Goal: Task Accomplishment & Management: Use online tool/utility

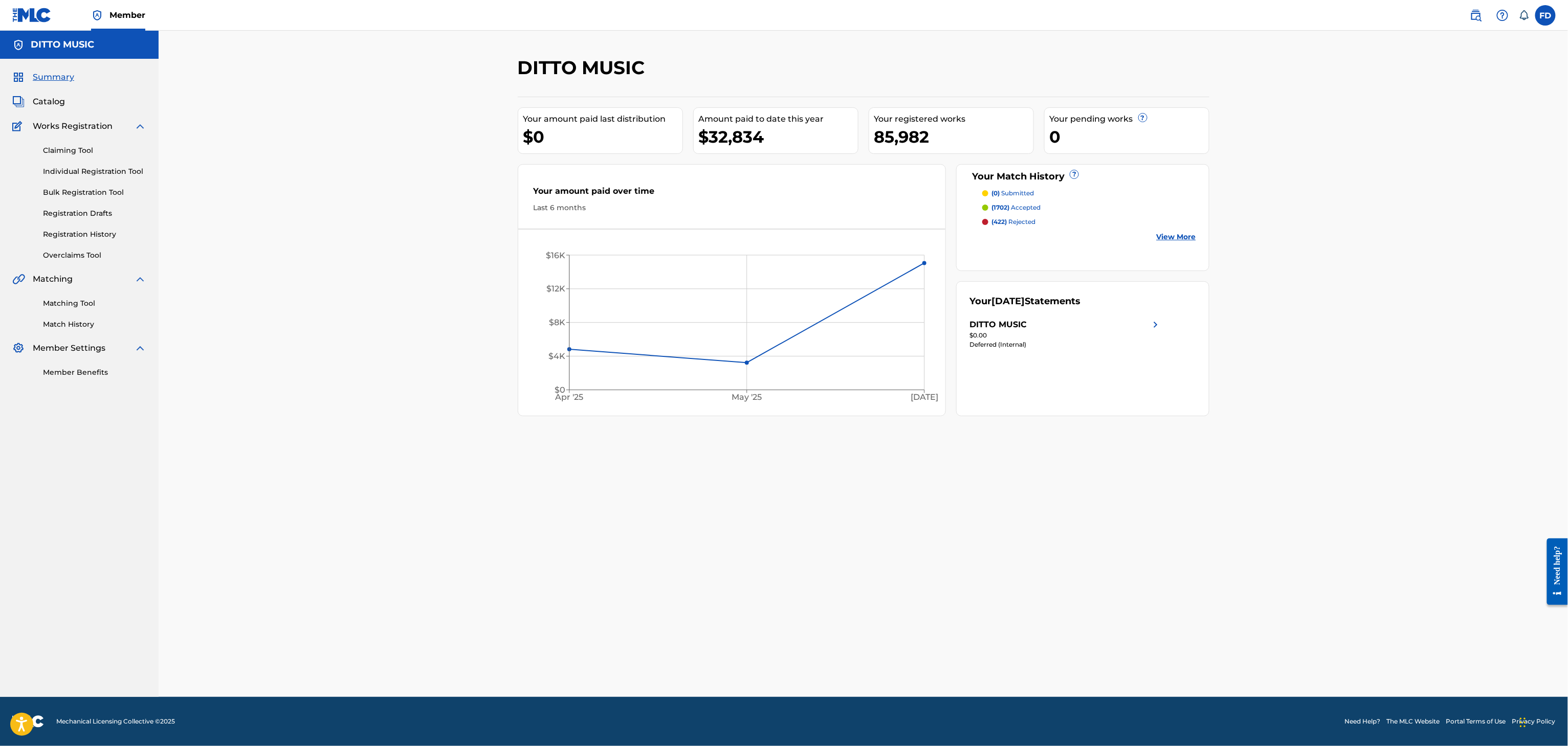
click at [104, 301] on link "Matching Tool" at bounding box center [95, 304] width 103 height 11
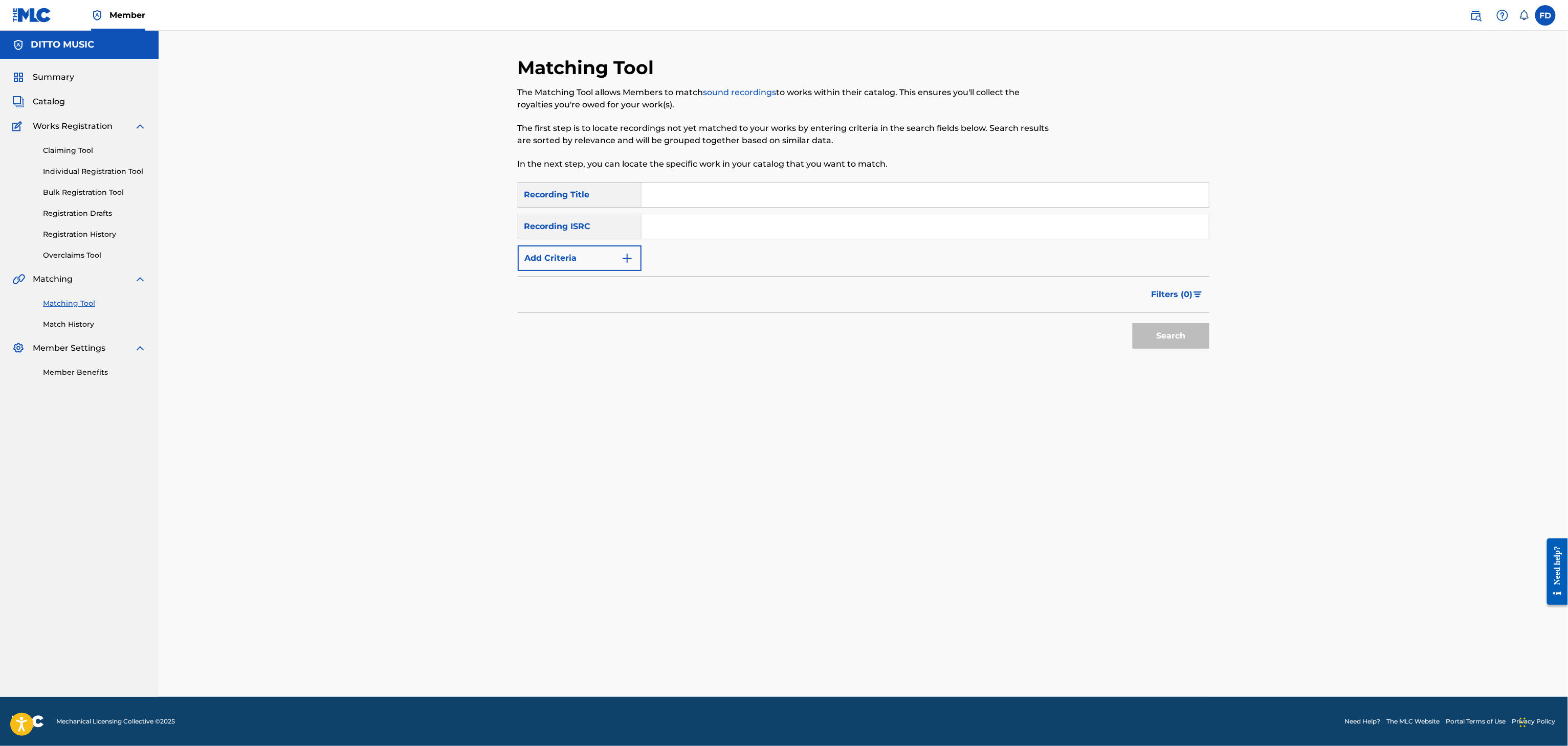
click at [692, 200] on input "Search Form" at bounding box center [925, 195] width 567 height 24
click at [783, 195] on input "Search Form" at bounding box center [925, 195] width 567 height 24
paste input "Jungle"
type input "Jungle"
click at [743, 218] on input "Search Form" at bounding box center [925, 226] width 567 height 24
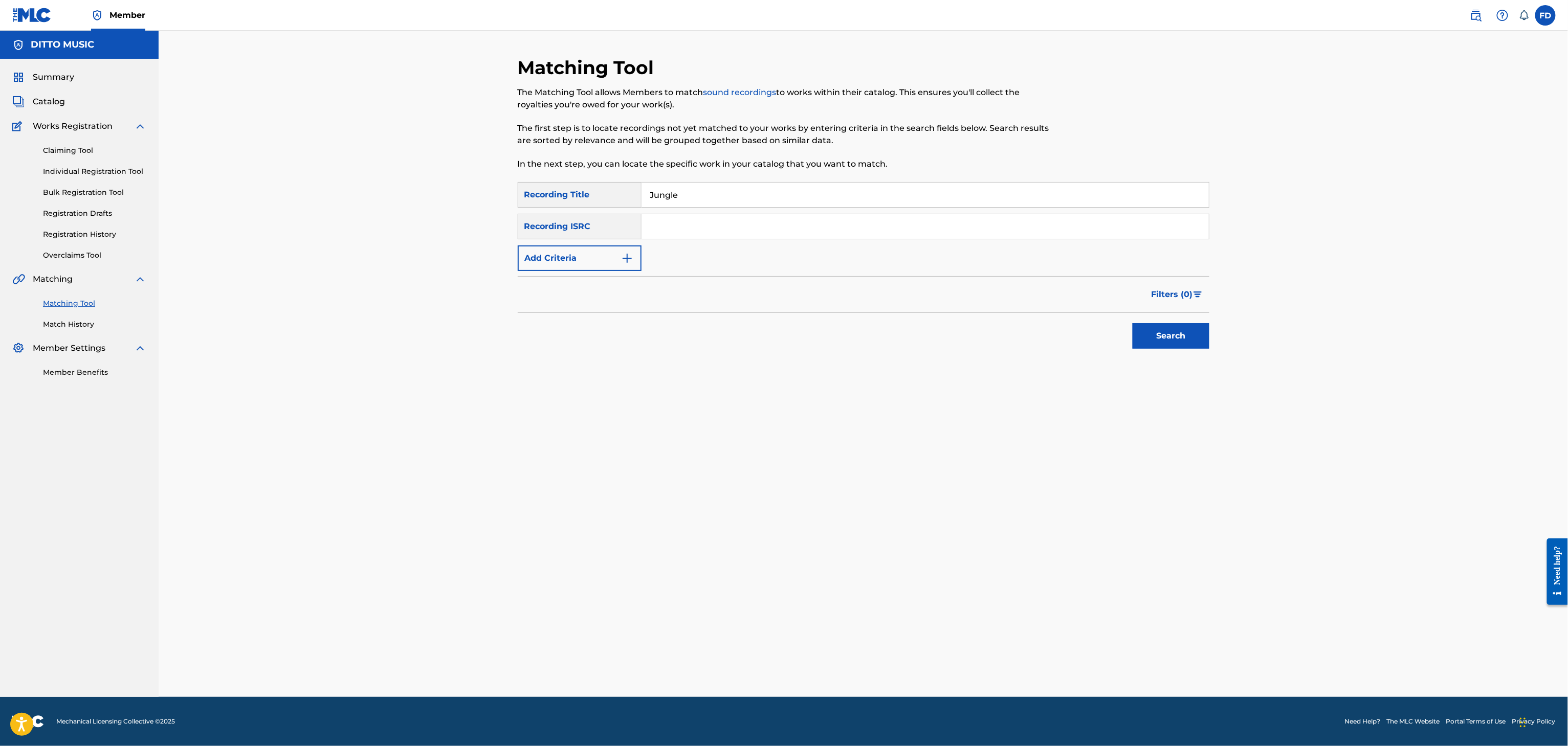
paste input "GXF9Q2417415"
type input "GXF9Q2417415"
click at [1171, 347] on button "Search" at bounding box center [1171, 336] width 77 height 26
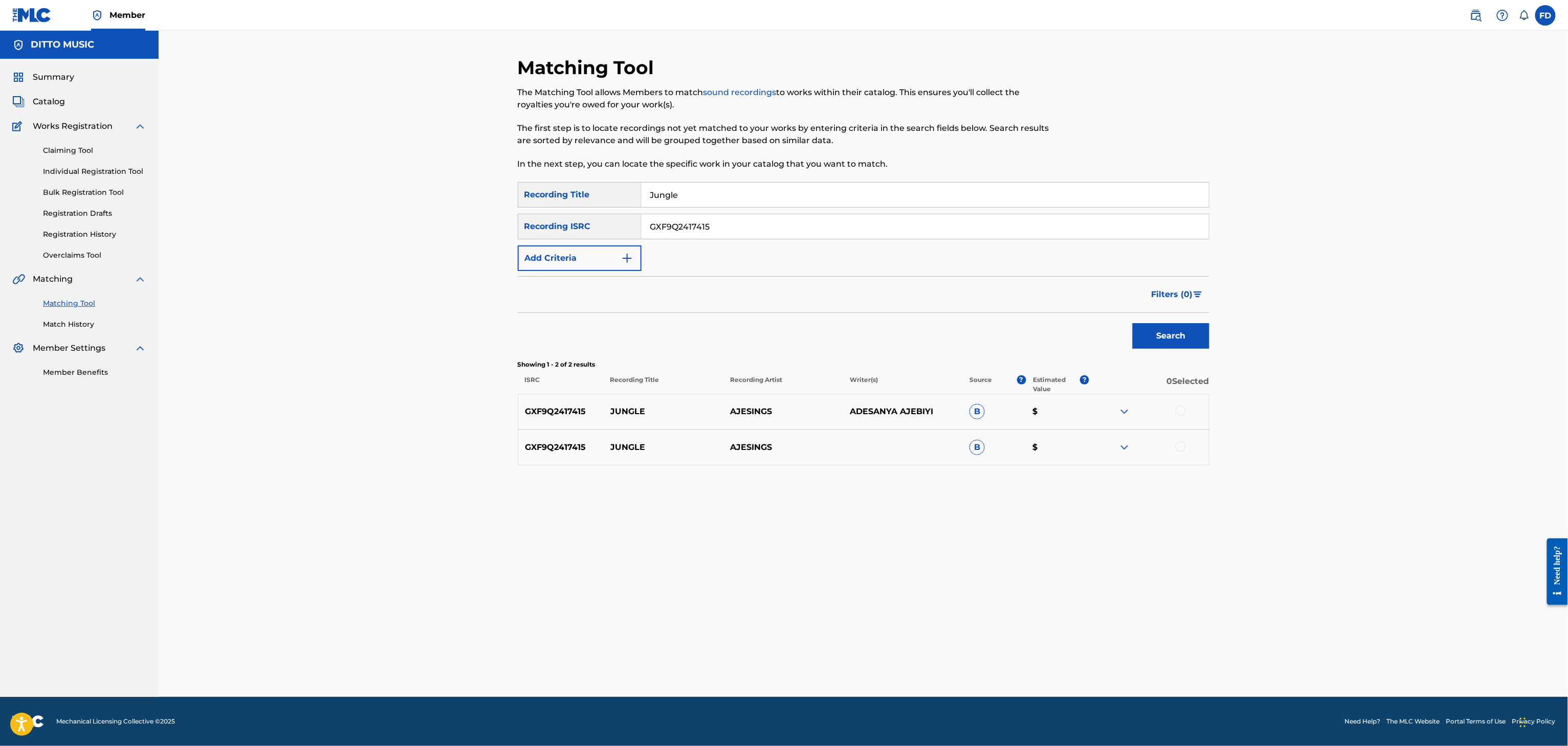
click at [1176, 412] on div at bounding box center [1180, 410] width 10 height 10
click at [1176, 442] on div at bounding box center [1149, 447] width 120 height 12
click at [1179, 446] on div at bounding box center [1180, 446] width 10 height 10
click at [723, 660] on button "Match 2 Groups" at bounding box center [719, 663] width 113 height 26
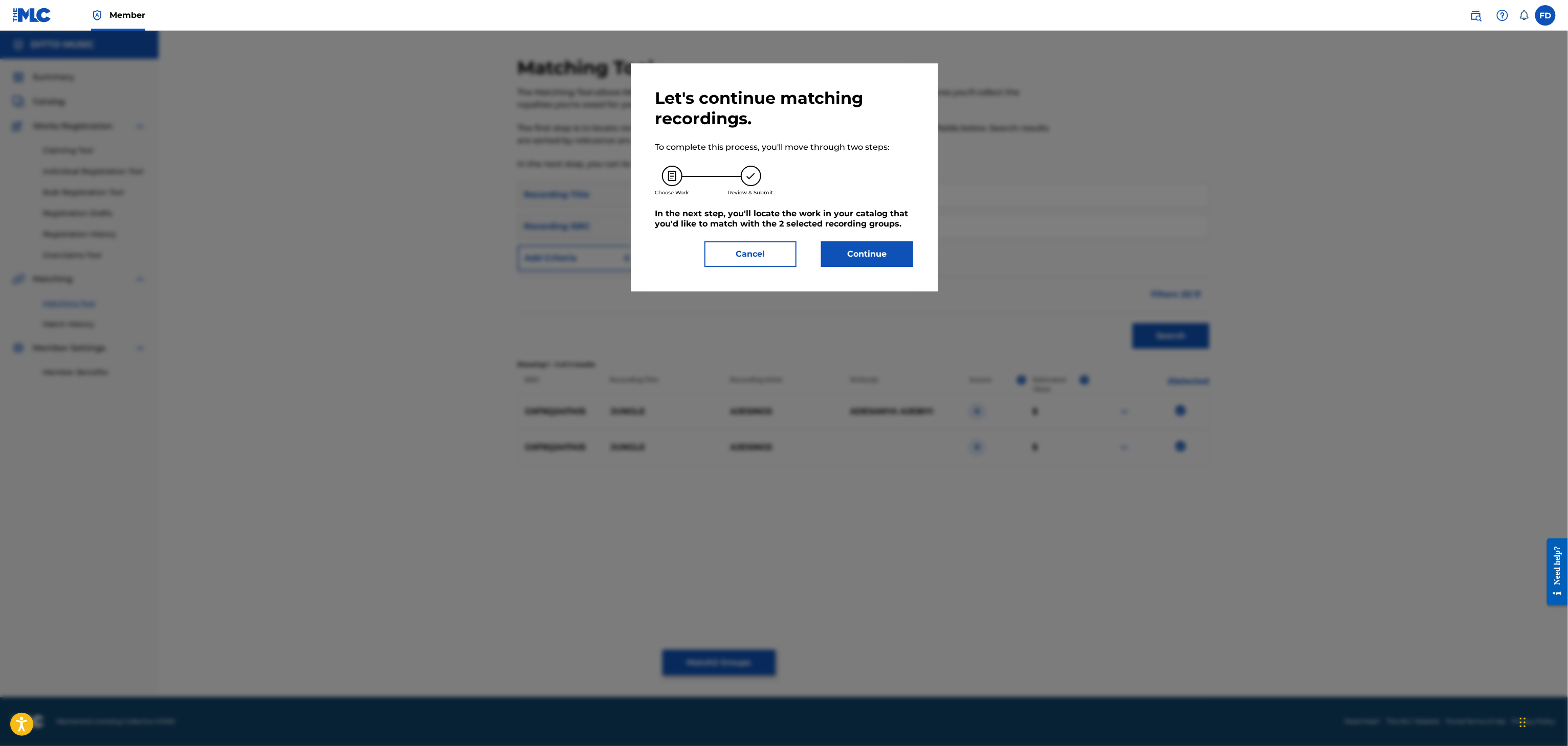
click at [860, 237] on div "Let's continue matching recordings. To complete this process, you'll move throu…" at bounding box center [785, 178] width 258 height 179
click at [864, 247] on button "Continue" at bounding box center [867, 254] width 92 height 26
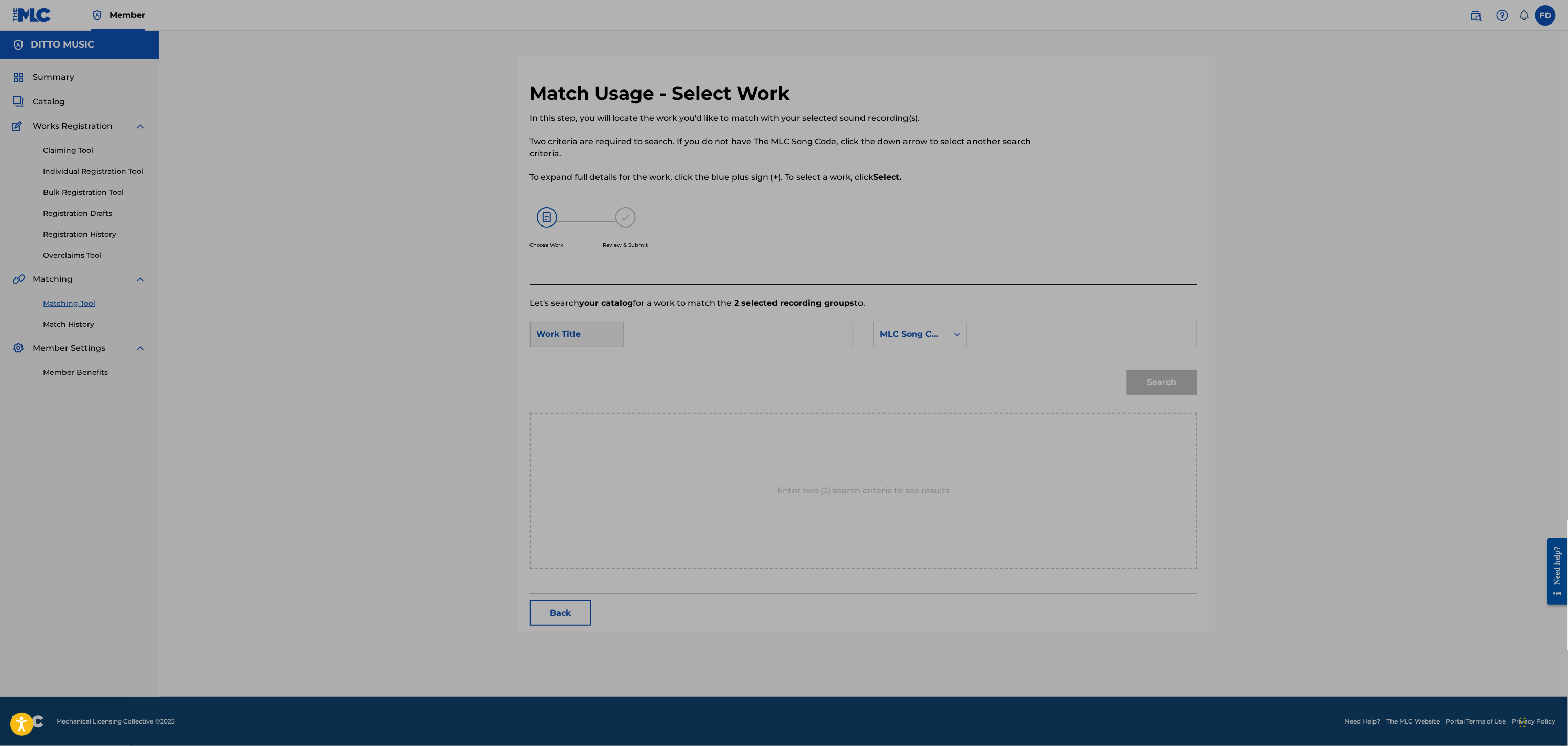
click at [1040, 351] on div "SearchWithCriteria426ba3a6-52a7-4ce0-9ba0-ee5b27f4d3e1 Work Title SearchWithCri…" at bounding box center [864, 338] width 667 height 32
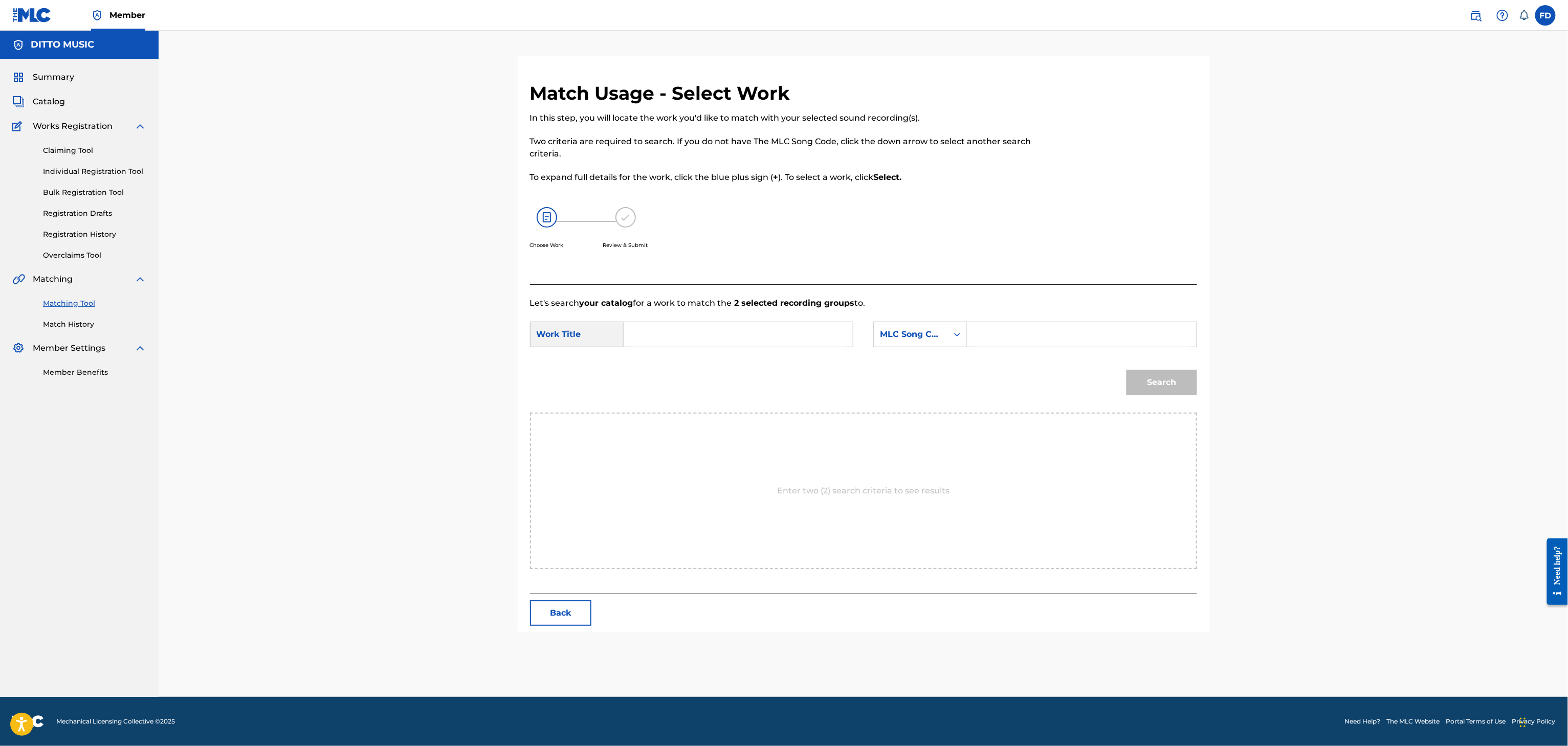
click at [1043, 343] on input "Search Form" at bounding box center [1082, 334] width 212 height 24
paste input "J54KPJ"
type input "J54KPJ"
click at [794, 346] on input "Search Form" at bounding box center [738, 334] width 212 height 24
paste input "Jungle"
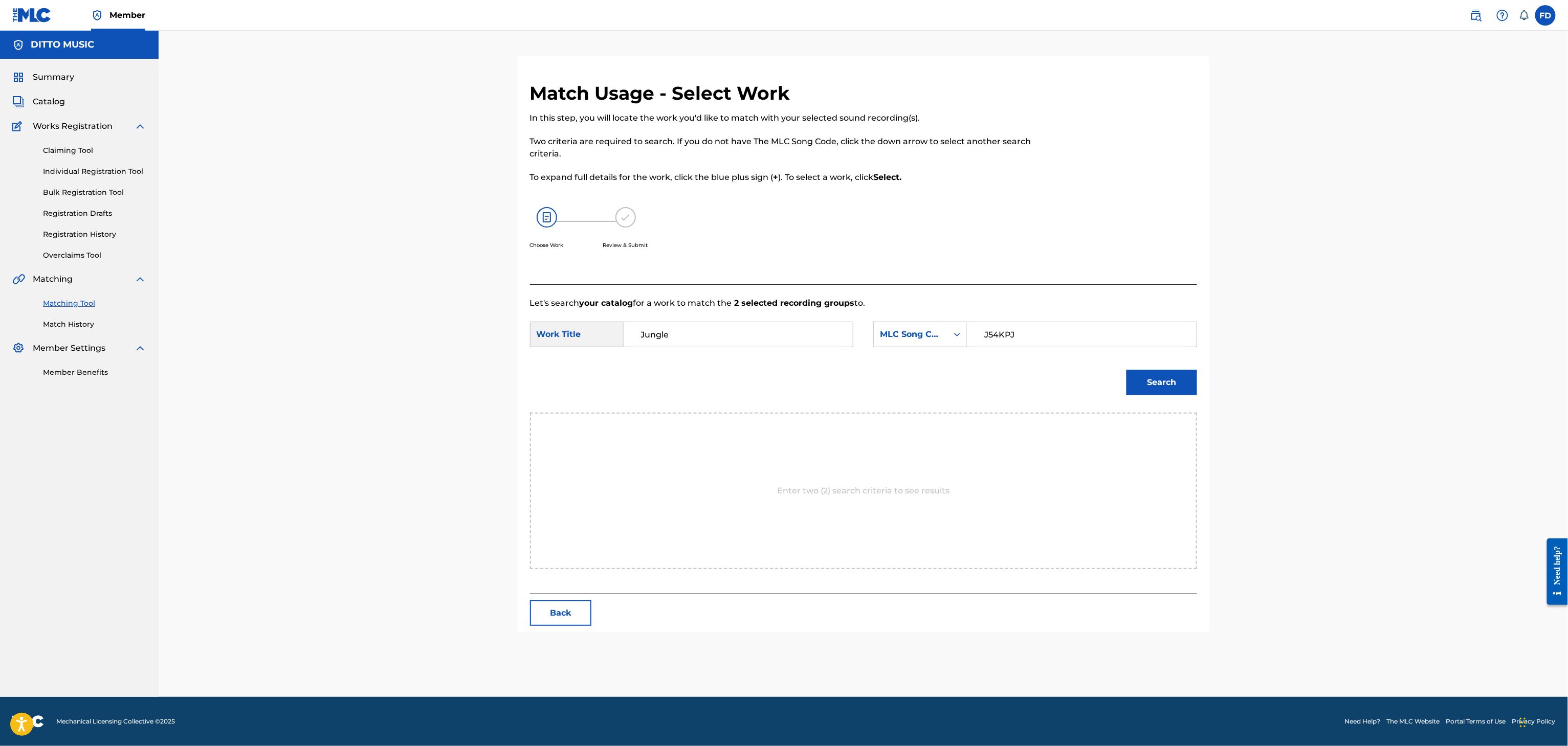
type input "Jungle"
click at [1156, 408] on div "Search" at bounding box center [864, 386] width 667 height 53
click at [1157, 394] on button "Search" at bounding box center [1162, 383] width 71 height 26
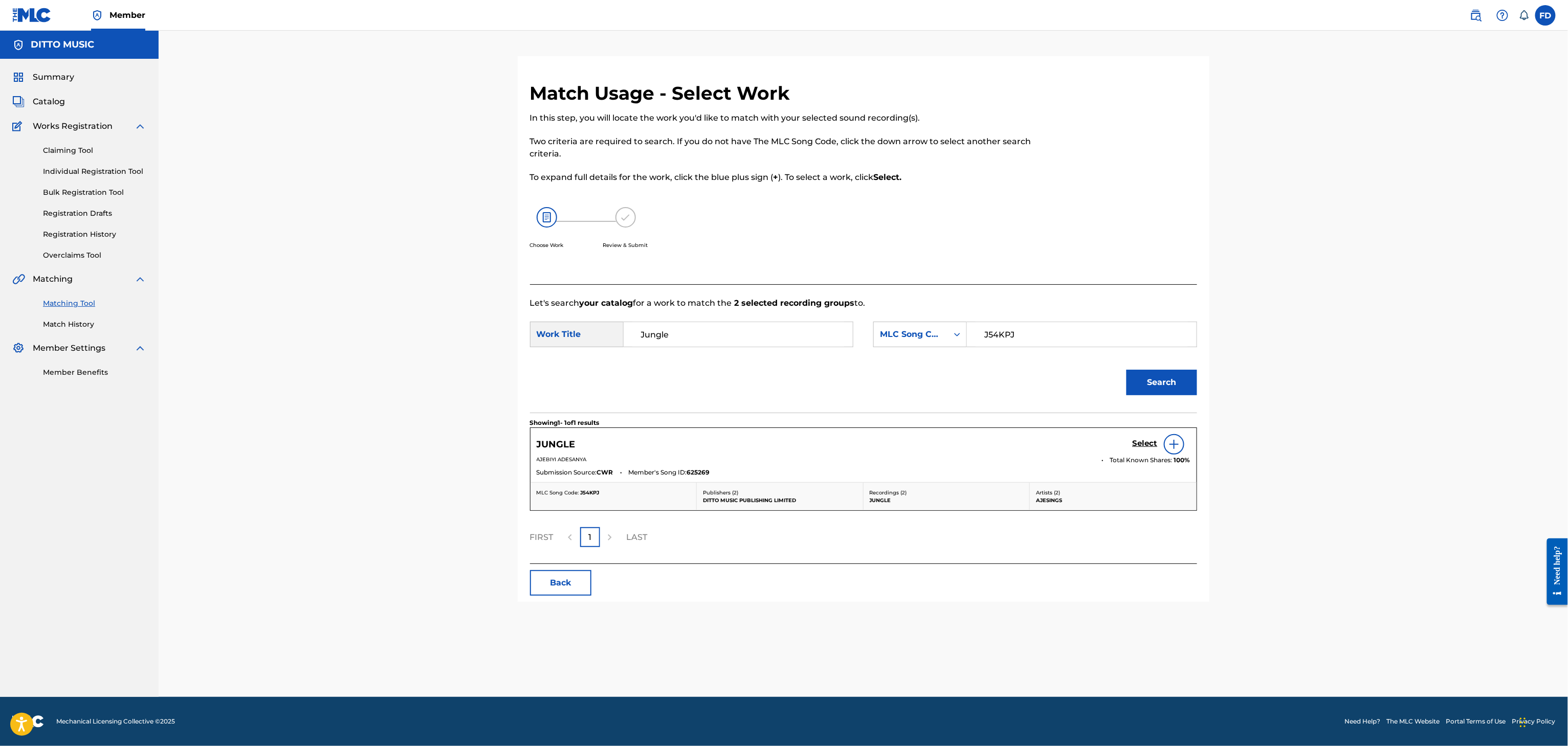
click at [1152, 451] on div "Select" at bounding box center [1161, 445] width 58 height 21
click at [1153, 448] on h5 "Select" at bounding box center [1145, 444] width 25 height 10
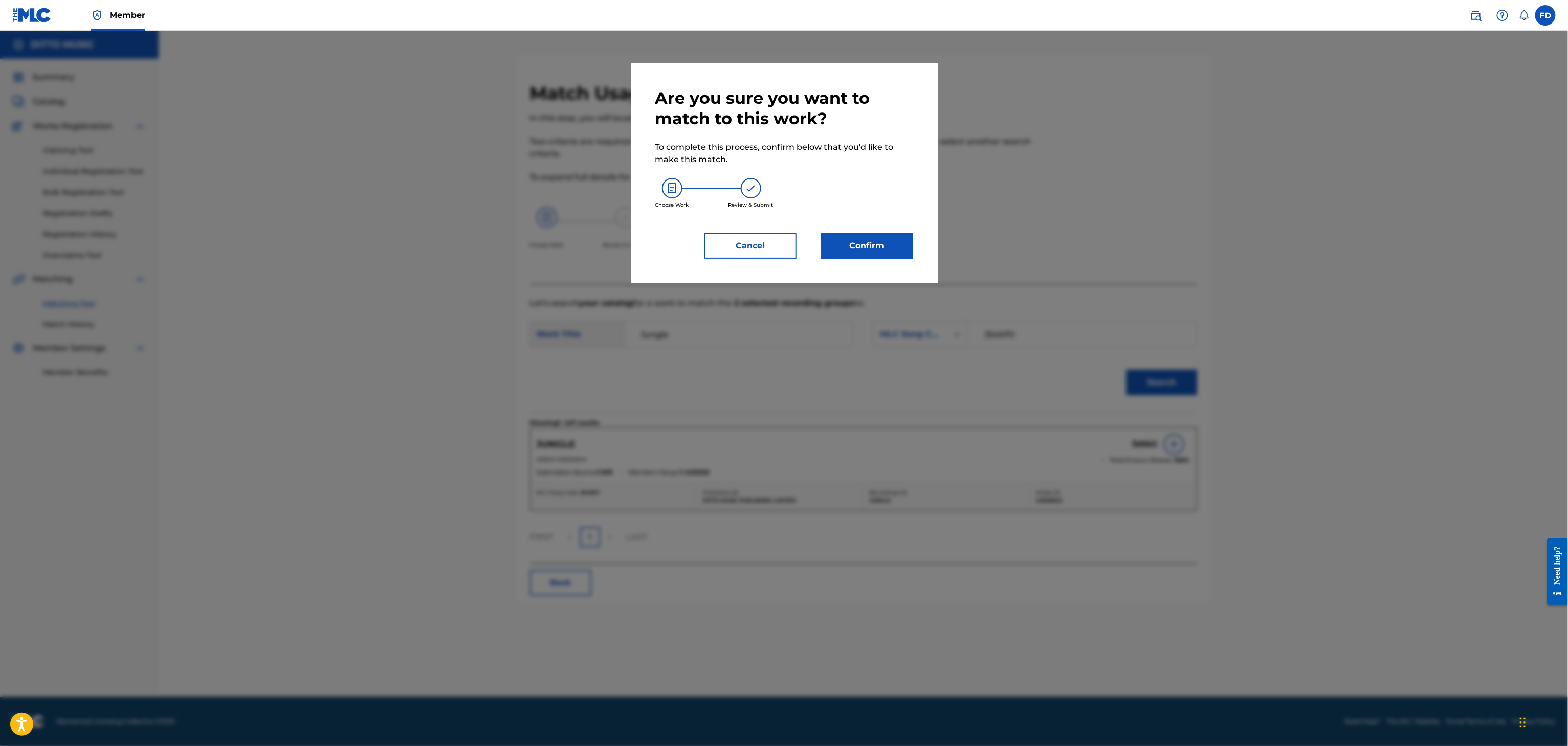
click at [882, 255] on button "Confirm" at bounding box center [867, 246] width 92 height 26
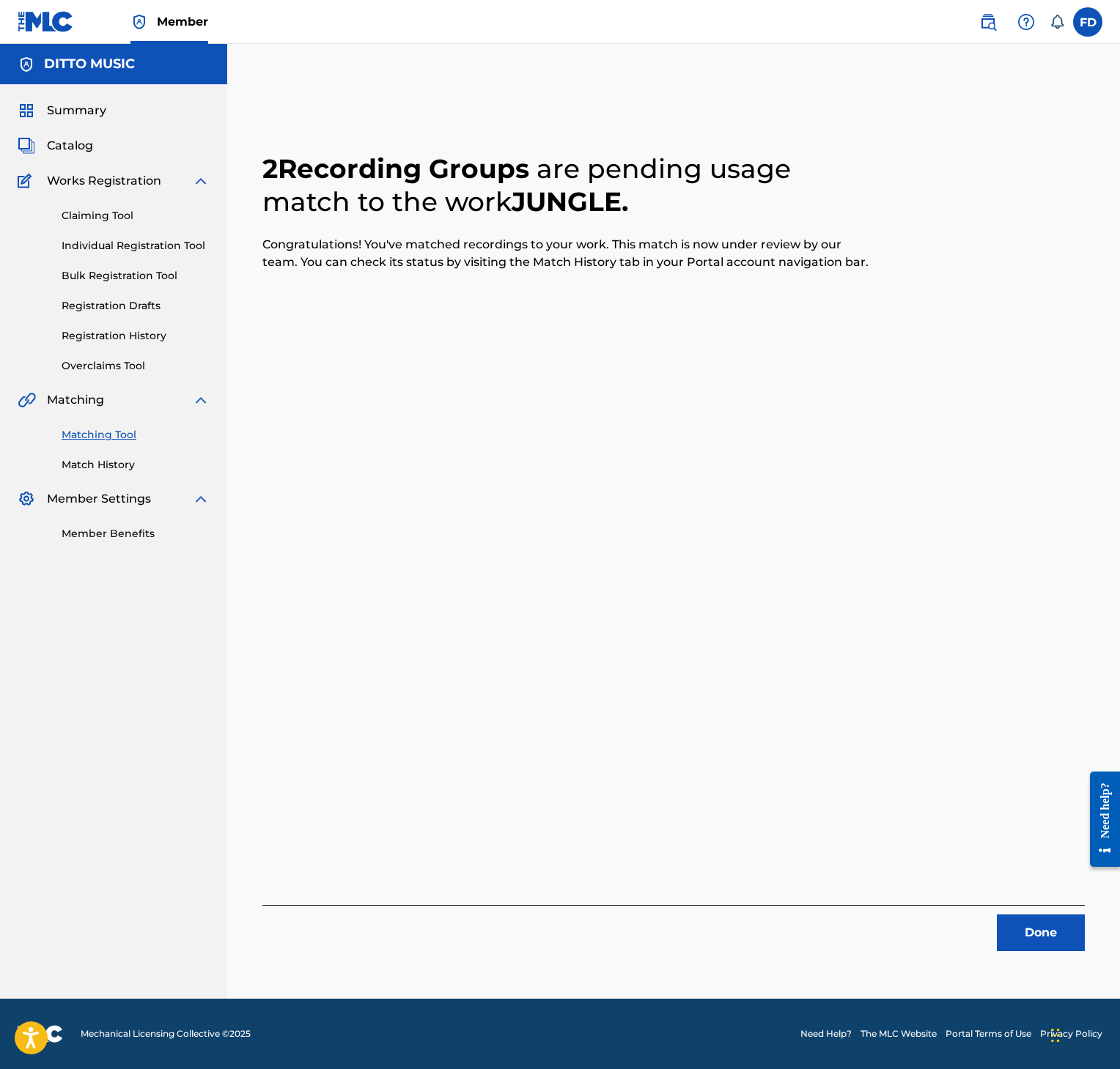
click at [1015, 934] on button "Done" at bounding box center [1041, 933] width 88 height 37
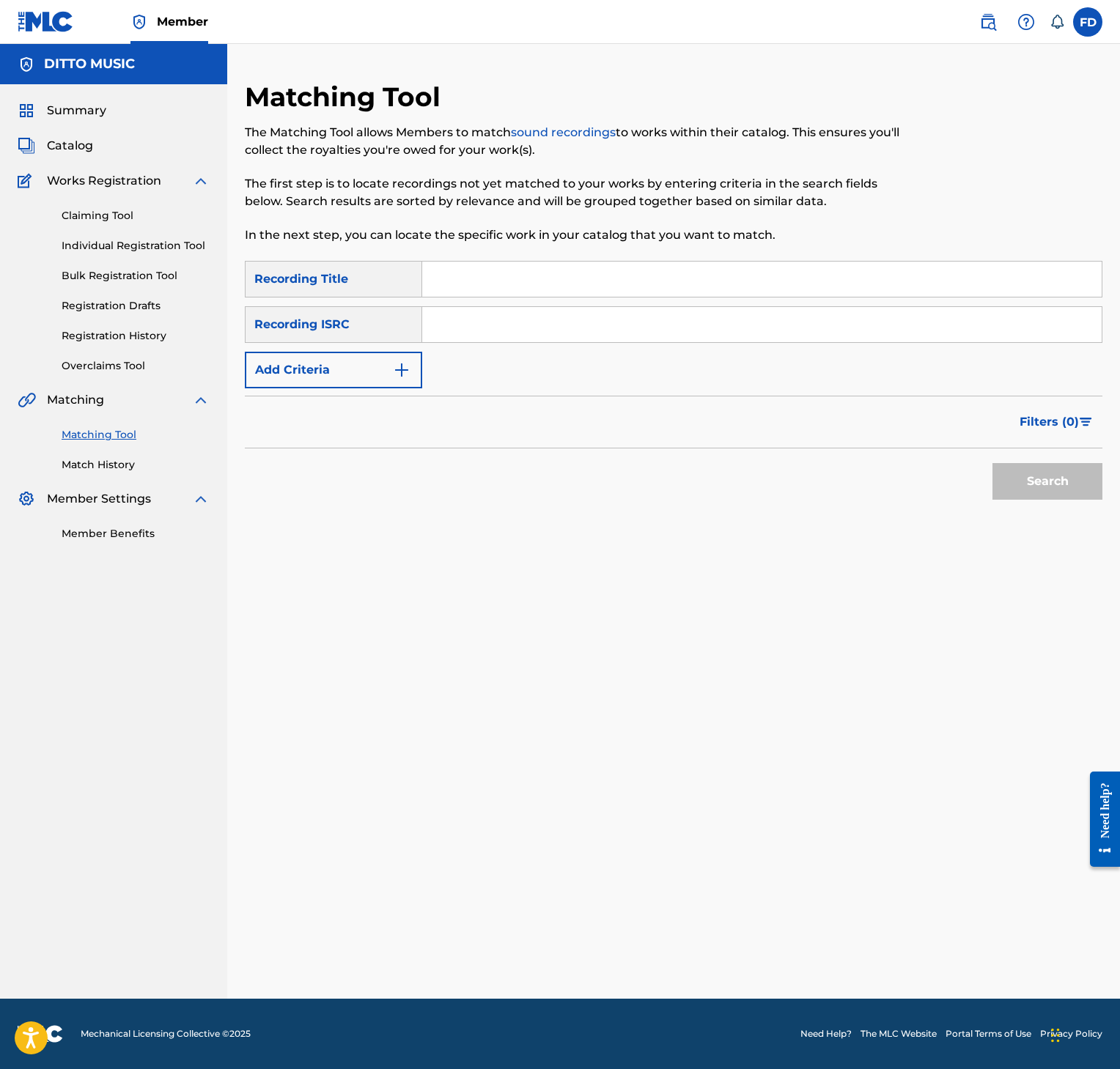
click at [581, 295] on input "Search Form" at bounding box center [761, 279] width 680 height 35
paste input "365 Days"
type input "365 Days"
click at [637, 342] on div "Search Form" at bounding box center [762, 324] width 680 height 37
click at [681, 310] on input "Search Form" at bounding box center [761, 324] width 680 height 35
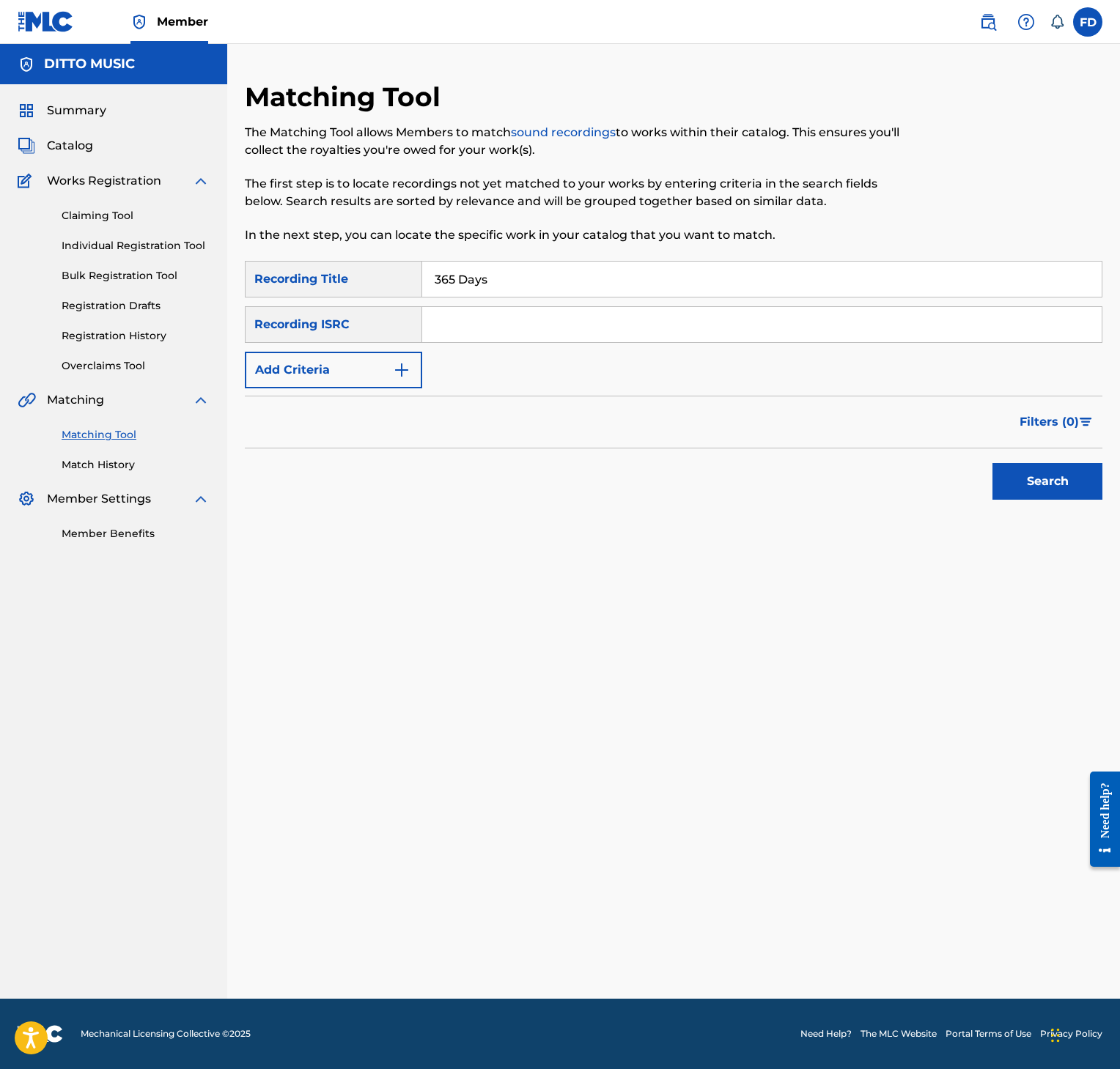
paste input "GXF9Q2544226"
type input "GXF9Q2544226"
click at [1017, 475] on button "Search" at bounding box center [1048, 481] width 110 height 37
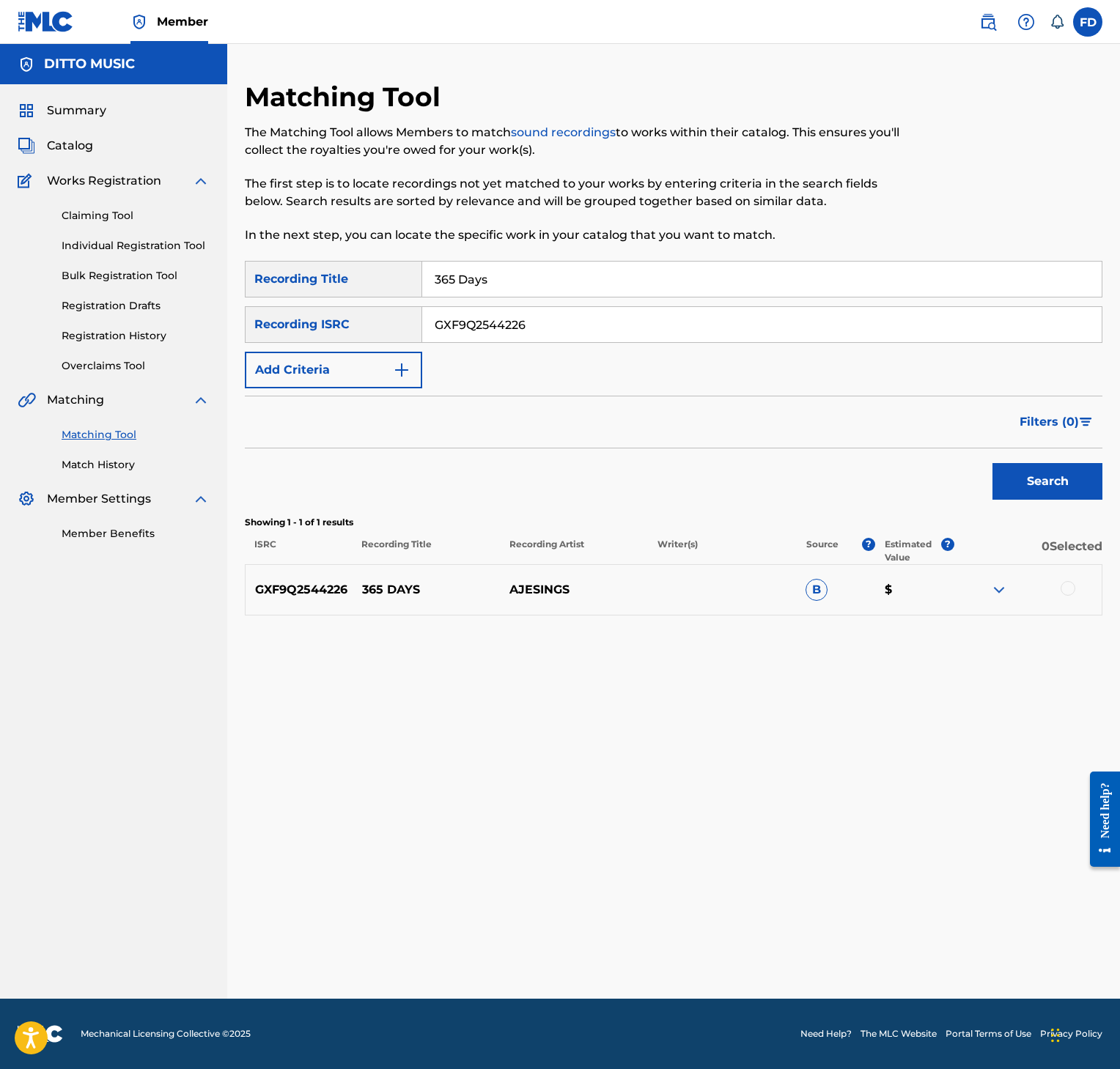
click at [1070, 594] on div at bounding box center [1068, 588] width 15 height 15
click at [1009, 950] on button "Match 1 Group" at bounding box center [1021, 950] width 162 height 37
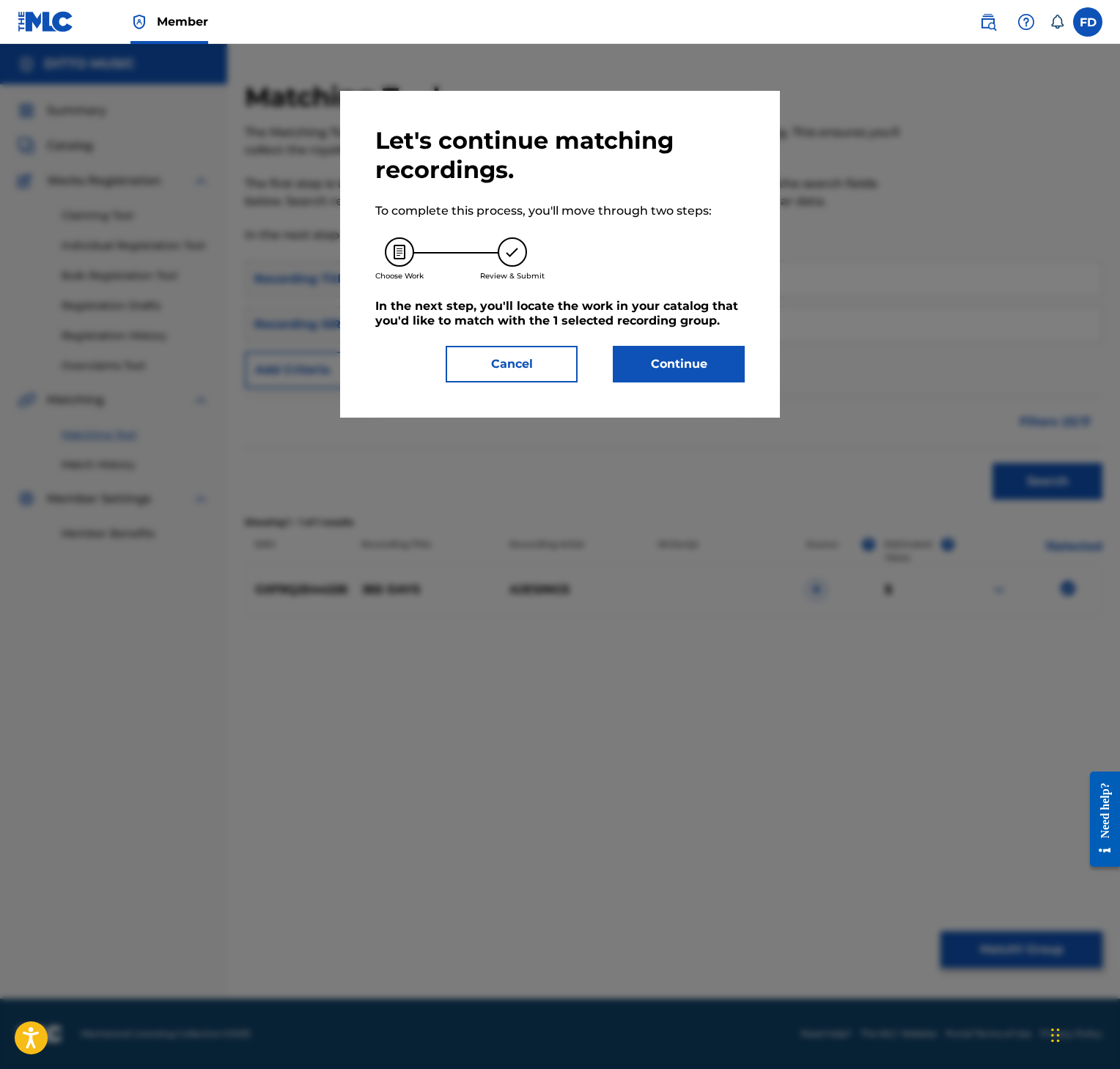
click at [702, 338] on div "Let's continue matching recordings. To complete this process, you'll move throu…" at bounding box center [560, 255] width 370 height 256
click at [700, 391] on div "Let's continue matching recordings. To complete this process, you'll move throu…" at bounding box center [560, 254] width 440 height 327
click at [700, 389] on div "Let's continue matching recordings. To complete this process, you'll move throu…" at bounding box center [560, 254] width 440 height 327
click at [687, 353] on button "Continue" at bounding box center [679, 364] width 132 height 37
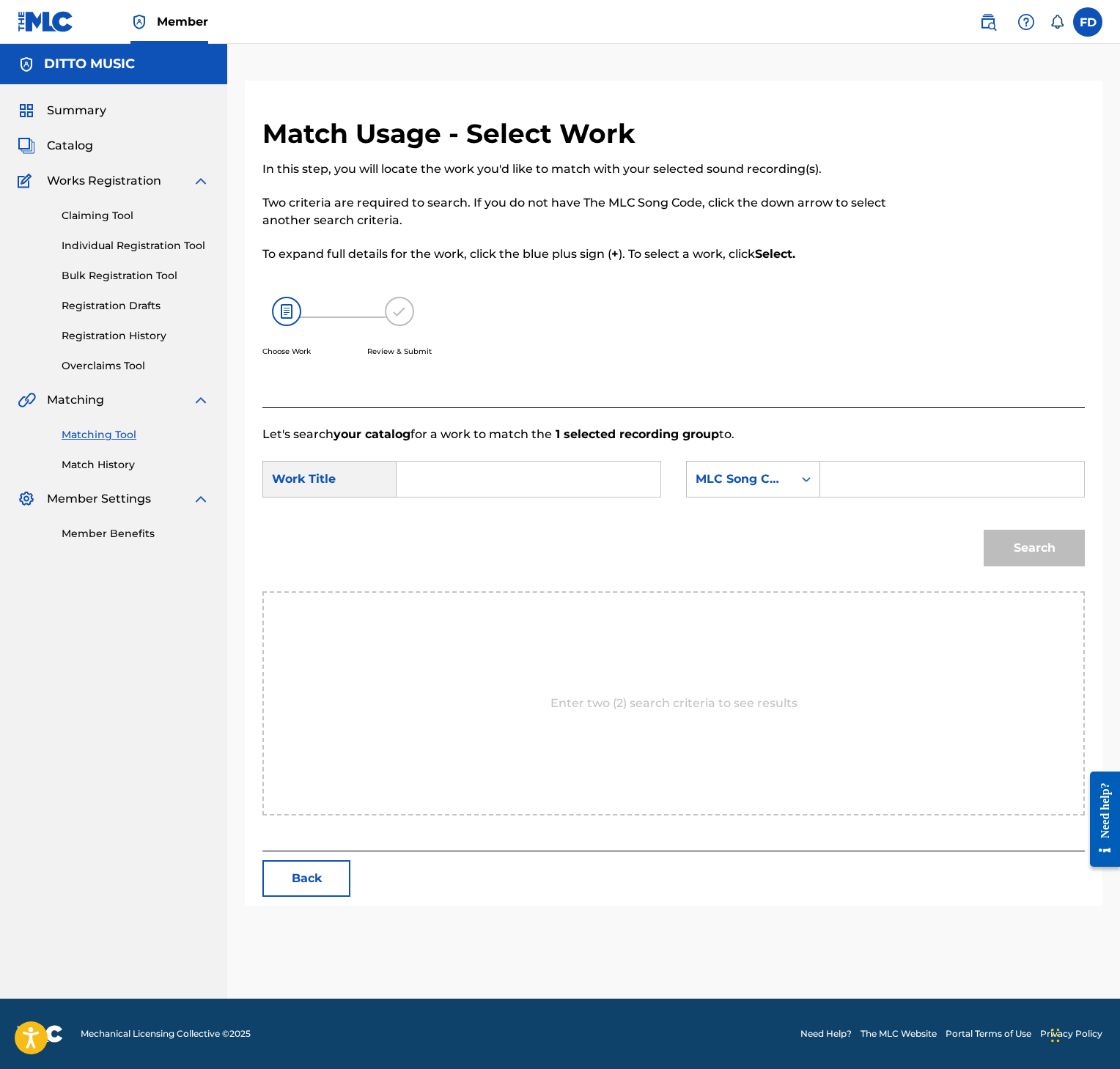
click at [965, 479] on input "Search Form" at bounding box center [953, 479] width 239 height 35
paste input "3U5HP2"
type input "3U5HP2"
click at [511, 485] on input "Search Form" at bounding box center [529, 479] width 239 height 35
paste input "365 Days"
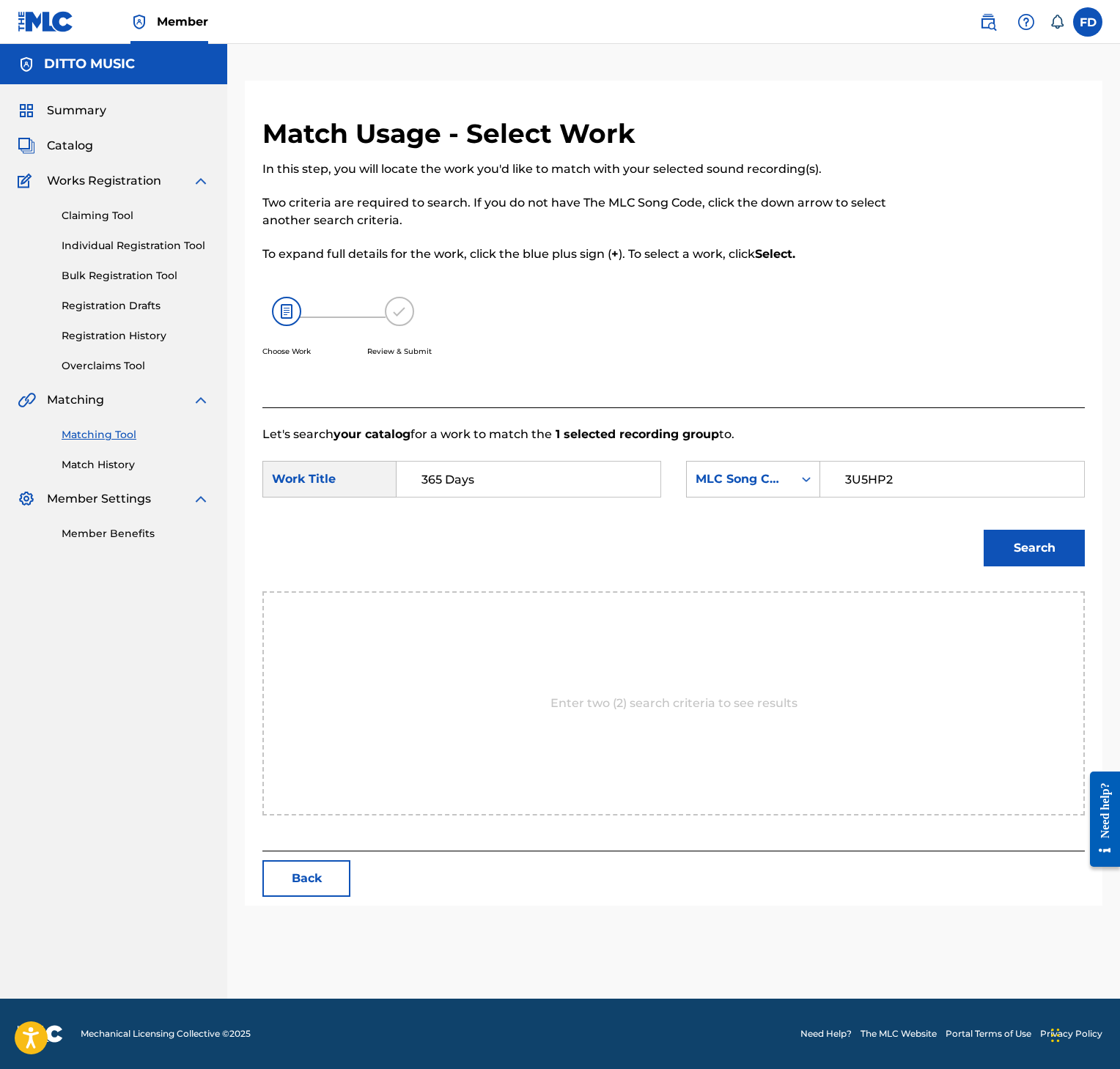
type input "365 Days"
click at [1004, 555] on button "Search" at bounding box center [1035, 548] width 101 height 37
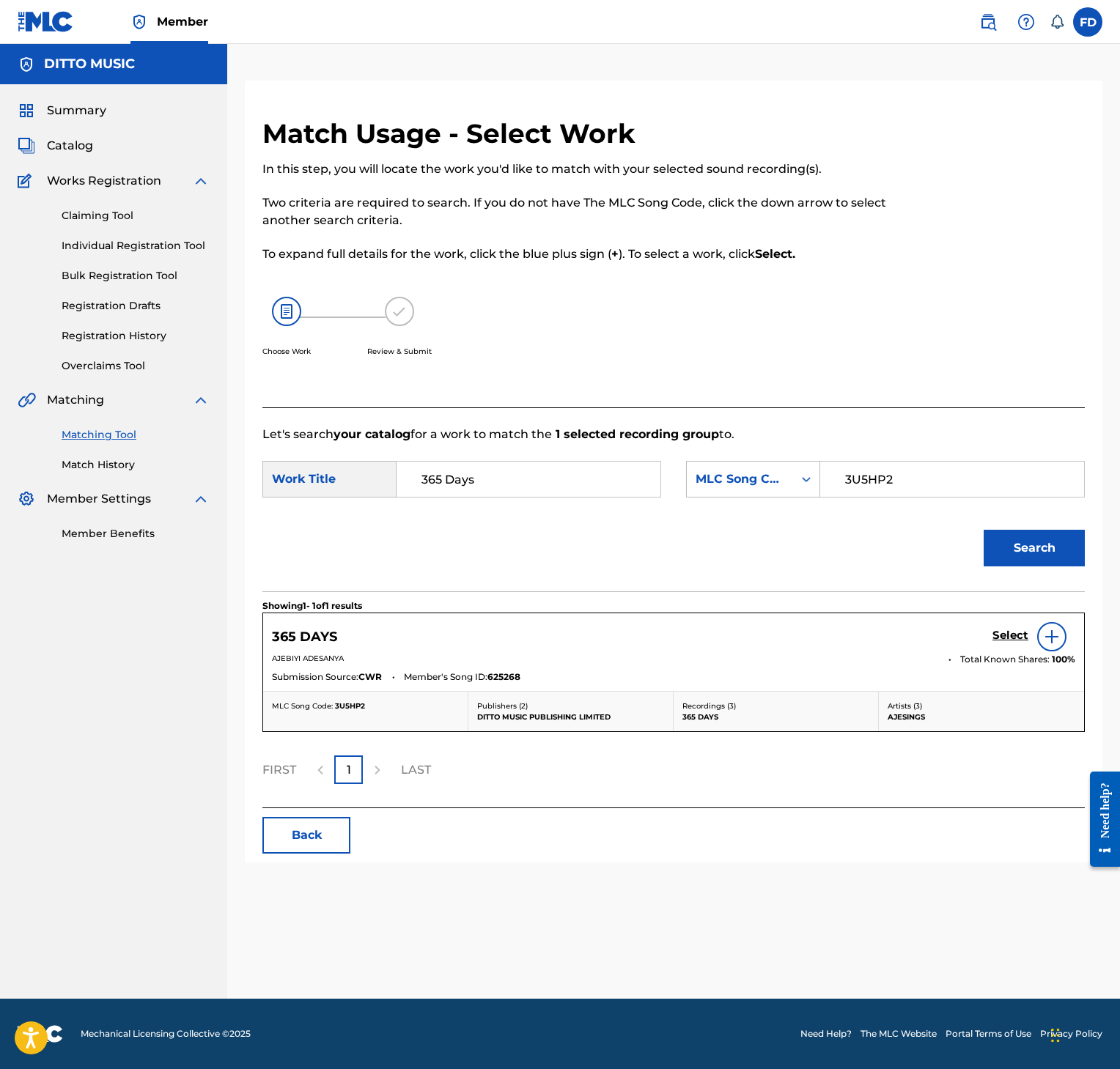
click at [994, 633] on h5 "Select" at bounding box center [1010, 636] width 36 height 14
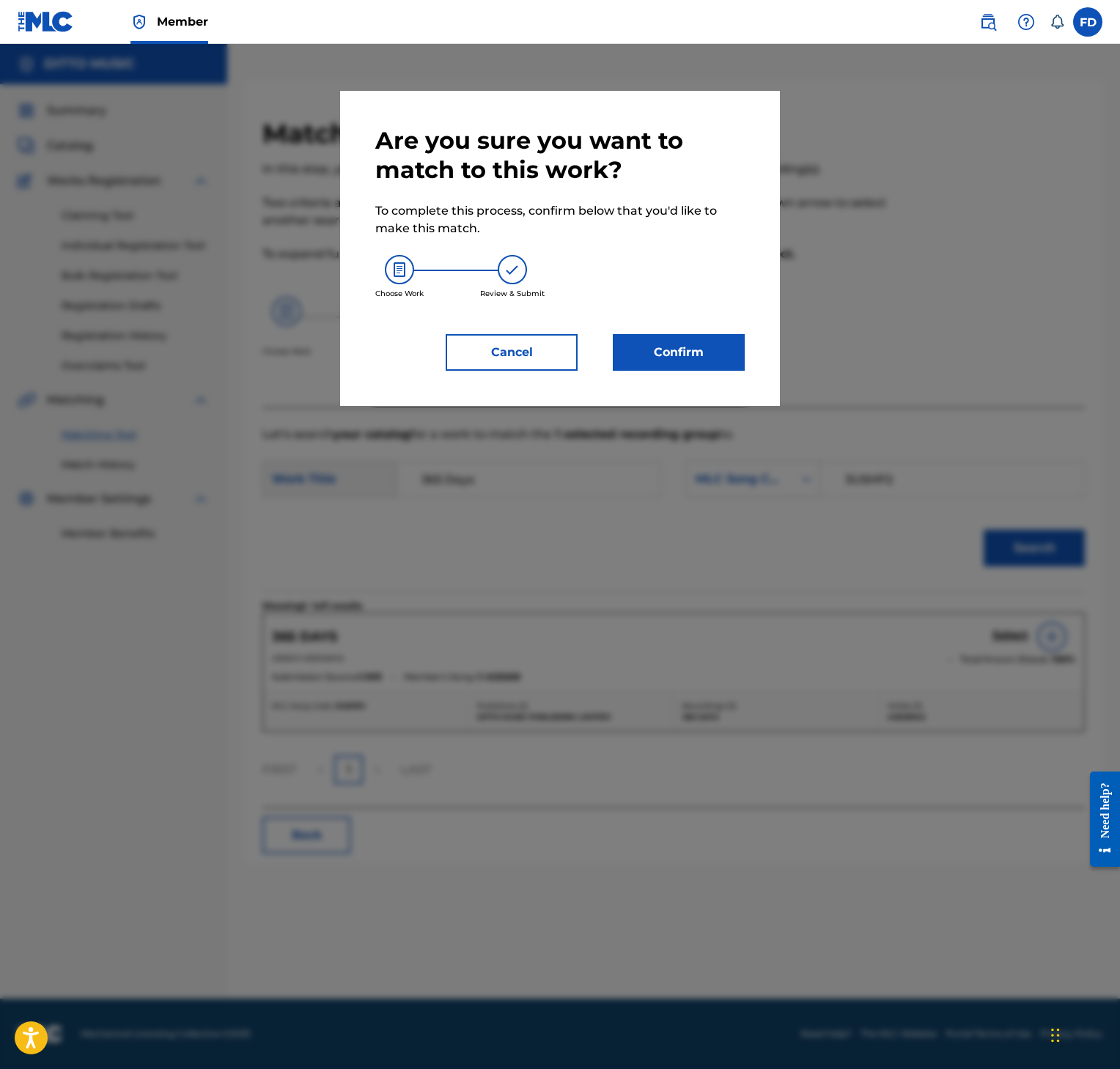
click at [645, 374] on div "Are you sure you want to match to this work? To complete this process, confirm …" at bounding box center [560, 248] width 440 height 315
click at [655, 365] on button "Confirm" at bounding box center [679, 352] width 132 height 37
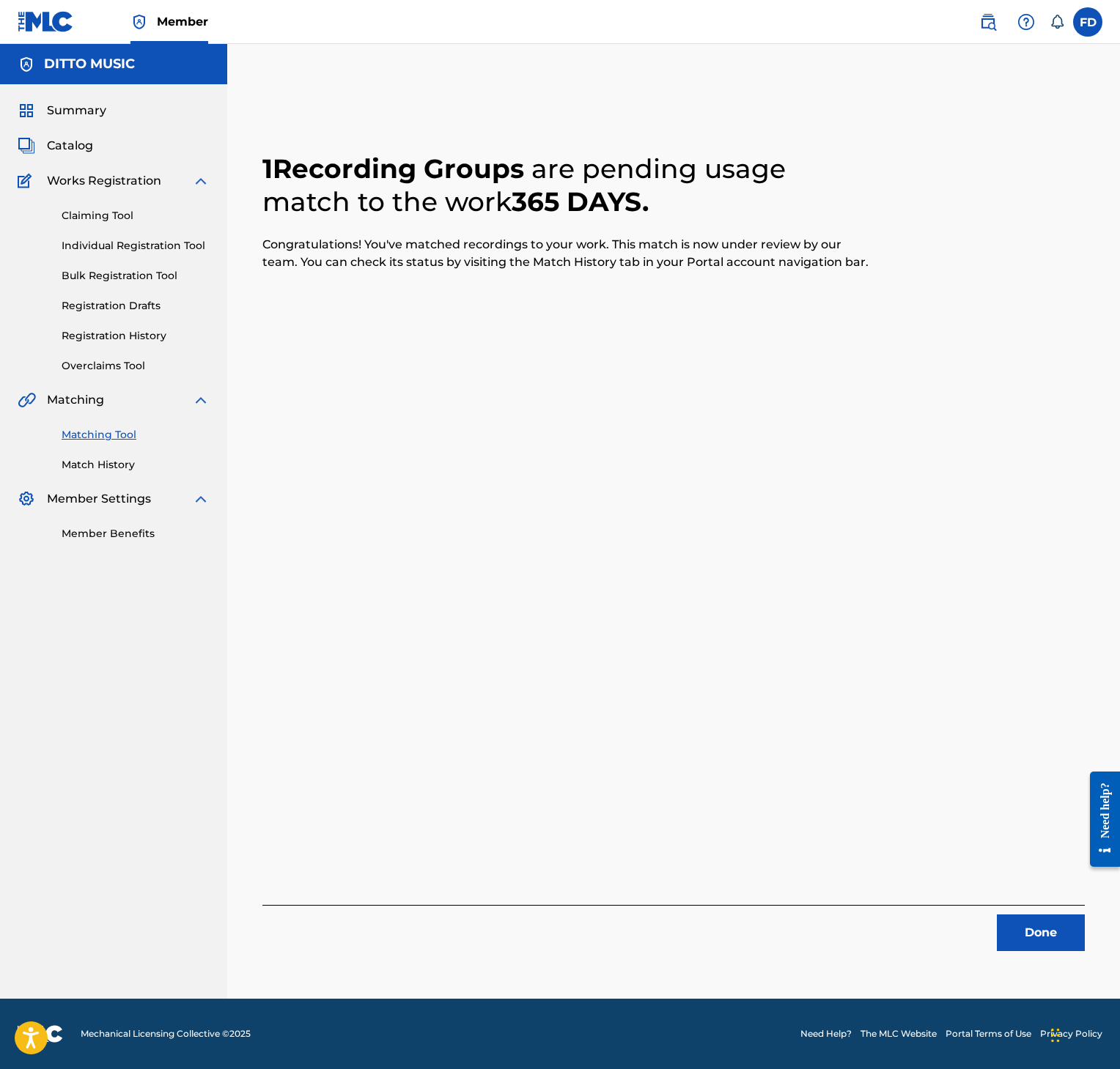
click at [1050, 925] on button "Done" at bounding box center [1041, 933] width 88 height 37
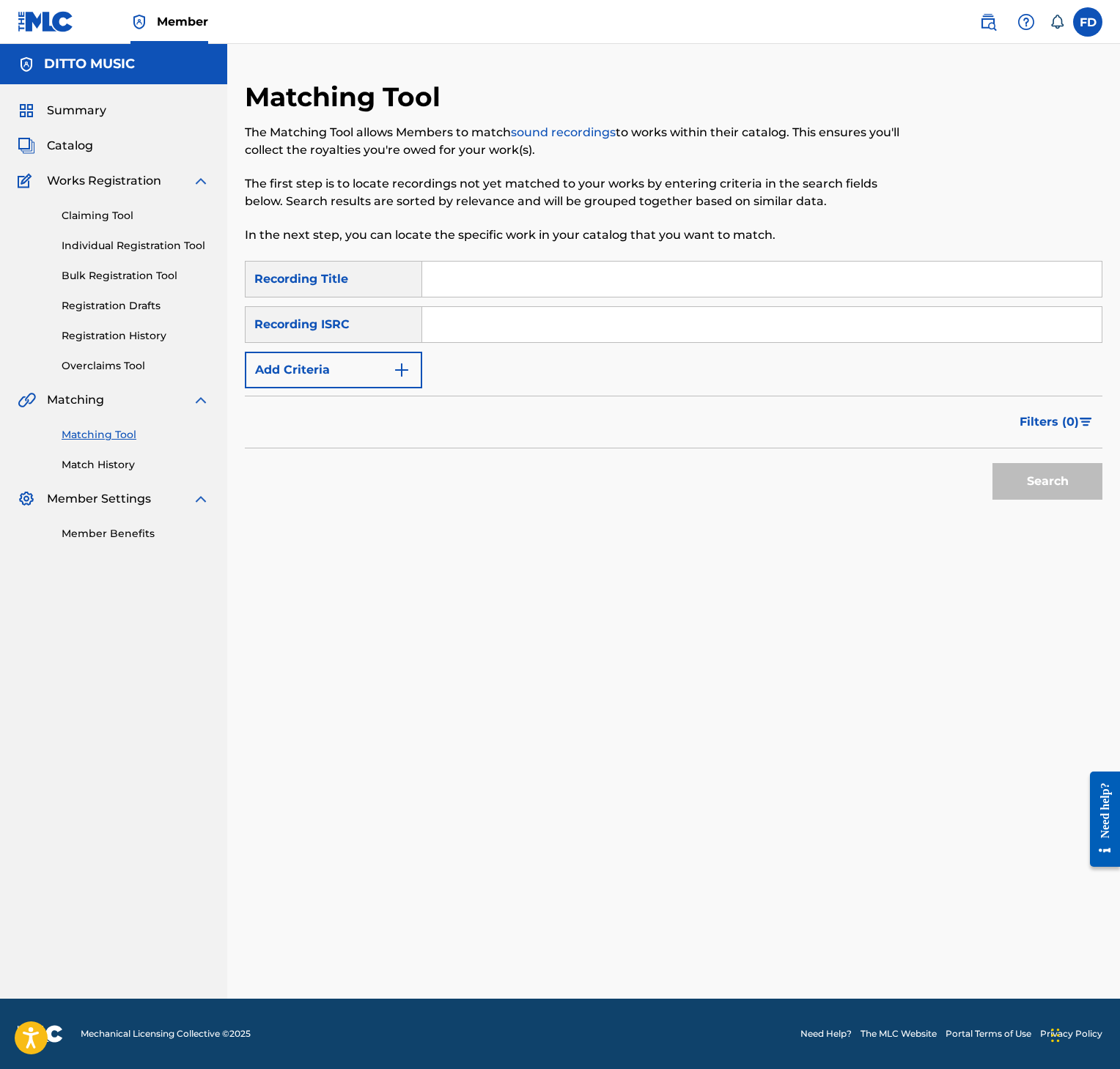
click at [519, 266] on input "Search Form" at bounding box center [761, 279] width 680 height 35
paste input "Thinking About"
type input "Thinking About"
click at [557, 326] on input "Search Form" at bounding box center [761, 324] width 680 height 35
paste input "GXF9Q2544226"
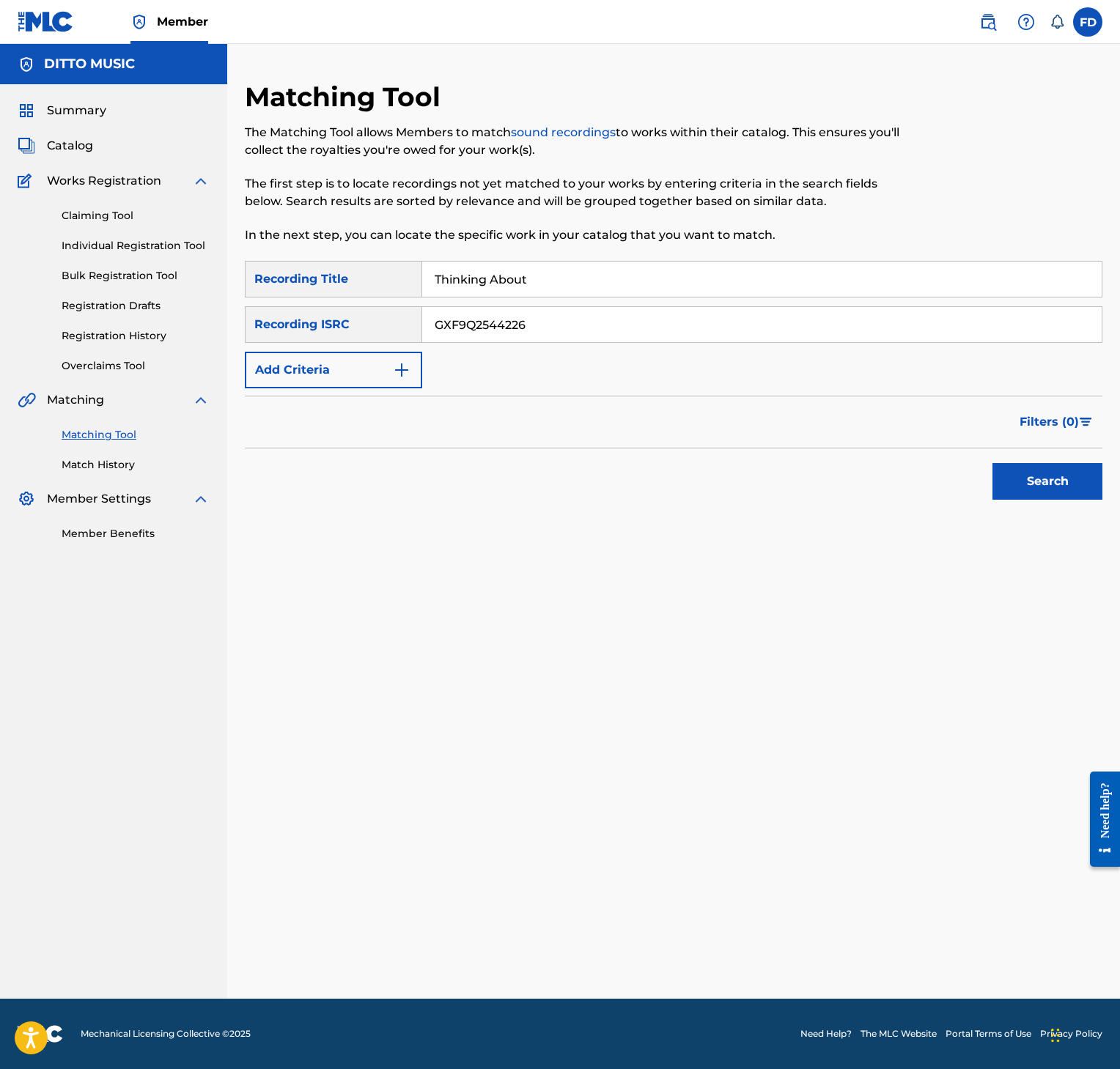
click at [1036, 496] on button "Search" at bounding box center [1048, 481] width 110 height 37
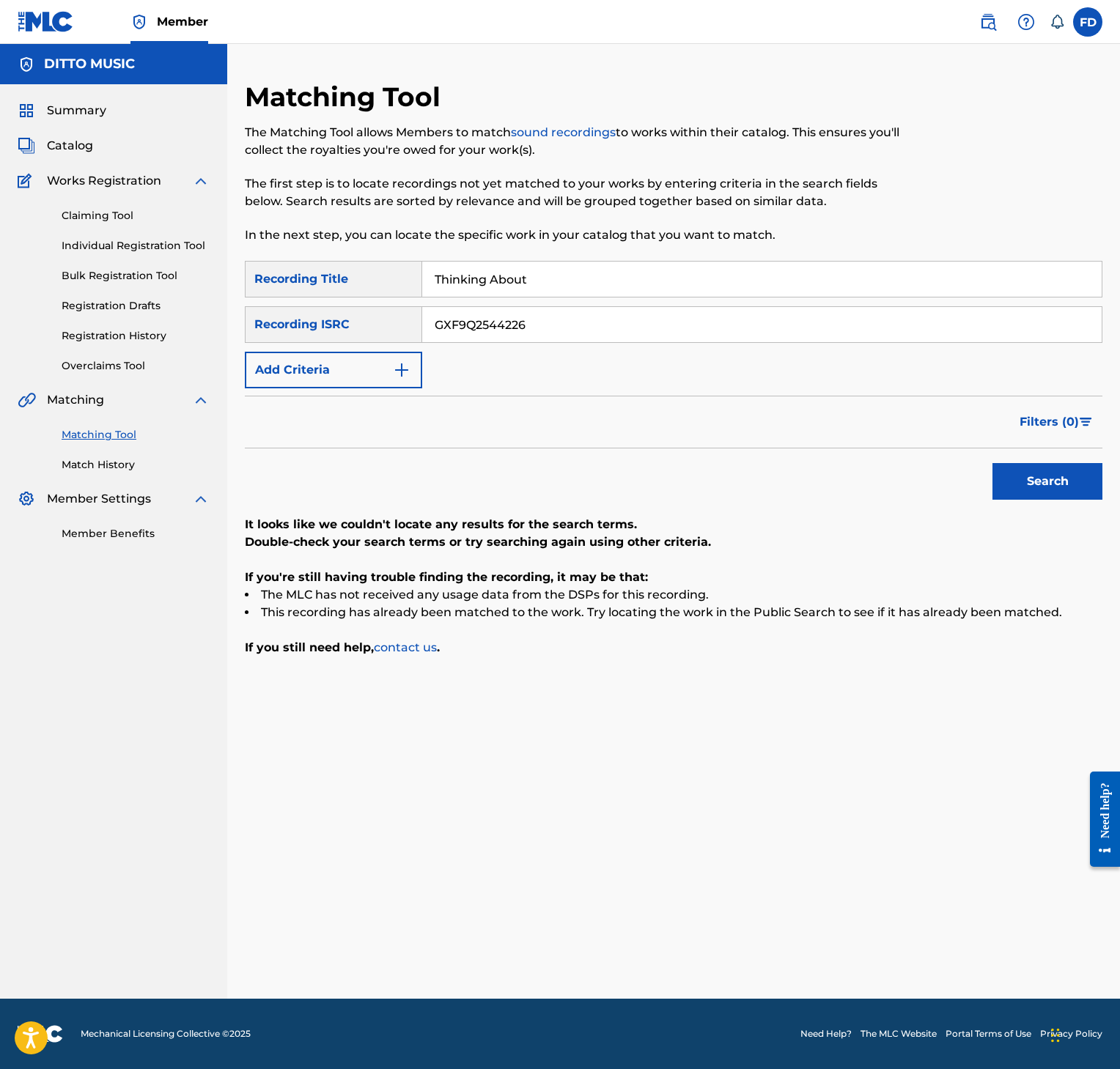
click at [452, 301] on div "SearchWithCriteria8952fc2a-9c6f-4f73-afcc-c1f231126431 Recording Title Thinking…" at bounding box center [673, 324] width 857 height 127
click at [530, 292] on input "Thinking About" at bounding box center [761, 279] width 680 height 35
click at [538, 307] on input "GXF9Q2544226" at bounding box center [761, 324] width 680 height 35
paste input "68340"
type input "GXF9Q2568340"
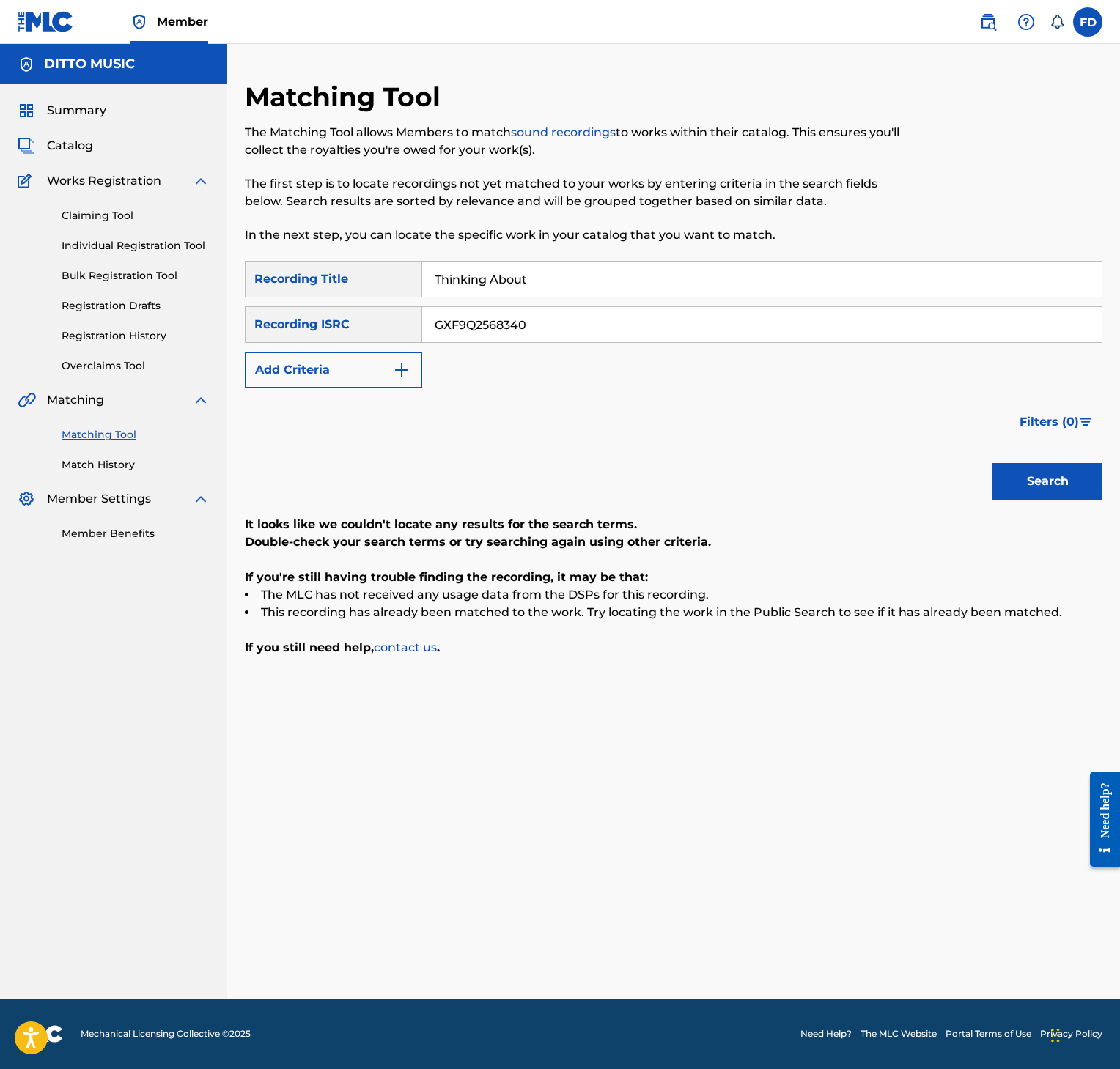
click at [1011, 503] on div "Search" at bounding box center [1044, 477] width 117 height 58
click at [1021, 503] on div "Search" at bounding box center [1044, 477] width 117 height 58
click at [1027, 499] on button "Search" at bounding box center [1048, 481] width 110 height 37
click at [566, 293] on input "Thinking About" at bounding box center [761, 279] width 680 height 35
paste input "Nexxx"
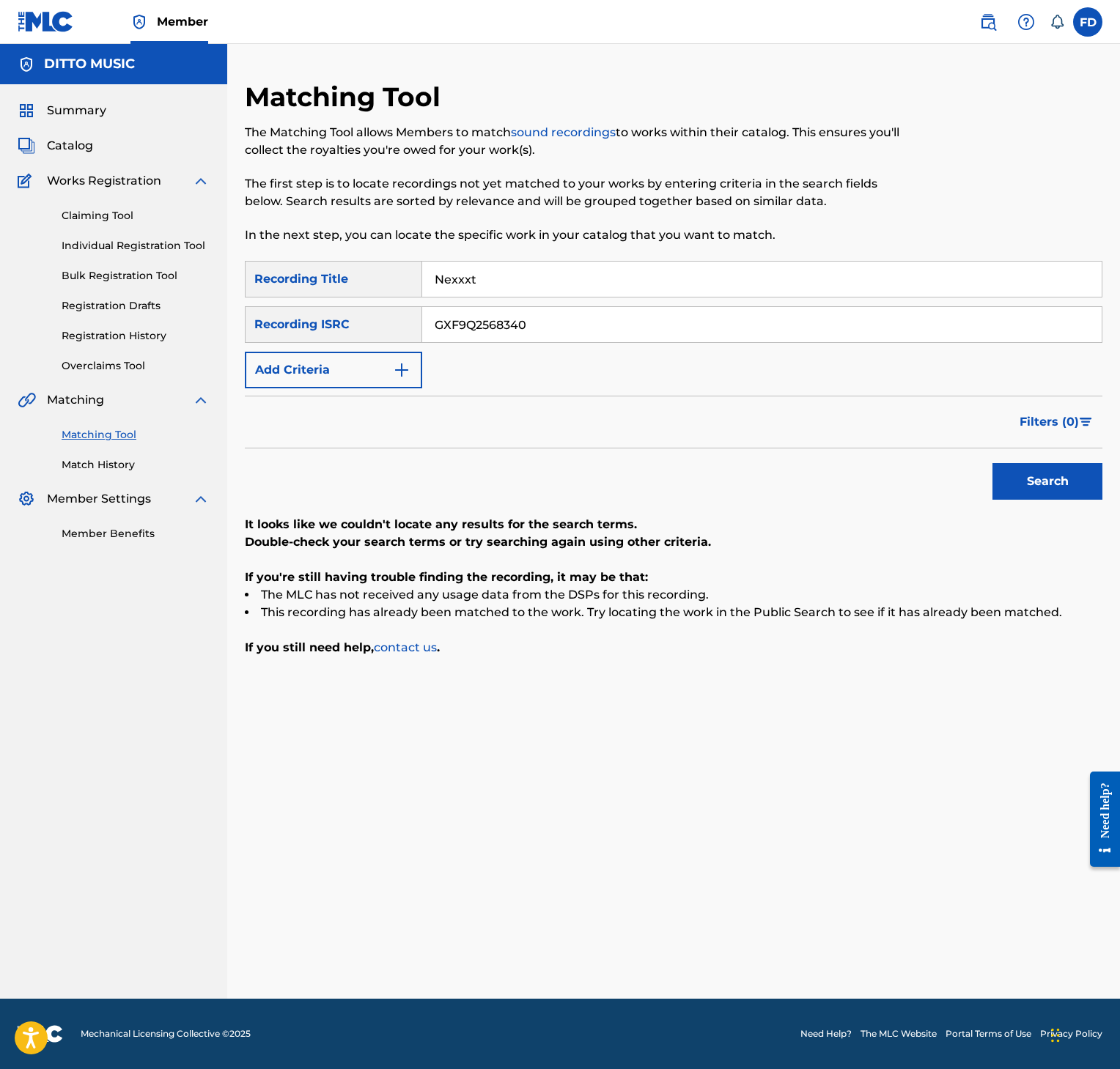
type input "Nexxxt"
click at [674, 303] on div "SearchWithCriteria8952fc2a-9c6f-4f73-afcc-c1f231126431 Recording Title Nexxxt S…" at bounding box center [673, 324] width 857 height 127
click at [665, 342] on input "GXF9Q2568340" at bounding box center [761, 324] width 680 height 35
paste input "53U2393584"
type input "GX53U2393584"
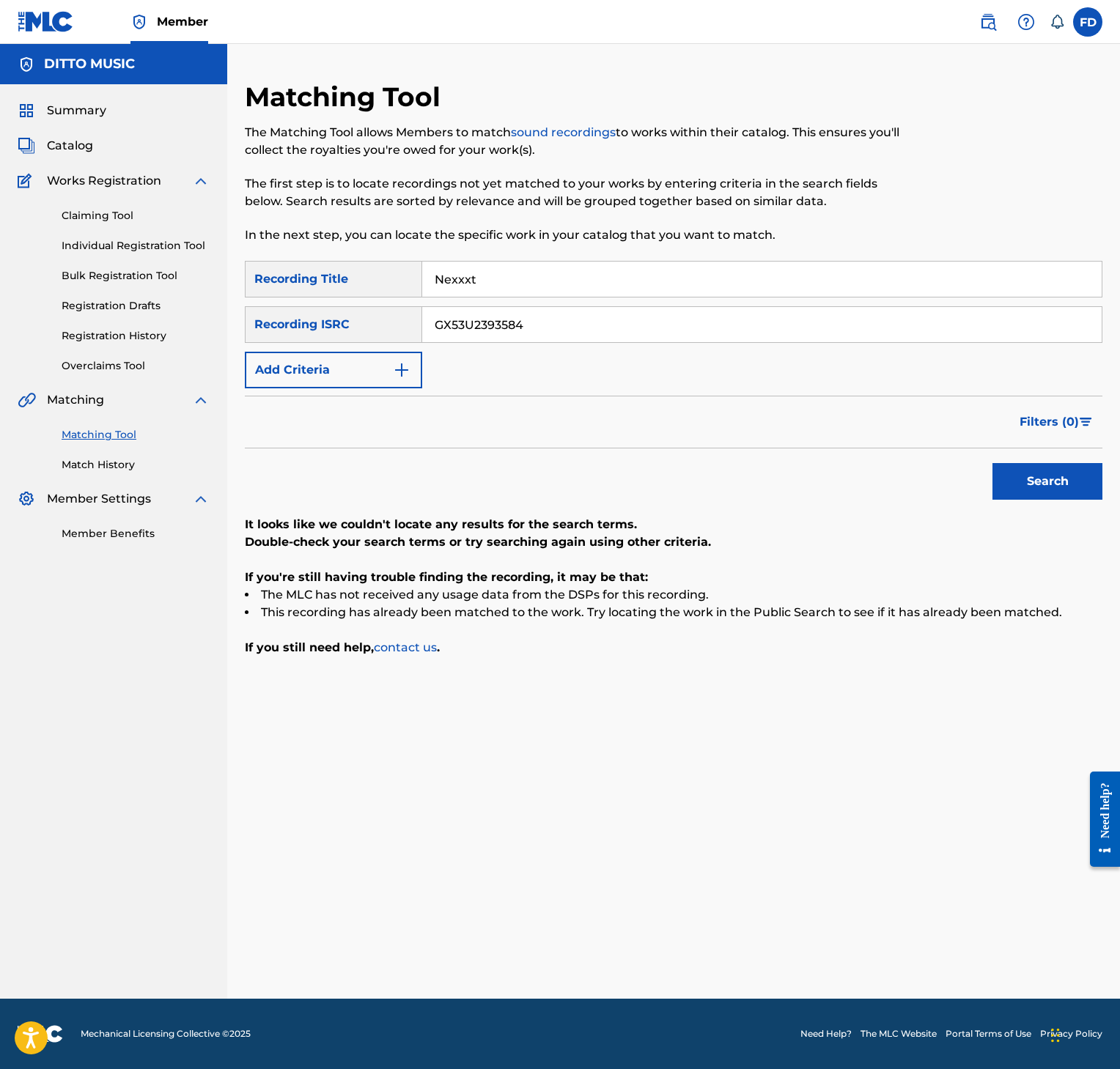
click at [1100, 490] on button "Search" at bounding box center [1048, 481] width 110 height 37
click at [702, 296] on input "Nexxxt" at bounding box center [761, 279] width 680 height 35
paste input "Esquire"
type input "Esquire"
click at [577, 317] on input "GX53U2393584" at bounding box center [761, 324] width 680 height 35
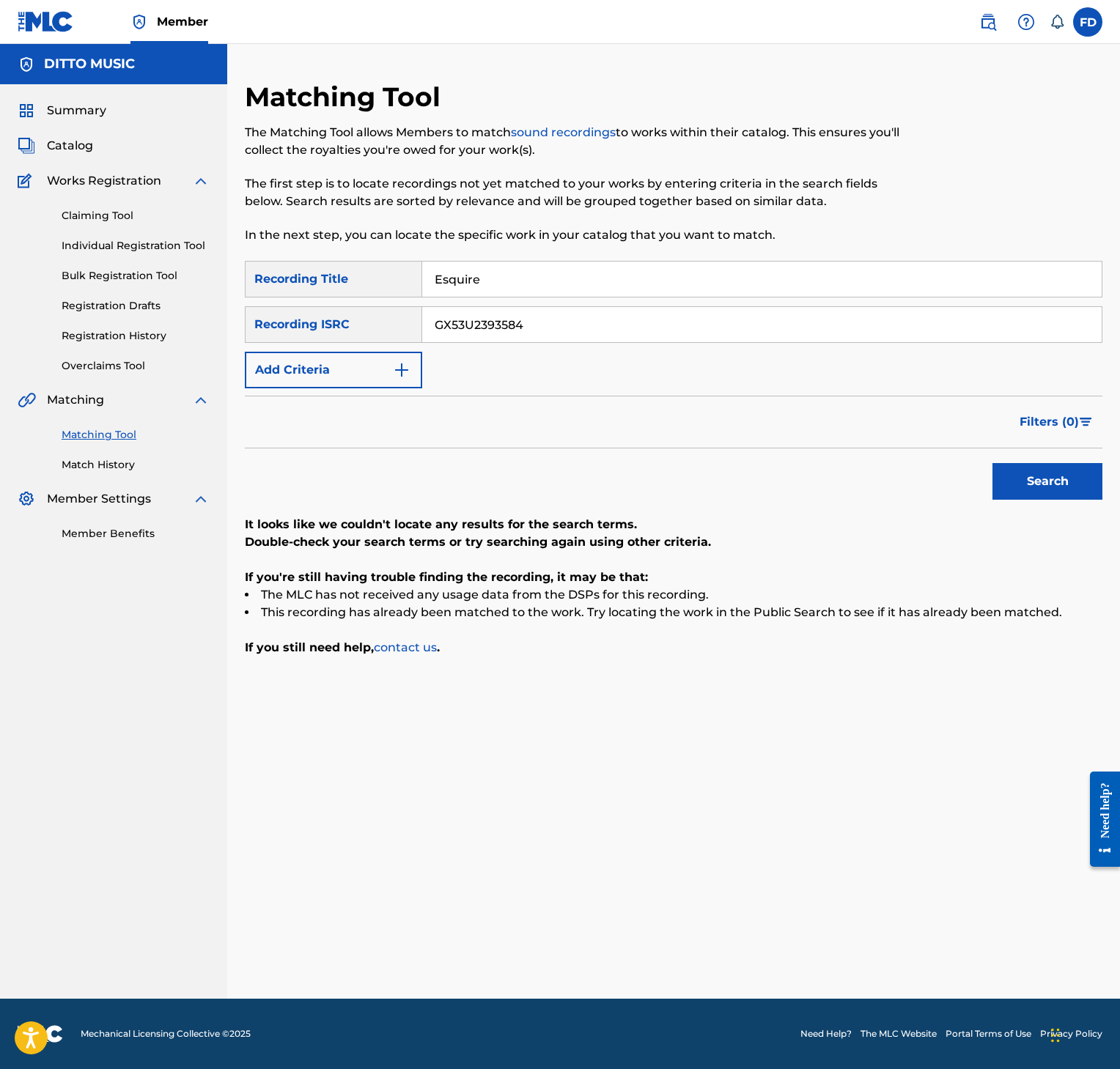
paste input "F9Q2563681"
type input "GXF9Q2563681"
click at [1080, 480] on button "Search" at bounding box center [1048, 481] width 110 height 37
click at [576, 279] on input "Esquire" at bounding box center [761, 279] width 680 height 35
paste input "Cloudy [DATE]"
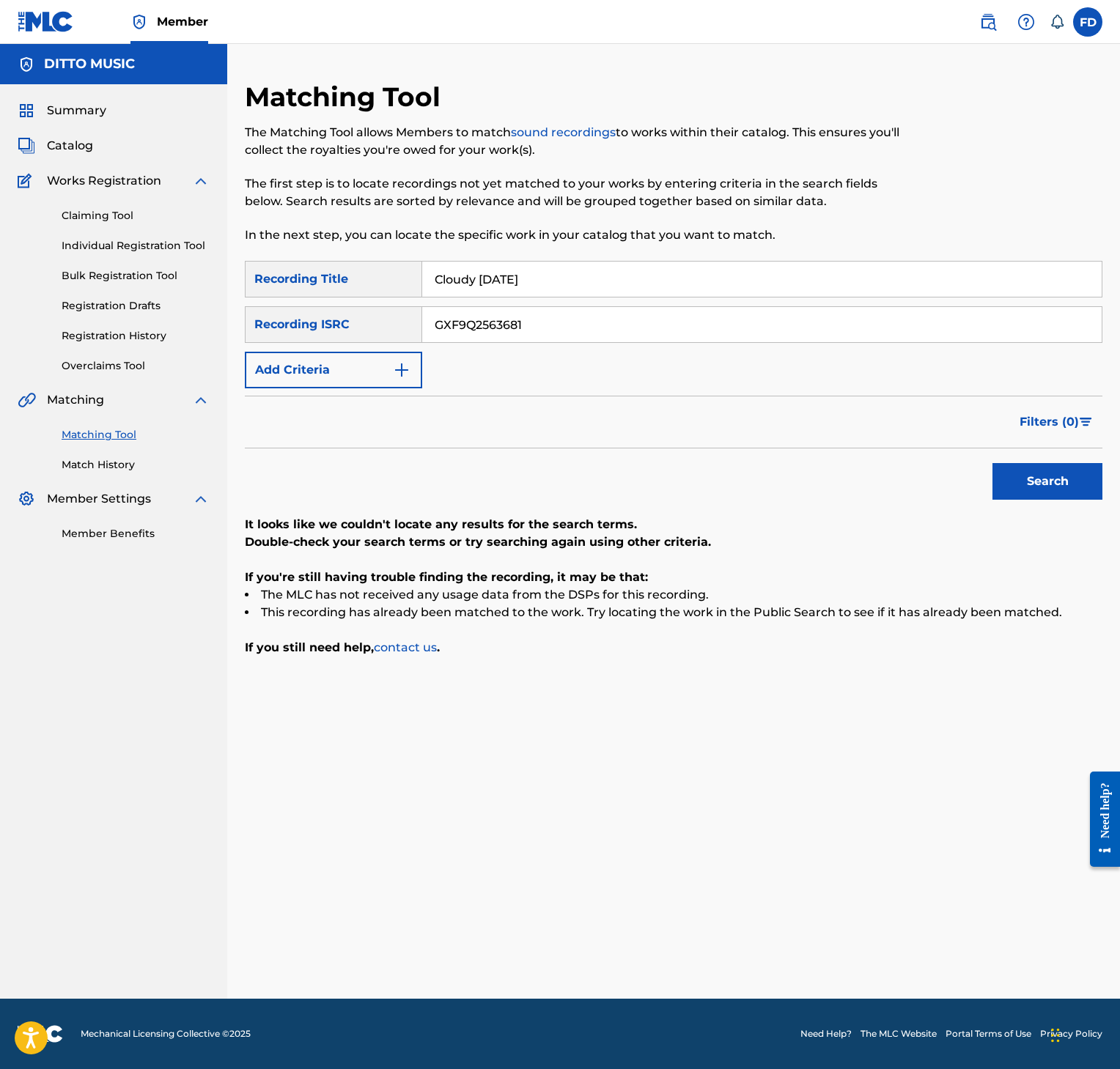
type input "Cloudy [DATE]"
click at [679, 320] on input "GXF9Q2563681" at bounding box center [761, 324] width 680 height 35
paste input "0"
type input "GXF9Q2563680"
click at [1115, 500] on div "Matching Tool The Matching Tool allows Members to match sound recordings to wor…" at bounding box center [674, 539] width 893 height 918
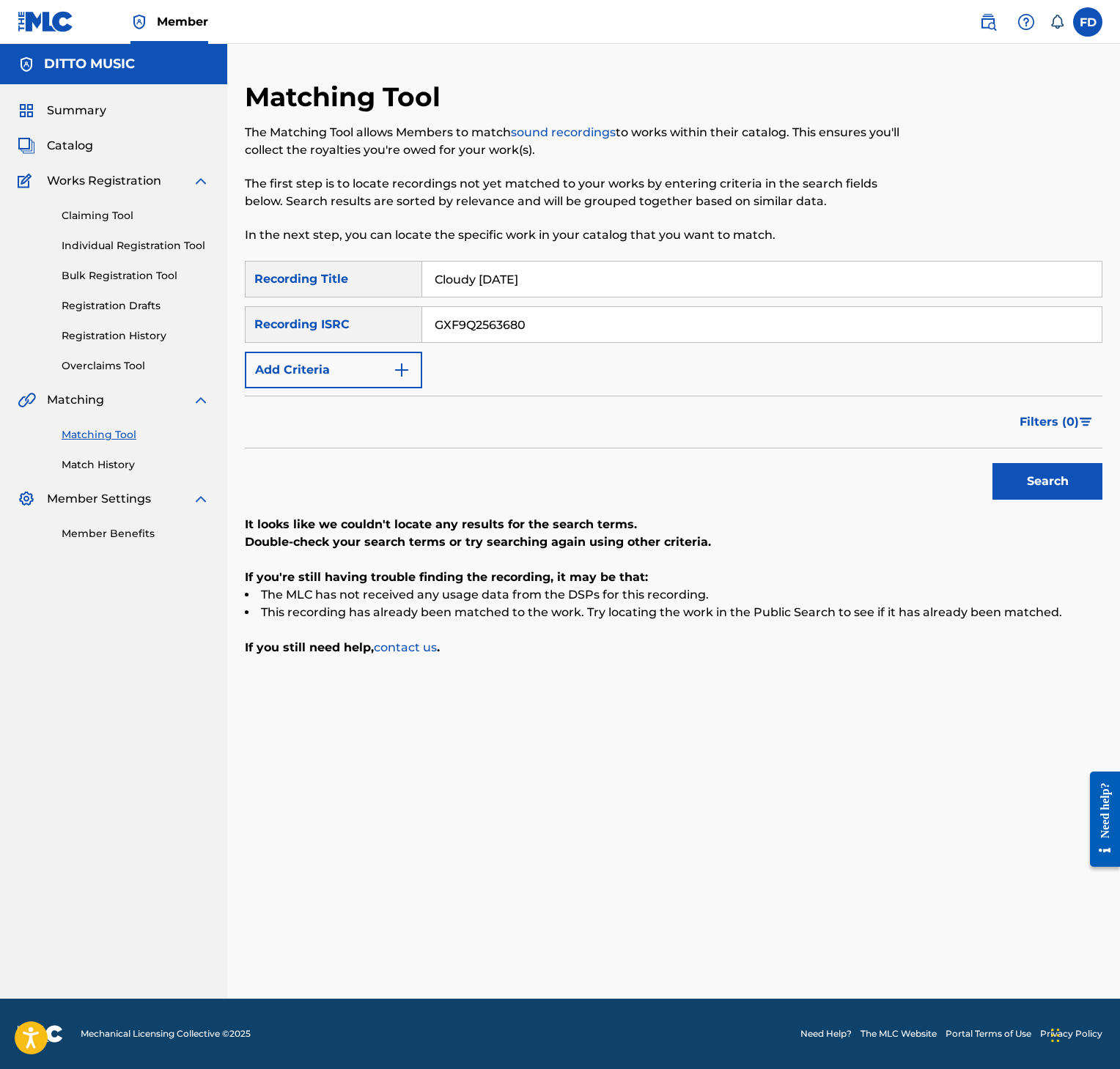
click at [1031, 466] on button "Search" at bounding box center [1048, 481] width 110 height 37
click at [734, 293] on input "Cloudy [DATE]" at bounding box center [761, 279] width 680 height 35
click at [543, 310] on input "GXF9Q2563680" at bounding box center [761, 324] width 680 height 35
click at [550, 280] on input "Cloudy [DATE]" at bounding box center [761, 279] width 680 height 35
paste input "Tears Fall"
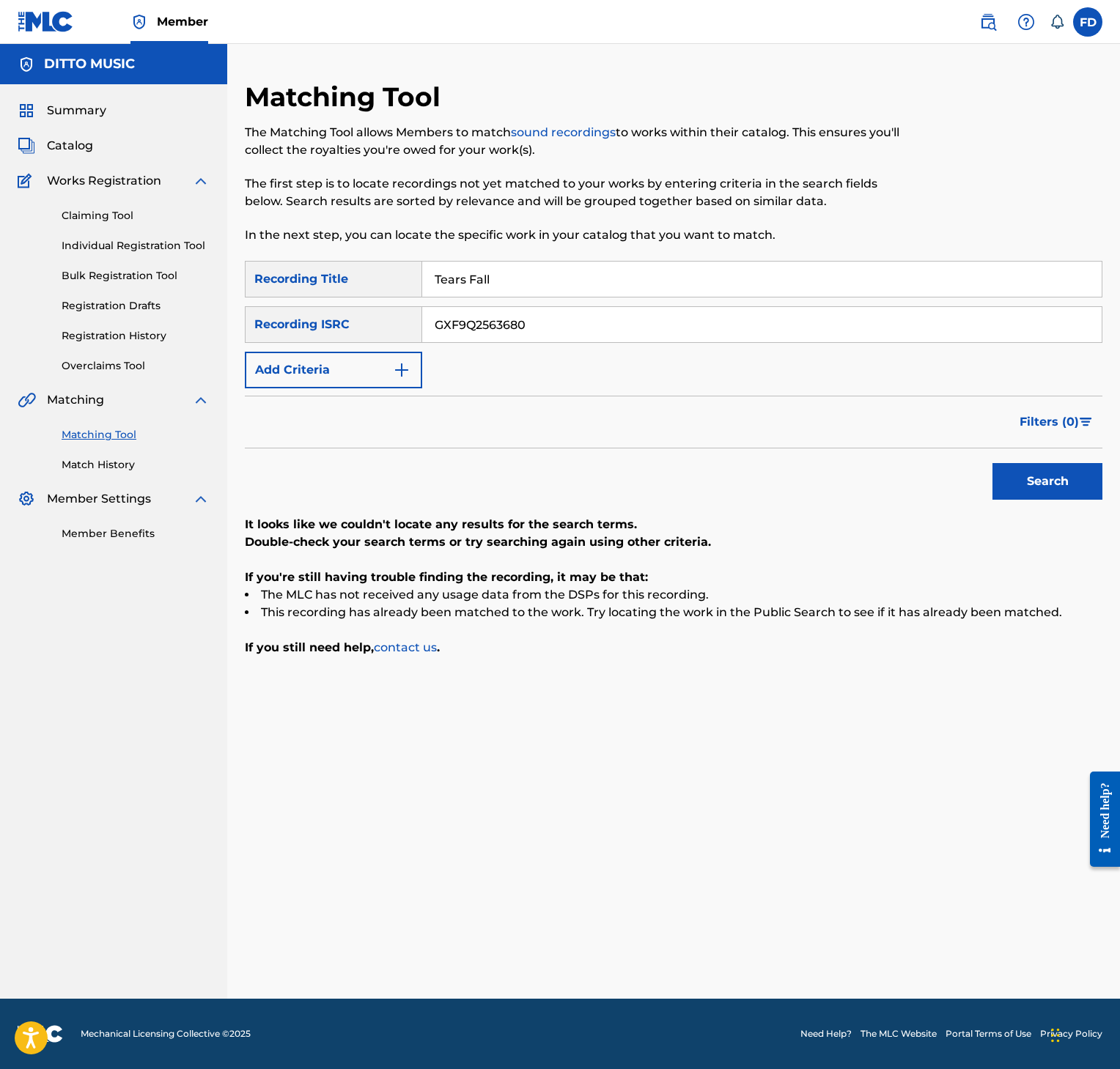
type input "Tears Fall"
click at [524, 375] on div "SearchWithCriteria8952fc2a-9c6f-4f73-afcc-c1f231126431 Recording Title Tears Fa…" at bounding box center [673, 324] width 857 height 127
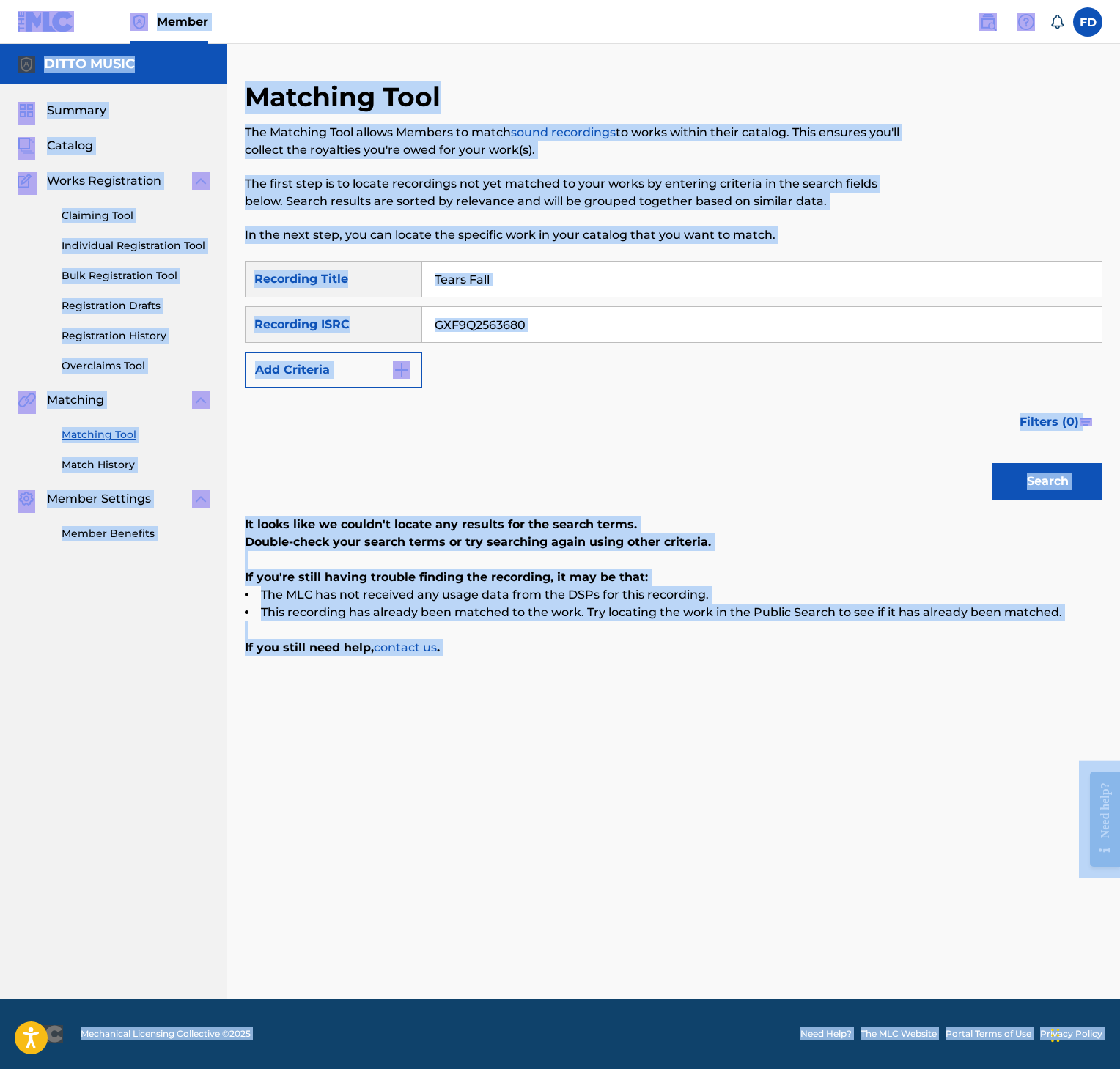
click at [755, 340] on input "GXF9Q2563680" at bounding box center [761, 324] width 680 height 35
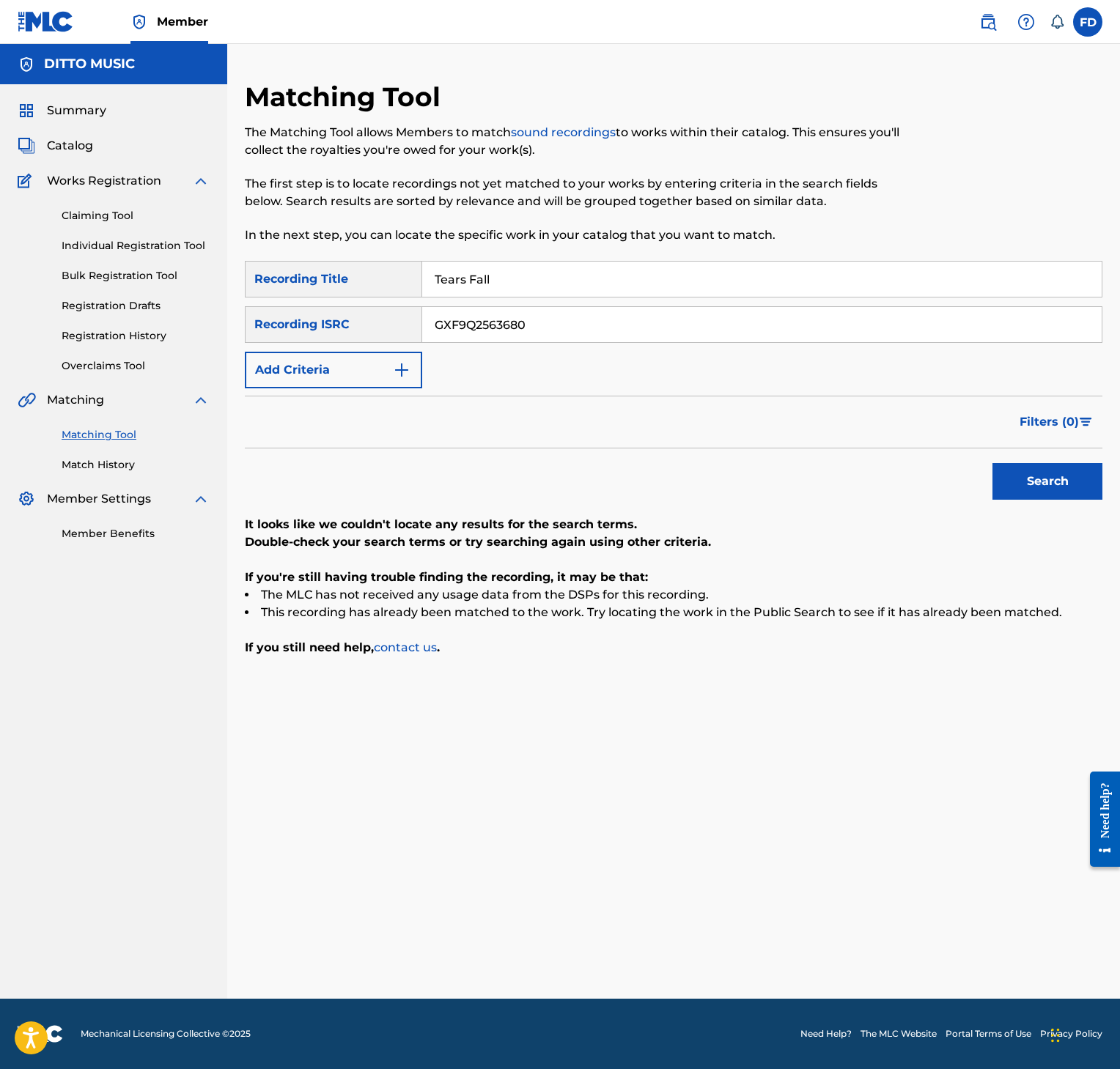
paste input "79"
type input "GXF9Q2563679"
click at [1042, 493] on button "Search" at bounding box center [1048, 481] width 110 height 37
click at [642, 262] on input "Tears Fall" at bounding box center [761, 279] width 680 height 35
paste input "Elms on [GEOGRAPHIC_DATA]"
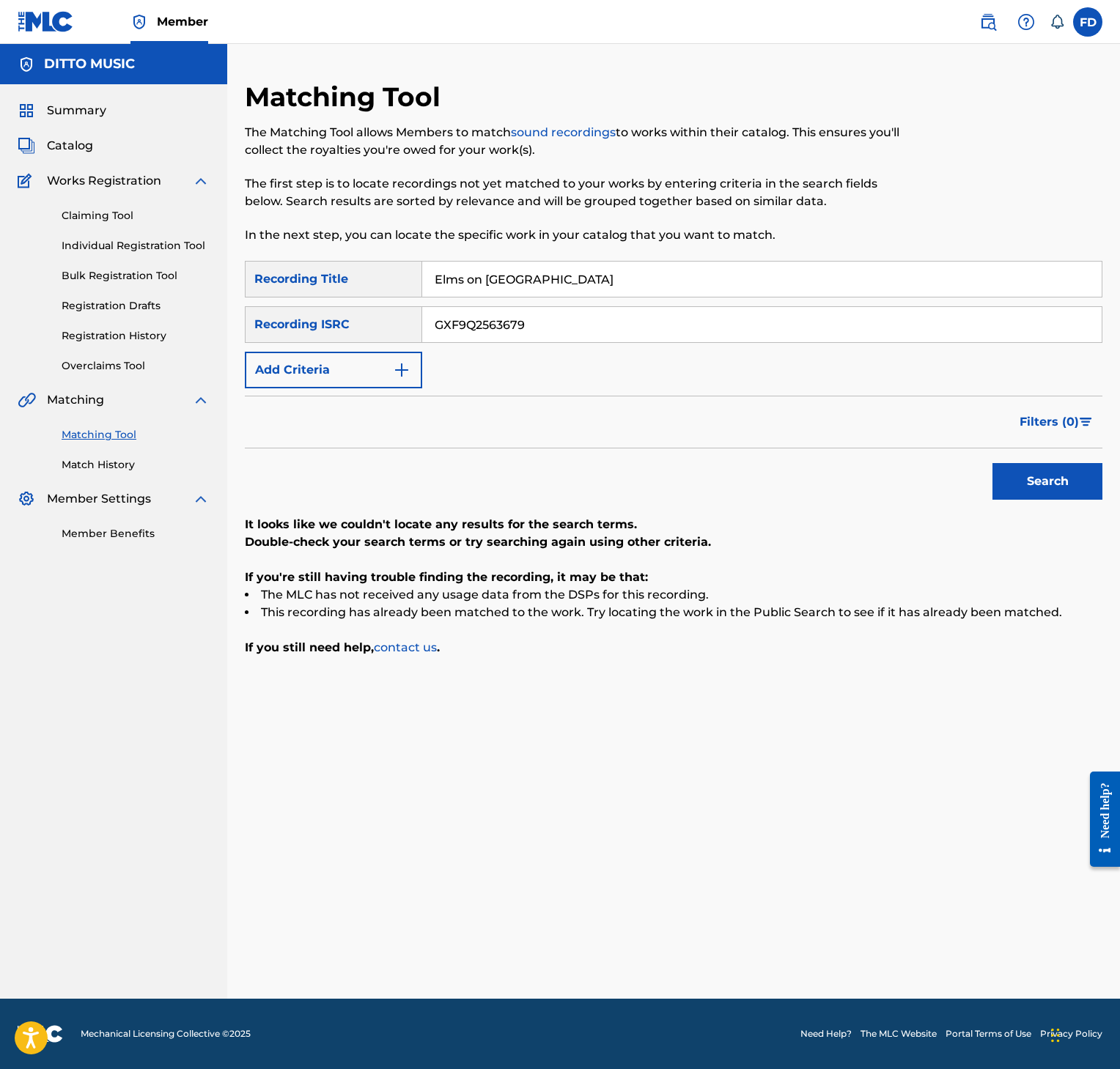
type input "Elms on [GEOGRAPHIC_DATA]"
click at [713, 317] on input "GXF9Q2563679" at bounding box center [761, 324] width 680 height 35
paste input "8"
type input "GXF9Q2563678"
click at [1021, 475] on button "Search" at bounding box center [1048, 481] width 110 height 37
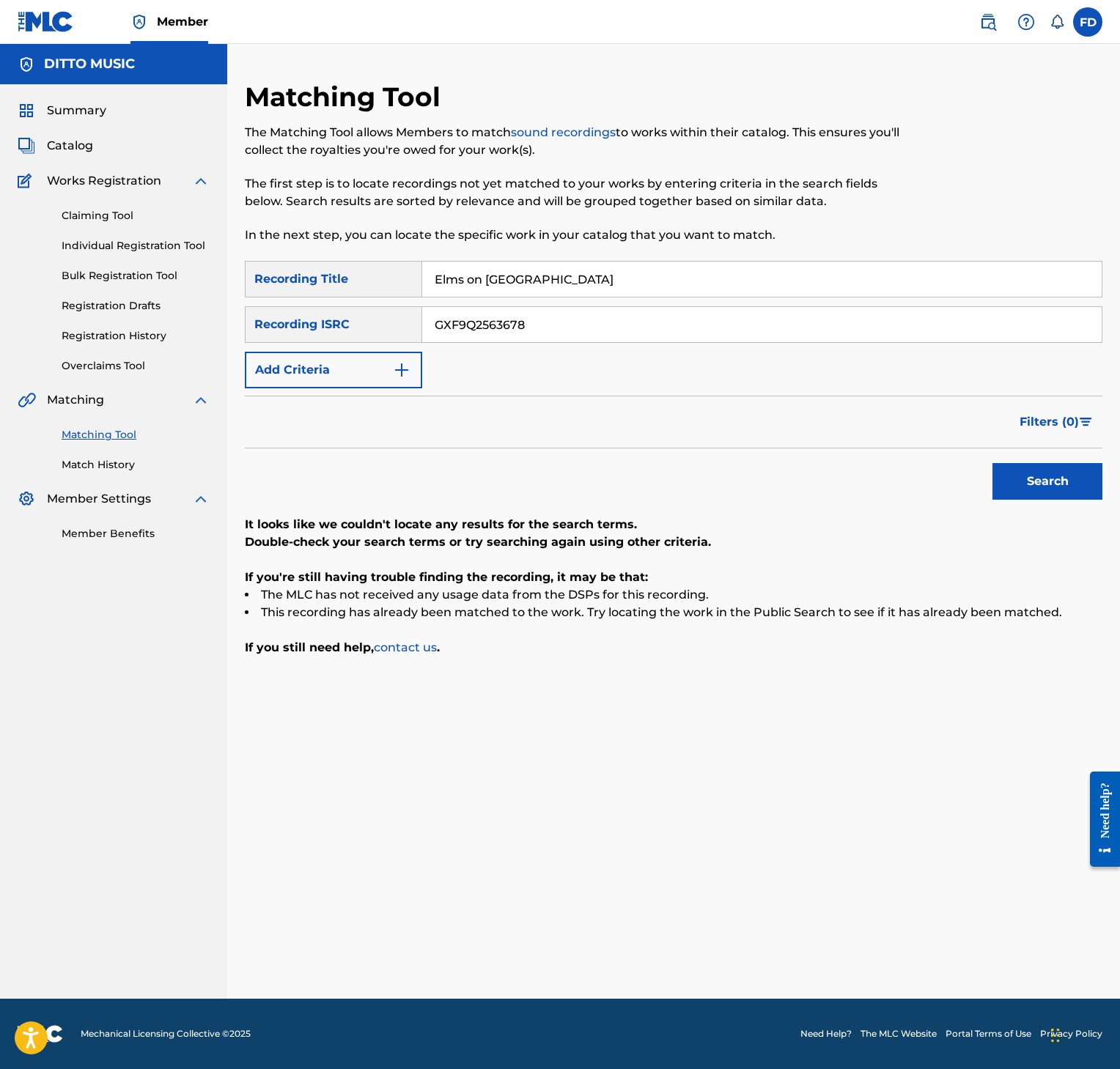
click at [627, 283] on input "Elms on [GEOGRAPHIC_DATA]" at bounding box center [761, 279] width 680 height 35
paste input "The Look"
type input "The Look"
drag, startPoint x: 841, startPoint y: 344, endPoint x: 848, endPoint y: 371, distance: 27.9
click at [847, 368] on div "SearchWithCriteria8952fc2a-9c6f-4f73-afcc-c1f231126431 Recording Title The Look…" at bounding box center [673, 324] width 857 height 127
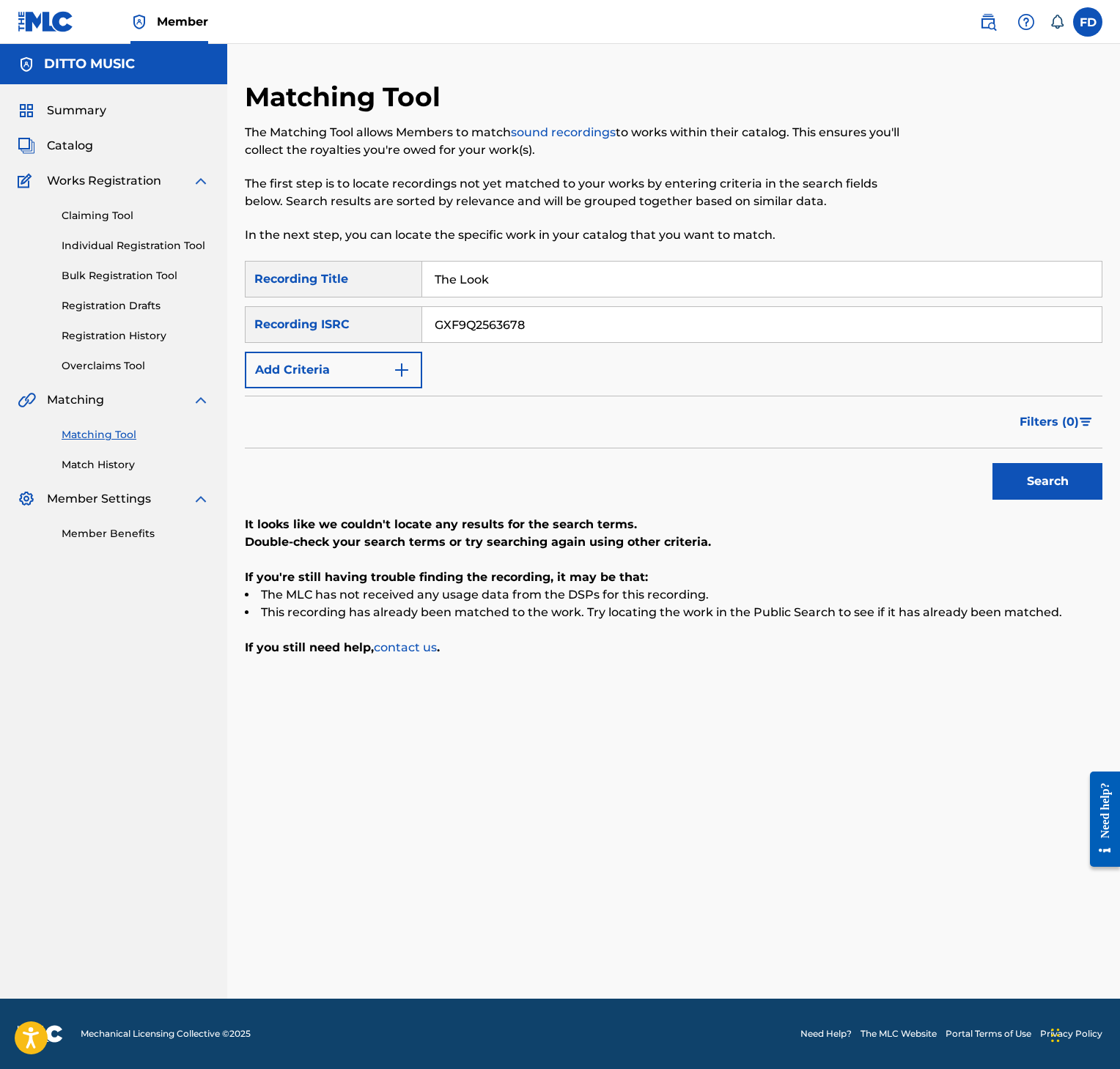
click at [816, 332] on input "GXF9Q2563678" at bounding box center [761, 324] width 680 height 35
paste input "7"
type input "GXF9Q2563677"
click at [1068, 500] on div "Search" at bounding box center [1044, 477] width 117 height 58
click at [1052, 500] on button "Search" at bounding box center [1048, 481] width 110 height 37
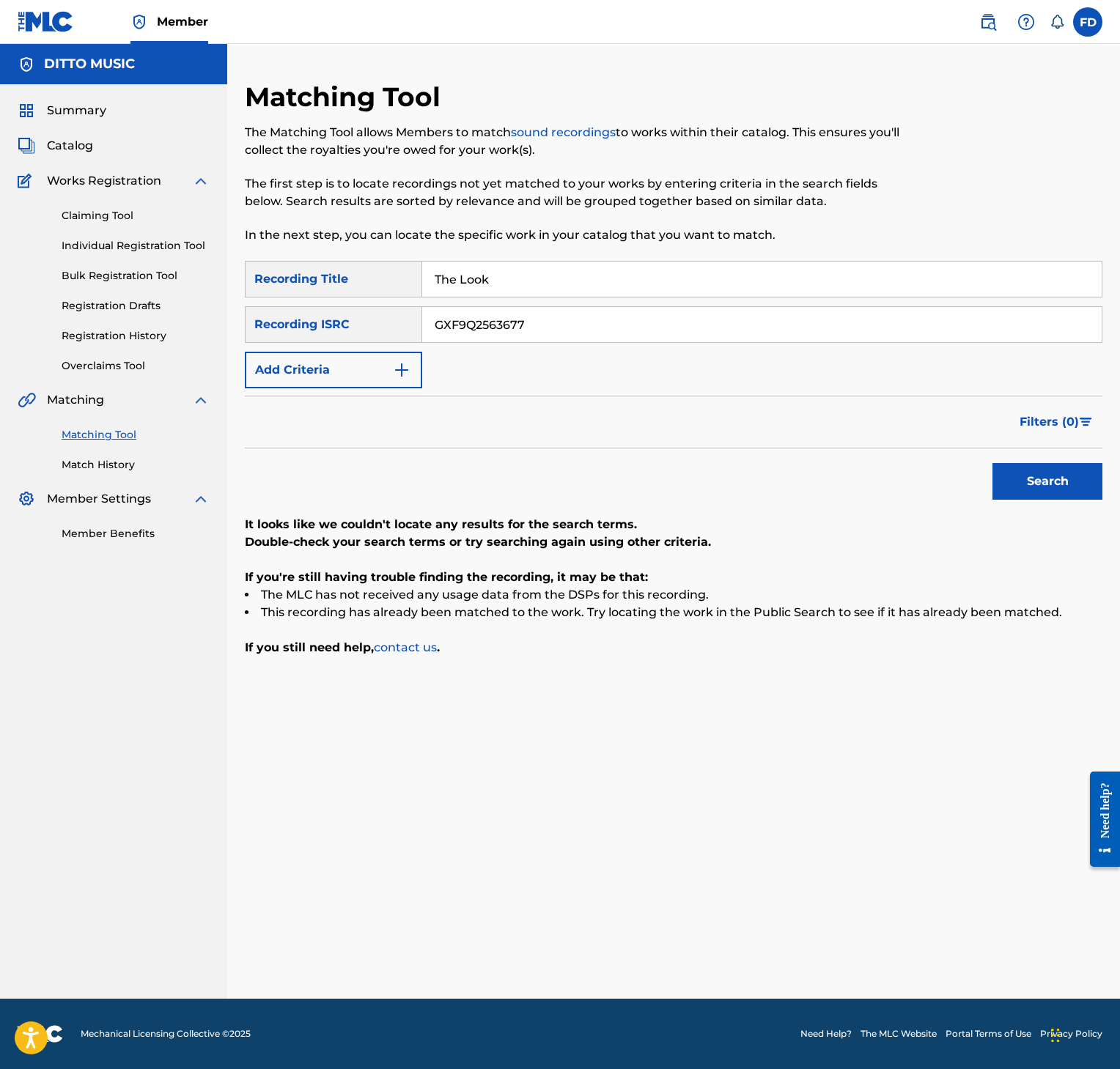
click at [637, 273] on input "The Look" at bounding box center [761, 279] width 680 height 35
paste input "[PERSON_NAME]"
type input "[PERSON_NAME]"
click at [804, 323] on input "GXF9Q2563677" at bounding box center [761, 324] width 680 height 35
paste input "6"
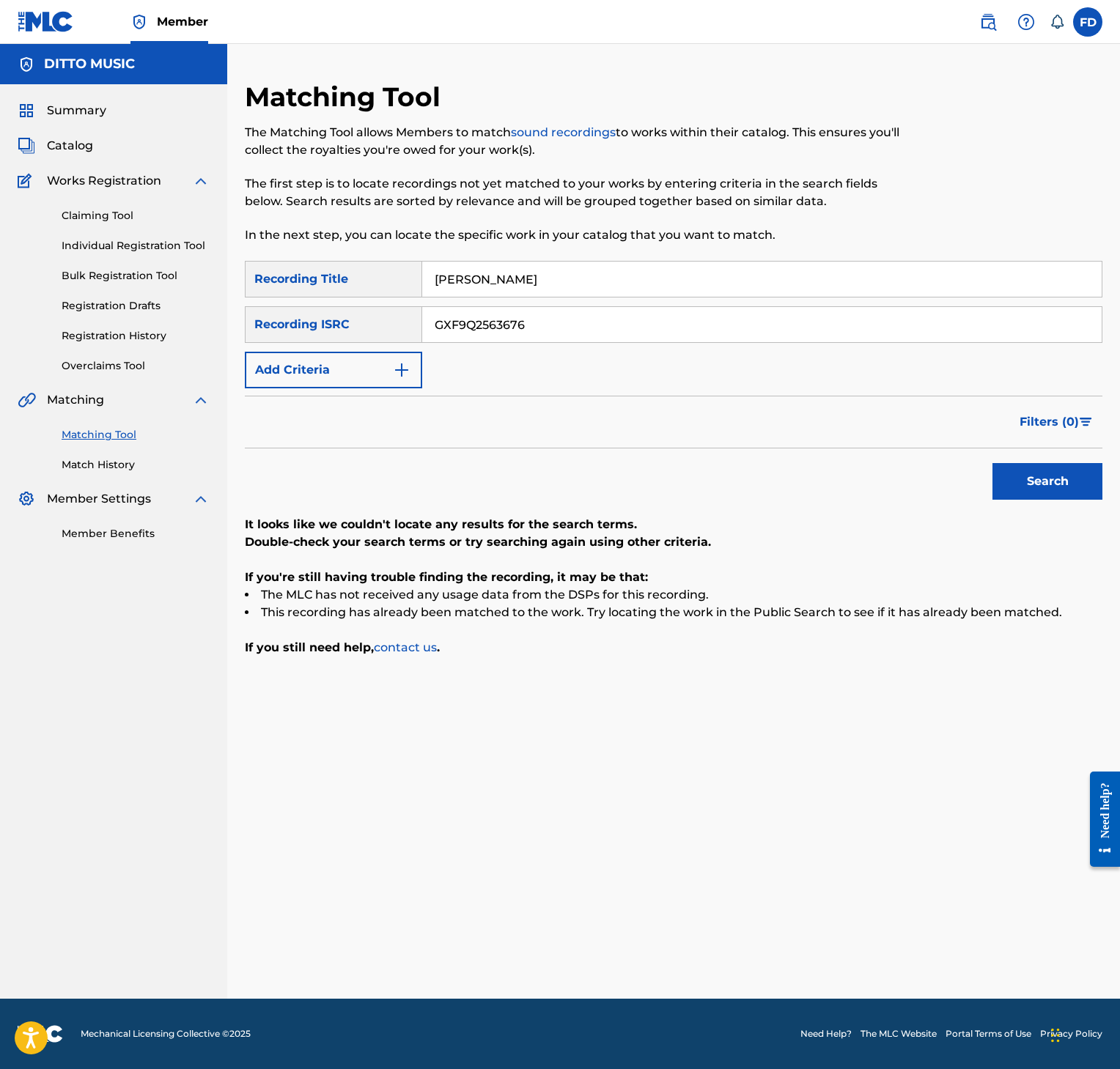
type input "GXF9Q2563676"
click at [1031, 466] on button "Search" at bounding box center [1048, 481] width 110 height 37
click at [522, 289] on input "[PERSON_NAME]" at bounding box center [761, 279] width 680 height 35
paste input "Hallucinations on a Deserted Island"
type input "Hallucinations on a Deserted Island"
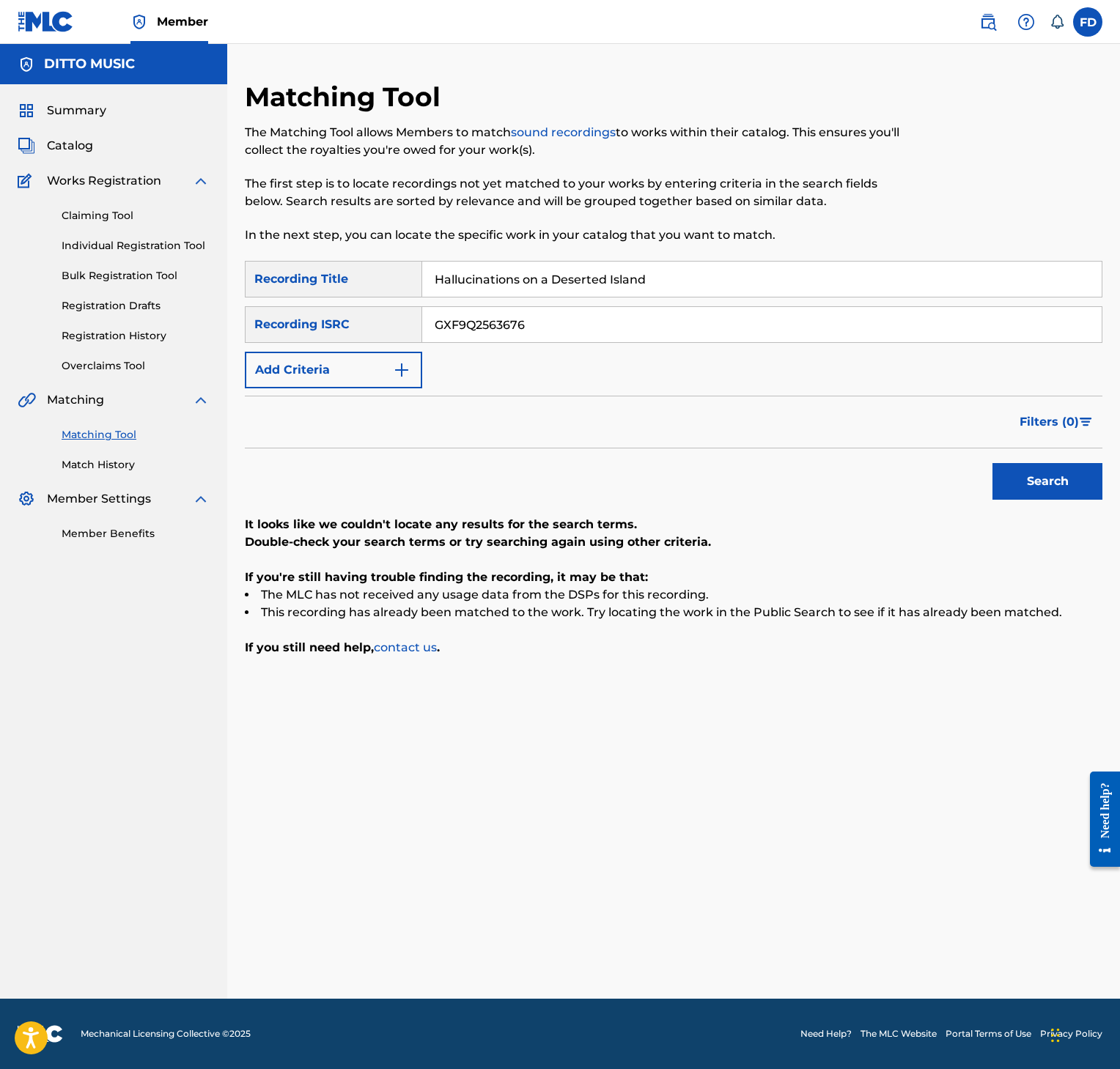
click at [786, 330] on input "GXF9Q2563676" at bounding box center [761, 324] width 680 height 35
paste input "5"
type input "GXF9Q2563675"
click at [1059, 466] on button "Search" at bounding box center [1048, 481] width 110 height 37
click at [765, 276] on input "Hallucinations on a Deserted Island" at bounding box center [761, 279] width 680 height 35
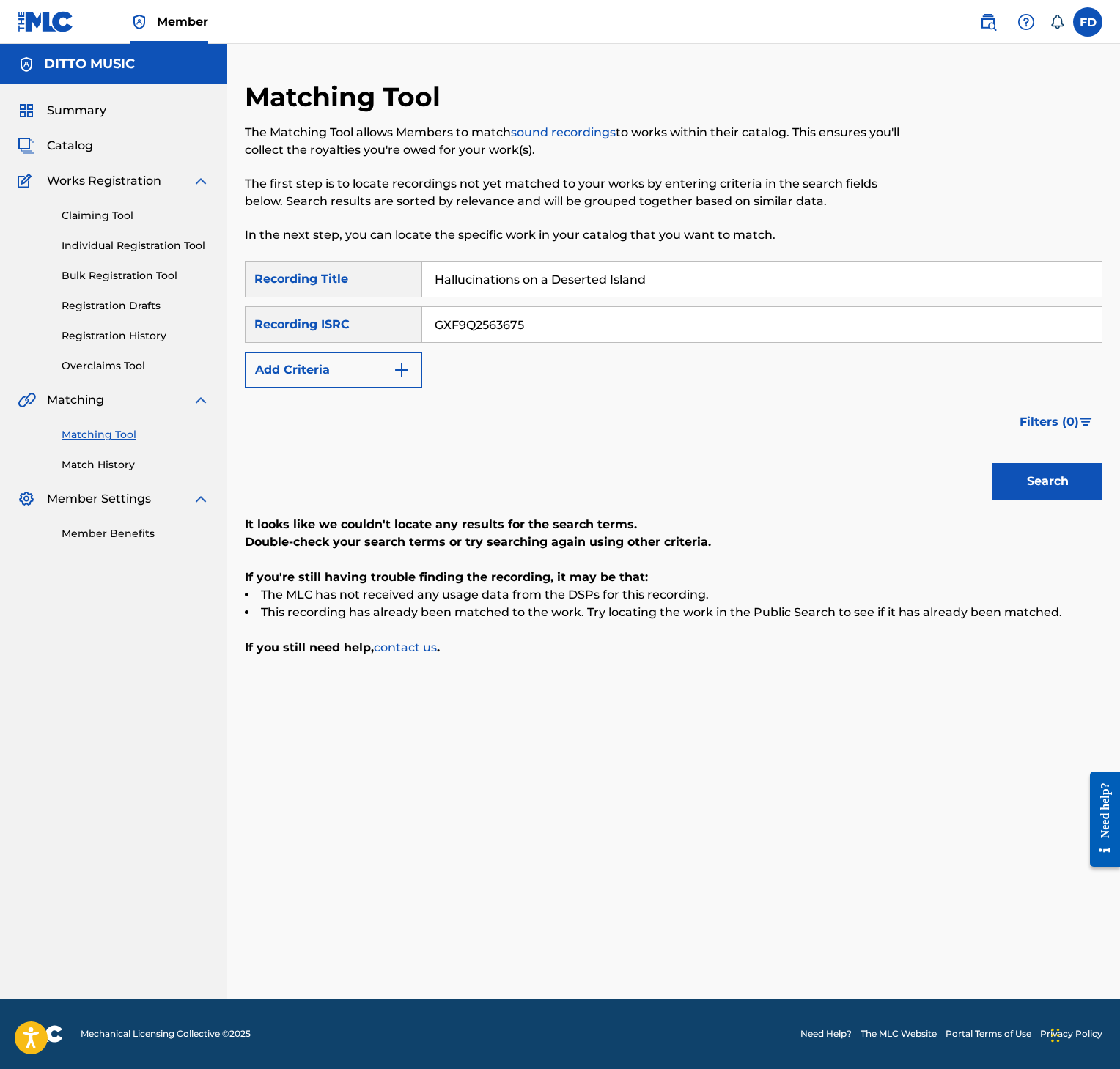
paste input "Bell Bottom Breaks"
type input "Bell Bottom Breaks"
click at [633, 392] on form "SearchWithCriteria8952fc2a-9c6f-4f73-afcc-c1f231126431 Recording Title Bell Bot…" at bounding box center [673, 384] width 857 height 246
click at [706, 340] on input "GXF9Q2563675" at bounding box center [761, 324] width 680 height 35
paste input "4"
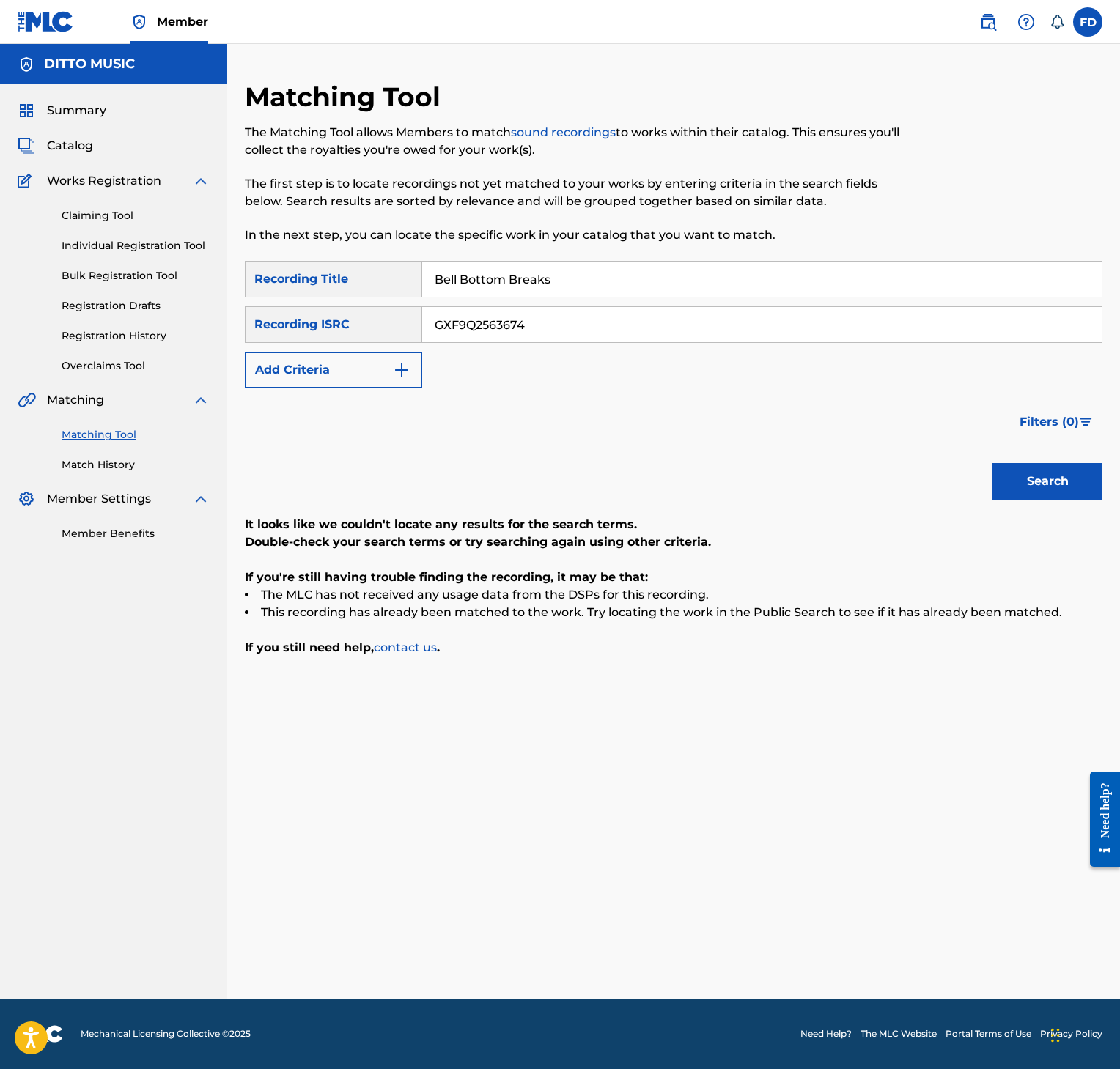
type input "GXF9Q2563674"
click at [1062, 485] on button "Search" at bounding box center [1048, 481] width 110 height 37
click at [600, 286] on input "Bell Bottom Breaks" at bounding box center [761, 279] width 680 height 35
paste input "Playing Game"
type input "Playing Games"
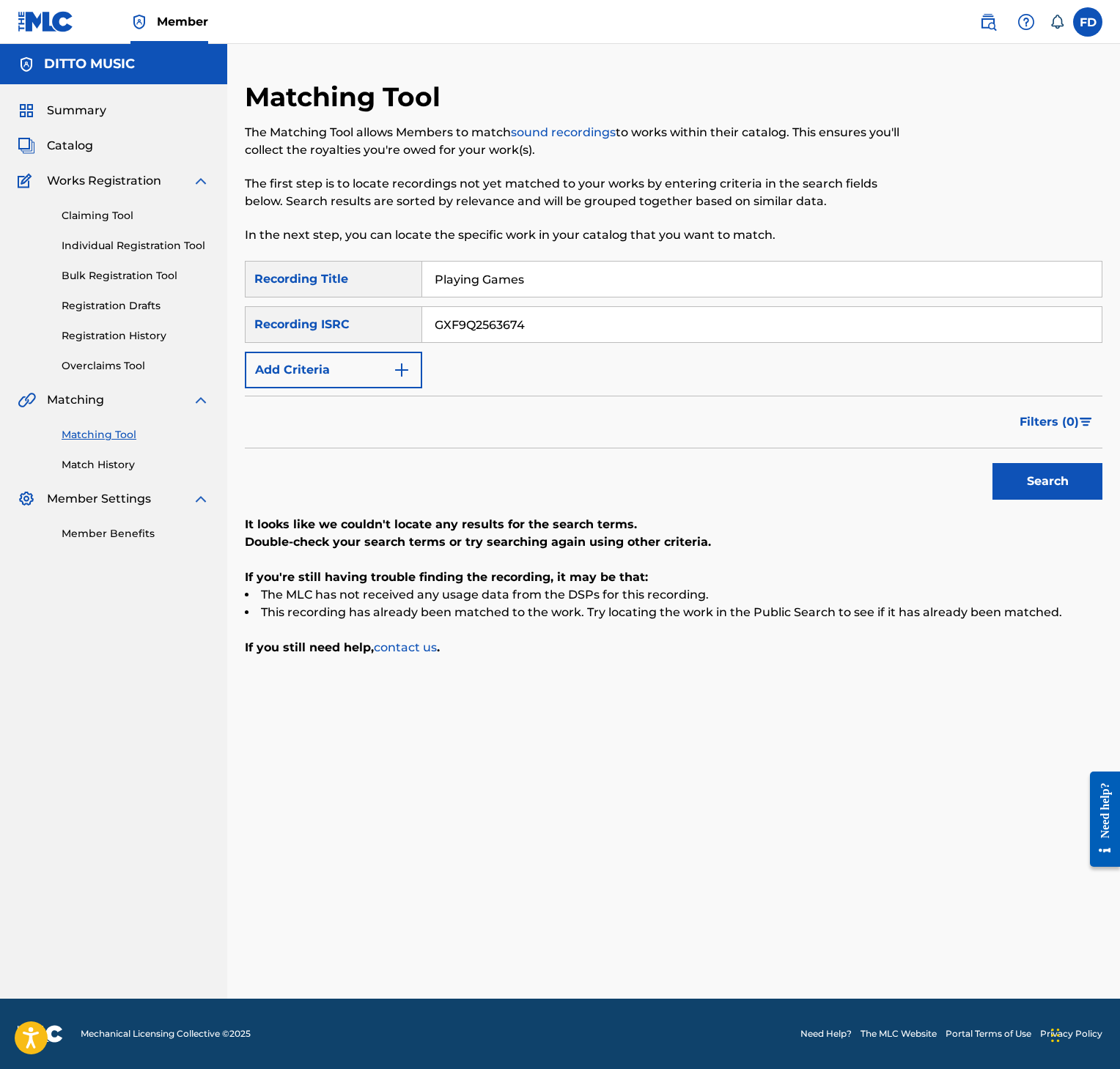
click at [644, 330] on input "GXF9Q2563674" at bounding box center [761, 324] width 680 height 35
paste input "AUBEC2512297"
type input "AUBEC2512297"
click at [967, 447] on div "Filters ( 0 )" at bounding box center [673, 422] width 857 height 53
click at [1019, 479] on button "Search" at bounding box center [1048, 481] width 110 height 37
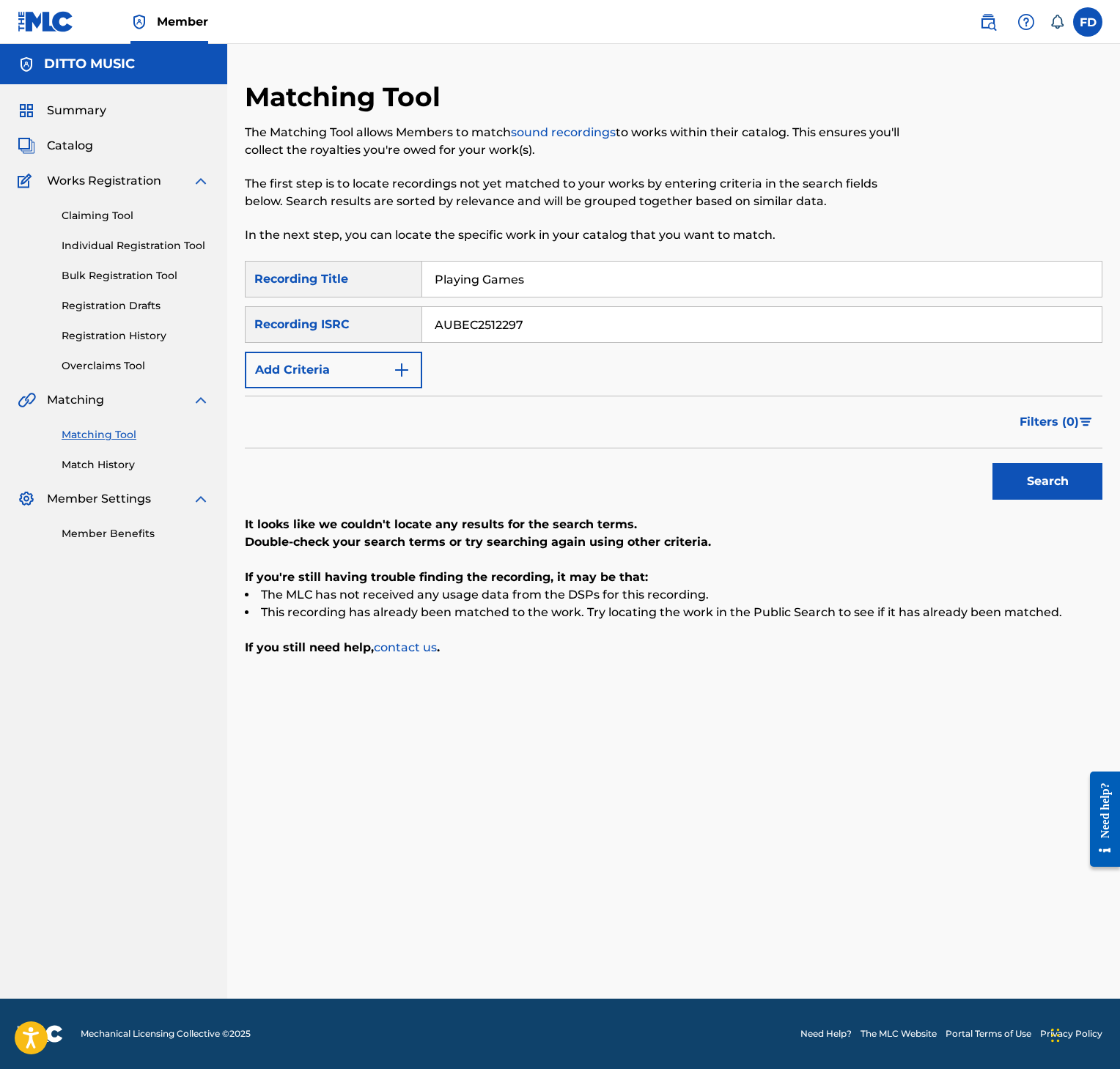
click at [530, 332] on input "AUBEC2512297" at bounding box center [761, 324] width 680 height 35
click at [513, 301] on div "SearchWithCriteria8952fc2a-9c6f-4f73-afcc-c1f231126431 Recording Title Playing …" at bounding box center [673, 324] width 857 height 127
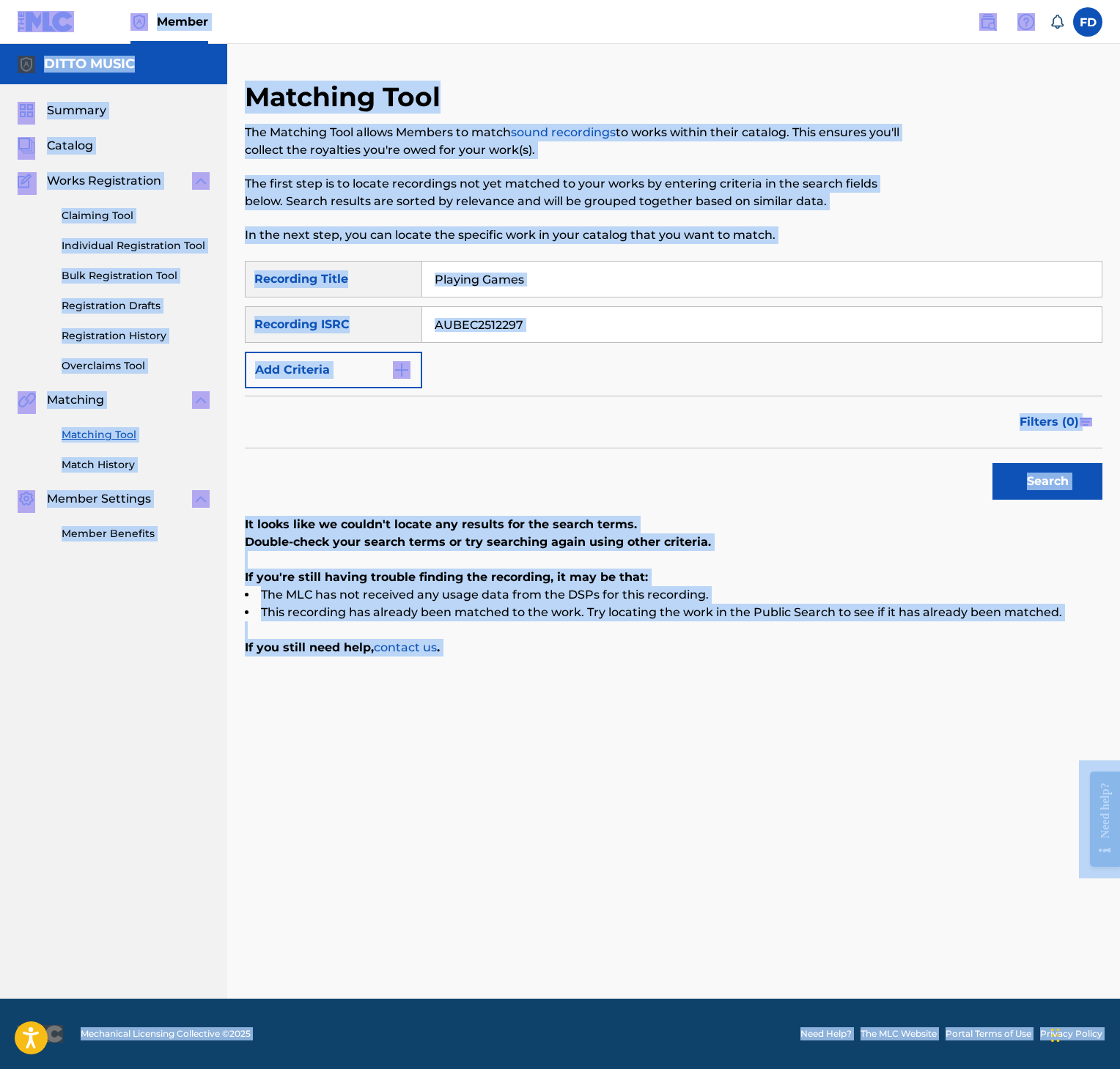
click at [526, 287] on input "Playing Games" at bounding box center [761, 279] width 680 height 35
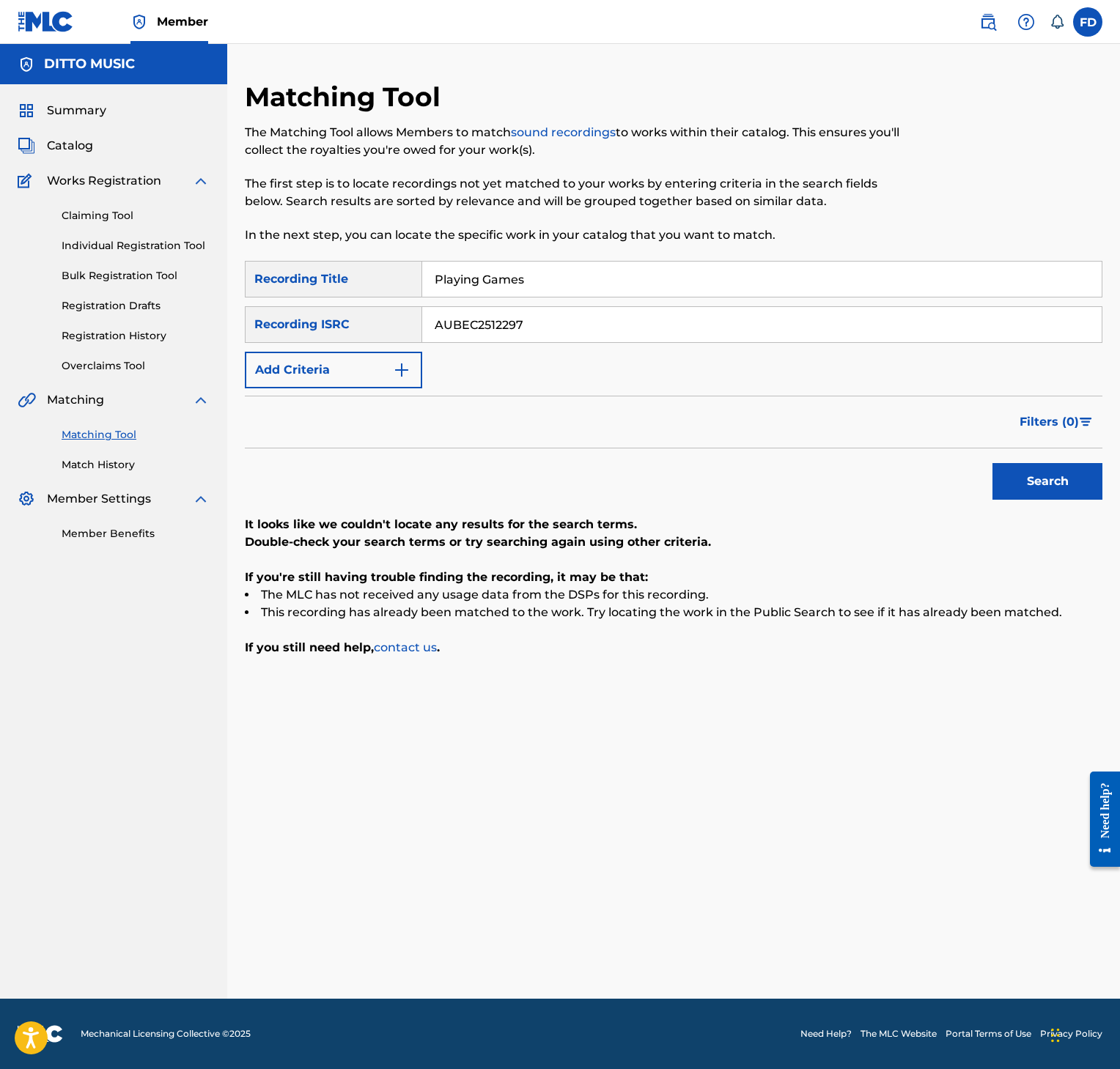
paste input "Cuando el silencio habla"
click at [570, 278] on input "Playing GamesCuando el silencio habla" at bounding box center [761, 279] width 680 height 35
paste input "Search Form"
type input "Cuando el silencio habla"
click at [613, 329] on input "AUBEC2512297" at bounding box center [761, 324] width 680 height 35
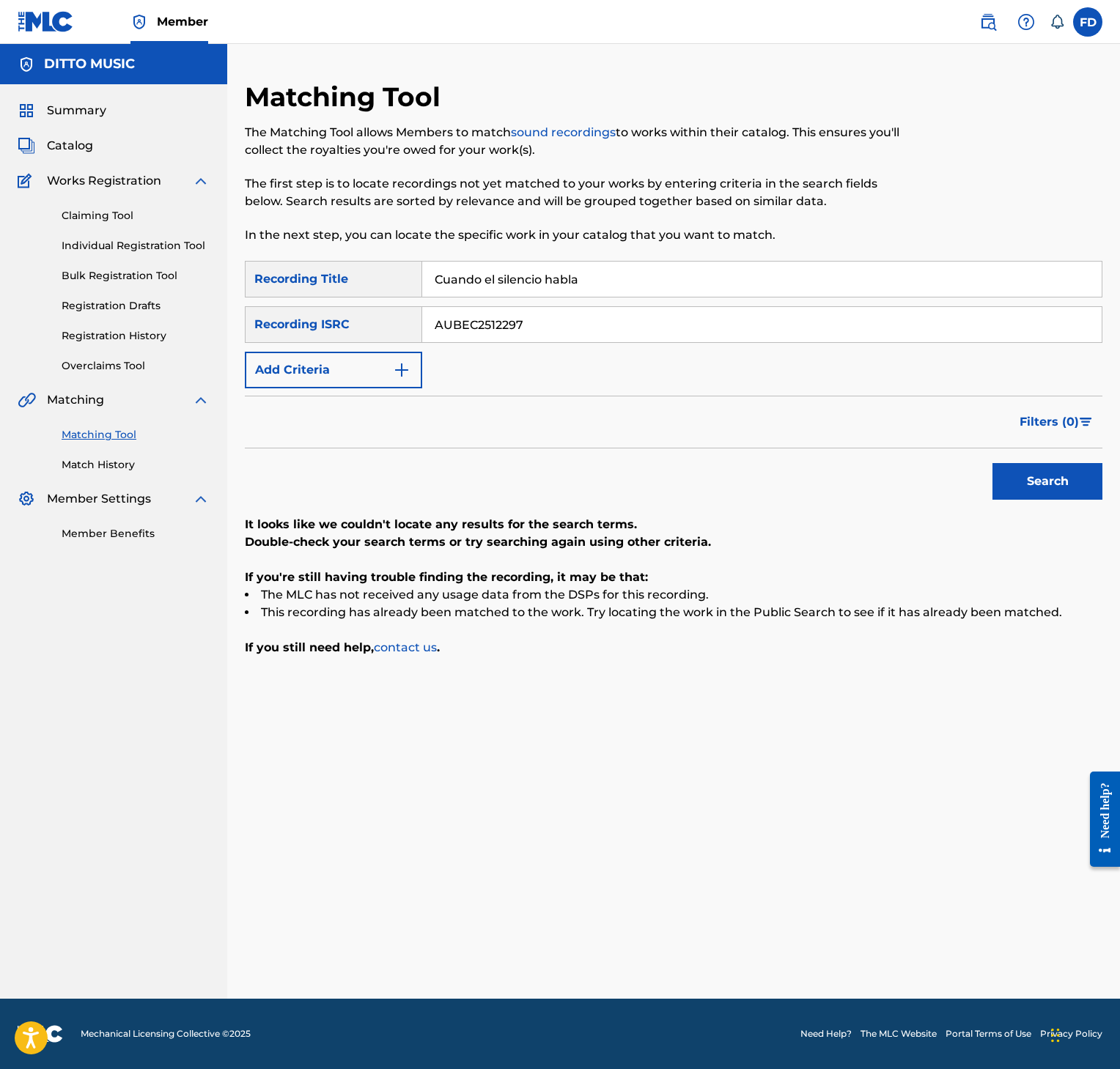
paste input "GXF9Q2589534"
type input "GXF9Q2589534"
click at [980, 473] on div "Search" at bounding box center [673, 477] width 857 height 58
click at [1019, 479] on button "Search" at bounding box center [1048, 481] width 110 height 37
click at [552, 250] on div "Matching Tool The Matching Tool allows Members to match sound recordings to wor…" at bounding box center [575, 170] width 660 height 180
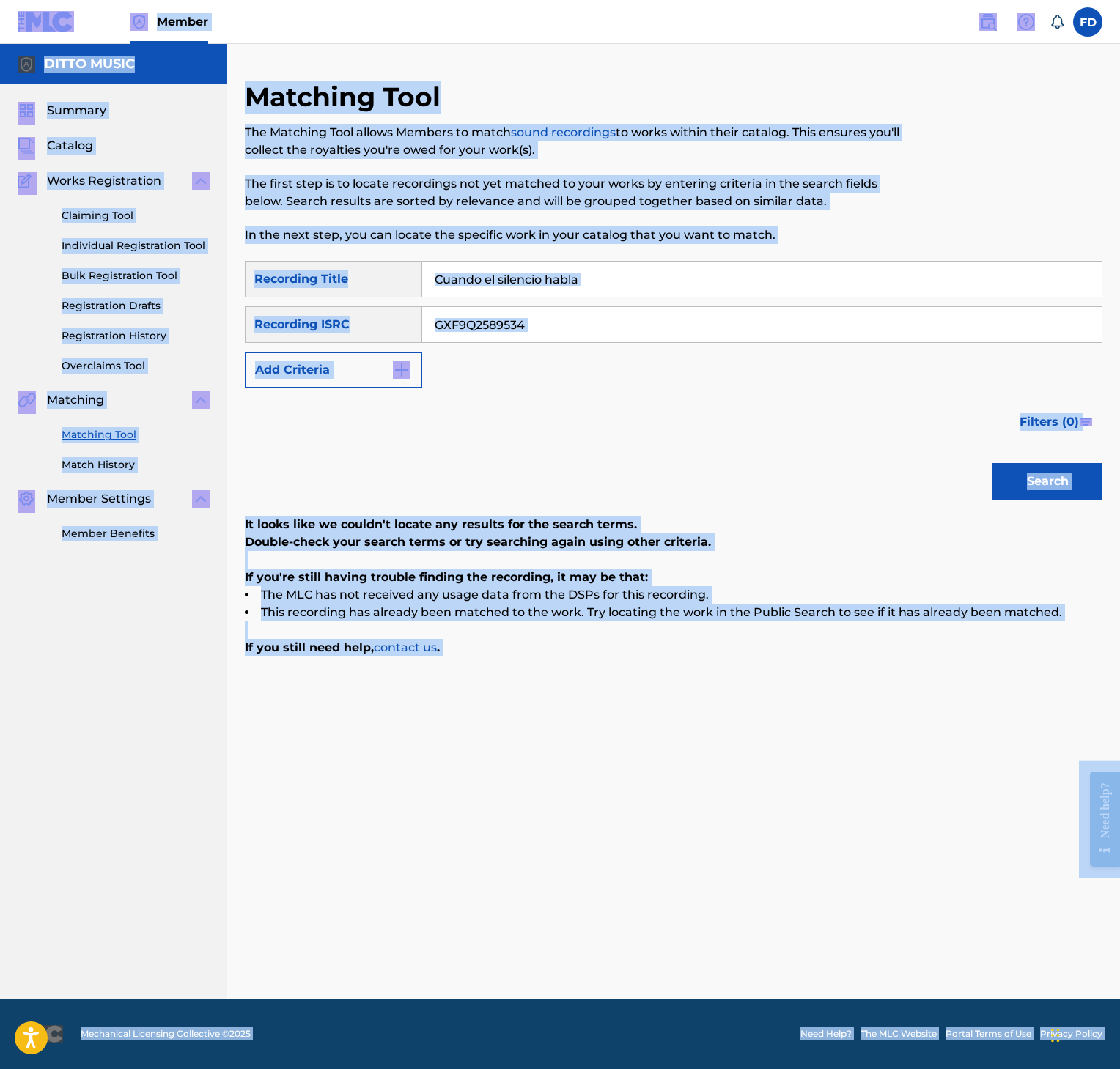
click at [562, 258] on div "Matching Tool The Matching Tool allows Members to match sound recordings to wor…" at bounding box center [575, 170] width 660 height 180
click at [570, 286] on input "Cuando el silencio habla" at bounding box center [761, 279] width 680 height 35
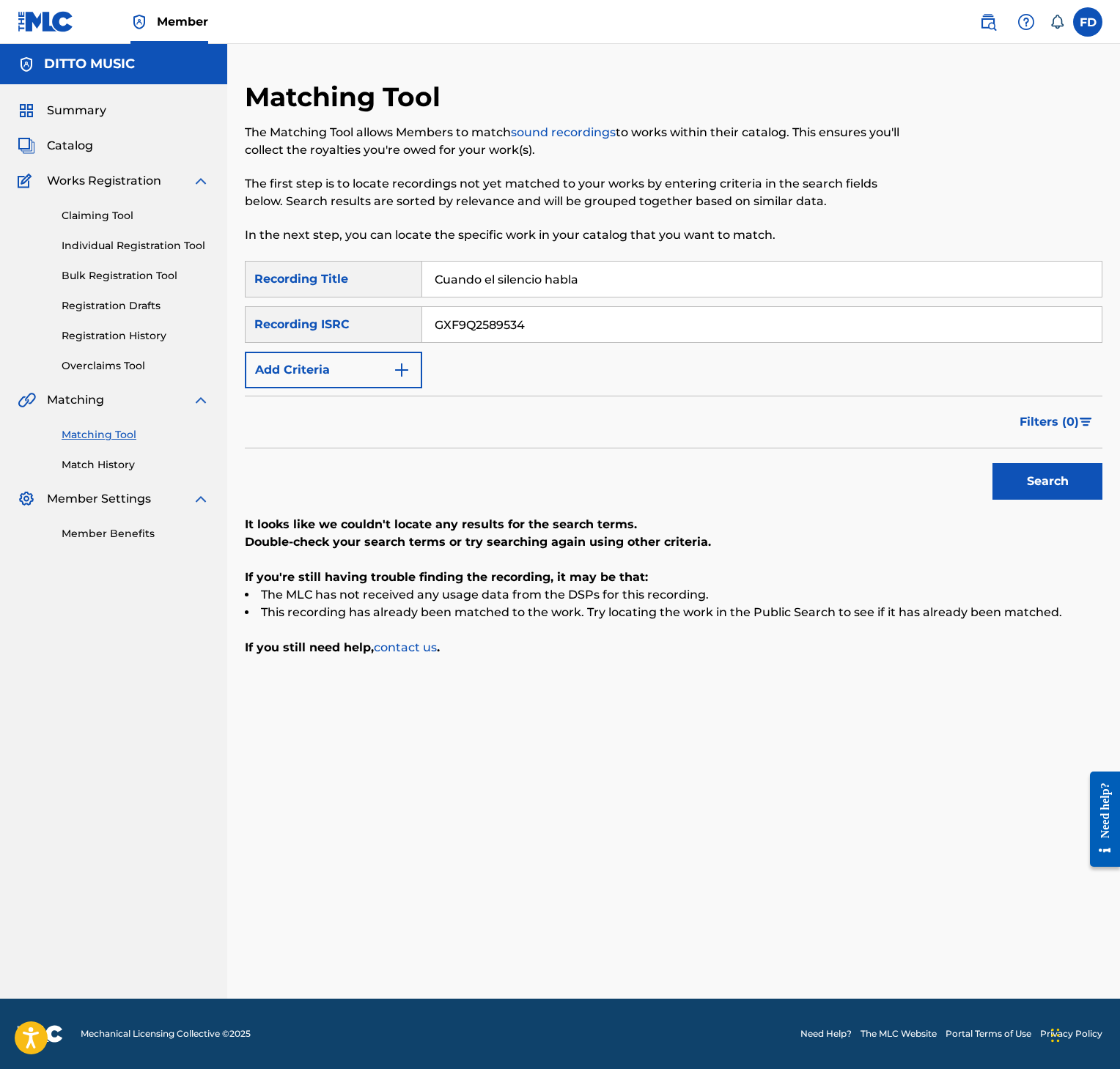
paste input "La Vid"
type input "La Vida"
click at [773, 329] on input "GXF9Q2589534" at bounding box center [761, 324] width 680 height 35
paste input "79819"
type input "GXF9Q2579819"
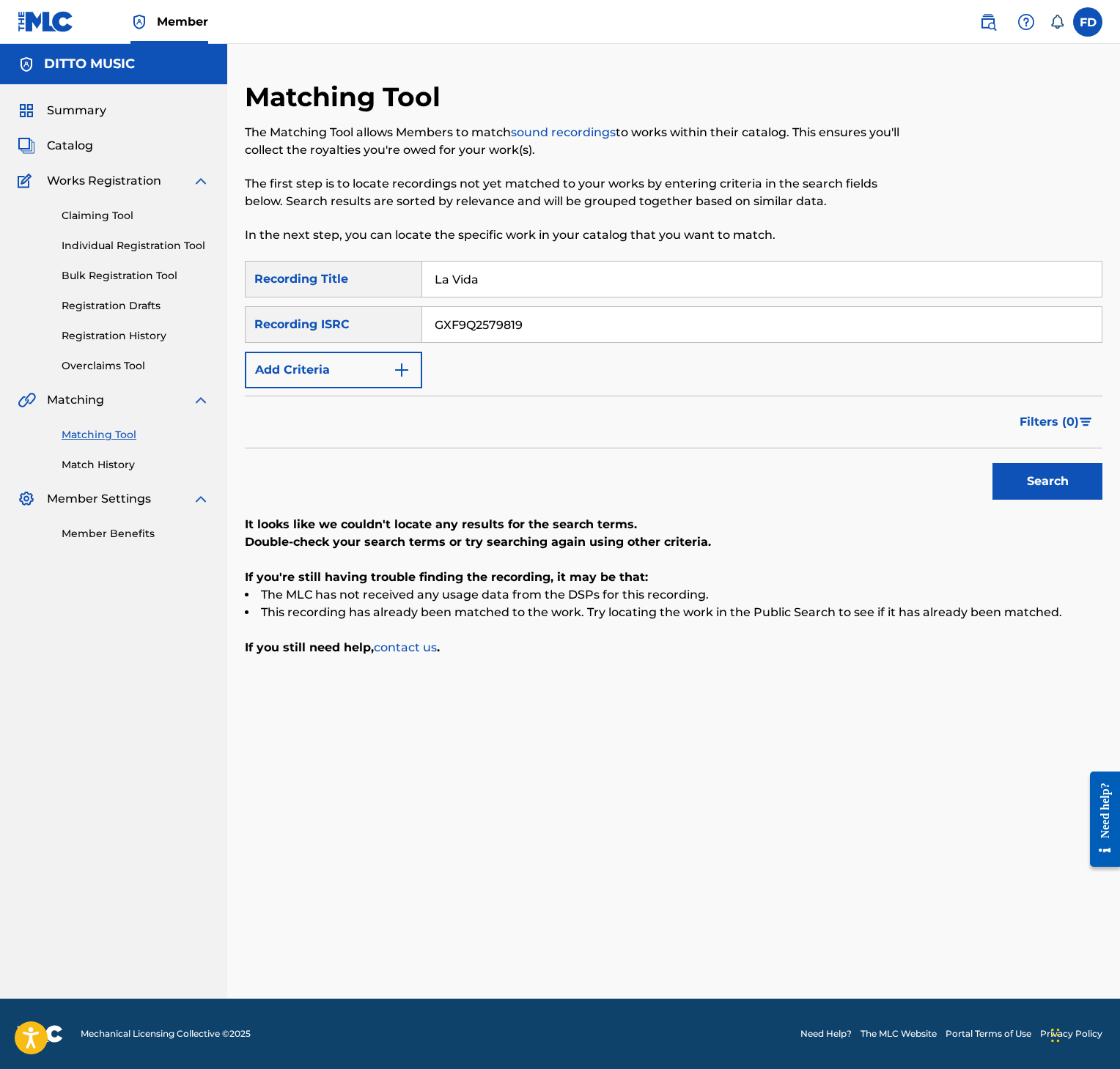
click at [1082, 491] on button "Search" at bounding box center [1048, 481] width 110 height 37
click at [622, 285] on input "La Vida" at bounding box center [761, 279] width 680 height 35
paste input "STARGAZING"
type input "STARGAZING"
click at [719, 338] on input "GXF9Q2579819" at bounding box center [761, 324] width 680 height 35
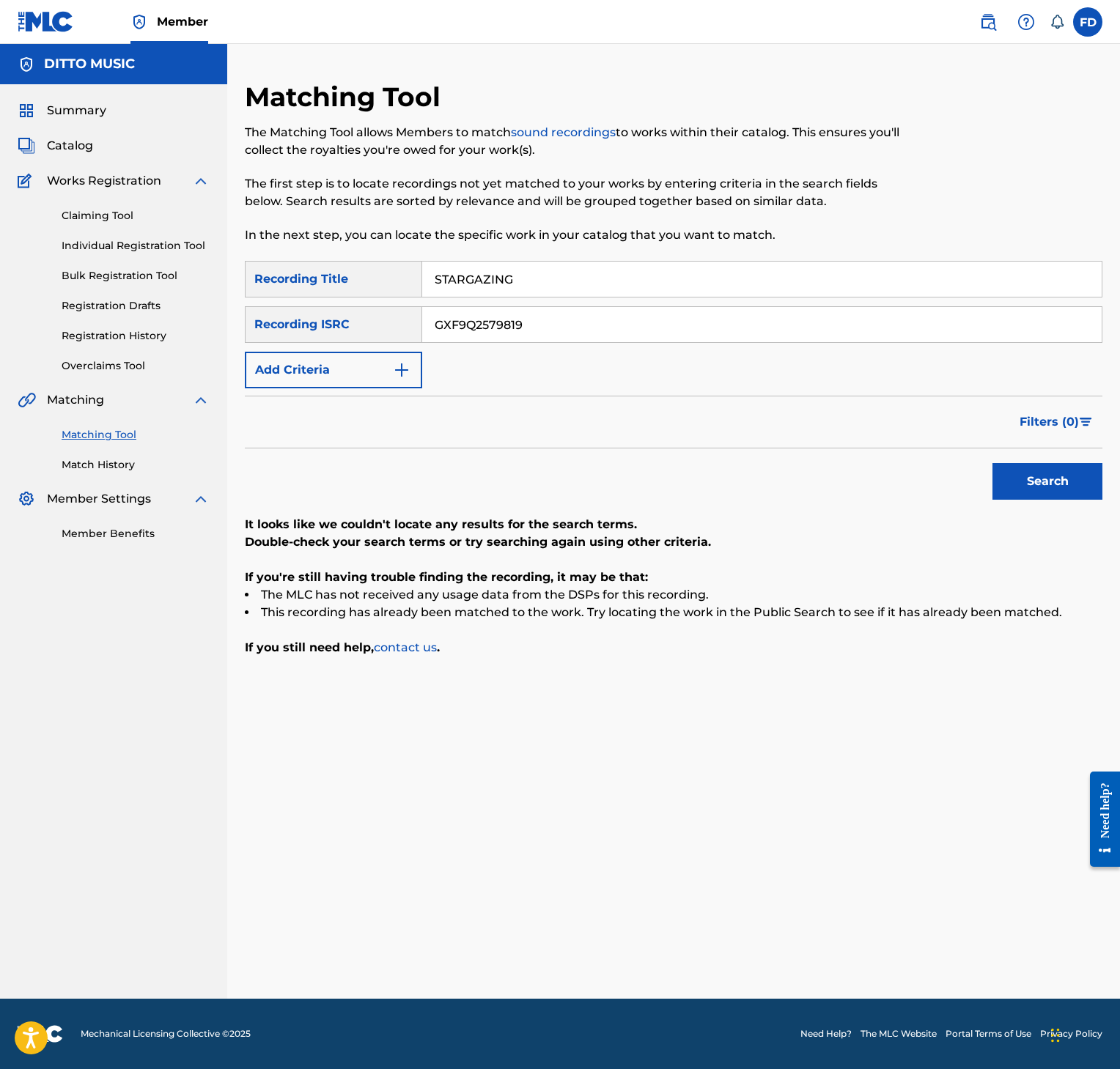
paste input "83416"
type input "GXF9Q2583416"
click at [1047, 500] on button "Search" at bounding box center [1048, 481] width 110 height 37
click at [536, 289] on input "STARGAZING" at bounding box center [761, 279] width 680 height 35
paste input "Ouro Preto!"
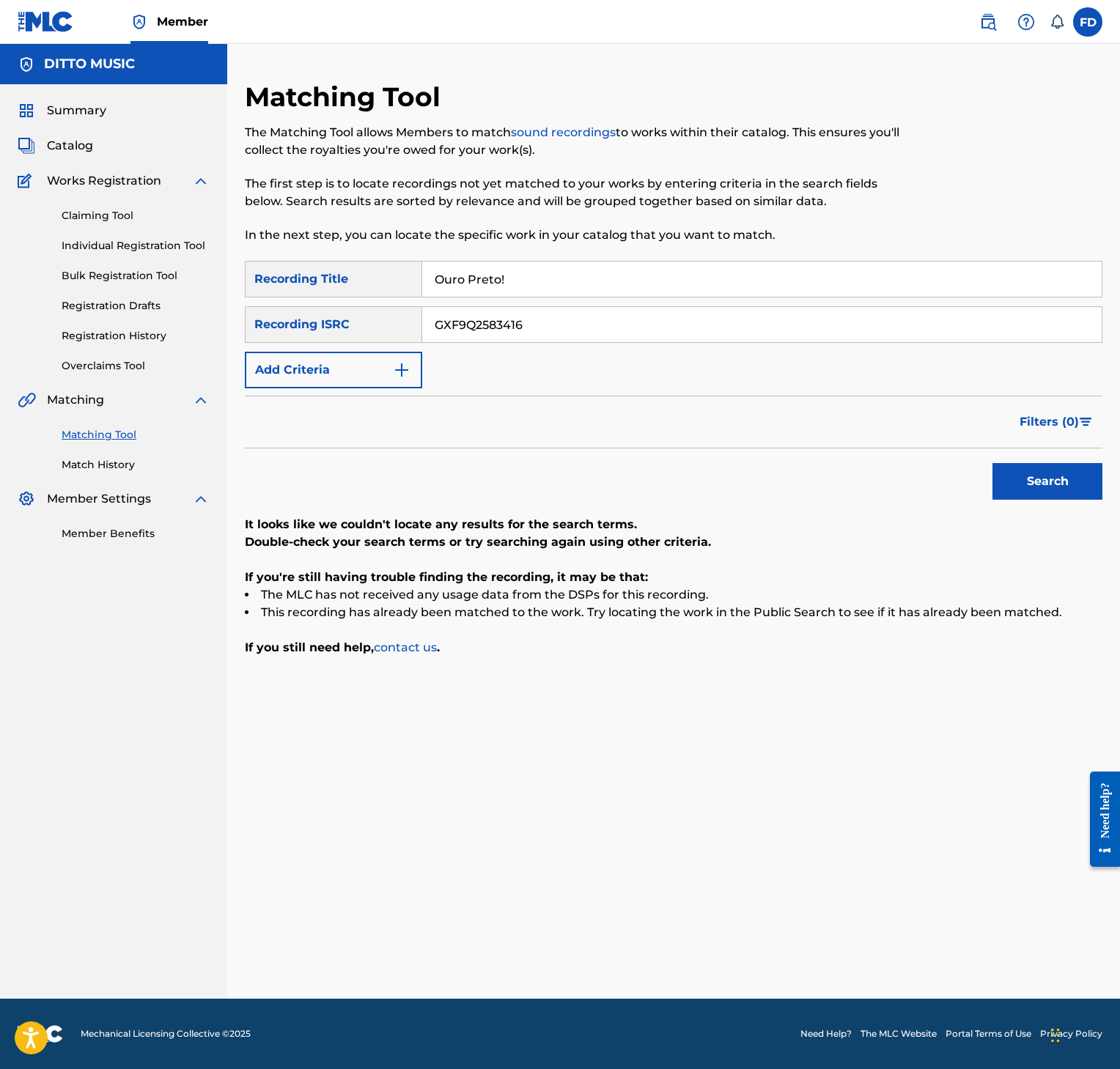
type input "Ouro Preto!"
click at [637, 329] on input "GXF9Q2583416" at bounding box center [761, 324] width 680 height 35
paste input "BCGKW250000"
type input "BCGKW2500006"
click at [1073, 473] on button "Search" at bounding box center [1048, 481] width 110 height 37
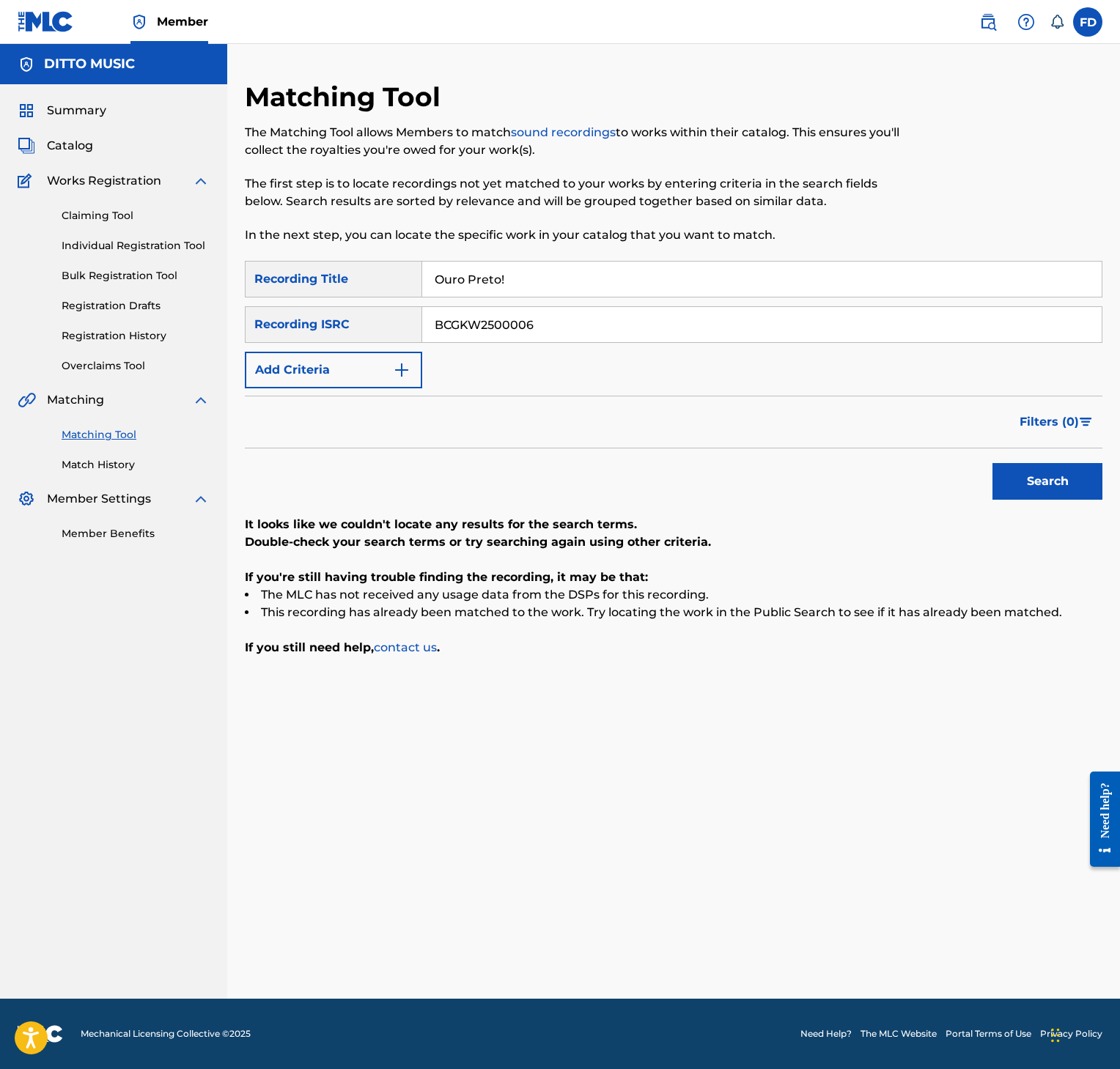
click at [554, 329] on input "BCGKW2500006" at bounding box center [761, 324] width 680 height 35
click at [577, 283] on input "Ouro Preto!" at bounding box center [761, 279] width 680 height 35
paste input "So Beautiful"
type input "So Beautiful"
click at [559, 327] on input "BCGKW2500006" at bounding box center [761, 324] width 680 height 35
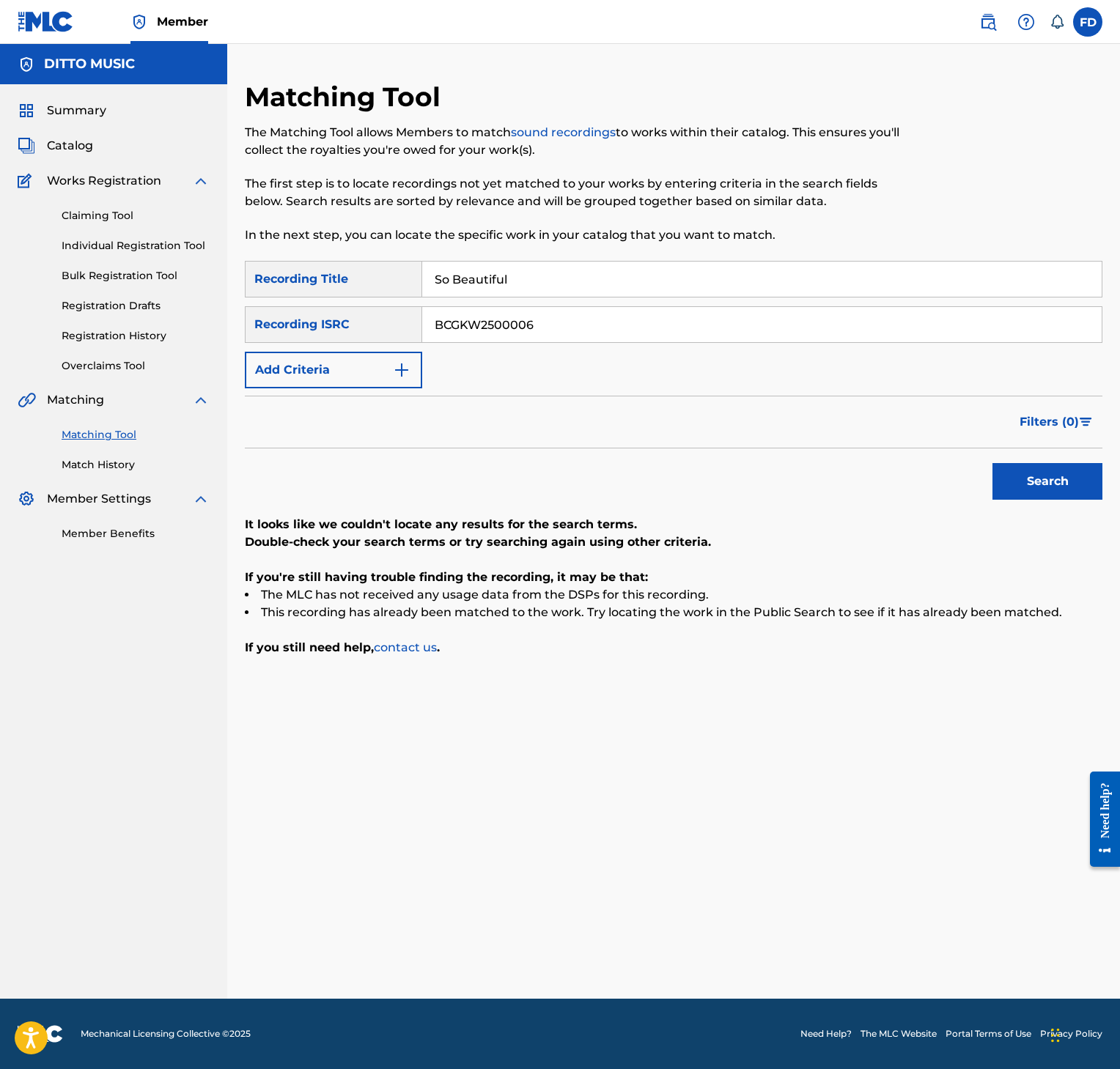
paste input "USHM22300281"
type input "USHM22300281"
click at [1021, 493] on button "Search" at bounding box center [1048, 481] width 110 height 37
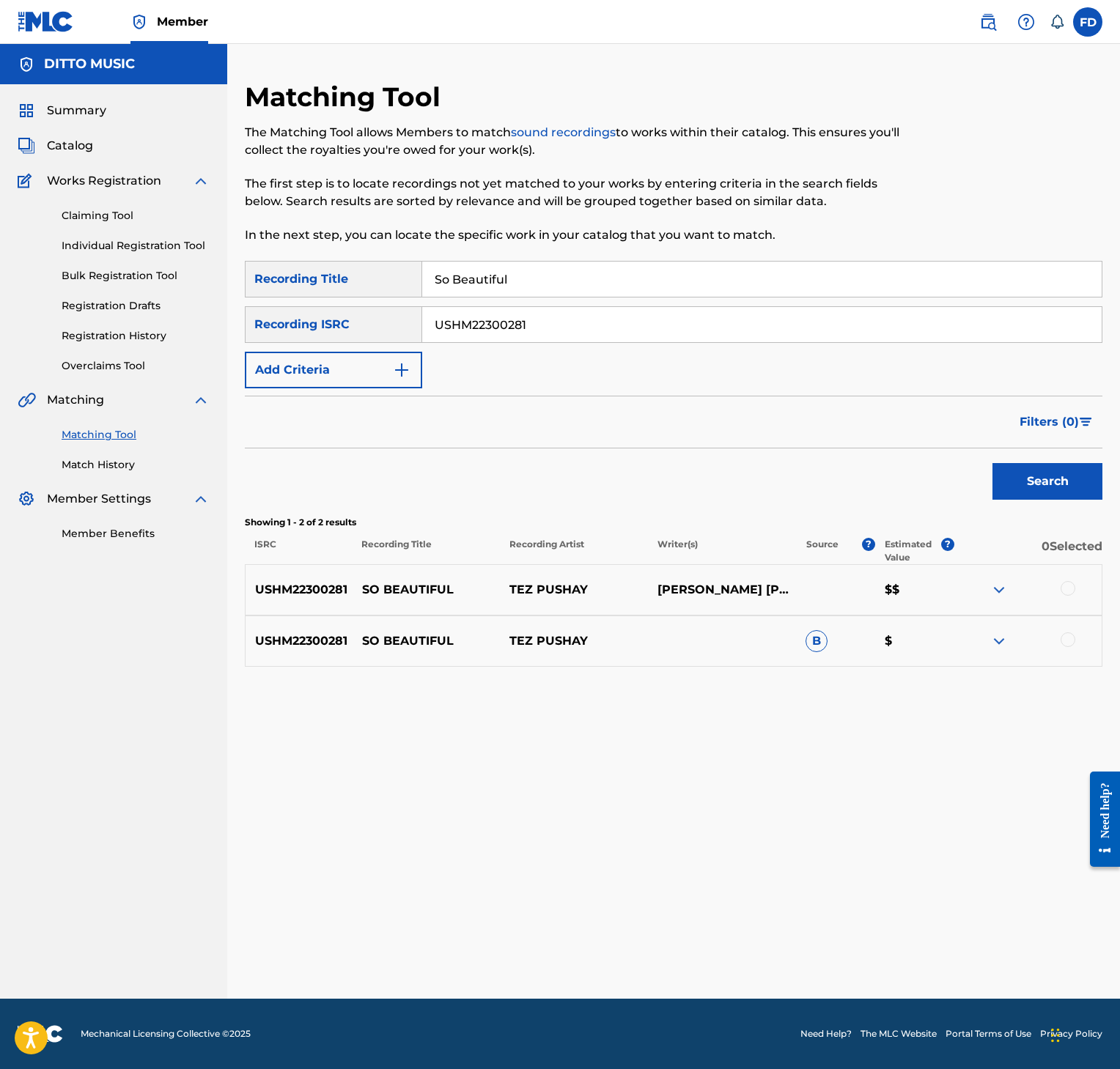
drag, startPoint x: 1073, startPoint y: 598, endPoint x: 1048, endPoint y: 589, distance: 26.6
click at [1064, 596] on div at bounding box center [1028, 589] width 148 height 17
click at [1048, 589] on div at bounding box center [1028, 589] width 148 height 17
click at [1062, 592] on div at bounding box center [1068, 588] width 15 height 15
click at [1062, 650] on div "USHM22300281 SO BEAUTIFUL TEZ PUSHAY B $" at bounding box center [673, 641] width 857 height 51
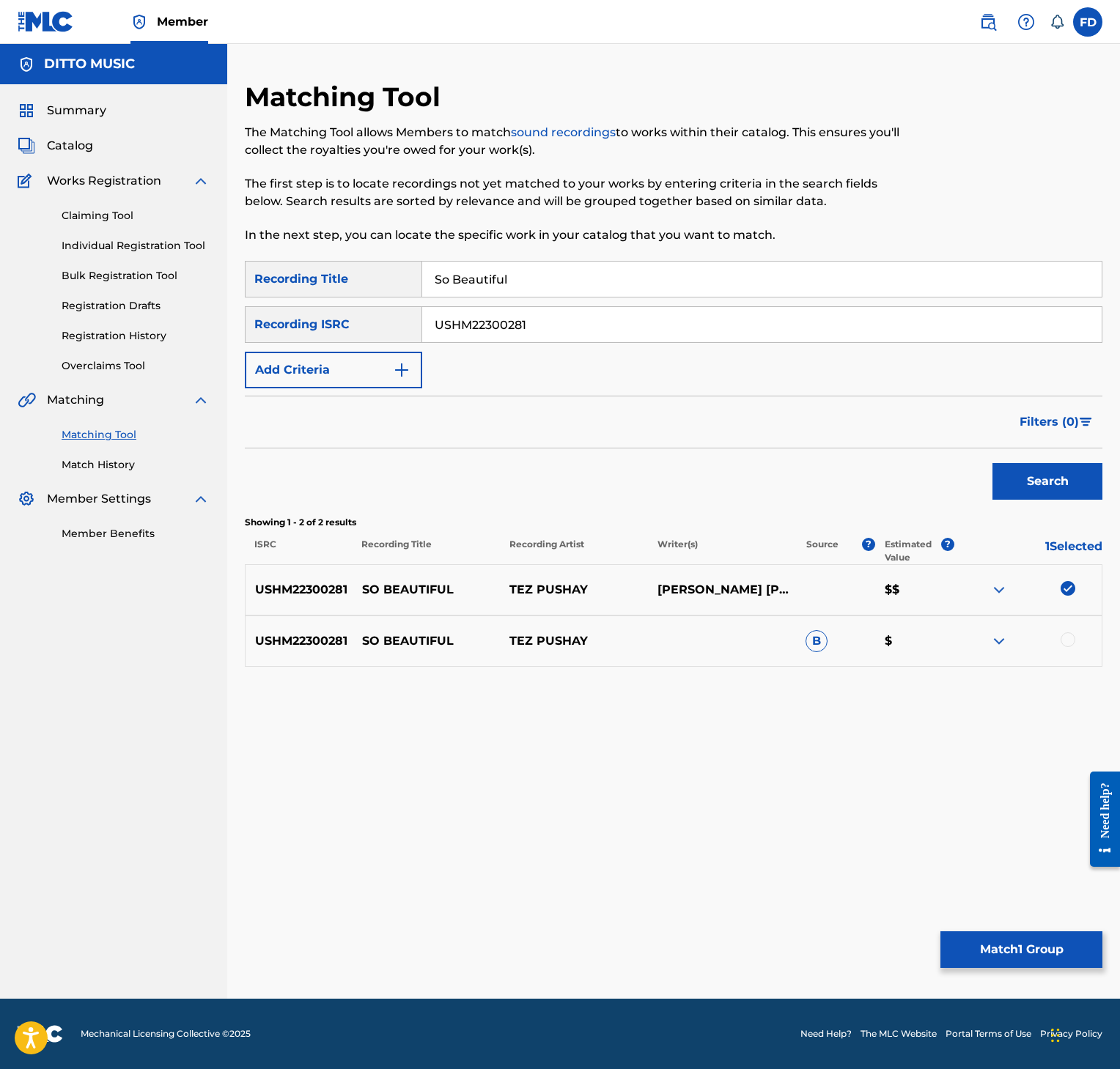
click at [1073, 635] on div at bounding box center [1028, 641] width 148 height 17
click at [1059, 643] on div at bounding box center [1028, 641] width 148 height 17
click at [1073, 646] on div at bounding box center [1028, 641] width 148 height 17
click at [1069, 646] on div at bounding box center [1068, 639] width 15 height 15
click at [1018, 962] on button "Match 2 Groups" at bounding box center [1021, 950] width 162 height 37
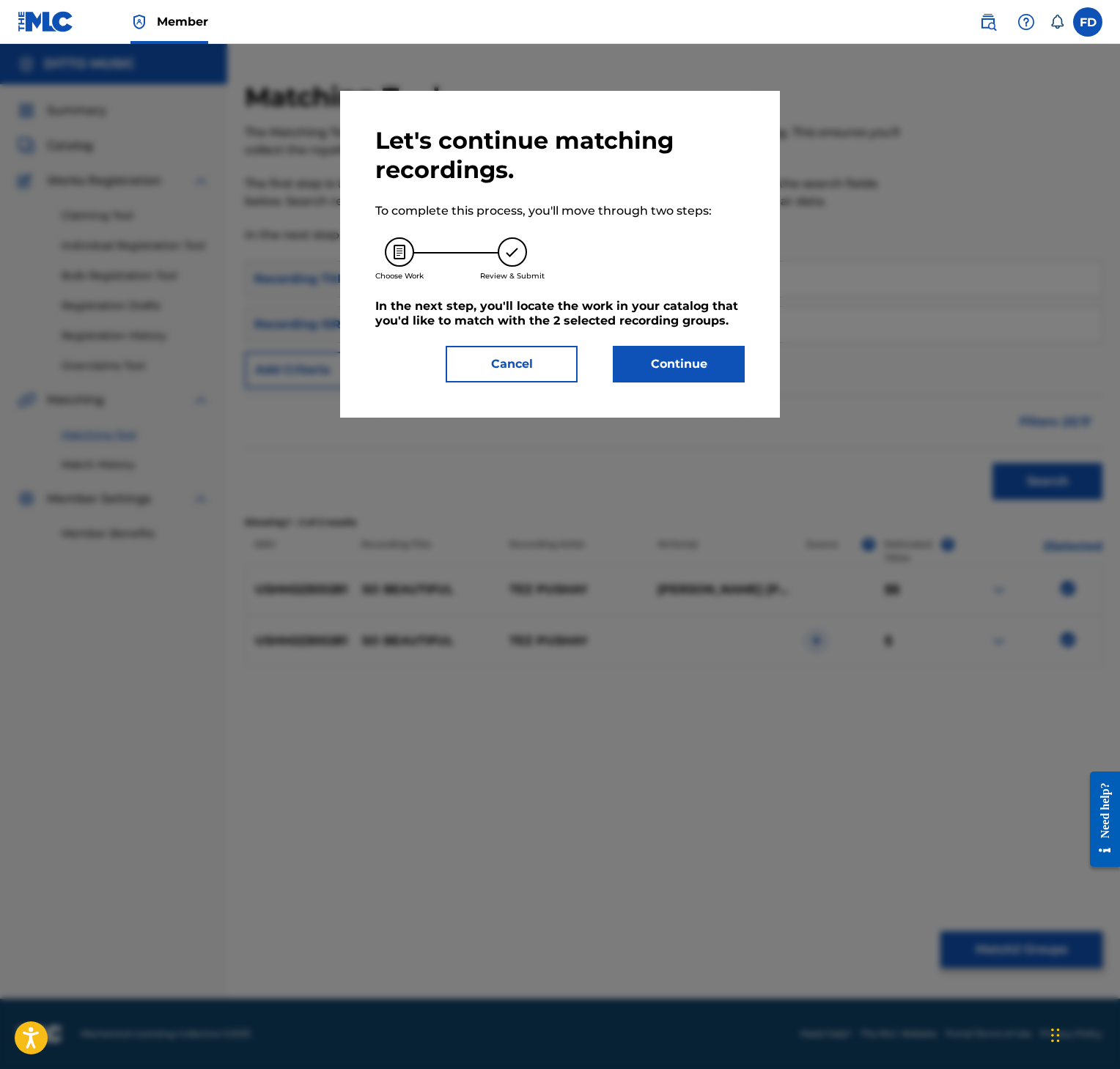
click at [683, 368] on button "Continue" at bounding box center [679, 364] width 132 height 37
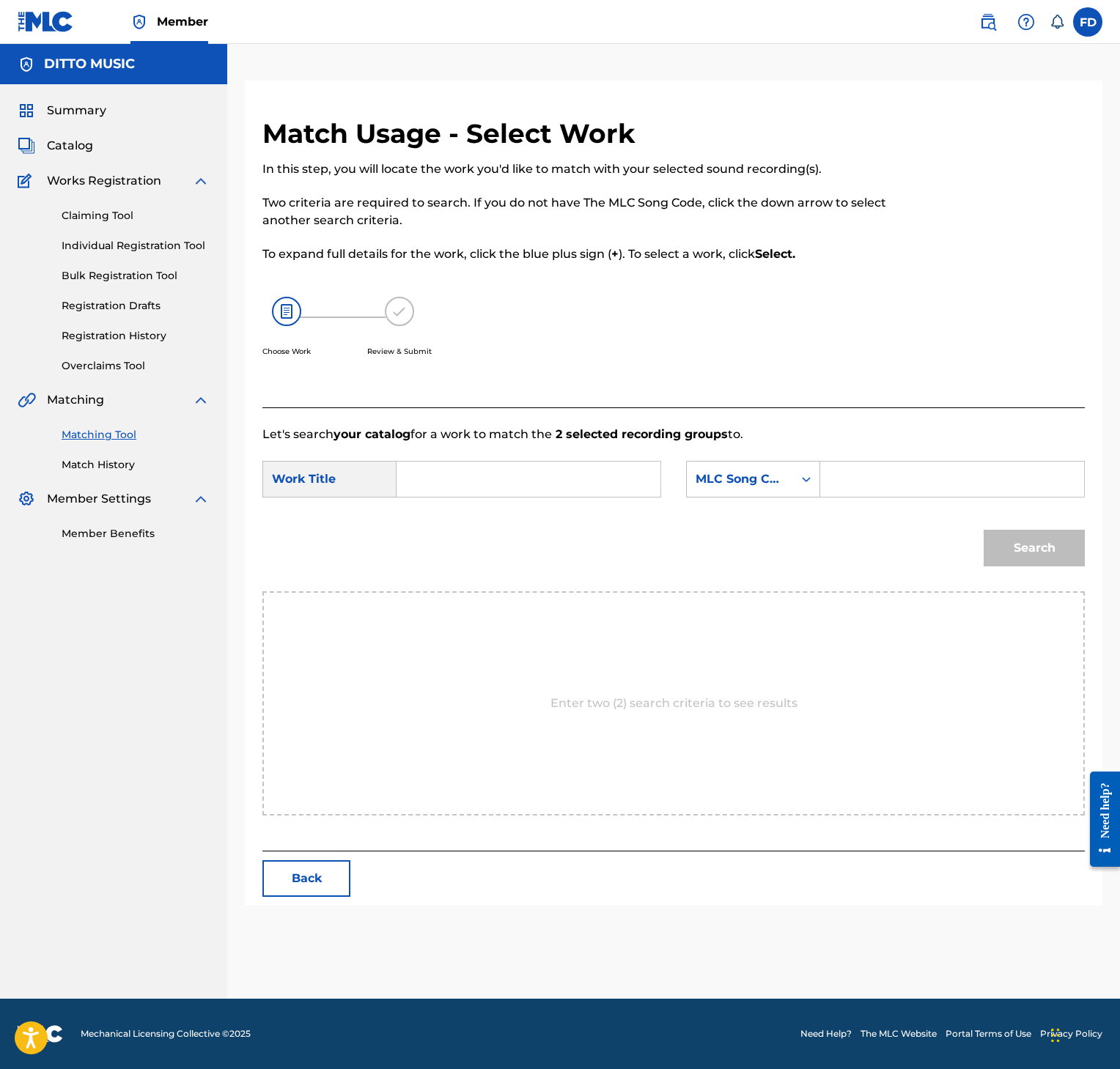
click at [871, 488] on input "Search Form" at bounding box center [953, 479] width 239 height 35
paste input "S691NL"
type input "S691NL"
click at [470, 473] on input "Search Form" at bounding box center [529, 479] width 239 height 35
paste input "So Beautiful"
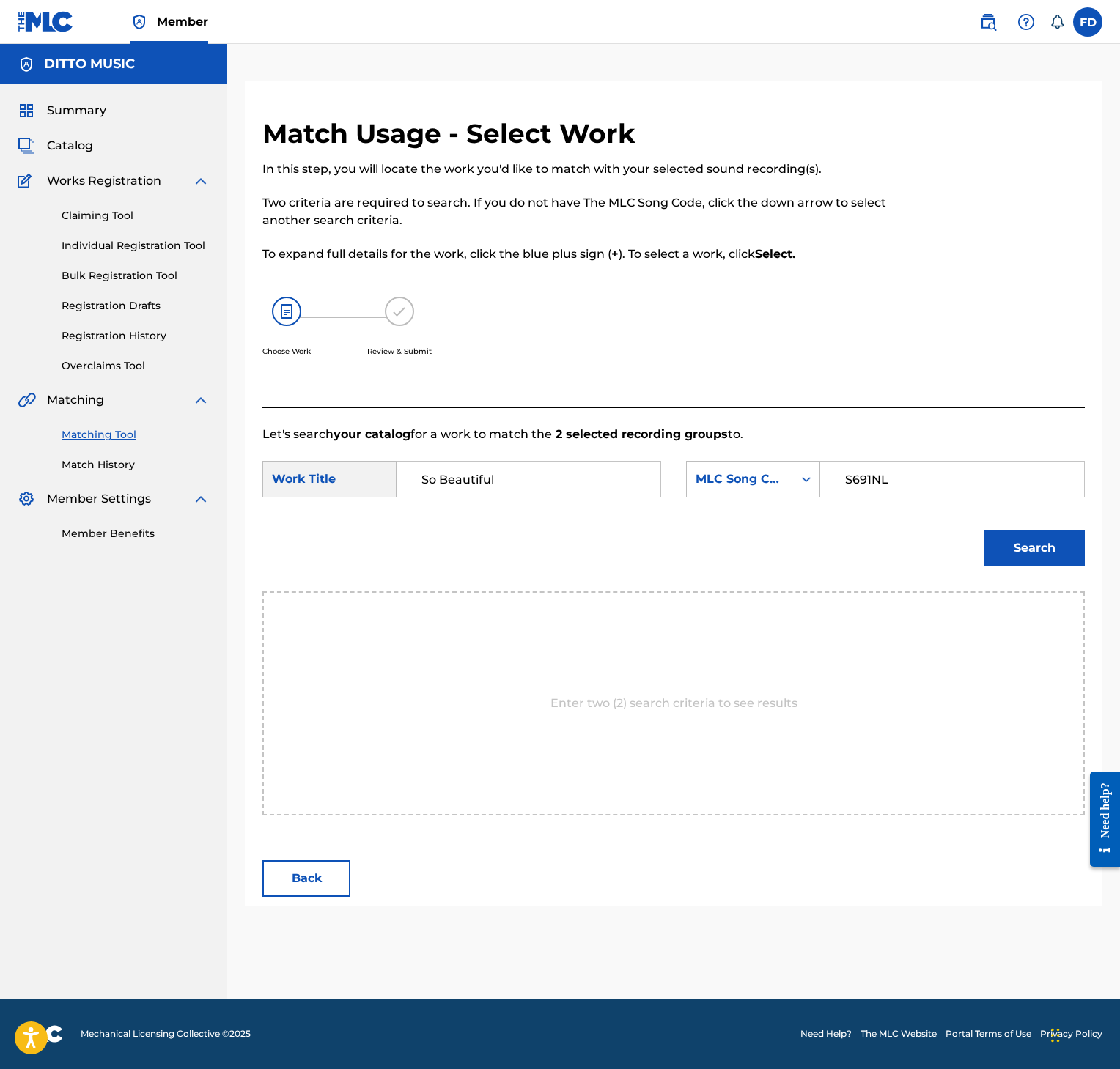
type input "So Beautiful"
drag, startPoint x: 1001, startPoint y: 520, endPoint x: 1004, endPoint y: 548, distance: 28.2
click at [1004, 521] on div "Search" at bounding box center [1030, 544] width 108 height 58
click at [1004, 548] on button "Search" at bounding box center [1035, 548] width 101 height 37
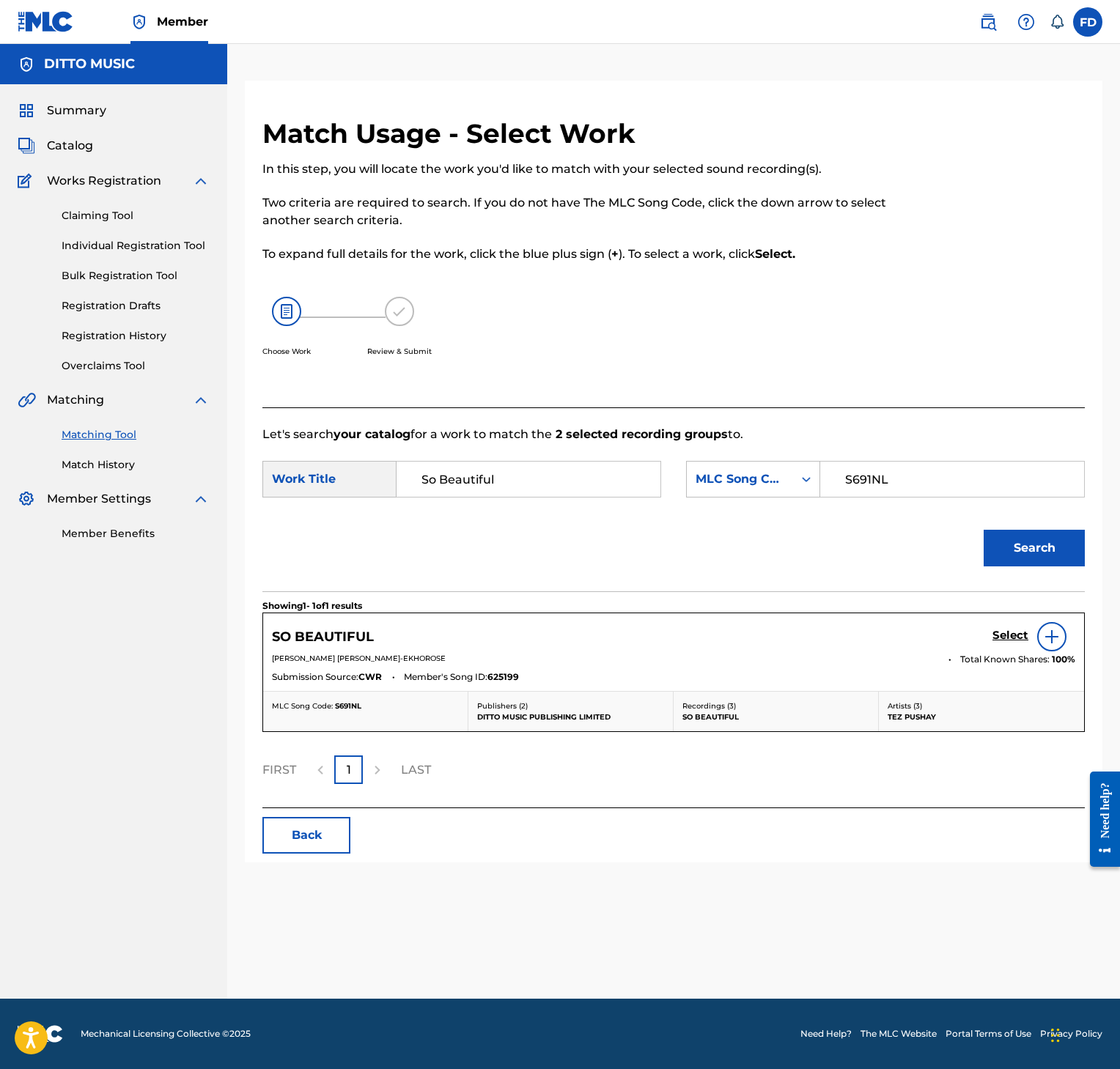
click at [1000, 631] on h5 "Select" at bounding box center [1010, 636] width 36 height 14
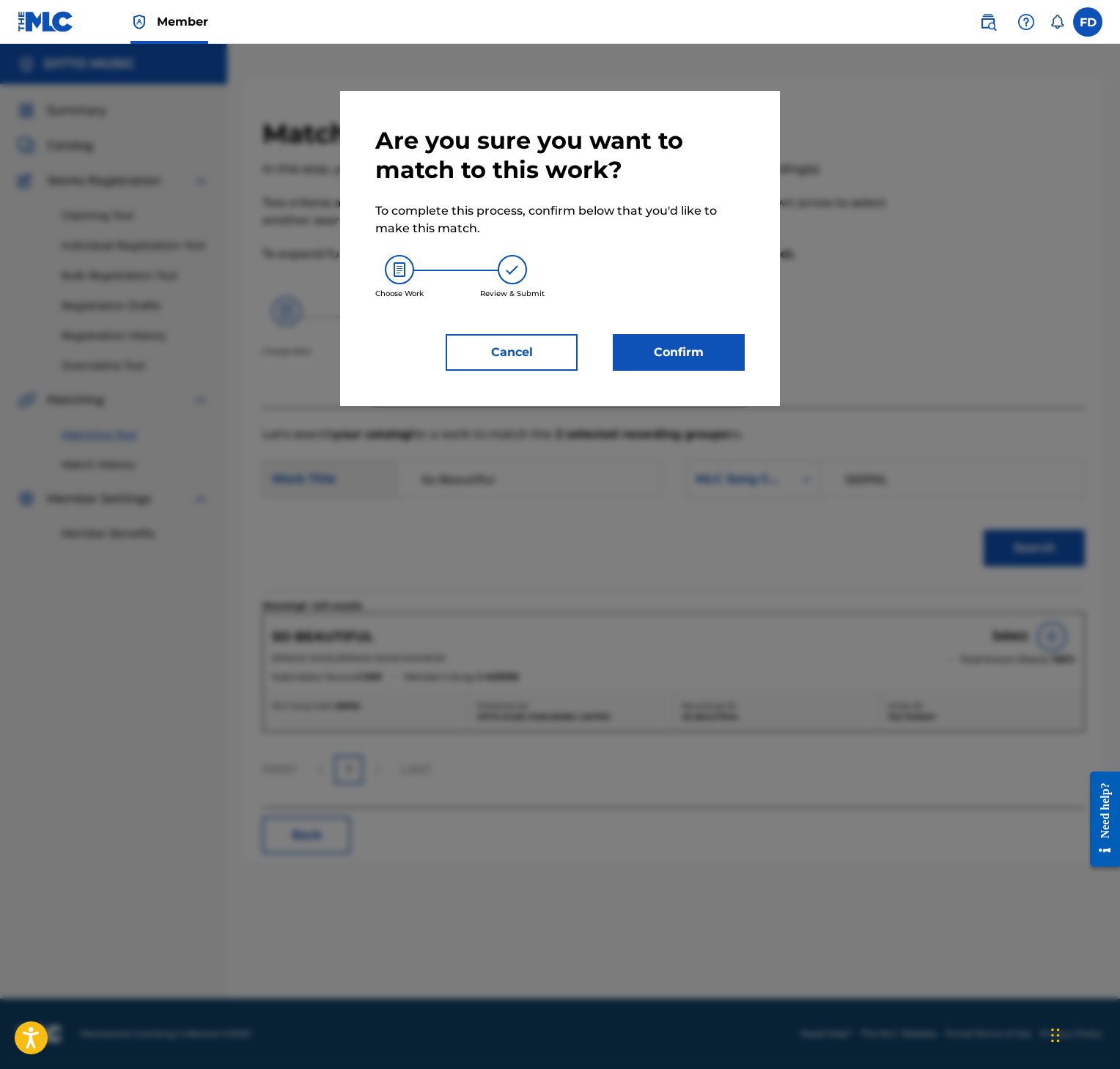
click at [702, 368] on button "Confirm" at bounding box center [679, 352] width 132 height 37
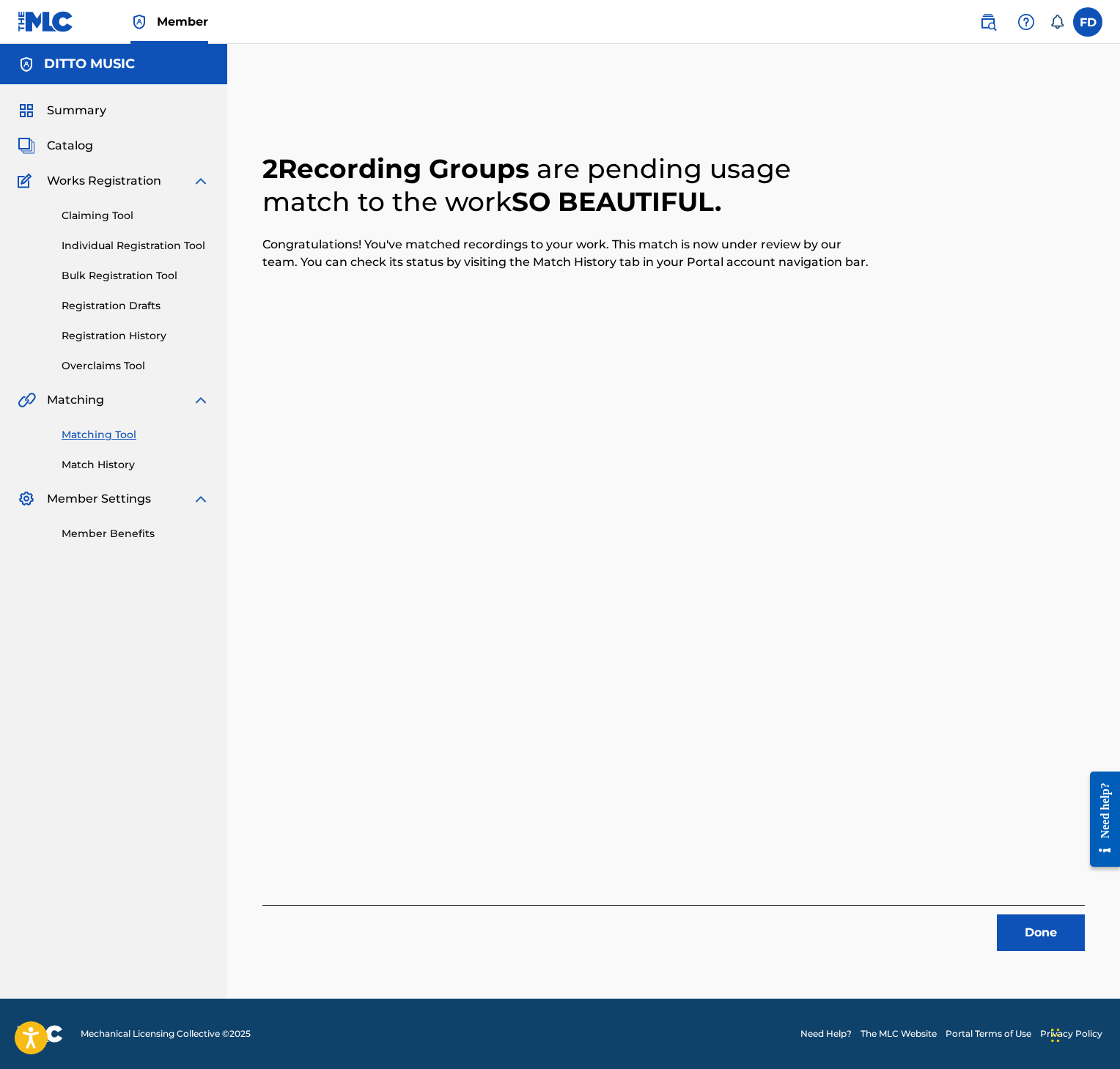
click at [1045, 957] on div "2 Recording Groups are pending usage match to the work SO BEAUTIFUL . Congratul…" at bounding box center [674, 539] width 893 height 918
click at [1055, 956] on div "2 Recording Groups are pending usage match to the work SO BEAUTIFUL . Congratul…" at bounding box center [674, 539] width 893 height 918
click at [1064, 949] on button "Done" at bounding box center [1041, 933] width 88 height 37
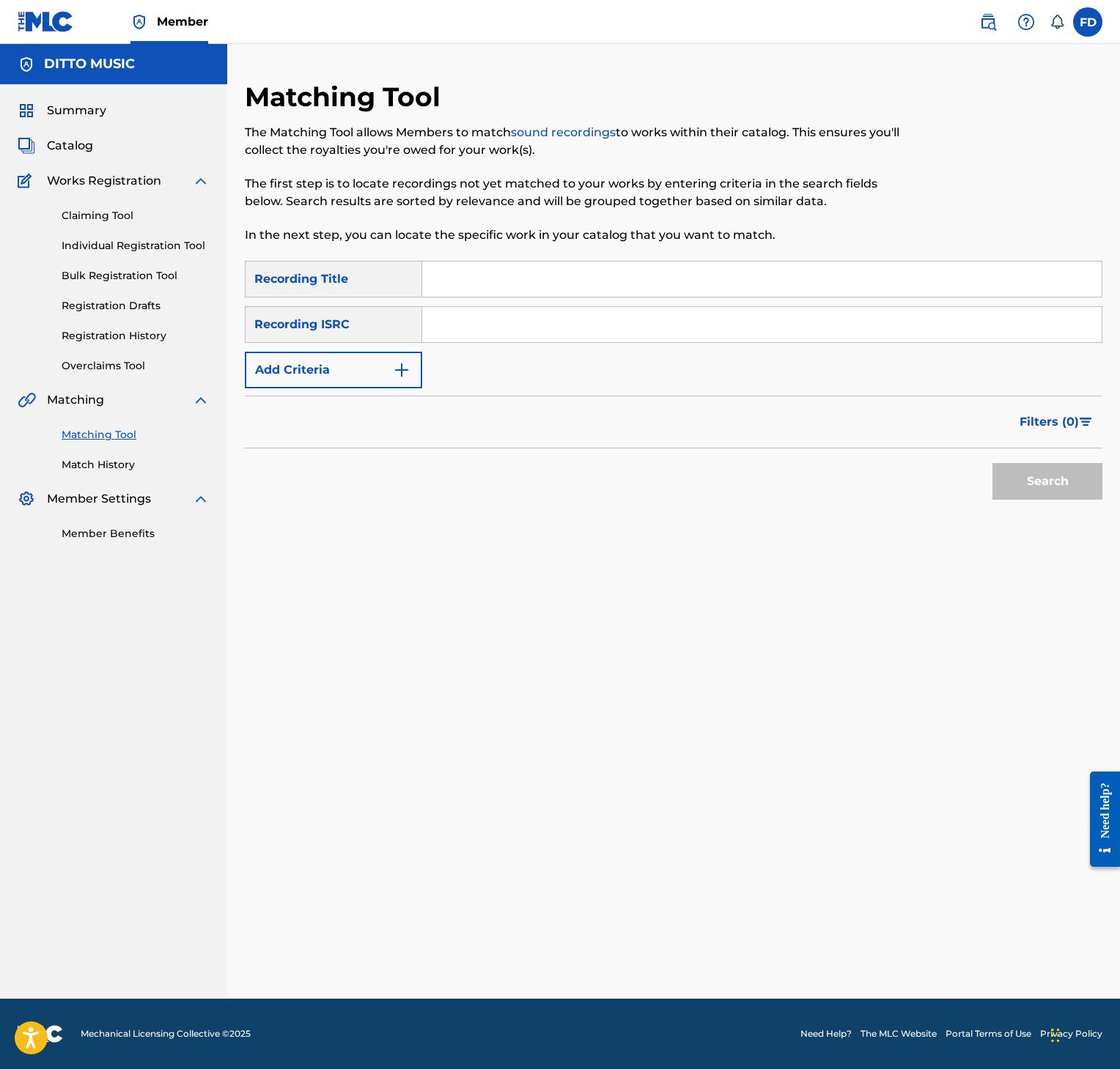
click at [653, 269] on input "Search Form" at bounding box center [761, 279] width 680 height 35
paste input "Wrought in Ash [SEANCE]"
type input "Wrought in Ash [SEANCE]"
drag, startPoint x: 509, startPoint y: 334, endPoint x: 545, endPoint y: 337, distance: 36.1
click at [509, 334] on input "Search Form" at bounding box center [761, 324] width 680 height 35
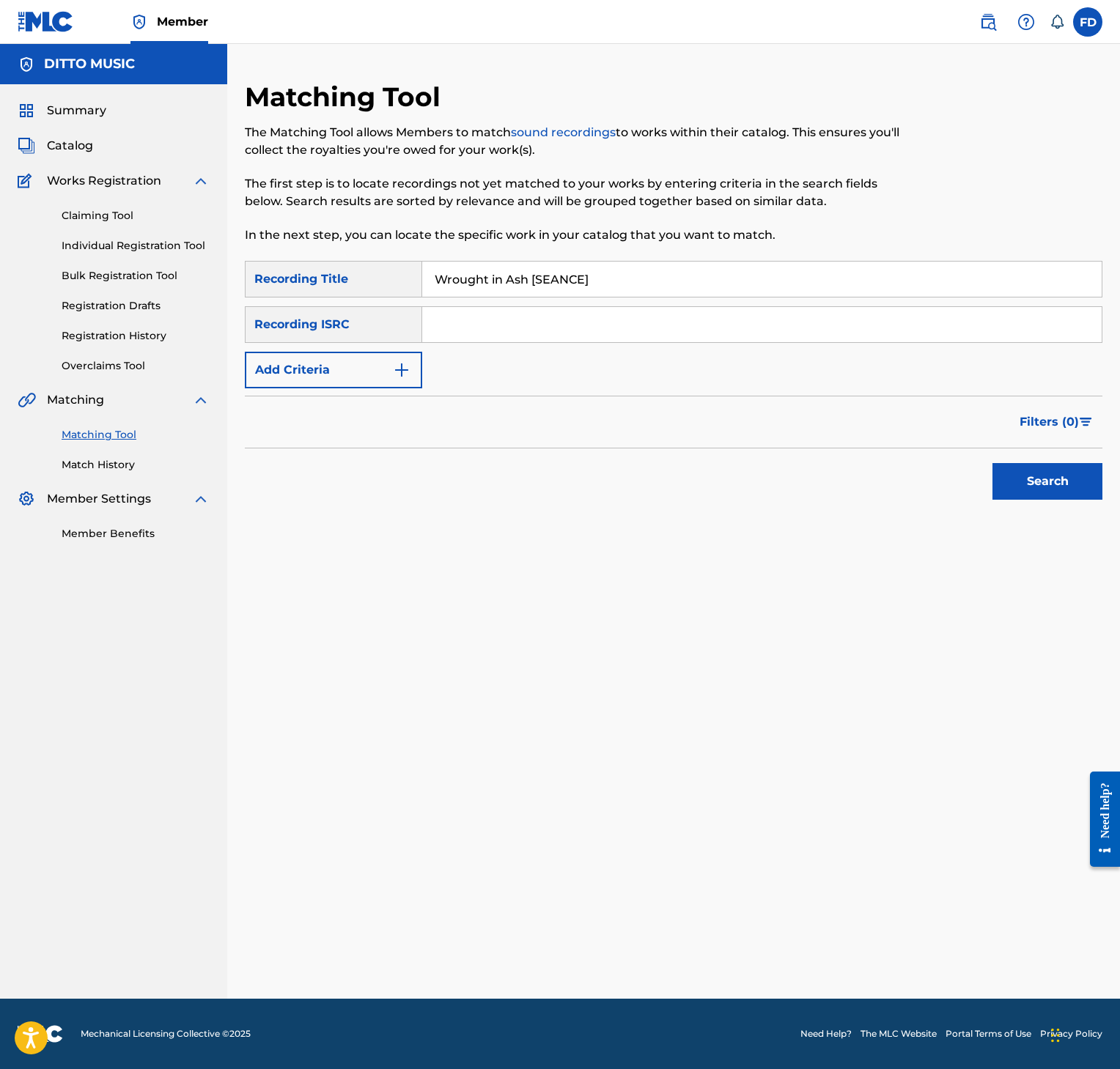
paste input "GXF9Q2570712"
type input "GXF9Q2570712"
click at [1014, 496] on button "Search" at bounding box center [1048, 481] width 110 height 37
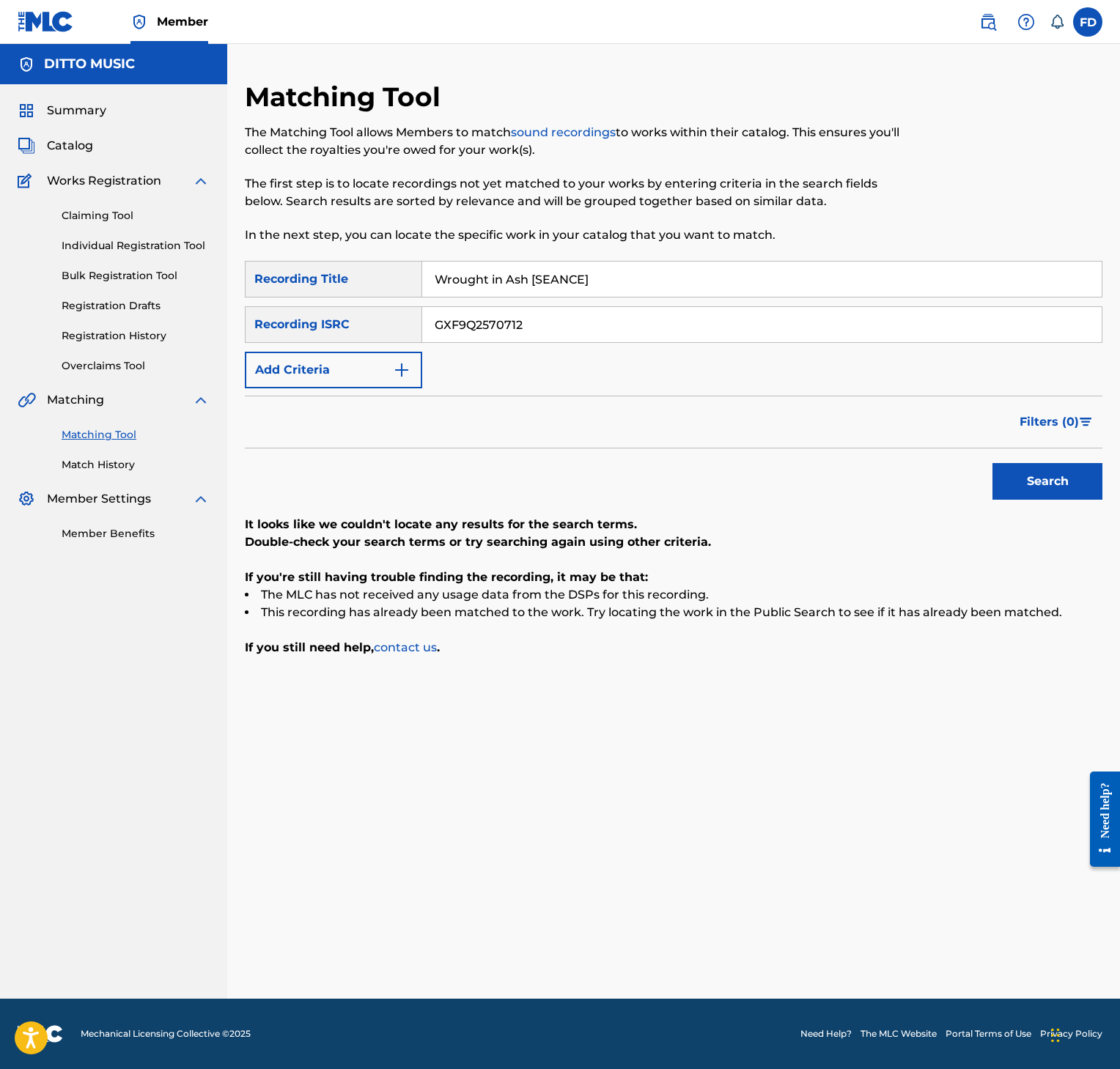
drag, startPoint x: 584, startPoint y: 323, endPoint x: 604, endPoint y: 301, distance: 29.7
click at [589, 317] on input "GXF9Q2570712" at bounding box center [761, 324] width 680 height 35
click at [604, 301] on div "SearchWithCriteria8952fc2a-9c6f-4f73-afcc-c1f231126431 Recording Title Wrought …" at bounding box center [673, 324] width 857 height 127
click at [614, 279] on input "Wrought in Ash [SEANCE]" at bounding box center [761, 279] width 680 height 35
paste input "Veil of Satic [SUMMONING"
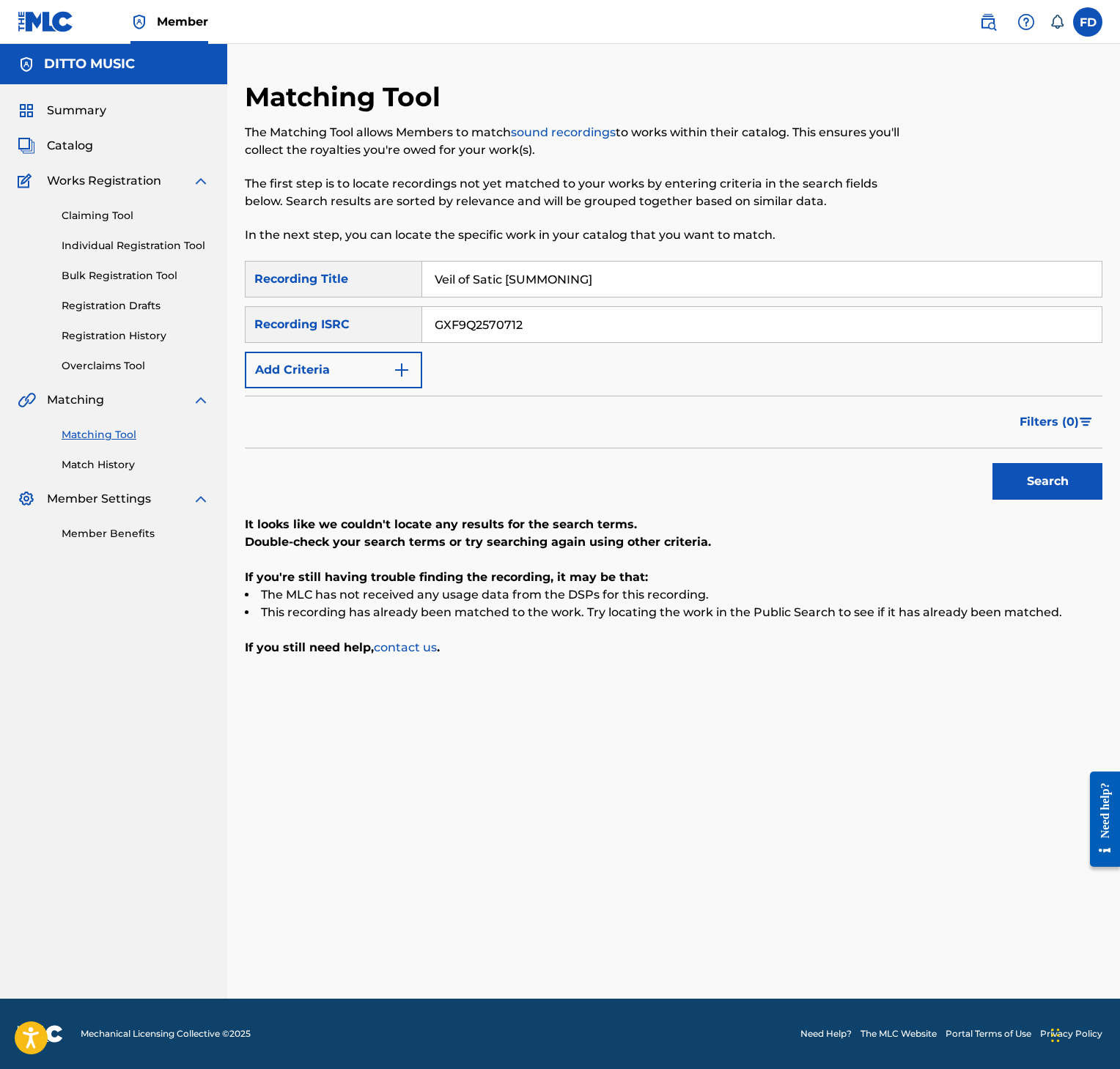
type input "Veil of Satic [SUMMONING]"
click at [610, 324] on input "GXF9Q2570712" at bounding box center [761, 324] width 680 height 35
paste input "1"
type input "GXF9Q2570711"
click at [1025, 469] on button "Search" at bounding box center [1048, 481] width 110 height 37
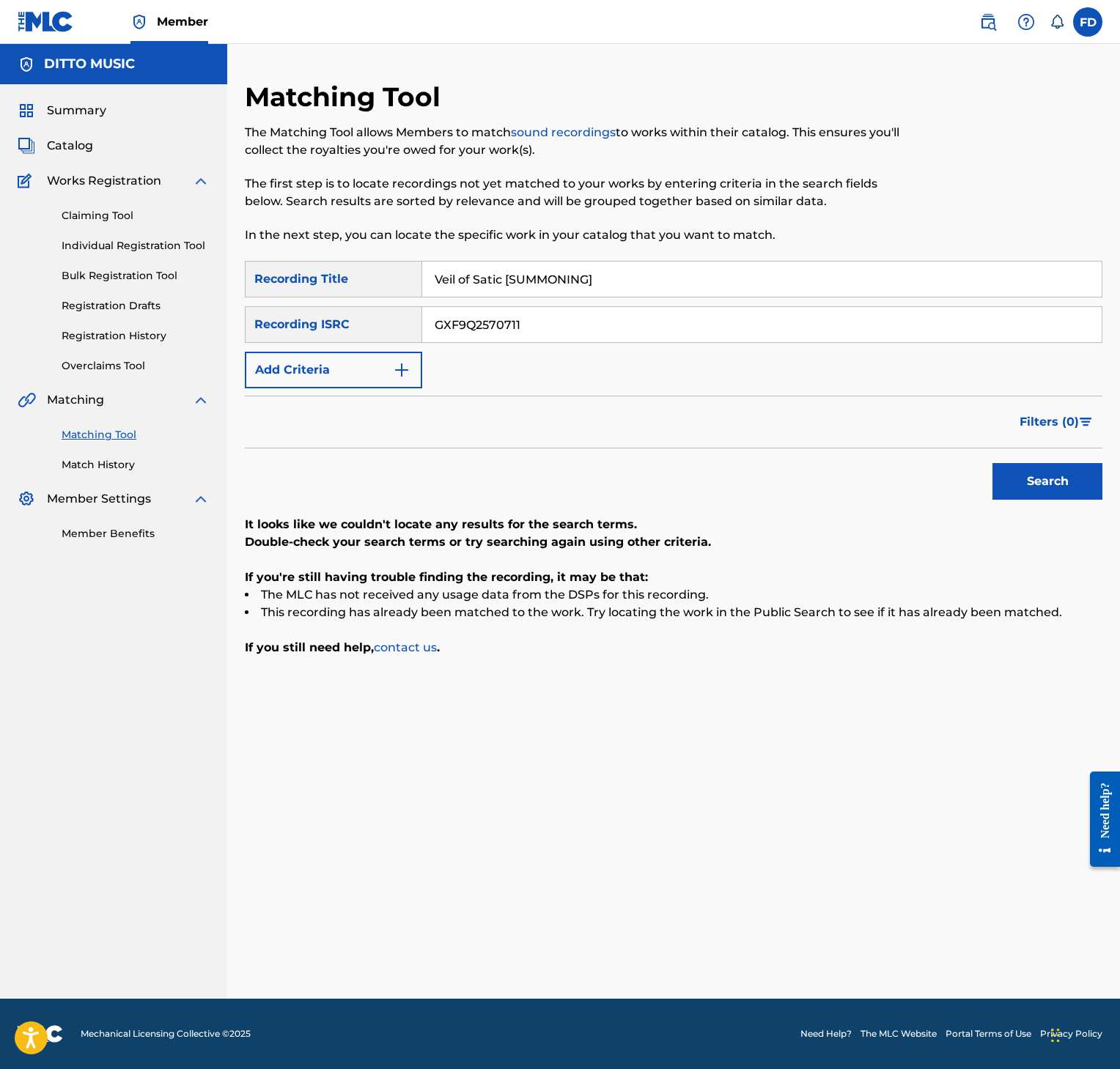
click at [536, 278] on input "Veil of Satic [SUMMONING]" at bounding box center [761, 279] width 680 height 35
paste input "EANCE"
type input "Veil of Satic [SEANCE]"
click at [558, 315] on input "GXF9Q2570711" at bounding box center [761, 324] width 680 height 35
paste input "0"
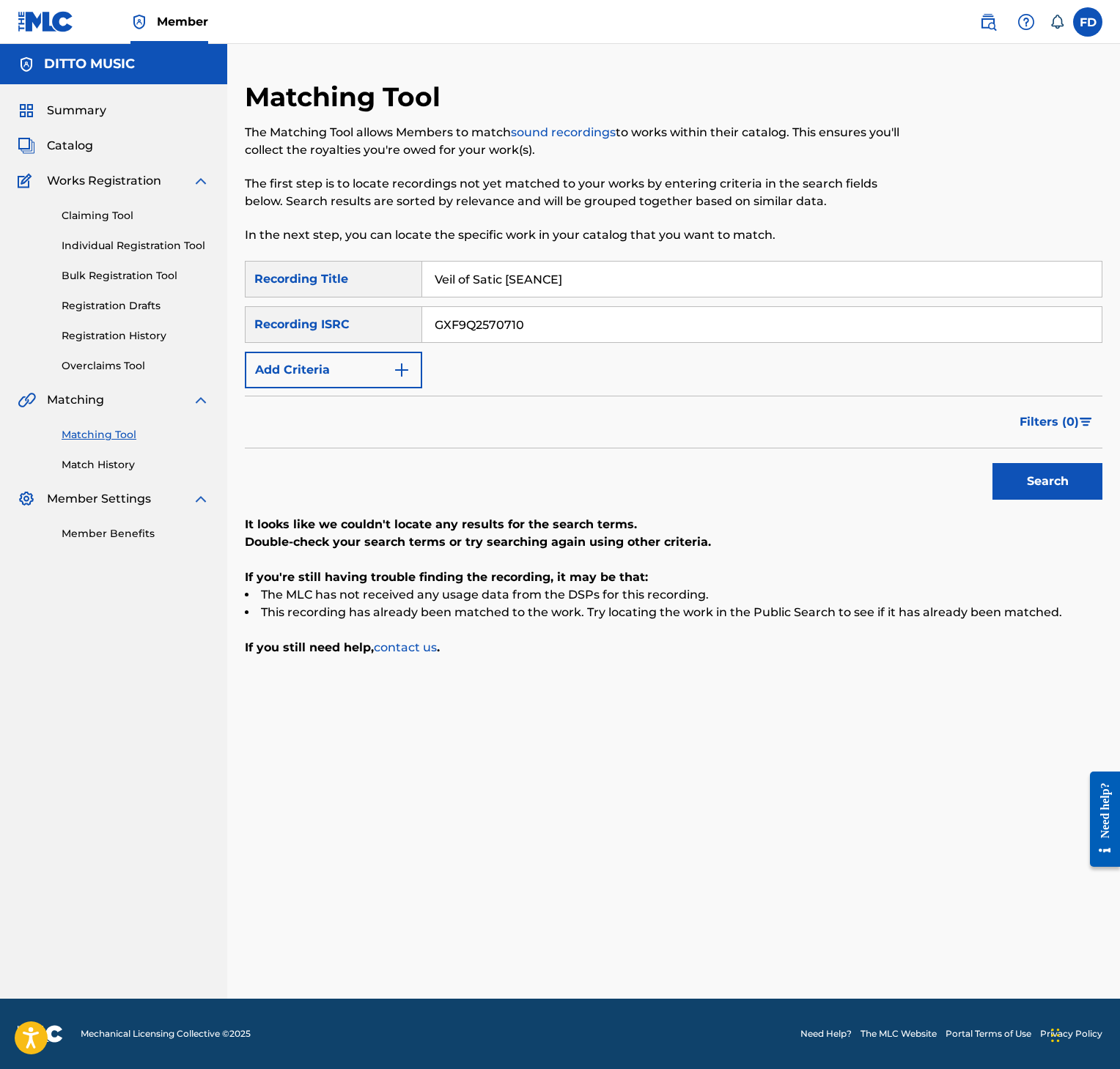
type input "GXF9Q2570710"
click at [997, 480] on button "Search" at bounding box center [1048, 481] width 110 height 37
click at [489, 315] on input "GXF9Q2570710" at bounding box center [761, 324] width 680 height 35
click at [494, 315] on input "GXF9Q2570710" at bounding box center [761, 324] width 680 height 35
click at [493, 276] on input "Veil of Satic [SEANCE]" at bounding box center [761, 279] width 680 height 35
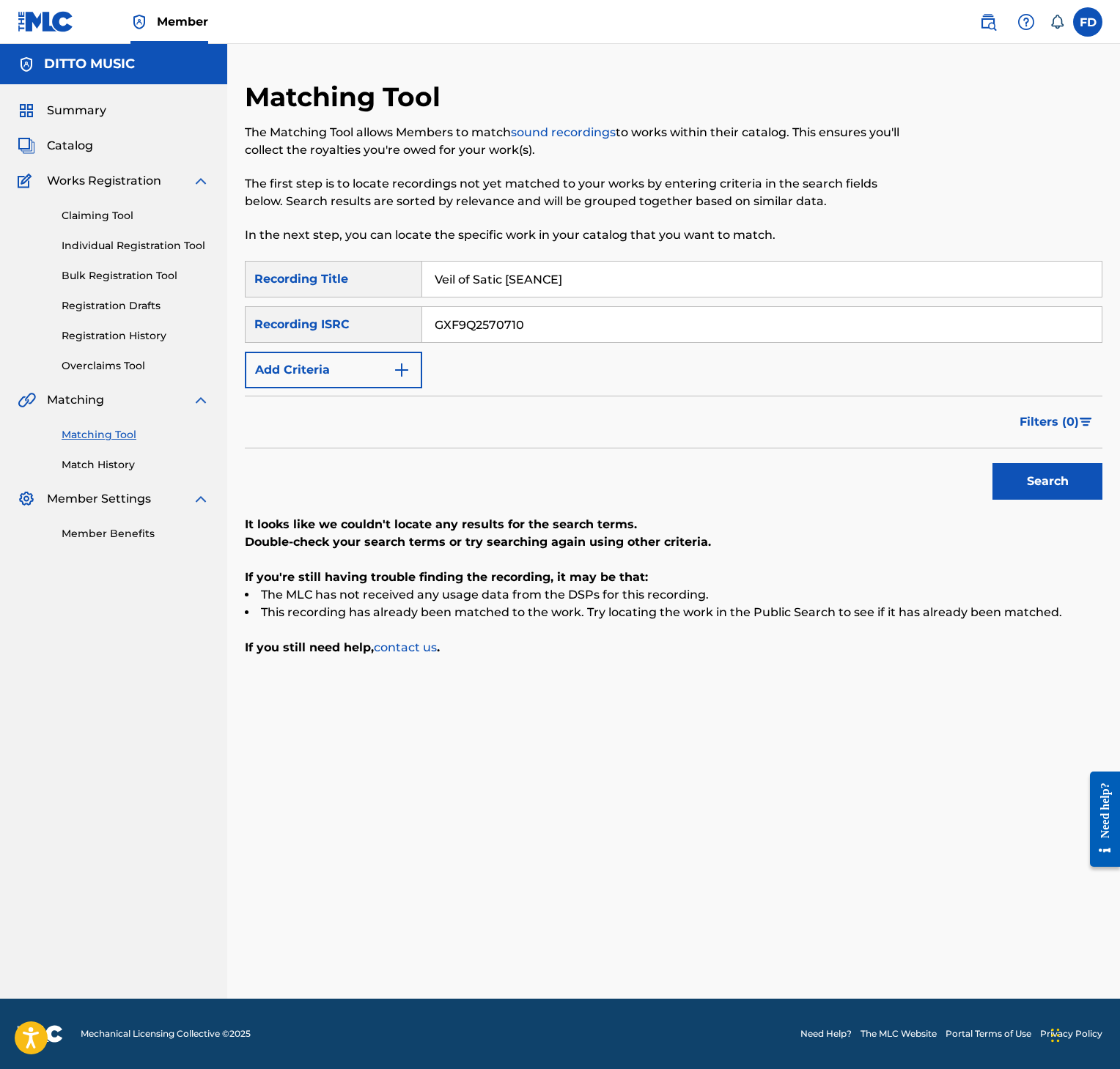
paste input "The Knives Come Out [SUMMONING"
type input "The Knives Come Out [SUMMONING]"
click at [720, 279] on input "The Knives Come Out [SUMMONING]" at bounding box center [761, 279] width 680 height 35
click at [733, 326] on input "GXF9Q2570710" at bounding box center [761, 324] width 680 height 35
paste input "09"
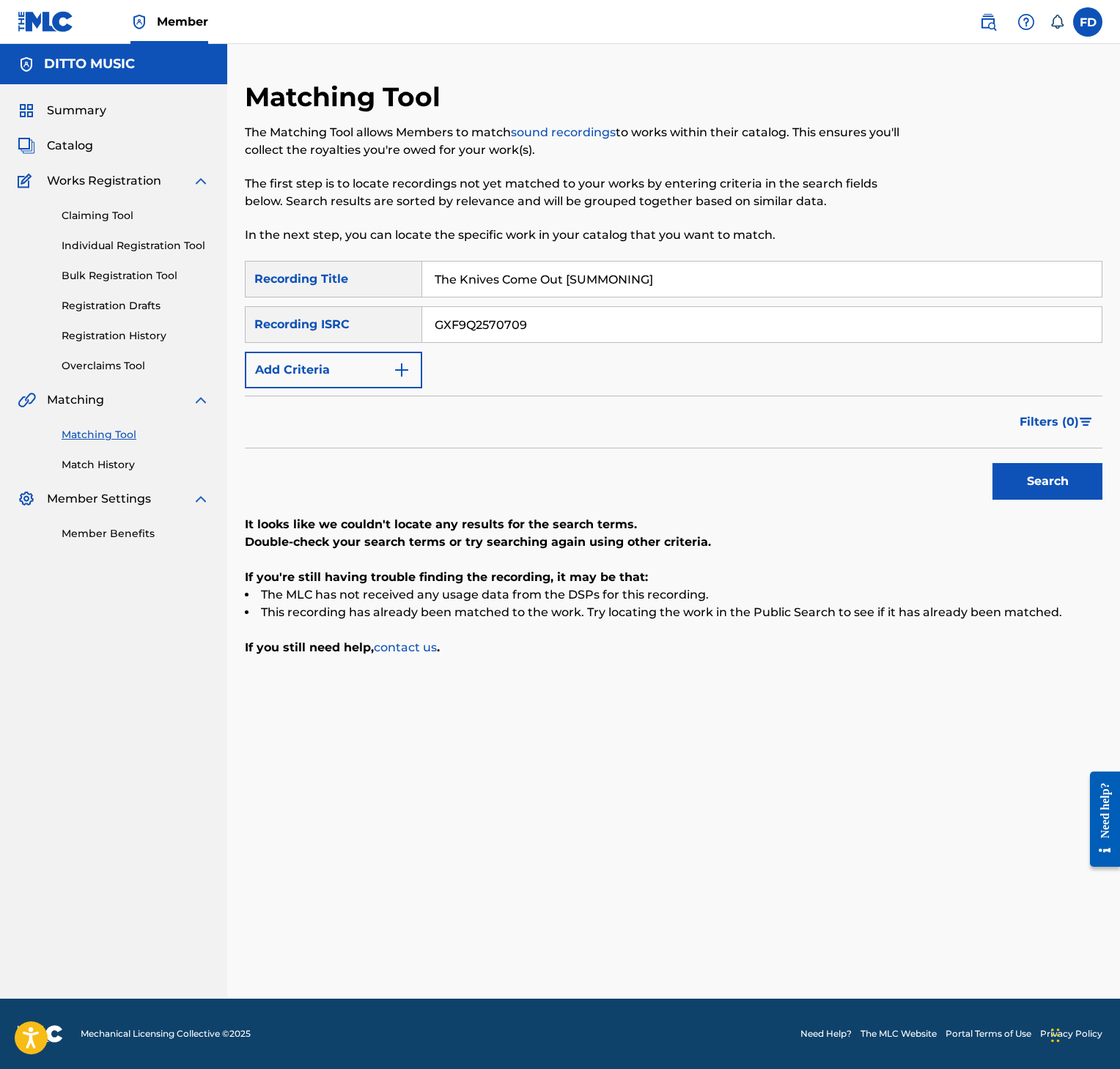
type input "GXF9Q2570709"
click at [1022, 488] on button "Search" at bounding box center [1048, 481] width 110 height 37
click at [565, 273] on input "The Knives Come Out [SUMMONING]" at bounding box center [761, 279] width 680 height 35
paste input "EANCE"
type input "The Knives Come Out [SEANCE]"
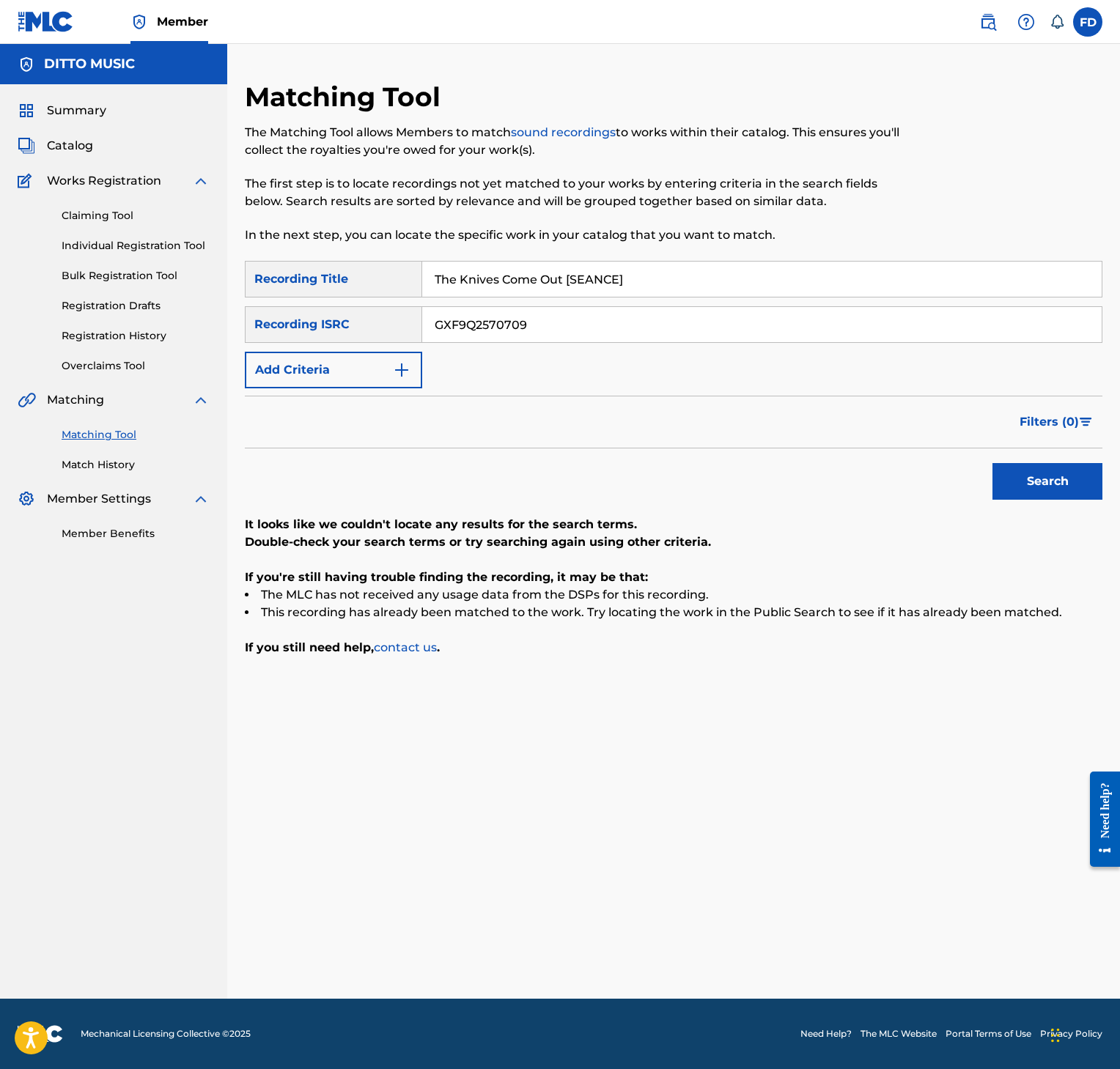
click at [664, 323] on input "GXF9Q2570709" at bounding box center [761, 324] width 680 height 35
paste input "8"
type input "GXF9Q2570708"
click at [1004, 475] on button "Search" at bounding box center [1048, 481] width 110 height 37
click at [517, 264] on input "The Knives Come Out [SEANCE]" at bounding box center [761, 279] width 680 height 35
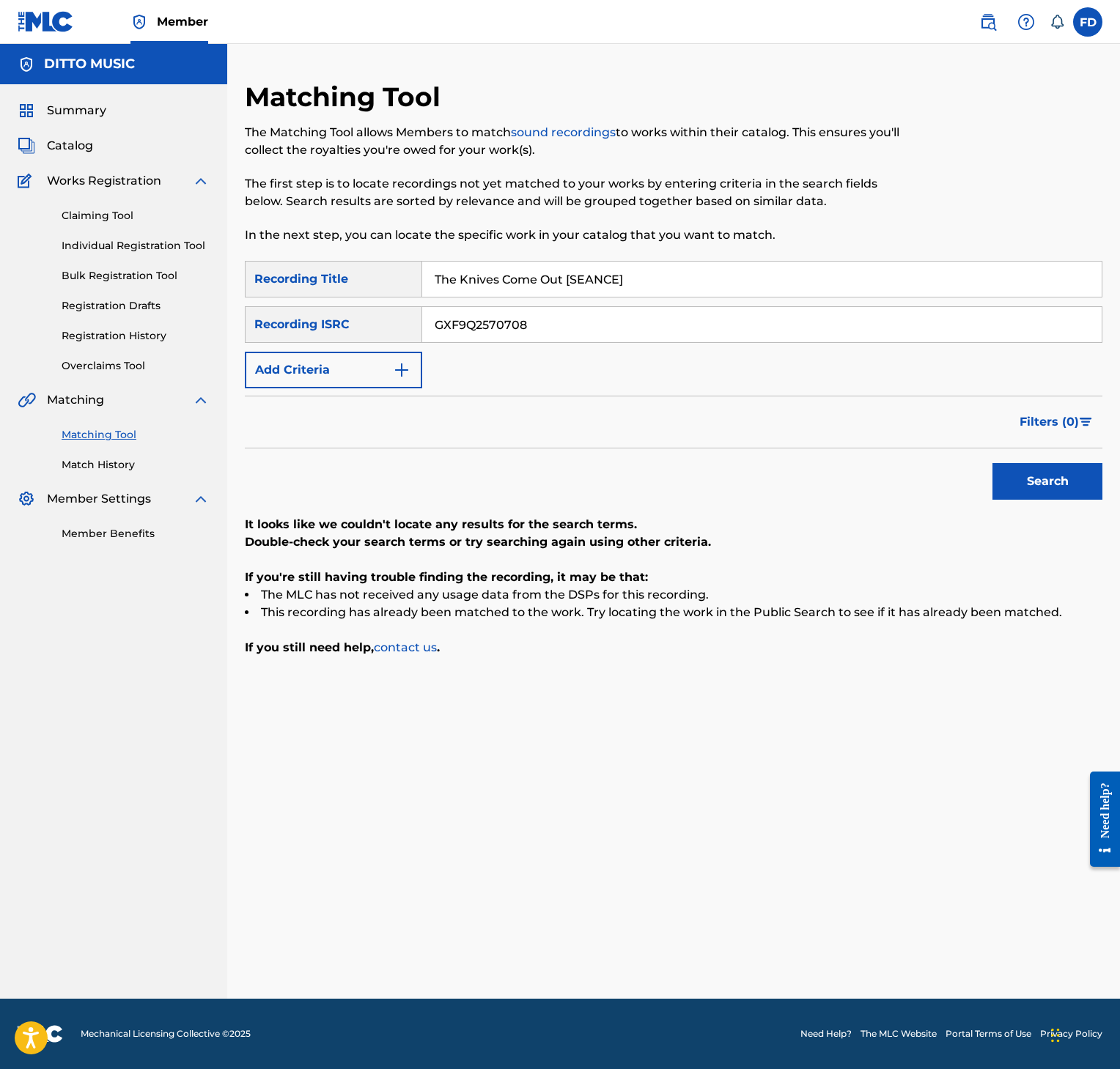
paste input "Chant Unbroken"
type input "The Chant Unbroken [SEANCE]"
click at [808, 338] on input "GXF9Q2570708" at bounding box center [761, 324] width 680 height 35
paste input "6"
type input "GXF9Q2570706"
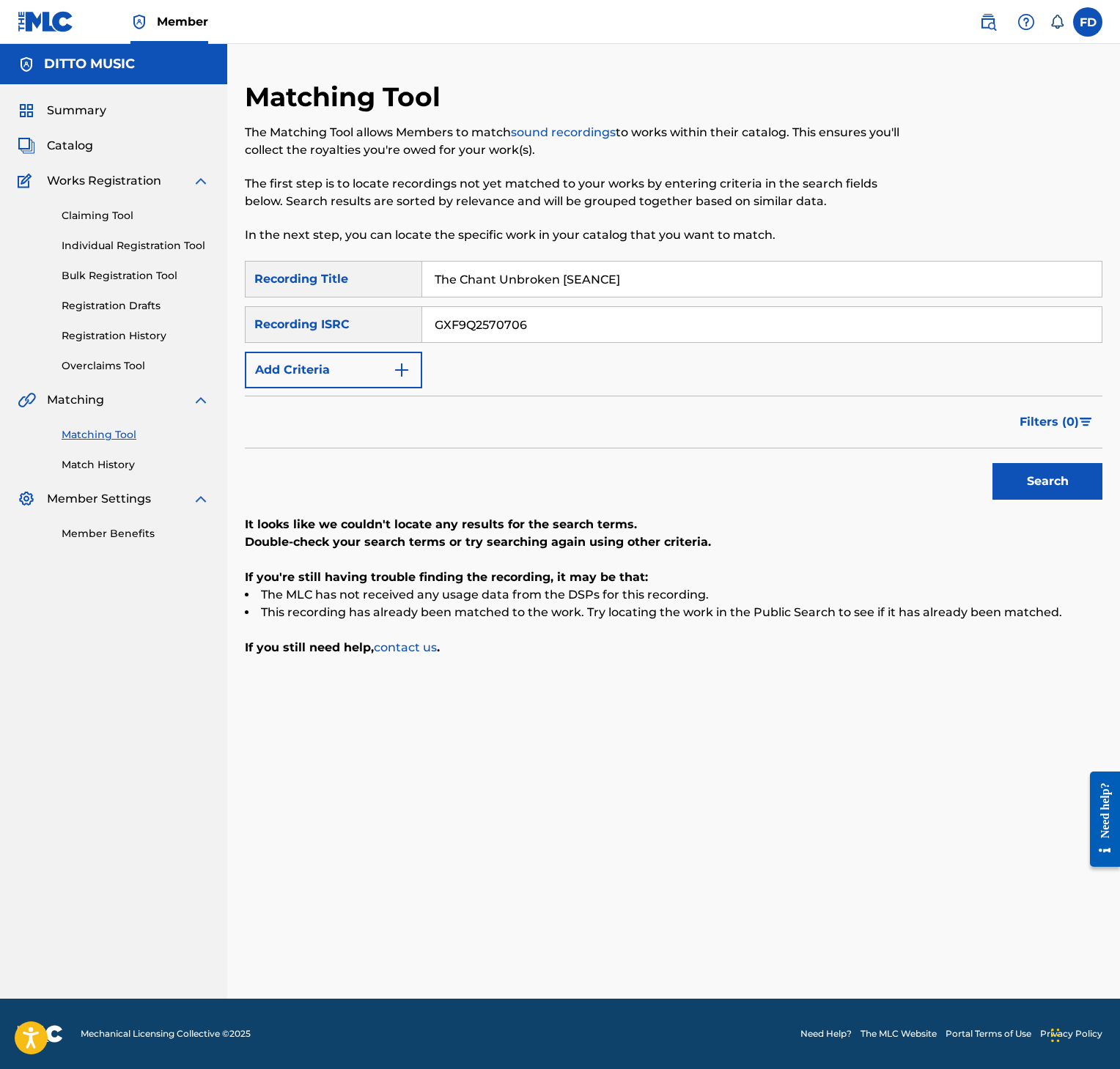
click at [1091, 508] on div "SearchWithCriteria8952fc2a-9c6f-4f73-afcc-c1f231126431 Recording Title The Chan…" at bounding box center [673, 459] width 857 height 396
click at [1077, 504] on div "Search" at bounding box center [1044, 477] width 117 height 58
click at [1074, 480] on button "Search" at bounding box center [1048, 481] width 110 height 37
click at [652, 295] on input "The Chant Unbroken [SEANCE]" at bounding box center [761, 279] width 680 height 35
paste input "Stormbound [SUMMONING"
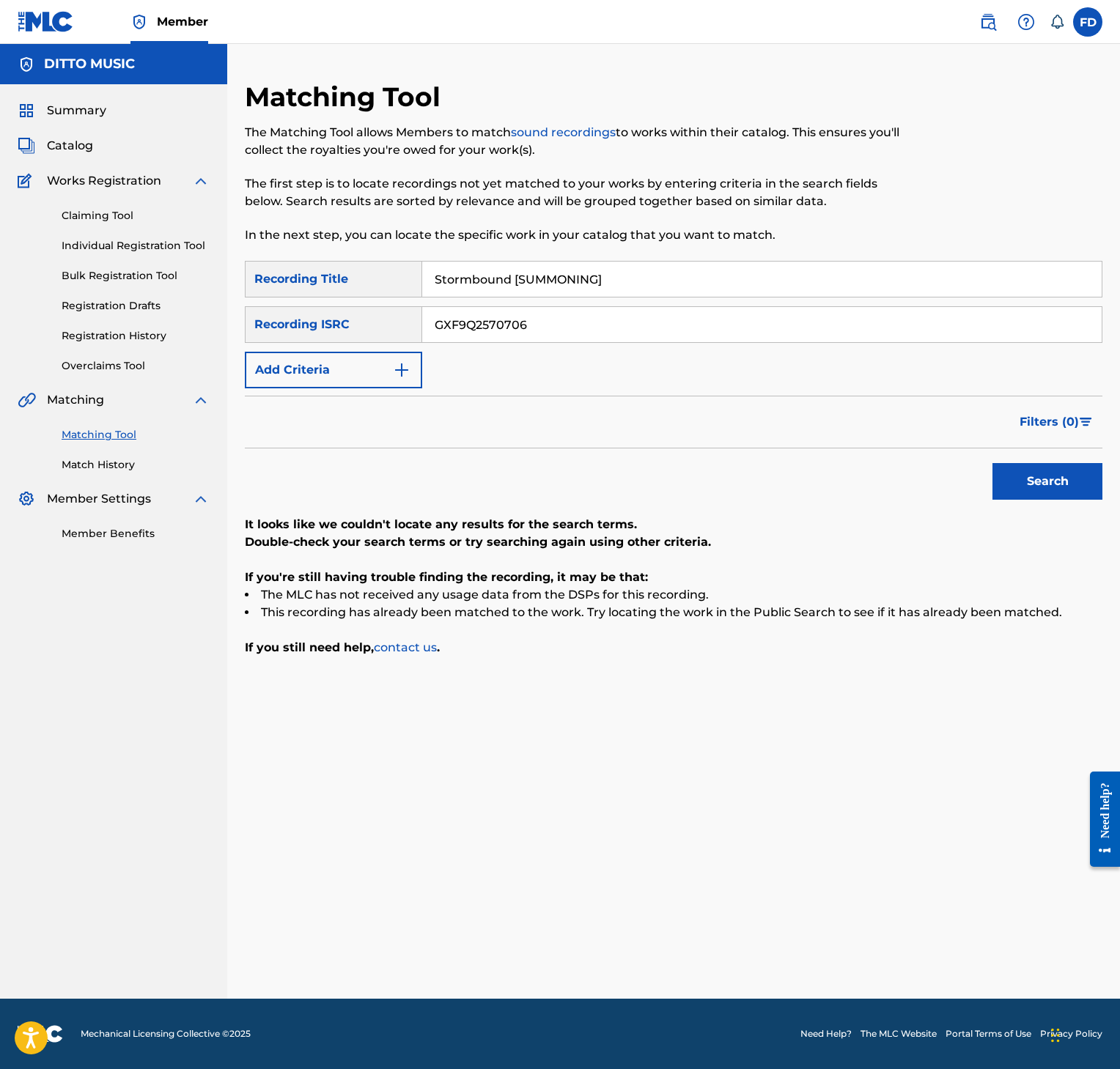
type input "Stormbound [SUMMONING]"
click at [590, 338] on input "GXF9Q2570706" at bounding box center [761, 324] width 680 height 35
paste input "5"
type input "GXF9Q2570705"
click at [1018, 479] on button "Search" at bounding box center [1048, 481] width 110 height 37
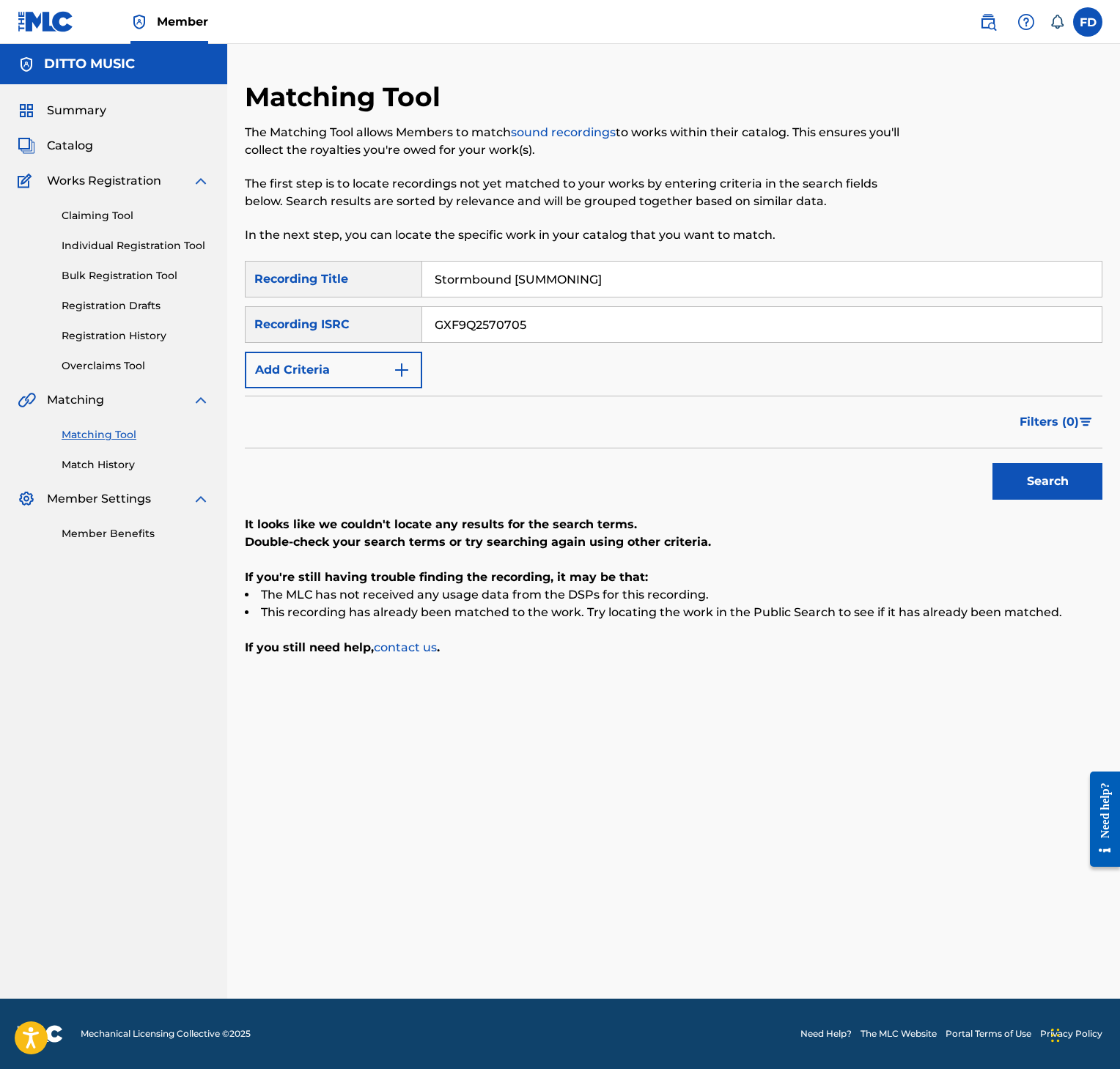
click at [464, 296] on input "Stormbound [SUMMONING]" at bounding box center [761, 279] width 680 height 35
paste input "EANCE"
type input "Stormbound [SEANCE]"
click at [577, 354] on div "SearchWithCriteria8952fc2a-9c6f-4f73-afcc-c1f231126431 Recording Title Stormbou…" at bounding box center [673, 324] width 857 height 127
click at [577, 348] on div "SearchWithCriteria8952fc2a-9c6f-4f73-afcc-c1f231126431 Recording Title Stormbou…" at bounding box center [673, 324] width 857 height 127
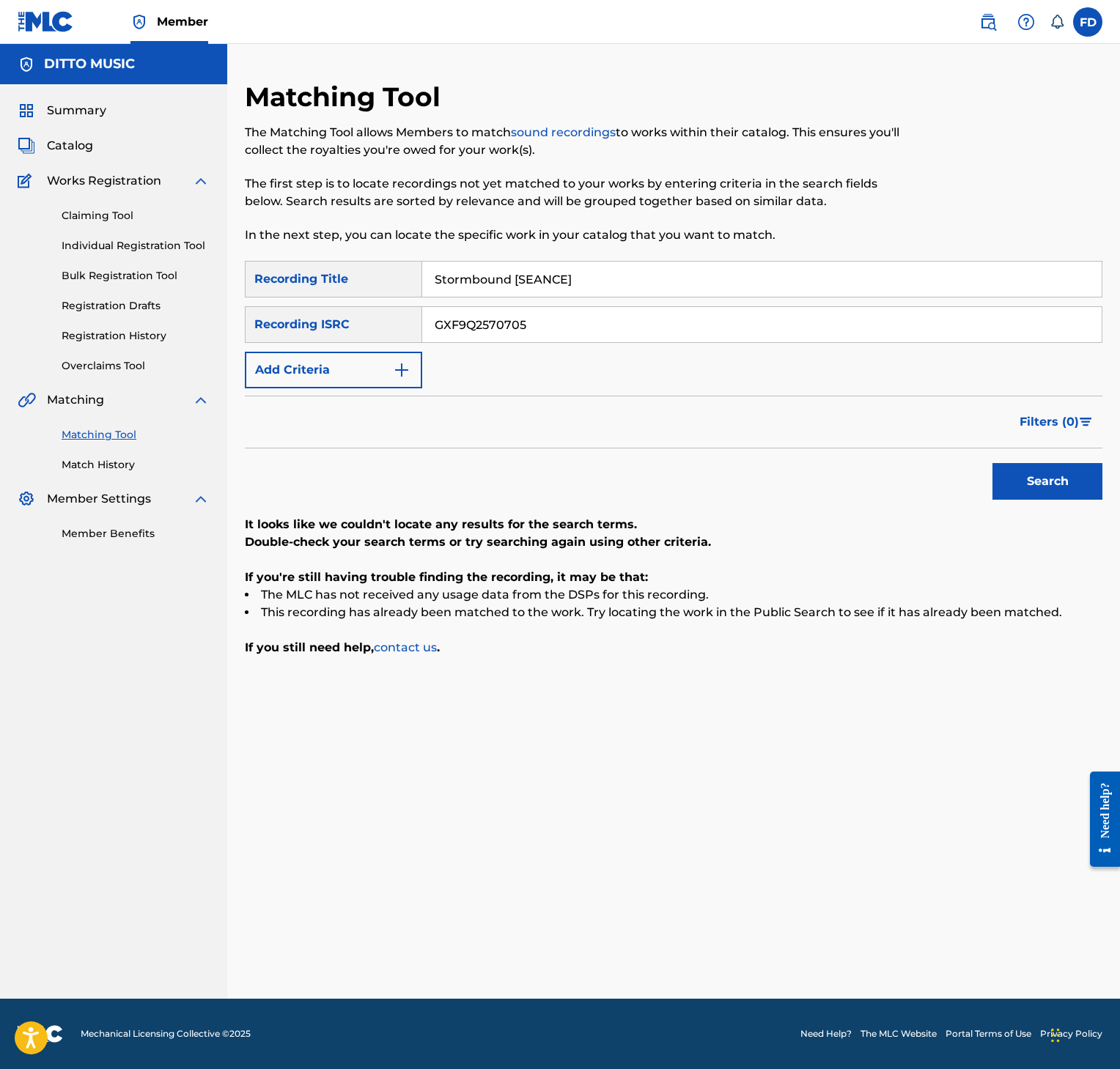
click at [600, 305] on div "SearchWithCriteria8952fc2a-9c6f-4f73-afcc-c1f231126431 Recording Title Stormbou…" at bounding box center [673, 324] width 857 height 127
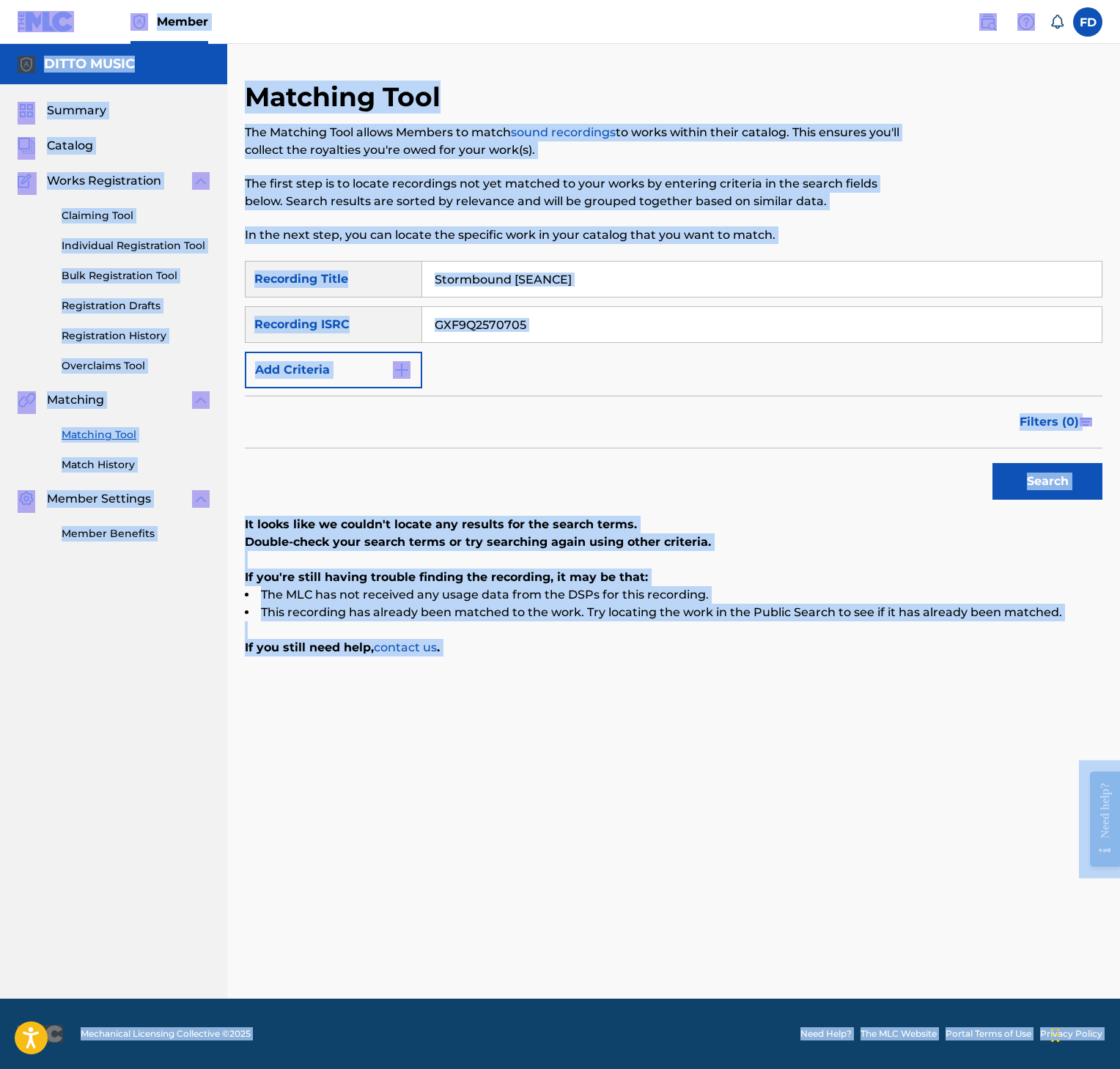
click at [600, 305] on div "SearchWithCriteria8952fc2a-9c6f-4f73-afcc-c1f231126431 Recording Title Stormbou…" at bounding box center [673, 324] width 857 height 127
click at [600, 317] on input "GXF9Q2570705" at bounding box center [761, 324] width 680 height 35
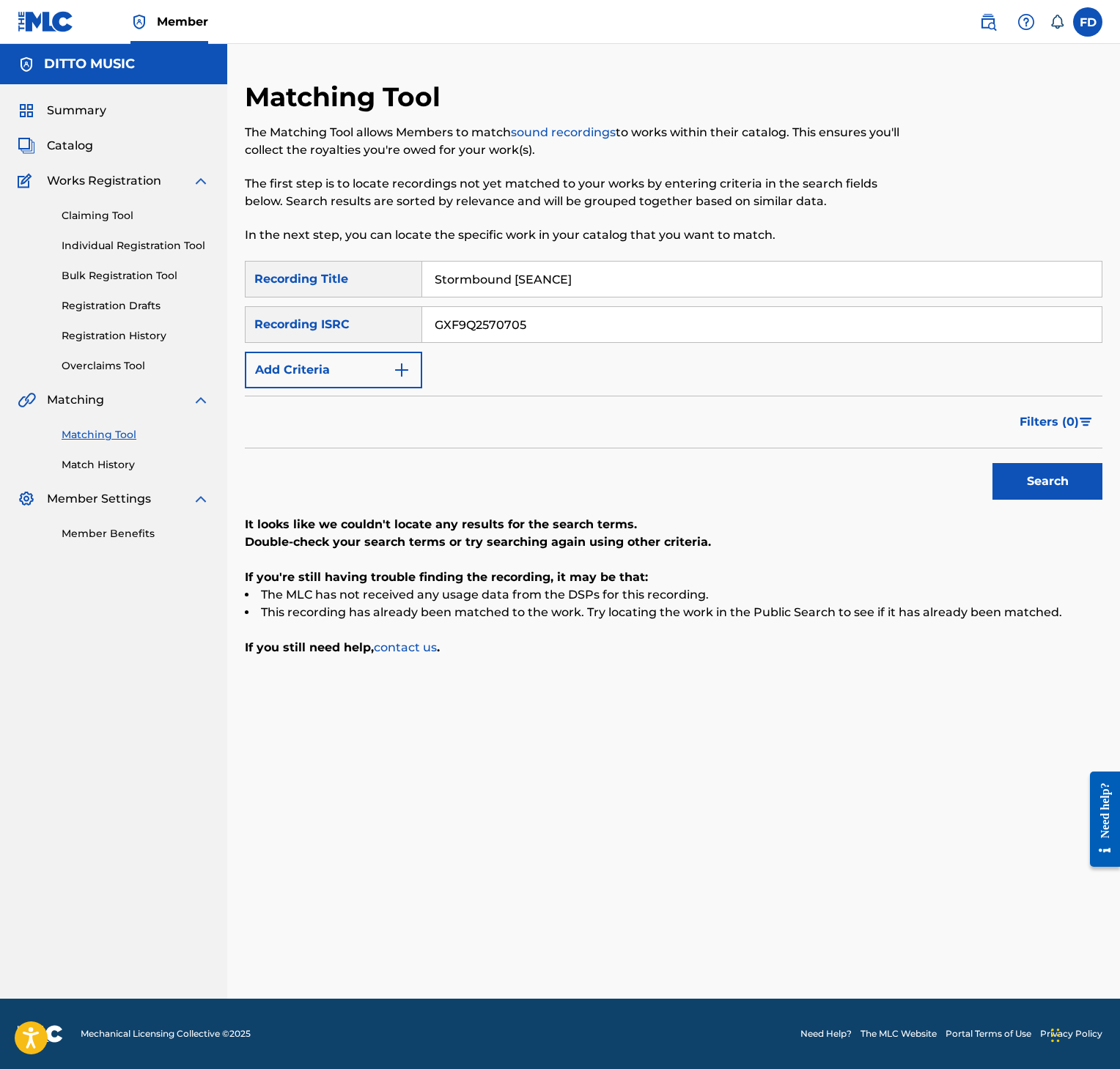
paste input "Search Form"
click at [739, 346] on div "SearchWithCriteria8952fc2a-9c6f-4f73-afcc-c1f231126431 Recording Title Stormbou…" at bounding box center [673, 324] width 857 height 127
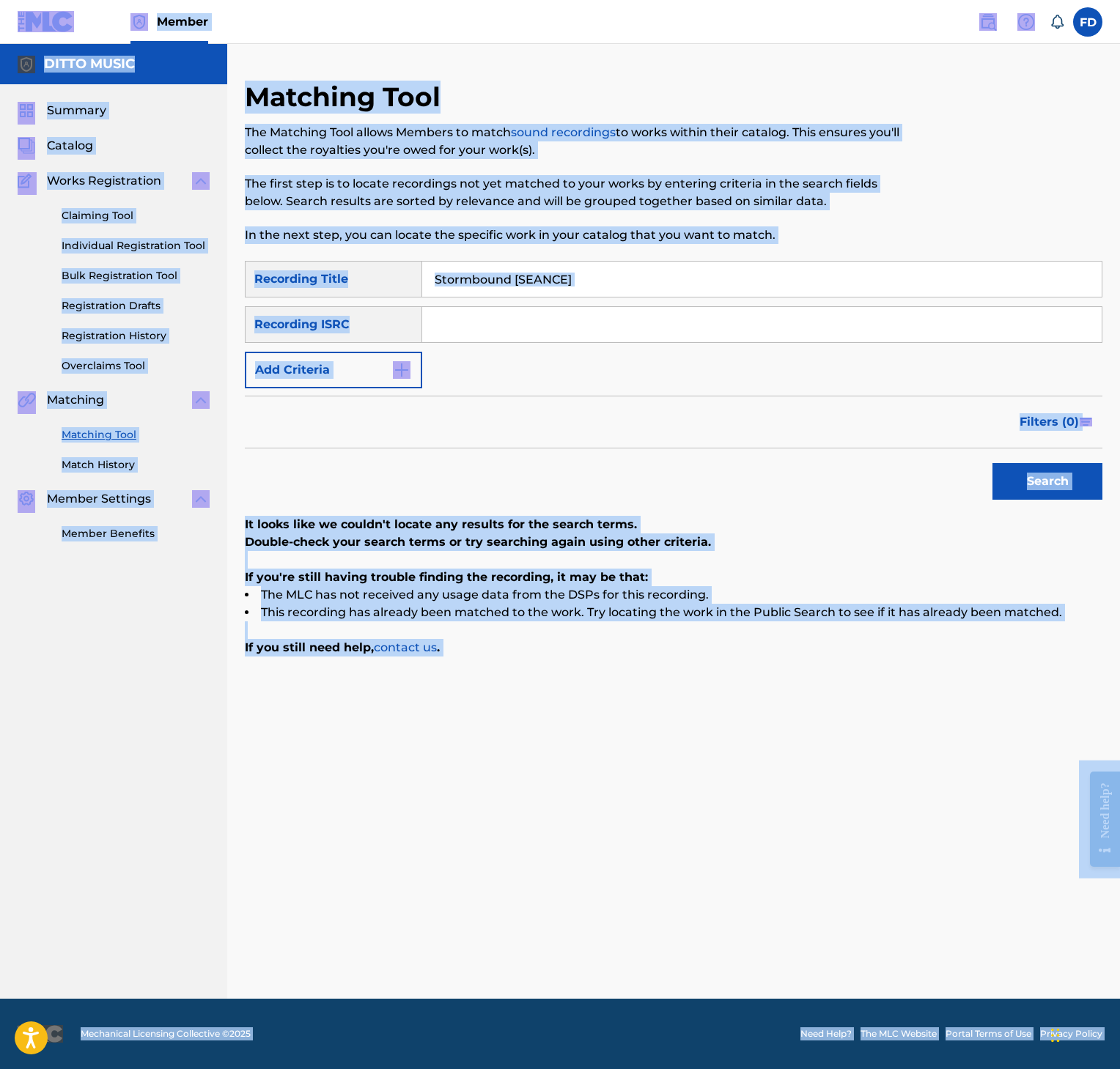
click at [818, 356] on div "SearchWithCriteria8952fc2a-9c6f-4f73-afcc-c1f231126431 Recording Title Stormbou…" at bounding box center [673, 324] width 857 height 127
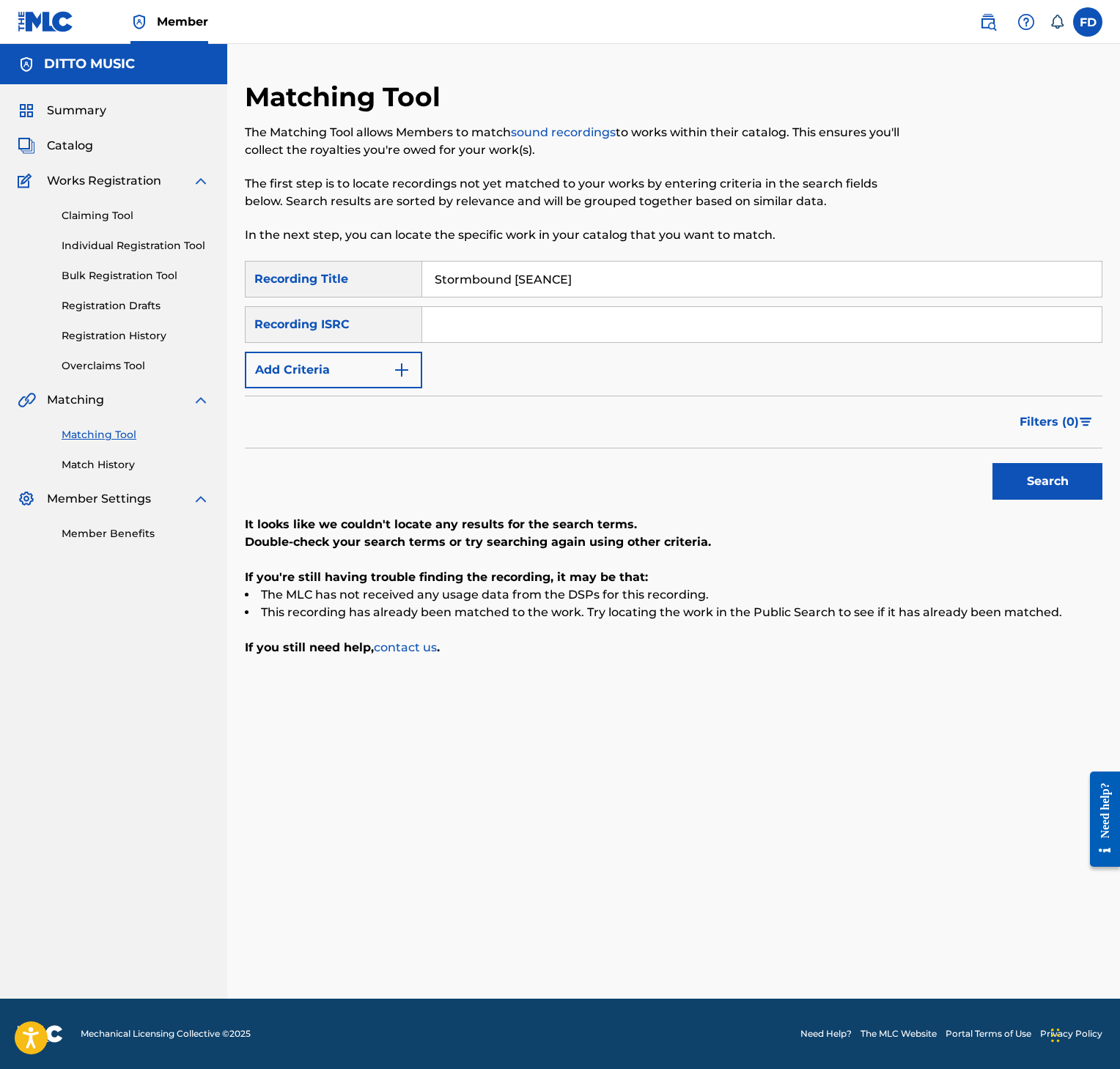
click at [857, 342] on input "Search Form" at bounding box center [761, 324] width 680 height 35
paste input "GXF9Q2570704"
type input "GXF9Q2570704"
click at [1062, 473] on button "Search" at bounding box center [1048, 481] width 110 height 37
click at [538, 274] on input "Stormbound [SEANCE]" at bounding box center [761, 279] width 680 height 35
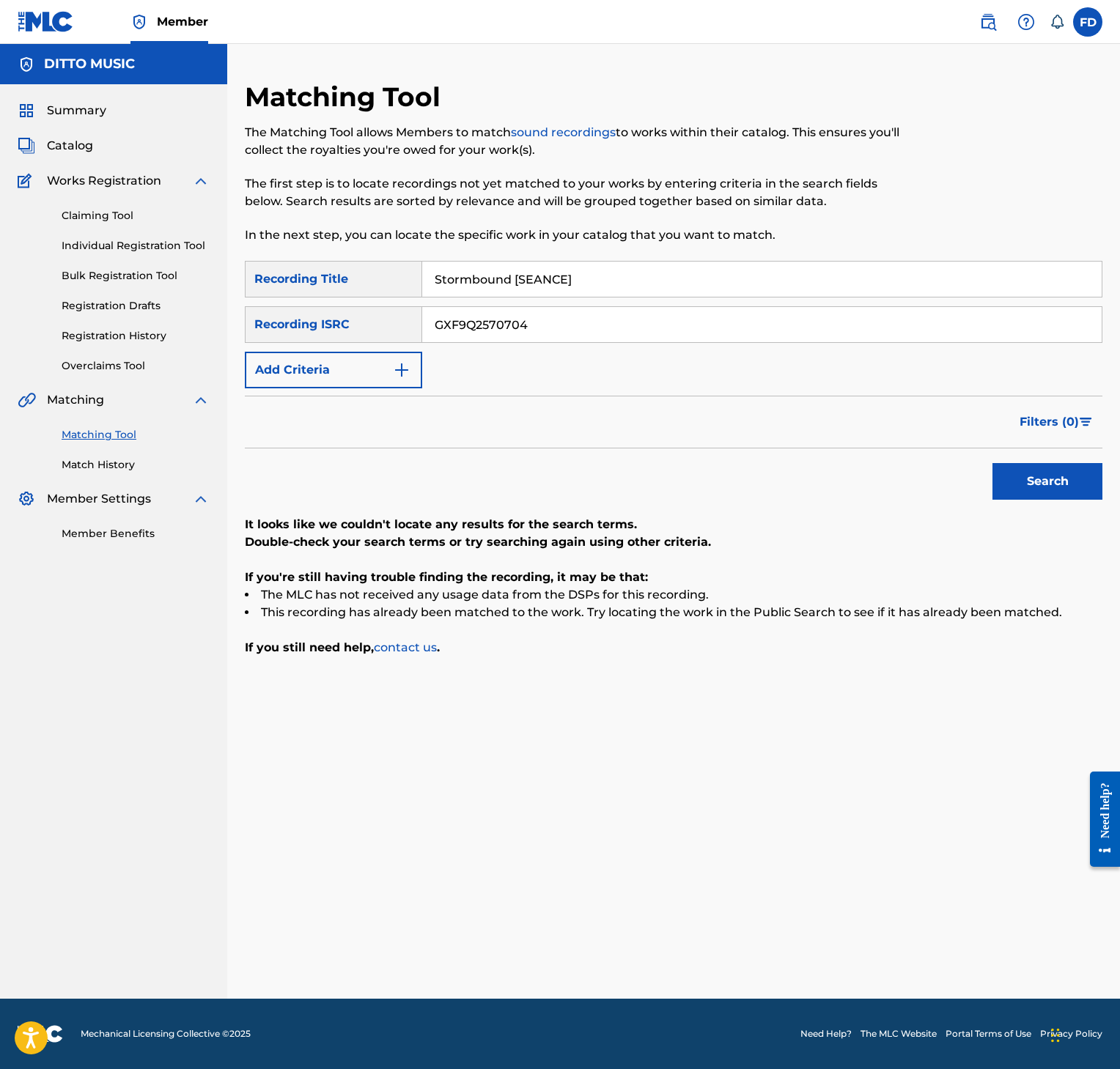
paste input "pectral Winds [SUMMONING"
type input "Spectral Winds [SUMMONING]"
click at [801, 324] on input "GXF9Q2570704" at bounding box center [761, 324] width 680 height 35
paste input "3"
type input "GXF9Q2570703"
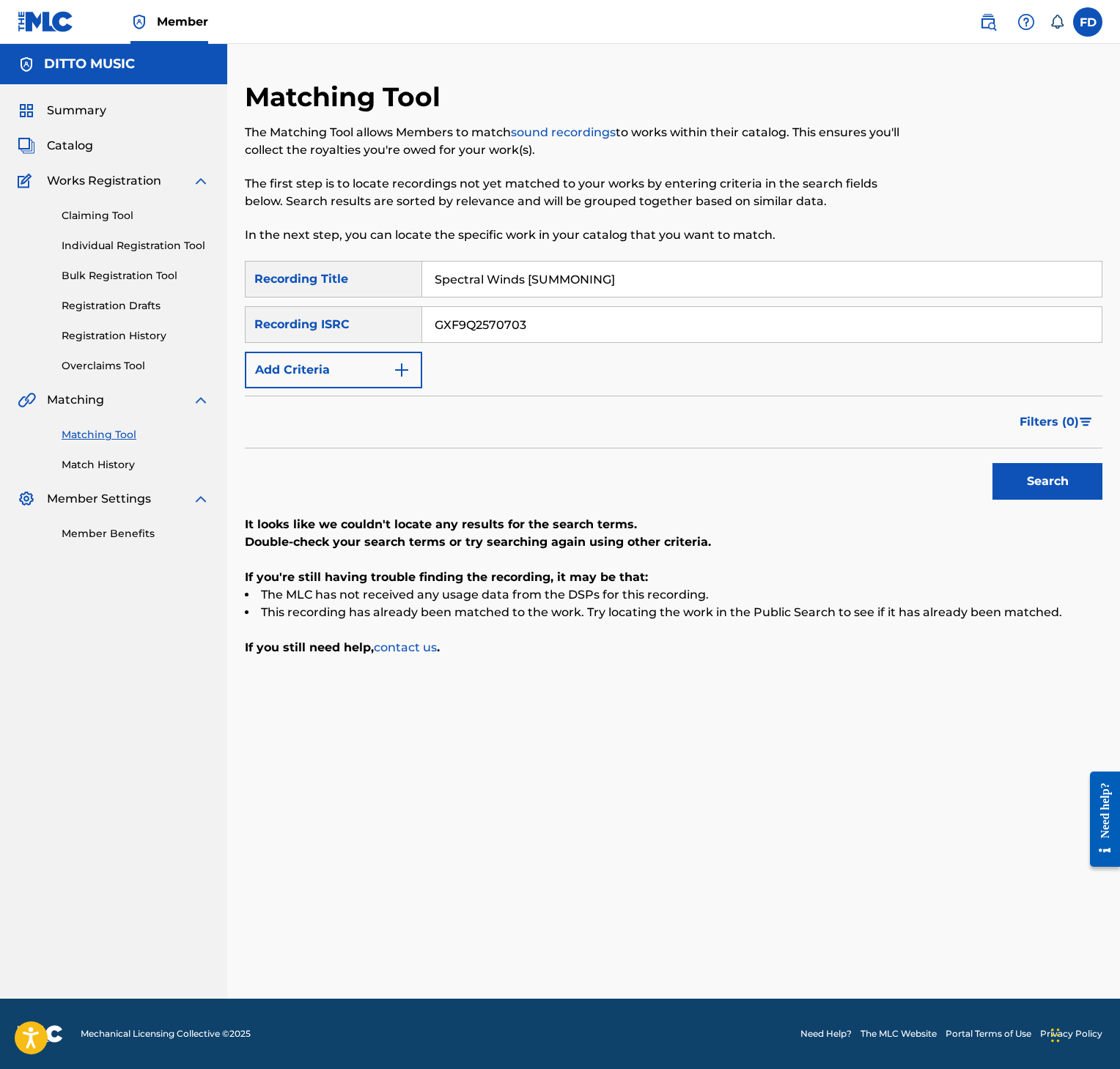
click at [1079, 508] on div "SearchWithCriteria8952fc2a-9c6f-4f73-afcc-c1f231126431 Recording Title Spectral…" at bounding box center [673, 459] width 857 height 396
click at [1077, 485] on button "Search" at bounding box center [1048, 481] width 110 height 37
click at [620, 277] on input "Spectral Winds [SUMMONING]" at bounding box center [761, 279] width 680 height 35
paste input "EANCE"
type input "Spectral Winds [SEANCE]"
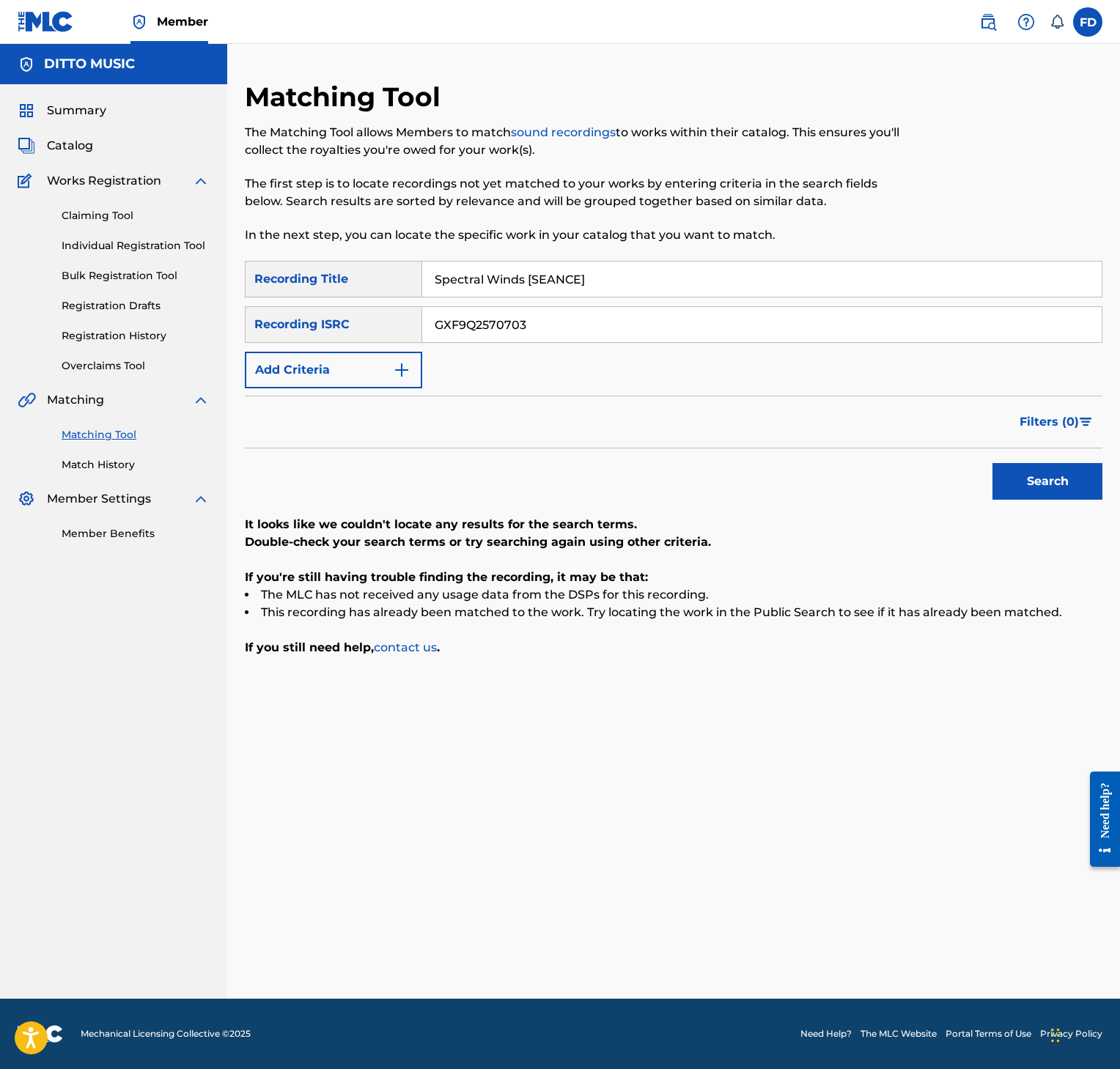
click at [710, 351] on div "SearchWithCriteria8952fc2a-9c6f-4f73-afcc-c1f231126431 Recording Title Spectral…" at bounding box center [673, 324] width 857 height 127
click at [730, 330] on input "GXF9Q2570703" at bounding box center [761, 324] width 680 height 35
paste input "2"
type input "GXF9Q2570702"
click at [980, 476] on div "Search" at bounding box center [673, 477] width 857 height 58
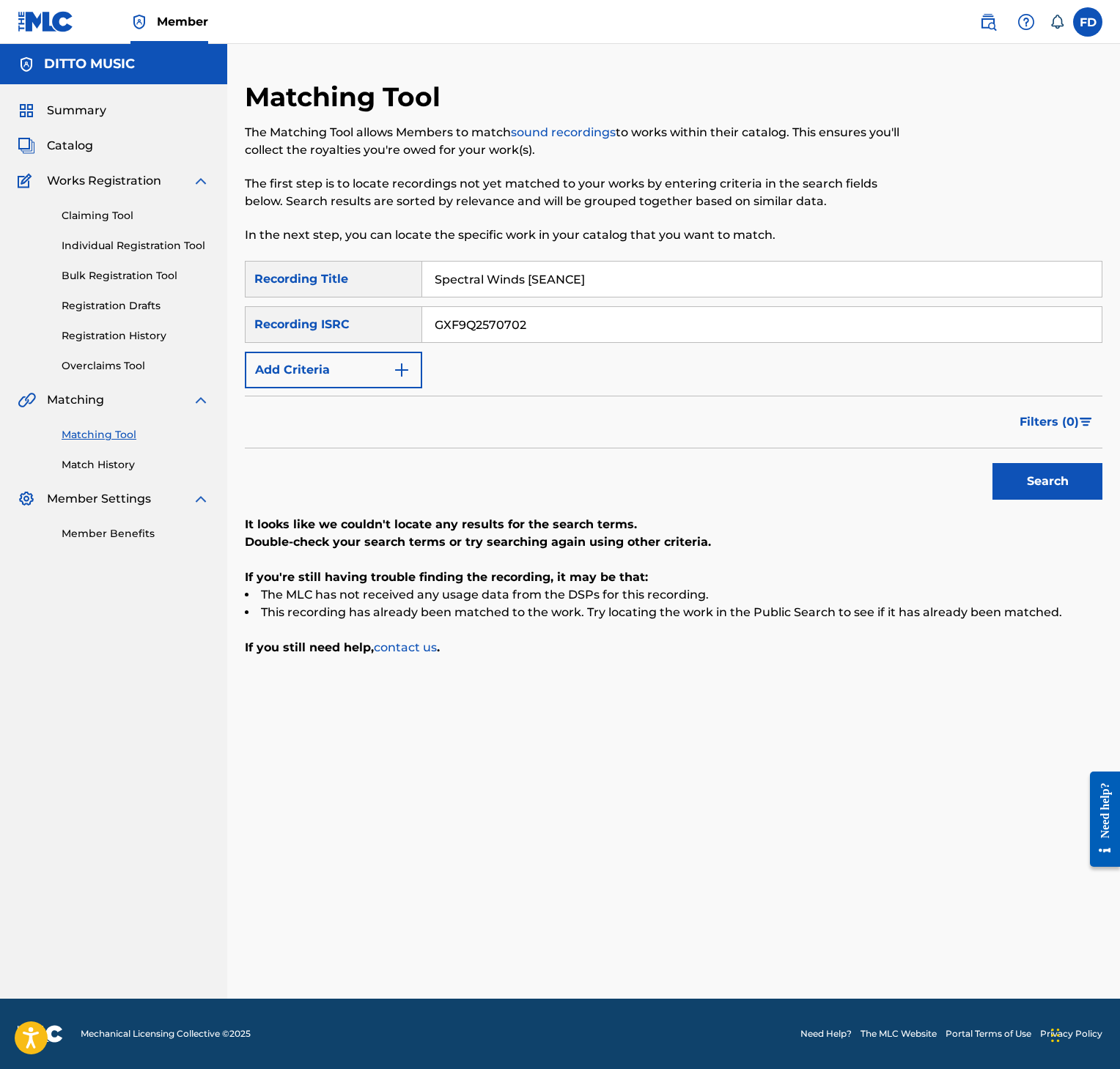
click at [1015, 502] on div "Search" at bounding box center [1044, 477] width 117 height 58
click at [1033, 482] on button "Search" at bounding box center [1048, 481] width 110 height 37
click at [683, 279] on input "Spectral Winds [SEANCE]" at bounding box center [761, 279] width 680 height 35
paste input "hattered Hymn [SUMMONING"
type input "Shattered Hymn [SUMMONING]"
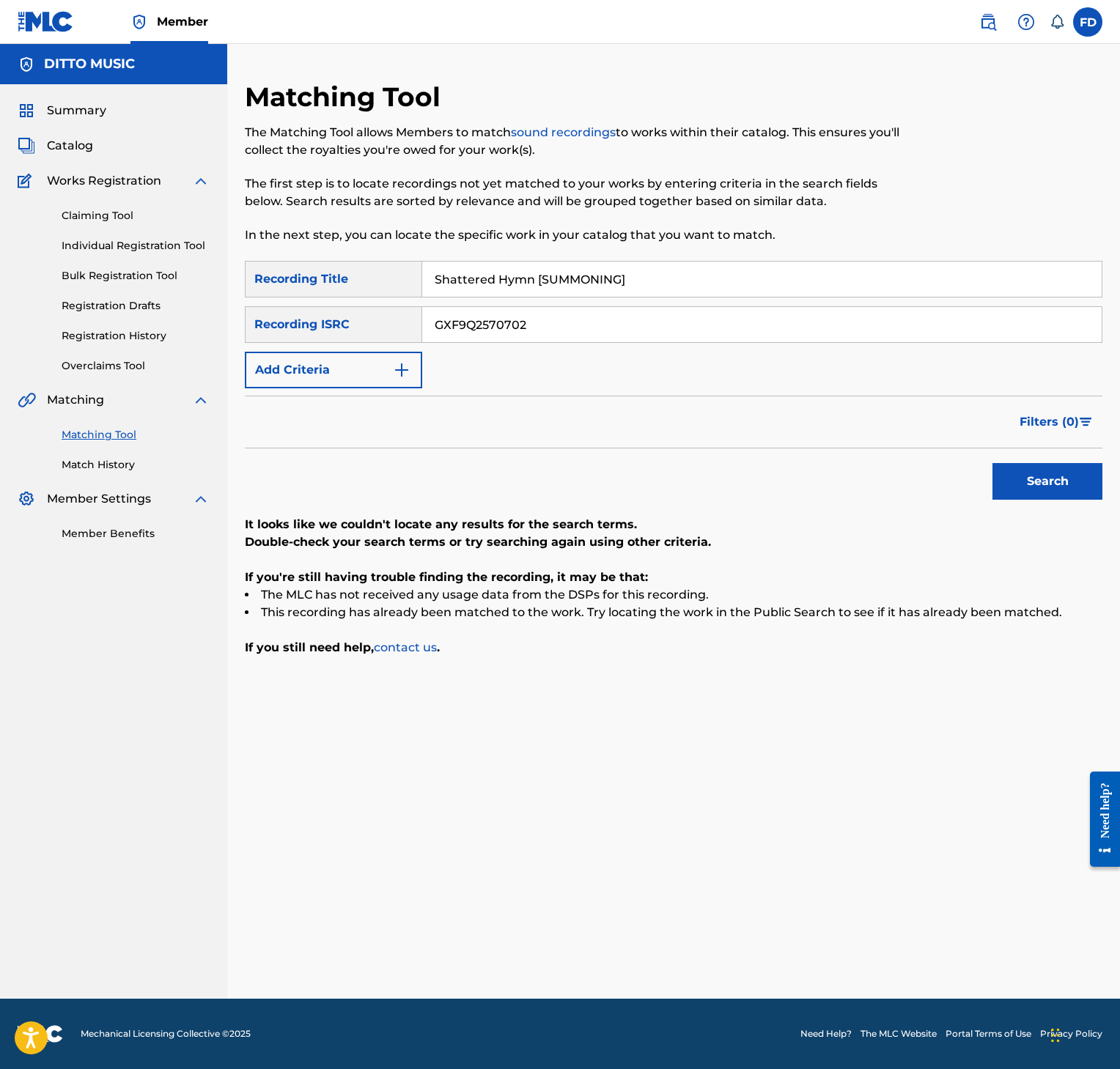
click at [678, 340] on input "GXF9Q2570702" at bounding box center [761, 324] width 680 height 35
paste input "1"
type input "GXF9Q2570701"
click at [1033, 490] on button "Search" at bounding box center [1048, 481] width 110 height 37
click at [610, 266] on input "Shattered Hymn [SUMMONING]" at bounding box center [761, 279] width 680 height 35
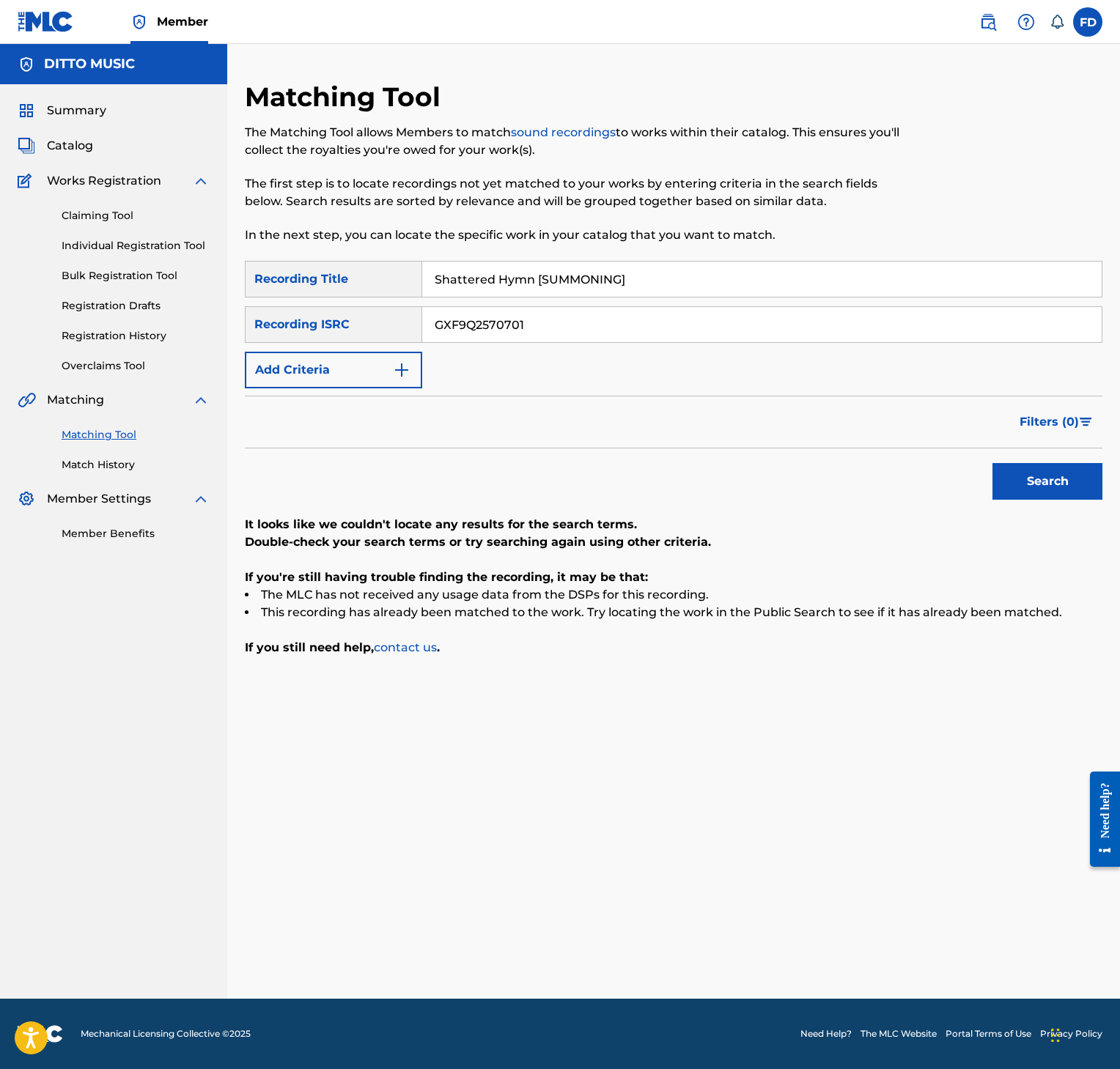
paste input "EANCE"
type input "Shattered Hymn [SEANCE]"
click at [741, 307] on input "GXF9Q2570701" at bounding box center [761, 324] width 680 height 35
paste input "0"
type input "GXF9Q2570700"
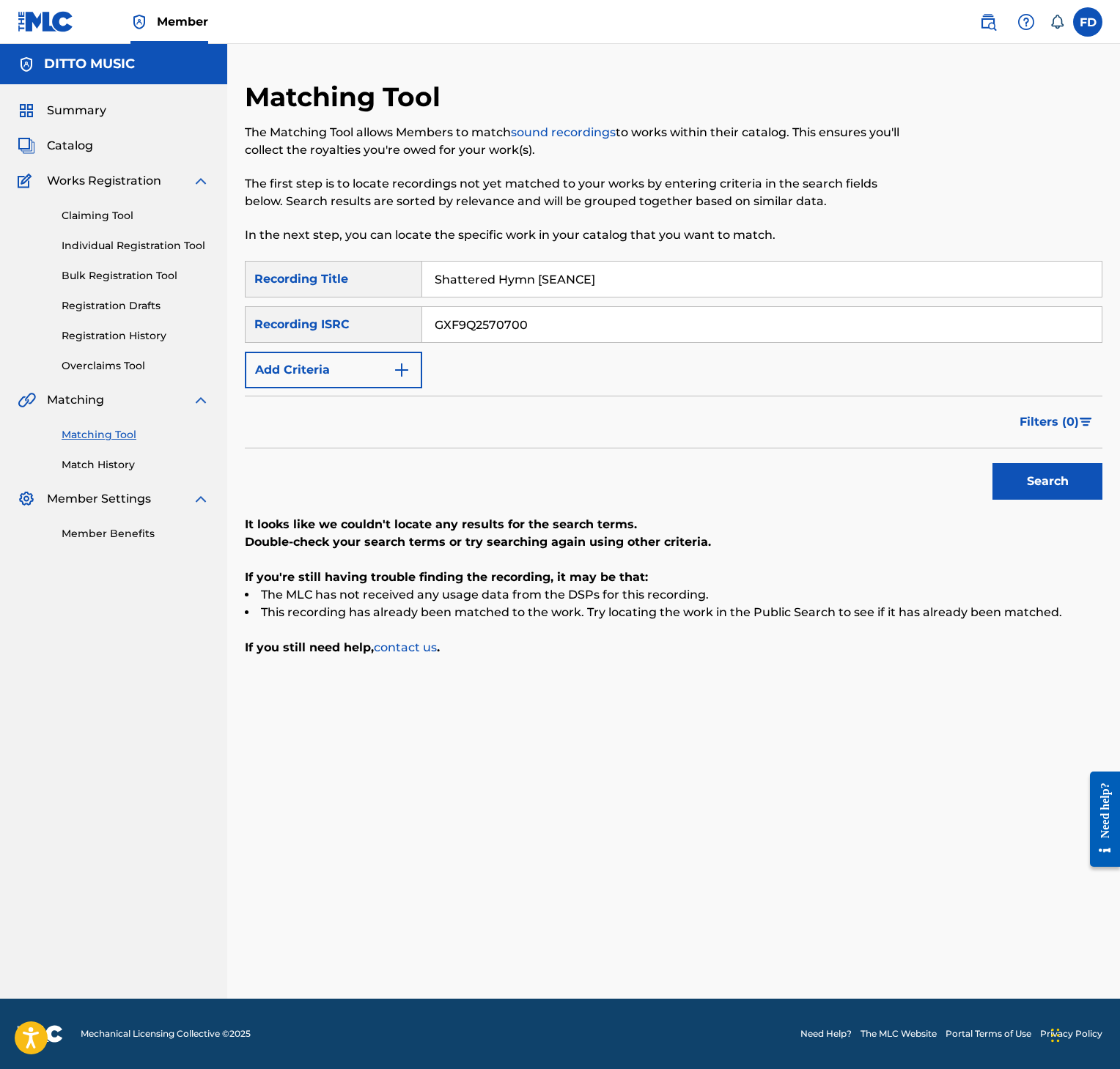
click at [1031, 489] on button "Search" at bounding box center [1048, 481] width 110 height 37
click at [659, 242] on p "In the next step, you can locate the specific work in your catalog that you wan…" at bounding box center [575, 235] width 660 height 17
click at [659, 319] on input "GXF9Q2570700" at bounding box center [761, 324] width 680 height 35
click at [677, 287] on input "Shattered Hymn [SEANCE]" at bounding box center [761, 279] width 680 height 35
paste input "Ritual Code [SUMMONING"
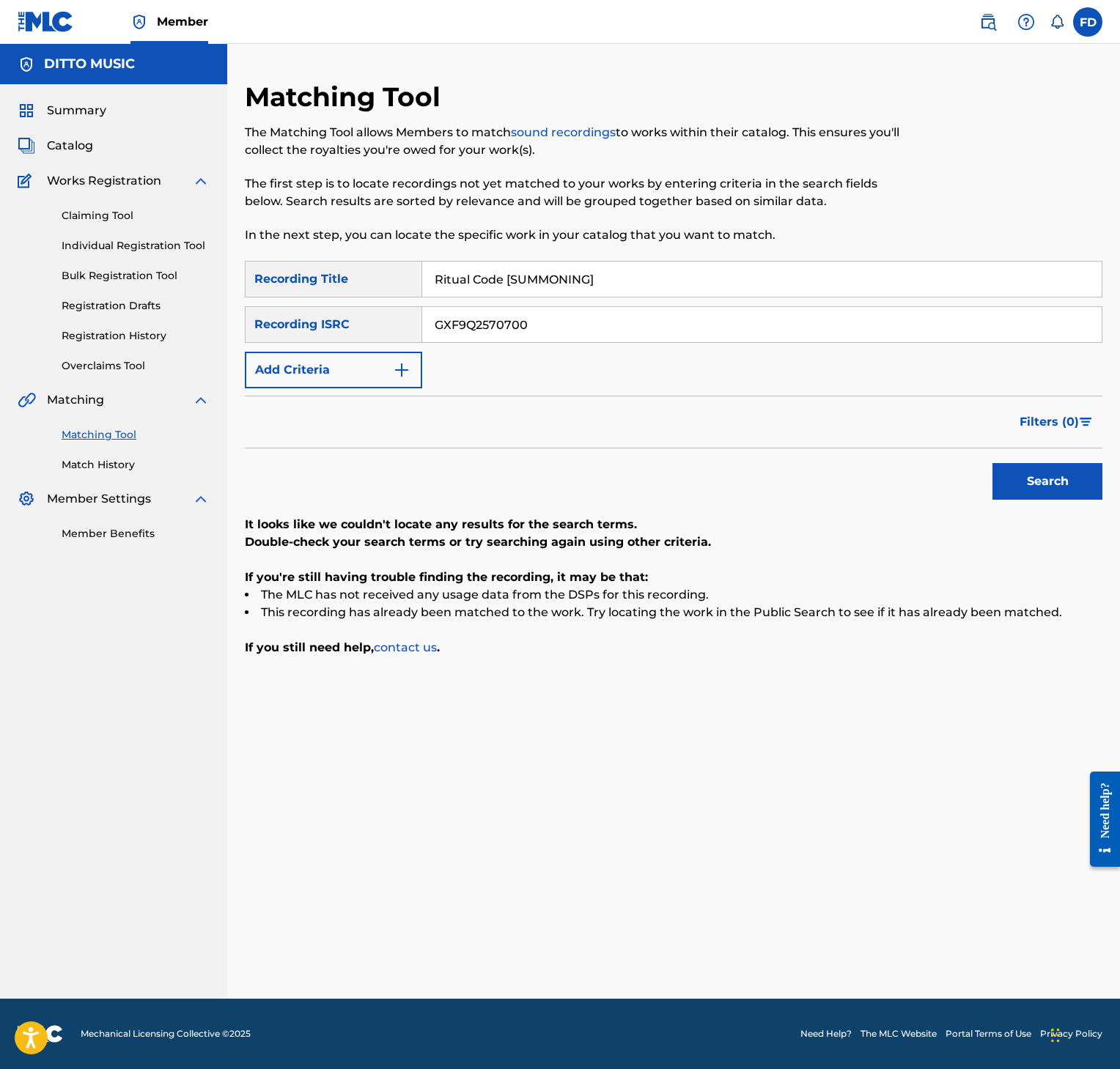
type input "Ritual Code [SUMMONING]"
click at [638, 307] on input "GXF9Q2570700" at bounding box center [761, 324] width 680 height 35
paste input "699"
type input "GXF9Q2570699"
click at [1062, 471] on button "Search" at bounding box center [1048, 481] width 110 height 37
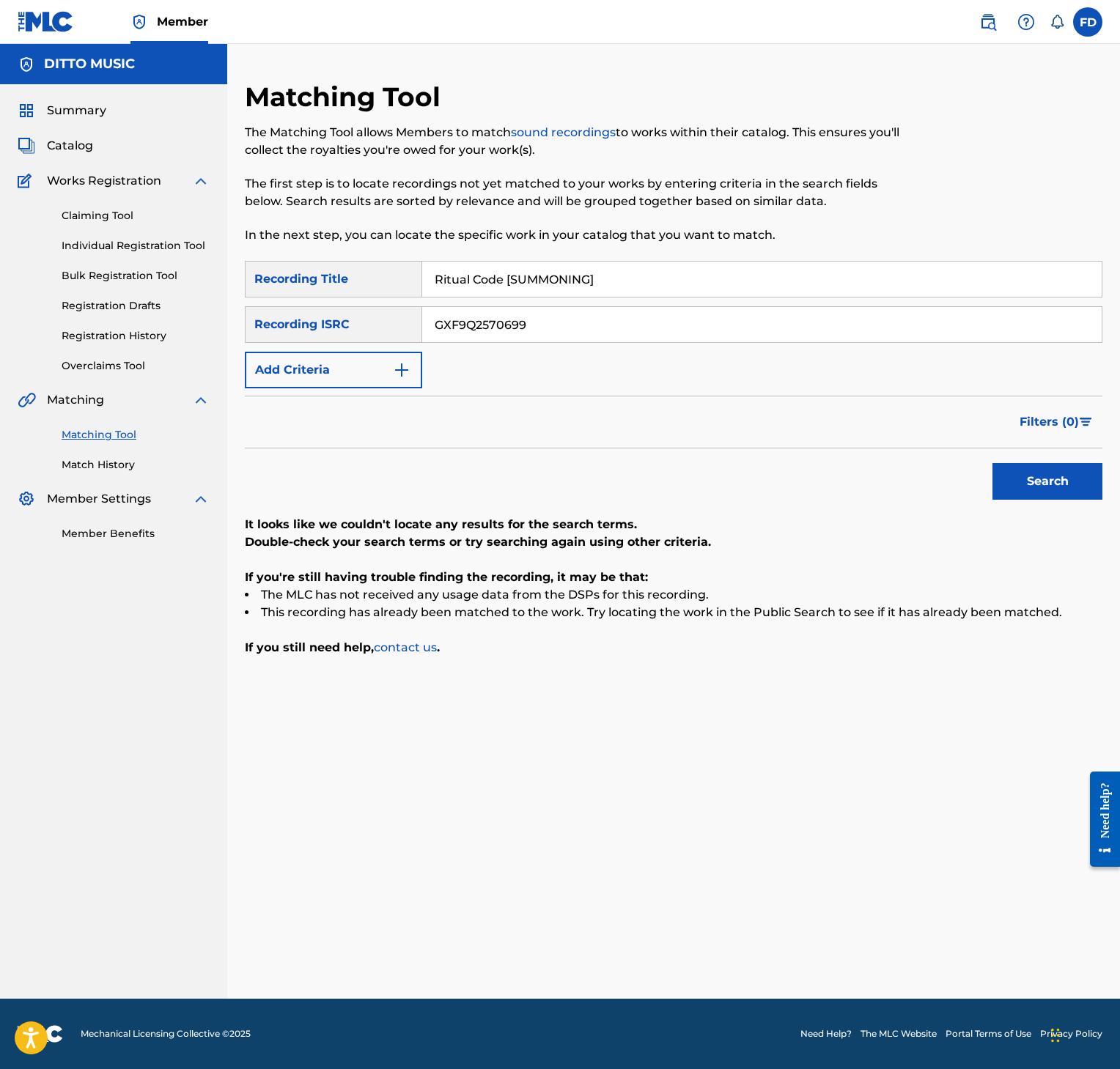
click at [620, 285] on input "Ritual Code [SUMMONING]" at bounding box center [761, 279] width 680 height 35
paste input "EANCE"
type input "Ritual Code [SEANCE]"
click at [623, 338] on input "GXF9Q2570699" at bounding box center [761, 324] width 680 height 35
paste input "8"
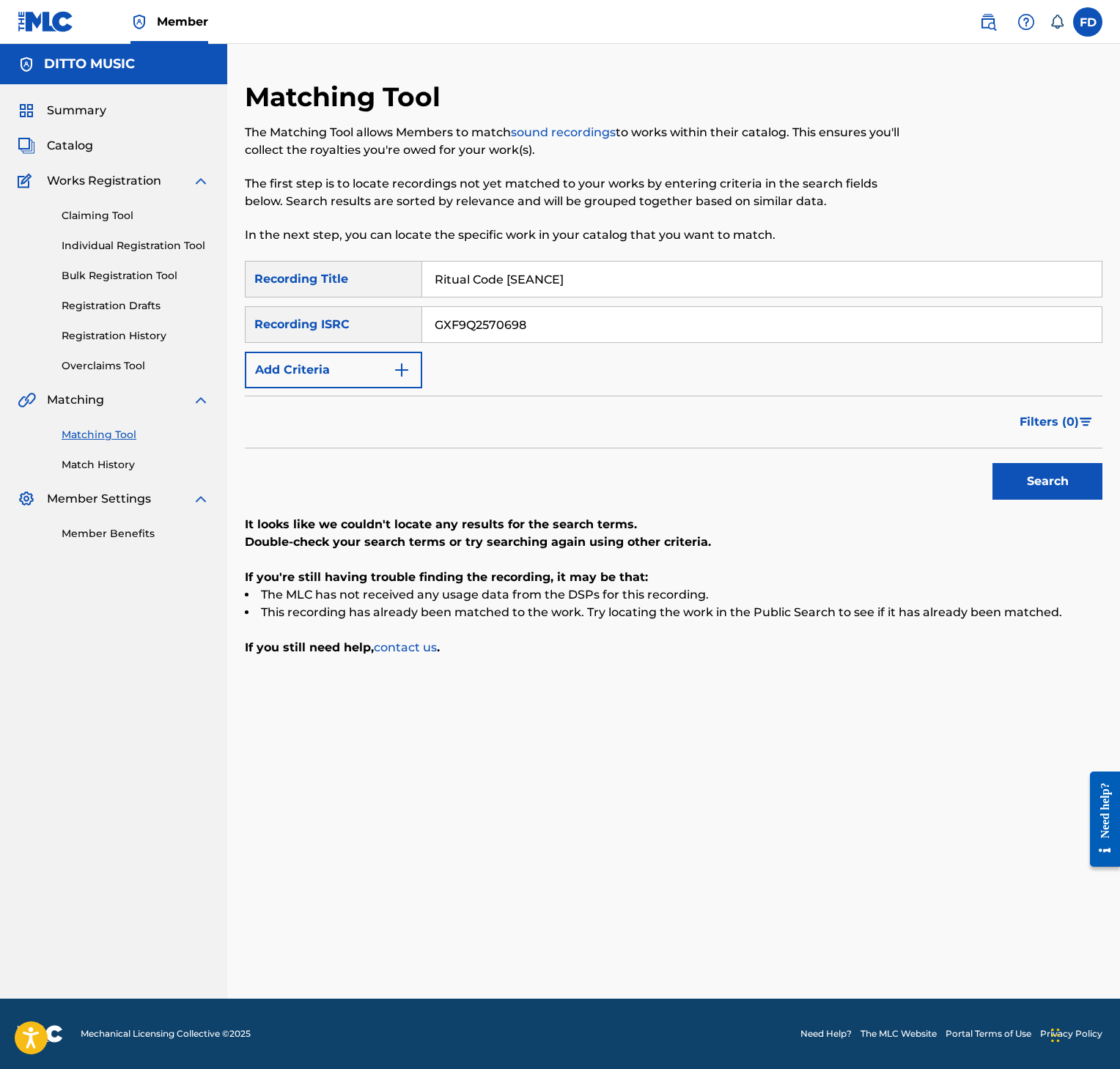
type input "GXF9Q2570698"
click at [1015, 482] on button "Search" at bounding box center [1048, 481] width 110 height 37
click at [607, 301] on div "SearchWithCriteria8952fc2a-9c6f-4f73-afcc-c1f231126431 Recording Title Ritual C…" at bounding box center [673, 324] width 857 height 127
click at [614, 292] on input "Ritual Code [SEANCE]" at bounding box center [761, 279] width 680 height 35
paste input "Plucked from the Void [SUMMONING"
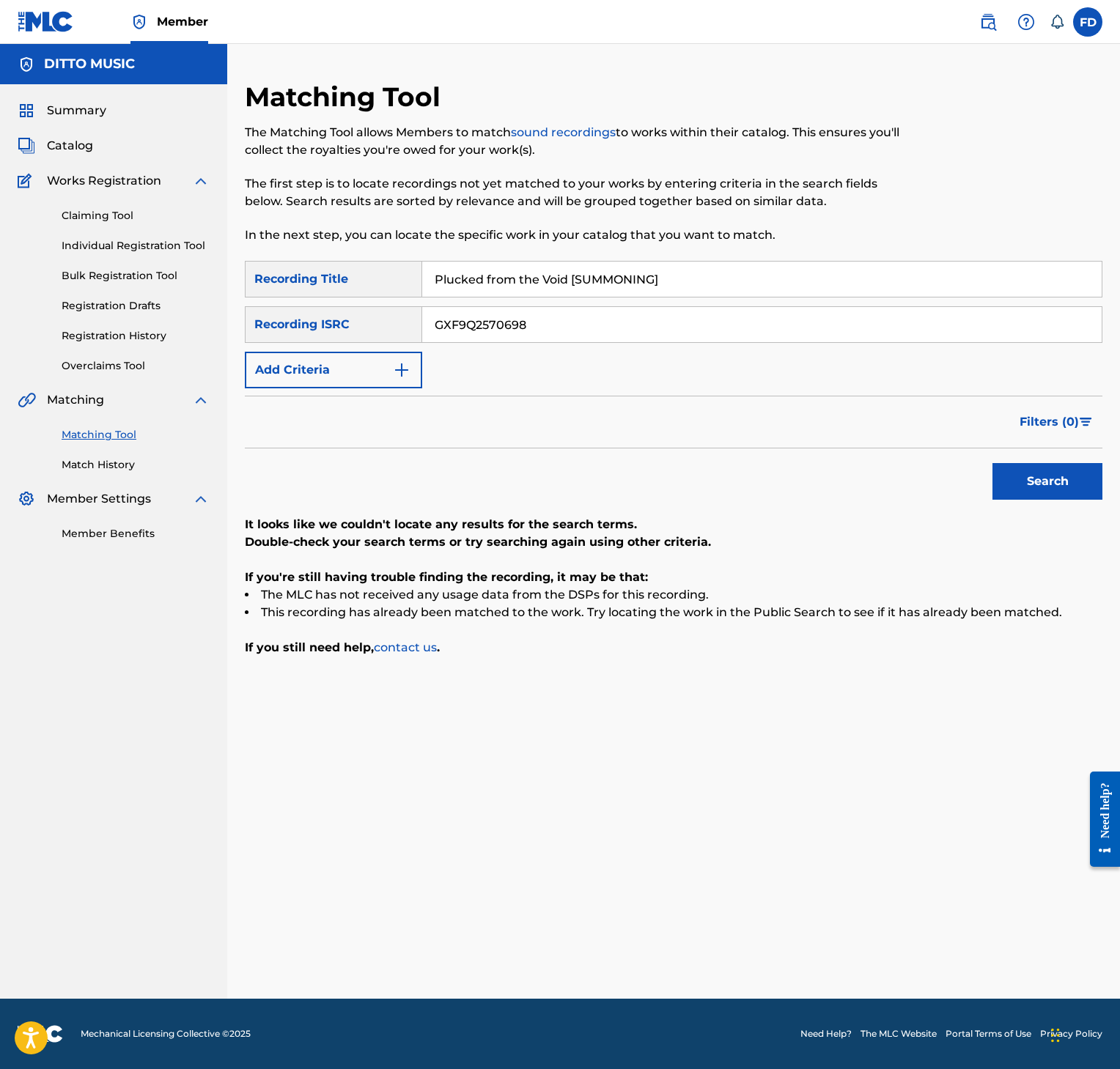
type input "Plucked from the Void [SUMMONING]"
click at [683, 315] on input "GXF9Q2570698" at bounding box center [761, 324] width 680 height 35
paste input "7"
type input "GXF9Q2570697"
click at [1033, 491] on button "Search" at bounding box center [1048, 481] width 110 height 37
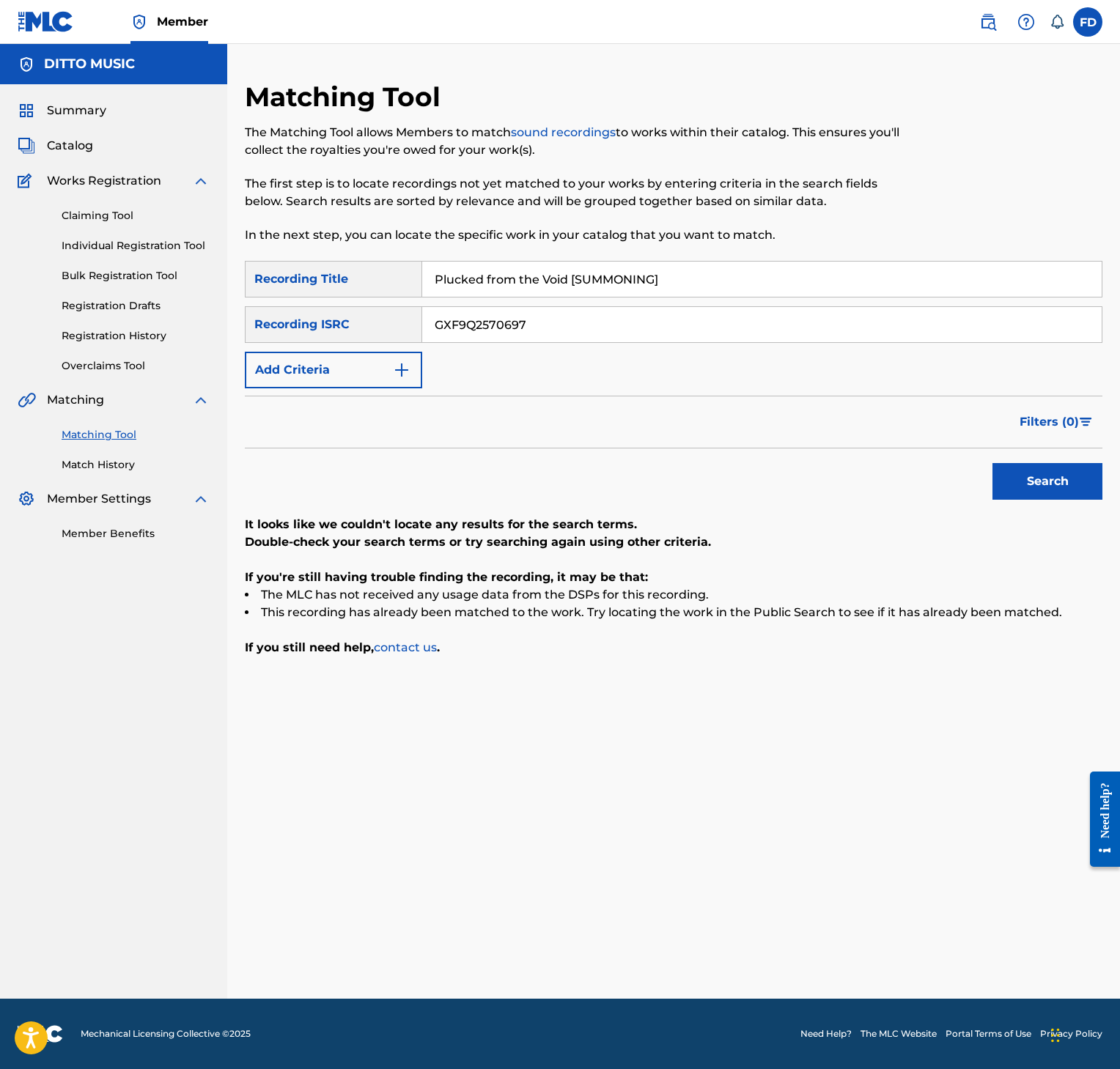
click at [563, 289] on input "Plucked from the Void [SUMMONING]" at bounding box center [761, 279] width 680 height 35
paste input "EANCE"
type input "Plucked from the Void [SEANCE]"
click at [484, 330] on input "GXF9Q2570697" at bounding box center [761, 324] width 680 height 35
paste input "6"
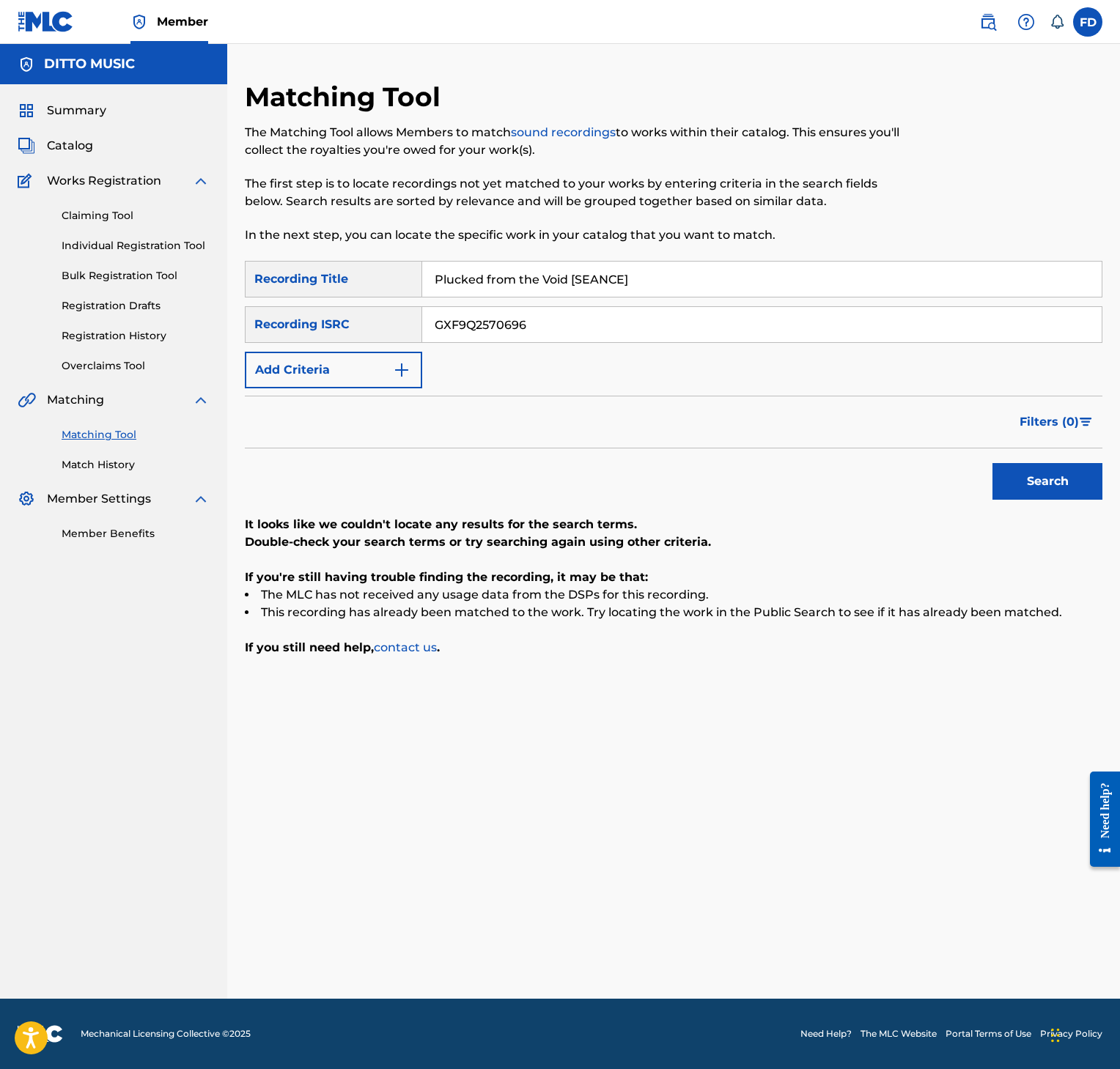
type input "GXF9Q2570696"
click at [1074, 469] on button "Search" at bounding box center [1048, 481] width 110 height 37
click at [554, 256] on div "Matching Tool The Matching Tool allows Members to match sound recordings to wor…" at bounding box center [575, 170] width 660 height 180
click at [557, 266] on input "Plucked from the Void [SEANCE]" at bounding box center [761, 279] width 680 height 35
paste input "Monster Awful"
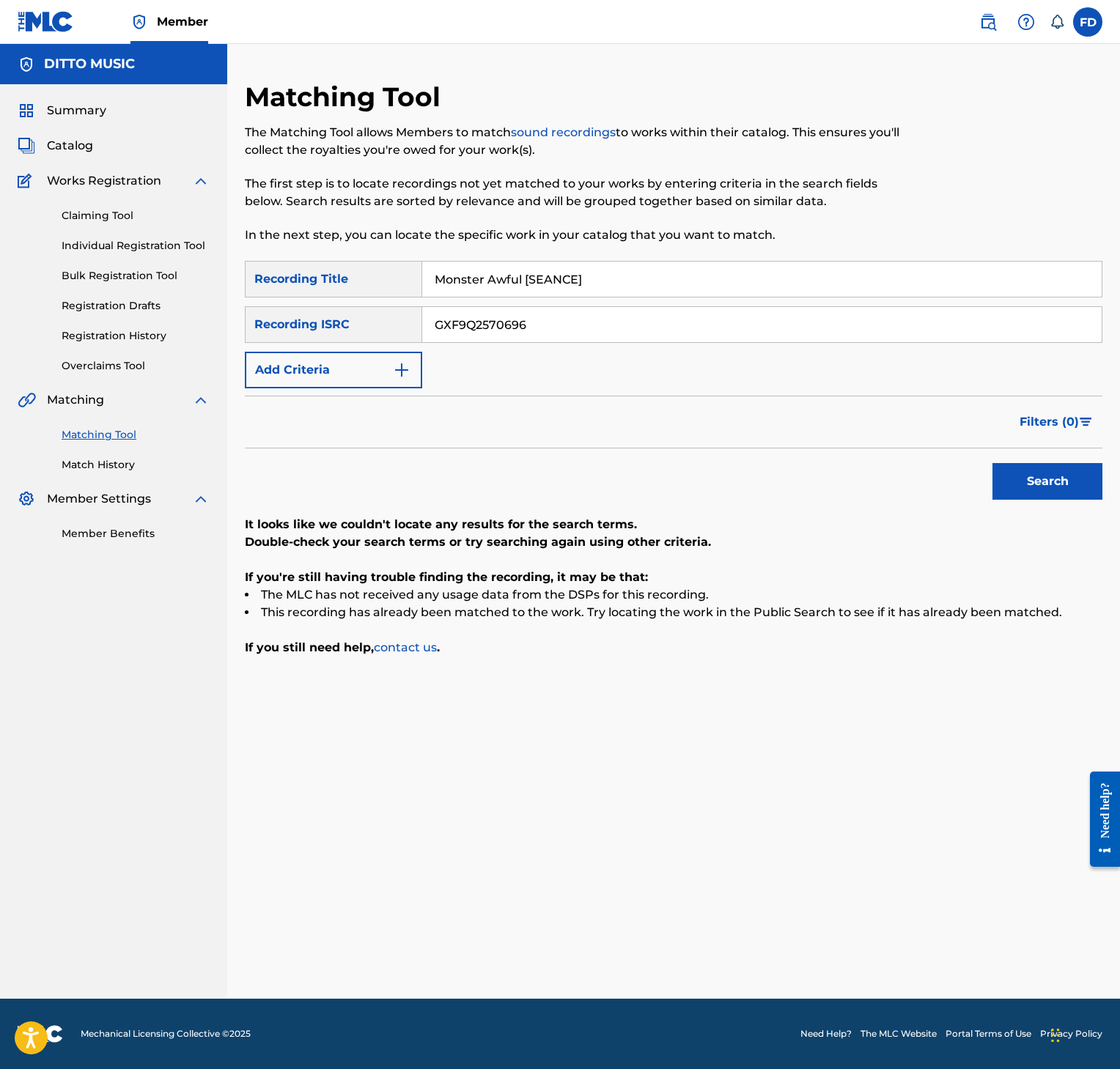
type input "Monster Awful [SEANCE]"
click at [624, 315] on input "GXF9Q2570696" at bounding box center [761, 324] width 680 height 35
paste input "4"
type input "GXF9Q2570694"
click at [1017, 485] on button "Search" at bounding box center [1048, 481] width 110 height 37
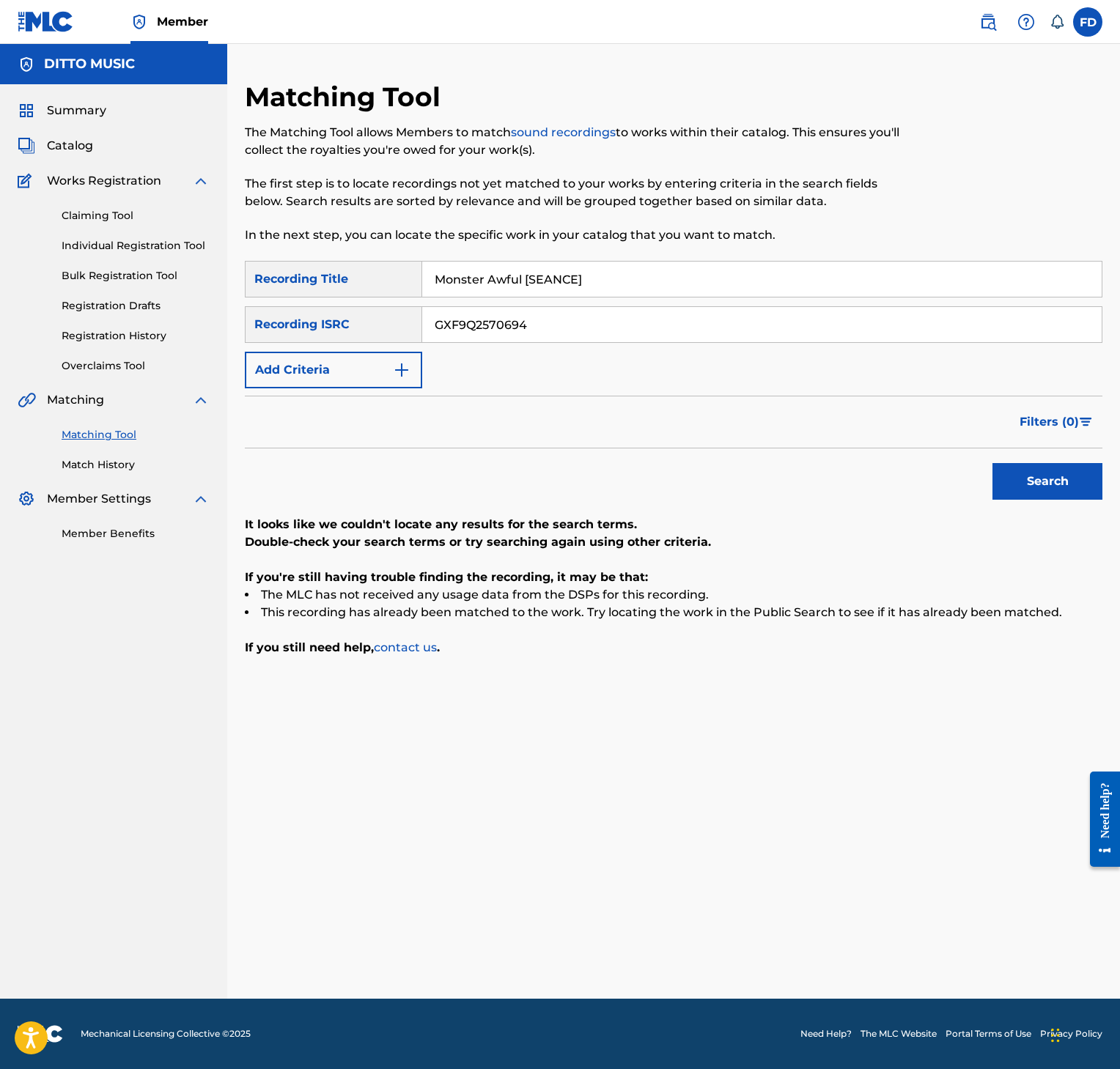
click at [536, 323] on input "GXF9Q2570694" at bounding box center [761, 324] width 680 height 35
click at [572, 324] on input "GXF9Q2570694" at bounding box center [761, 324] width 680 height 35
click at [624, 301] on div "SearchWithCriteria8952fc2a-9c6f-4f73-afcc-c1f231126431 Recording Title Monster …" at bounding box center [673, 324] width 857 height 127
click at [641, 274] on input "Monster Awful [SEANCE]" at bounding box center [761, 279] width 680 height 35
paste input "rtful [SUMMONING"
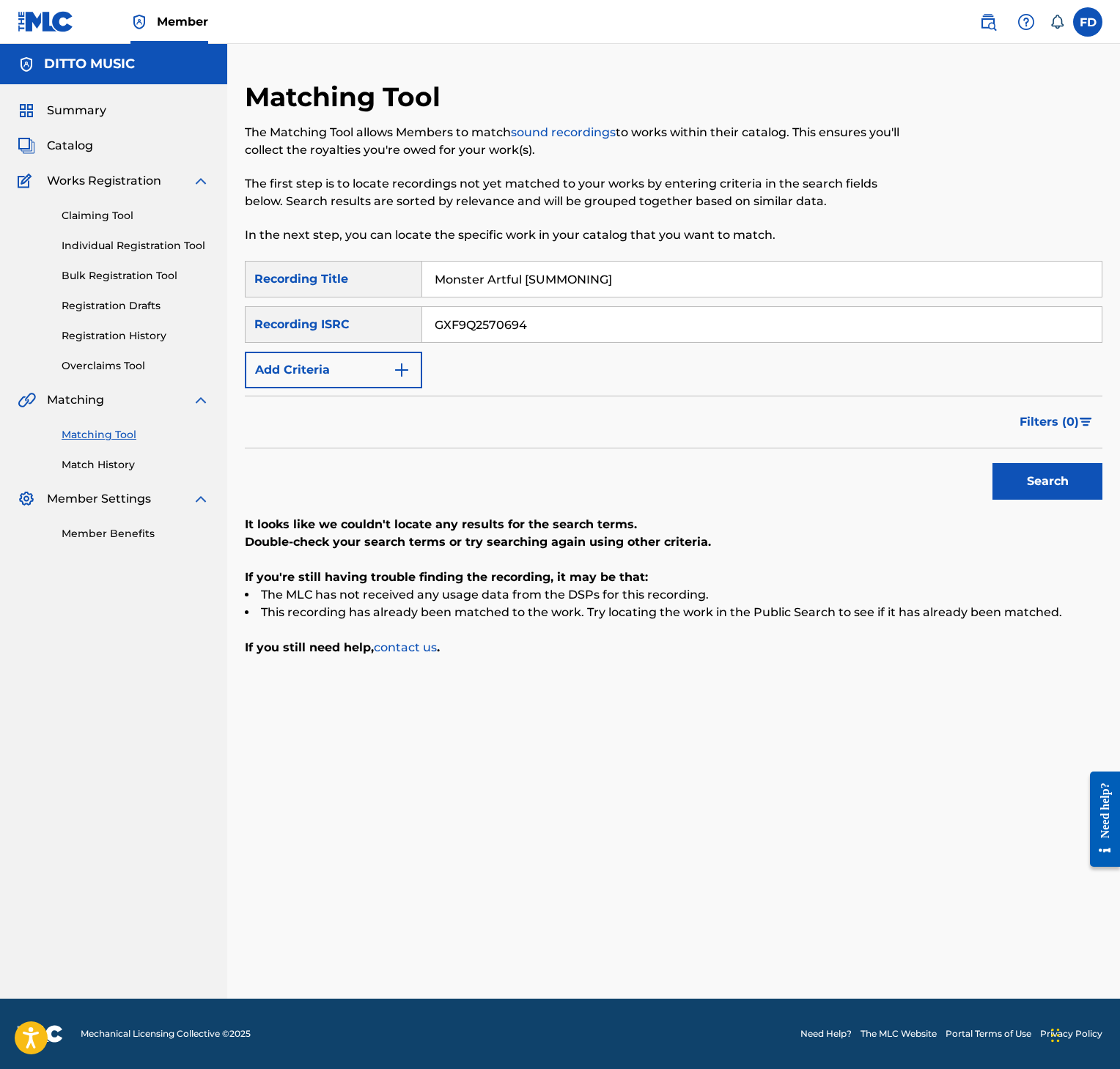
type input "Monster Artful [SUMMONING]"
click at [609, 315] on input "GXF9Q2570694" at bounding box center [761, 324] width 680 height 35
paste input "3"
type input "GXF9Q2570693"
click at [978, 489] on div "Search" at bounding box center [673, 477] width 857 height 58
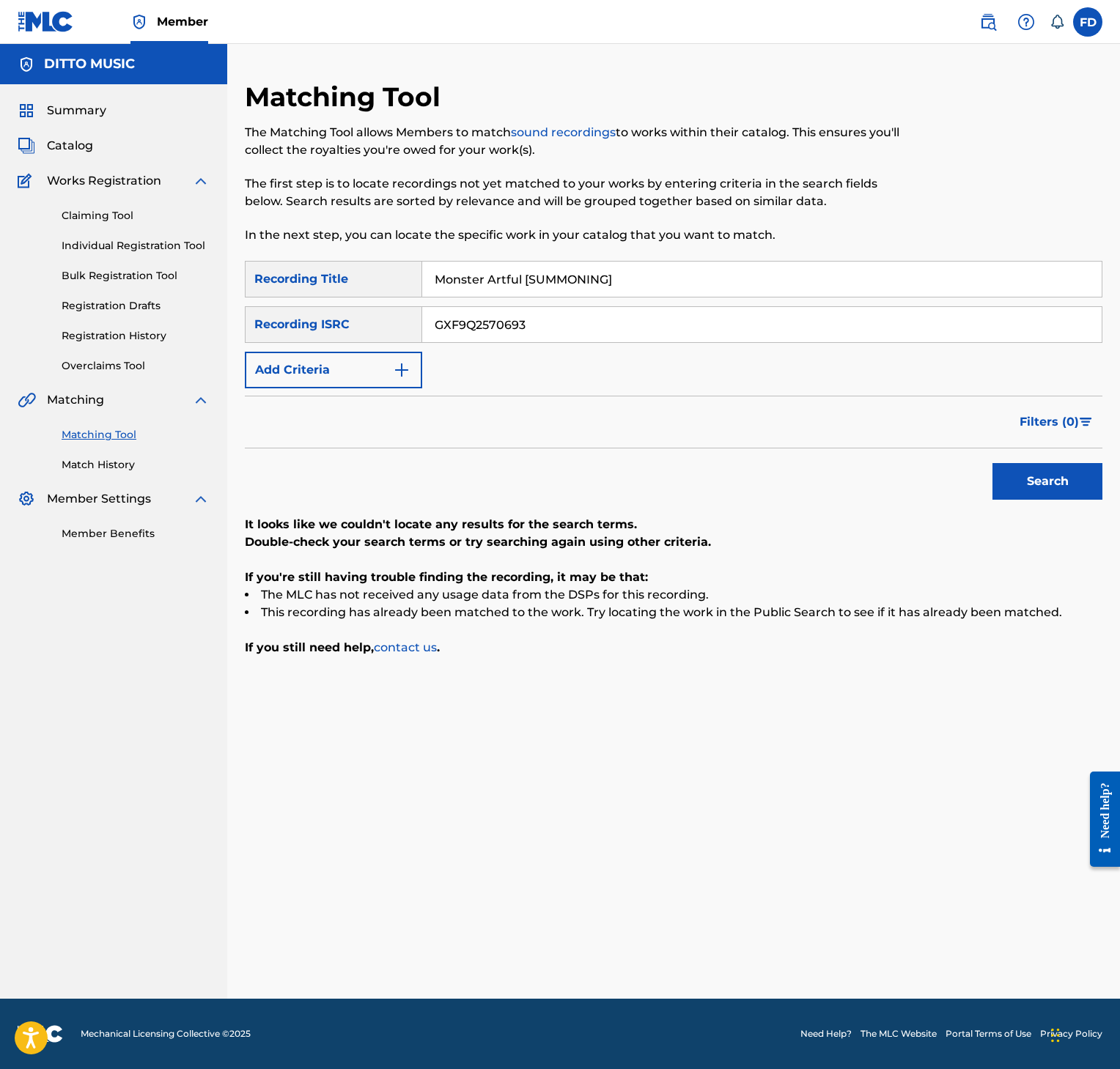
click at [1055, 489] on button "Search" at bounding box center [1048, 481] width 110 height 37
click at [691, 274] on input "Monster Artful [SUMMONING]" at bounding box center [761, 279] width 680 height 35
paste input "EANCE"
type input "Monster Artful [SEANCE]"
click at [659, 326] on input "GXF9Q2570693" at bounding box center [761, 324] width 680 height 35
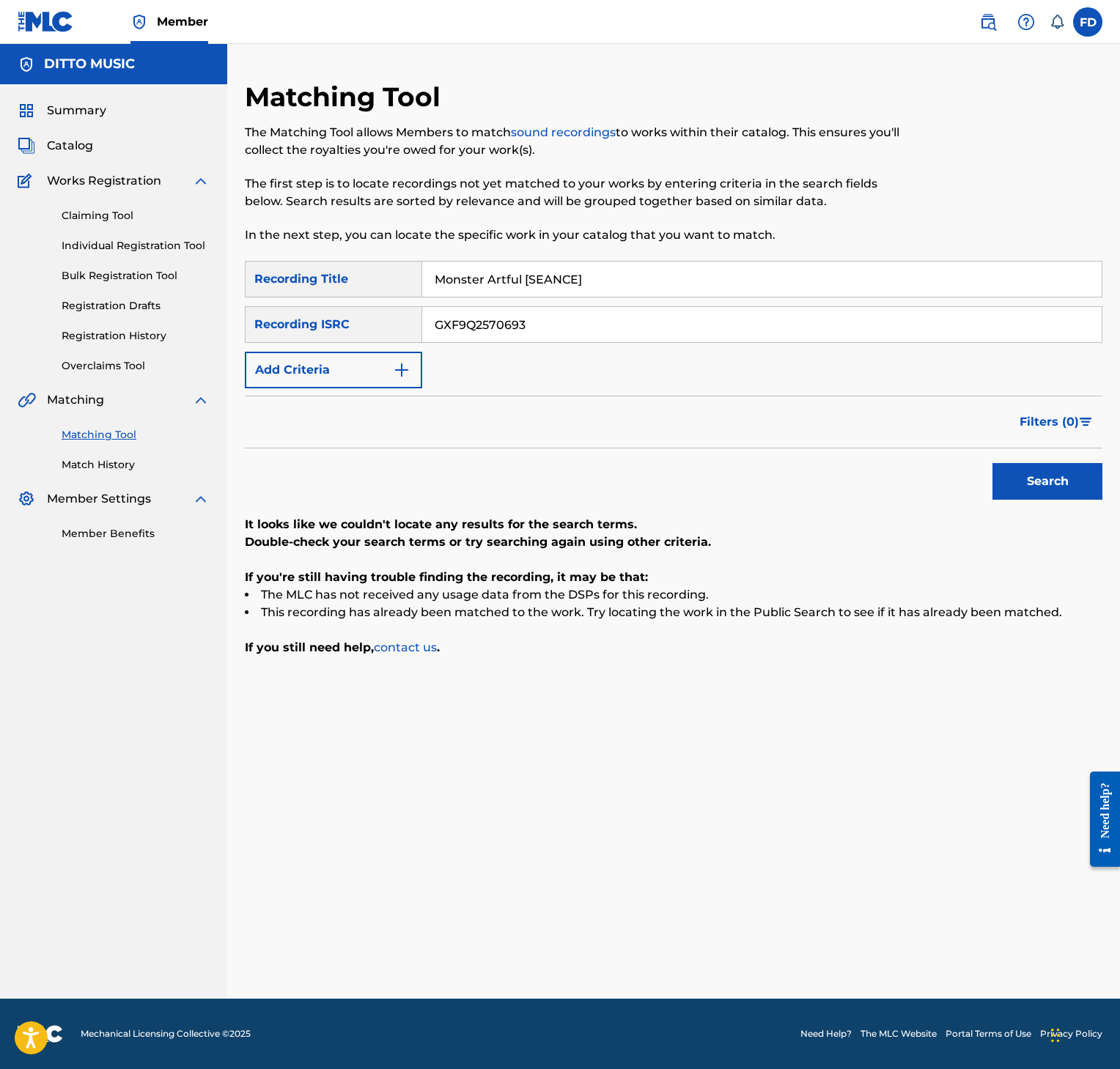
paste input "2"
type input "GXF9Q2570692"
click at [982, 482] on div "Search" at bounding box center [673, 477] width 857 height 58
click at [1050, 490] on button "Search" at bounding box center [1048, 481] width 110 height 37
click at [524, 287] on input "Monster Artful [SEANCE]" at bounding box center [761, 279] width 680 height 35
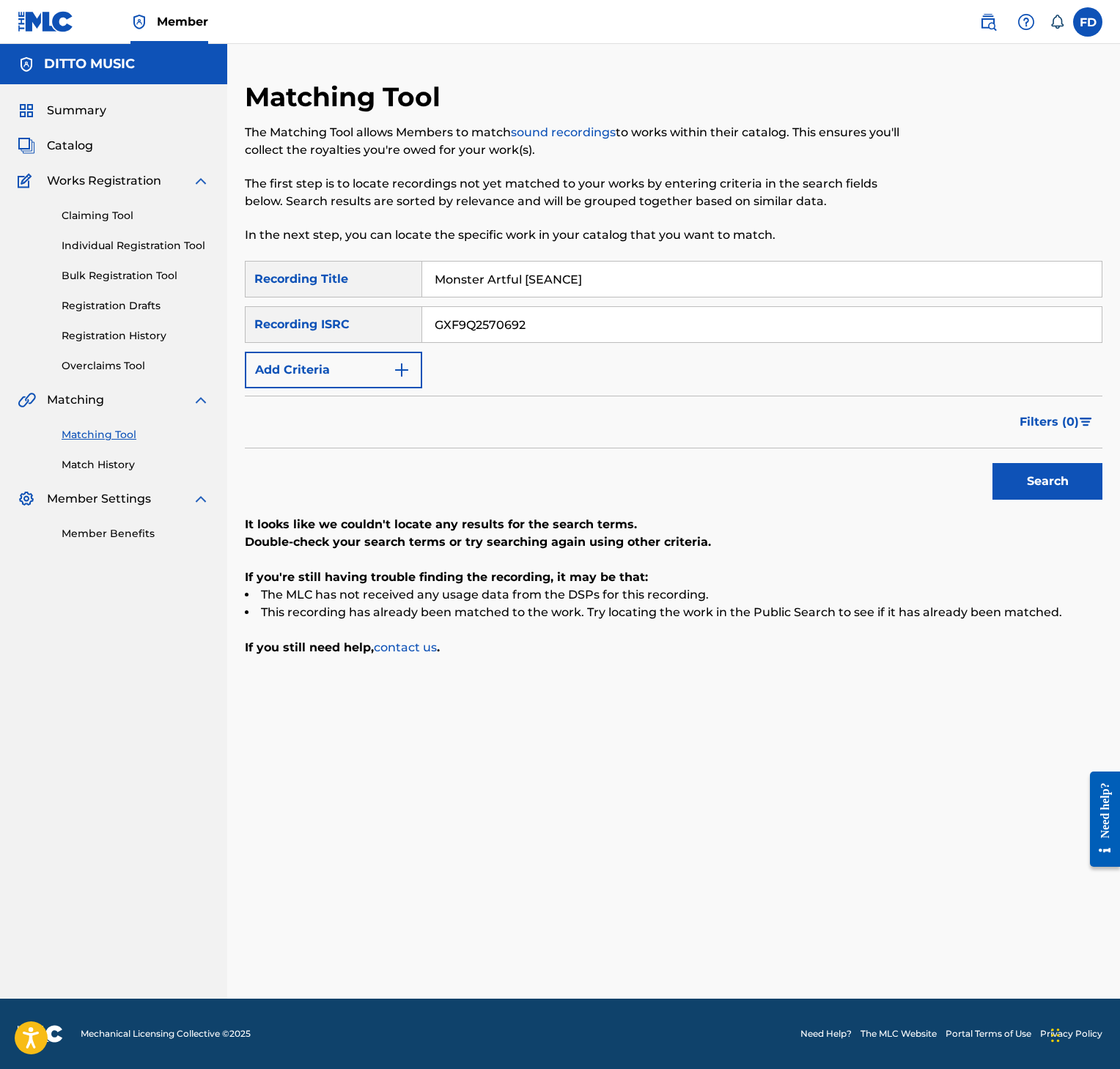
paste input "[PERSON_NAME] [SUMMONING"
type input "[PERSON_NAME] [SUMMONING]"
click at [552, 315] on input "GXF9Q2570692" at bounding box center [761, 324] width 680 height 35
paste input "1"
type input "GXF9Q2570691"
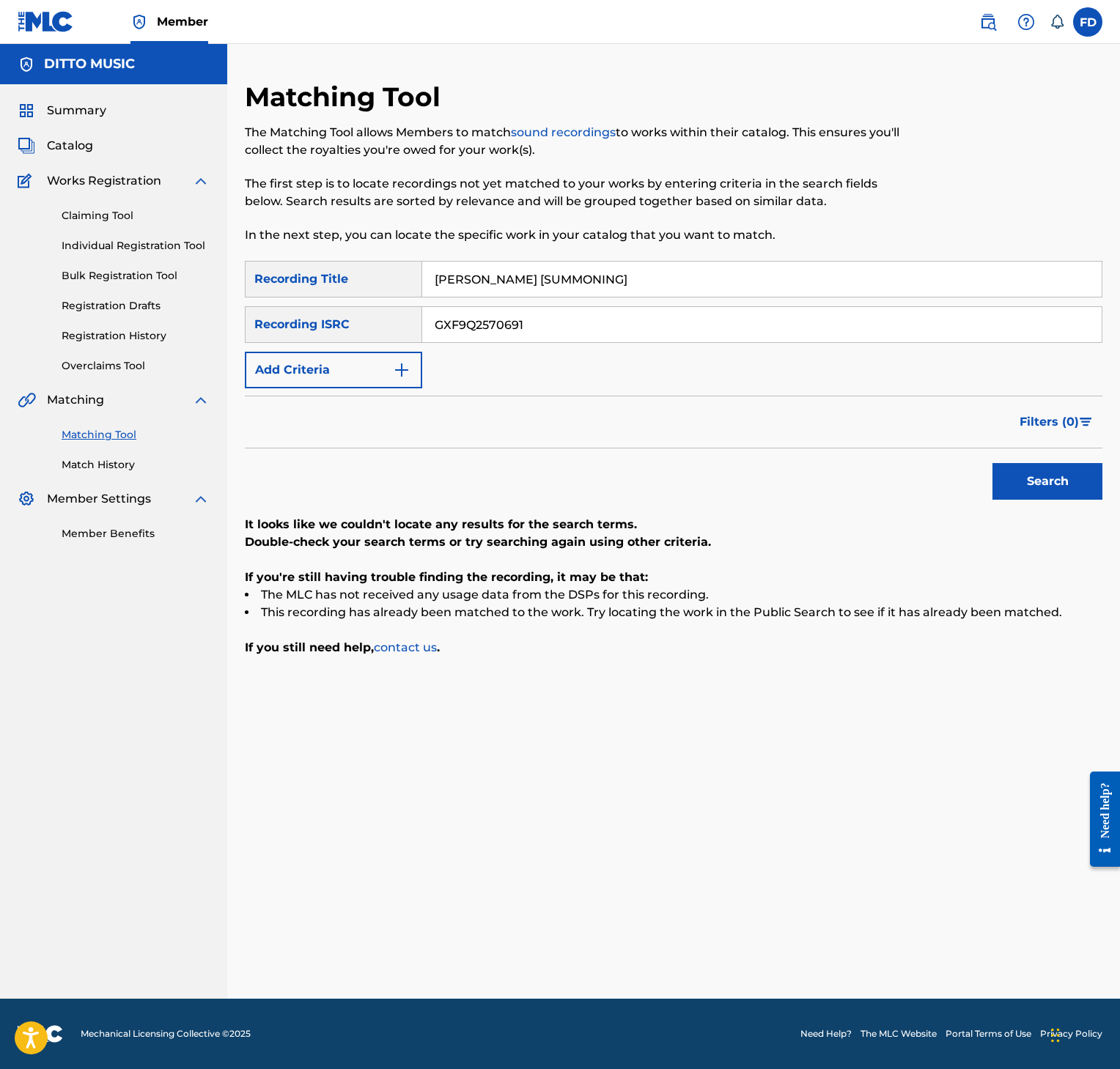
click at [1017, 466] on button "Search" at bounding box center [1048, 481] width 110 height 37
click at [562, 307] on input "GXF9Q2570691" at bounding box center [761, 324] width 680 height 35
click at [583, 278] on input "[PERSON_NAME] [SUMMONING]" at bounding box center [761, 279] width 680 height 35
paste input "EANCE"
type input "[PERSON_NAME] [SEANCE]"
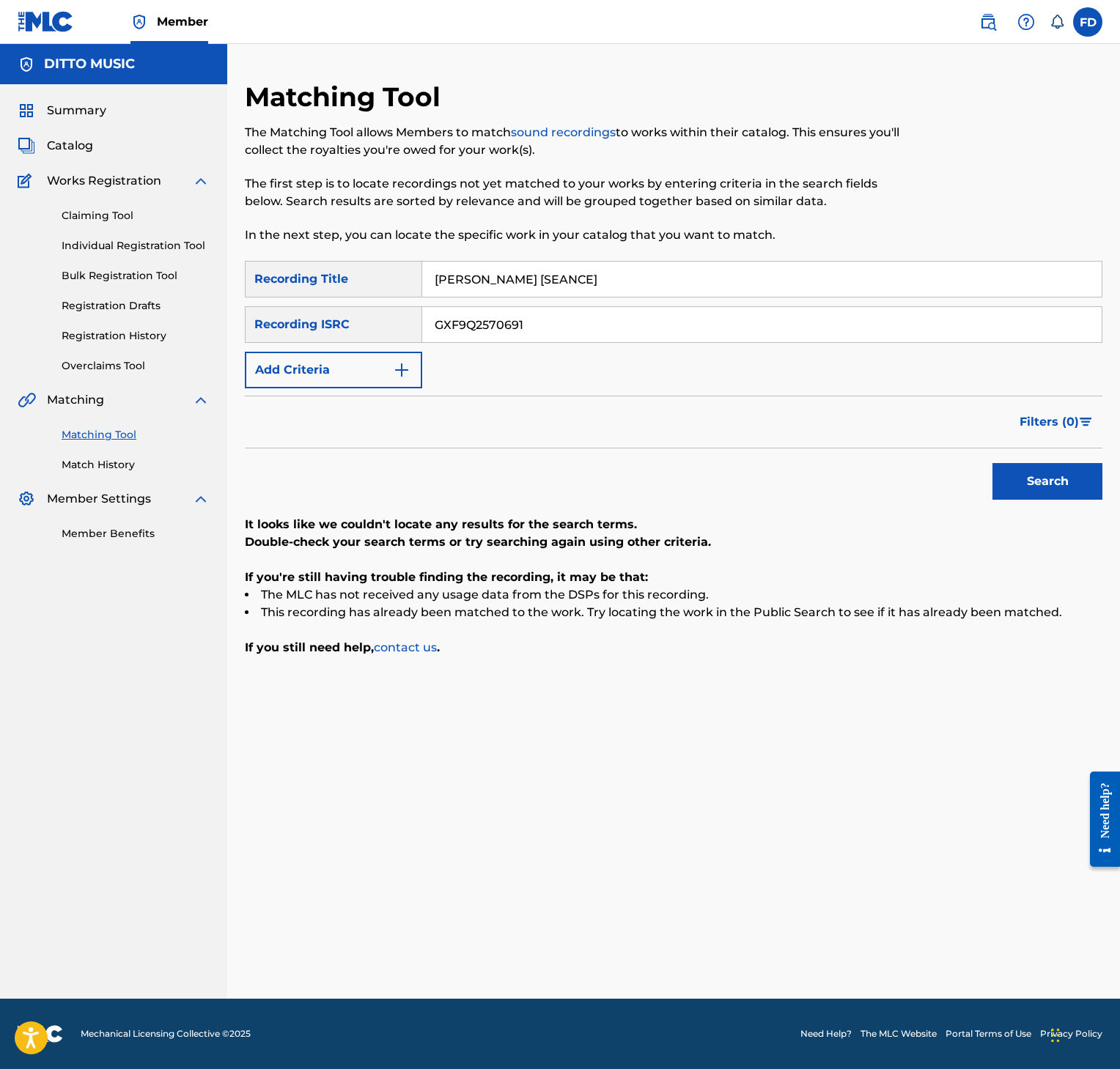
click at [501, 313] on input "GXF9Q2570691" at bounding box center [761, 324] width 680 height 35
paste input "0"
type input "GXF9Q2570690"
click at [1064, 485] on button "Search" at bounding box center [1048, 481] width 110 height 37
click at [644, 282] on input "[PERSON_NAME] [SEANCE]" at bounding box center [761, 279] width 680 height 35
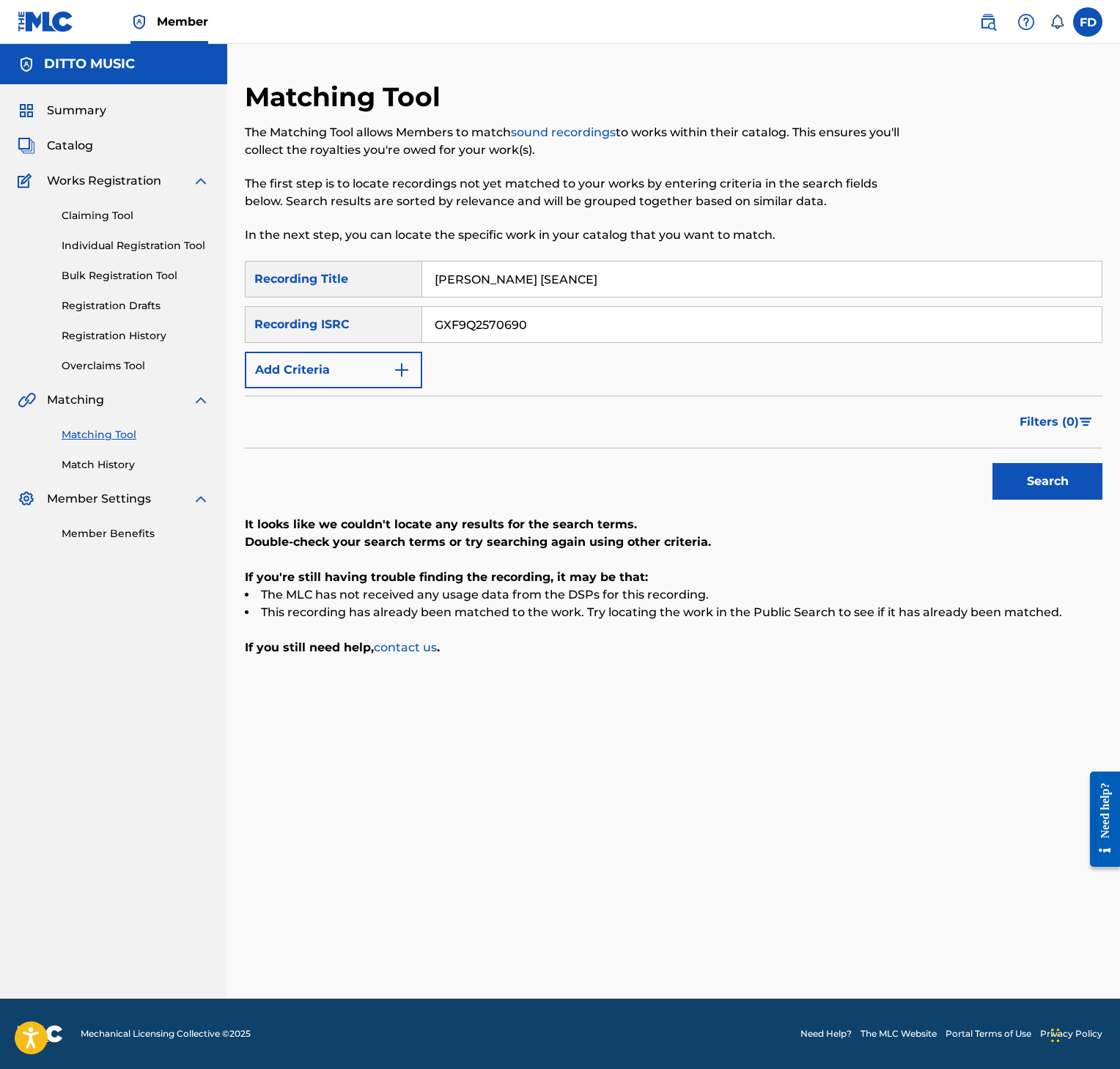
paste input "Iron Shadows [SUMMONING"
type input "Iron Shadows [SUMMONING]"
click at [641, 327] on input "GXF9Q2570690" at bounding box center [761, 324] width 680 height 35
paste input "89"
type input "GXF9Q2570689"
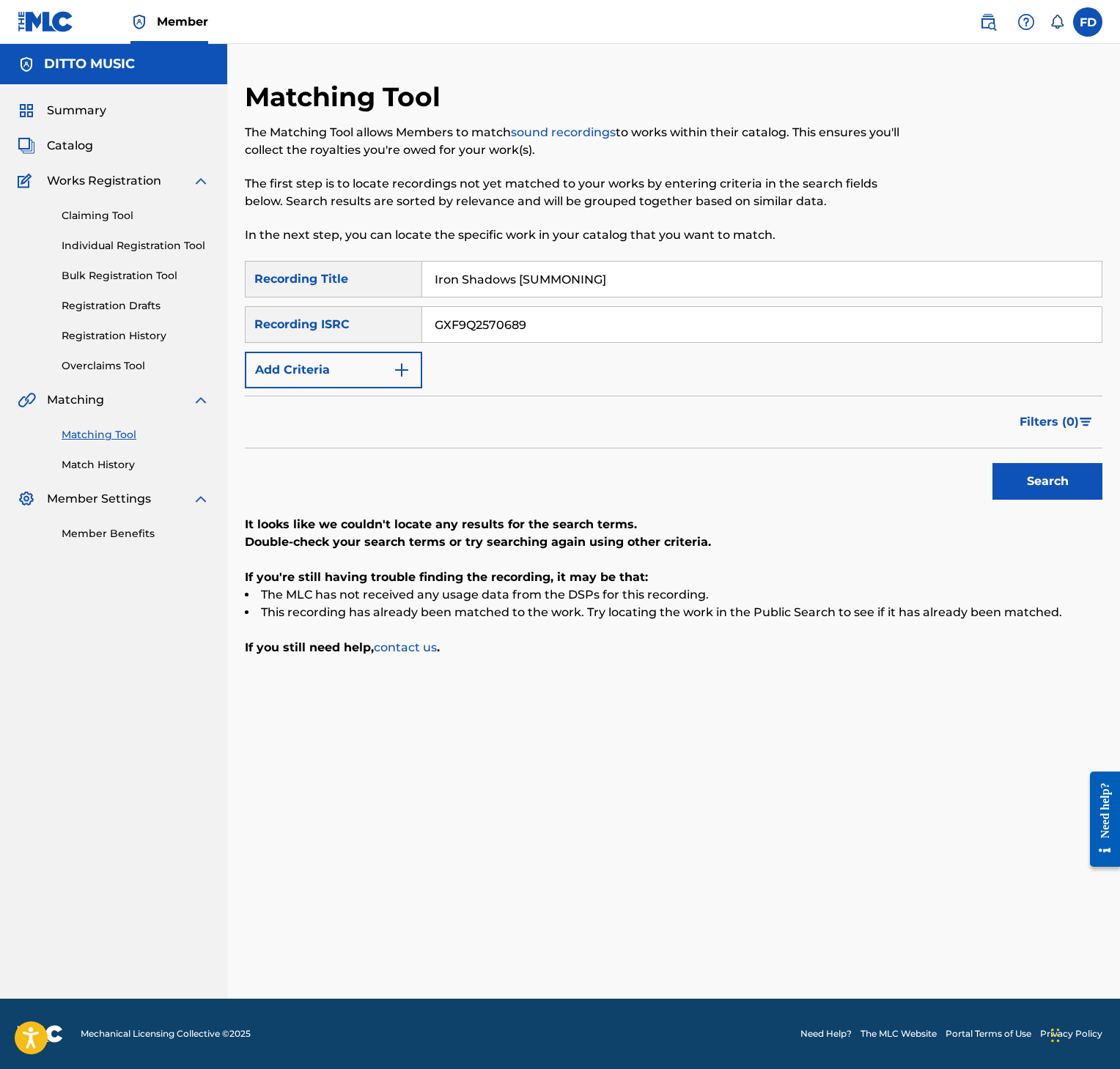
click at [1060, 479] on button "Search" at bounding box center [1048, 481] width 110 height 37
click at [683, 313] on input "GXF9Q2570689" at bounding box center [761, 324] width 680 height 35
click at [515, 296] on div "Iron Shadows [SUMMONING]" at bounding box center [762, 279] width 680 height 37
click at [532, 278] on input "Iron Shadows [SUMMONING]" at bounding box center [761, 279] width 680 height 35
paste input "EANCE"
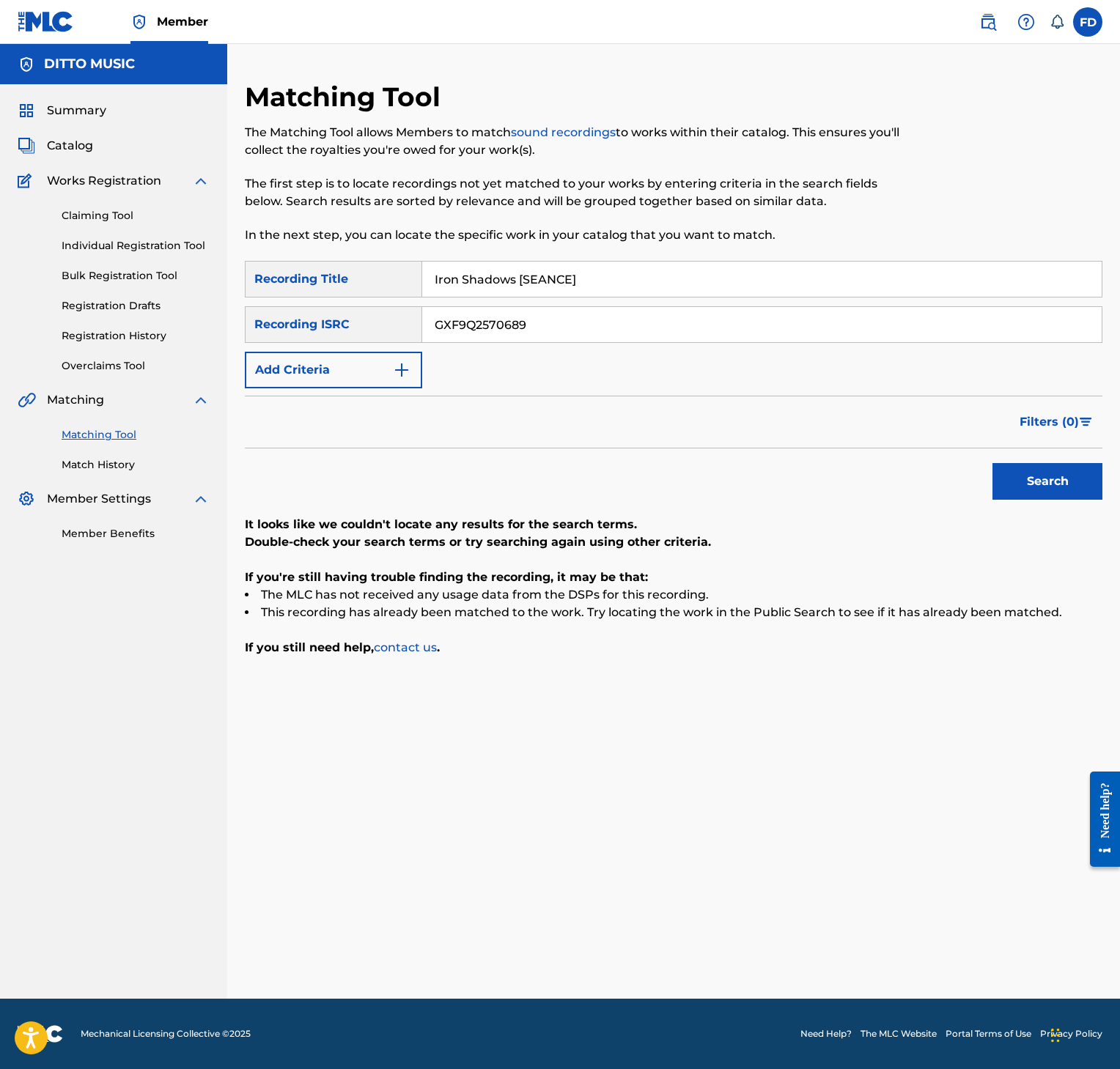
type input "Iron Shadows [SEANCE]"
click at [545, 323] on input "GXF9Q2570689" at bounding box center [761, 324] width 680 height 35
paste input "8"
type input "GXF9Q2570688"
click at [1055, 496] on button "Search" at bounding box center [1048, 481] width 110 height 37
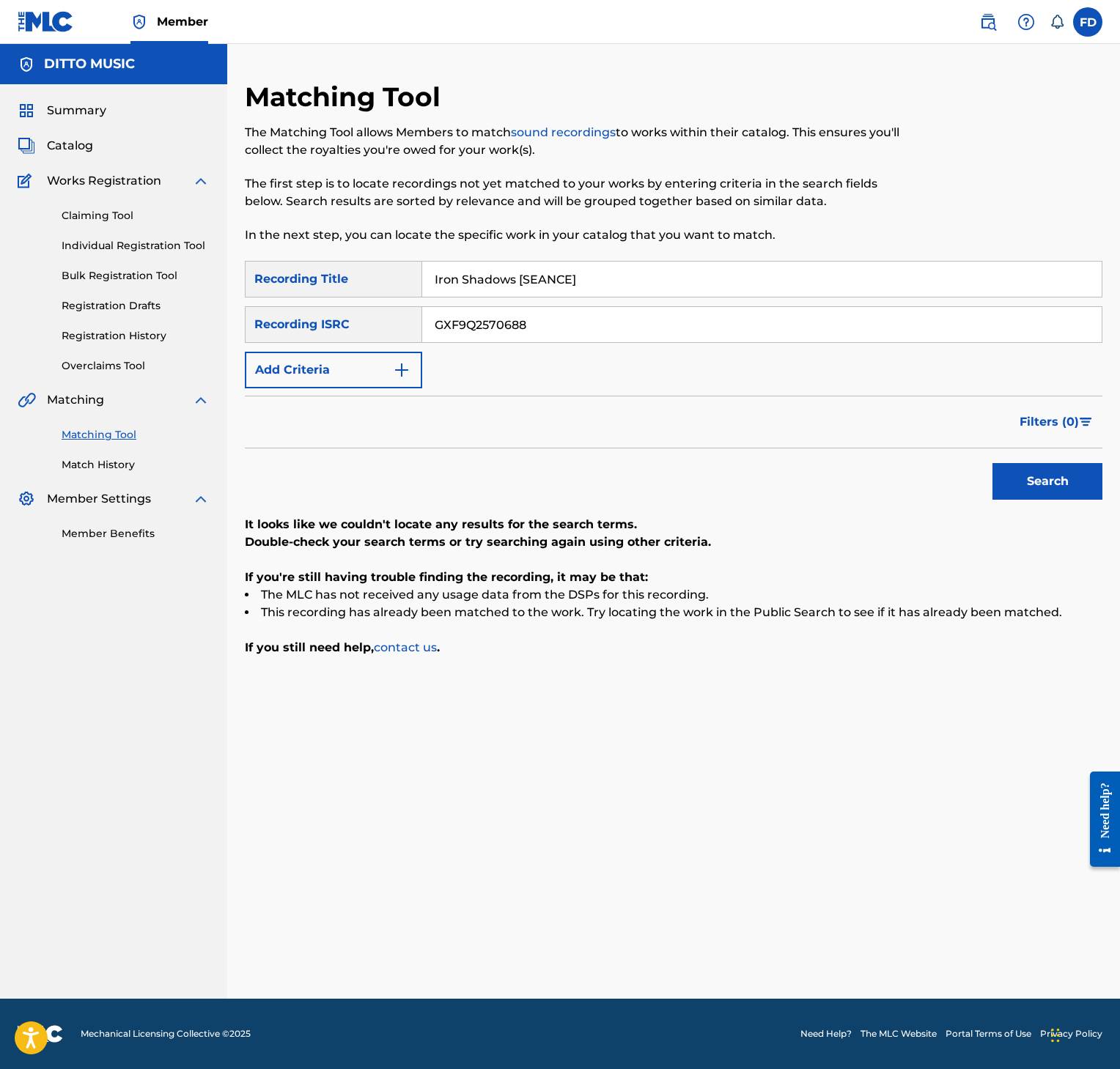
click at [551, 289] on input "Iron Shadows [SEANCE]" at bounding box center [761, 279] width 680 height 35
paste input "nfernal Bloom"
type input "Infernal Bloom [SEANCE]"
click at [573, 317] on input "GXF9Q2570688" at bounding box center [761, 324] width 680 height 35
click at [519, 318] on input "GXF9Q2570688" at bounding box center [761, 324] width 680 height 35
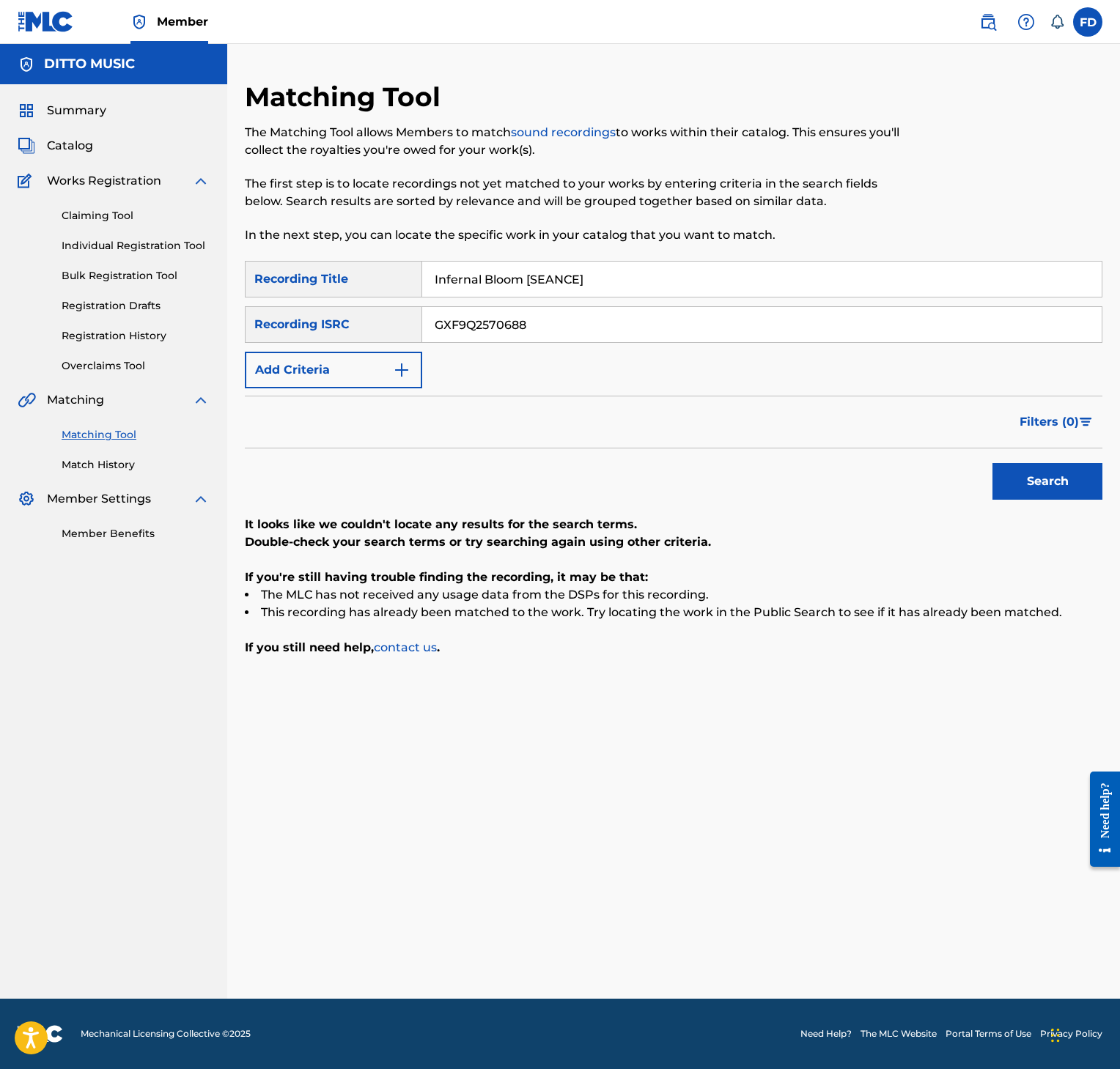
paste input "6"
type input "GXF9Q2570686"
click at [1062, 507] on div "Search" at bounding box center [1044, 477] width 117 height 58
click at [1062, 503] on div "Search" at bounding box center [1044, 477] width 117 height 58
click at [1059, 460] on div "Search" at bounding box center [1044, 477] width 117 height 58
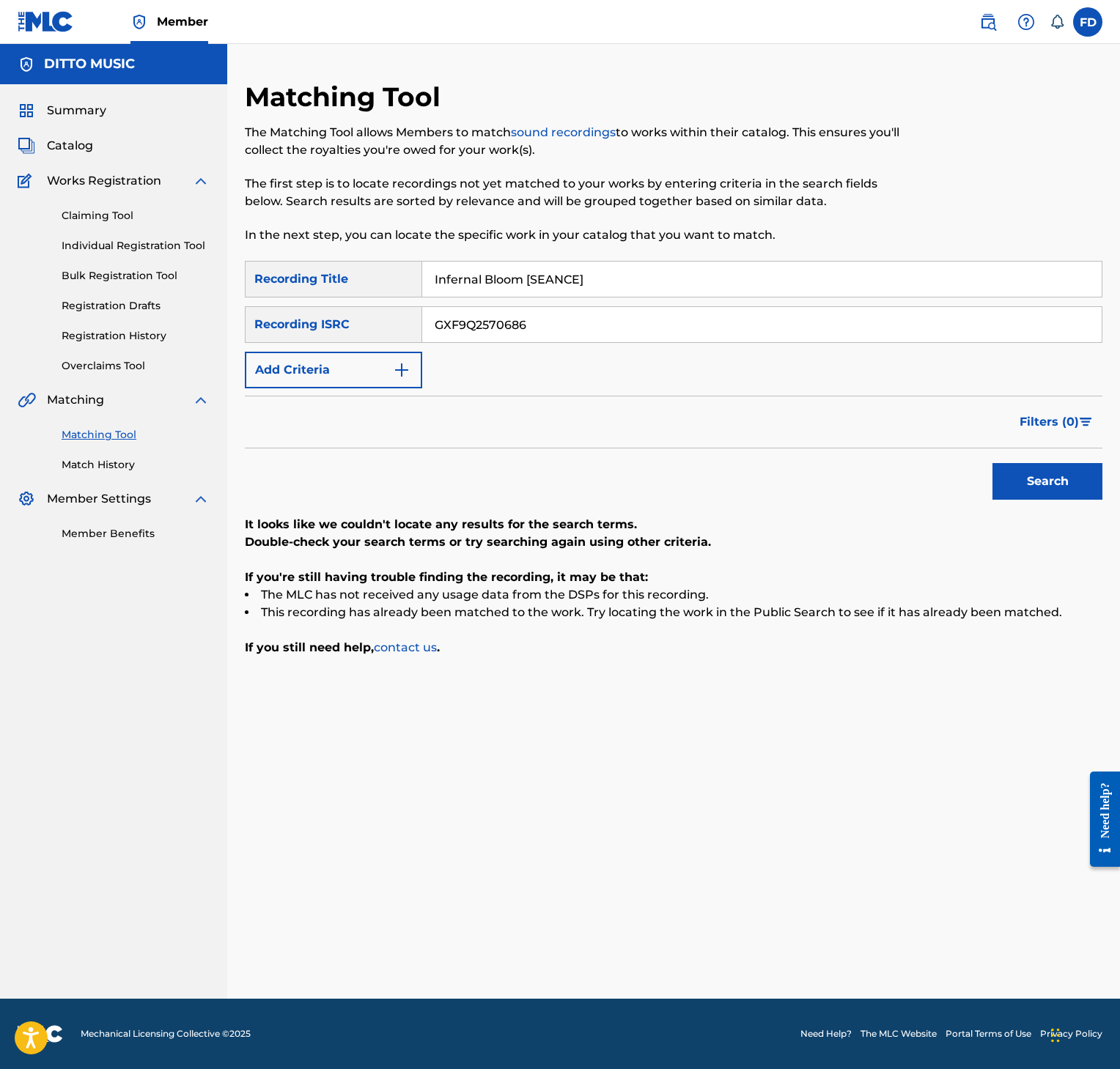
click at [1070, 471] on button "Search" at bounding box center [1048, 481] width 110 height 37
click at [638, 276] on input "Infernal Bloom [SEANCE]" at bounding box center [761, 279] width 680 height 35
paste input "Hollow Pulse [SUMMONING"
type input "Hollow Pulse [SUMMONING]"
click at [563, 348] on div "SearchWithCriteria8952fc2a-9c6f-4f73-afcc-c1f231126431 Recording Title Hollow P…" at bounding box center [673, 324] width 857 height 127
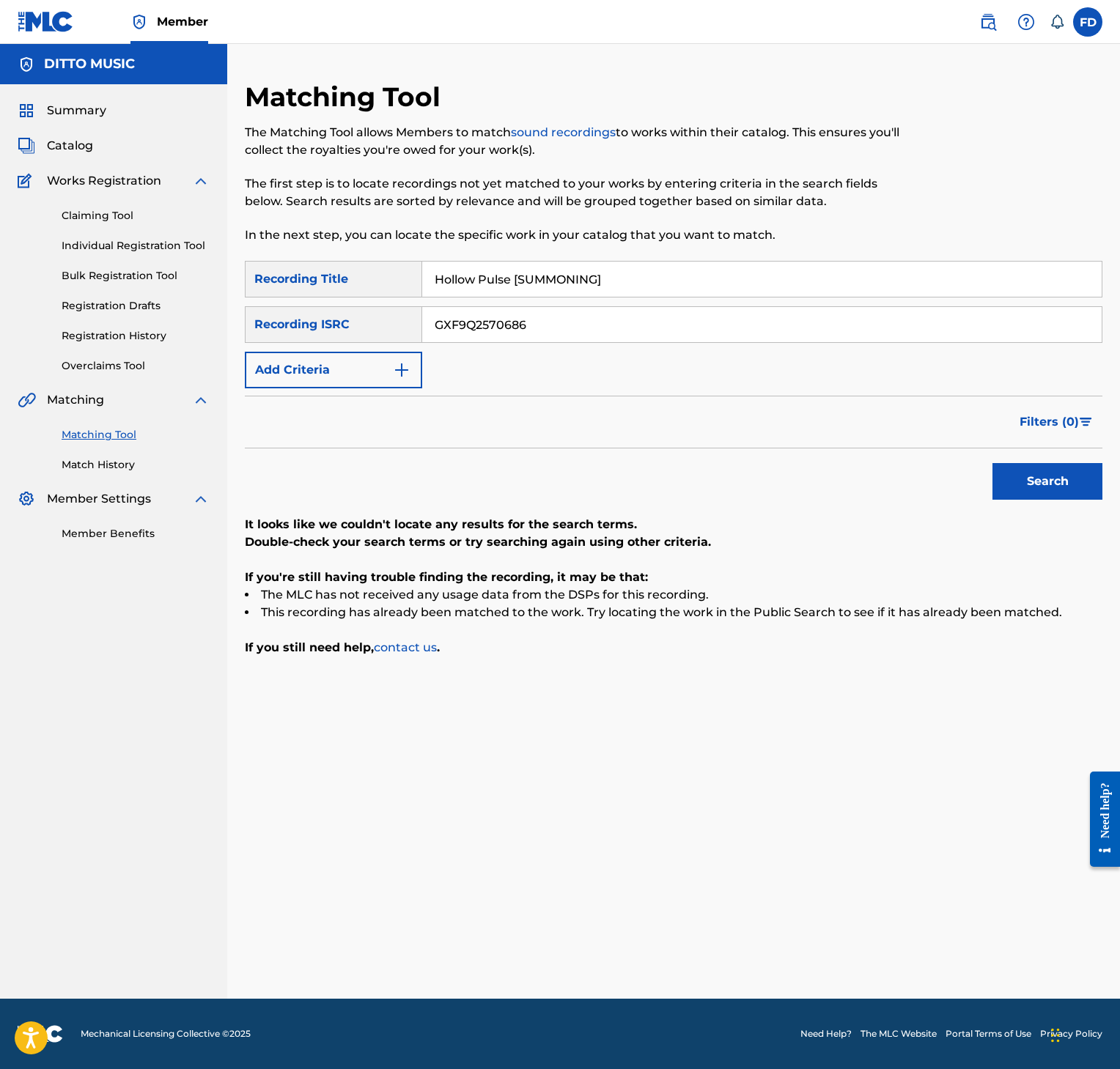
click at [576, 347] on div "SearchWithCriteria8952fc2a-9c6f-4f73-afcc-c1f231126431 Recording Title Hollow P…" at bounding box center [673, 324] width 857 height 127
click at [586, 309] on input "GXF9Q2570686" at bounding box center [761, 324] width 680 height 35
paste input "5"
type input "GXF9Q2570685"
click at [1053, 526] on p "It looks like we couldn't locate any results for the search terms." at bounding box center [673, 525] width 857 height 17
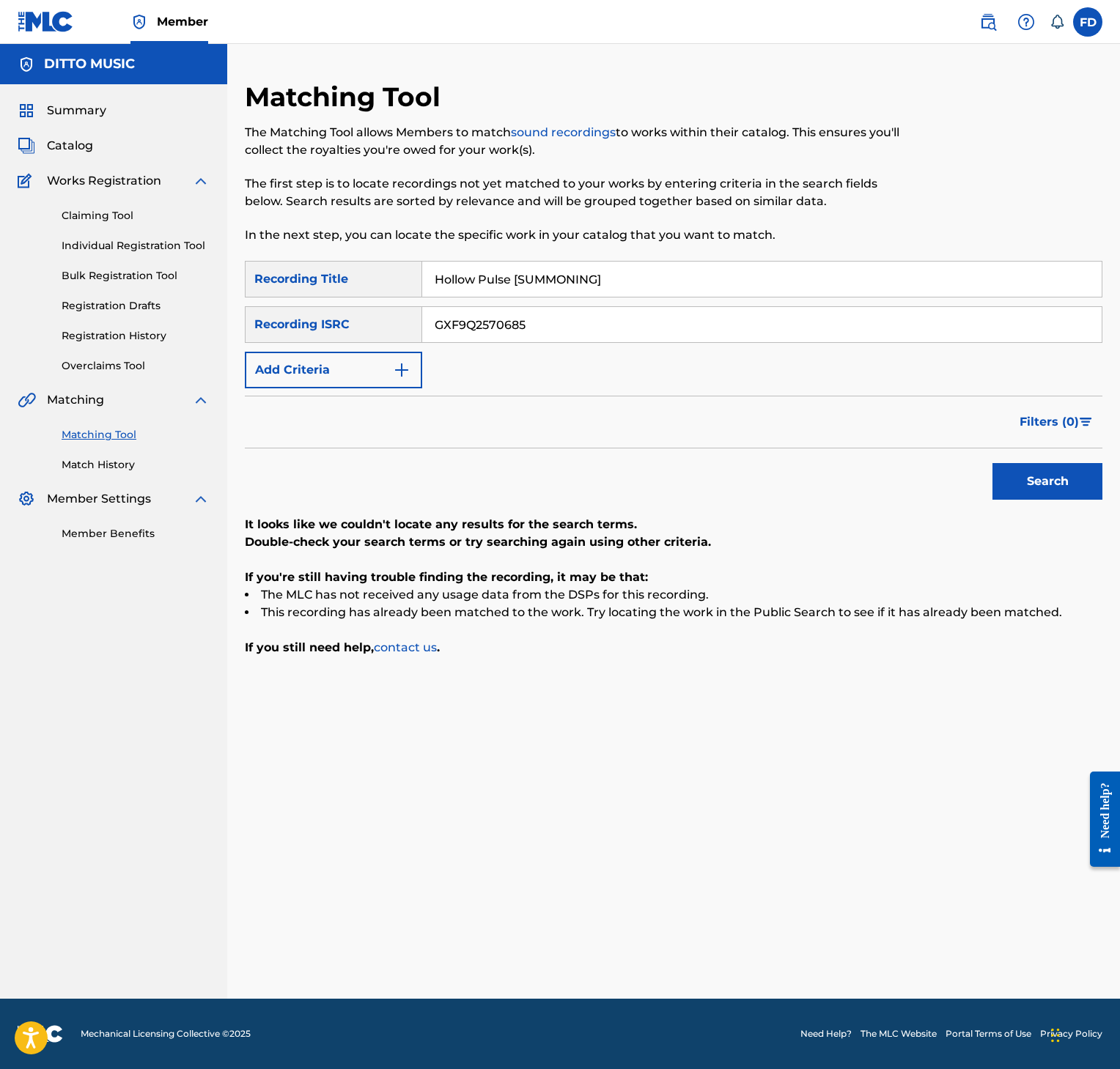
click at [1048, 496] on button "Search" at bounding box center [1048, 481] width 110 height 37
click at [765, 310] on input "GXF9Q2570685" at bounding box center [761, 324] width 680 height 35
click at [773, 276] on input "Hollow Pulse [SUMMONING]" at bounding box center [761, 279] width 680 height 35
paste input "EANCE"
type input "Hollow Pulse [SEANCE]"
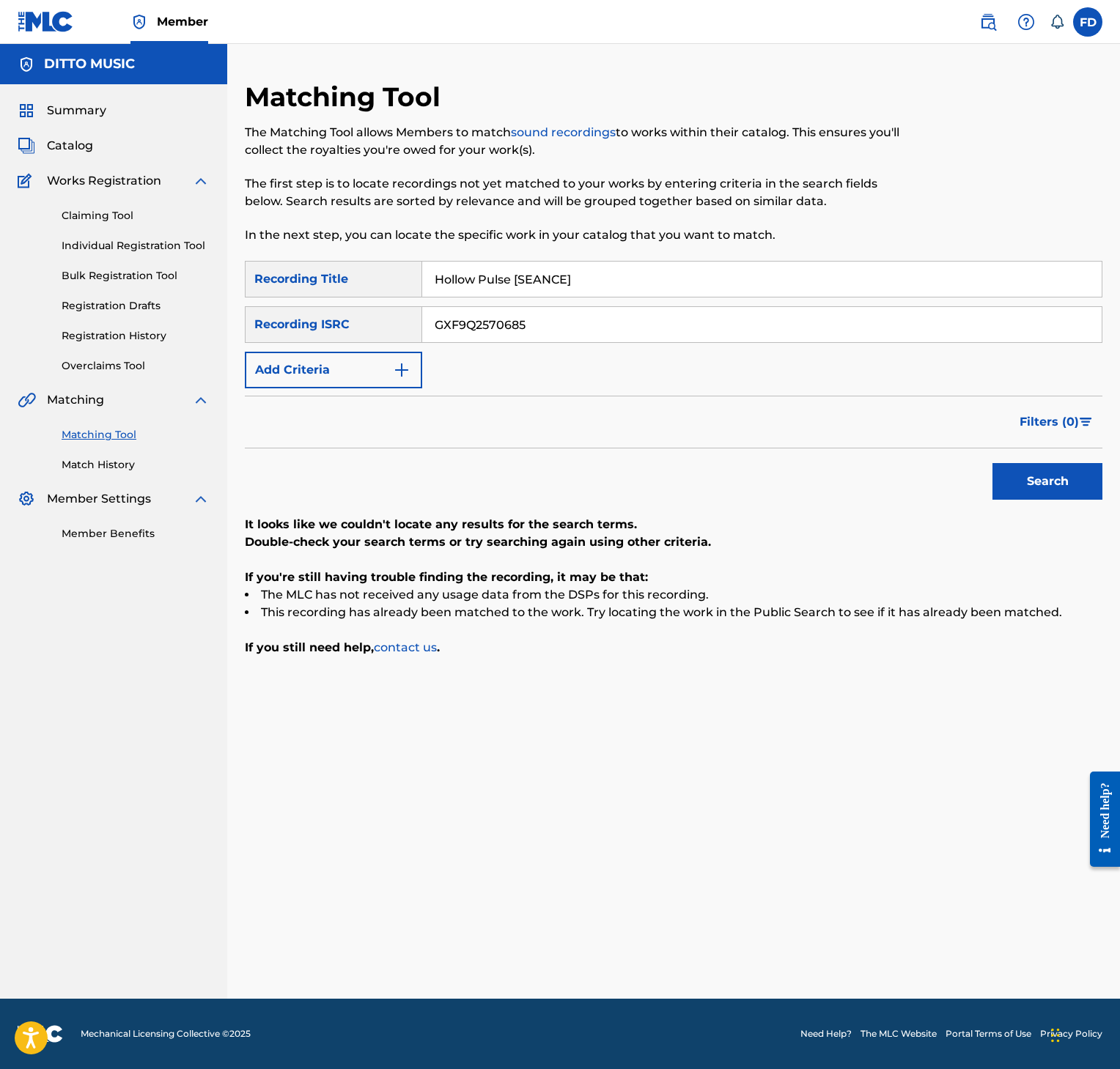
click at [632, 317] on input "GXF9Q2570685" at bounding box center [761, 324] width 680 height 35
paste input "4"
type input "GXF9Q2570684"
click at [1066, 475] on button "Search" at bounding box center [1048, 481] width 110 height 37
click at [603, 297] on div "SearchWithCriteria8952fc2a-9c6f-4f73-afcc-c1f231126431 Recording Title Hollow P…" at bounding box center [673, 324] width 857 height 127
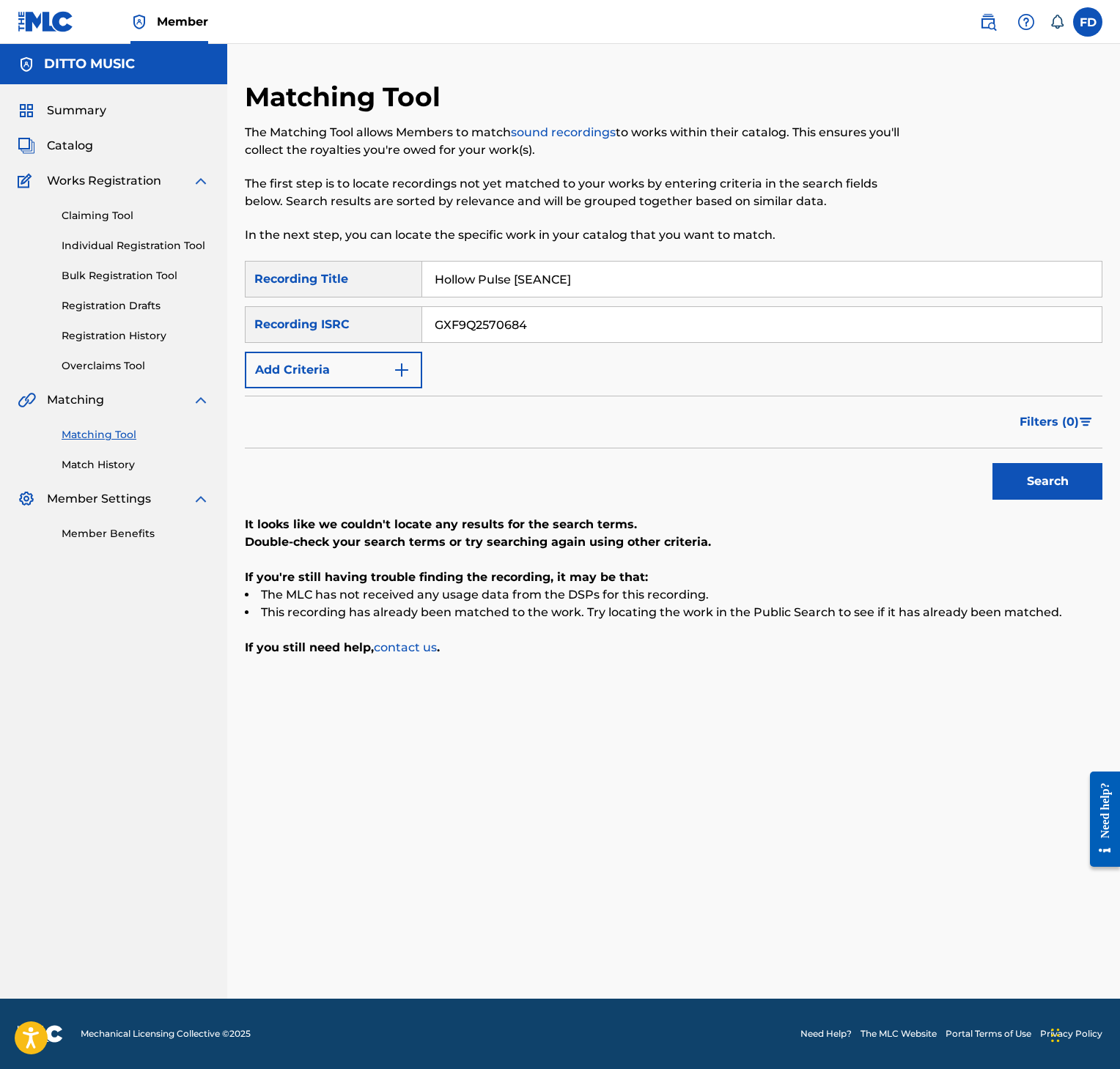
click at [609, 286] on input "Hollow Pulse [SEANCE]" at bounding box center [761, 279] width 680 height 35
paste input "Glacier's Whisper [SUMMONING"
type input "Glacier's Whisper [SUMMONING]"
click at [540, 348] on div "SearchWithCriteria8952fc2a-9c6f-4f73-afcc-c1f231126431 Recording Title Glacier'…" at bounding box center [673, 324] width 857 height 127
click at [565, 327] on input "GXF9Q2570684" at bounding box center [761, 324] width 680 height 35
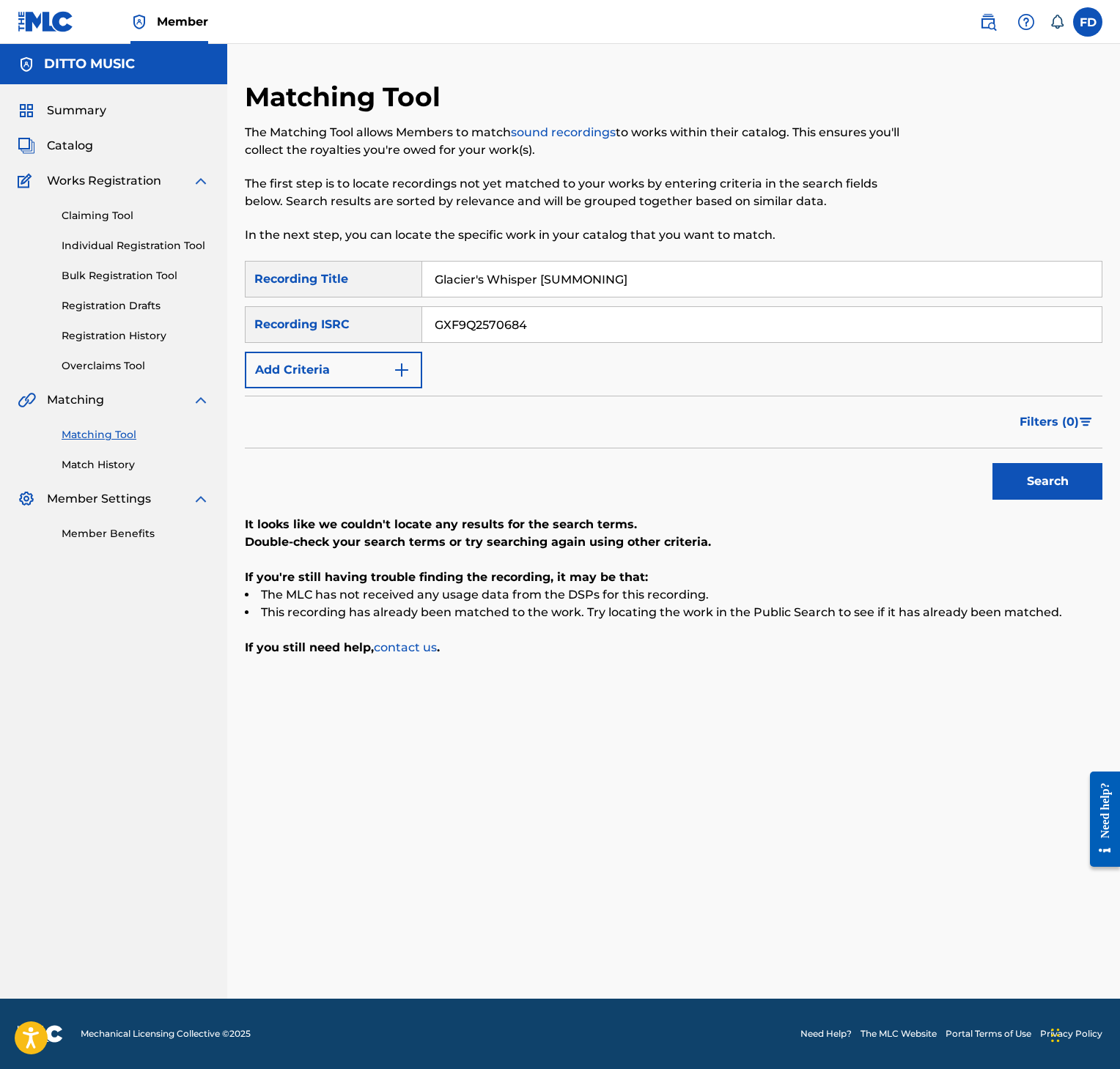
paste input "3"
type input "GXF9Q2570683"
click at [1060, 485] on button "Search" at bounding box center [1048, 481] width 110 height 37
click at [617, 310] on input "GXF9Q2570683" at bounding box center [761, 324] width 680 height 35
click at [645, 278] on input "Glacier's Whisper [SUMMONING]" at bounding box center [761, 279] width 680 height 35
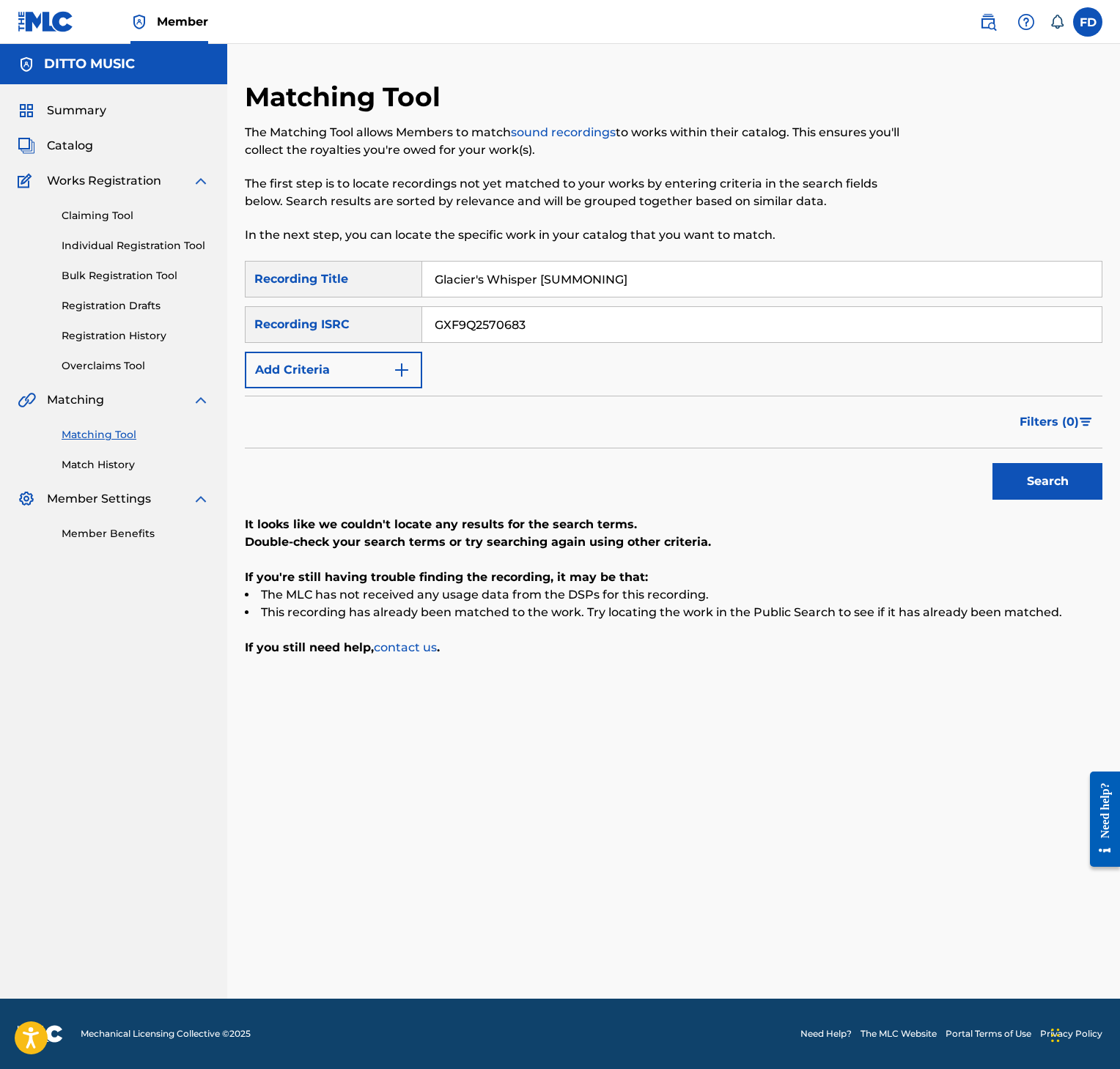
paste
type input "Glacier's Whisper [SEANCE]"
click at [556, 346] on div "SearchWithCriteria8952fc2a-9c6f-4f73-afcc-c1f231126431 Recording Title Glacier'…" at bounding box center [673, 324] width 857 height 127
click at [586, 330] on input "GXF9Q2570683" at bounding box center [761, 324] width 680 height 35
type input "GXF9Q2570682"
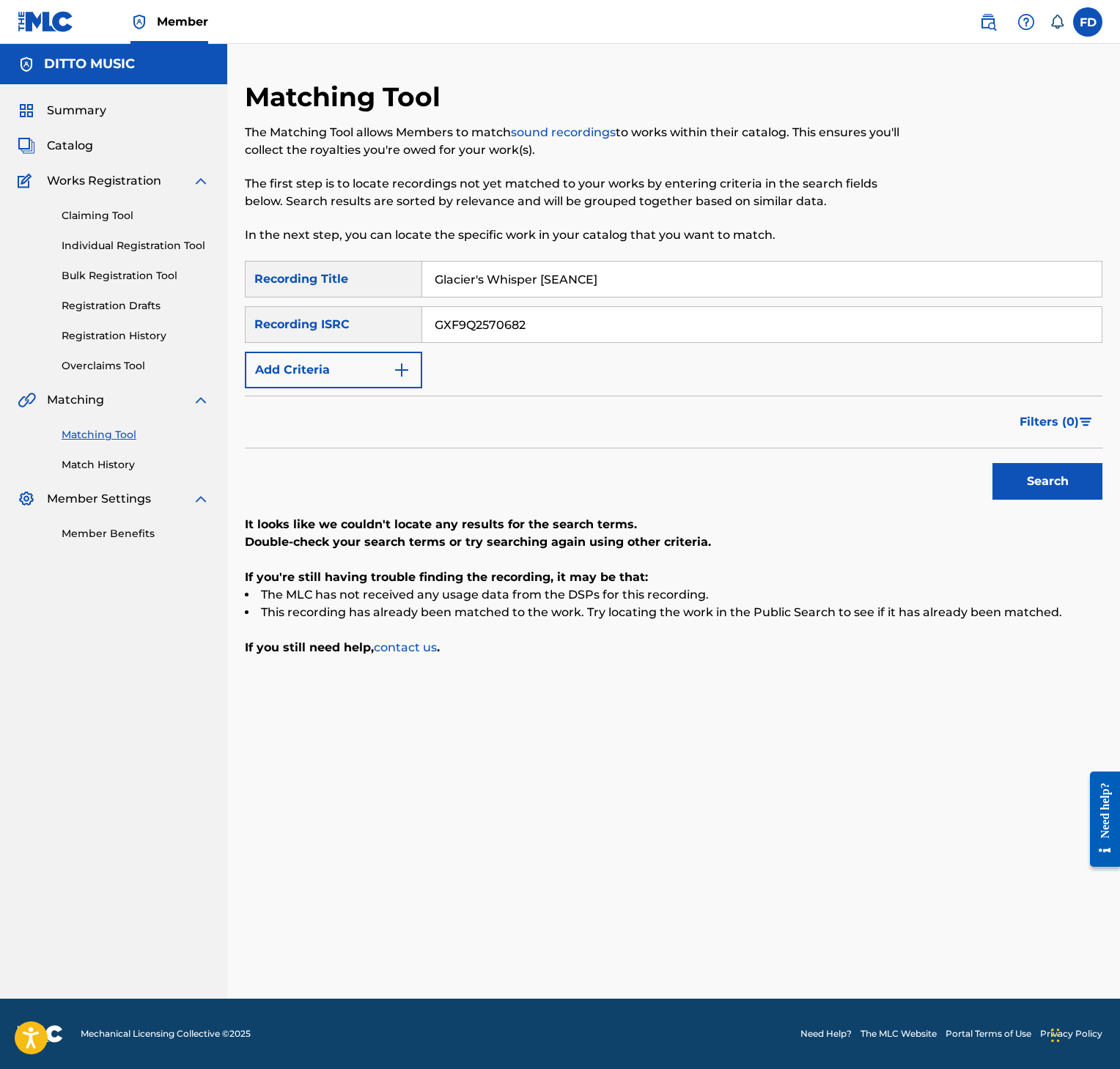
drag, startPoint x: 1032, startPoint y: 518, endPoint x: 1031, endPoint y: 483, distance: 35.0
click at [1032, 508] on div "SearchWithCriteria8952fc2a-9c6f-4f73-afcc-c1f231126431 Recording Title Glacier'…" at bounding box center [673, 459] width 857 height 396
click at [1028, 480] on button "Search" at bounding box center [1048, 481] width 110 height 37
click at [447, 283] on input "Glacier's Whisper [SEANCE]" at bounding box center [761, 279] width 680 height 35
type input "Fractured Silence [SEANCE]"
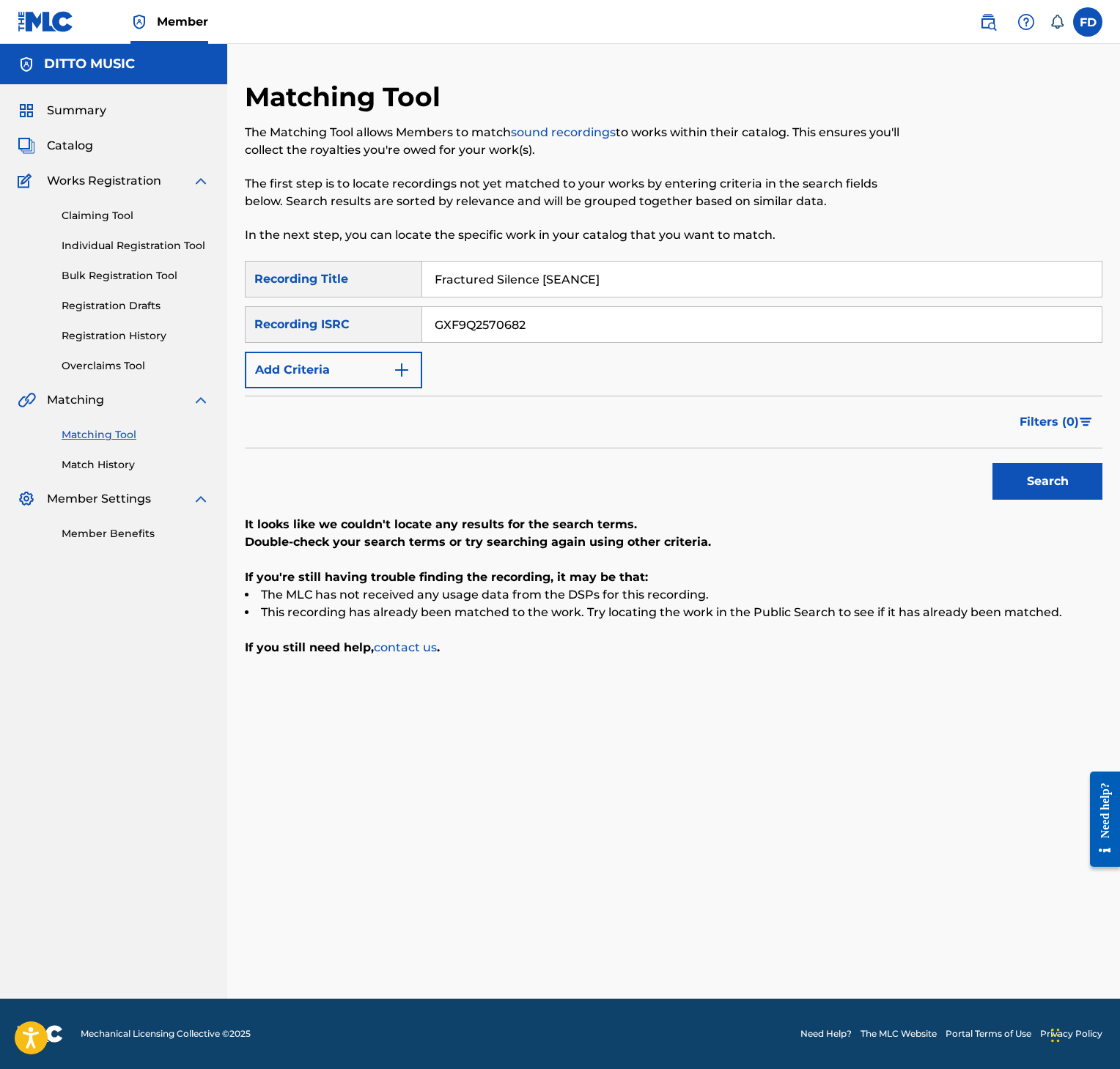
click at [590, 323] on input "GXF9Q2570682" at bounding box center [761, 324] width 680 height 35
type input "GXF9Q2570680"
click at [1062, 488] on button "Search" at bounding box center [1048, 481] width 110 height 37
click at [551, 286] on input "Fractured Silence [SEANCE]" at bounding box center [761, 279] width 680 height 35
type input "Field of Reeds [SUMMONING]"
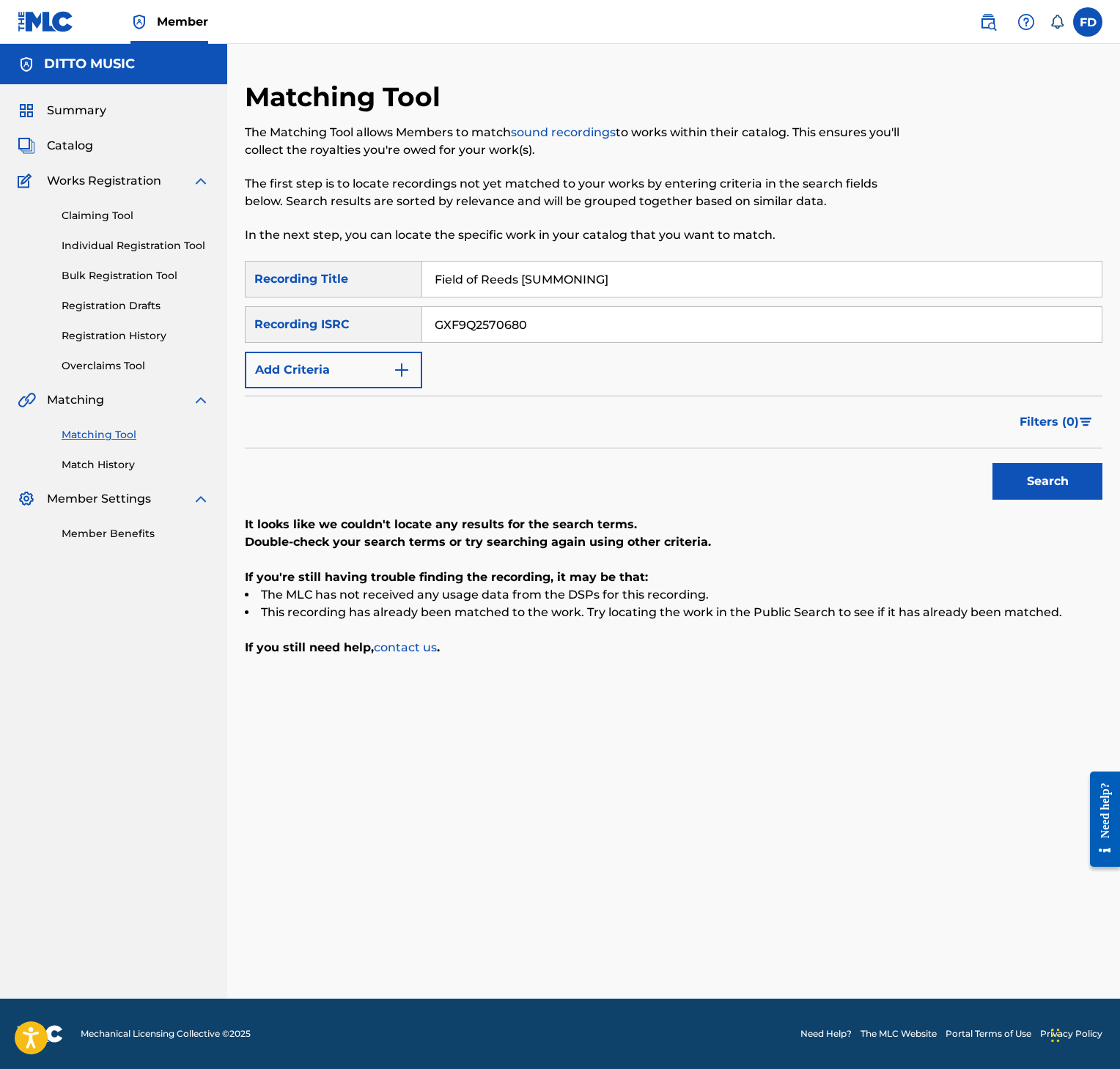
click at [724, 323] on input "GXF9Q2570680" at bounding box center [761, 324] width 680 height 35
type input "GXF9Q2570679"
click at [1028, 491] on button "Search" at bounding box center [1048, 481] width 110 height 37
click at [642, 273] on input "Field of Reeds [SUMMONING]" at bounding box center [761, 279] width 680 height 35
click at [657, 271] on input "v" at bounding box center [761, 279] width 680 height 35
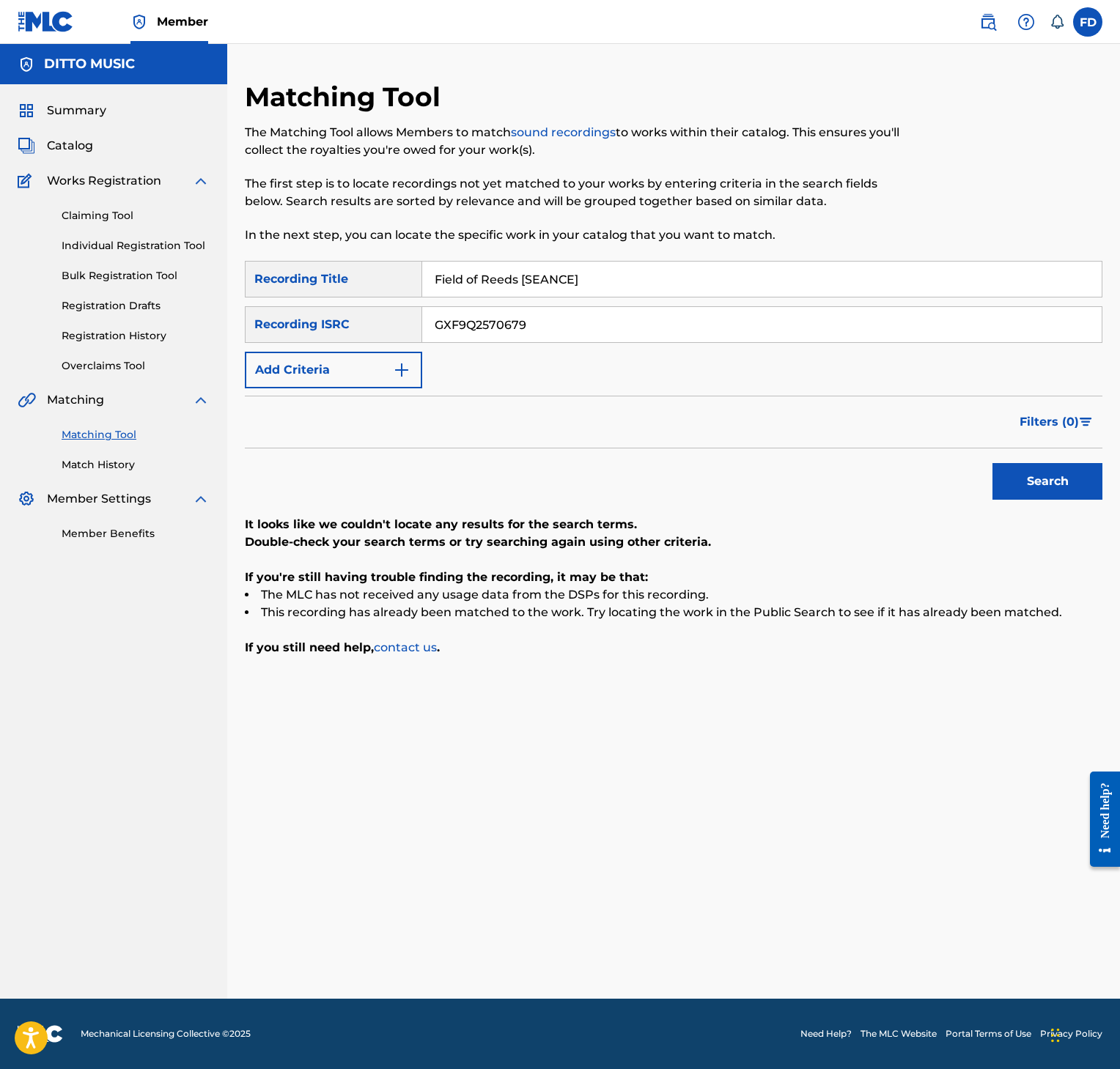
type input "Field of Reeds [SEANCE]"
click at [505, 329] on input "GXF9Q2570679" at bounding box center [761, 324] width 680 height 35
type input "GXF9Q2570678"
click at [1050, 450] on div "Search" at bounding box center [1044, 477] width 117 height 58
click at [1052, 466] on button "Search" at bounding box center [1048, 481] width 110 height 37
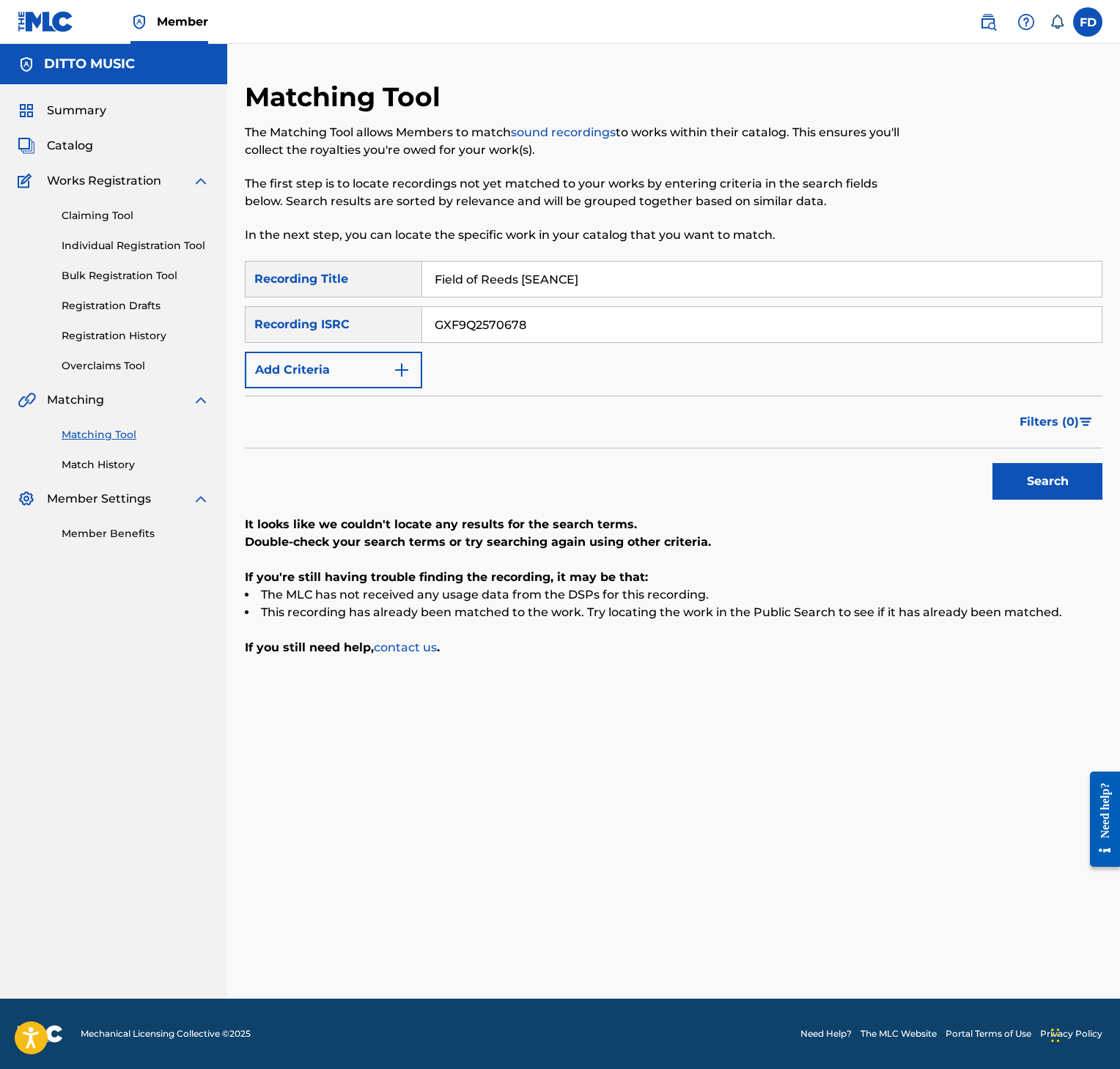
click at [522, 269] on input "Field of Reeds [SEANCE]" at bounding box center [761, 279] width 680 height 35
type input "Endless Maw [SEANCE]"
click at [542, 337] on input "GXF9Q2570678" at bounding box center [761, 324] width 680 height 35
type input "GXF9Q2570676"
click at [1011, 483] on button "Search" at bounding box center [1048, 481] width 110 height 37
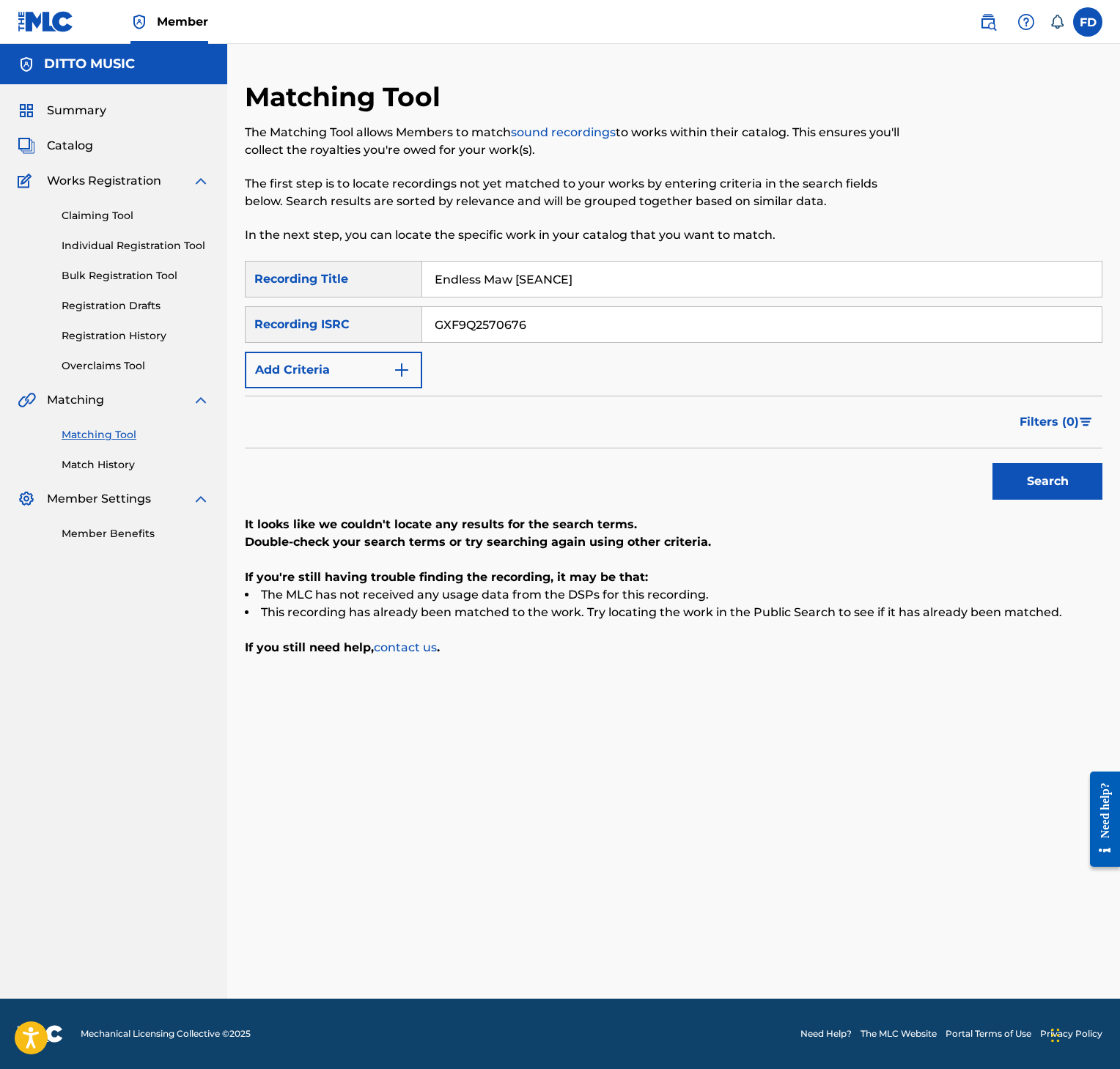
click at [573, 277] on input "Endless Maw [SEANCE]" at bounding box center [761, 279] width 680 height 35
type input "Embers [SUMMONING]"
click at [600, 313] on input "GXF9Q2570676" at bounding box center [761, 324] width 680 height 35
type input "GXF9Q2570675"
click at [1064, 479] on button "Search" at bounding box center [1048, 481] width 110 height 37
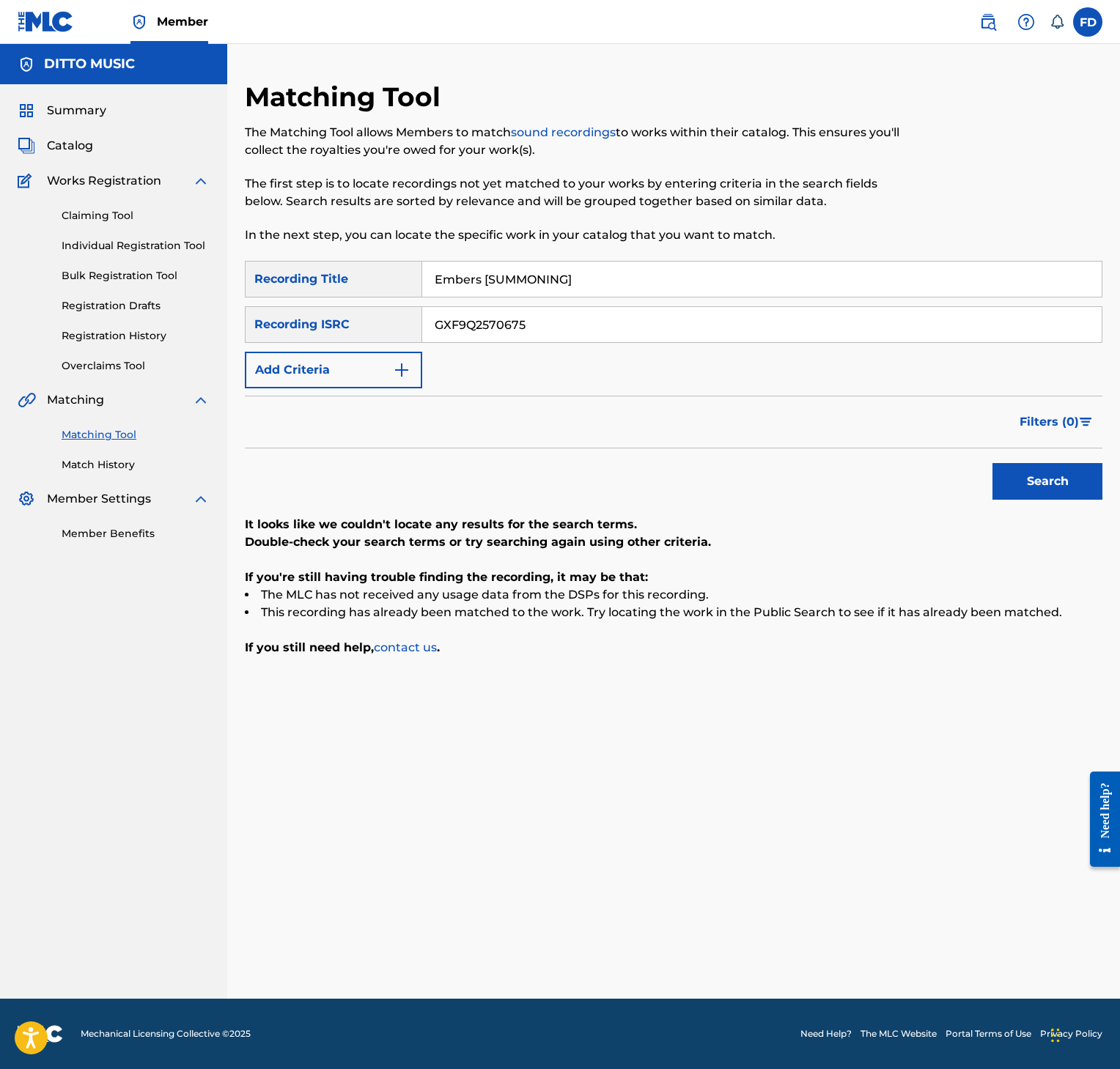
click at [1053, 496] on button "Search" at bounding box center [1048, 481] width 110 height 37
click at [513, 278] on input "Embers [SUMMONING]" at bounding box center [761, 279] width 680 height 35
type input "Embers [SEANCE]"
click at [672, 303] on div "SearchWithCriteria8952fc2a-9c6f-4f73-afcc-c1f231126431 Recording Title Embers […" at bounding box center [673, 324] width 857 height 127
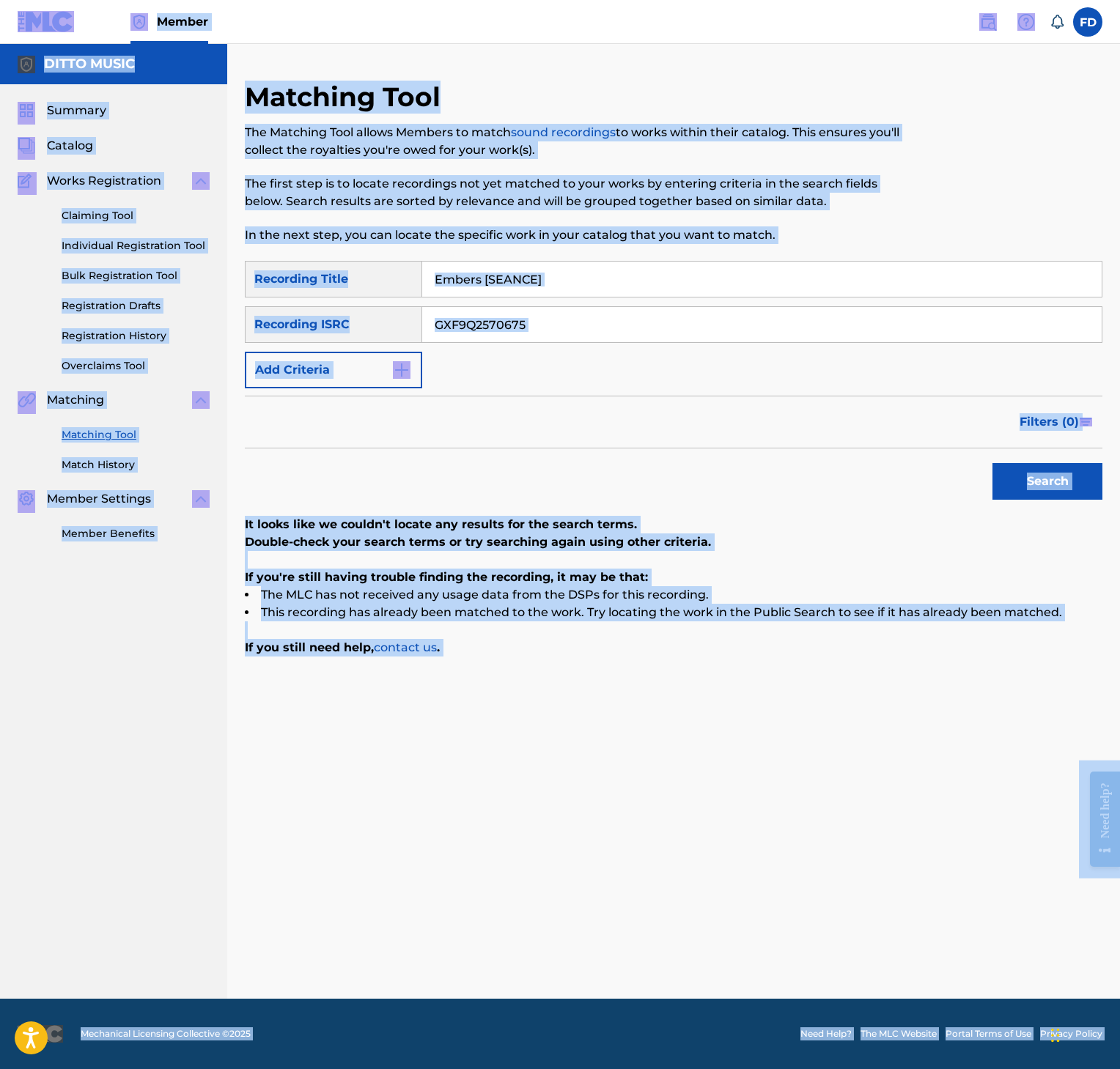
click at [678, 305] on div "SearchWithCriteria8952fc2a-9c6f-4f73-afcc-c1f231126431 Recording Title Embers […" at bounding box center [673, 324] width 857 height 127
click at [680, 310] on input "GXF9Q2570675" at bounding box center [761, 324] width 680 height 35
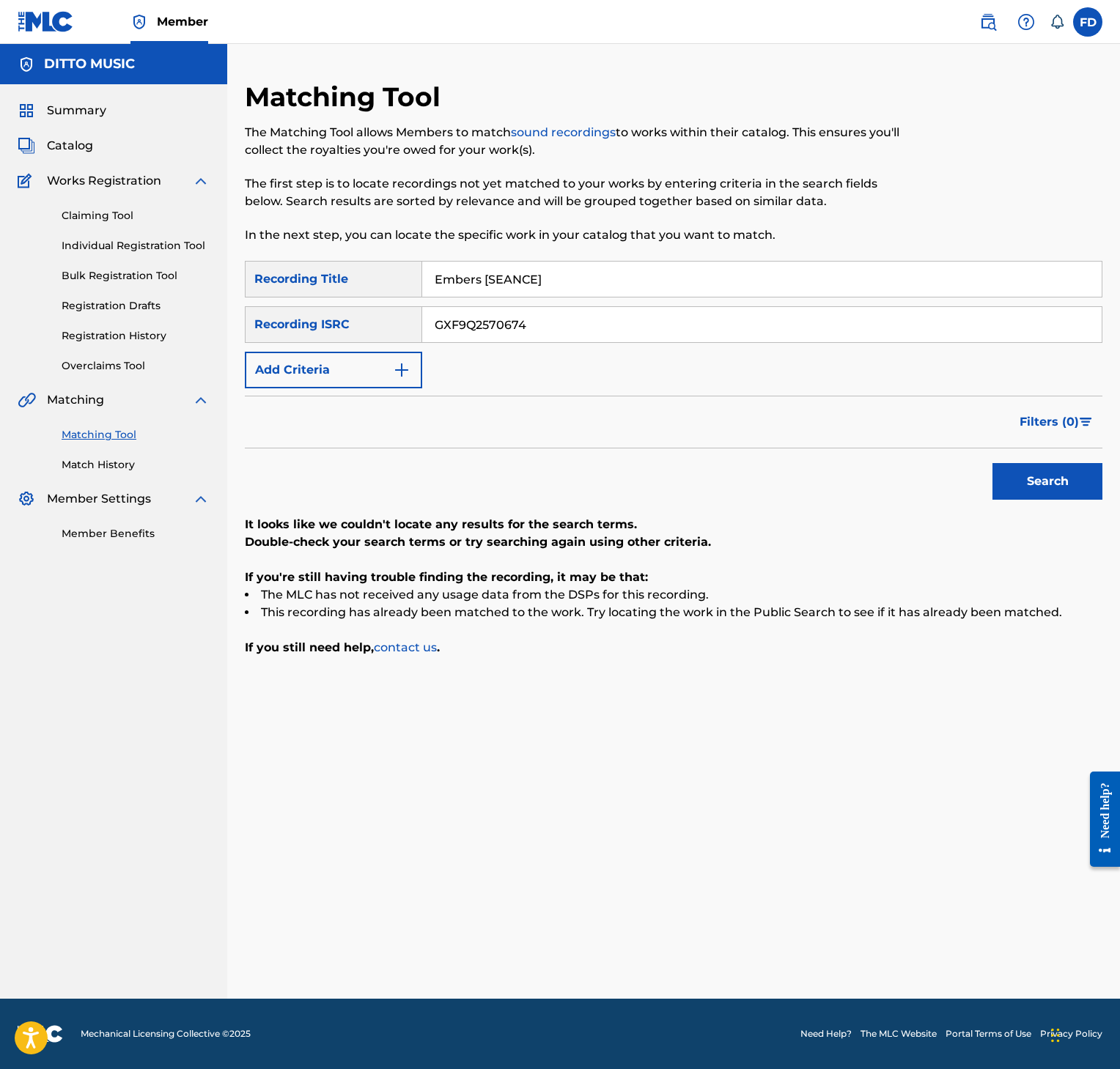
type input "GXF9Q2570674"
click at [1021, 490] on button "Search" at bounding box center [1048, 481] width 110 height 37
click at [494, 293] on input "Embers [SEANCE]" at bounding box center [761, 279] width 680 height 35
type input "Divine Discord [SUMMONING]"
click at [584, 283] on input "Divine Discord [SUMMONING]" at bounding box center [761, 279] width 680 height 35
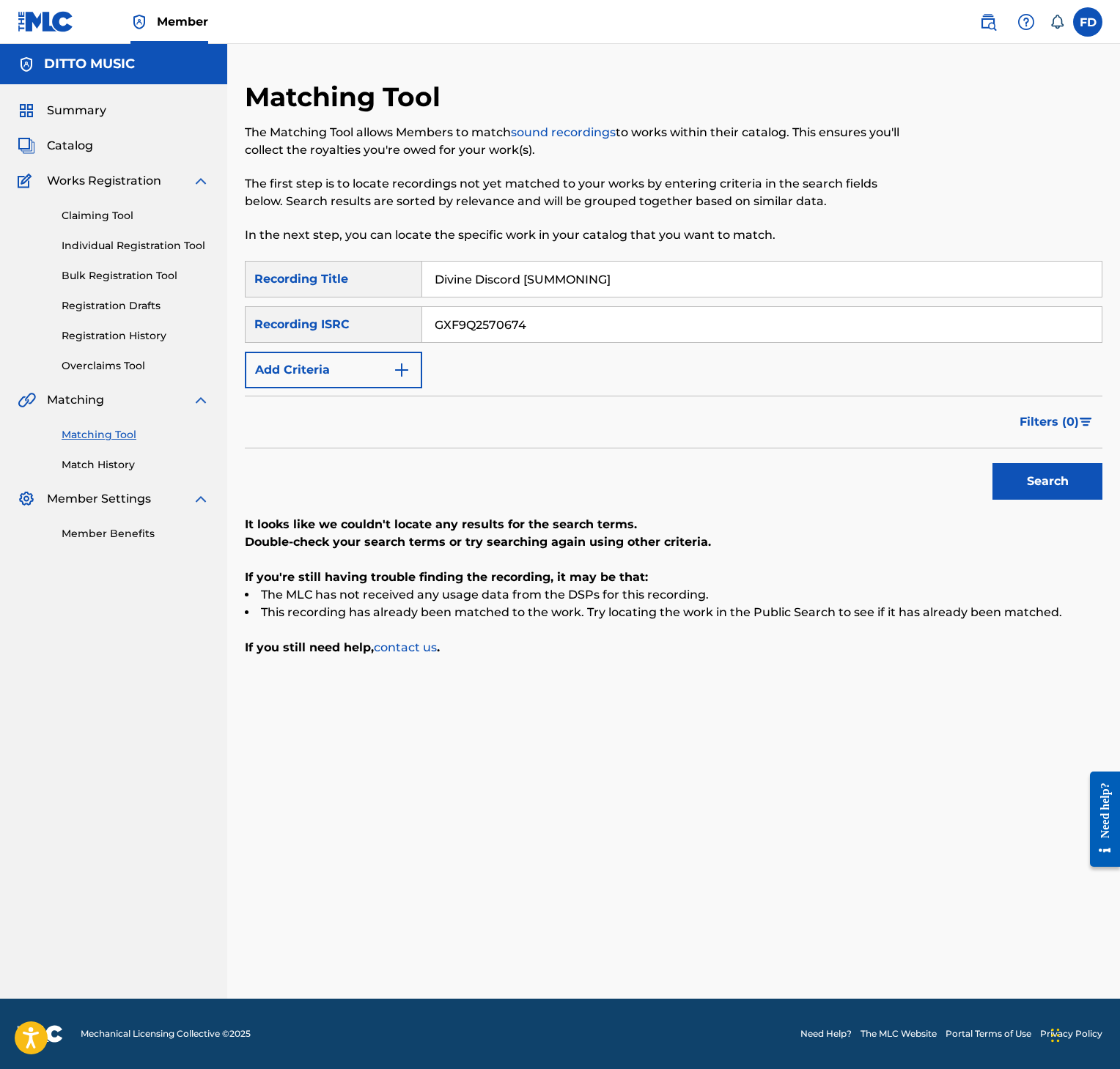
click at [634, 282] on input "Divine Discord [SUMMONING]" at bounding box center [761, 279] width 680 height 35
drag, startPoint x: 634, startPoint y: 287, endPoint x: 639, endPoint y: 320, distance: 33.4
click at [639, 292] on input "Divine Discord [SUMMONING]" at bounding box center [761, 279] width 680 height 35
click at [639, 336] on input "GXF9Q2570674" at bounding box center [761, 324] width 680 height 35
type input "GXF9Q2570673"
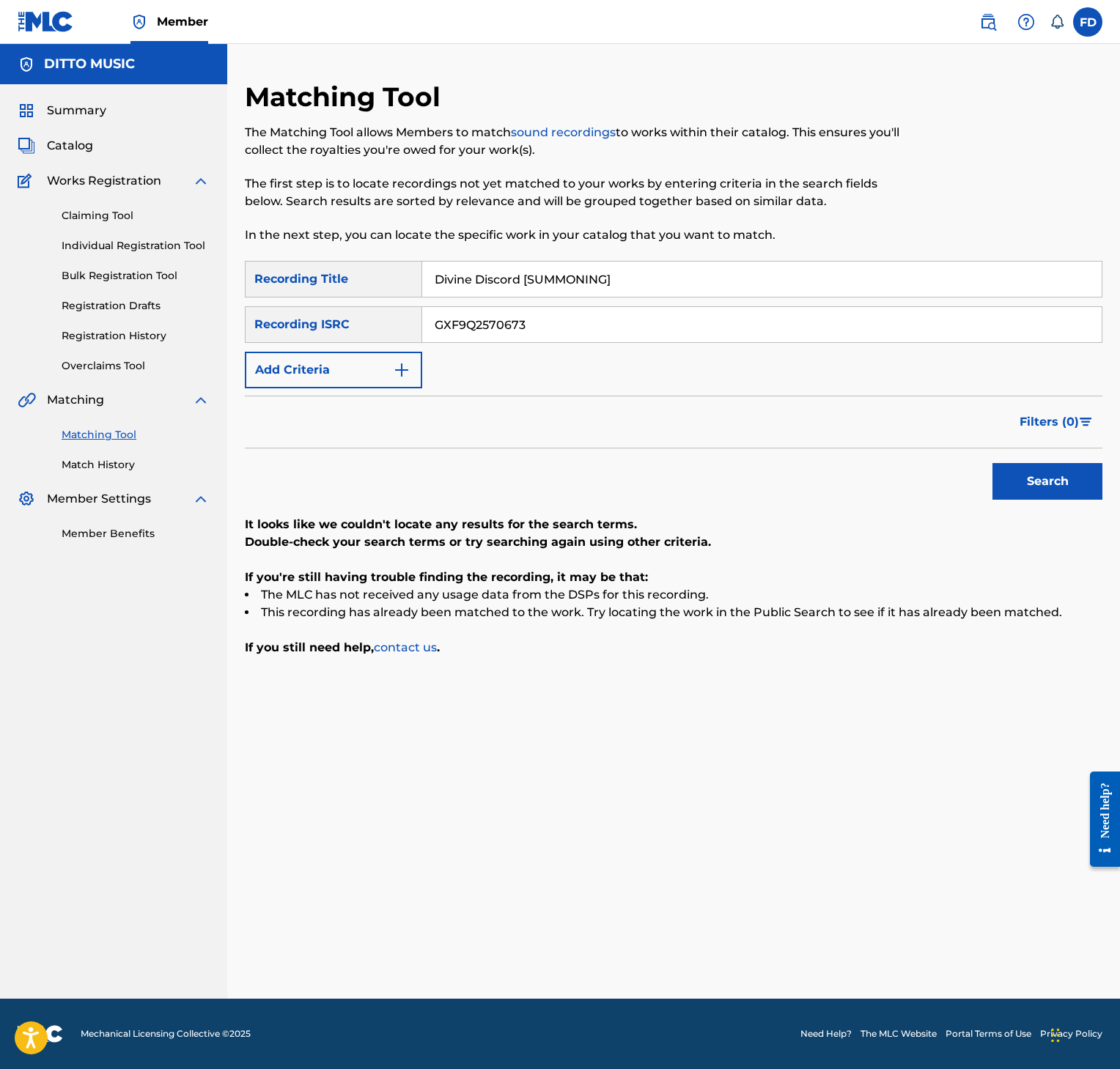
click at [1042, 473] on button "Search" at bounding box center [1048, 481] width 110 height 37
click at [573, 289] on input "Divine Discord [SUMMONING]" at bounding box center [761, 279] width 680 height 35
type input "Divine Discord [SEANCE]"
click at [581, 307] on input "GXF9Q2570673" at bounding box center [761, 324] width 680 height 35
type input "GXF9Q2570672"
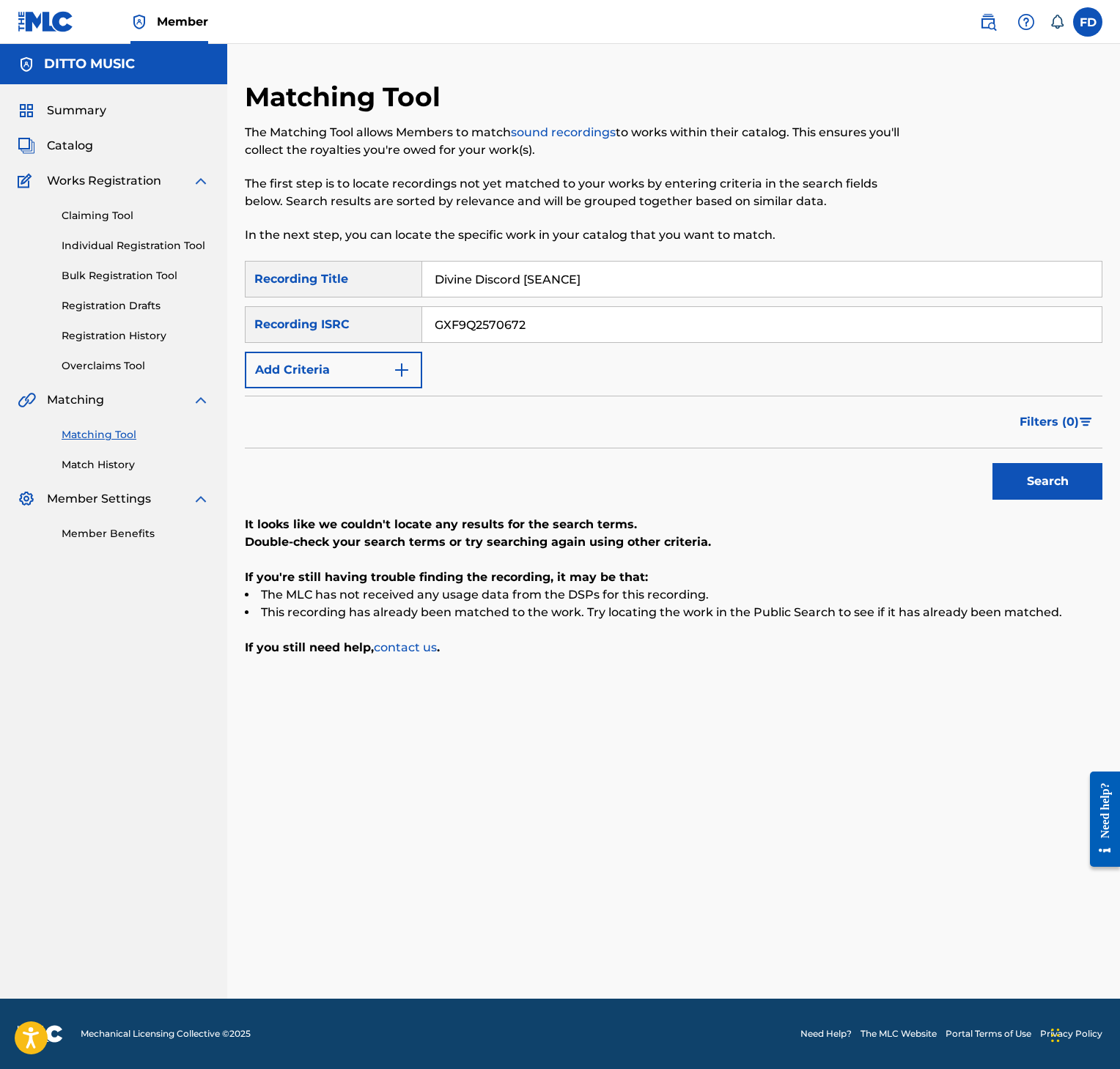
click at [1064, 514] on div "SearchWithCriteria8952fc2a-9c6f-4f73-afcc-c1f231126431 Recording Title Divine D…" at bounding box center [673, 459] width 857 height 396
click at [1064, 494] on button "Search" at bounding box center [1048, 481] width 110 height 37
click at [642, 269] on input "Divine Discord [SEANCE]" at bounding box center [761, 279] width 680 height 35
type input "Cinderweave [SUMMONING]"
click at [488, 305] on div "SearchWithCriteria8952fc2a-9c6f-4f73-afcc-c1f231126431 Recording Title Cinderwe…" at bounding box center [673, 324] width 857 height 127
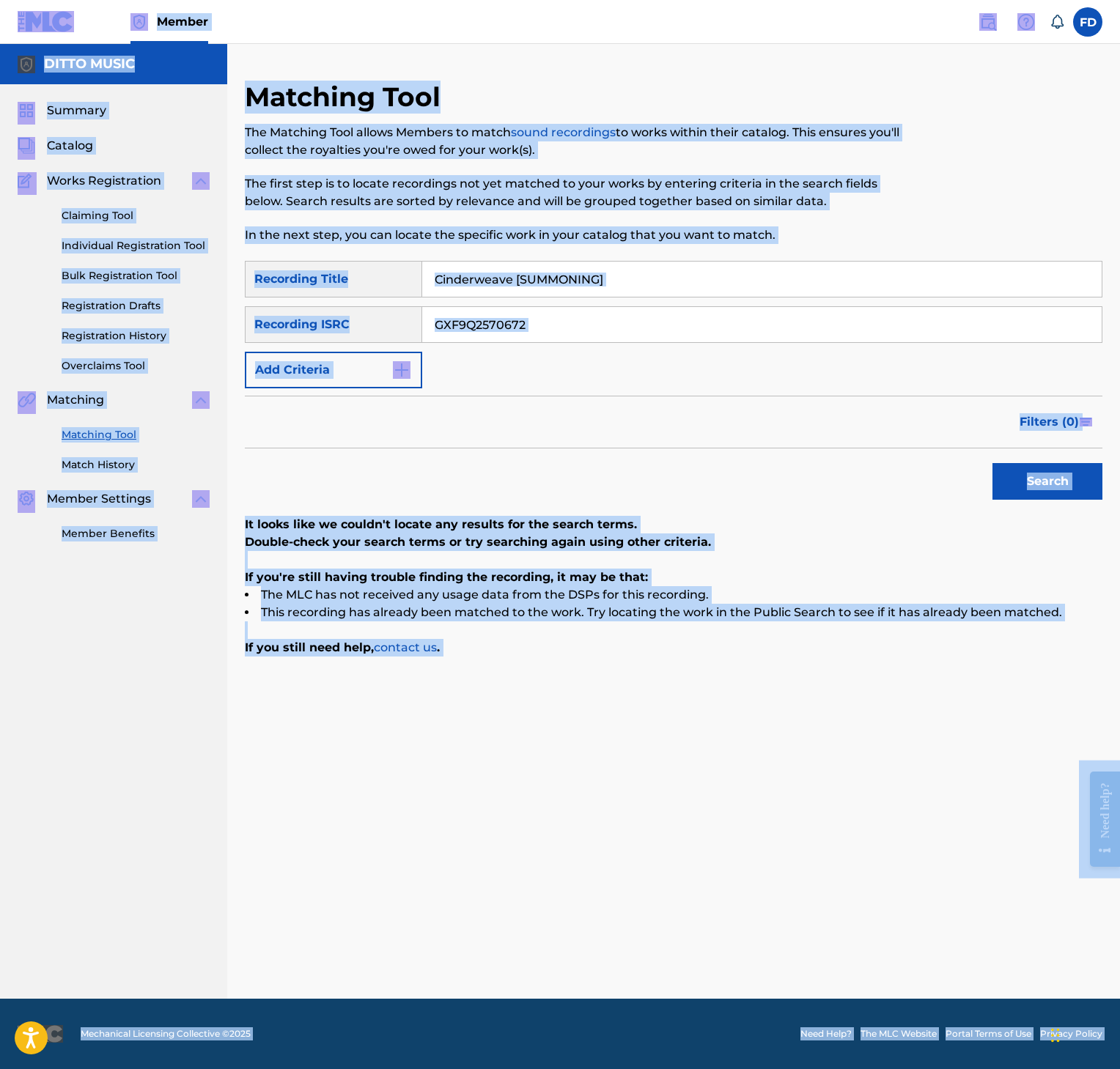
click at [595, 329] on input "GXF9Q2570672" at bounding box center [761, 324] width 680 height 35
click at [661, 330] on input "GXF9Q2570672" at bounding box center [761, 324] width 680 height 35
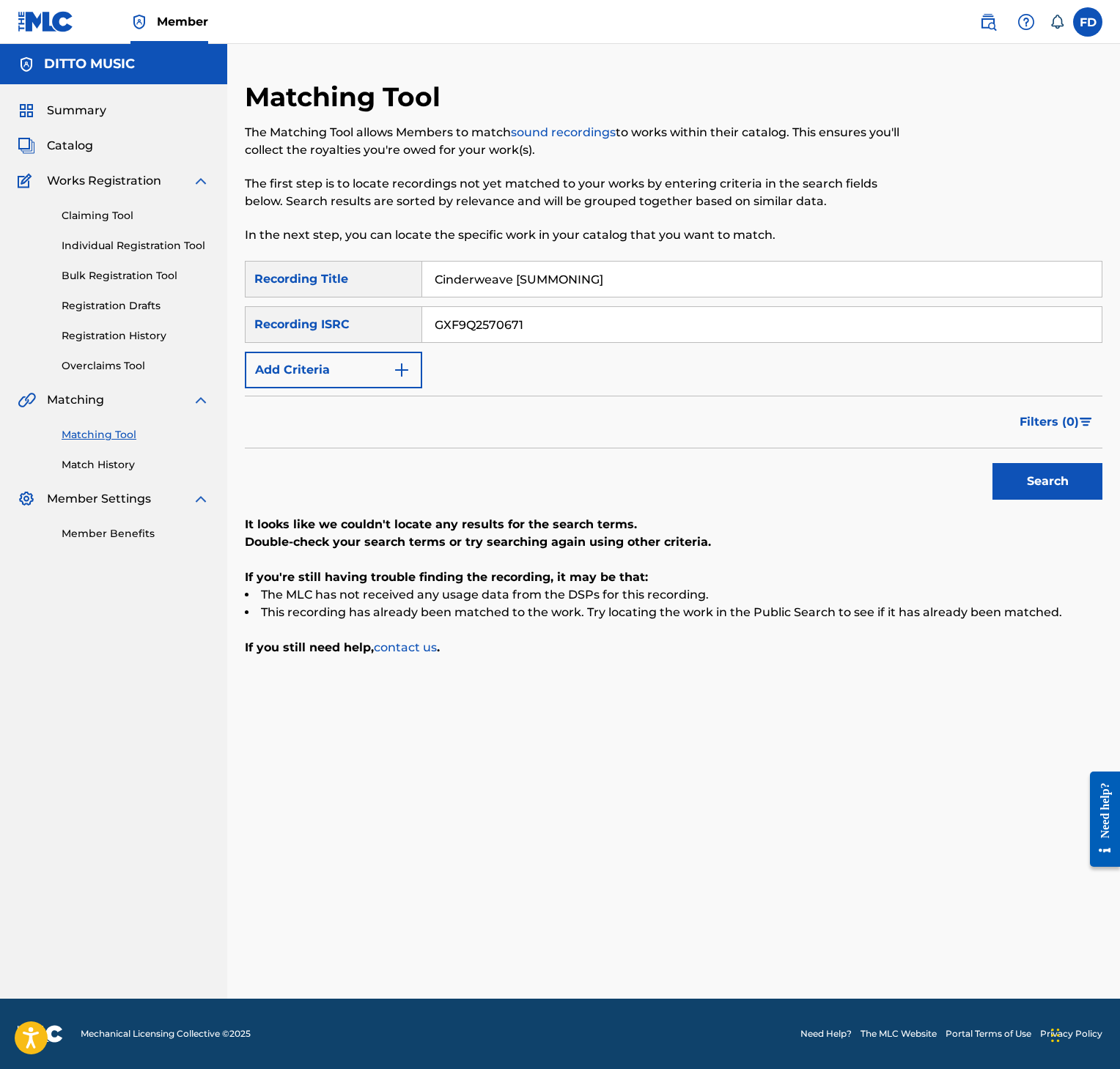
type input "GXF9Q2570671"
drag, startPoint x: 971, startPoint y: 473, endPoint x: 1039, endPoint y: 488, distance: 69.6
click at [986, 473] on div "Search" at bounding box center [673, 477] width 857 height 58
click at [1045, 488] on button "Search" at bounding box center [1048, 481] width 110 height 37
click at [444, 273] on input "Cinderweave [SUMMONING]" at bounding box center [761, 279] width 680 height 35
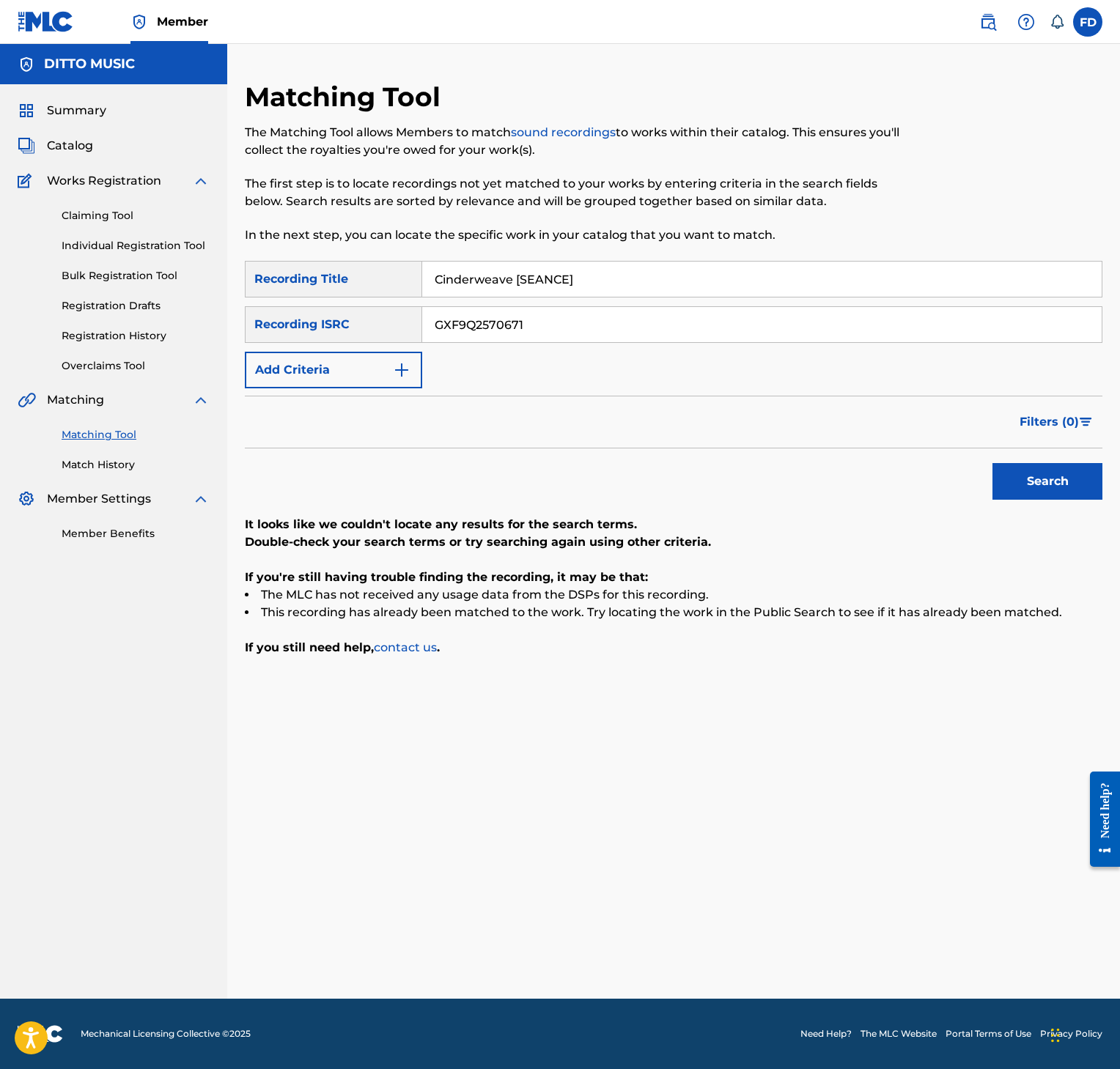
type input "Cinderweave [SEANCE]"
click at [745, 318] on input "GXF9Q2570671" at bounding box center [761, 324] width 680 height 35
type input "GXF9Q2570670"
click at [1000, 489] on button "Search" at bounding box center [1048, 481] width 110 height 37
click at [534, 266] on input "Cinderweave [SEANCE]" at bounding box center [761, 279] width 680 height 35
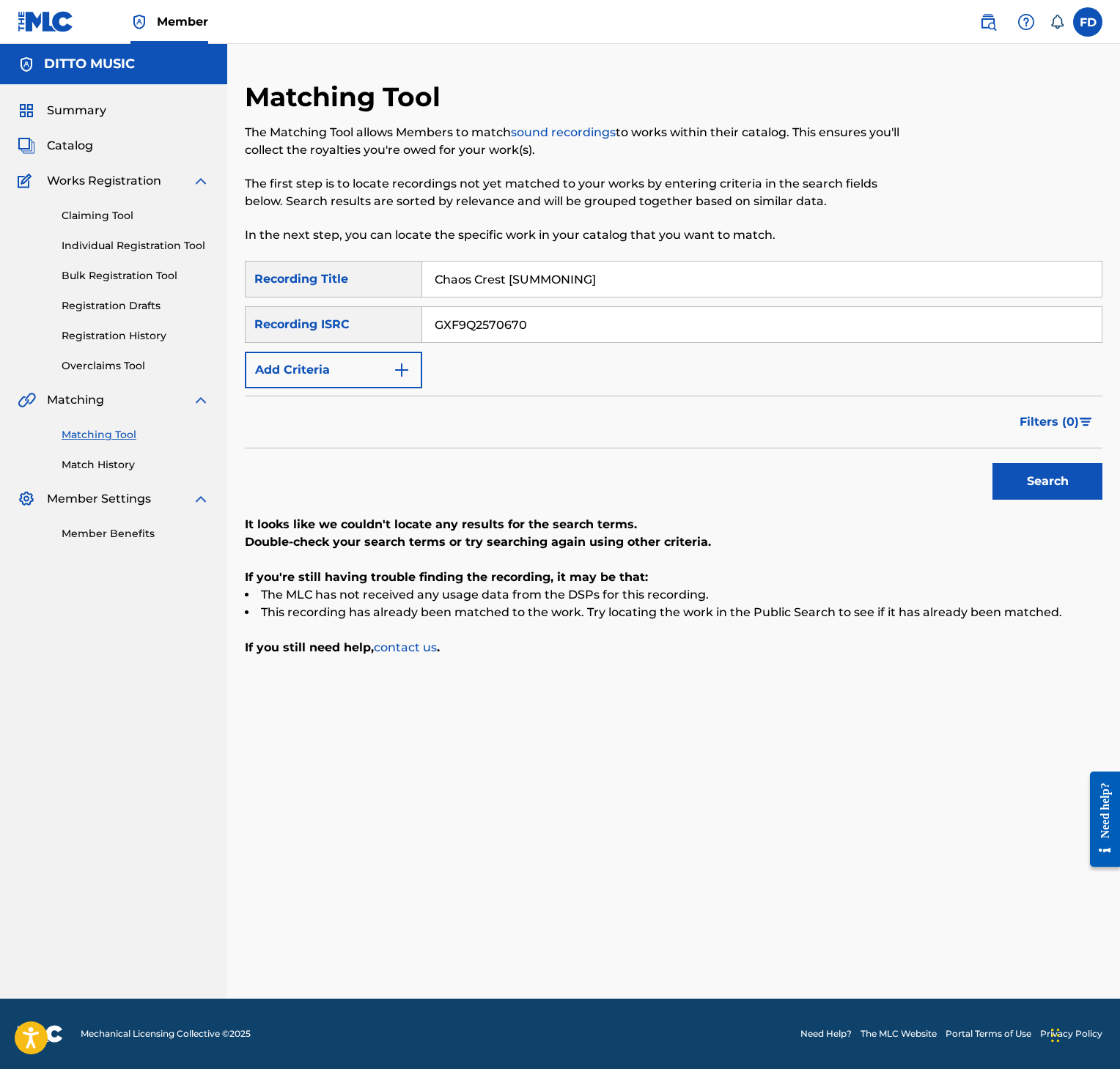
type input "Chaos Crest [SUMMONING]"
click at [663, 283] on input "Chaos Crest [SUMMONING]" at bounding box center [761, 279] width 680 height 35
click at [663, 305] on div "SearchWithCriteria8952fc2a-9c6f-4f73-afcc-c1f231126431 Recording Title Chaos Cr…" at bounding box center [673, 324] width 857 height 127
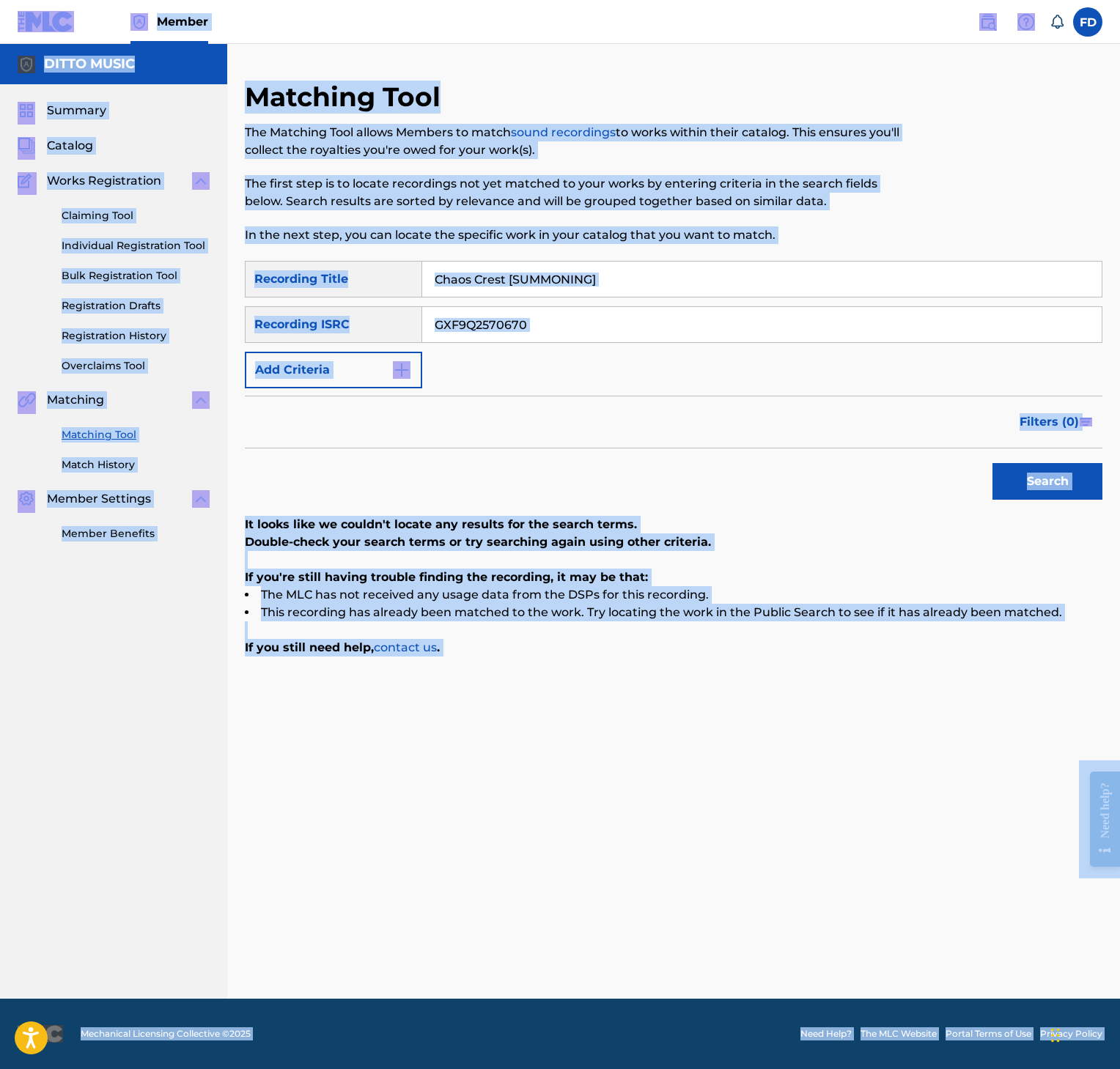
click at [729, 301] on div "SearchWithCriteria8952fc2a-9c6f-4f73-afcc-c1f231126431 Recording Title Chaos Cr…" at bounding box center [673, 324] width 857 height 127
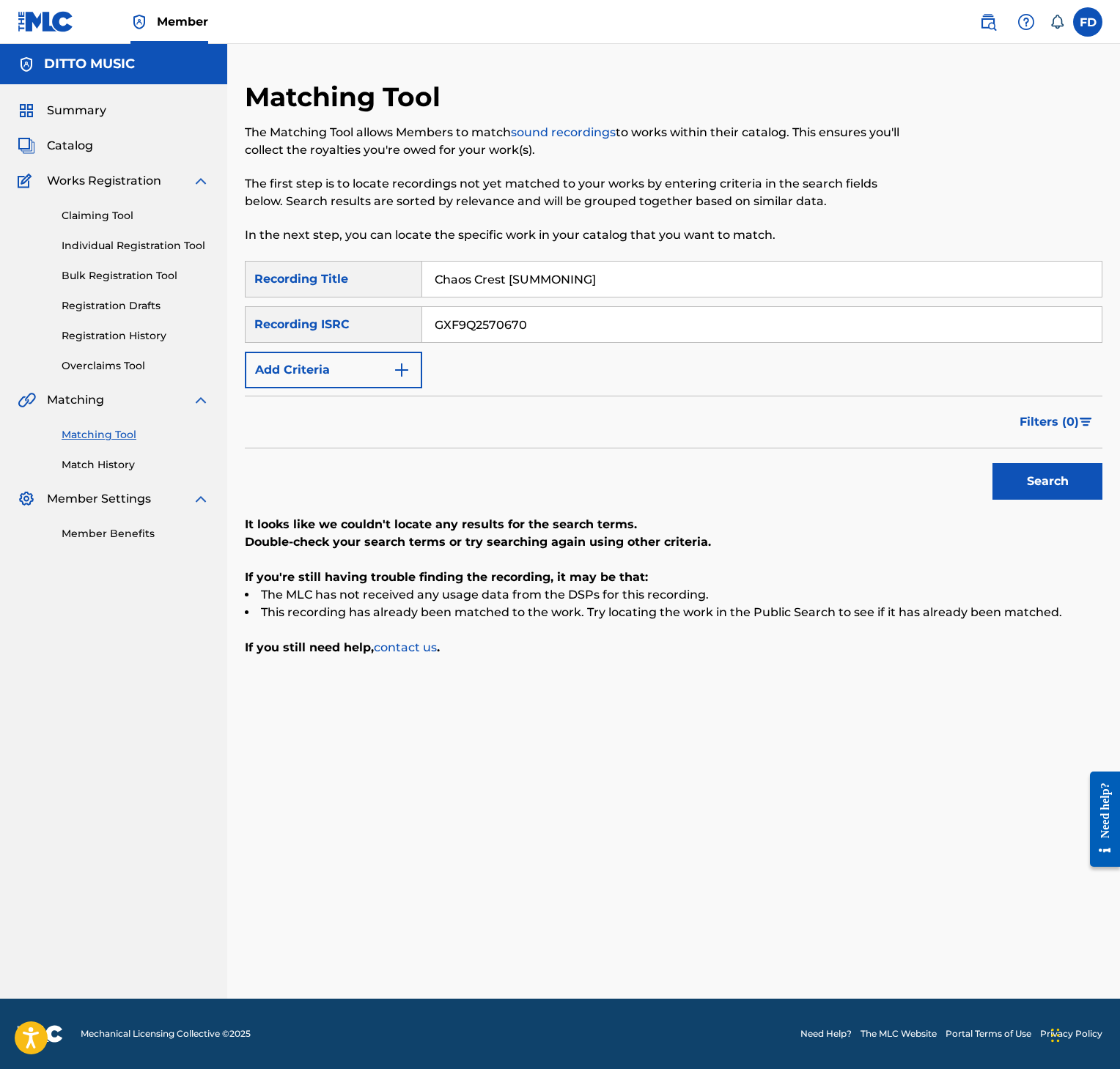
click at [747, 342] on div "GXF9Q2570670" at bounding box center [762, 324] width 680 height 37
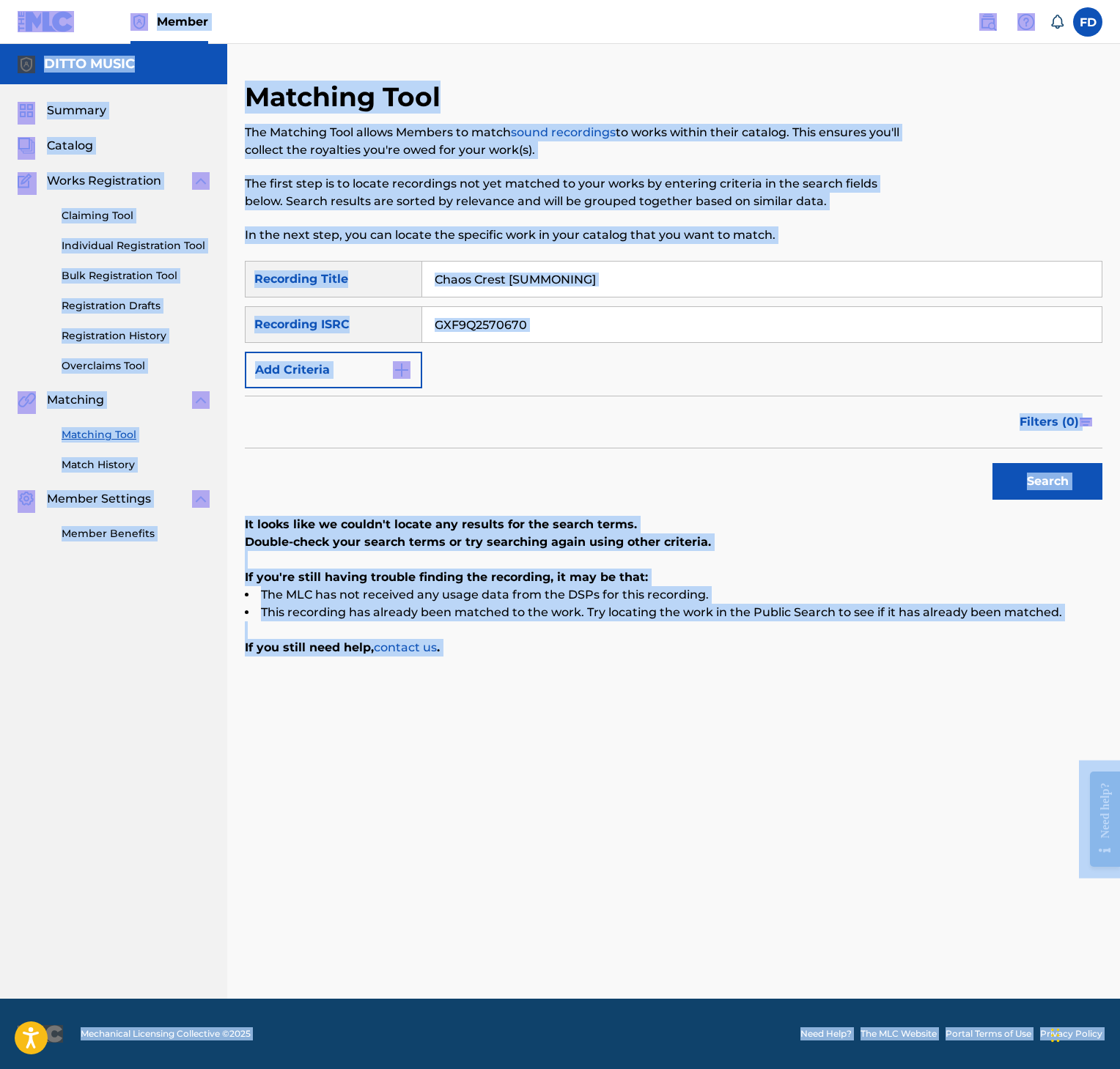
click at [749, 344] on div "SearchWithCriteria8952fc2a-9c6f-4f73-afcc-c1f231126431 Recording Title Chaos Cr…" at bounding box center [673, 324] width 857 height 127
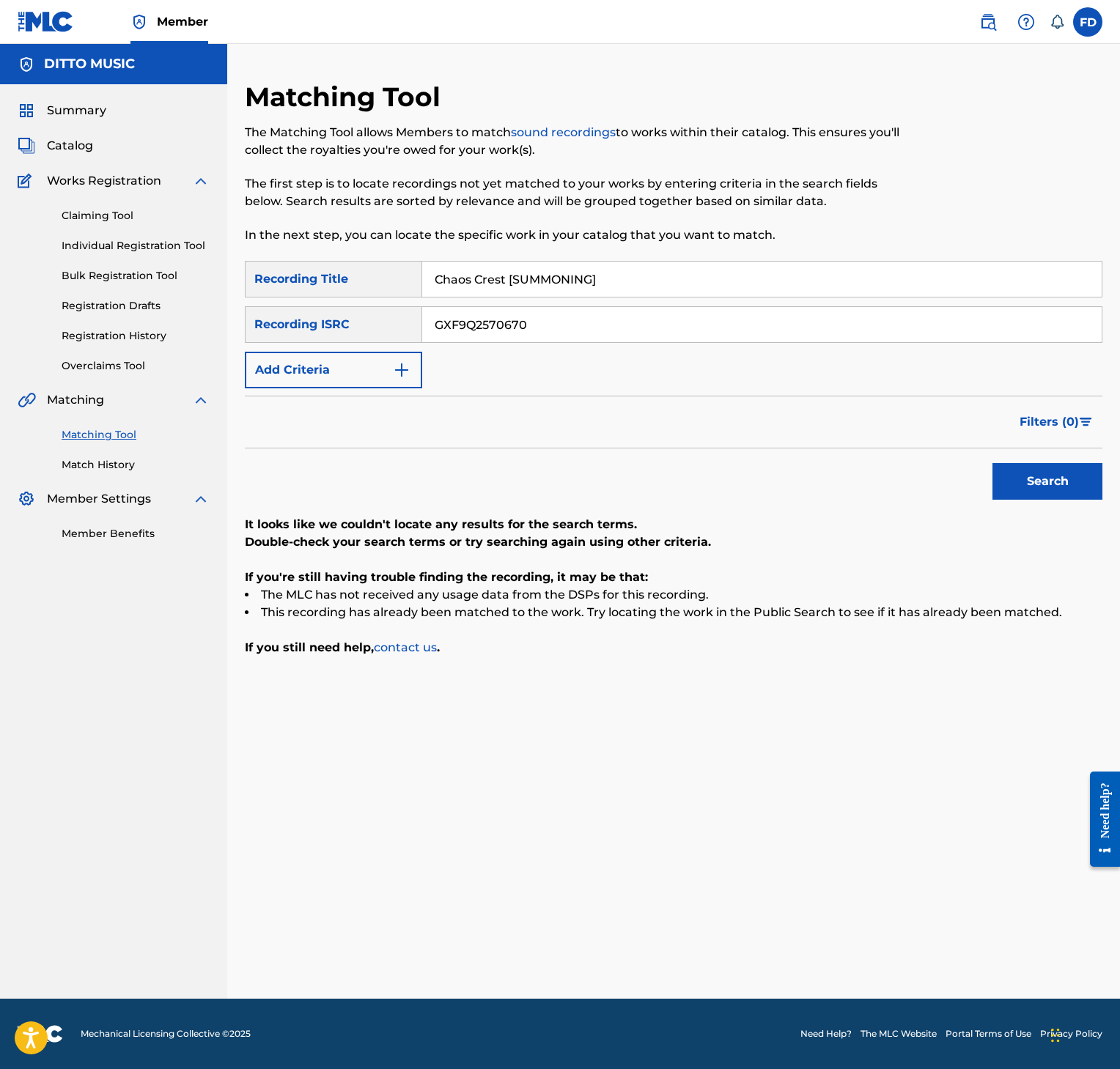
click at [749, 329] on input "GXF9Q2570670" at bounding box center [761, 324] width 680 height 35
type input "GXF9Q2570669"
click at [1032, 487] on button "Search" at bounding box center [1048, 481] width 110 height 37
click at [1041, 463] on button "Search" at bounding box center [1048, 481] width 110 height 37
click at [489, 265] on input "Chaos Crest [SUMMONING]" at bounding box center [761, 279] width 680 height 35
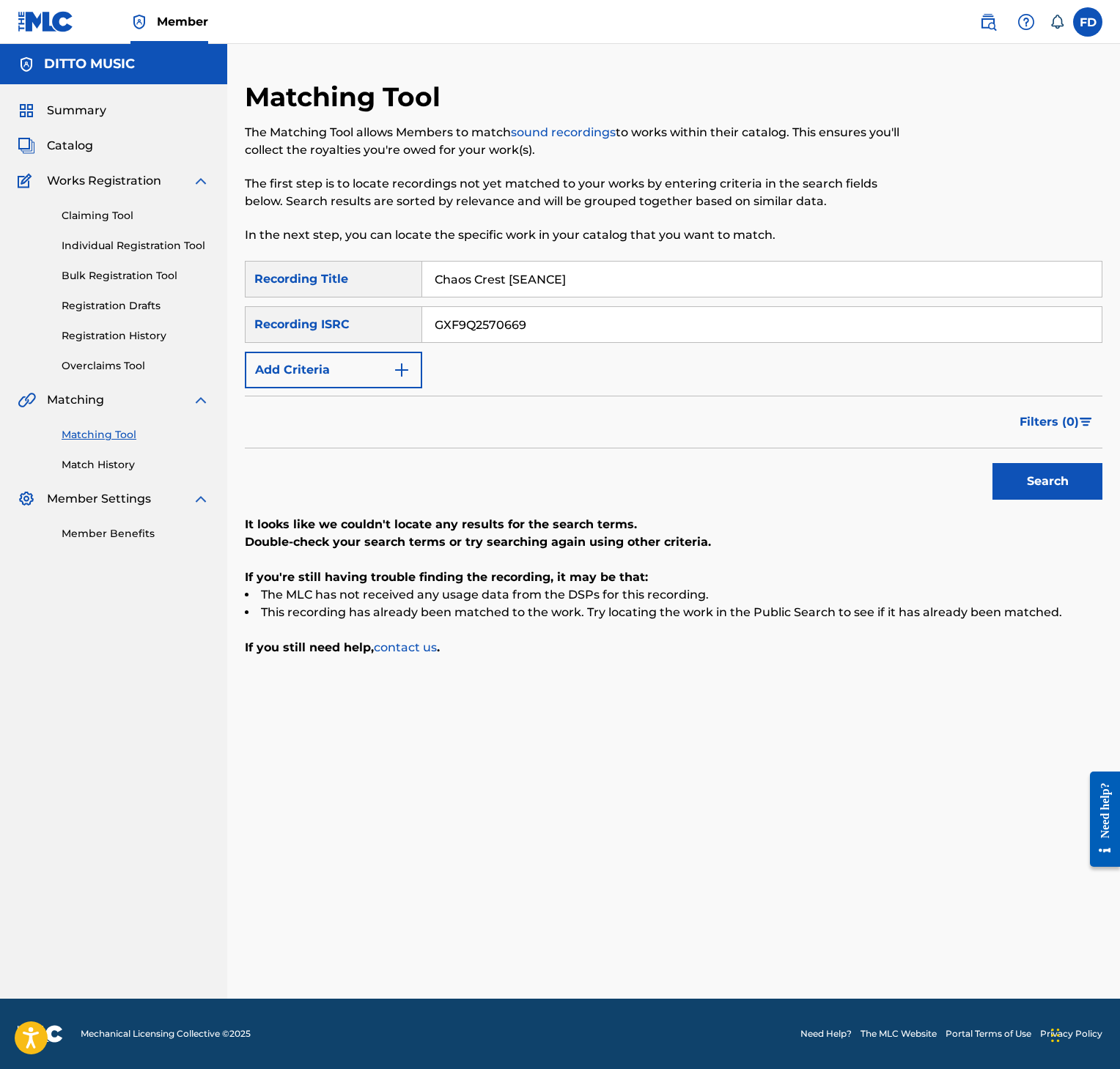
type input "Chaos Crest [SEANCE]"
click at [606, 315] on input "GXF9Q2570669" at bounding box center [761, 324] width 680 height 35
click at [1059, 476] on button "Search" at bounding box center [1048, 481] width 110 height 37
click at [614, 296] on div "Chaos Crest [SEANCE]" at bounding box center [762, 279] width 680 height 37
click at [776, 334] on input "GXF9Q2570666" at bounding box center [761, 324] width 680 height 35
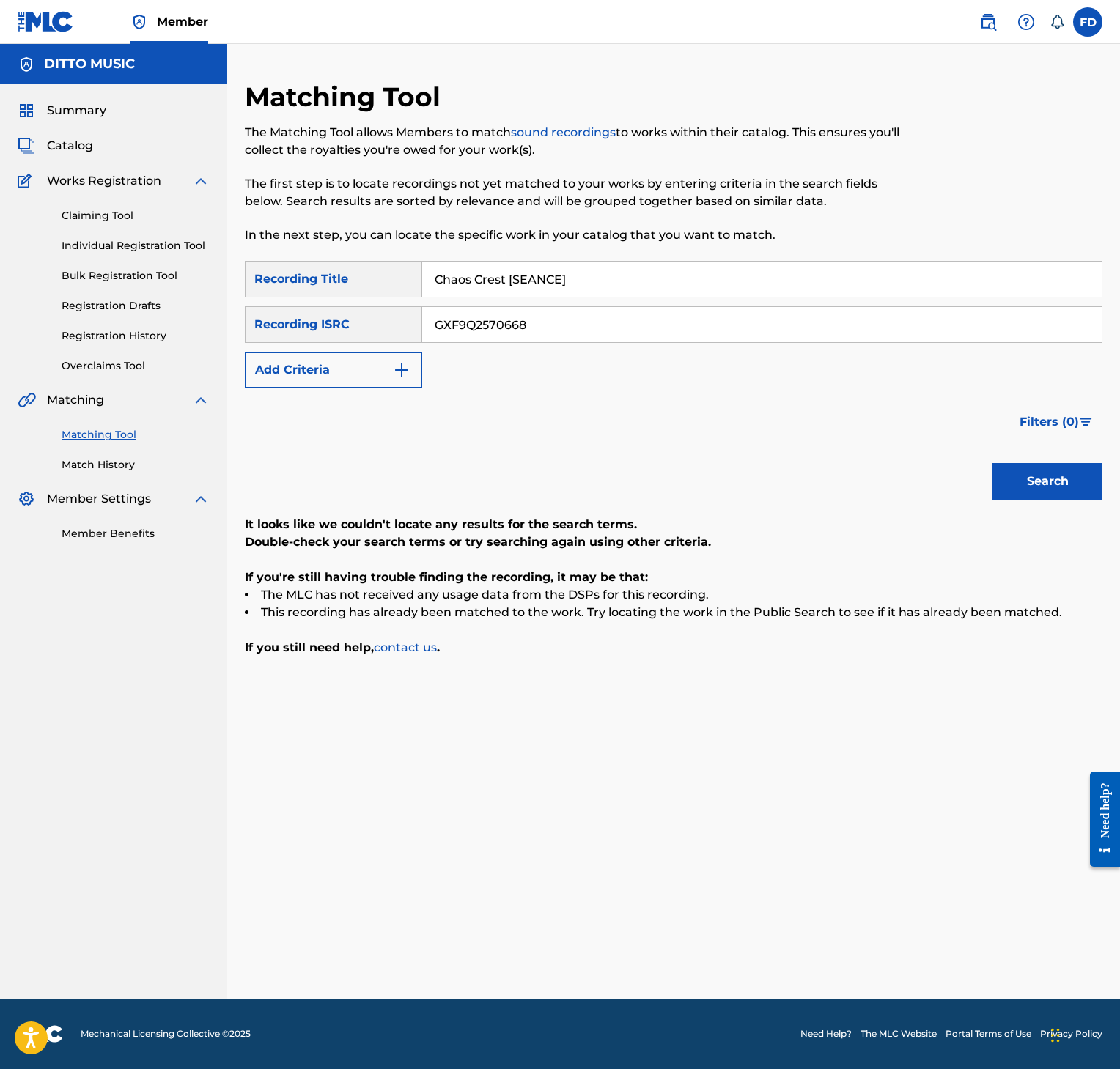
type input "GXF9Q2570668"
drag, startPoint x: 1069, startPoint y: 507, endPoint x: 1079, endPoint y: 491, distance: 18.9
click at [1070, 507] on div "SearchWithCriteria8952fc2a-9c6f-4f73-afcc-c1f231126431 Recording Title Chaos Cr…" at bounding box center [673, 459] width 857 height 396
click at [1079, 480] on button "Search" at bounding box center [1048, 481] width 110 height 37
click at [577, 306] on div "GXF9Q2570668" at bounding box center [762, 324] width 680 height 37
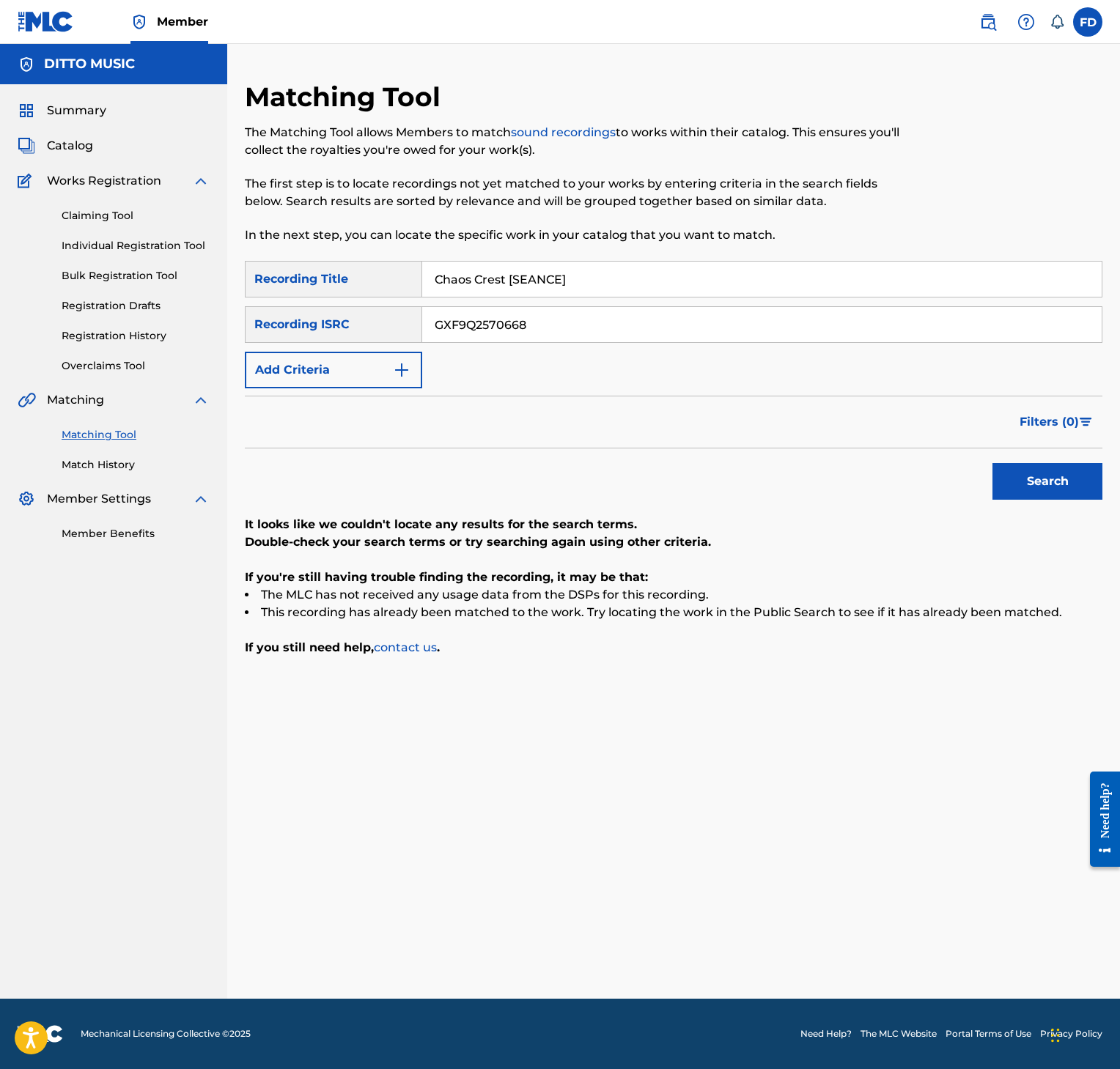
click at [577, 282] on input "Chaos Crest [SEANCE]" at bounding box center [761, 279] width 680 height 35
type input "Broken Covenant [SEANCE]"
click at [535, 313] on div "GXF9Q2570668" at bounding box center [762, 324] width 680 height 37
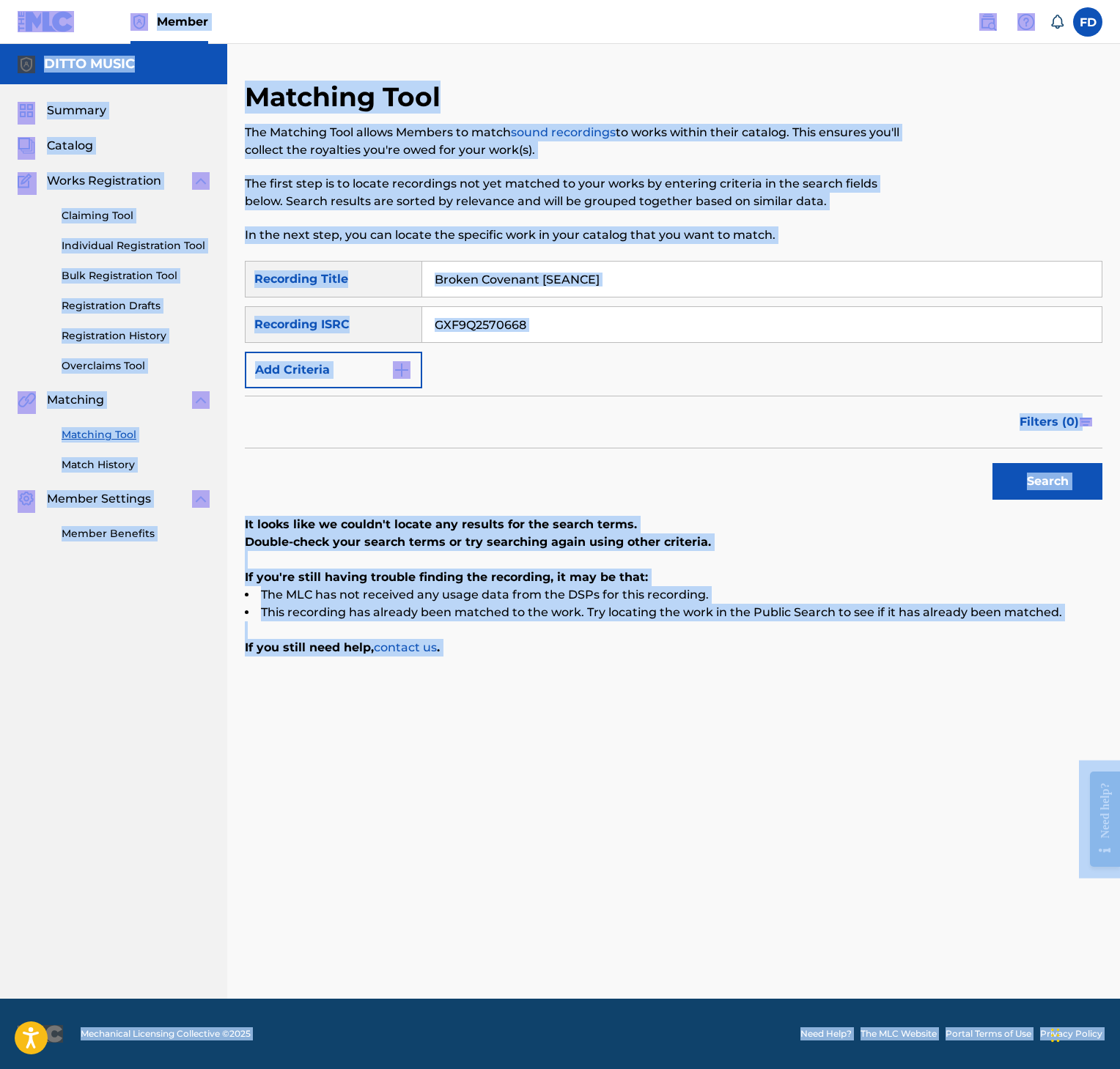
click at [823, 317] on input "GXF9Q2570668" at bounding box center [761, 324] width 680 height 35
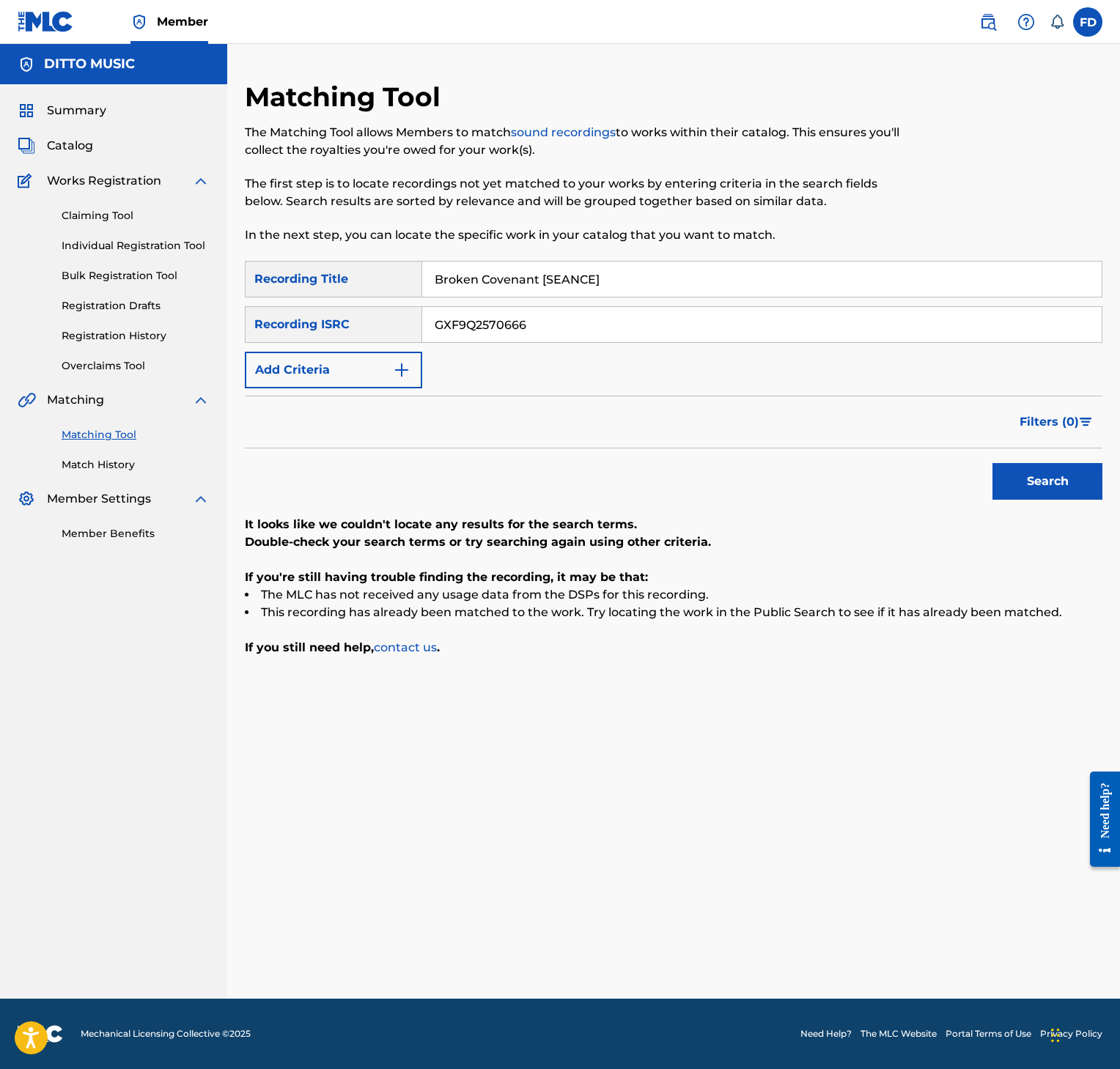
type input "GXF9Q2570666"
click at [1080, 473] on button "Search" at bounding box center [1048, 481] width 110 height 37
click at [576, 286] on input "Broken Covenant [SEANCE]" at bounding box center [761, 279] width 680 height 35
type input "Bloodwork [SUMMONING]"
click at [645, 321] on input "GXF9Q2570666" at bounding box center [761, 324] width 680 height 35
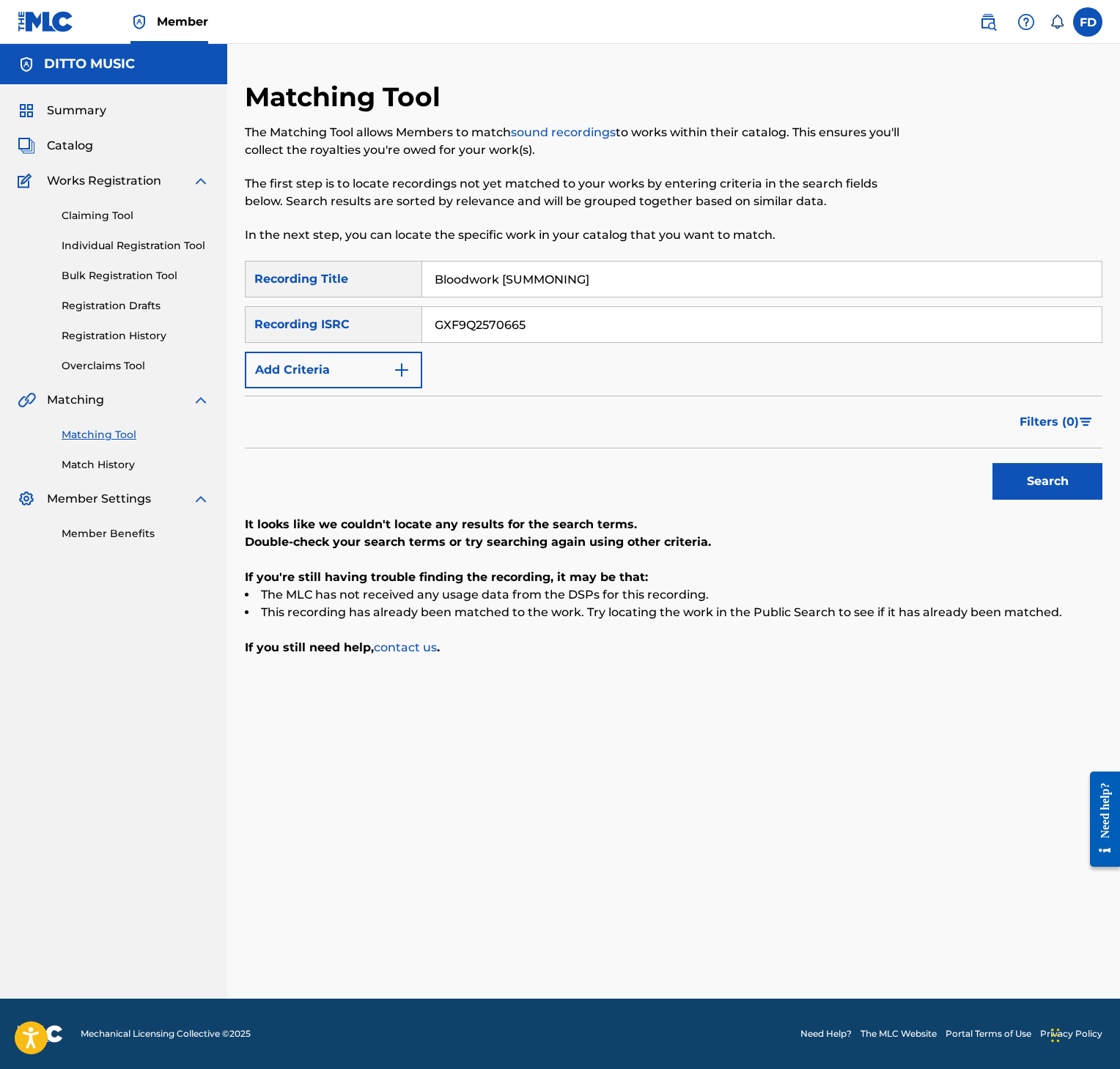
type input "GXF9Q2570665"
click at [1041, 473] on button "Search" at bounding box center [1048, 481] width 110 height 37
click at [452, 274] on input "Bloodwork [SUMMONING]" at bounding box center [761, 279] width 680 height 35
type input "Bloodwork [SEANCE]"
click at [529, 329] on input "GXF9Q2570665" at bounding box center [761, 324] width 680 height 35
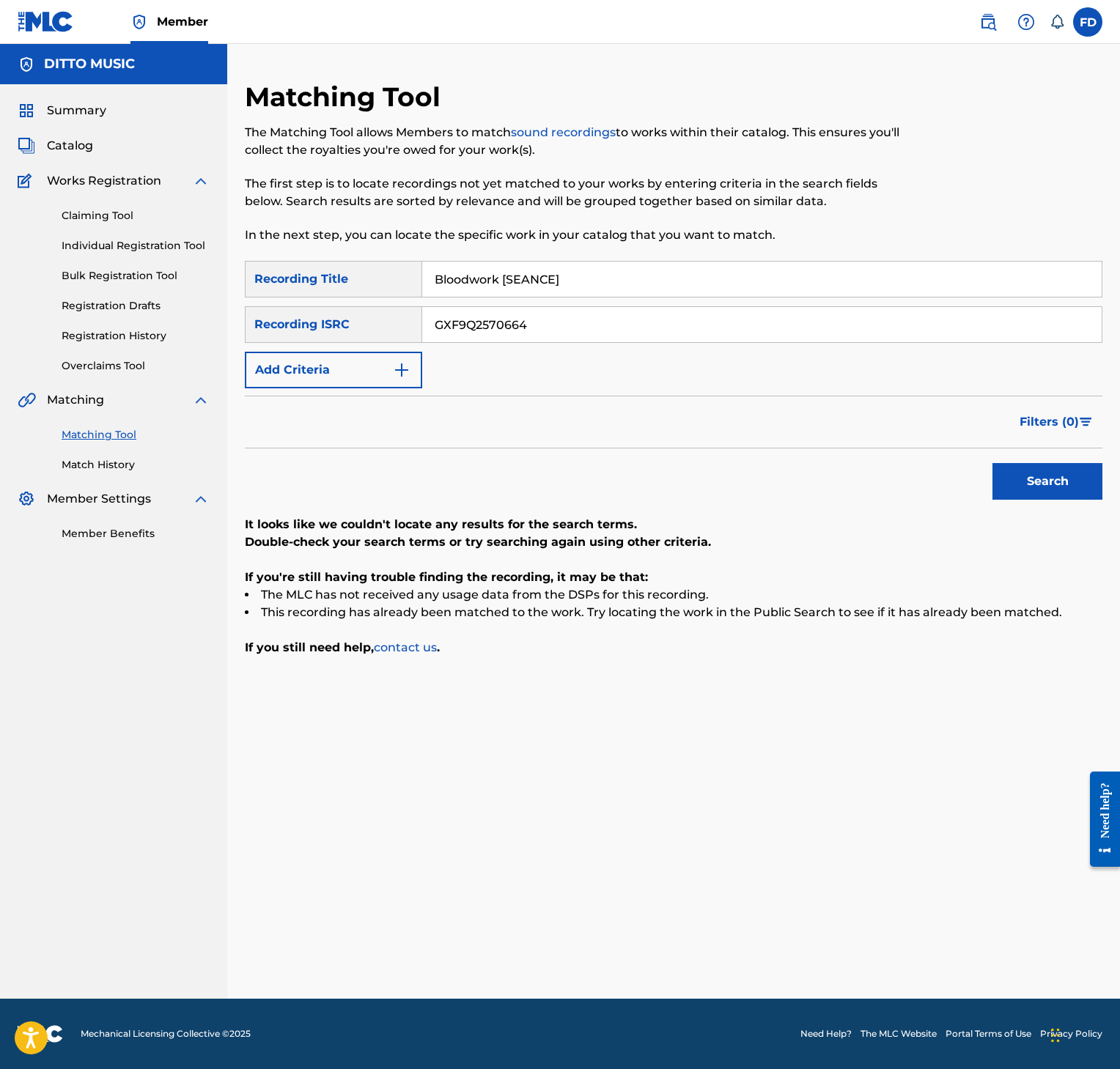
type input "GXF9Q2570664"
click at [1099, 494] on button "Search" at bounding box center [1048, 481] width 110 height 37
click at [511, 293] on input "Bloodwork [SEANCE]" at bounding box center [761, 279] width 680 height 35
type input "Aetherbound [SUMMONING]"
click at [800, 265] on input "Aetherbound [SUMMONING]" at bounding box center [761, 279] width 680 height 35
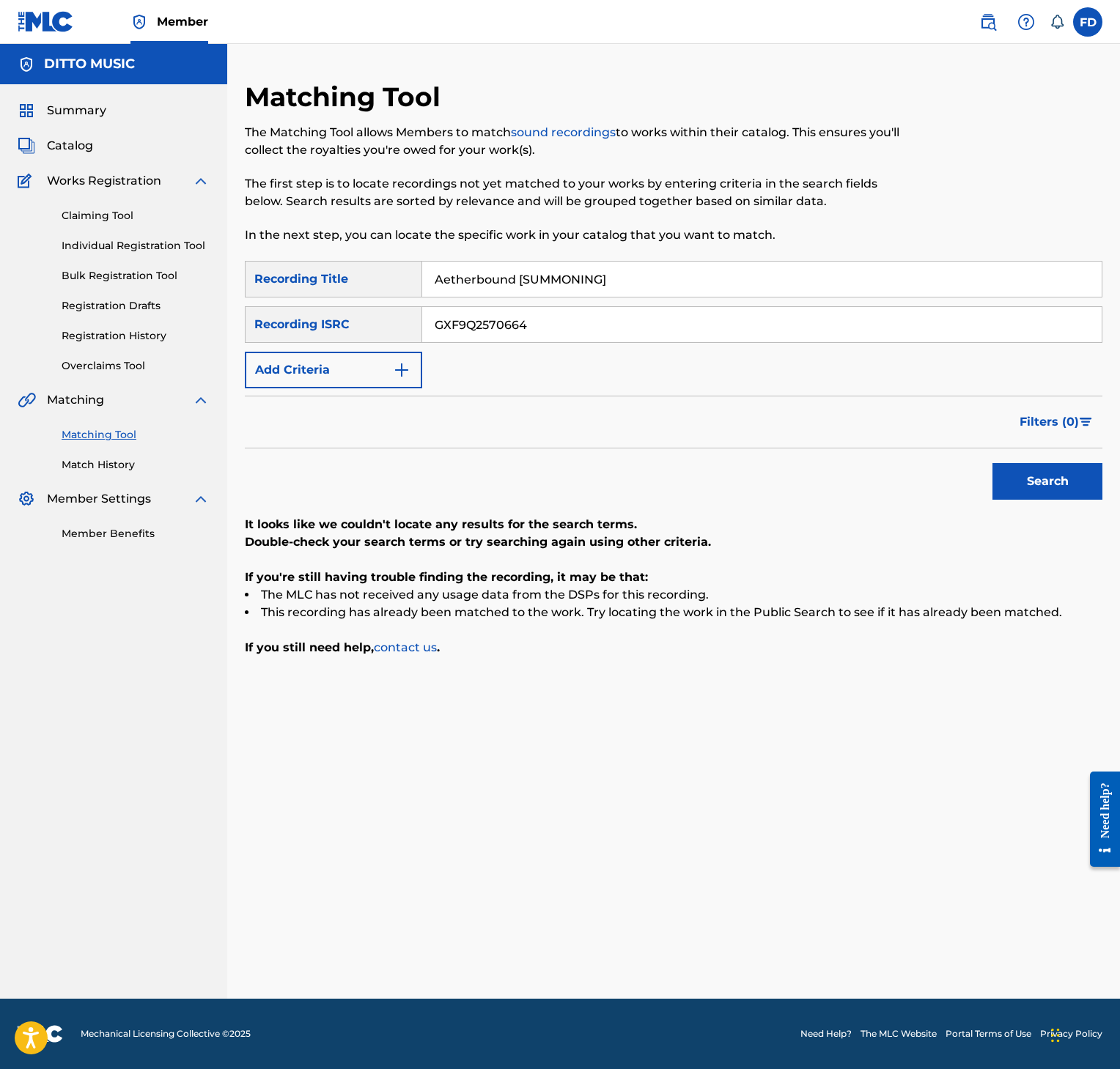
click at [665, 303] on div "SearchWithCriteria8952fc2a-9c6f-4f73-afcc-c1f231126431 Recording Title Aetherbo…" at bounding box center [673, 324] width 857 height 127
click at [675, 350] on div "SearchWithCriteria8952fc2a-9c6f-4f73-afcc-c1f231126431 Recording Title Aetherbo…" at bounding box center [673, 324] width 857 height 127
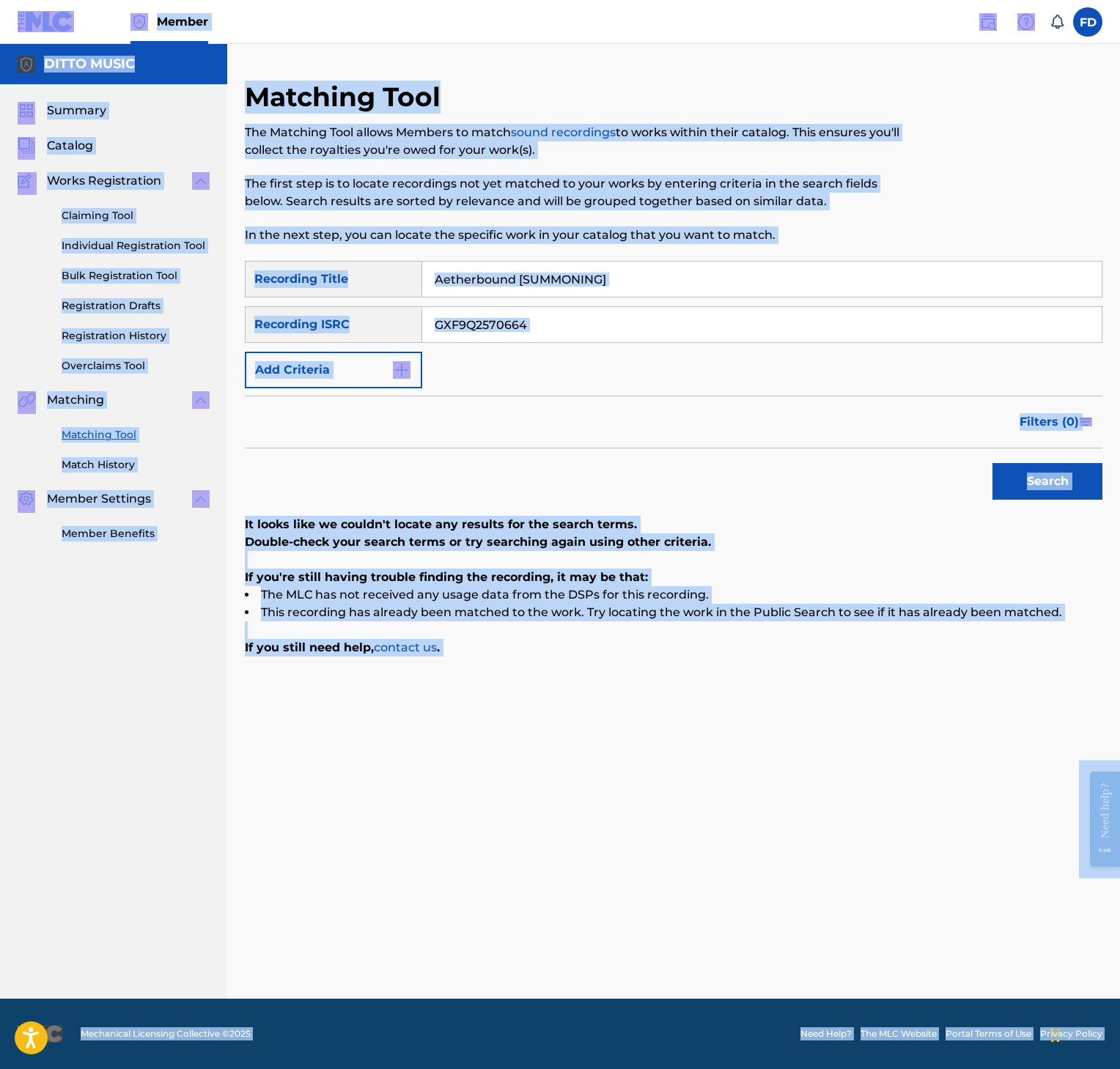
click at [682, 323] on input "GXF9Q2570664" at bounding box center [761, 324] width 680 height 35
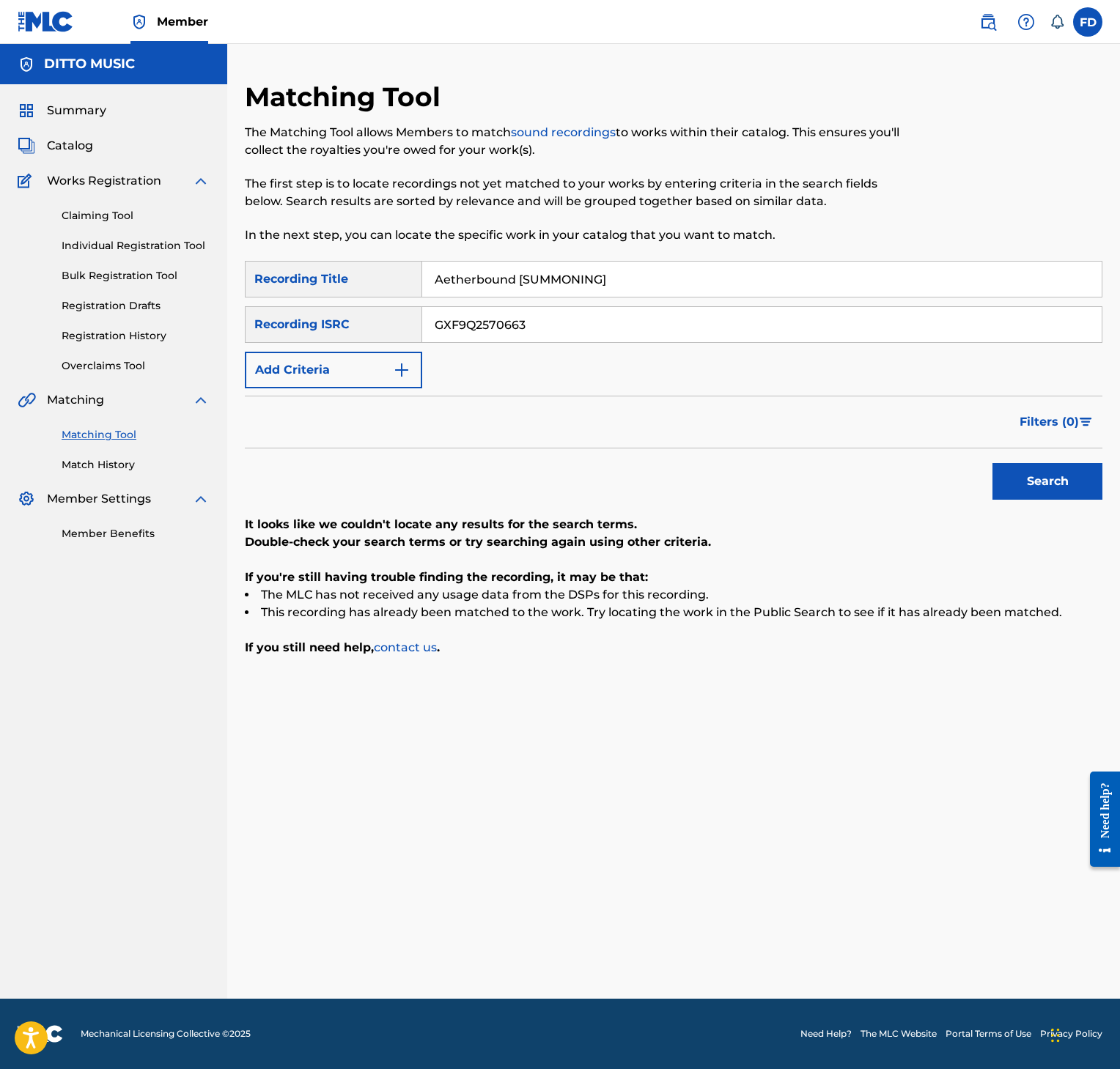
type input "GXF9Q2570663"
click at [1058, 485] on button "Search" at bounding box center [1048, 481] width 110 height 37
drag, startPoint x: 460, startPoint y: 299, endPoint x: 499, endPoint y: 277, distance: 44.8
click at [460, 299] on div "SearchWithCriteria8952fc2a-9c6f-4f73-afcc-c1f231126431 Recording Title Aetherbo…" at bounding box center [673, 324] width 857 height 127
click at [503, 273] on input "Aetherbound [SUMMONING]" at bounding box center [761, 279] width 680 height 35
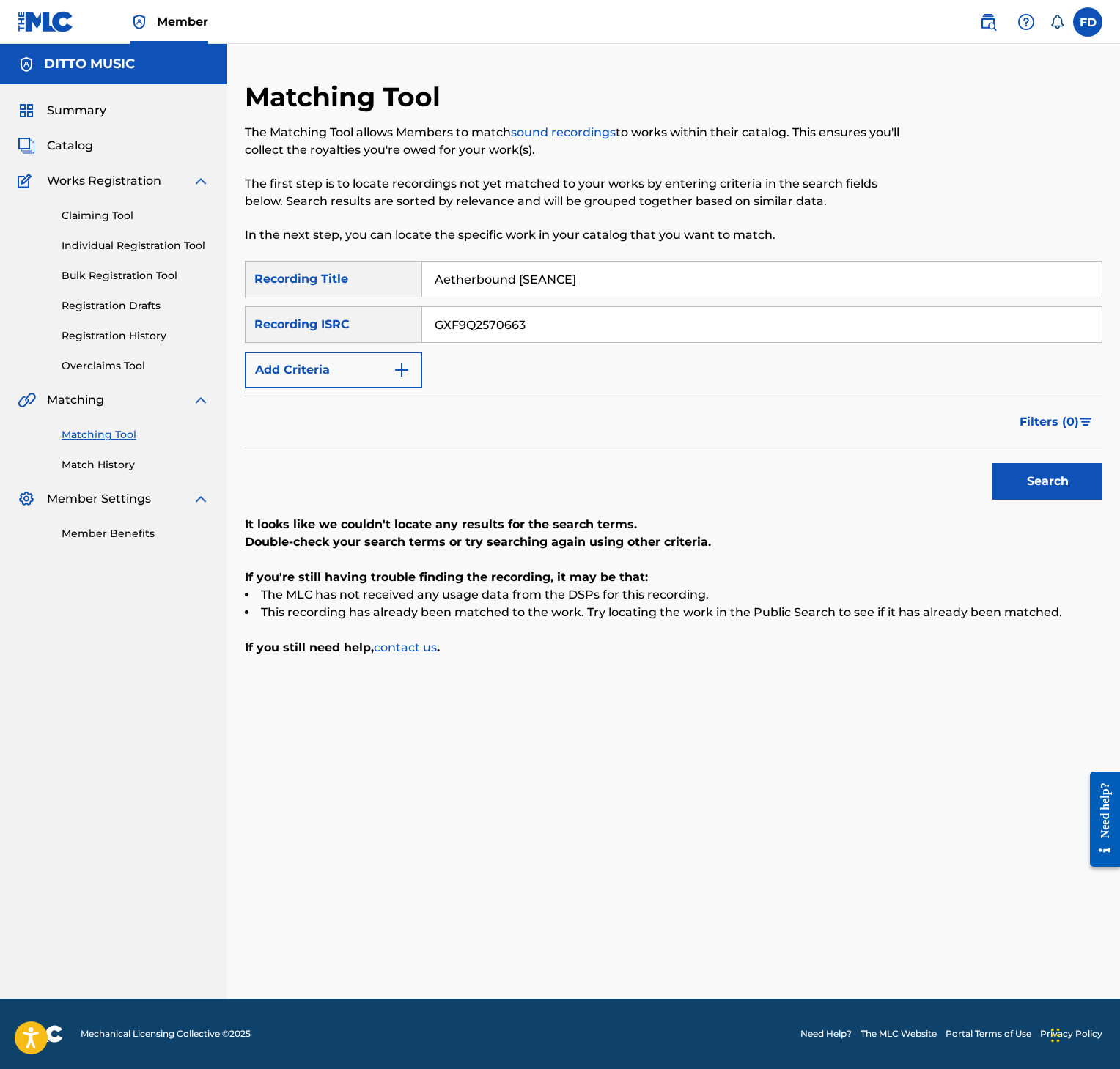
type input "Aetherbound [SEANCE]"
click at [622, 338] on input "GXF9Q2570663" at bounding box center [761, 324] width 680 height 35
type input "GXF9Q2570662"
click at [1038, 479] on button "Search" at bounding box center [1048, 481] width 110 height 37
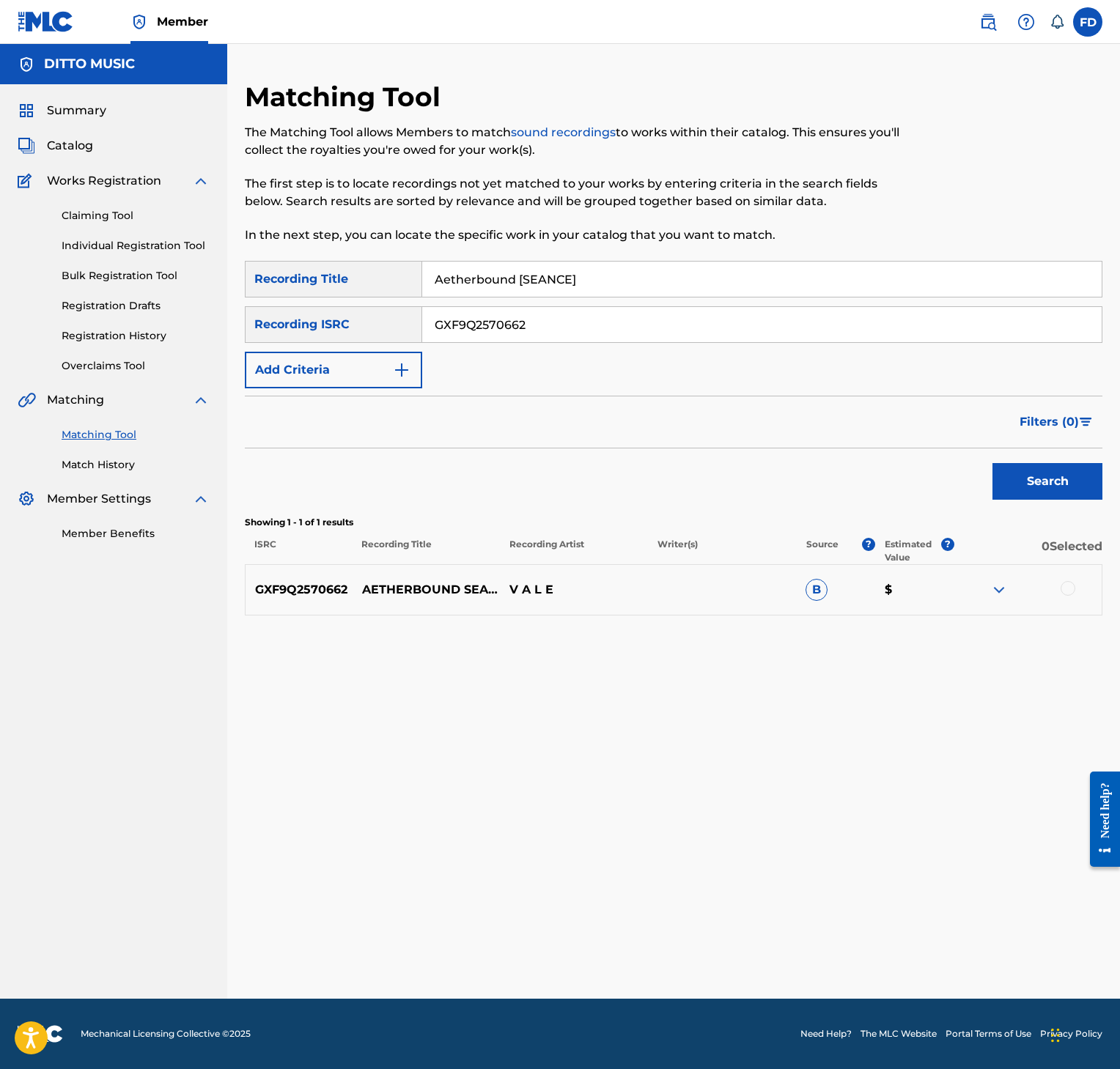
click at [1062, 592] on div at bounding box center [1068, 588] width 15 height 15
click at [997, 943] on button "Match 1 Group" at bounding box center [1021, 950] width 162 height 37
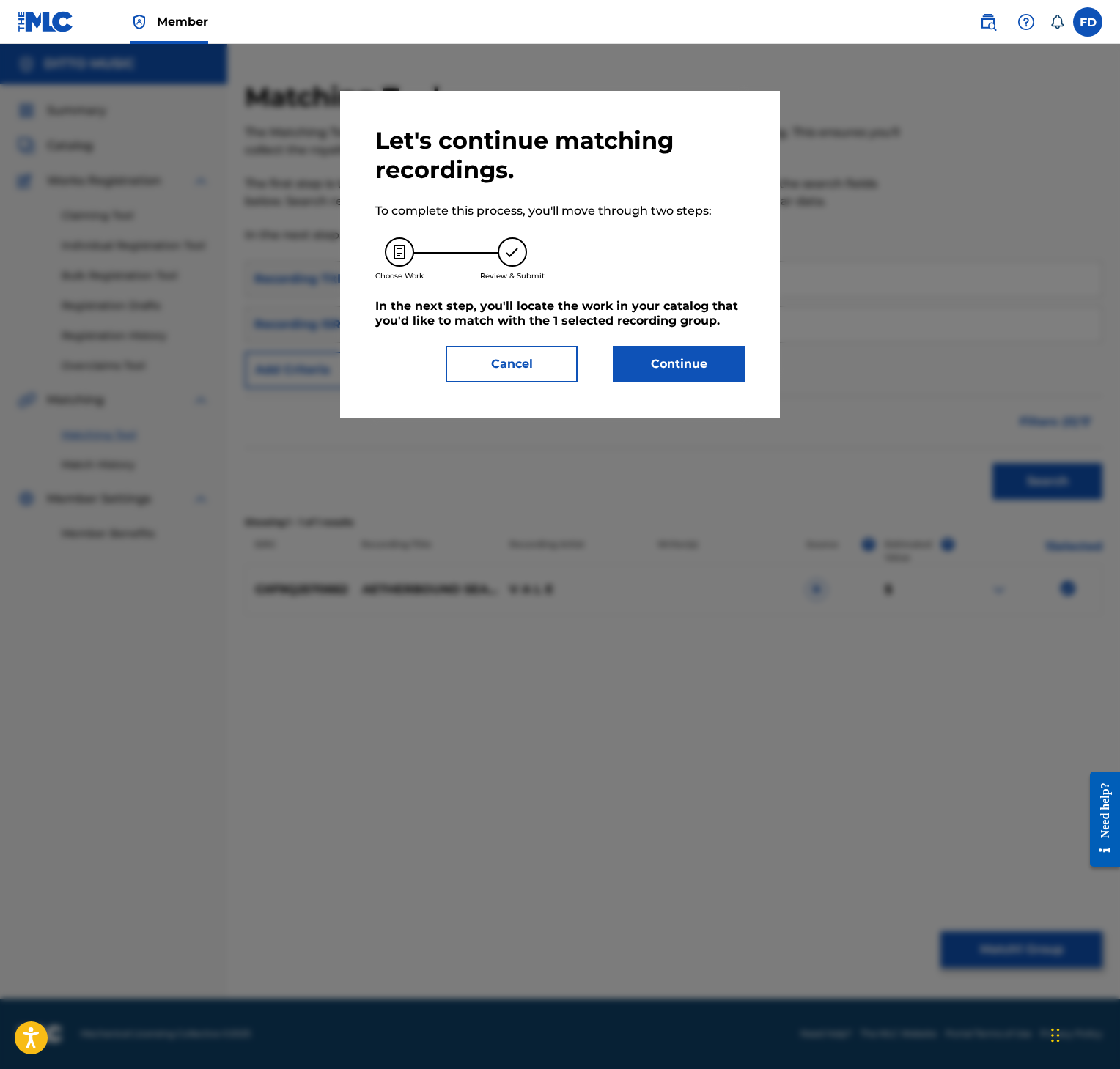
click at [679, 354] on button "Continue" at bounding box center [679, 364] width 132 height 37
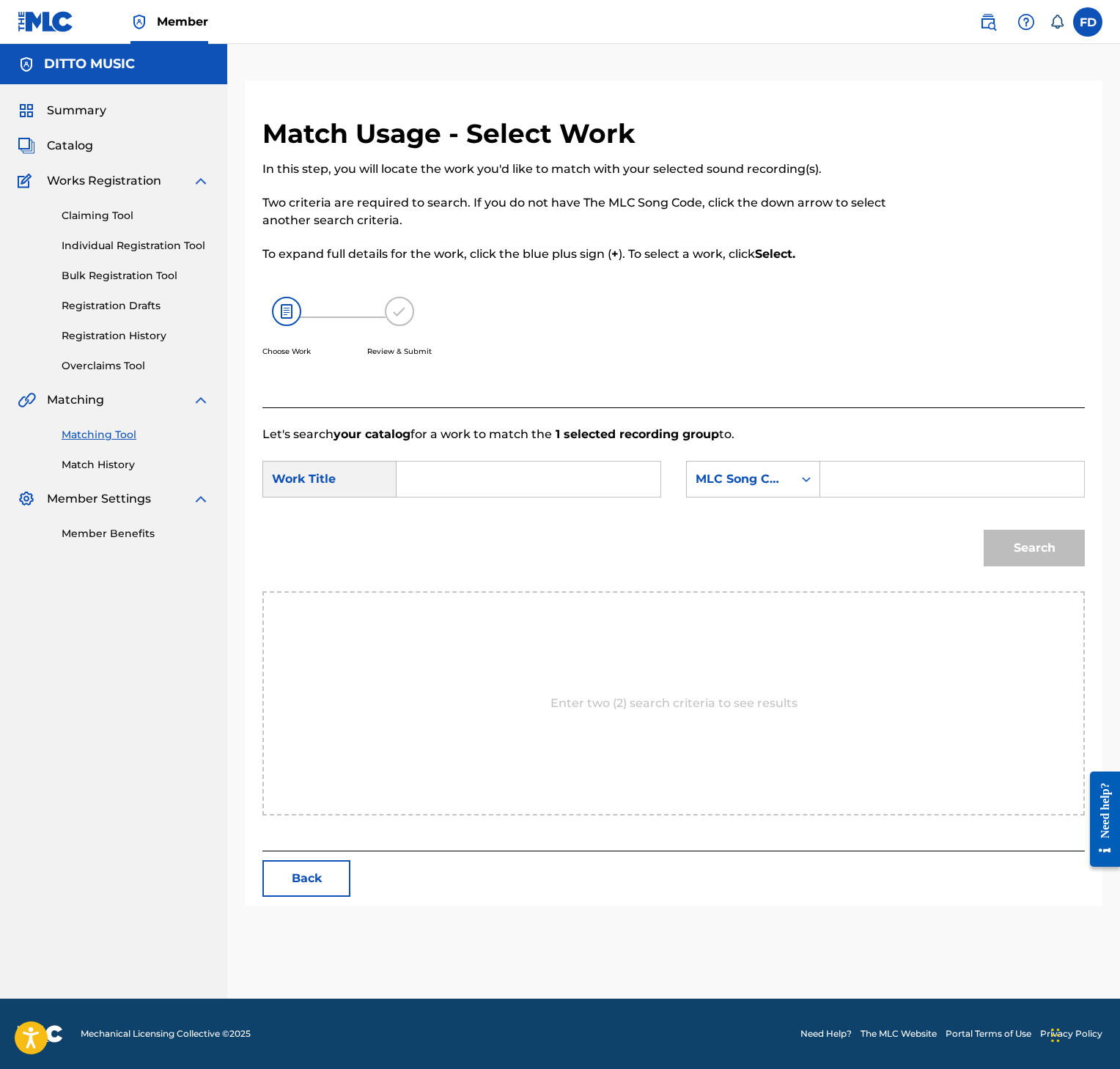
click at [967, 493] on input "Search Form" at bounding box center [953, 479] width 239 height 35
type input "AW3145"
click at [587, 473] on input "Search Form" at bounding box center [529, 479] width 239 height 35
click at [478, 473] on input "Search Form" at bounding box center [529, 479] width 239 height 35
click at [512, 455] on form "SearchWithCriteria426ba3a6-52a7-4ce0-9ba0-ee5b27f4d3e1 Work Title SearchWithCri…" at bounding box center [673, 517] width 823 height 148
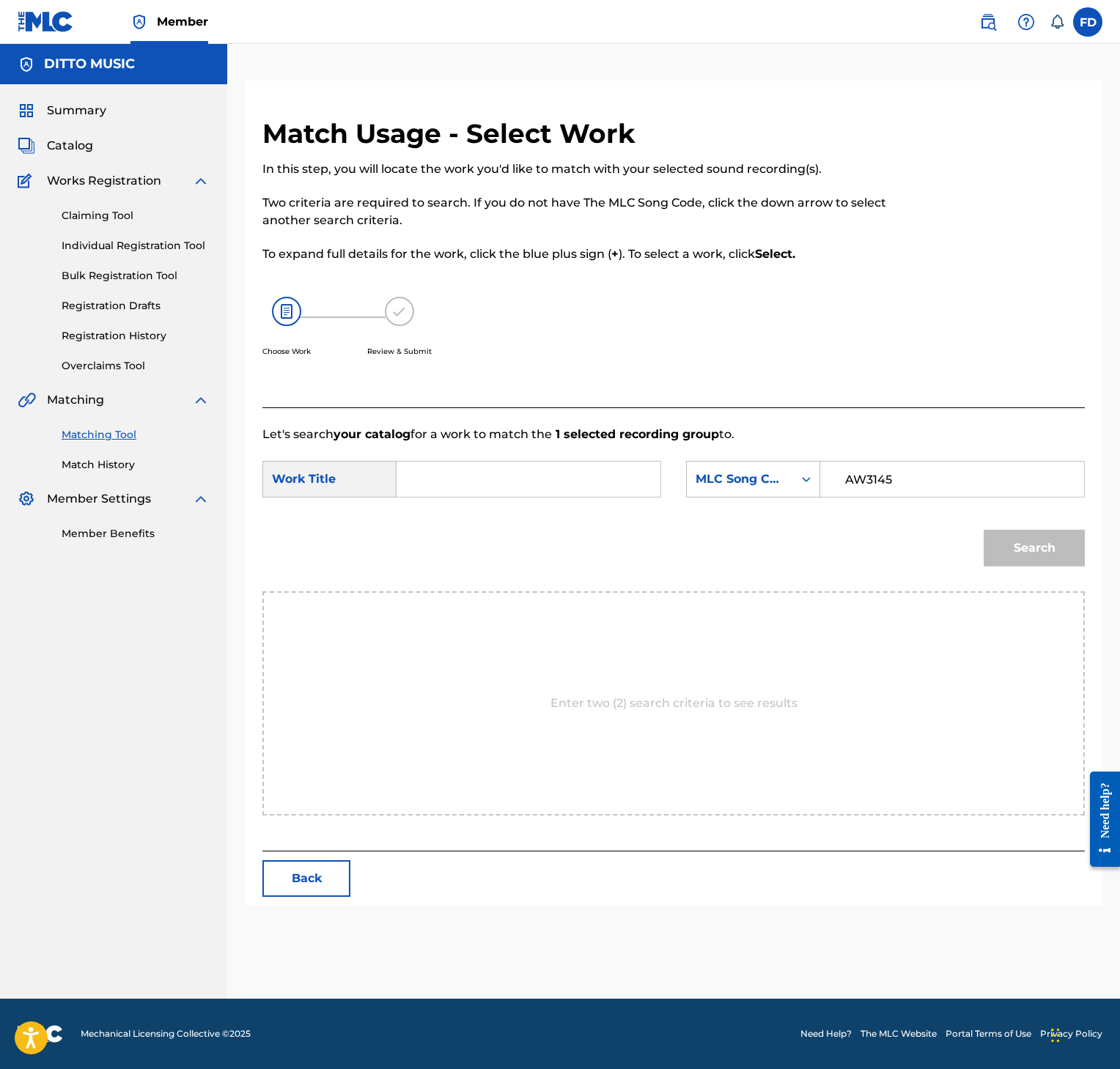
click at [516, 485] on input "Search Form" at bounding box center [529, 479] width 239 height 35
type input "Aetherbound [SEANCE]"
click at [1048, 557] on button "Search" at bounding box center [1035, 548] width 101 height 37
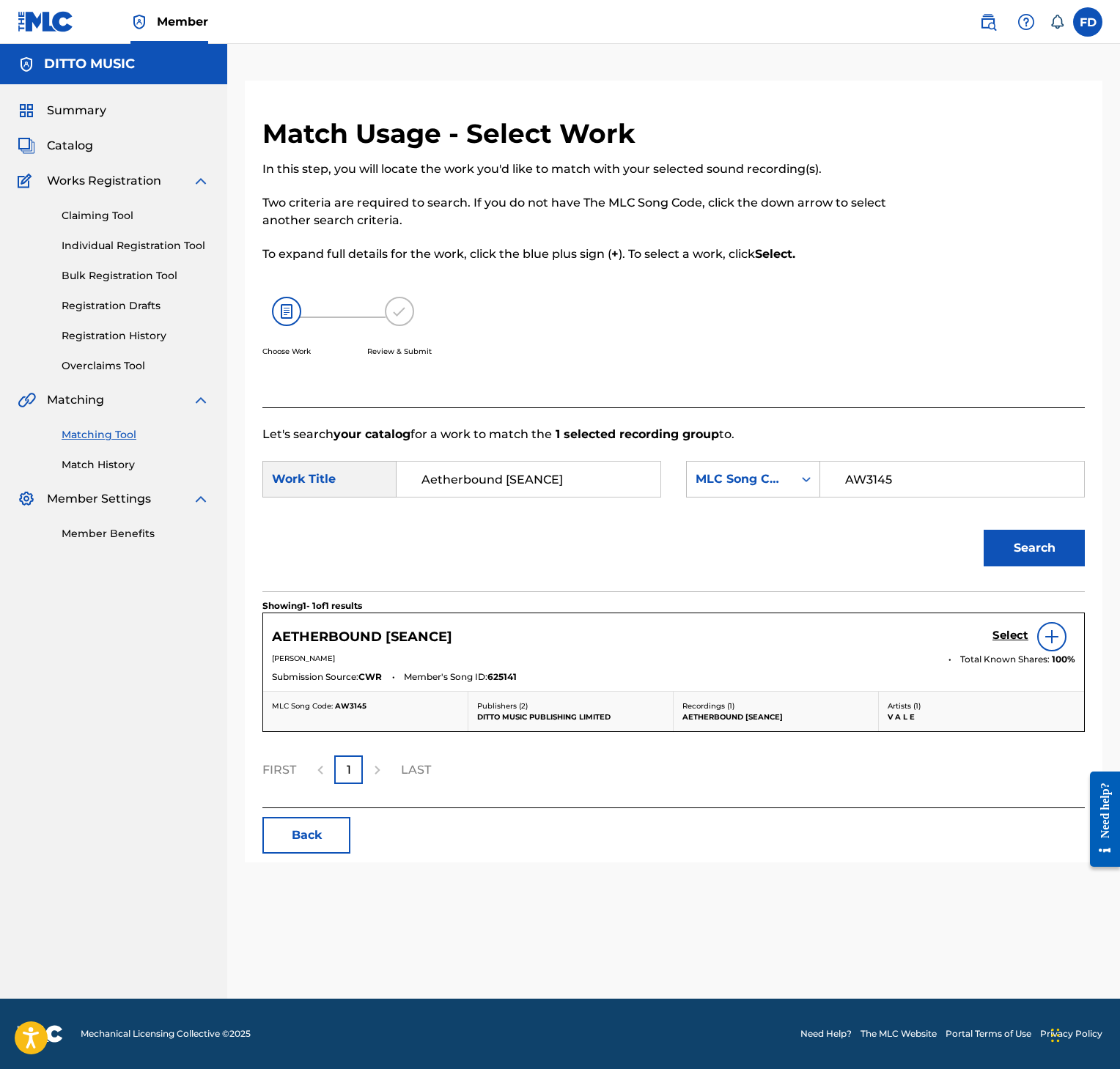
click at [1006, 633] on h5 "Select" at bounding box center [1010, 636] width 36 height 14
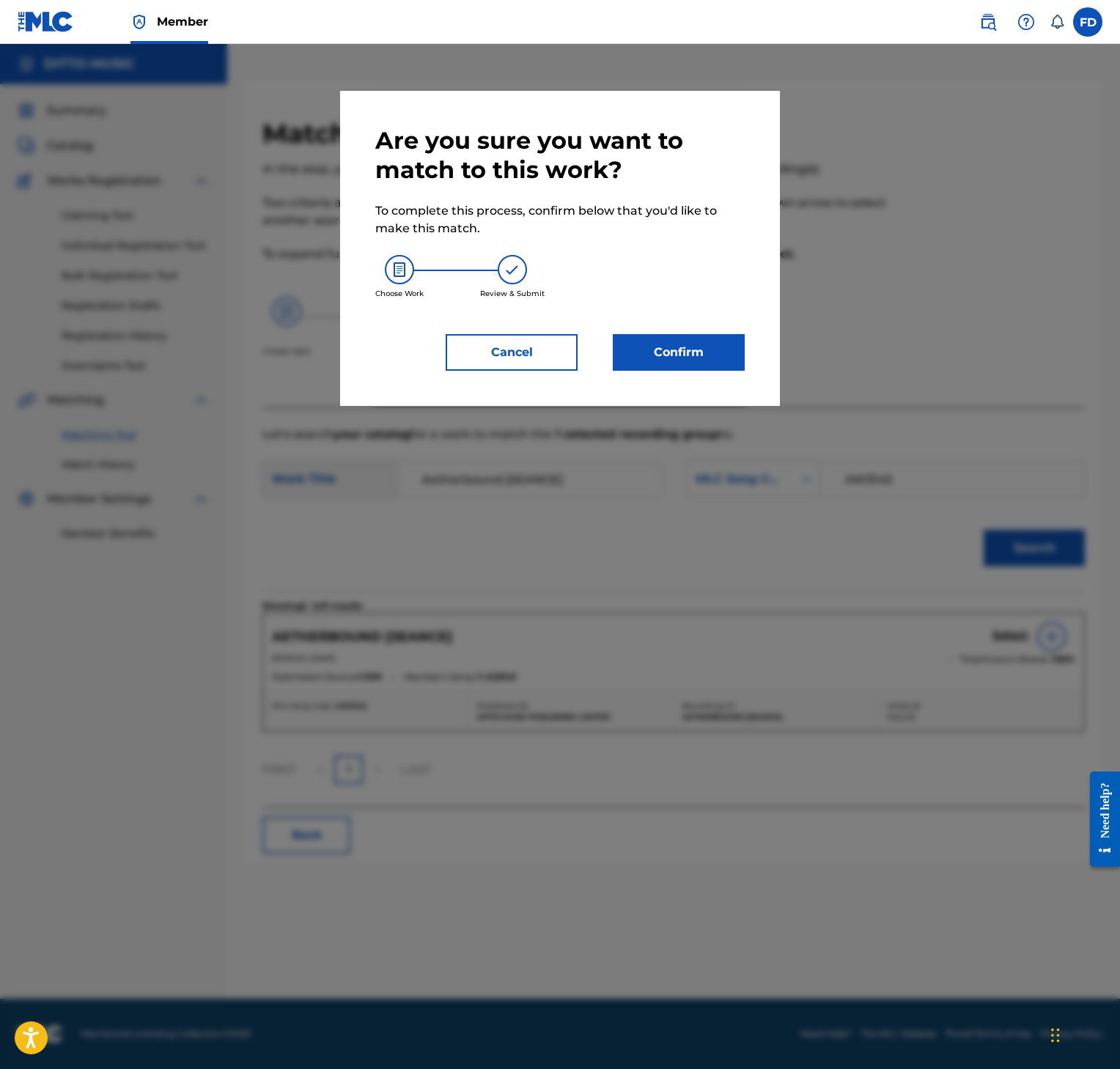
click at [729, 360] on button "Confirm" at bounding box center [679, 352] width 132 height 37
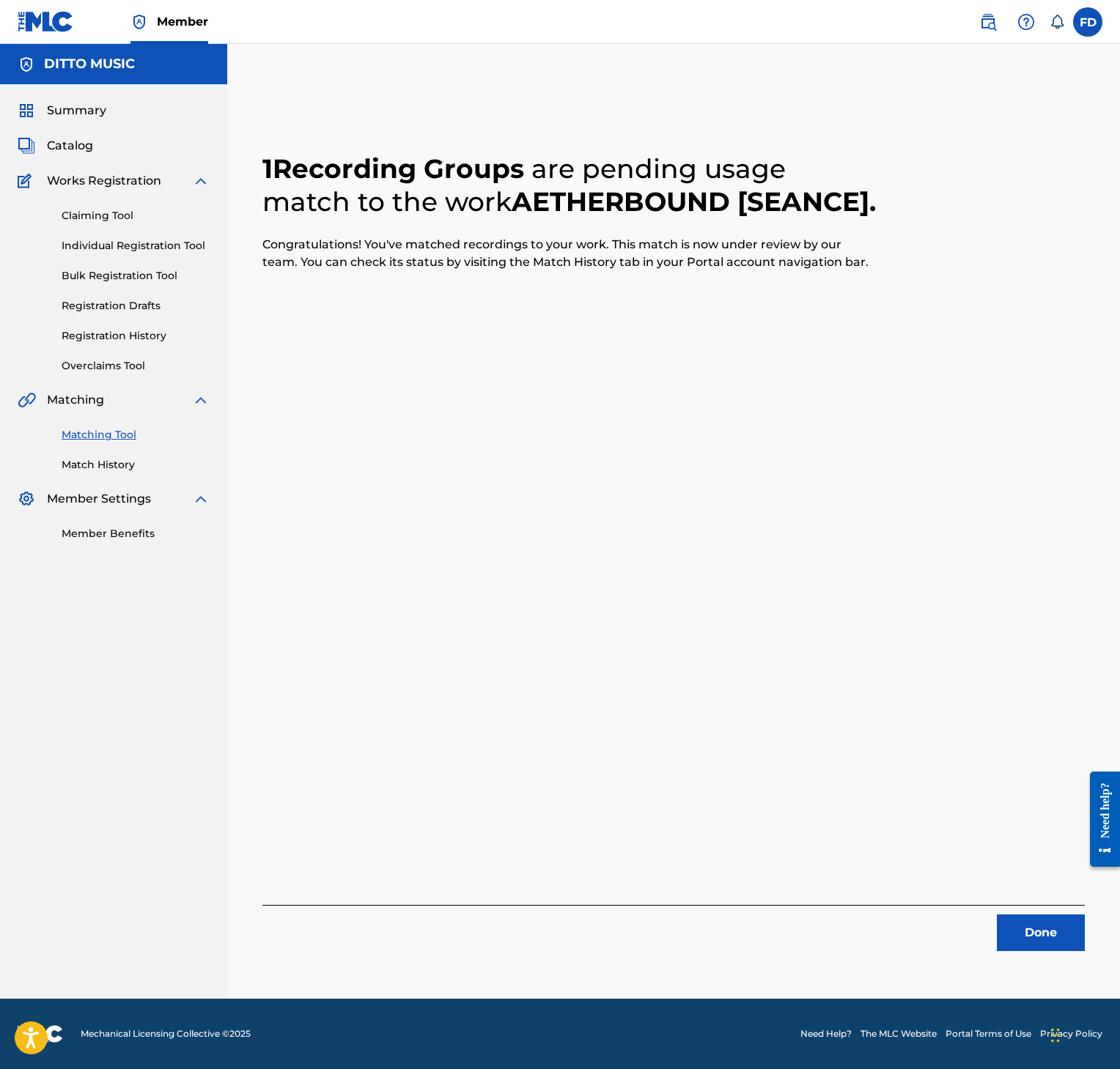
click at [1031, 922] on button "Done" at bounding box center [1041, 933] width 88 height 37
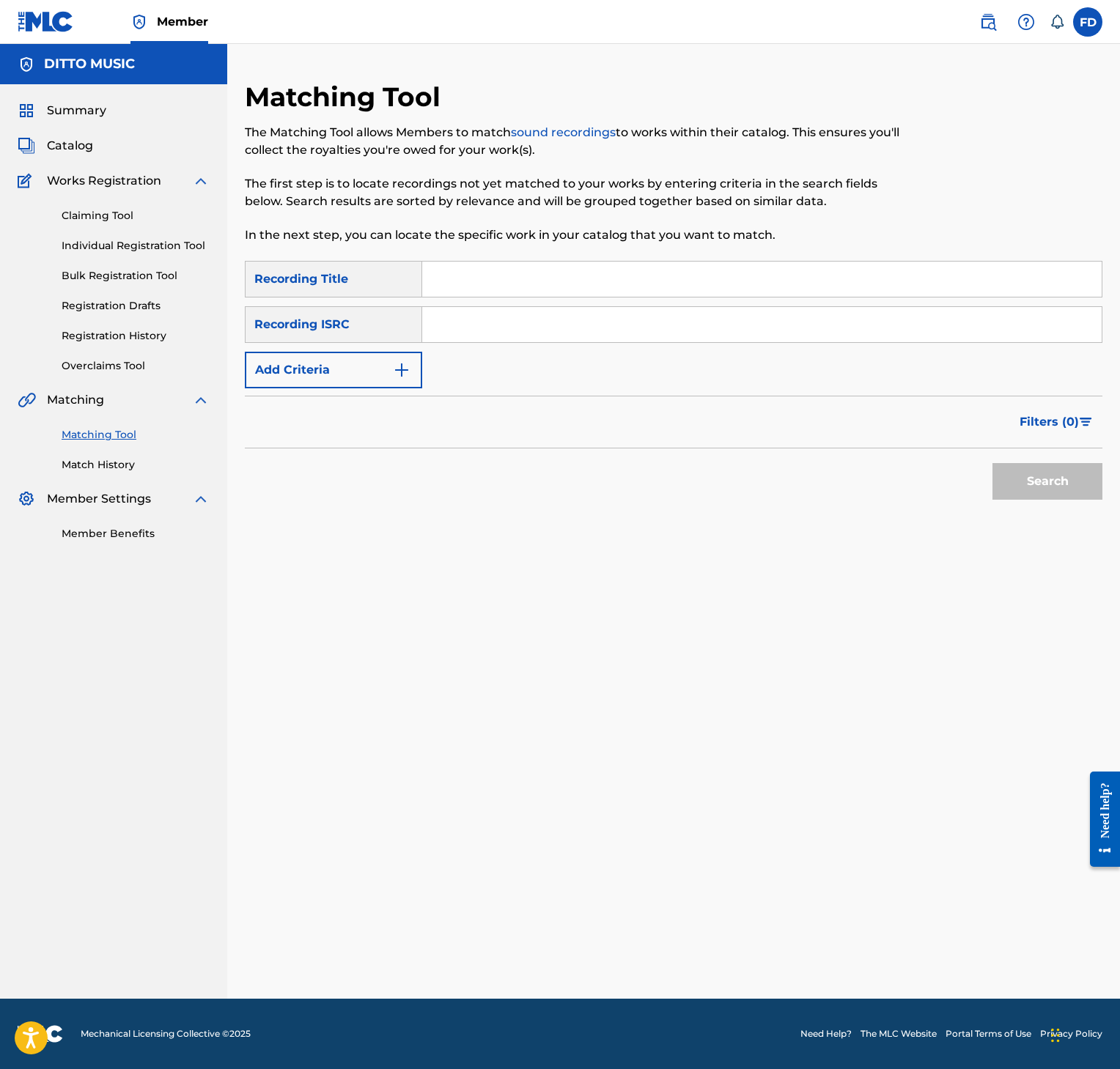
click at [601, 249] on div "Matching Tool The Matching Tool allows Members to match sound recordings to wor…" at bounding box center [575, 170] width 660 height 180
click at [599, 269] on input "Search Form" at bounding box center [761, 279] width 680 height 35
type input "One More Time"
click at [630, 297] on div "SearchWithCriteria8952fc2a-9c6f-4f73-afcc-c1f231126431 Recording Title One More…" at bounding box center [673, 324] width 857 height 127
click at [628, 315] on input "Search Form" at bounding box center [761, 324] width 680 height 35
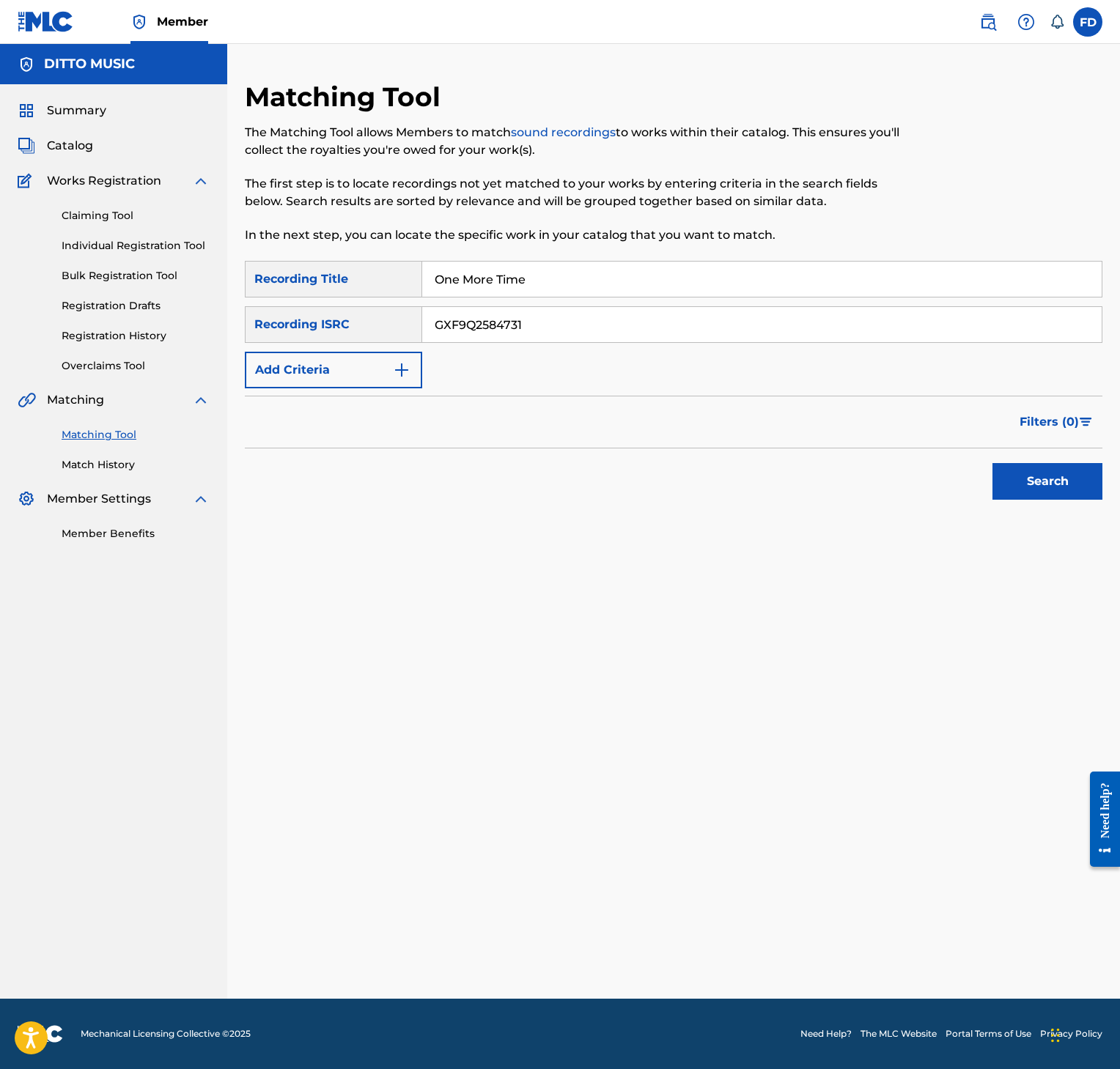
type input "GXF9Q2584731"
drag, startPoint x: 978, startPoint y: 483, endPoint x: 986, endPoint y: 487, distance: 8.9
click at [980, 487] on div "Search" at bounding box center [673, 477] width 857 height 58
click at [1014, 480] on button "Search" at bounding box center [1048, 481] width 110 height 37
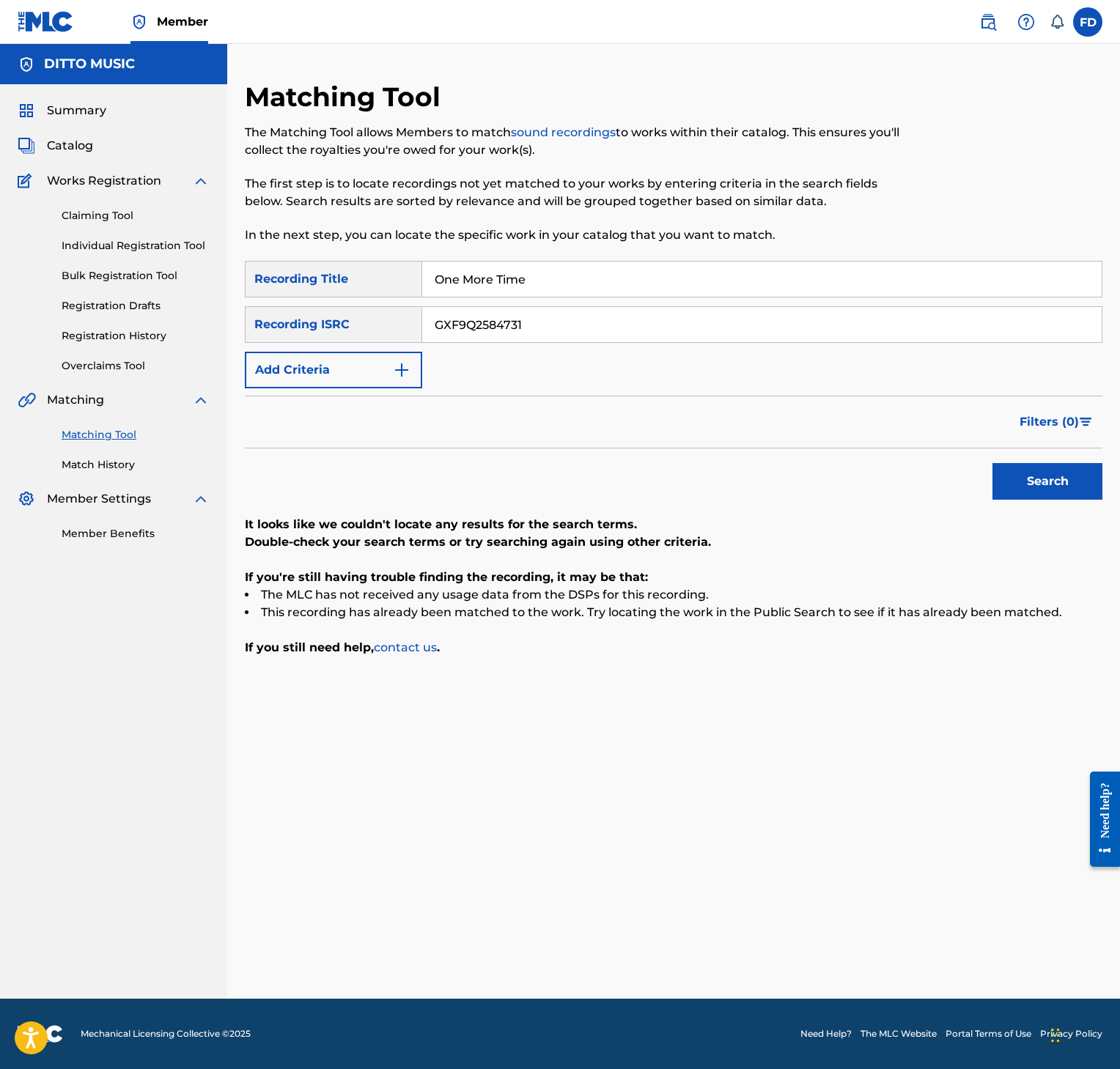
click at [598, 278] on input "One More Time" at bounding box center [761, 279] width 680 height 35
type input "Neverlasting"
click at [565, 315] on input "GXF9Q2584731" at bounding box center [761, 324] width 680 height 35
click at [991, 487] on div "Search" at bounding box center [1044, 477] width 117 height 58
click at [1001, 480] on button "Search" at bounding box center [1048, 481] width 110 height 37
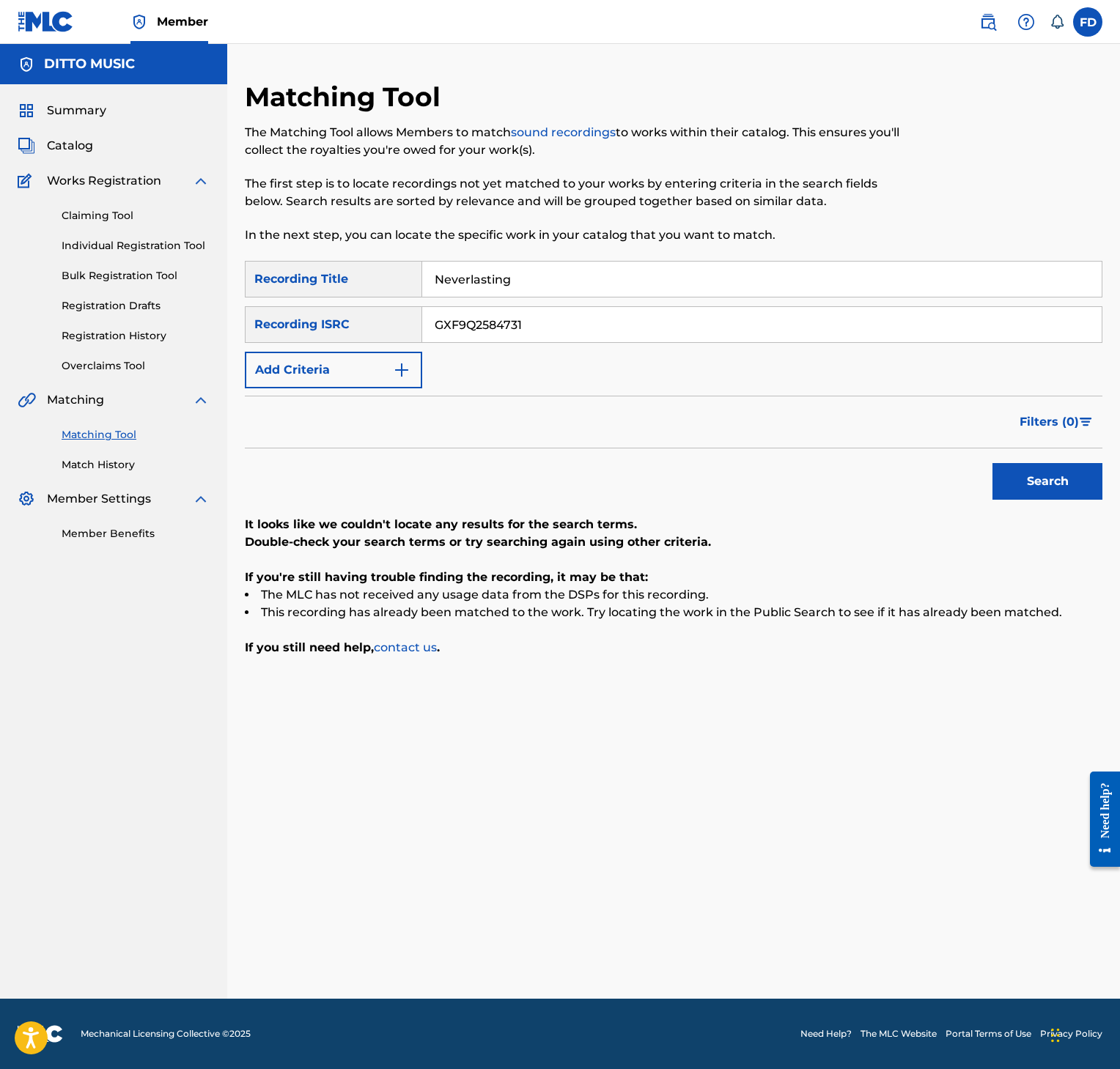
click at [773, 323] on input "GXF9Q2584731" at bounding box center [761, 324] width 680 height 35
type input "GXF9Q2584730"
click at [1069, 503] on div "Search" at bounding box center [1044, 477] width 117 height 58
click at [1056, 480] on button "Search" at bounding box center [1048, 481] width 110 height 37
click at [478, 277] on input "Neverlasting" at bounding box center [761, 279] width 680 height 35
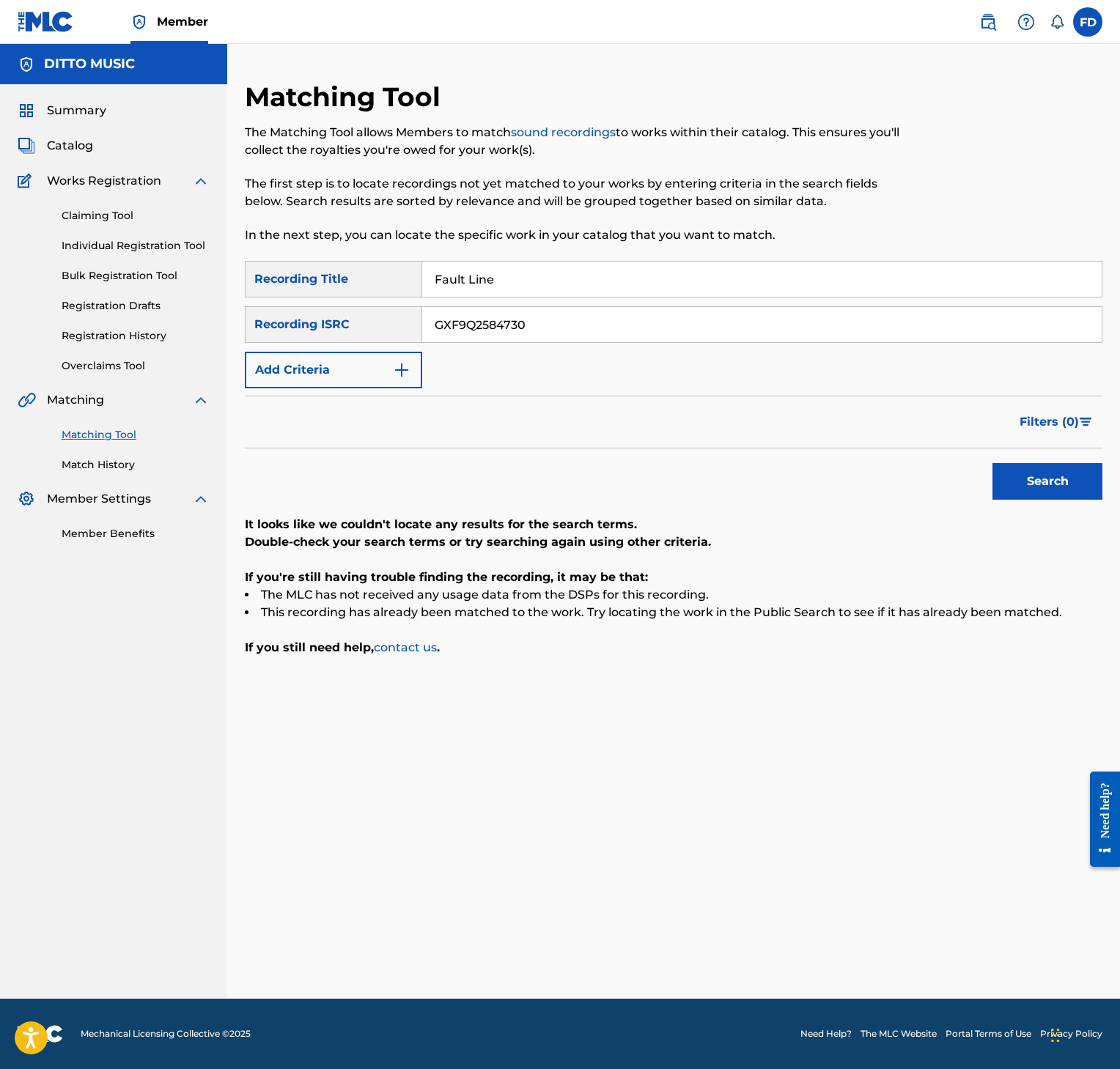
type input "Fault Line"
click at [560, 312] on input "GXF9Q2584730" at bounding box center [761, 324] width 680 height 35
type input "GXF9Q2584718"
click at [1035, 466] on button "Search" at bounding box center [1048, 481] width 110 height 37
click at [556, 279] on input "Fault Line" at bounding box center [761, 279] width 680 height 35
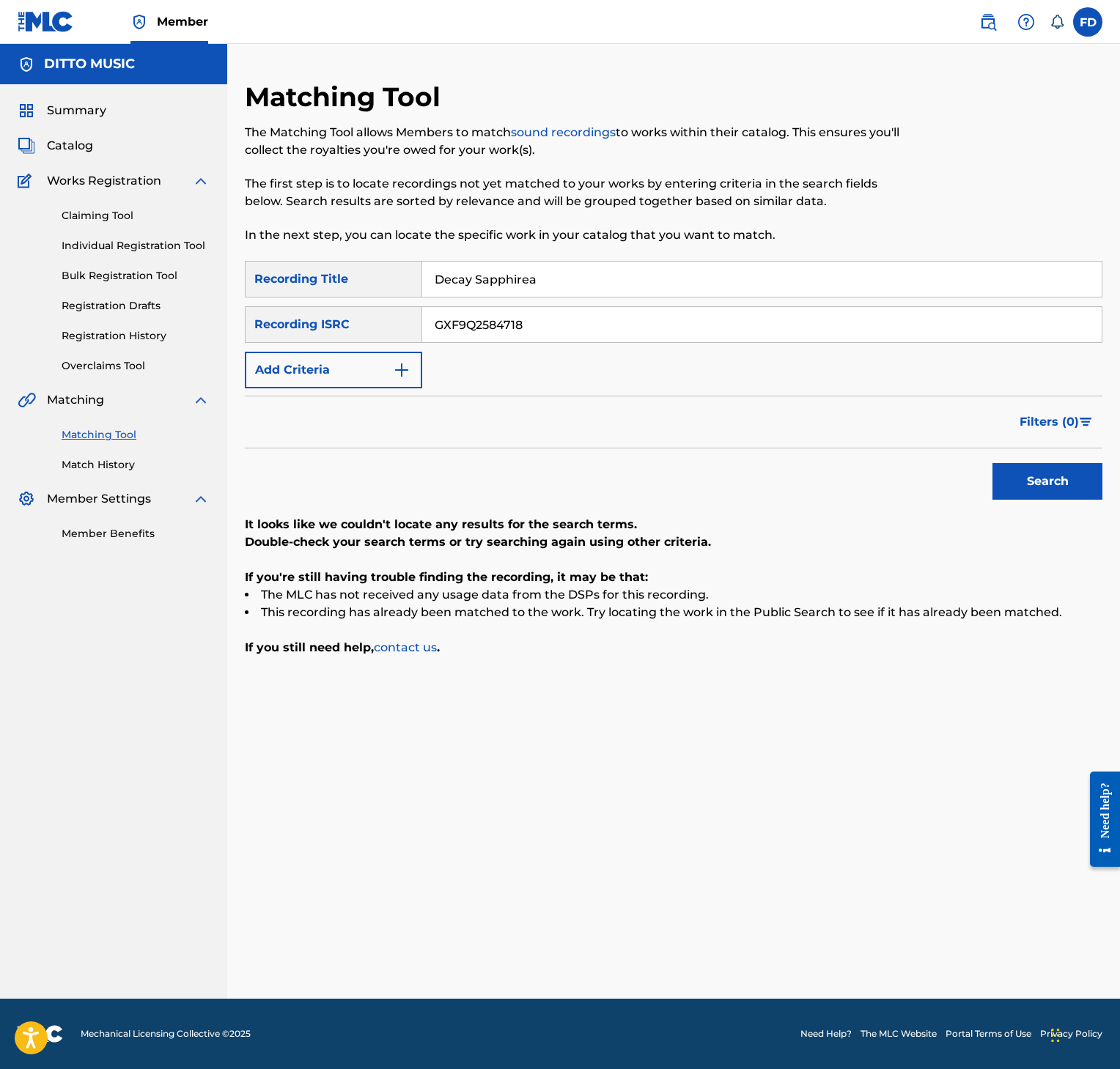
type input "Decay Sapphirea"
click at [637, 303] on div "SearchWithCriteria8952fc2a-9c6f-4f73-afcc-c1f231126431 Recording Title Decay Sa…" at bounding box center [673, 324] width 857 height 127
click at [642, 315] on input "GXF9Q2584718" at bounding box center [761, 324] width 680 height 35
type input "GXF9Q2584713"
click at [994, 485] on button "Search" at bounding box center [1048, 481] width 110 height 37
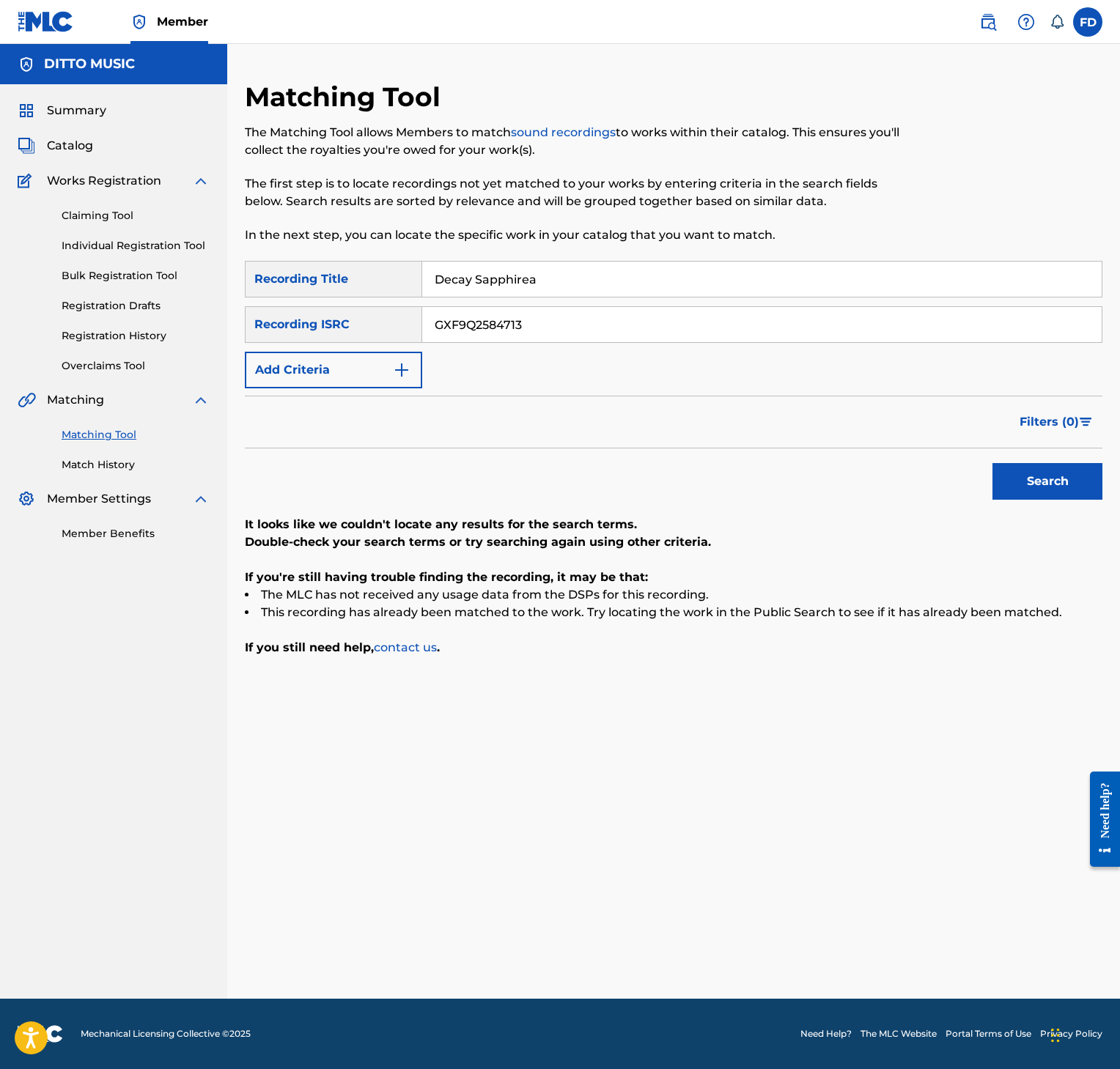
click at [524, 293] on input "Decay Sapphirea" at bounding box center [761, 279] width 680 height 35
type input "Wonbo"
click at [509, 321] on input "GXF9Q2584713" at bounding box center [761, 324] width 680 height 35
type input "GXF9Q2584701"
click at [994, 460] on div "Search" at bounding box center [1044, 477] width 117 height 58
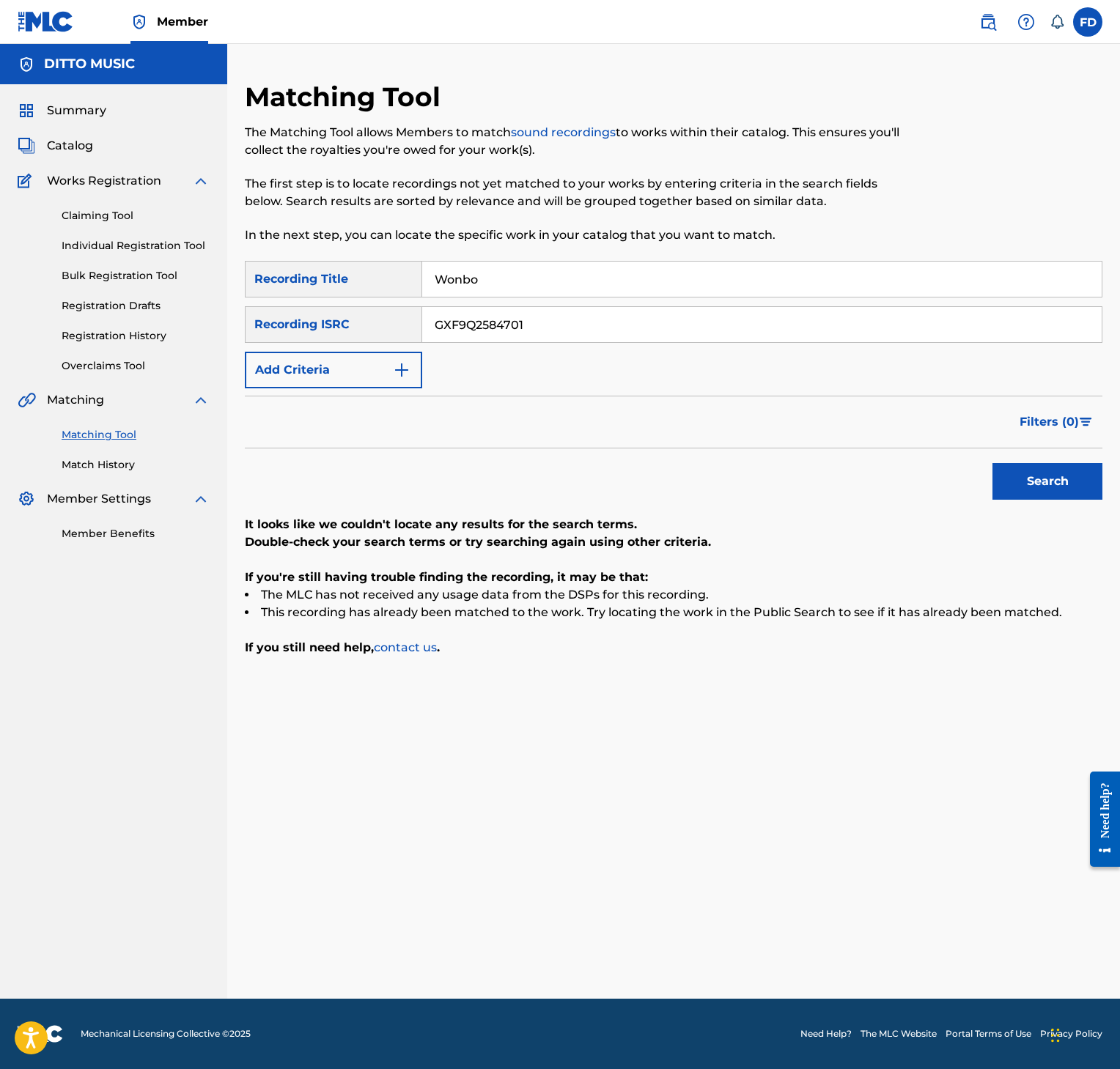
click at [1032, 488] on button "Search" at bounding box center [1048, 481] width 110 height 37
click at [468, 301] on div "SearchWithCriteria8952fc2a-9c6f-4f73-afcc-c1f231126431 Recording Title Wonbo Se…" at bounding box center [673, 324] width 857 height 127
click at [509, 271] on input "Wonbo" at bounding box center [761, 279] width 680 height 35
type input "Underside"
click at [550, 334] on input "GXF9Q2584701" at bounding box center [761, 324] width 680 height 35
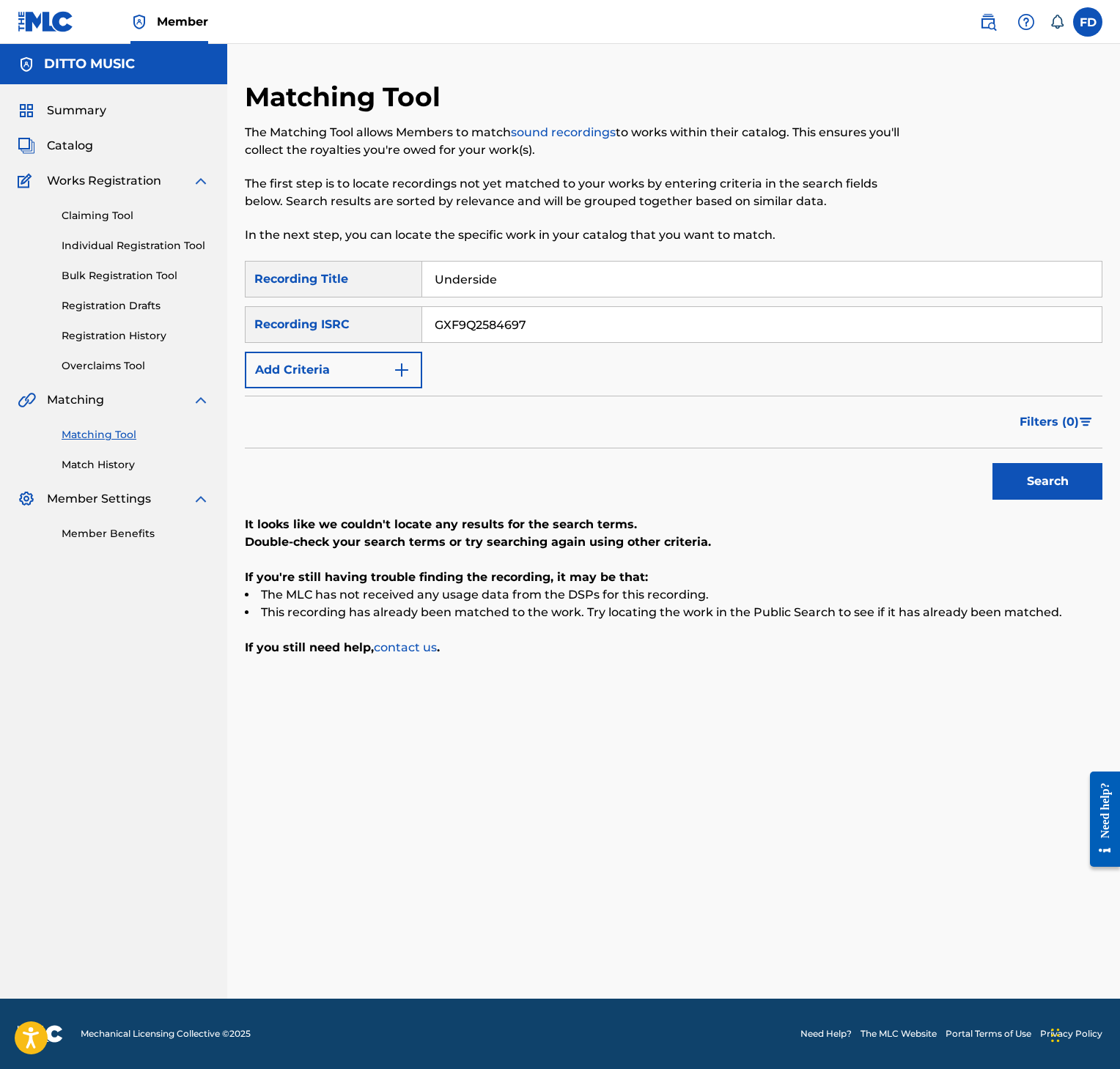
type input "GXF9Q2584697"
click at [998, 466] on button "Search" at bounding box center [1048, 481] width 110 height 37
click at [581, 283] on input "Underside" at bounding box center [761, 279] width 680 height 35
type input "Waterdrops"
click at [589, 327] on input "GXF9Q2584697" at bounding box center [761, 324] width 680 height 35
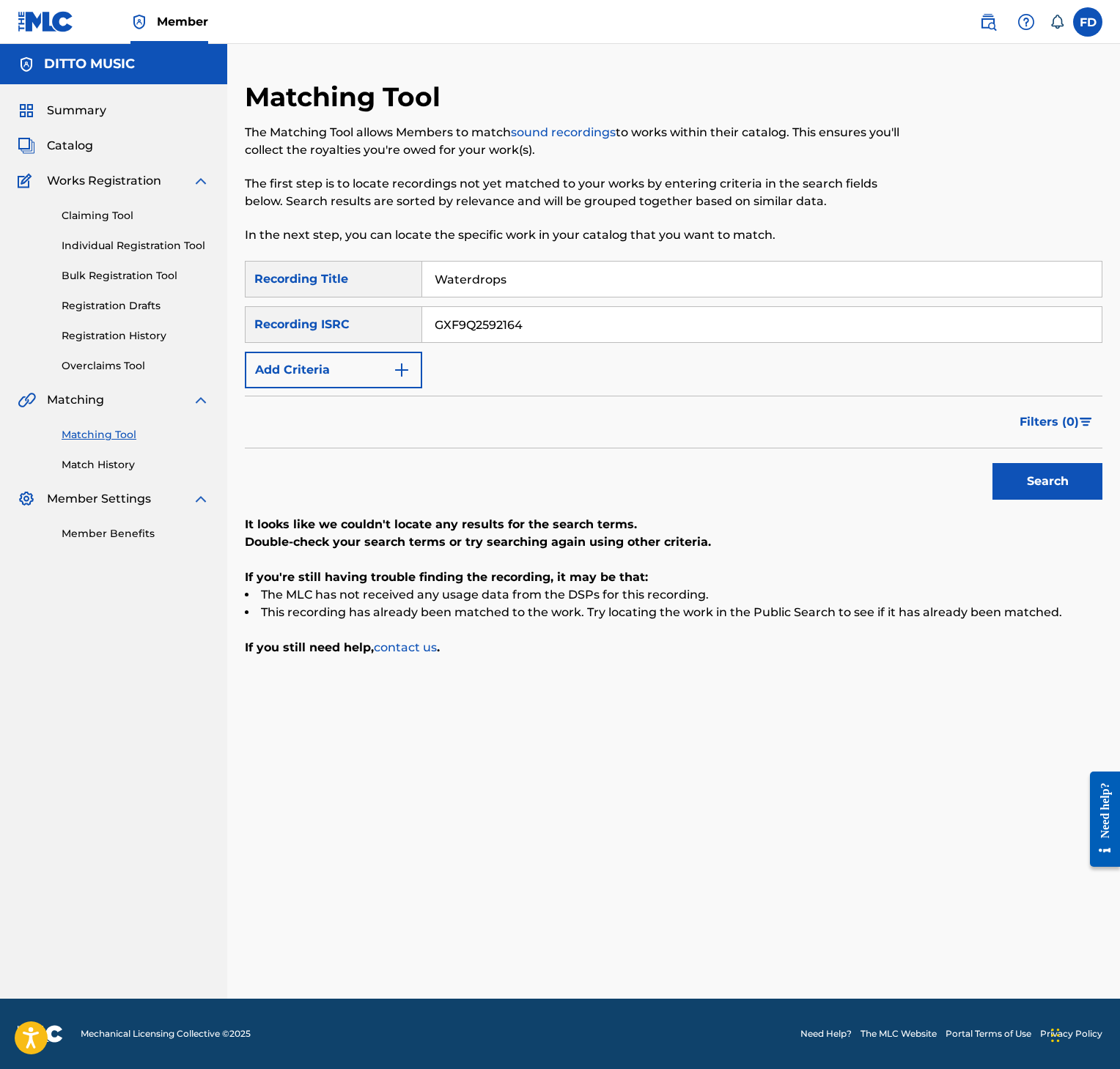
type input "GXF9Q2592164"
click at [1000, 497] on button "Search" at bounding box center [1048, 481] width 110 height 37
click at [595, 315] on input "GXF9Q2592164" at bounding box center [761, 324] width 680 height 35
click at [625, 286] on input "Waterdrops" at bounding box center [761, 279] width 680 height 35
type input "Third Eye [VII]"
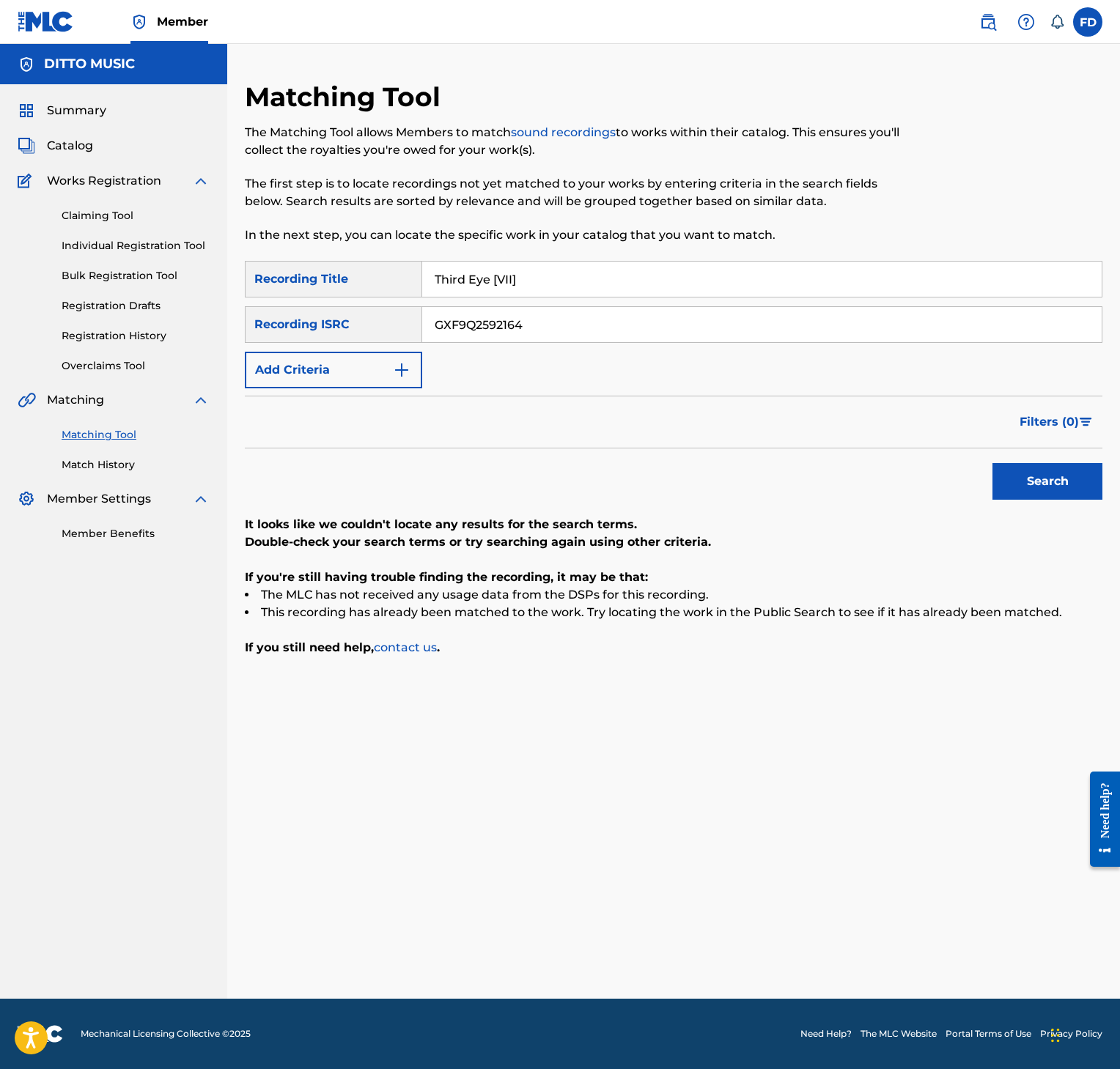
click at [593, 344] on div "SearchWithCriteria8952fc2a-9c6f-4f73-afcc-c1f231126431 Recording Title Third Ey…" at bounding box center [673, 324] width 857 height 127
click at [601, 334] on input "GXF9Q2592164" at bounding box center [761, 324] width 680 height 35
type input "GXF9Q2592160"
drag, startPoint x: 1035, startPoint y: 518, endPoint x: 1070, endPoint y: 480, distance: 51.7
click at [1045, 512] on div "SearchWithCriteria8952fc2a-9c6f-4f73-afcc-c1f231126431 Recording Title Third Ey…" at bounding box center [673, 459] width 857 height 396
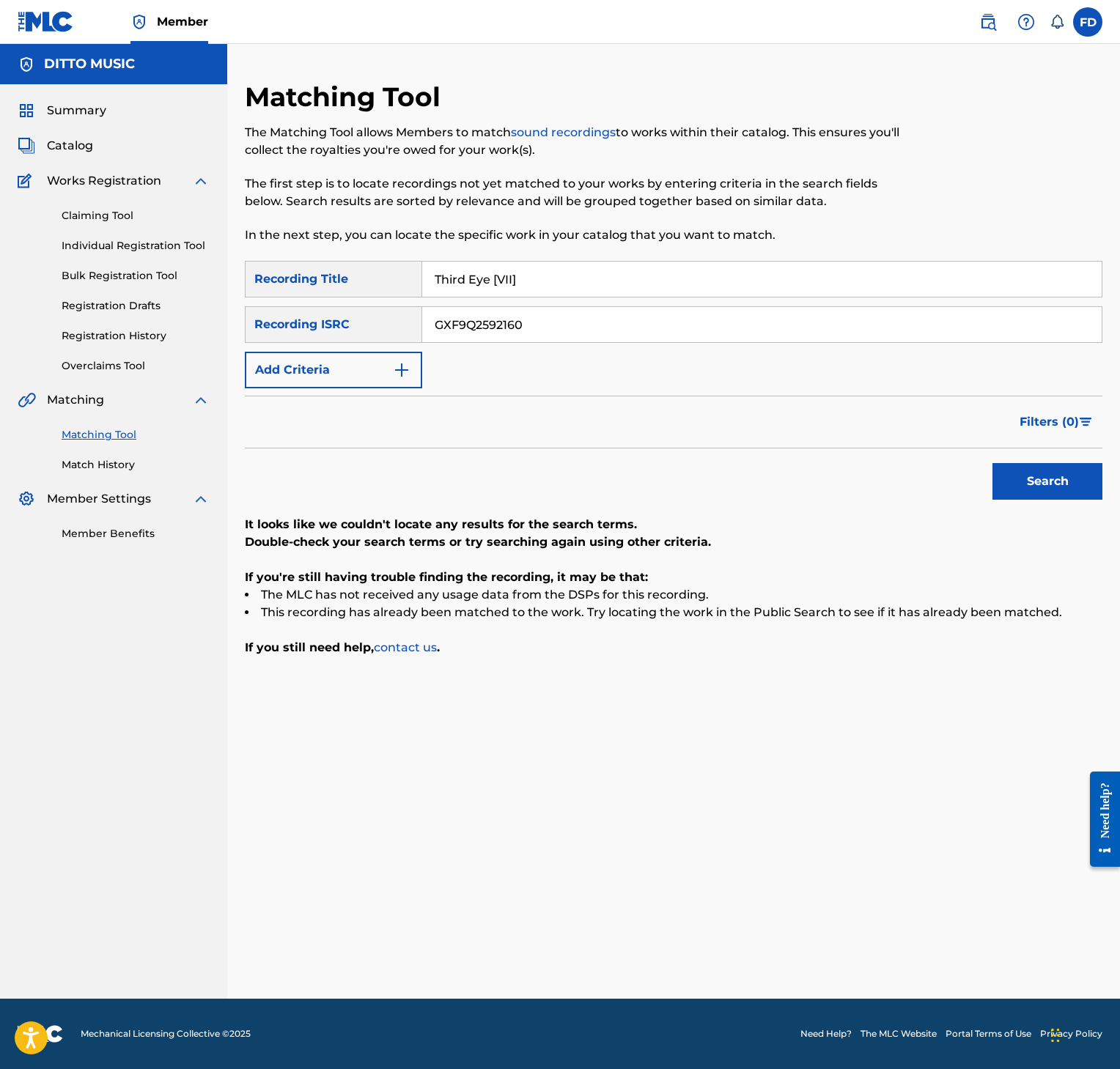
click at [1070, 480] on button "Search" at bounding box center [1048, 481] width 110 height 37
drag, startPoint x: 390, startPoint y: 321, endPoint x: 434, endPoint y: 271, distance: 66.6
click at [403, 303] on div "SearchWithCriteria8952fc2a-9c6f-4f73-afcc-c1f231126431 Recording Title Third Ey…" at bounding box center [673, 324] width 857 height 127
click at [437, 271] on input "Third Eye [VII]" at bounding box center [761, 279] width 680 height 35
type input "Quell [VIII]"
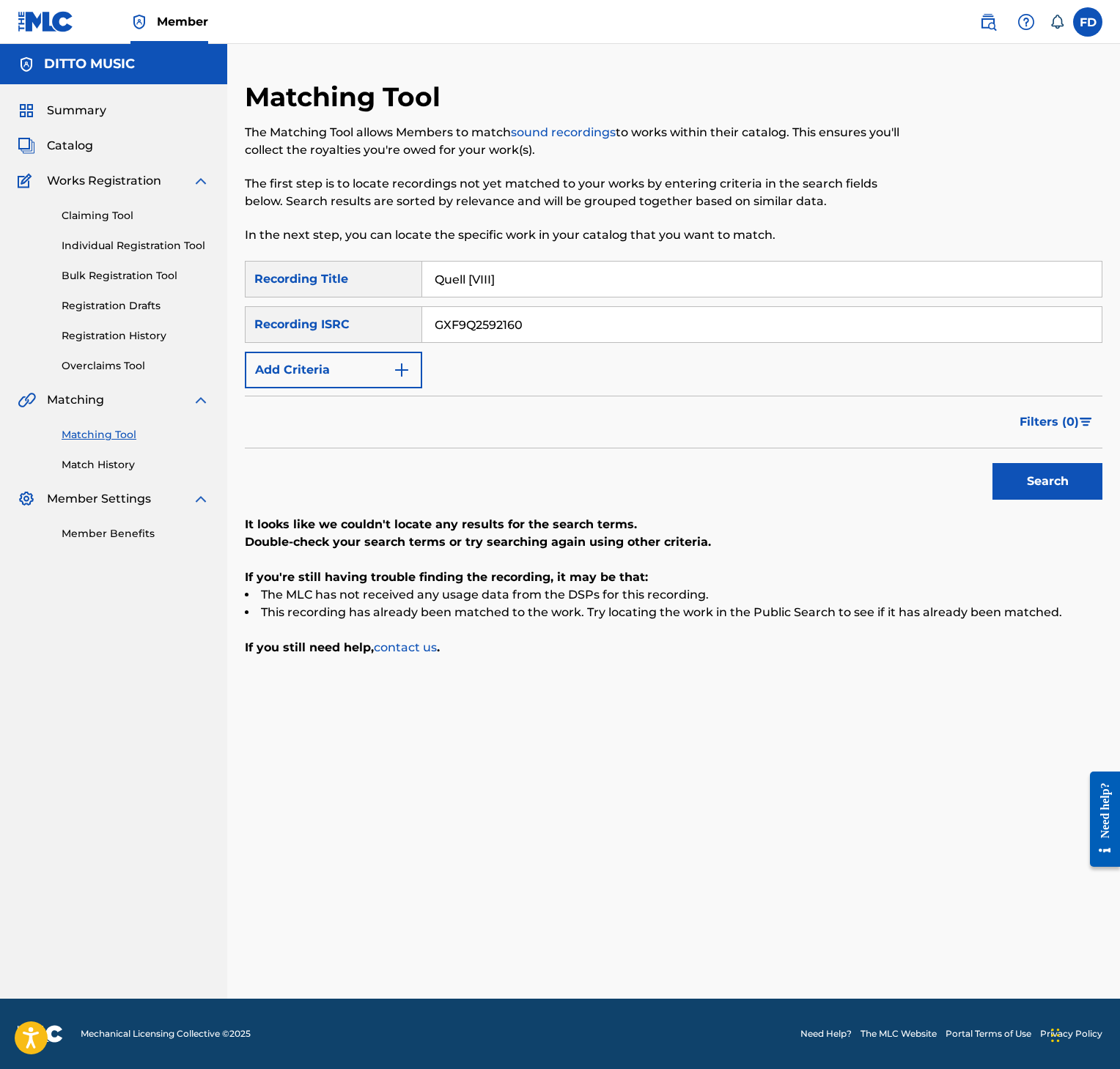
click at [495, 317] on input "GXF9Q2592160" at bounding box center [761, 324] width 680 height 35
type input "GXF9Q2592152"
click at [1045, 494] on button "Search" at bounding box center [1048, 481] width 110 height 37
click at [469, 266] on input "Quell [VIII]" at bounding box center [761, 279] width 680 height 35
type input "No Time In Space [VII]"
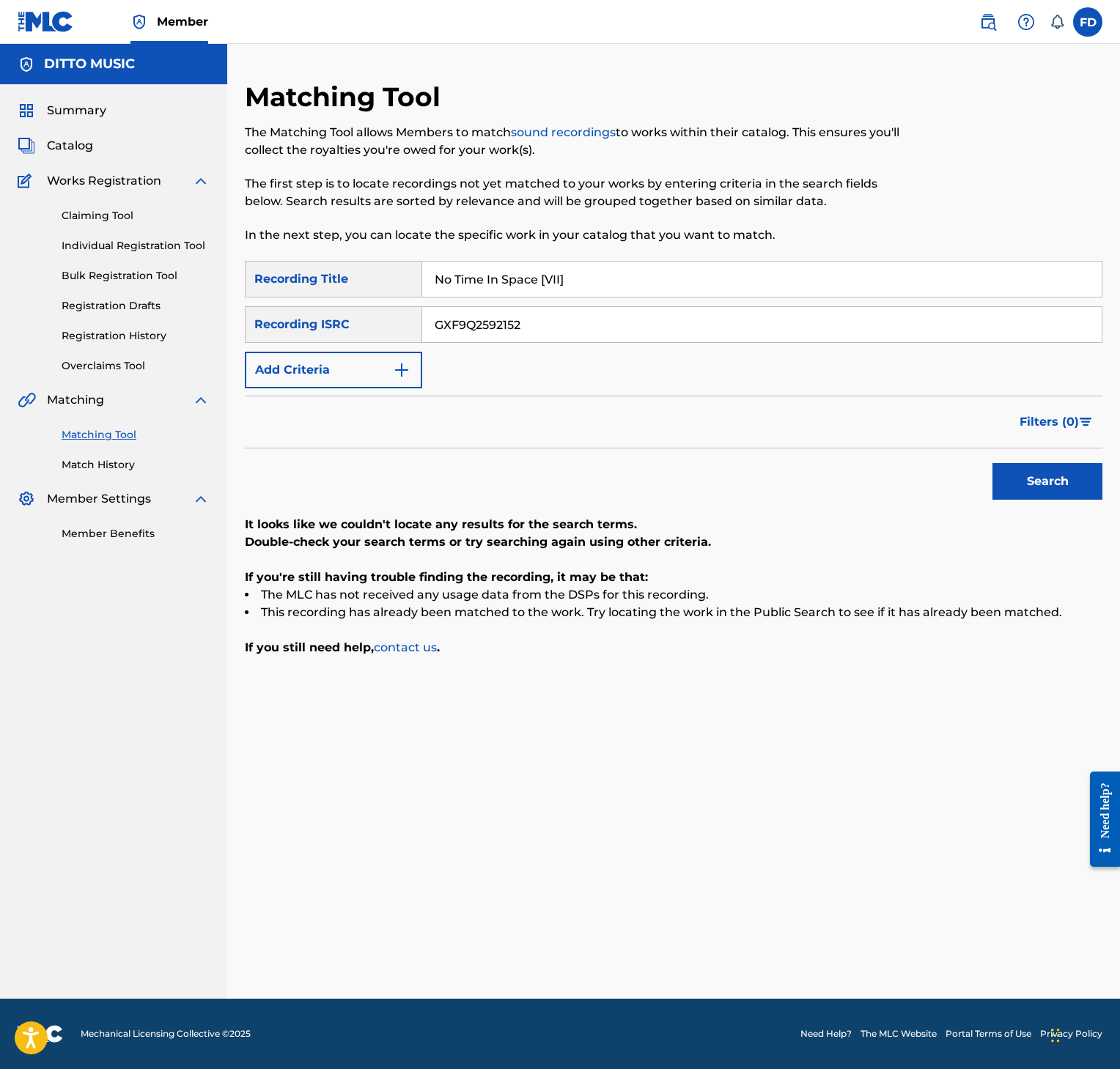
click at [554, 310] on input "GXF9Q2592152" at bounding box center [761, 324] width 680 height 35
type input "GXF9Q2592141"
click at [1022, 487] on button "Search" at bounding box center [1048, 481] width 110 height 37
drag, startPoint x: 507, startPoint y: 310, endPoint x: 530, endPoint y: 283, distance: 35.5
click at [511, 305] on div "SearchWithCriteria8952fc2a-9c6f-4f73-afcc-c1f231126431 Recording Title No Time …" at bounding box center [673, 324] width 857 height 127
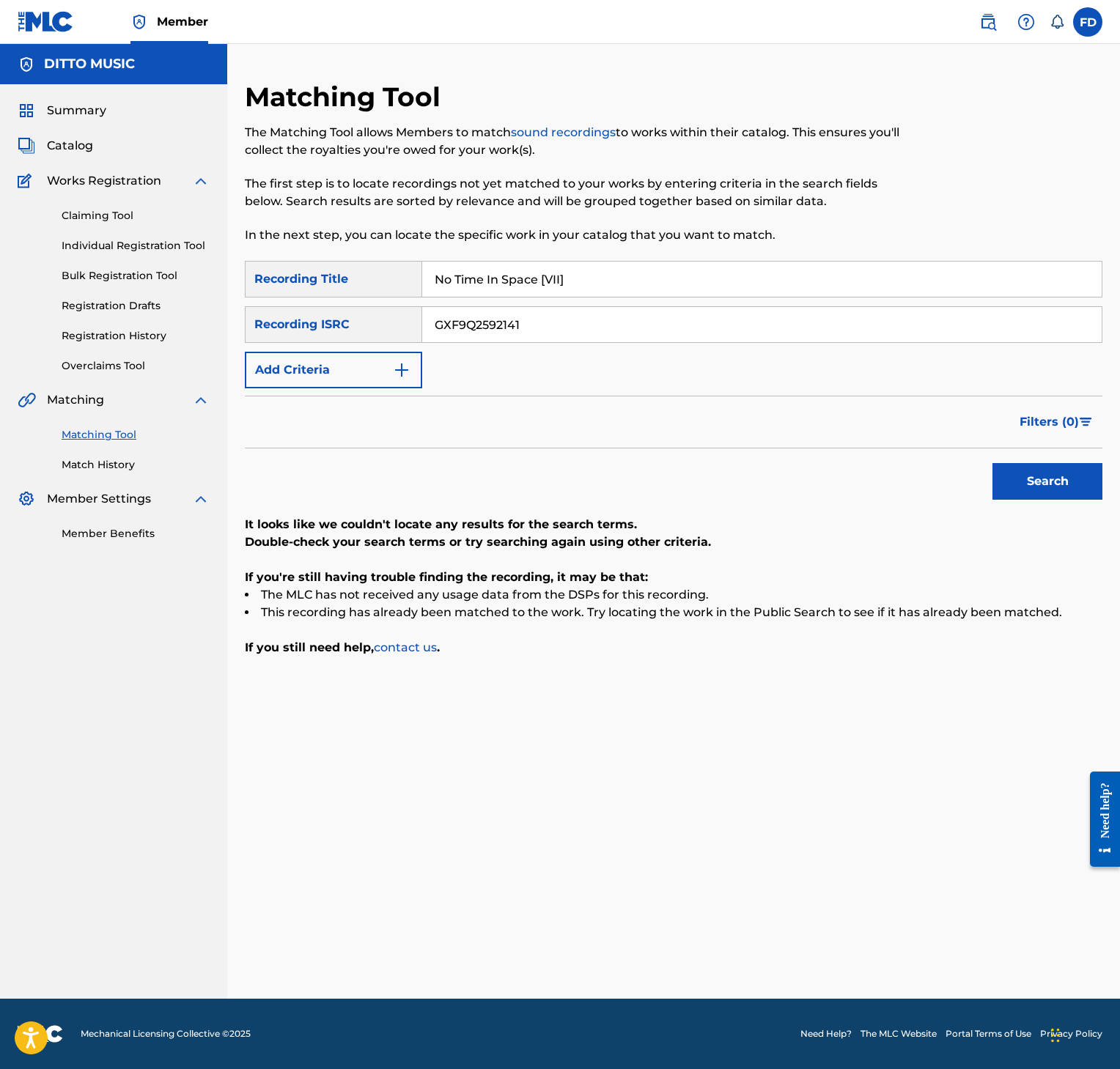
click at [530, 283] on input "No Time In Space [VII]" at bounding box center [761, 279] width 680 height 35
type input "No Time In Space [VI]"
click at [700, 318] on input "GXF9Q2592141" at bounding box center [761, 324] width 680 height 35
type input "GXF9Q2592140"
click at [1064, 461] on div "Search" at bounding box center [1044, 477] width 117 height 58
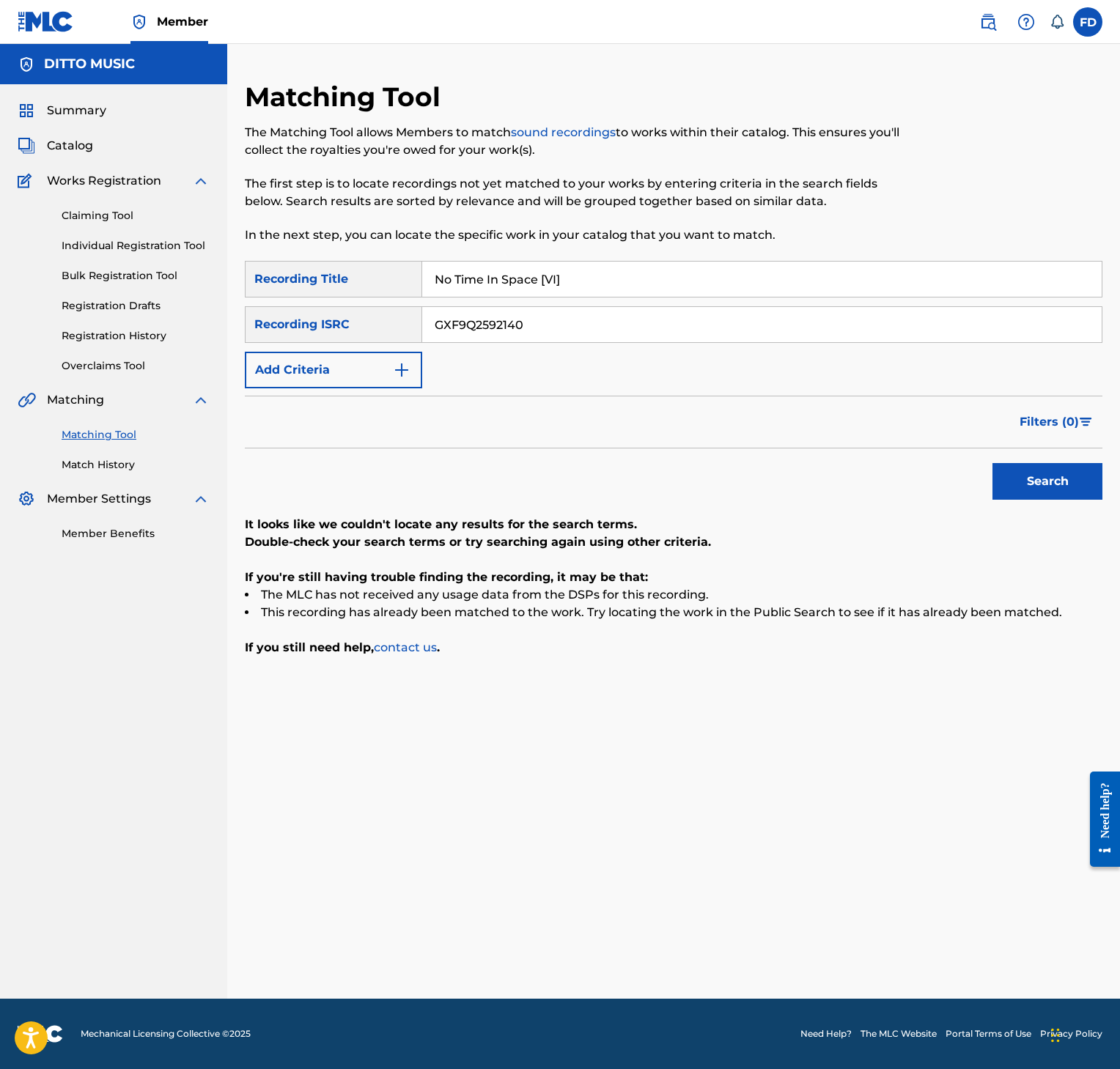
click at [1062, 461] on div "Search" at bounding box center [1044, 477] width 117 height 58
click at [1059, 476] on button "Search" at bounding box center [1048, 481] width 110 height 37
click at [1041, 488] on button "Search" at bounding box center [1048, 481] width 110 height 37
click at [633, 269] on input "No Time In Space [VI]" at bounding box center [761, 279] width 680 height 35
type input "No Time In Space [III]"
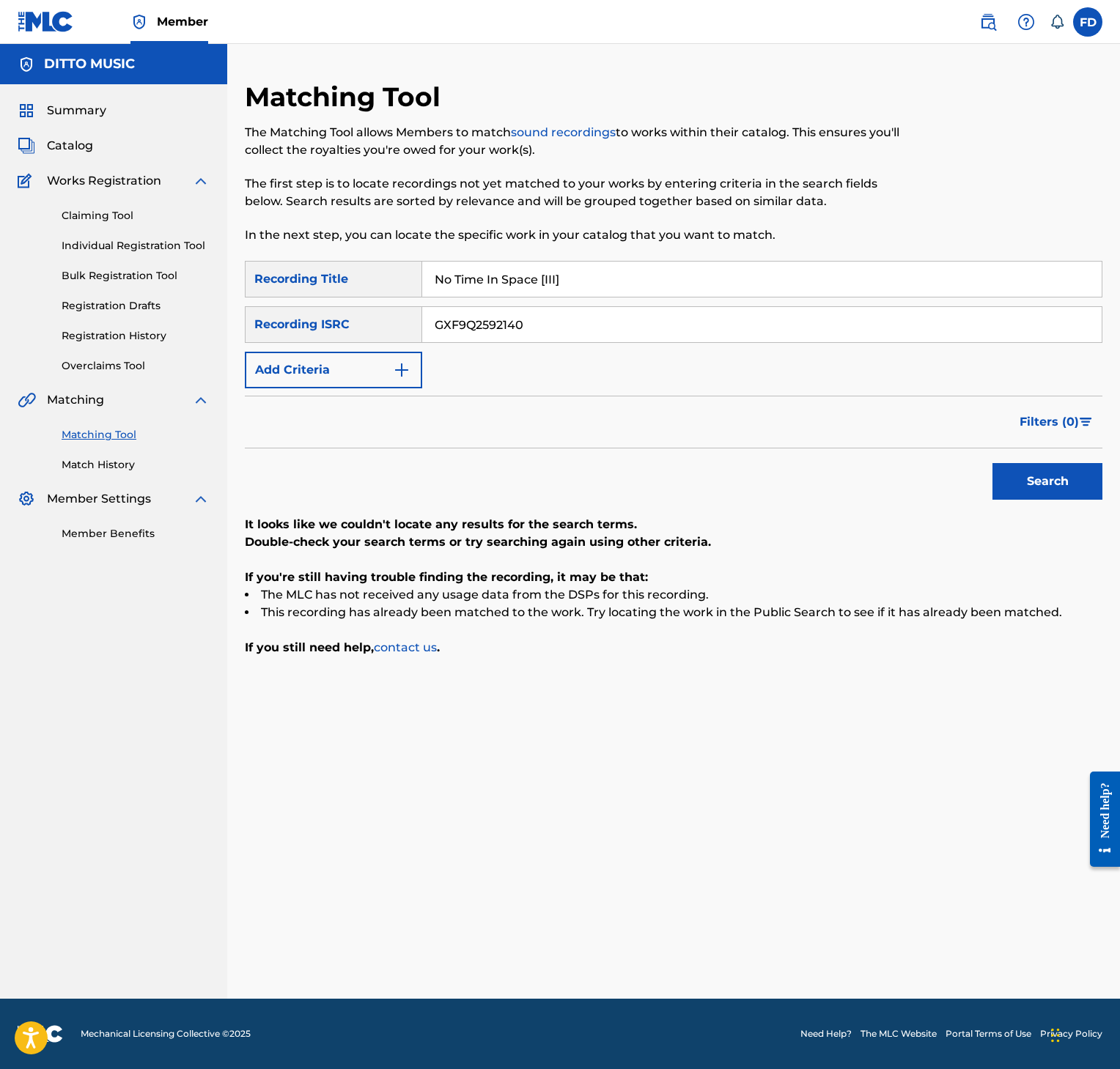
click at [590, 323] on input "GXF9Q2592140" at bounding box center [761, 324] width 680 height 35
type input "GXF9Q2592137"
click at [1014, 461] on div "Search" at bounding box center [1044, 477] width 117 height 58
click at [1022, 467] on button "Search" at bounding box center [1048, 481] width 110 height 37
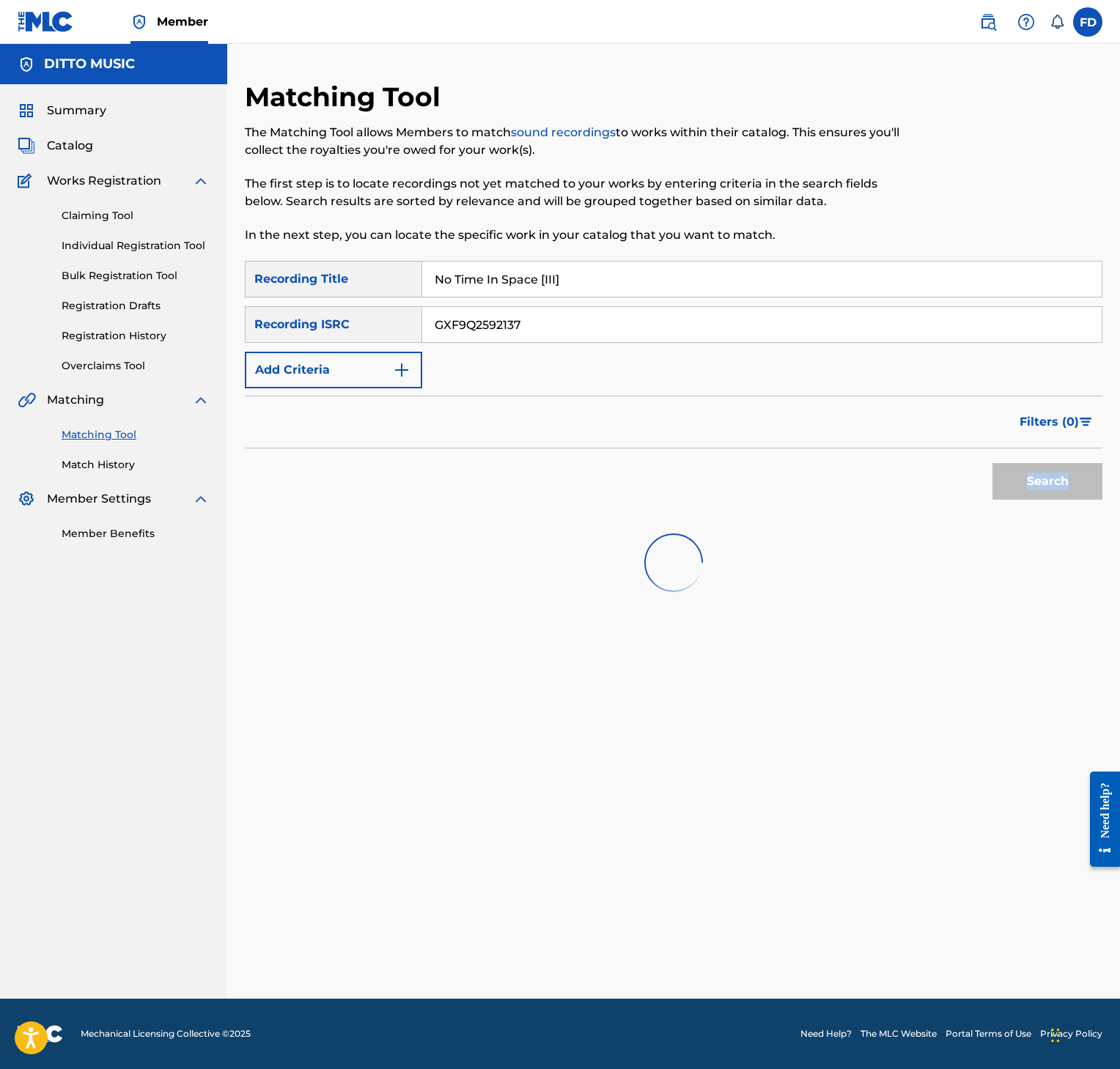
click at [1022, 467] on div "Search" at bounding box center [1044, 477] width 117 height 58
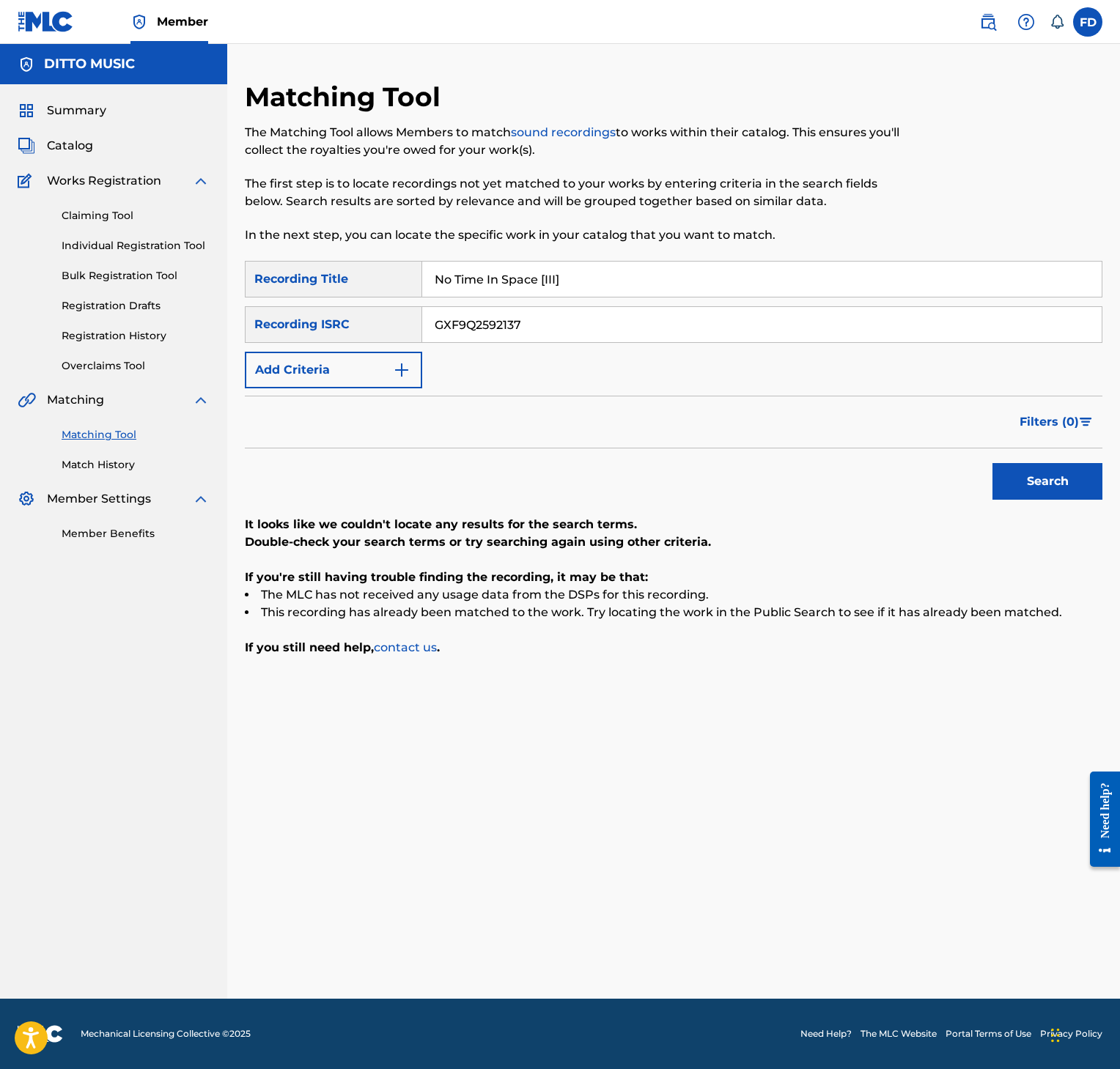
click at [669, 526] on p "It looks like we couldn't locate any results for the search terms." at bounding box center [673, 525] width 857 height 17
click at [679, 512] on div "SearchWithCriteria8952fc2a-9c6f-4f73-afcc-c1f231126431 Recording Title No Time …" at bounding box center [673, 459] width 857 height 396
click at [495, 278] on input "No Time In Space [III]" at bounding box center [761, 279] width 680 height 35
type input "Every Day Is A Good Day Without You In It [VI]"
click at [577, 315] on input "GXF9Q2592137" at bounding box center [761, 324] width 680 height 35
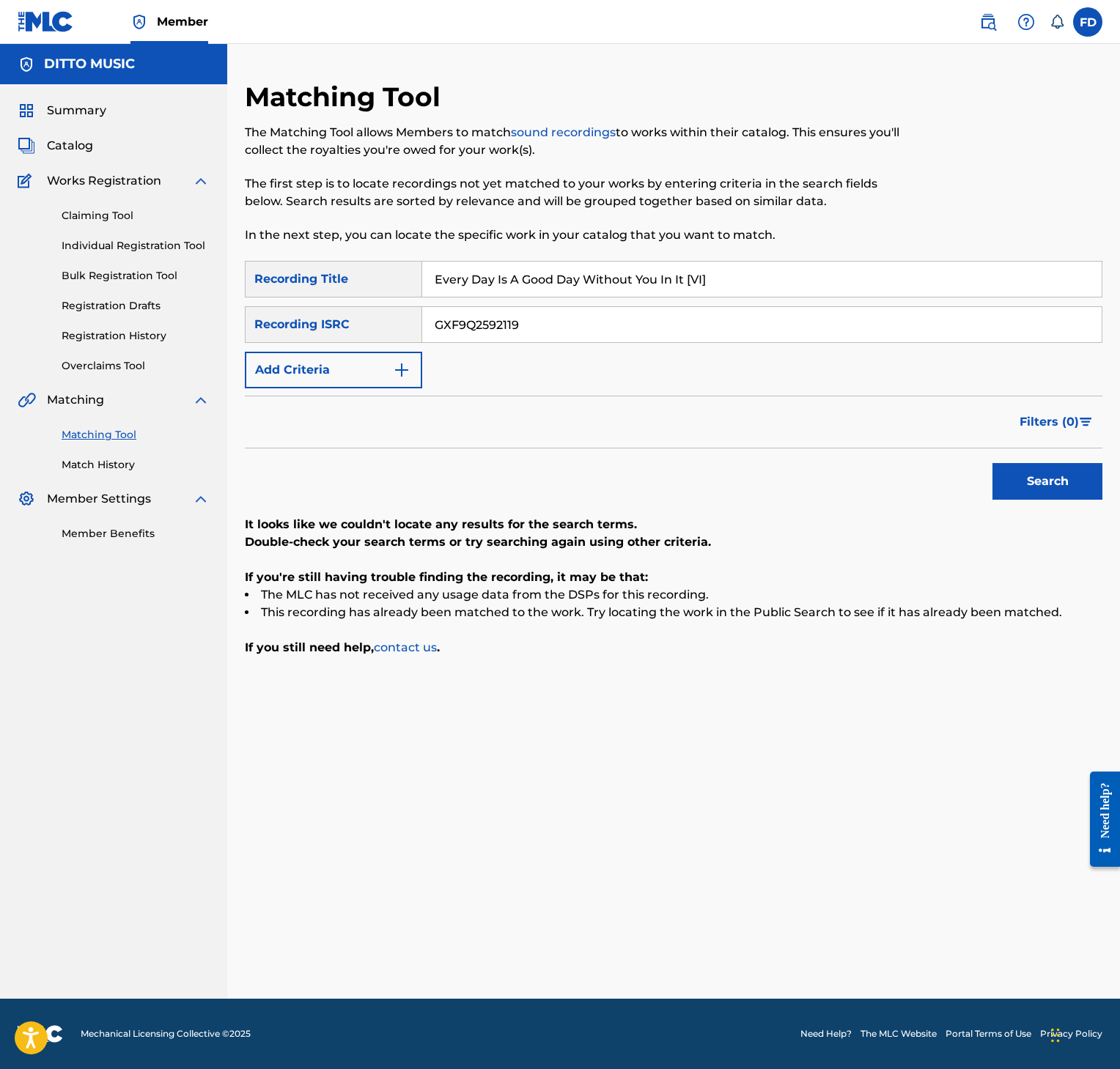
type input "GXF9Q2592119"
click at [1035, 485] on button "Search" at bounding box center [1048, 481] width 110 height 37
click at [443, 289] on input "Every Day Is A Good Day Without You In It [VI]" at bounding box center [761, 279] width 680 height 35
type input "Every Day Is A Good Day Without You In It [V]"
click at [590, 329] on input "GXF9Q2592119" at bounding box center [761, 324] width 680 height 35
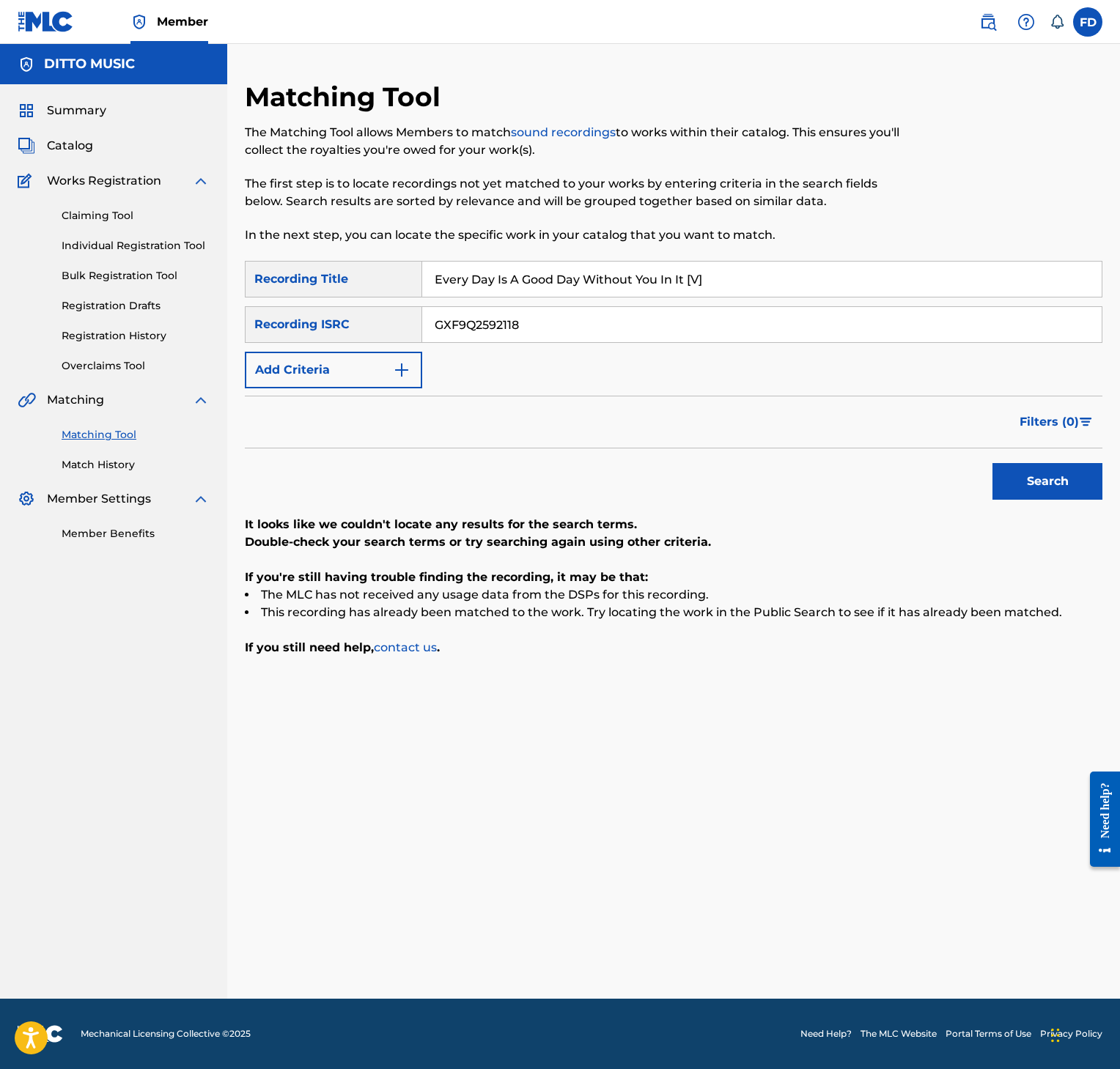
type input "GXF9Q2592118"
click at [1031, 483] on button "Search" at bounding box center [1048, 481] width 110 height 37
click at [581, 296] on input "Every Day Is A Good Day Without You In It [V]" at bounding box center [761, 279] width 680 height 35
type input "Every Day Is A Good Day Without You In It [IV]"
click at [648, 310] on input "GXF9Q2592118" at bounding box center [761, 324] width 680 height 35
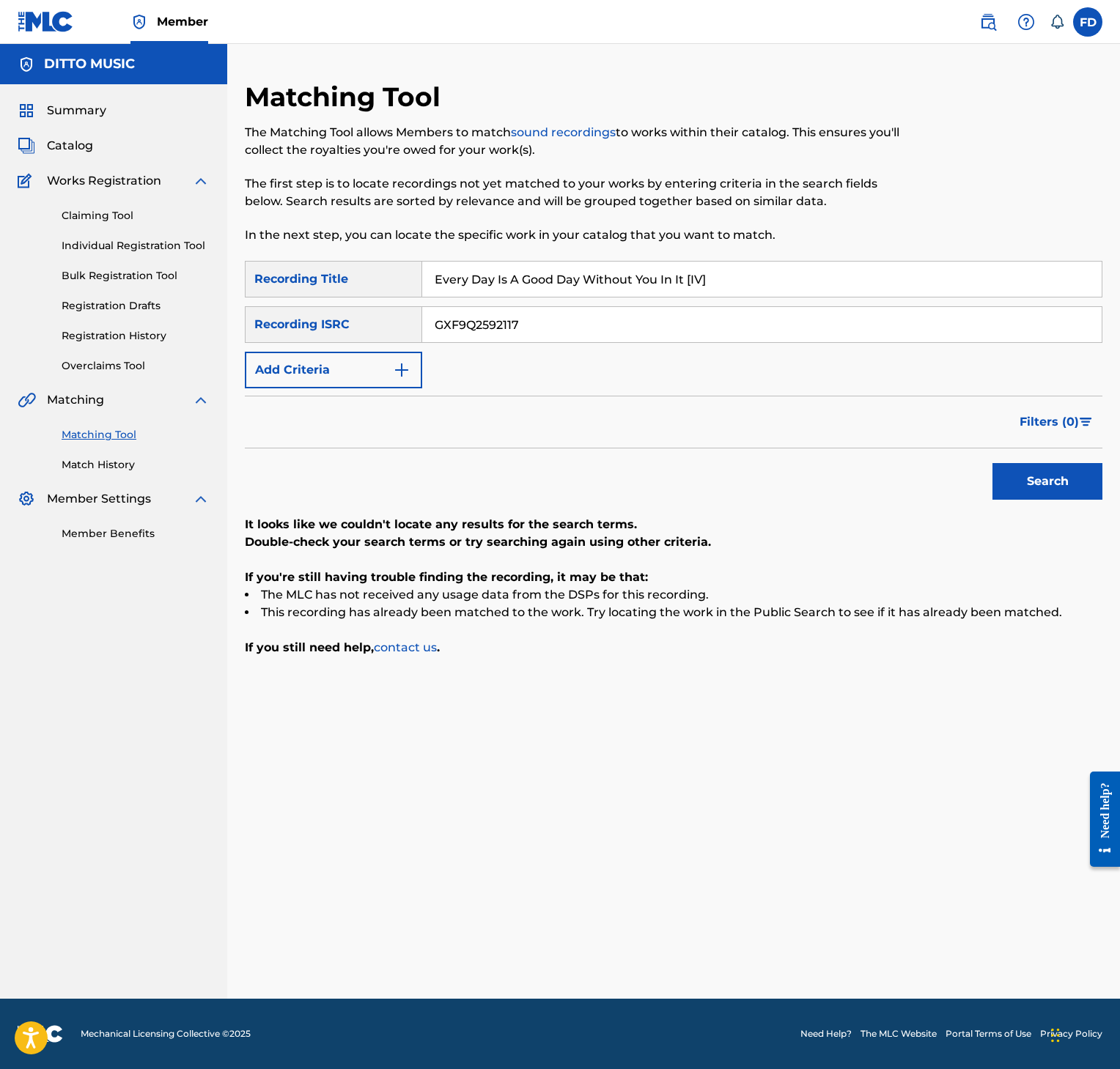
type input "GXF9Q2592117"
click at [1064, 480] on button "Search" at bounding box center [1048, 481] width 110 height 37
click at [598, 295] on input "Every Day Is A Good Day Without You In It [IV]" at bounding box center [761, 279] width 680 height 35
type input "Every Day Is A Good Day Without You In It [III]"
click at [579, 347] on div "SearchWithCriteria8952fc2a-9c6f-4f73-afcc-c1f231126431 Recording Title Every Da…" at bounding box center [673, 324] width 857 height 127
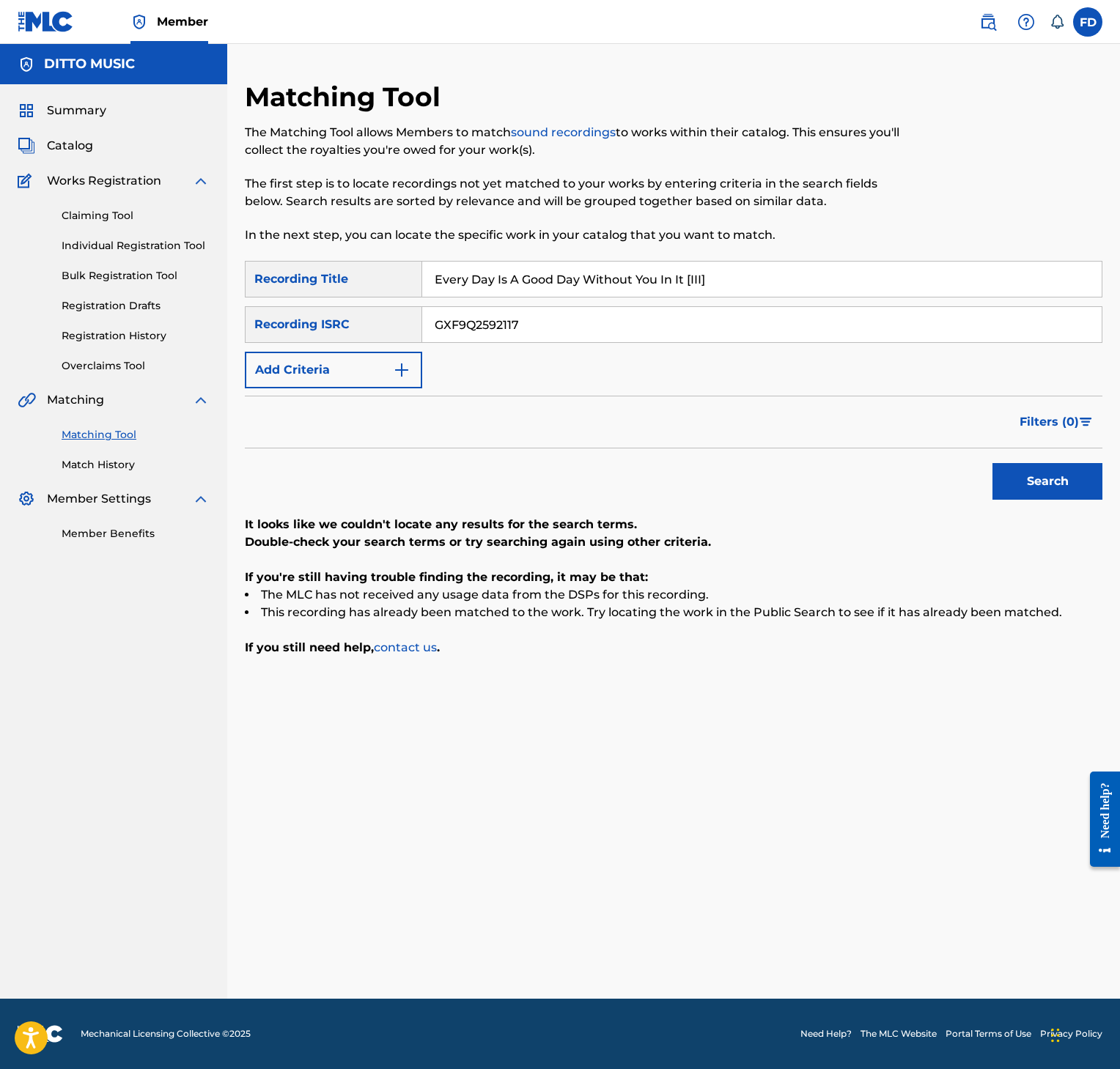
click at [590, 332] on input "GXF9Q2592117" at bounding box center [761, 324] width 680 height 35
type input "GXF9Q2592116"
click at [990, 466] on div "Search" at bounding box center [1044, 477] width 117 height 58
click at [992, 466] on div "Search" at bounding box center [1044, 477] width 117 height 58
click at [1041, 504] on div "Search" at bounding box center [1044, 477] width 117 height 58
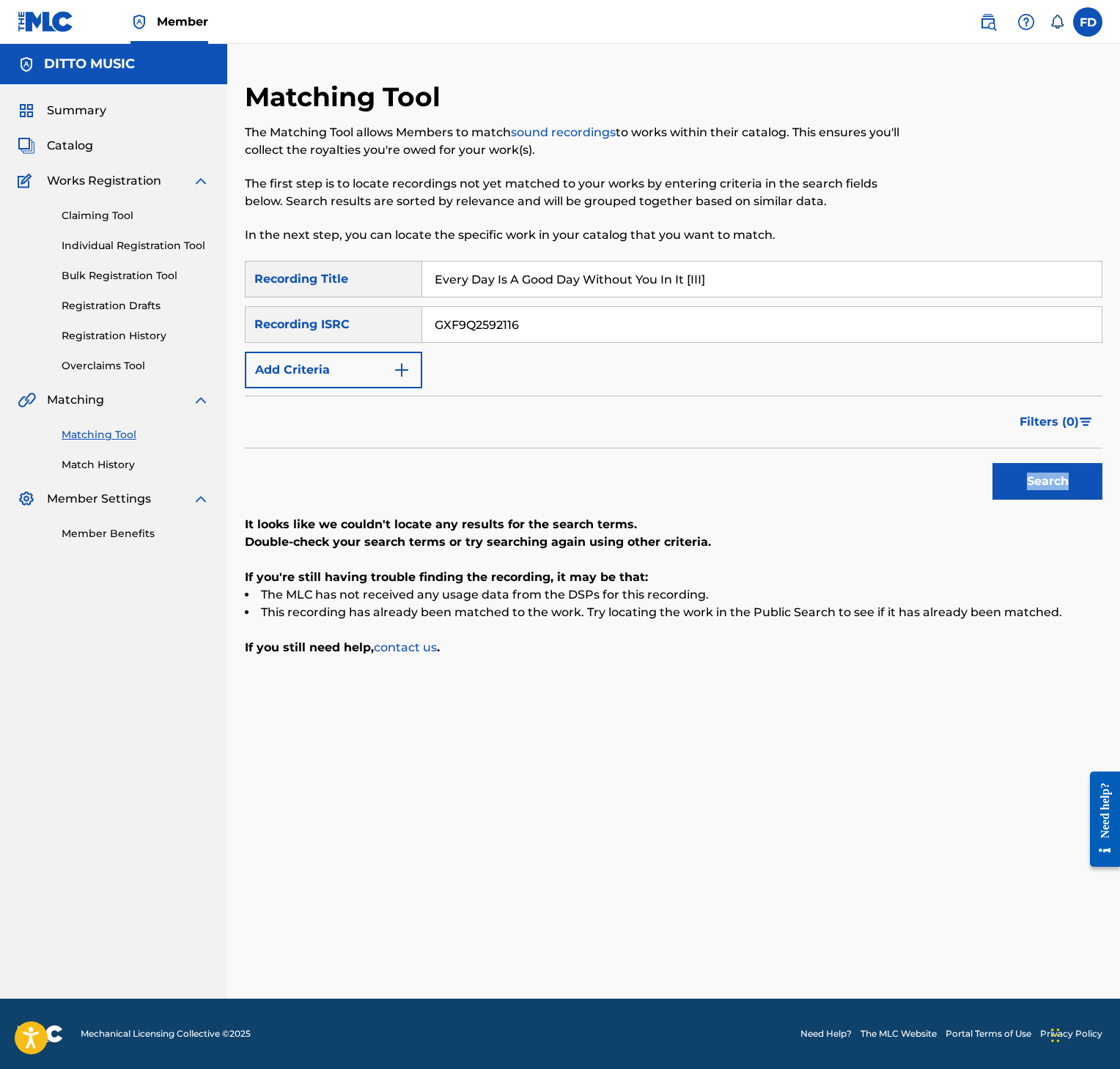
click at [1041, 504] on div "Search" at bounding box center [1044, 477] width 117 height 58
drag, startPoint x: 974, startPoint y: 520, endPoint x: 992, endPoint y: 517, distance: 18.2
click at [976, 517] on p "It looks like we couldn't locate any results for the search terms." at bounding box center [673, 525] width 857 height 17
click at [1033, 496] on button "Search" at bounding box center [1048, 481] width 110 height 37
click at [530, 261] on div "Every Day Is A Good Day Without You In It [III]" at bounding box center [762, 279] width 680 height 37
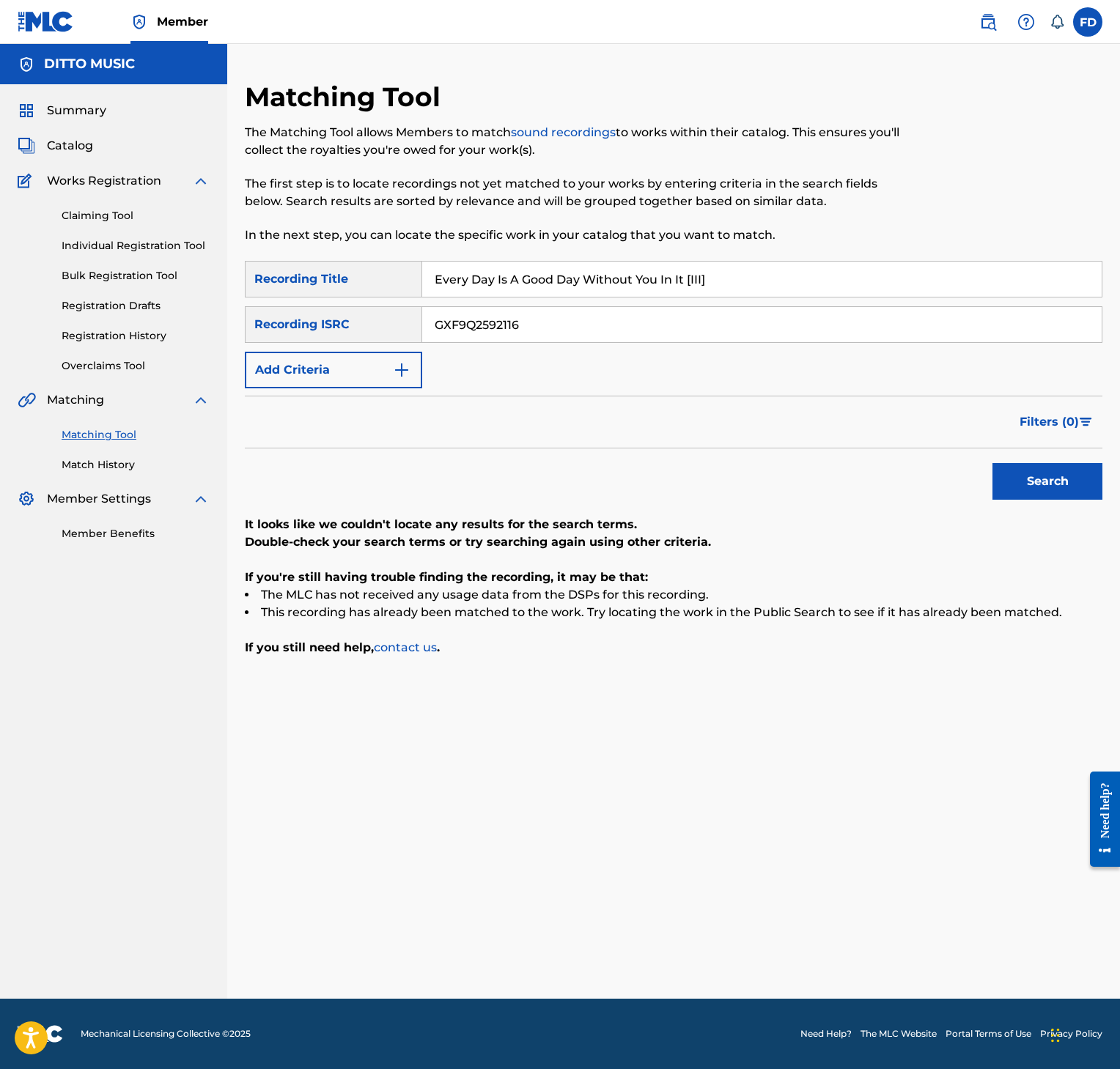
click at [526, 269] on input "Every Day Is A Good Day Without You In It [III]" at bounding box center [761, 279] width 680 height 35
type input "Every Day Is A Good Day Without You In It [II]"
click at [484, 344] on div "SearchWithCriteria8952fc2a-9c6f-4f73-afcc-c1f231126431 Recording Title Every Da…" at bounding box center [673, 324] width 857 height 127
click at [495, 336] on input "GXF9Q2592116" at bounding box center [761, 324] width 680 height 35
type input "GXF9Q2592115"
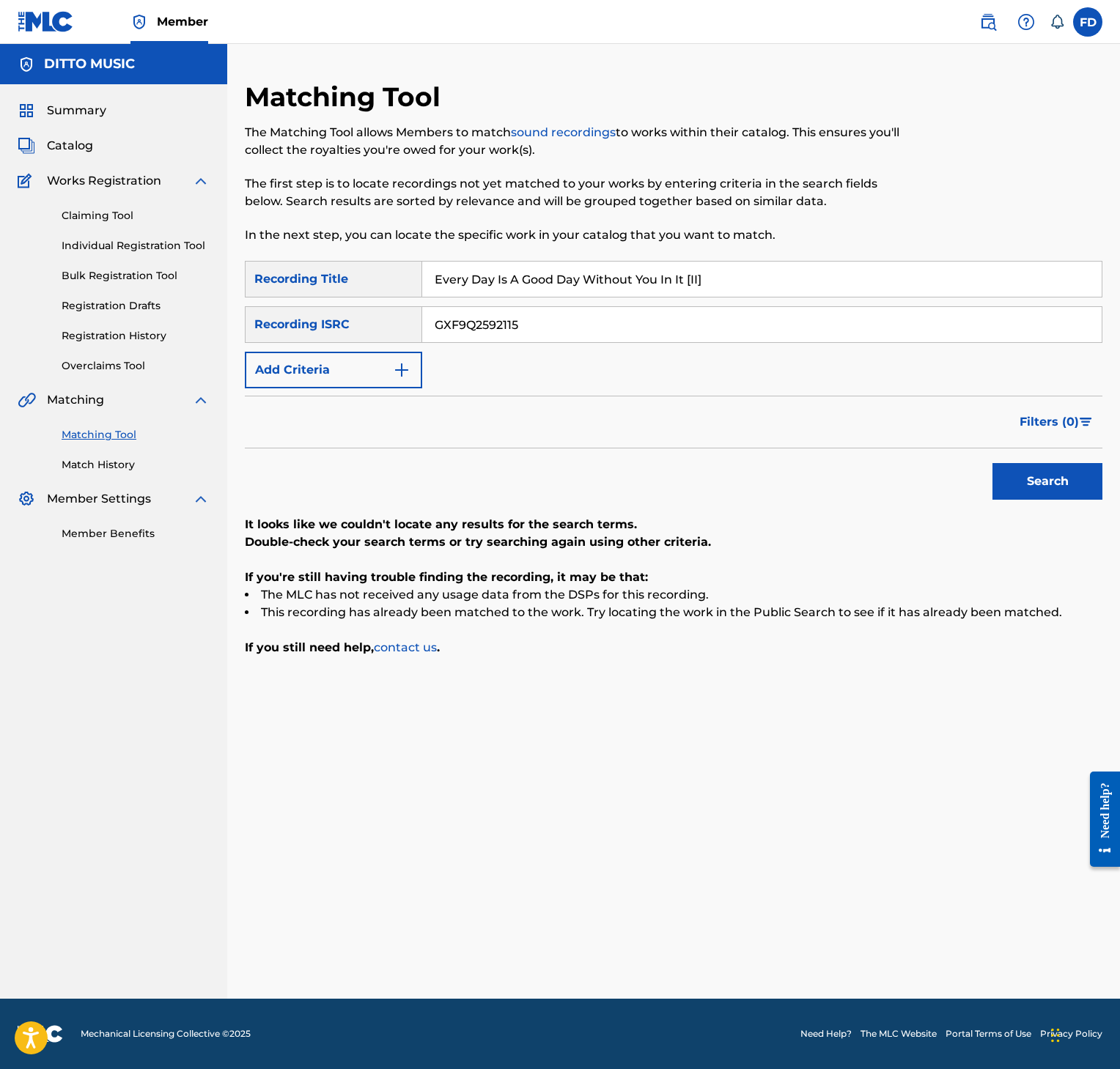
click at [1091, 480] on button "Search" at bounding box center [1048, 481] width 110 height 37
click at [790, 291] on input "Every Day Is A Good Day Without You In It [II]" at bounding box center [761, 279] width 680 height 35
type input "Every Day Is A Good Day Without You In It [I]"
click at [696, 330] on input "GXF9Q2592115" at bounding box center [761, 324] width 680 height 35
type input "GXF9Q2592114"
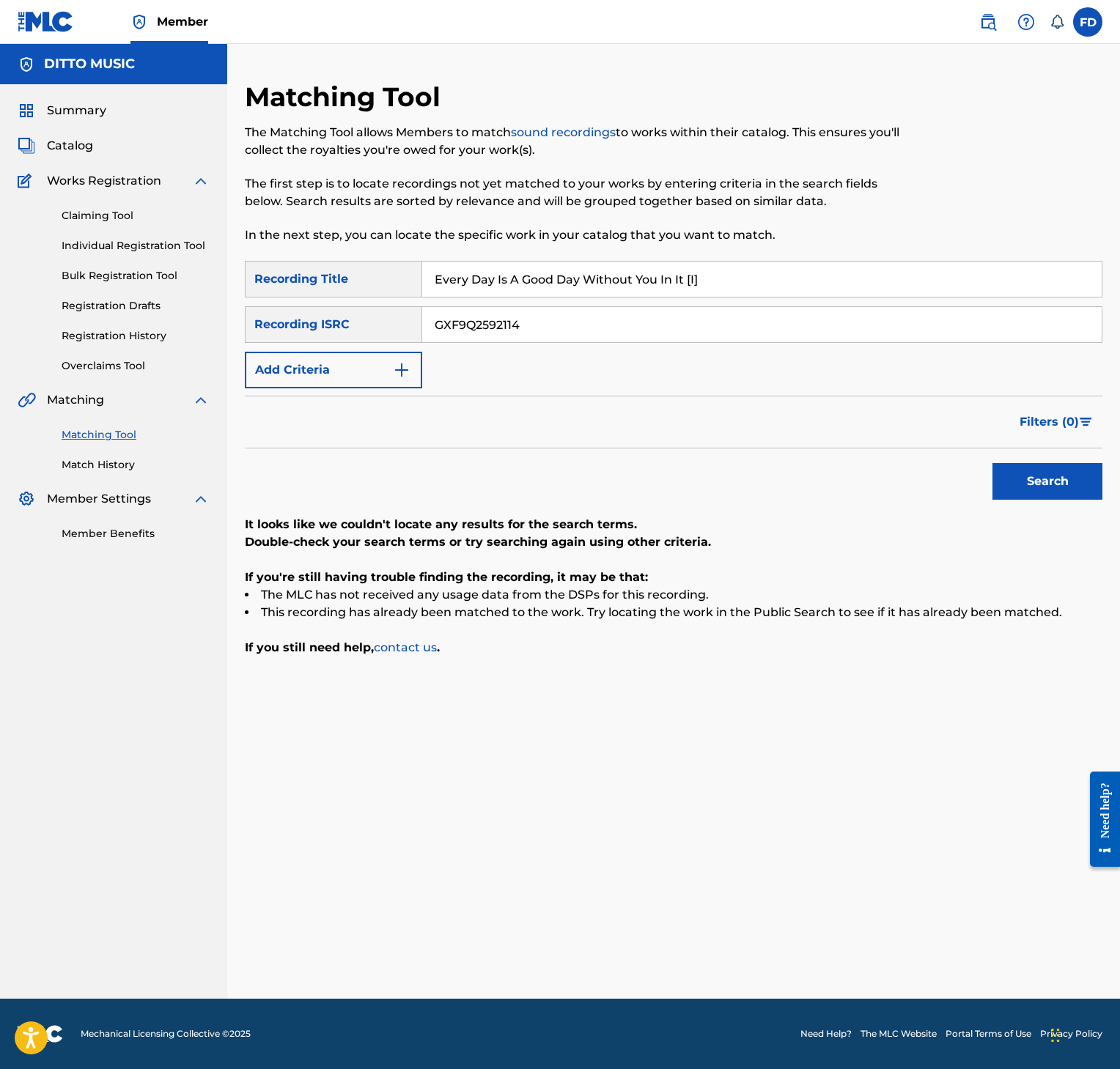
click at [1036, 485] on button "Search" at bounding box center [1048, 481] width 110 height 37
click at [440, 285] on input "Every Day Is A Good Day Without You In It [I]" at bounding box center [761, 279] width 680 height 35
type input "Sexy"
click at [672, 323] on input "GXF9Q2592114" at bounding box center [761, 324] width 680 height 35
type input "GXF9Q2584416"
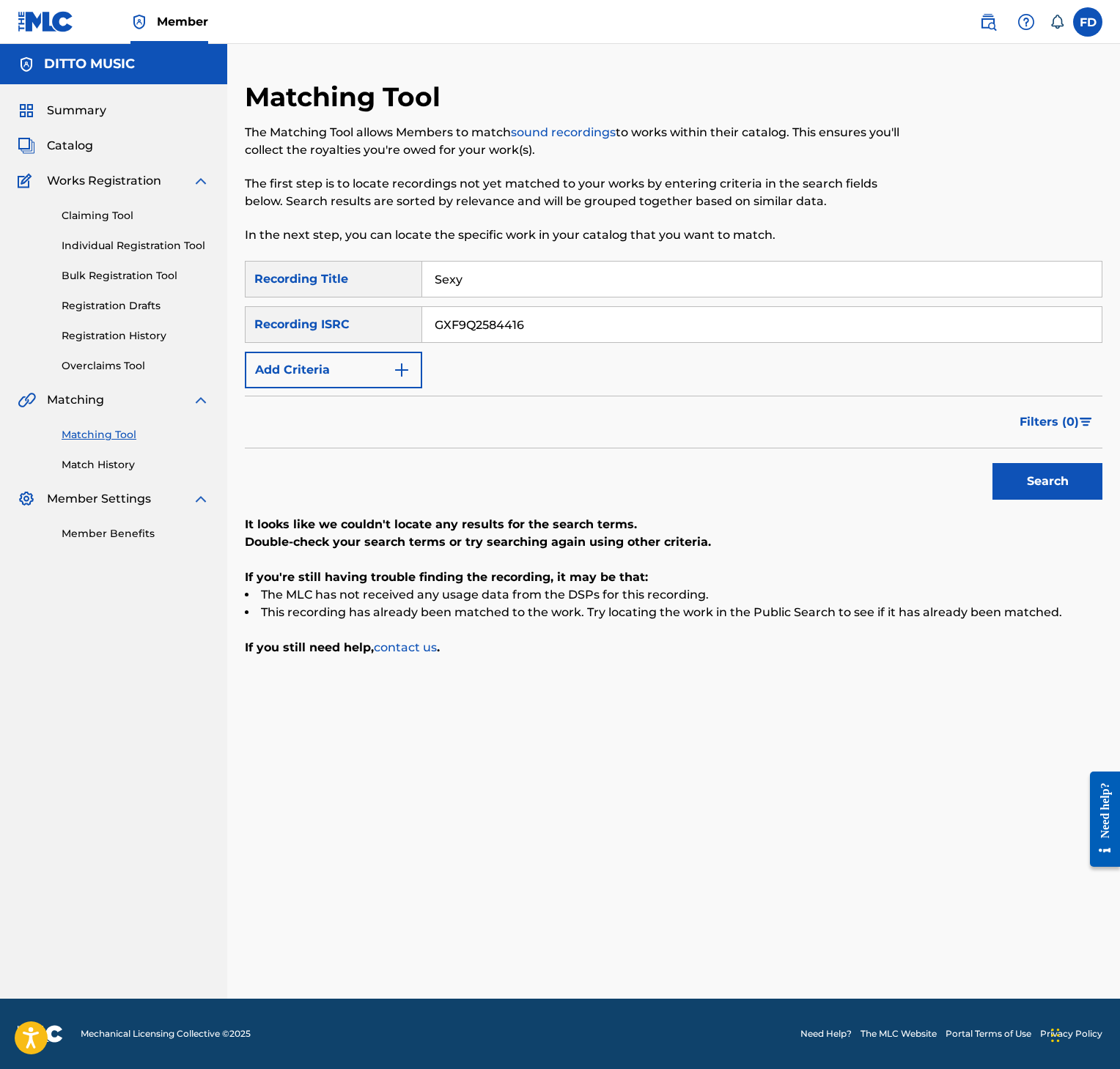
click at [1028, 479] on button "Search" at bounding box center [1048, 481] width 110 height 37
click at [467, 255] on div "Matching Tool The Matching Tool allows Members to match sound recordings to wor…" at bounding box center [575, 170] width 660 height 180
click at [484, 285] on input "Sexy" at bounding box center [761, 279] width 680 height 35
type input "Sumba"
click at [549, 319] on input "GXF9Q2584416" at bounding box center [761, 324] width 680 height 35
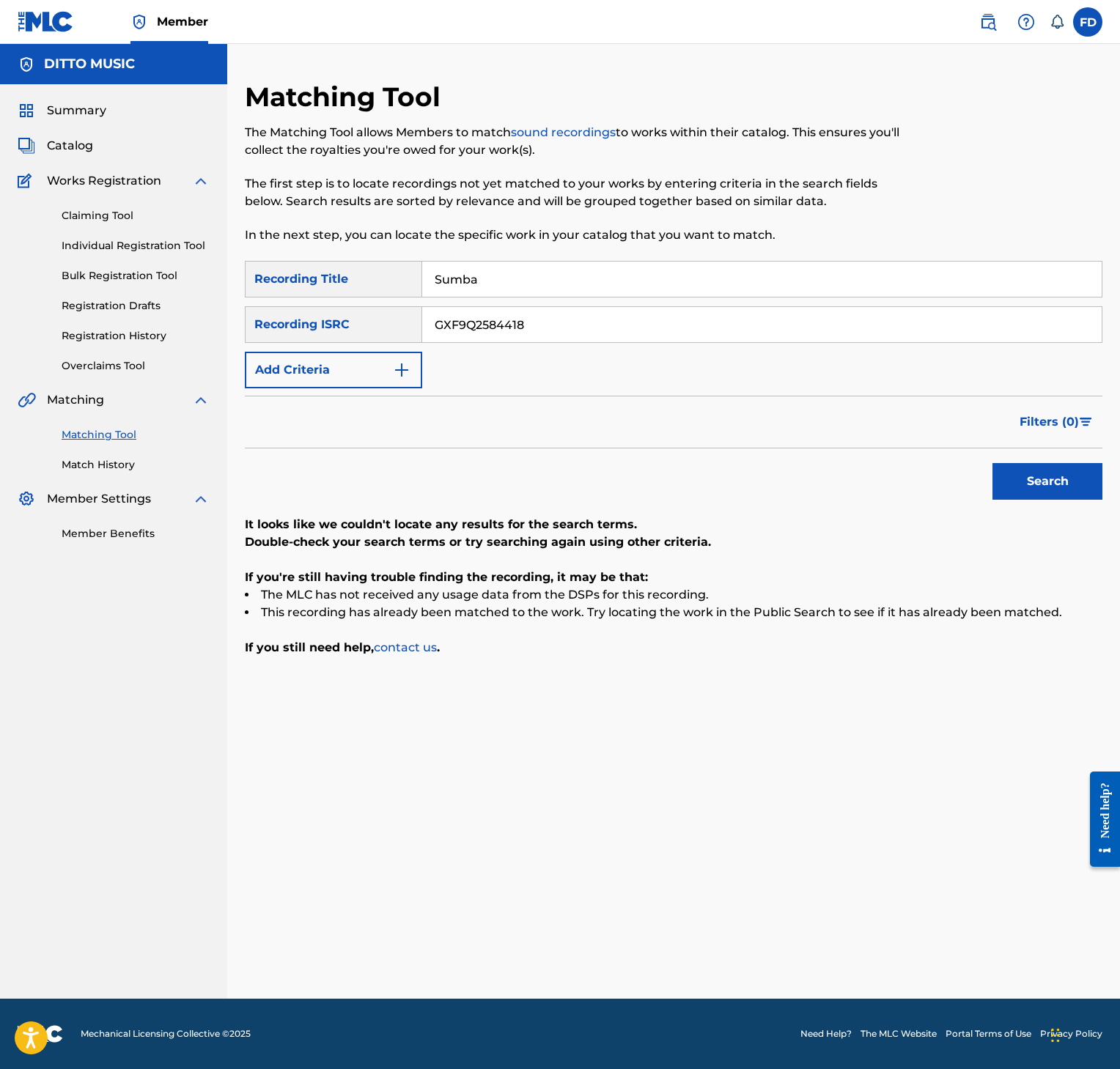
type input "GXF9Q2584418"
click at [1064, 482] on button "Search" at bounding box center [1048, 481] width 110 height 37
click at [528, 297] on div "SearchWithCriteria8952fc2a-9c6f-4f73-afcc-c1f231126431 Recording Title Sumba Se…" at bounding box center [673, 324] width 857 height 127
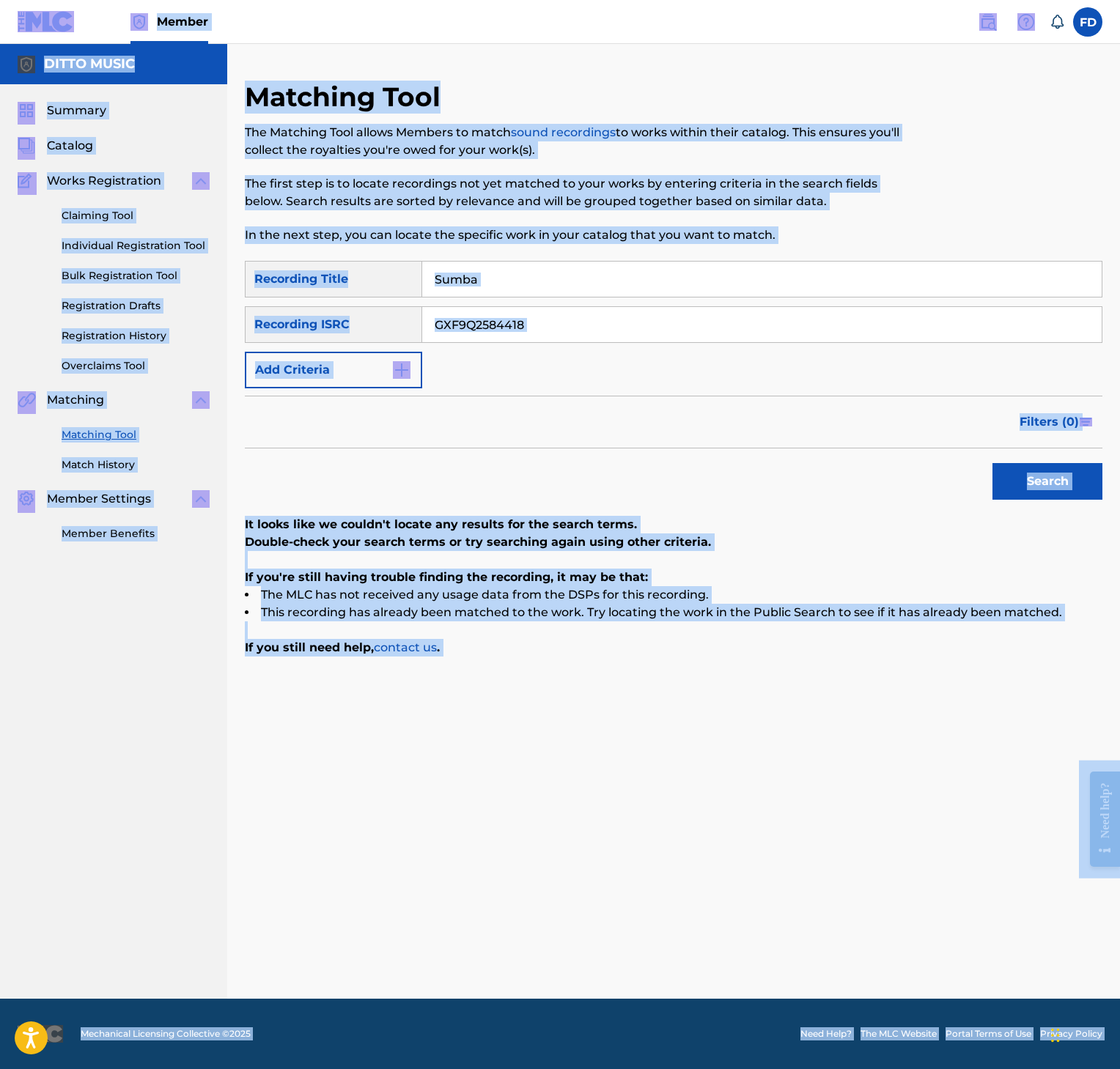
click at [528, 296] on input "Sumba" at bounding box center [761, 279] width 680 height 35
click at [534, 287] on input "Sumba" at bounding box center [761, 279] width 680 height 35
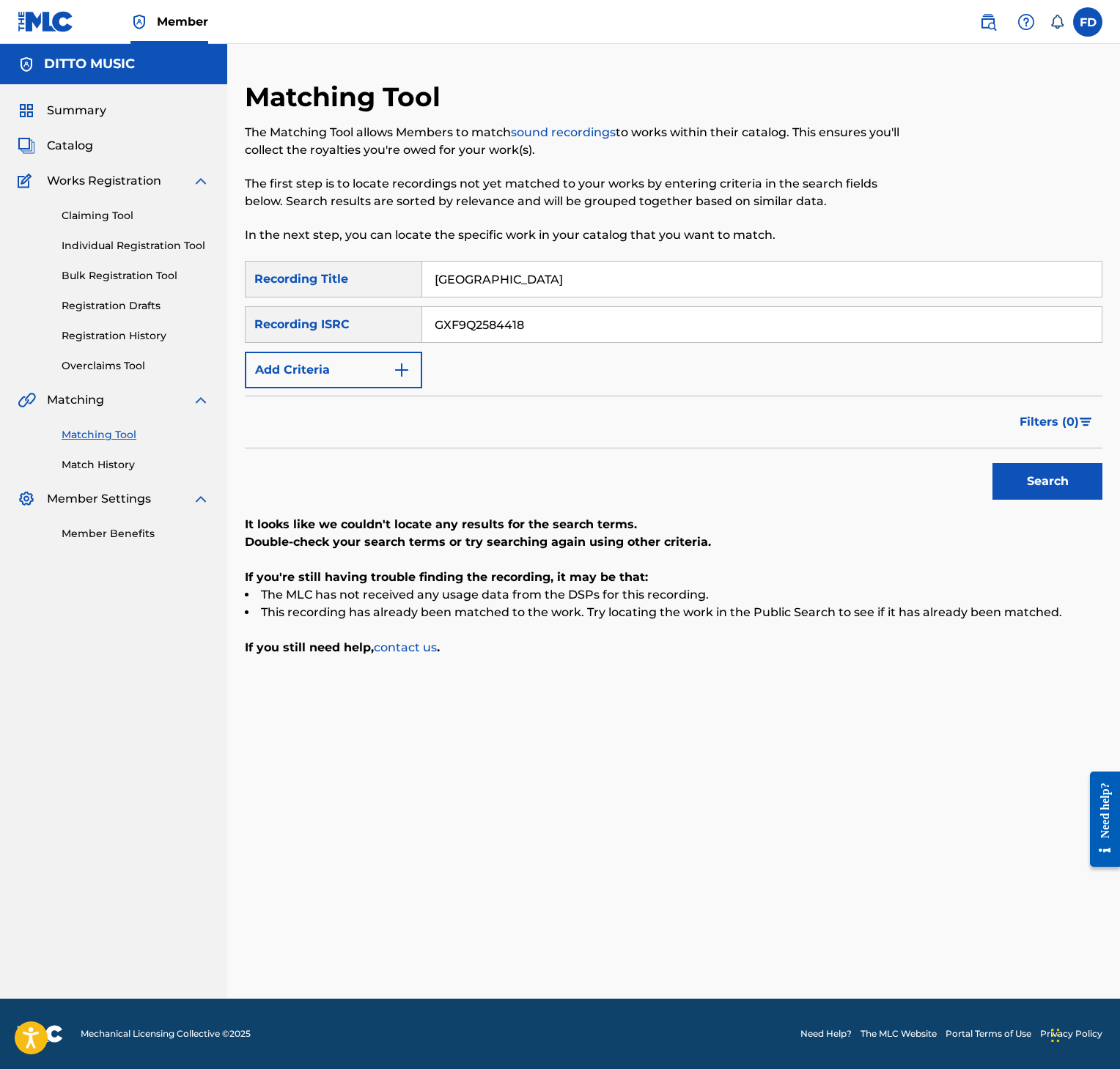
type input "[GEOGRAPHIC_DATA]"
click at [659, 361] on div "SearchWithCriteria8952fc2a-9c6f-4f73-afcc-c1f231126431 Recording Title Chicago …" at bounding box center [673, 324] width 857 height 127
click at [679, 329] on input "GXF9Q2584418" at bounding box center [761, 324] width 680 height 35
type input "GXF9Q2584411"
click at [1027, 466] on button "Search" at bounding box center [1048, 481] width 110 height 37
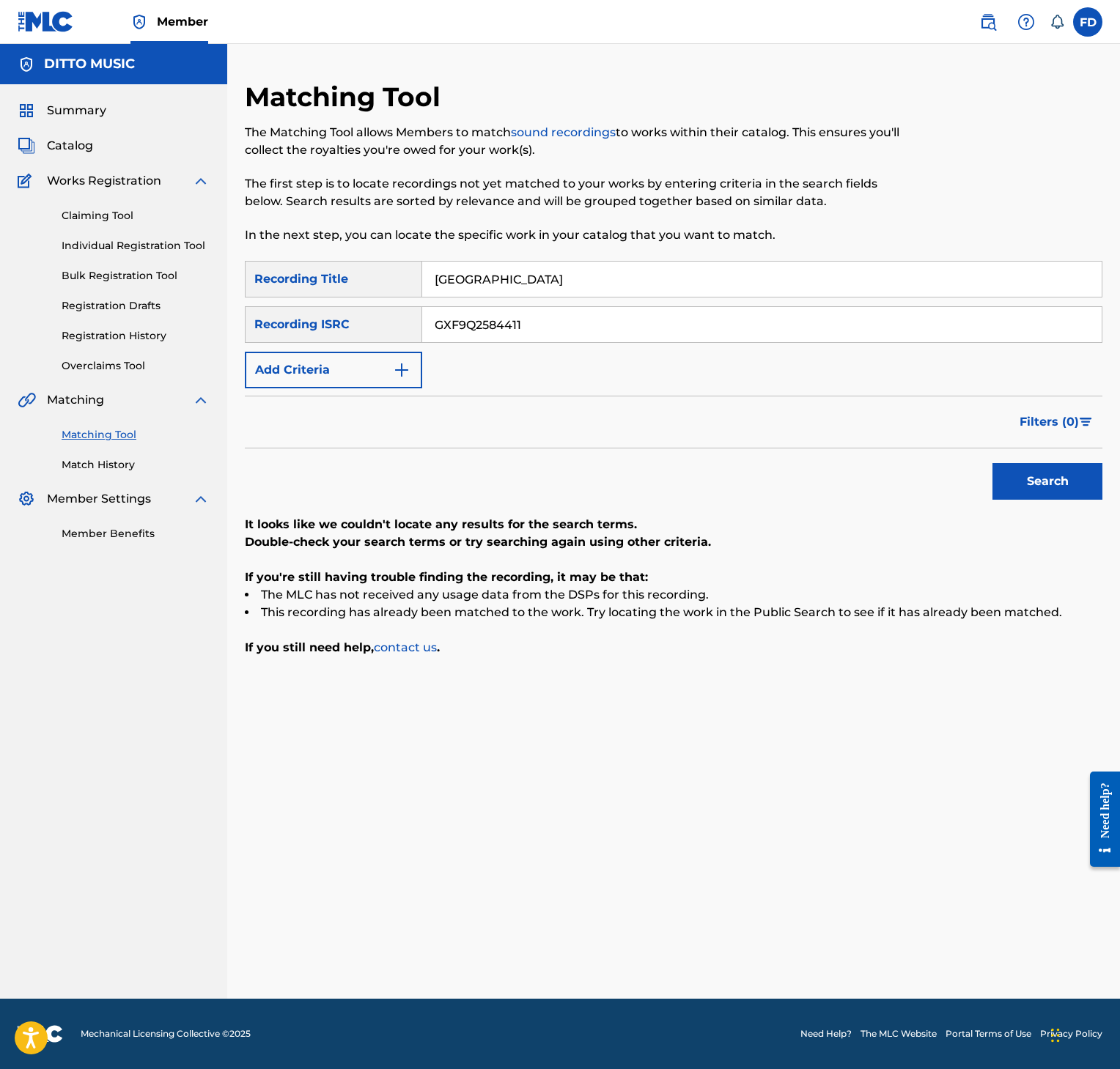
click at [556, 260] on div "Matching Tool The Matching Tool allows Members to match sound recordings to wor…" at bounding box center [575, 170] width 660 height 180
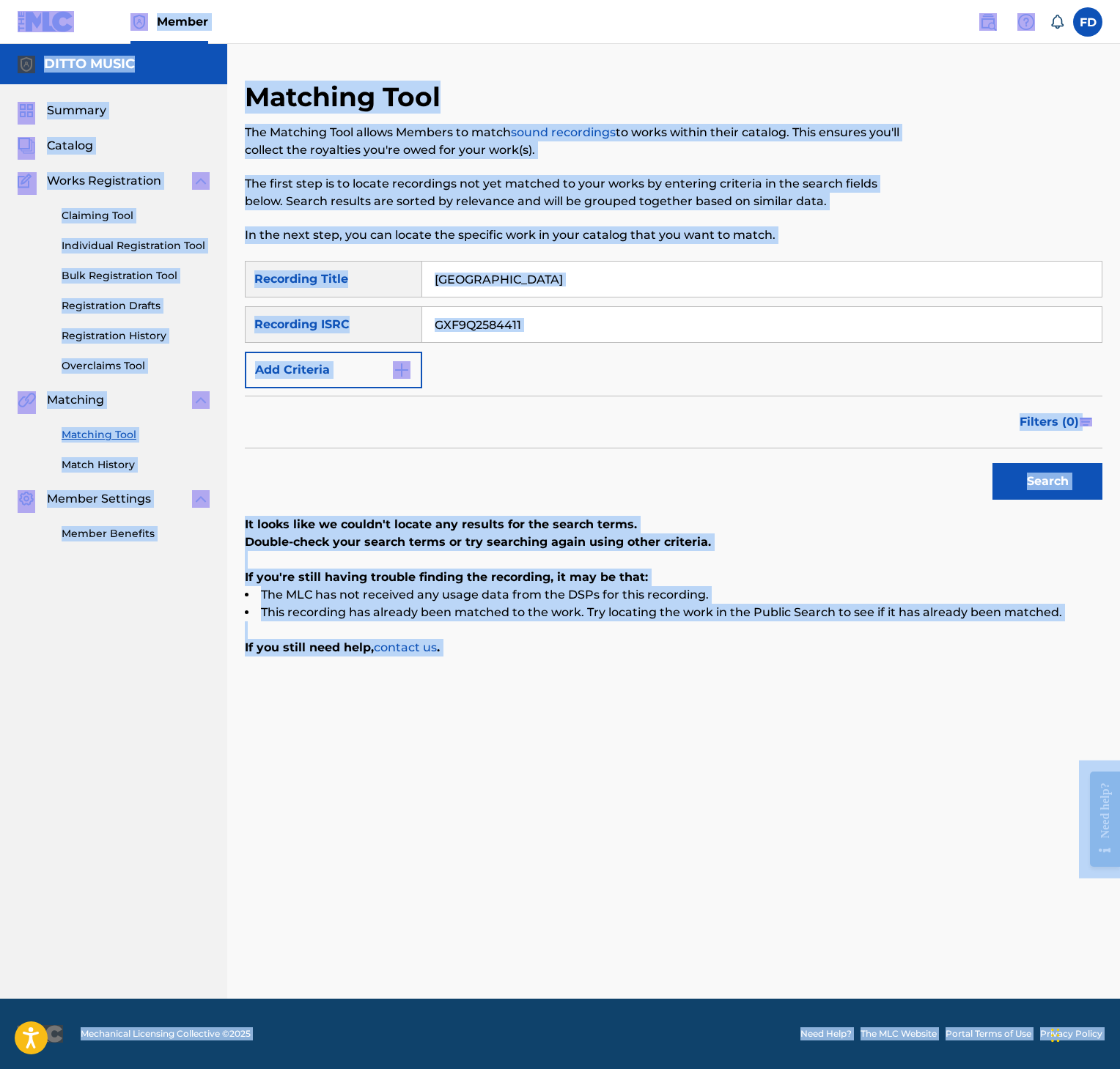
click at [559, 303] on div "SearchWithCriteria8952fc2a-9c6f-4f73-afcc-c1f231126431 Recording Title Chicago …" at bounding box center [673, 324] width 857 height 127
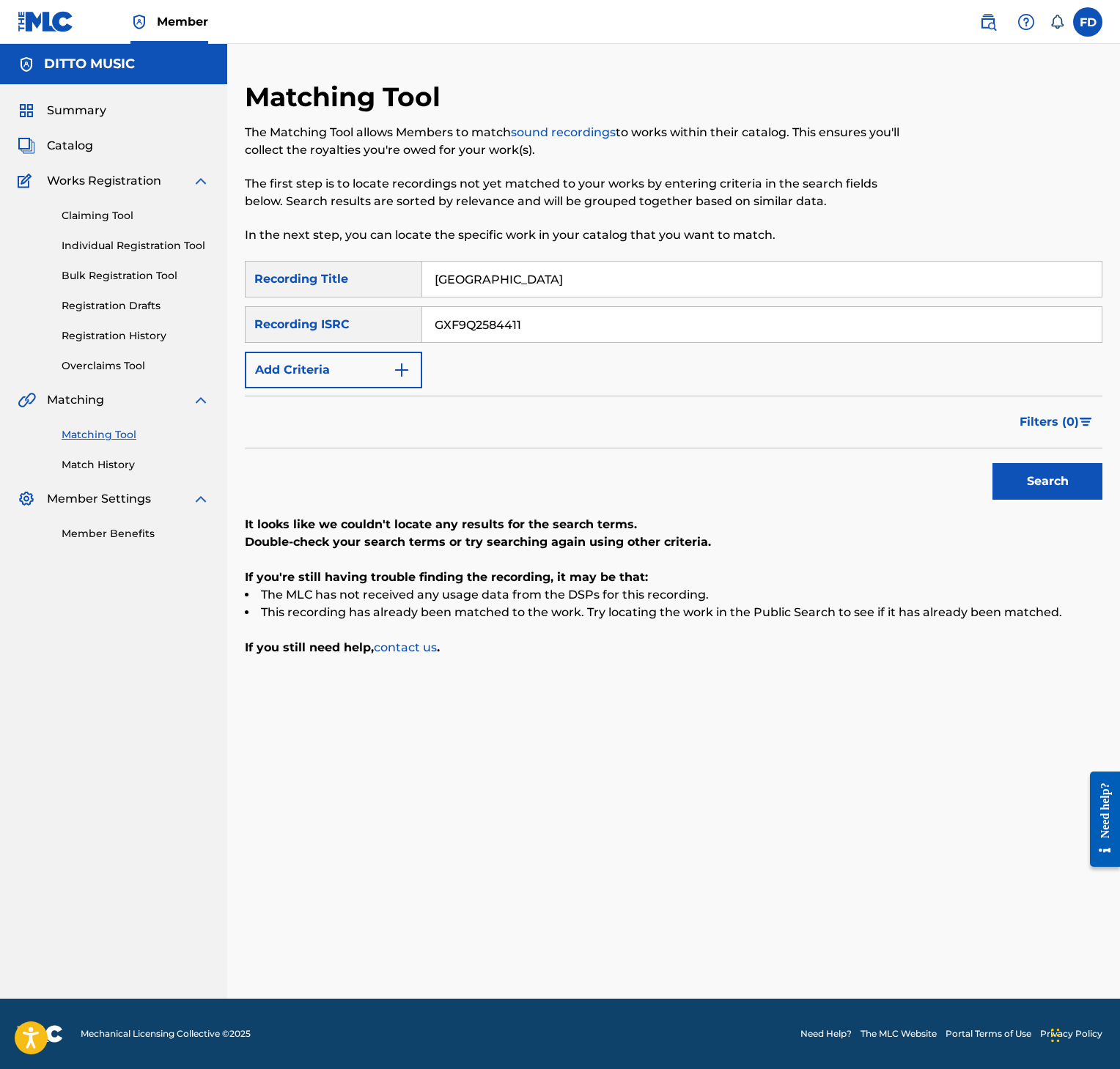
click at [566, 285] on input "[GEOGRAPHIC_DATA]" at bounding box center [761, 279] width 680 height 35
type input "They Dont Like It"
click at [604, 283] on input "They Dont Like It" at bounding box center [761, 279] width 680 height 35
click at [581, 361] on div "SearchWithCriteria8952fc2a-9c6f-4f73-afcc-c1f231126431 Recording Title They Don…" at bounding box center [673, 324] width 857 height 127
click at [581, 333] on input "GXF9Q2584411" at bounding box center [761, 324] width 680 height 35
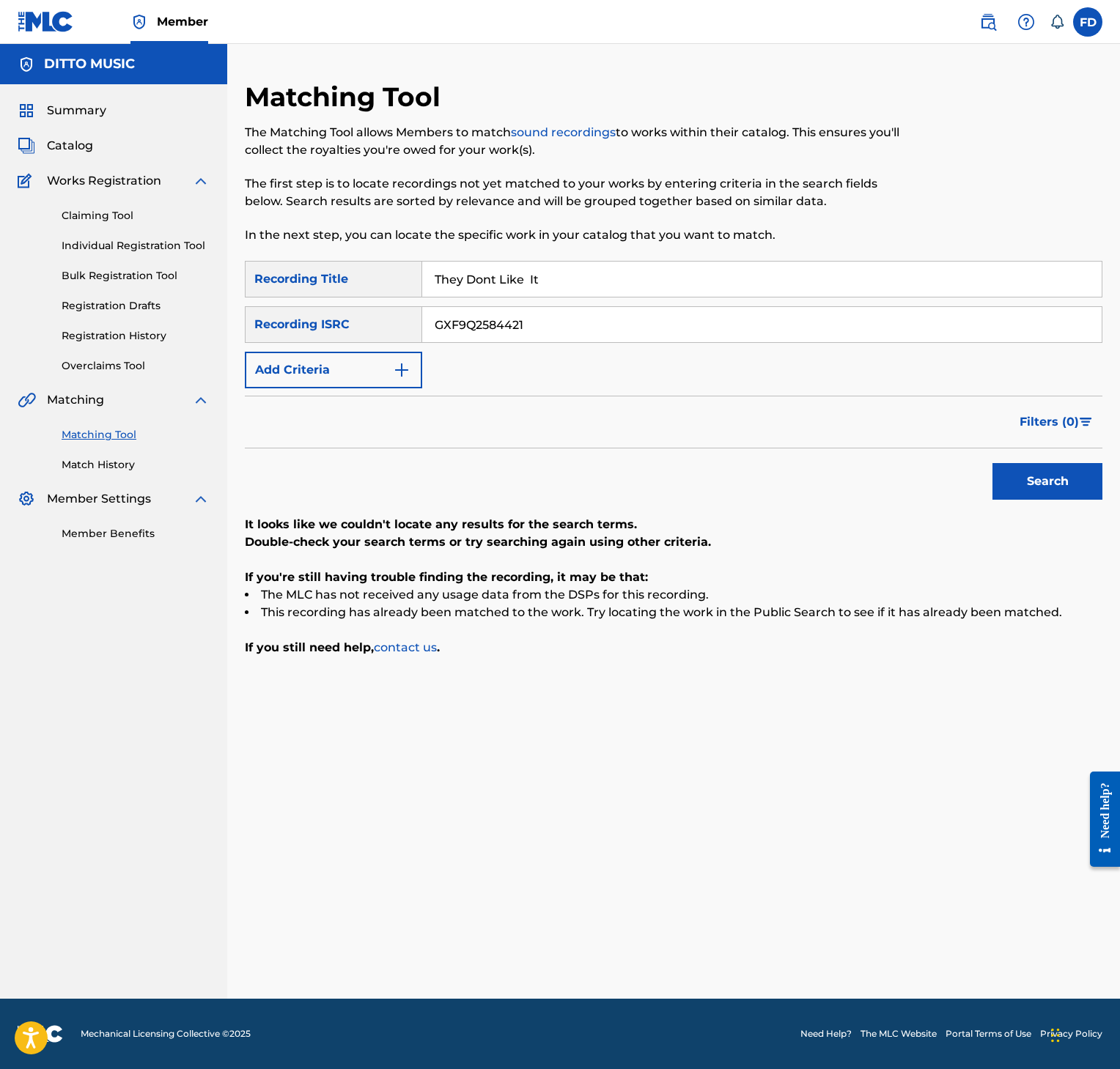
type input "GXF9Q2584421"
click at [1032, 487] on button "Search" at bounding box center [1048, 481] width 110 height 37
click at [1023, 482] on button "Search" at bounding box center [1048, 481] width 110 height 37
click at [652, 286] on input "They Dont Like It" at bounding box center [761, 279] width 680 height 35
type input "Trompets"
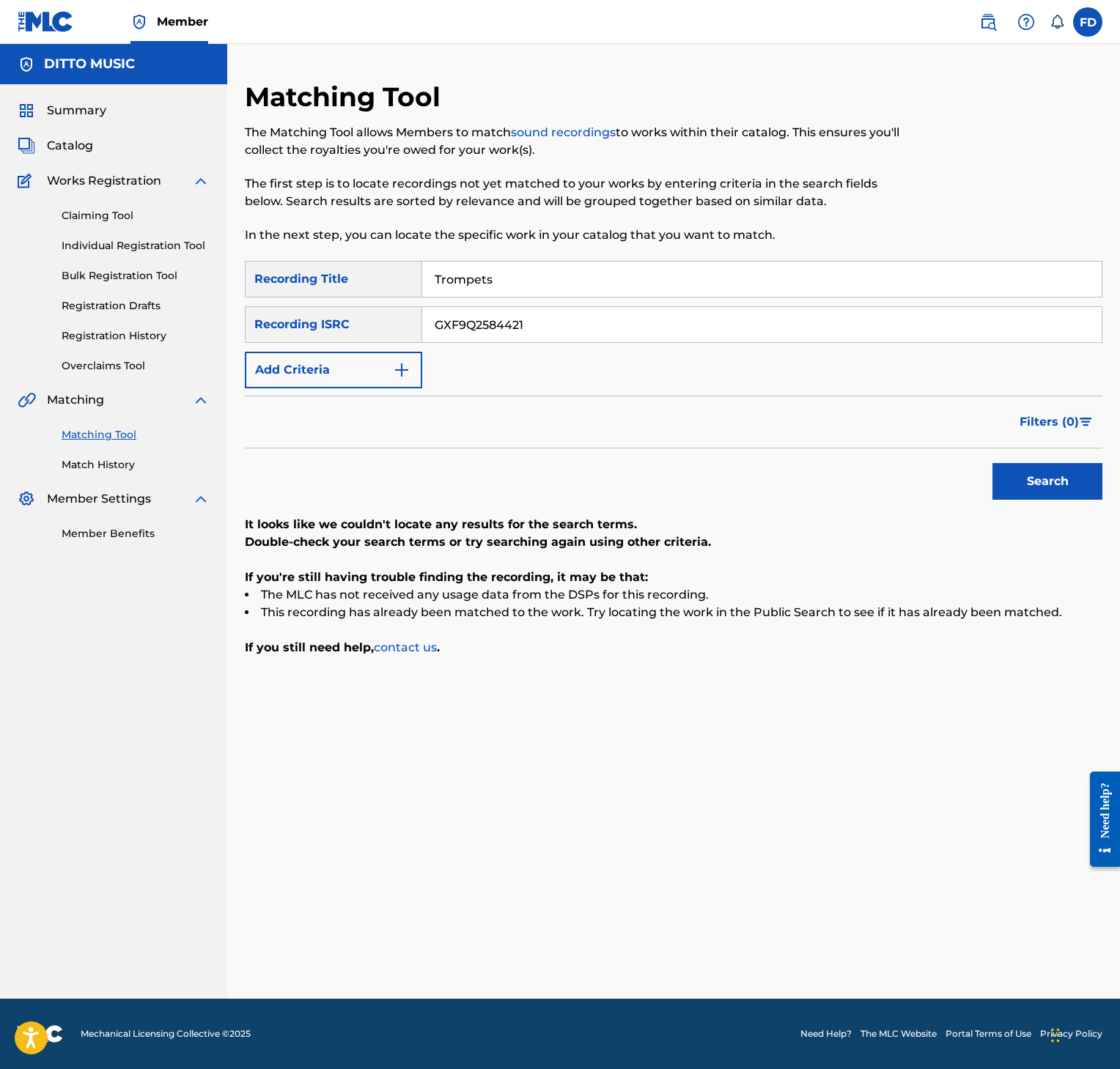
click at [659, 321] on input "GXF9Q2584421" at bounding box center [761, 324] width 680 height 35
type input "GXF9Q2584422"
click at [1001, 473] on button "Search" at bounding box center [1048, 481] width 110 height 37
click at [529, 293] on input "Trompets" at bounding box center [761, 279] width 680 height 35
type input "Mambo"
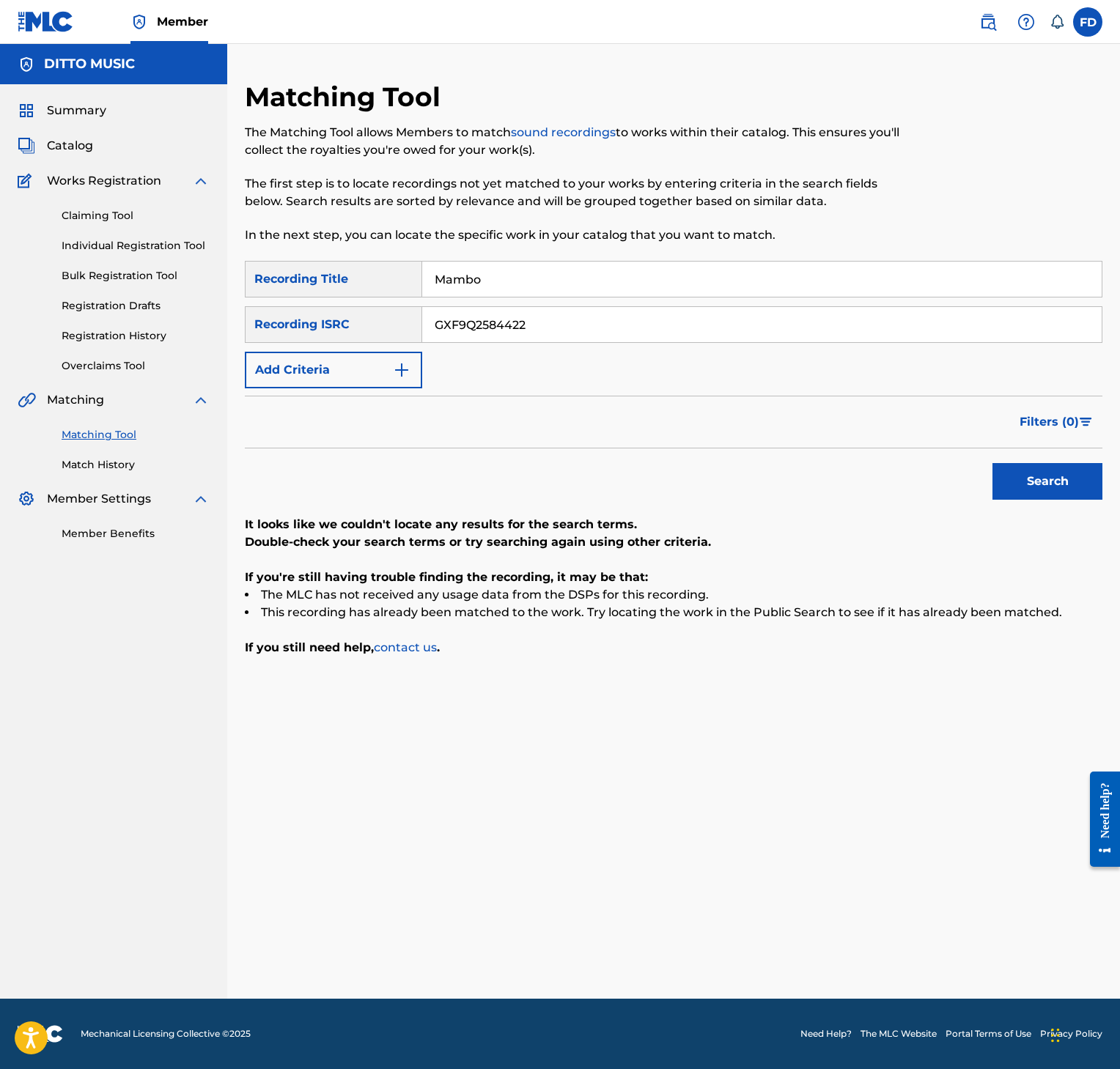
click at [444, 301] on div "SearchWithCriteria8952fc2a-9c6f-4f73-afcc-c1f231126431 Recording Title Mambo Se…" at bounding box center [673, 324] width 857 height 127
click at [461, 330] on input "GXF9Q2584422" at bounding box center [761, 324] width 680 height 35
type input "GXF9Q2584412"
click at [1021, 477] on button "Search" at bounding box center [1048, 481] width 110 height 37
click at [475, 289] on input "Mambo" at bounding box center [761, 279] width 680 height 35
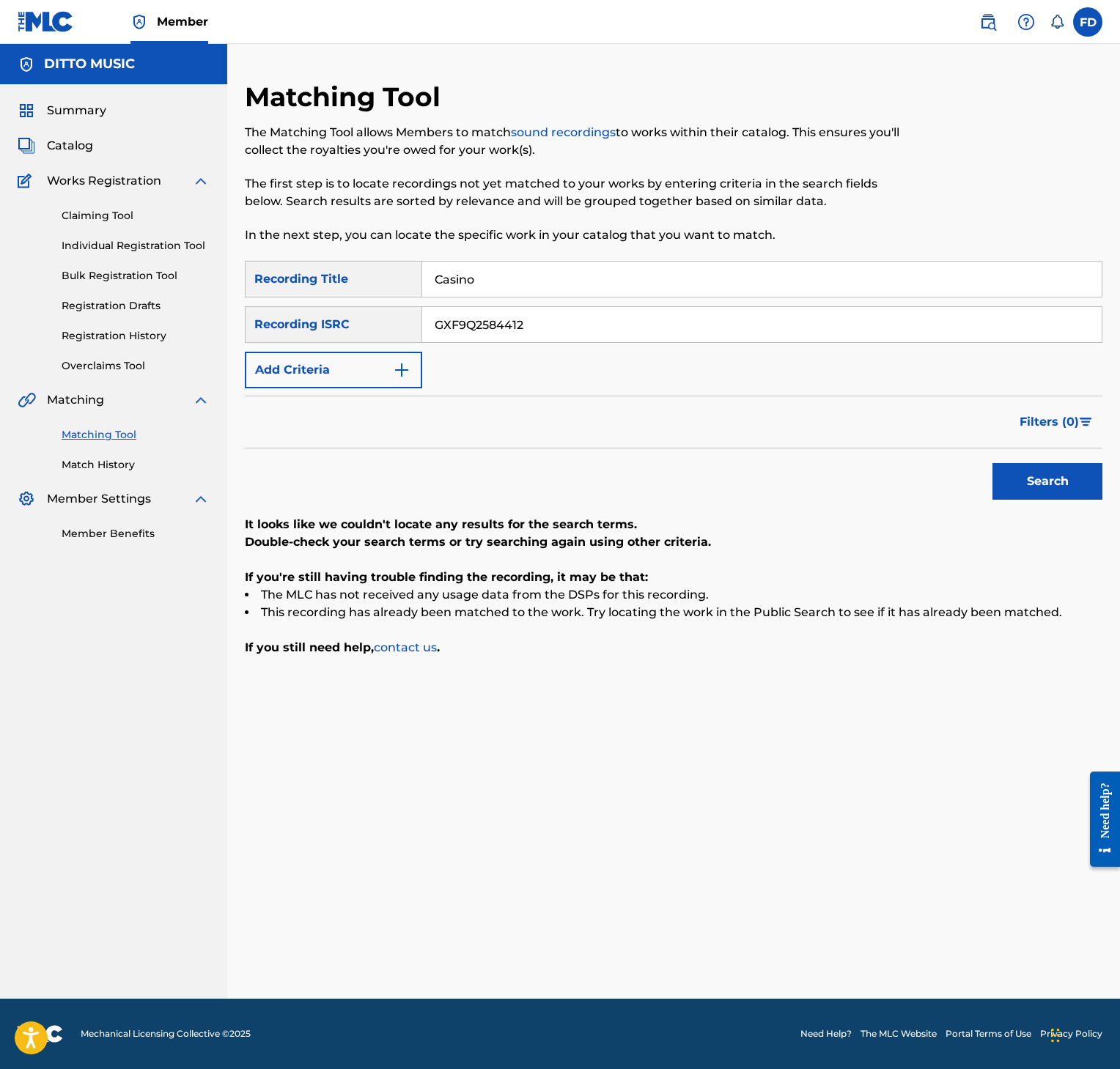
type input "Casino"
click at [548, 333] on input "GXF9Q2584412" at bounding box center [761, 324] width 680 height 35
type input "GXF9Q2584410"
click at [1017, 485] on button "Search" at bounding box center [1048, 481] width 110 height 37
click at [573, 299] on div "SearchWithCriteria8952fc2a-9c6f-4f73-afcc-c1f231126431 Recording Title Casino S…" at bounding box center [673, 324] width 857 height 127
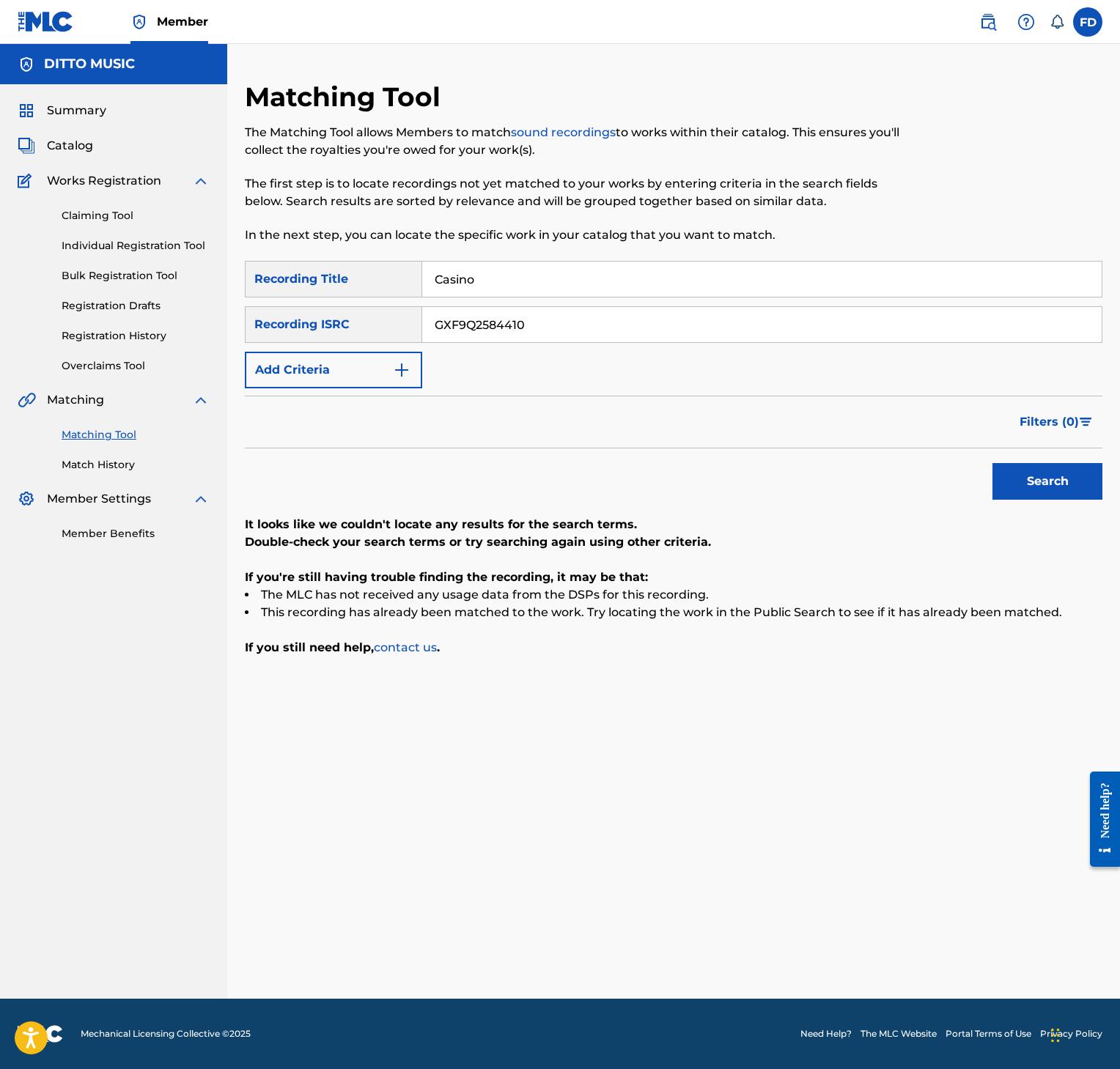
click at [586, 276] on input "Casino" at bounding box center [761, 279] width 680 height 35
type input "Calm"
click at [557, 315] on input "GXF9Q2584410" at bounding box center [761, 324] width 680 height 35
type input "GXF9Q2584409"
click at [1021, 471] on button "Search" at bounding box center [1048, 481] width 110 height 37
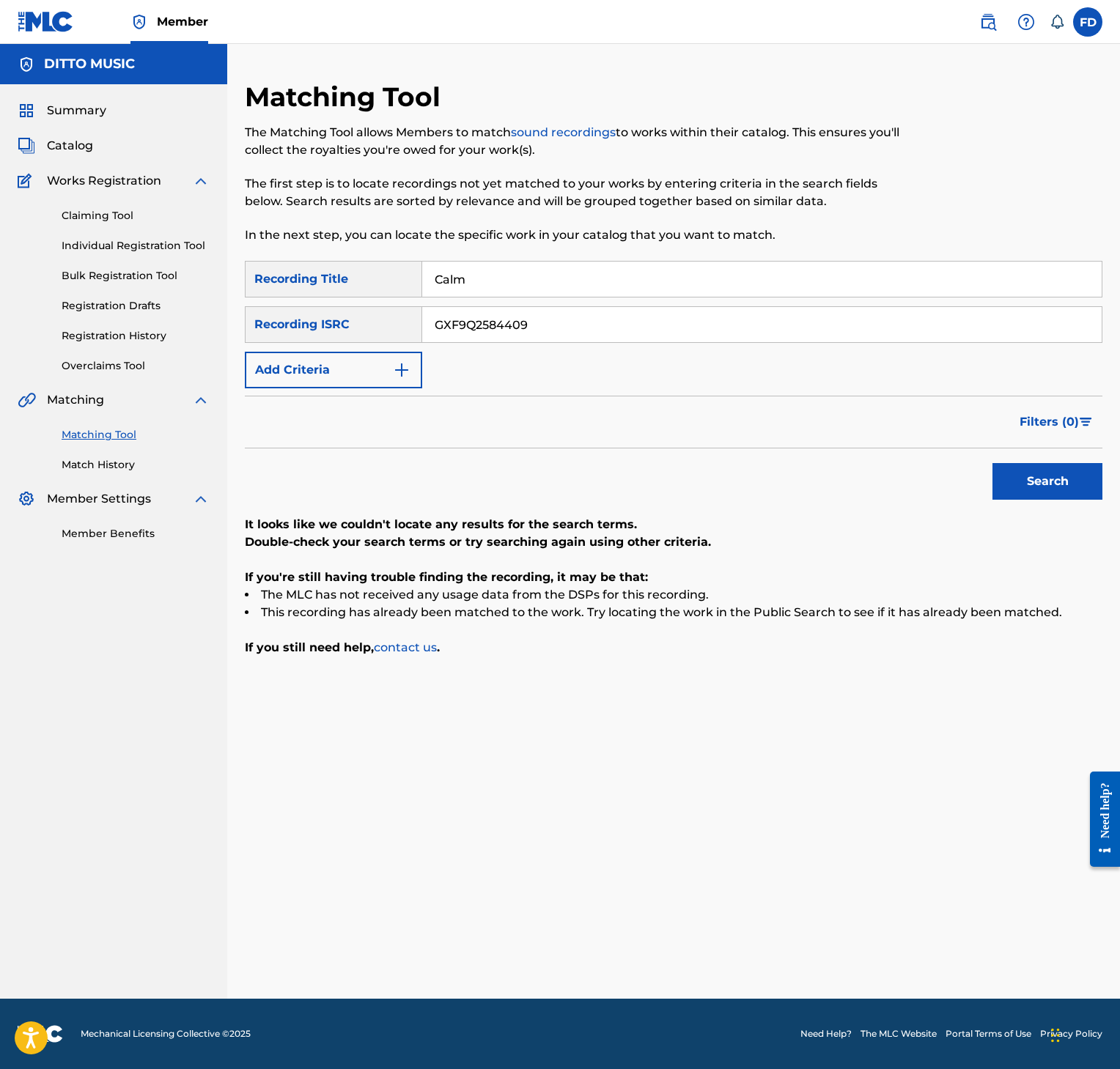
click at [1023, 469] on button "Search" at bounding box center [1048, 481] width 110 height 37
click at [510, 277] on input "Calm" at bounding box center [761, 279] width 680 height 35
type input "A Drink"
click at [647, 309] on input "GXF9Q2584409" at bounding box center [761, 324] width 680 height 35
type input "GXF9Q2584408"
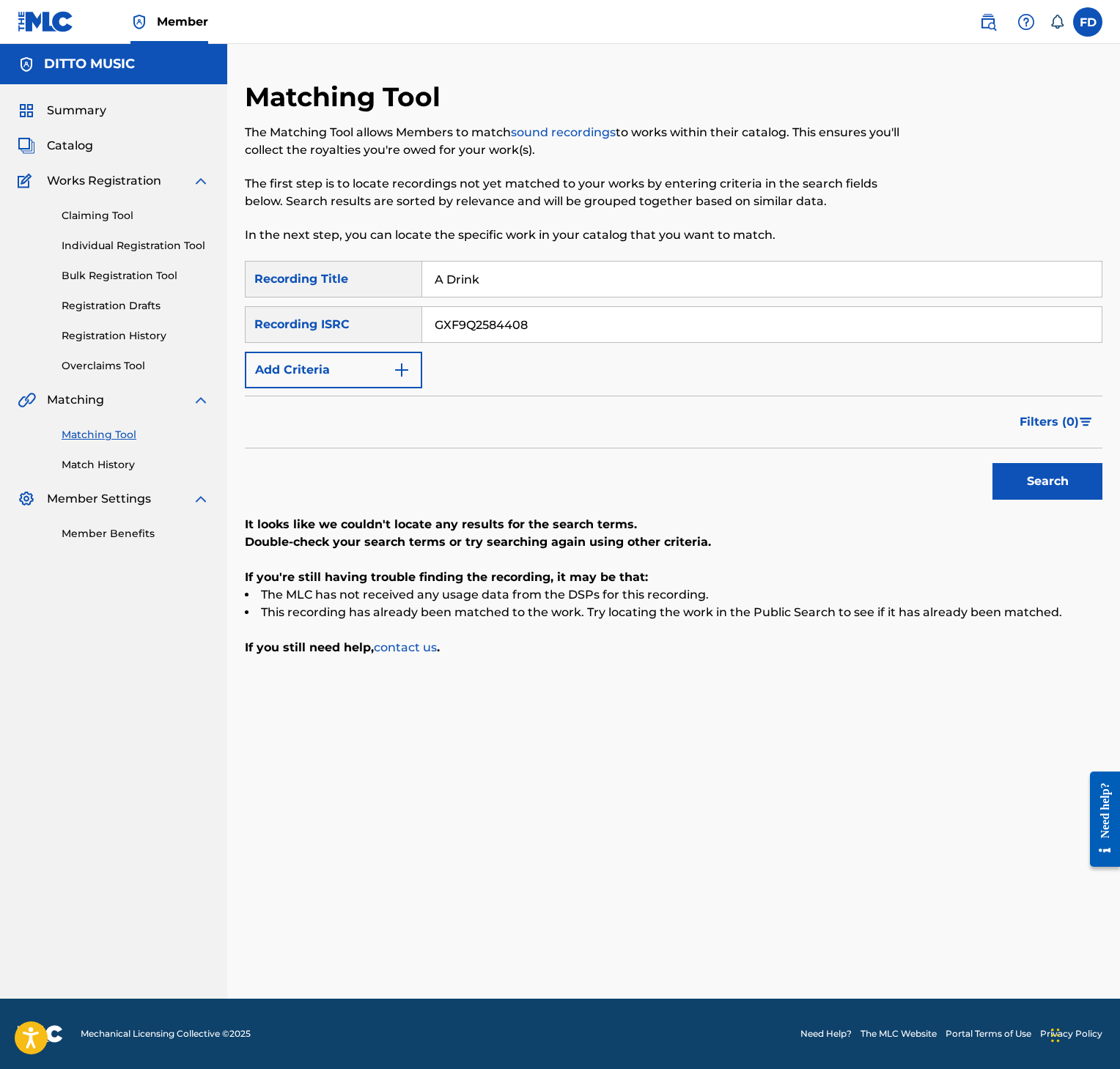
click at [1021, 485] on button "Search" at bounding box center [1048, 481] width 110 height 37
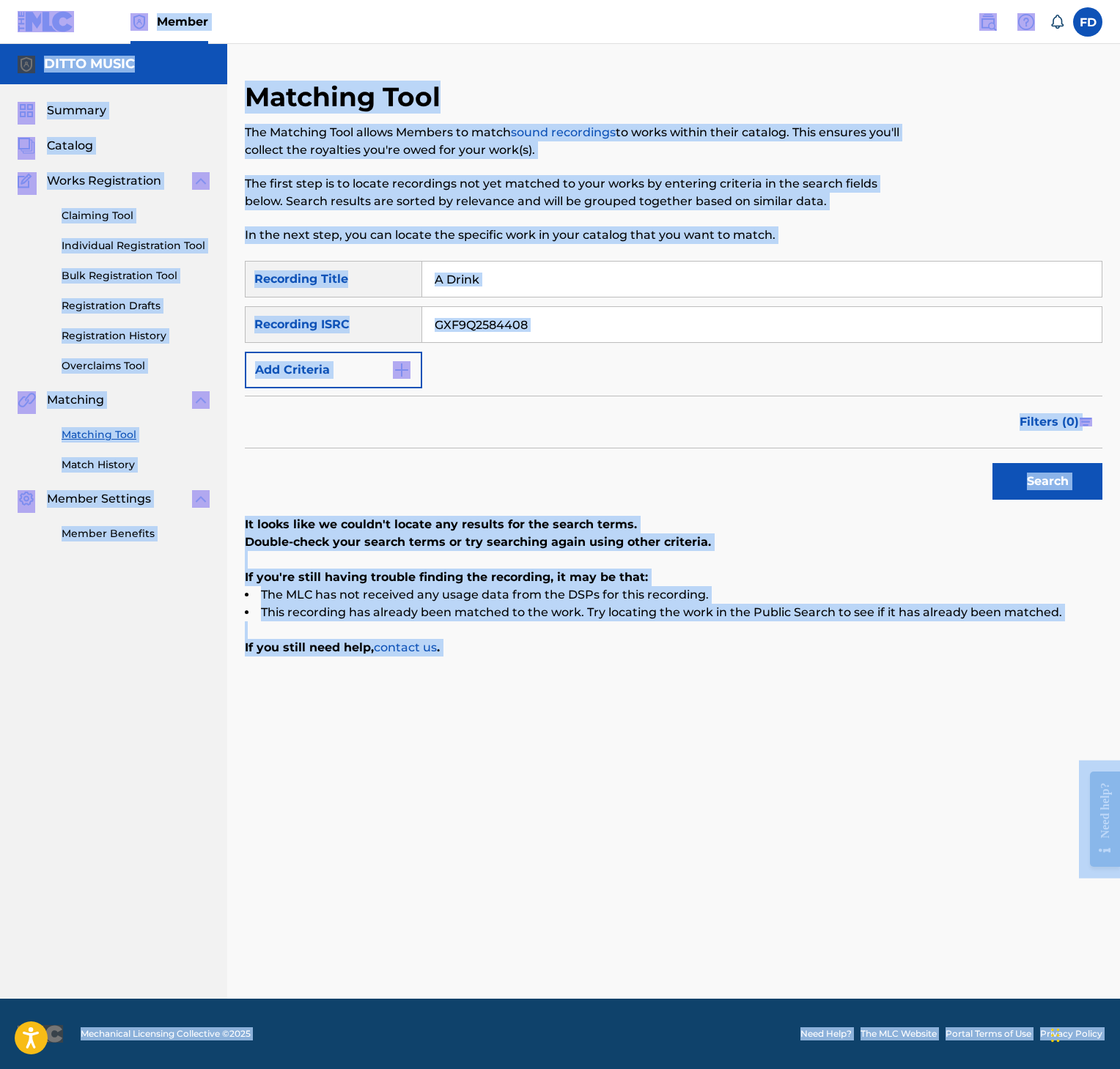
click at [570, 274] on input "A Drink" at bounding box center [761, 279] width 680 height 35
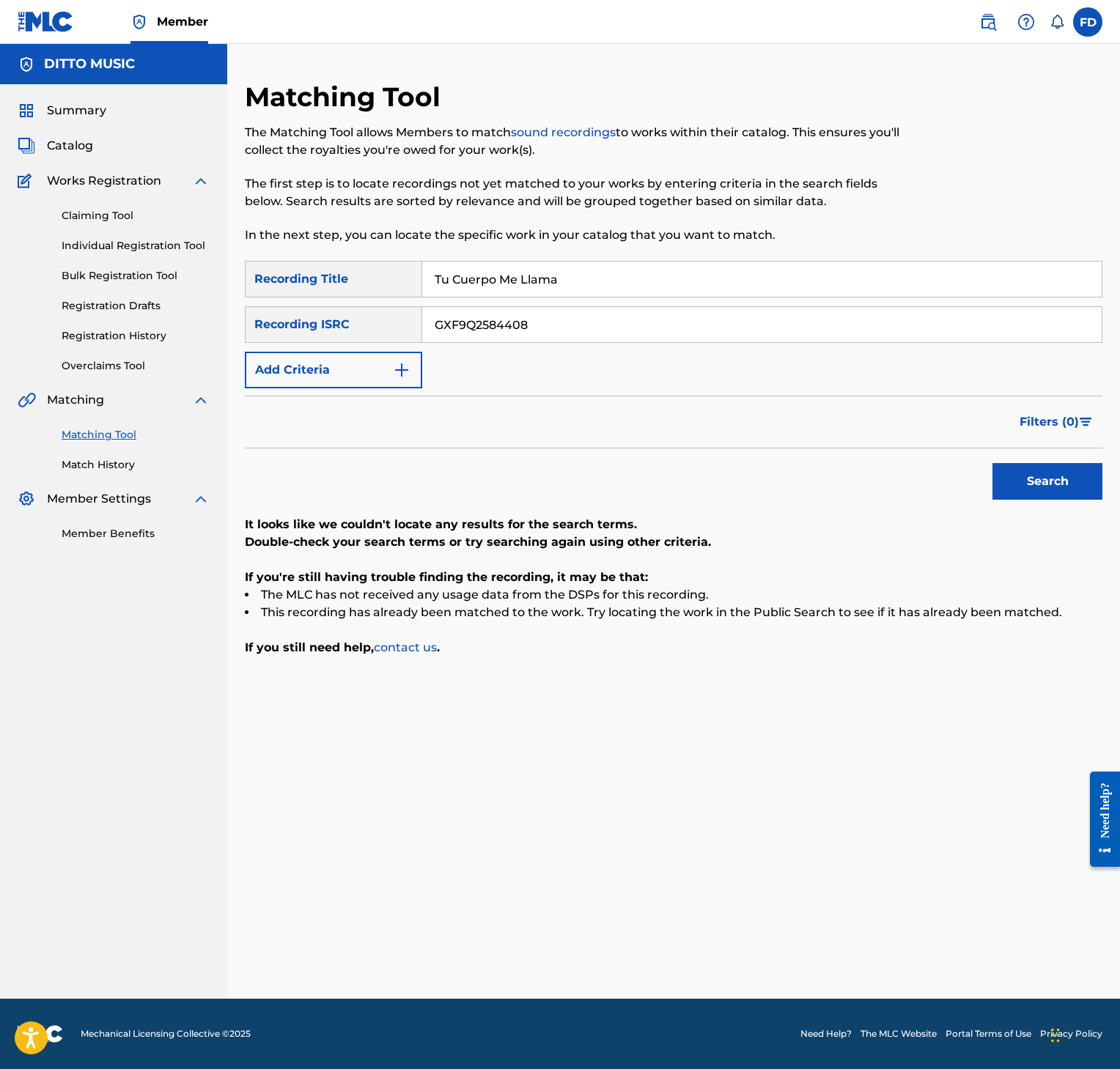
type input "Tu Cuerpo Me Llama"
click at [593, 330] on input "GXF9Q2584408" at bounding box center [761, 324] width 680 height 35
type input "GXF9Q2590250"
click at [1045, 496] on button "Search" at bounding box center [1048, 481] width 110 height 37
click at [485, 277] on input "Tu Cuerpo Me Llama" at bounding box center [761, 279] width 680 height 35
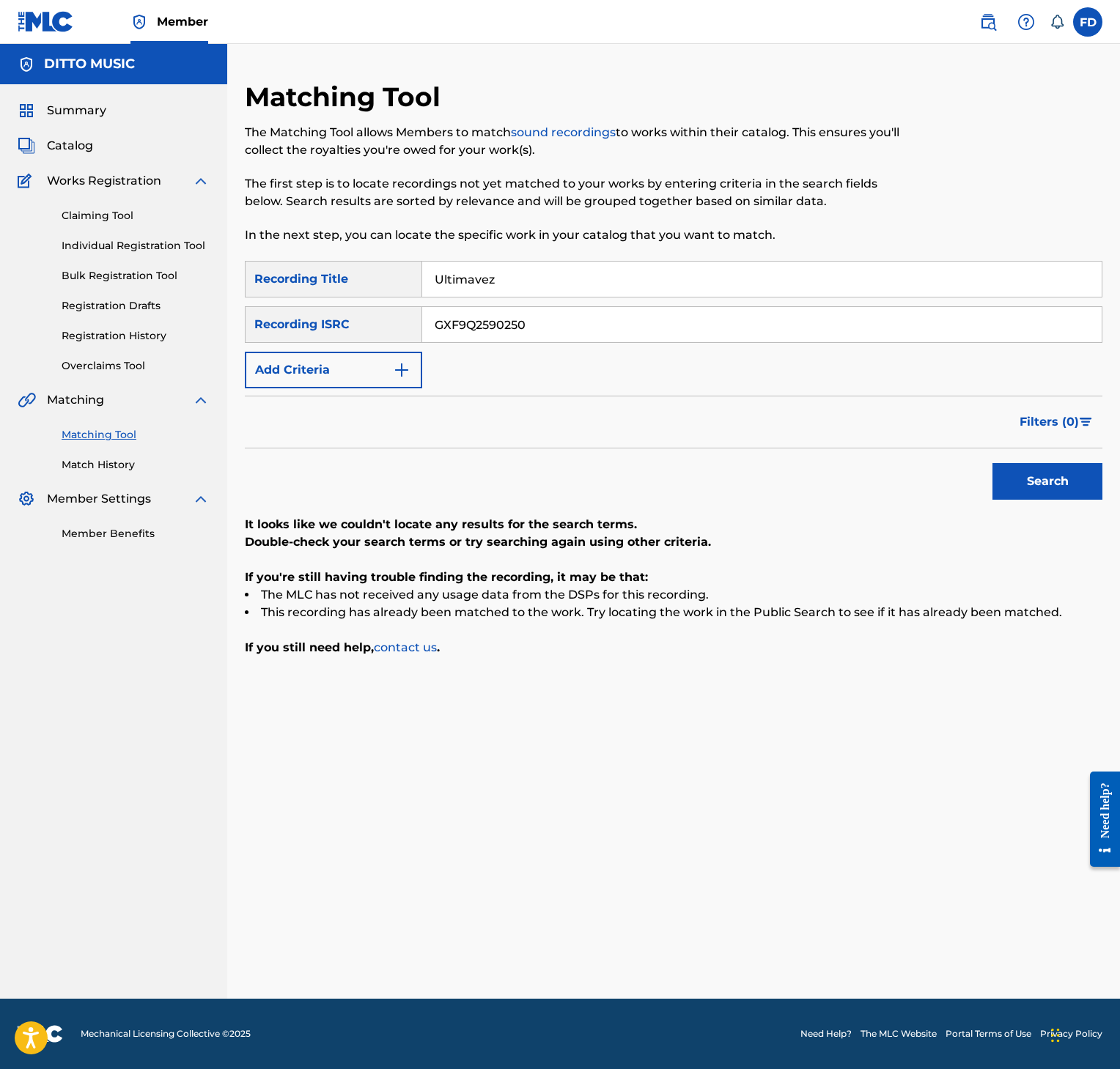
type input "Ultimavez"
click at [667, 330] on input "GXF9Q2590250" at bounding box center [761, 324] width 680 height 35
type input "GXF9Q2590252"
click at [1029, 483] on button "Search" at bounding box center [1048, 481] width 110 height 37
click at [534, 307] on input "GXF9Q2590252" at bounding box center [761, 324] width 680 height 35
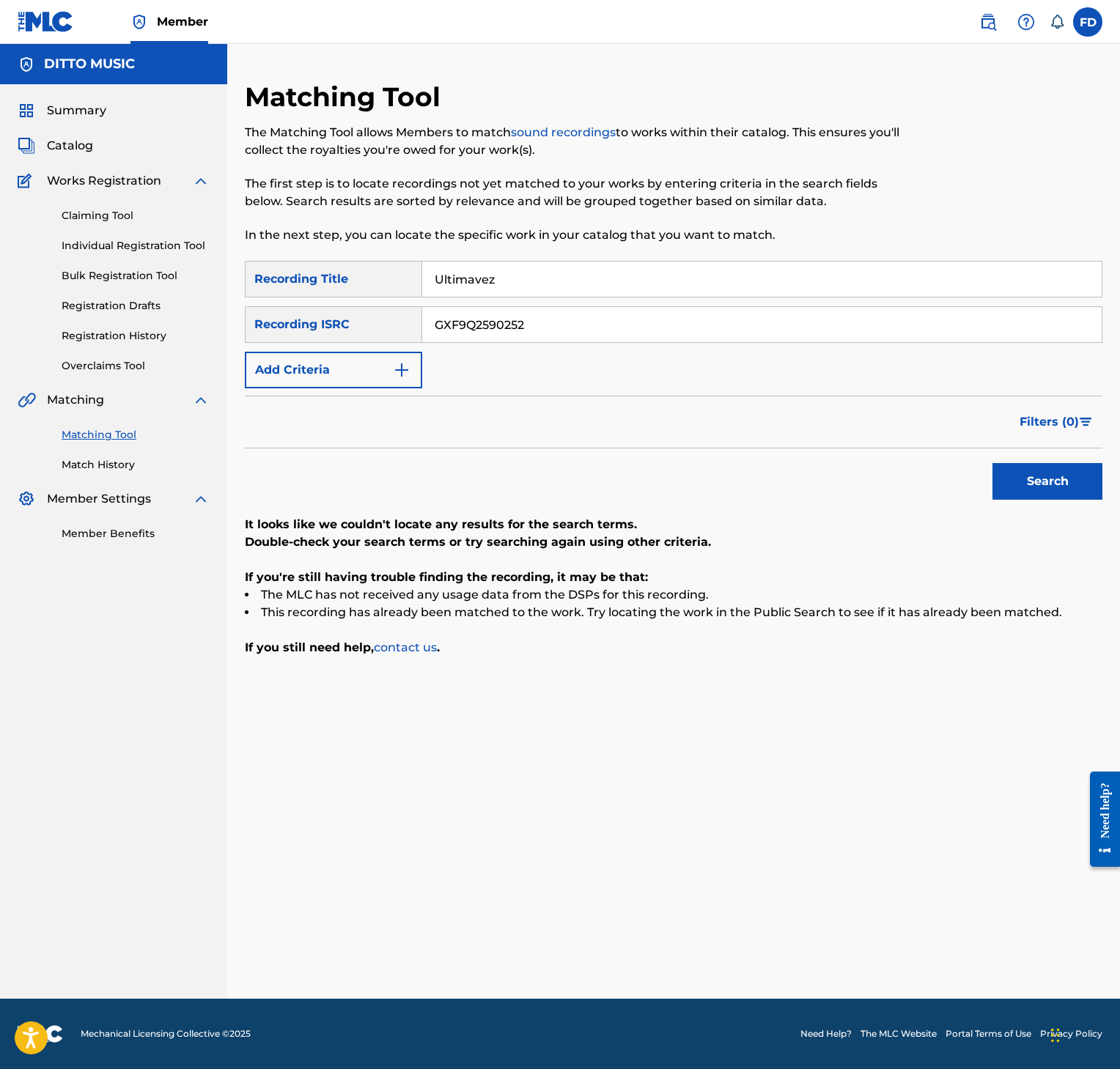
click at [542, 292] on input "Ultimavez" at bounding box center [761, 279] width 680 height 35
type input "Tu Sonrisa"
click at [729, 329] on input "GXF9Q2590252" at bounding box center [761, 324] width 680 height 35
type input "GXF9Q2590251"
click at [1023, 480] on button "Search" at bounding box center [1048, 481] width 110 height 37
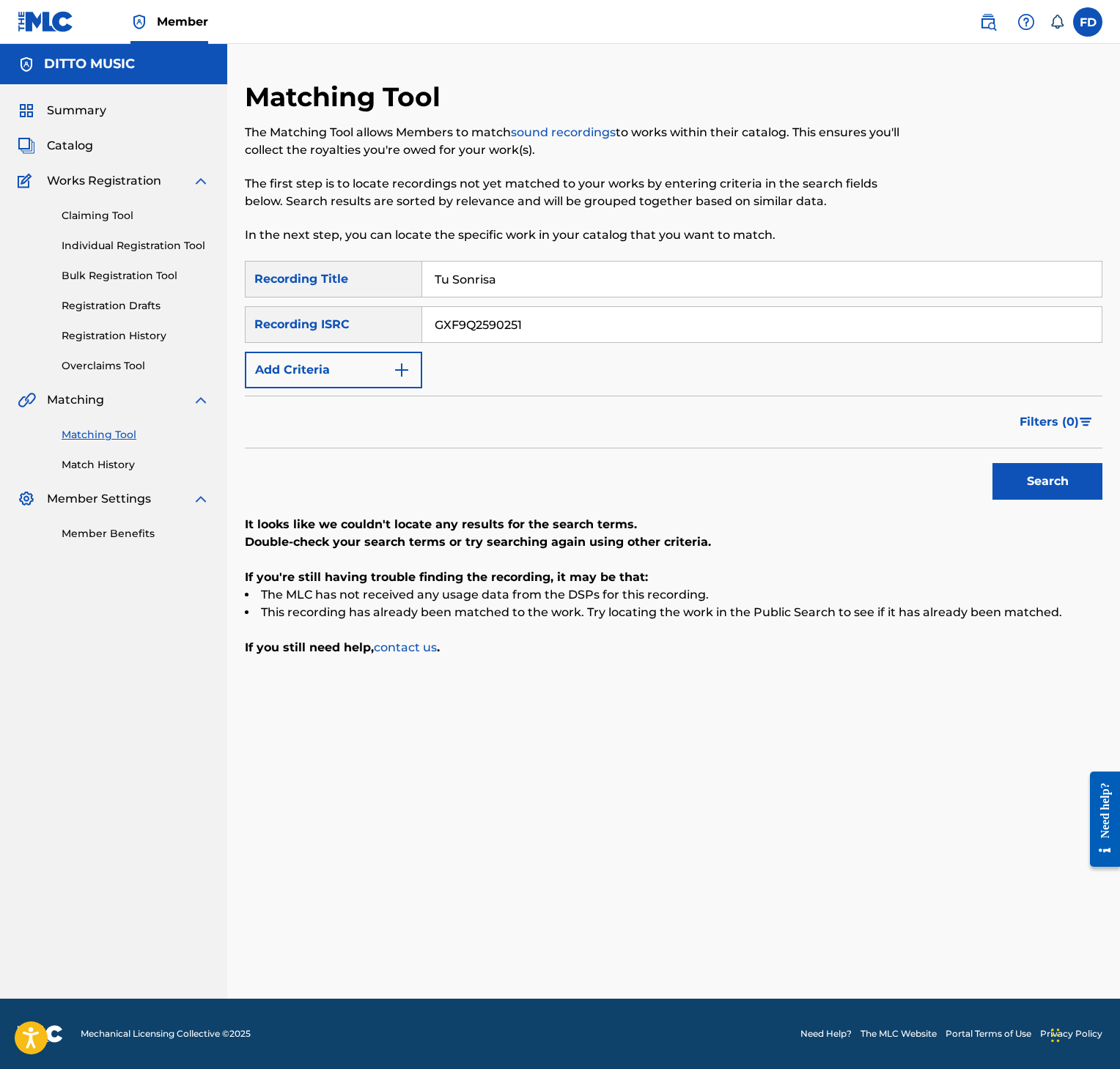
click at [509, 309] on input "GXF9Q2590251" at bounding box center [761, 324] width 680 height 35
click at [529, 282] on input "Tu Sonrisa" at bounding box center [761, 279] width 680 height 35
type input "Disimulando"
click at [611, 318] on input "GXF9Q2590251" at bounding box center [761, 324] width 680 height 35
type input "GXF9Q2590244"
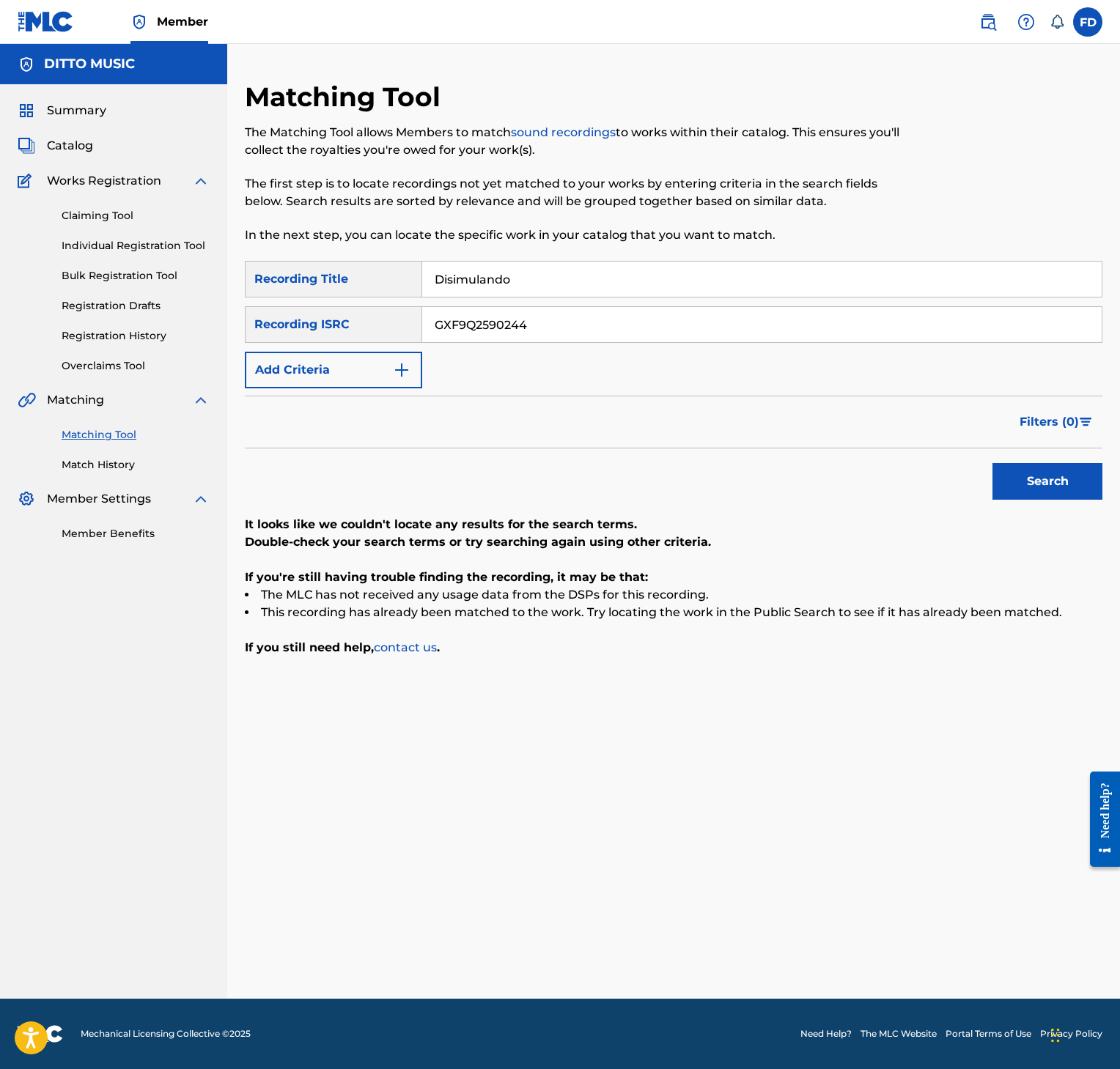
click at [988, 456] on div "Search" at bounding box center [1044, 477] width 117 height 58
click at [1027, 471] on button "Search" at bounding box center [1048, 481] width 110 height 37
click at [581, 283] on input "Disimulando" at bounding box center [761, 279] width 680 height 35
type input "Corazon"
click at [639, 346] on div "SearchWithCriteria8952fc2a-9c6f-4f73-afcc-c1f231126431 Recording Title Corazon …" at bounding box center [673, 324] width 857 height 127
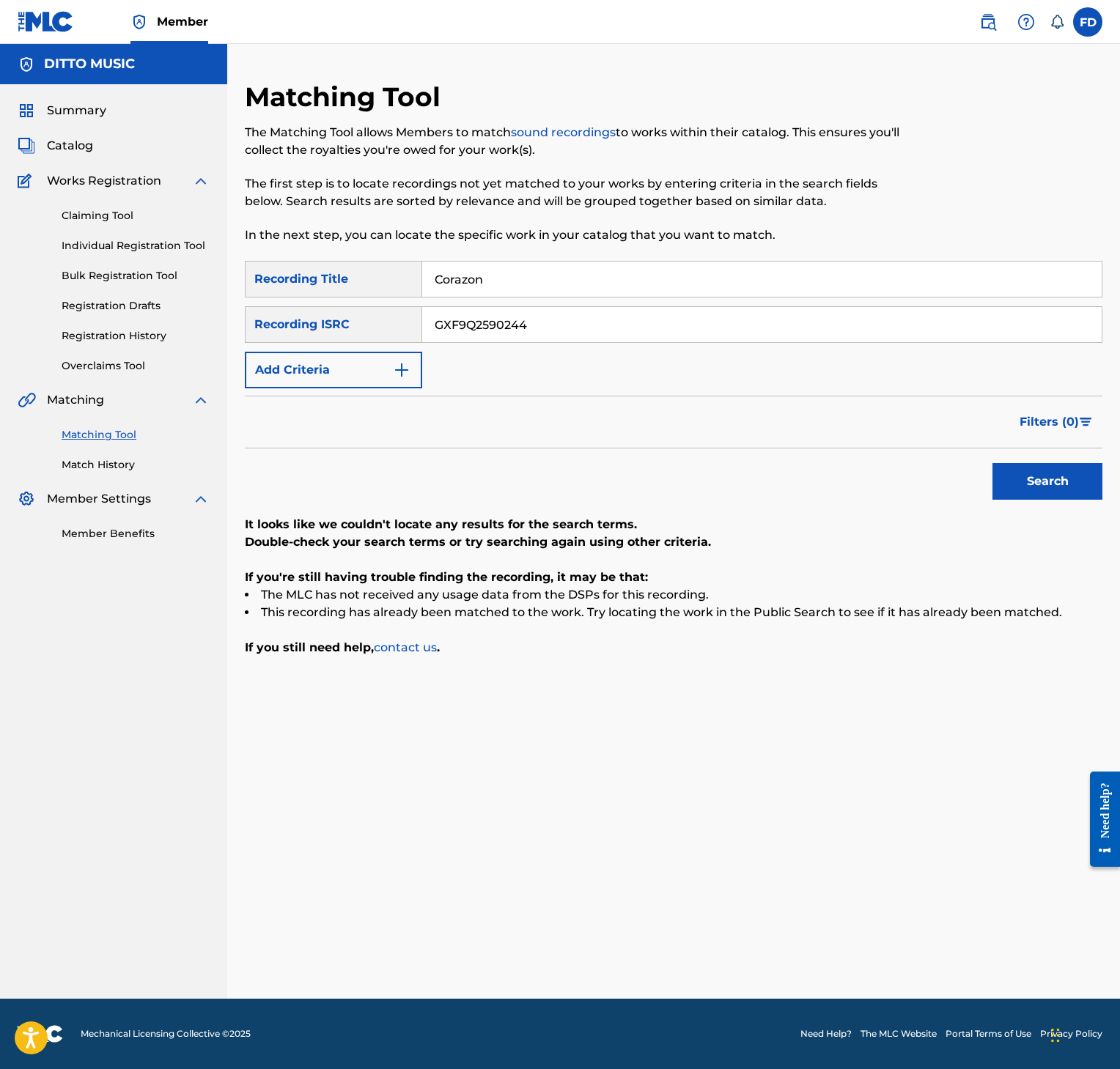
click at [667, 318] on input "GXF9Q2590244" at bounding box center [761, 324] width 680 height 35
type input "GXF9Q2590243"
click at [1064, 496] on button "Search" at bounding box center [1048, 481] width 110 height 37
click at [472, 287] on input "Corazon" at bounding box center [761, 279] width 680 height 35
type input "Goofed Out"
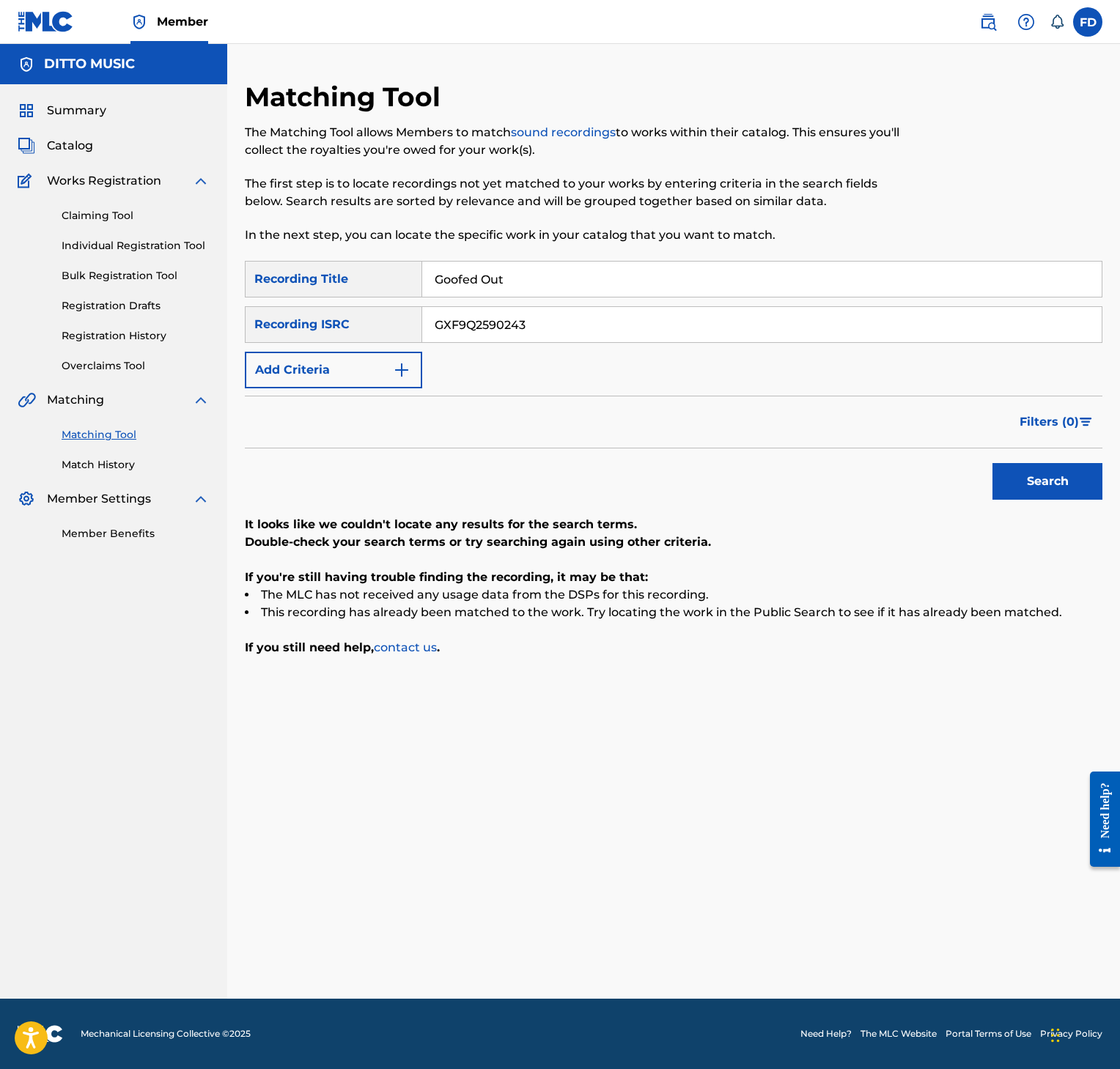
click at [583, 333] on input "GXF9Q2590243" at bounding box center [761, 324] width 680 height 35
type input "GXF9Q2584856"
drag, startPoint x: 1060, startPoint y: 473, endPoint x: 1000, endPoint y: 507, distance: 69.0
click at [1062, 476] on button "Search" at bounding box center [1048, 481] width 110 height 37
click at [554, 266] on input "Goofed Out" at bounding box center [761, 279] width 680 height 35
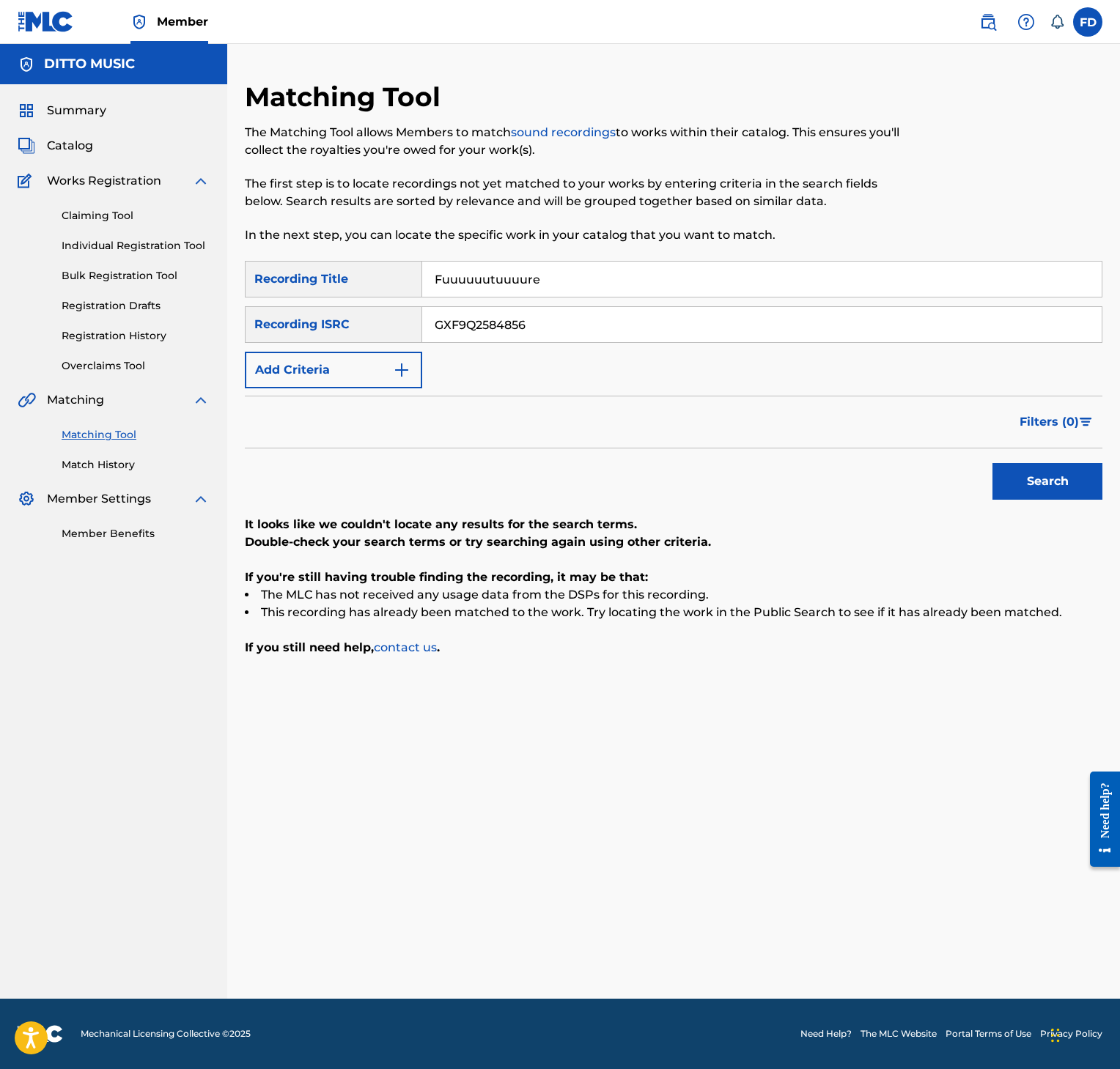
click at [518, 337] on input "GXF9Q2584856" at bounding box center [761, 324] width 680 height 35
click at [1068, 473] on button "Search" at bounding box center [1048, 481] width 110 height 37
click at [546, 266] on input "Fuuuuuutuuuure" at bounding box center [761, 279] width 680 height 35
click at [572, 319] on input "GXF9Q2584854a" at bounding box center [761, 324] width 680 height 35
click at [1052, 479] on button "Search" at bounding box center [1048, 481] width 110 height 37
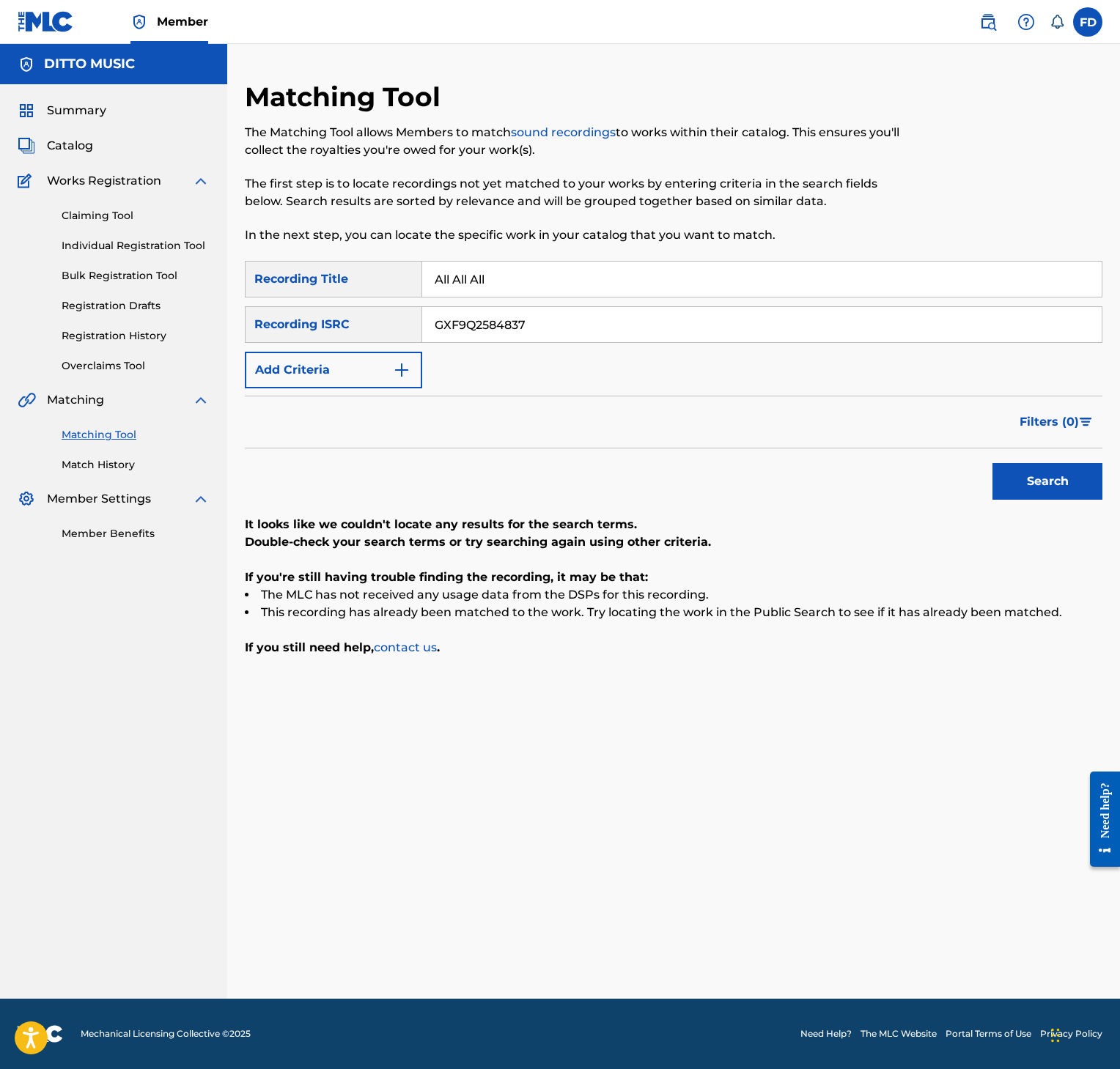
click at [493, 271] on input "All All All" at bounding box center [761, 279] width 680 height 35
click at [571, 320] on input "GXF9Q2584837" at bounding box center [761, 324] width 680 height 35
click at [1060, 521] on p "It looks like we couldn't locate any results for the search terms." at bounding box center [673, 525] width 857 height 17
click at [1048, 479] on button "Search" at bounding box center [1048, 481] width 110 height 37
click at [535, 292] on input "Two Twenty One" at bounding box center [761, 279] width 680 height 35
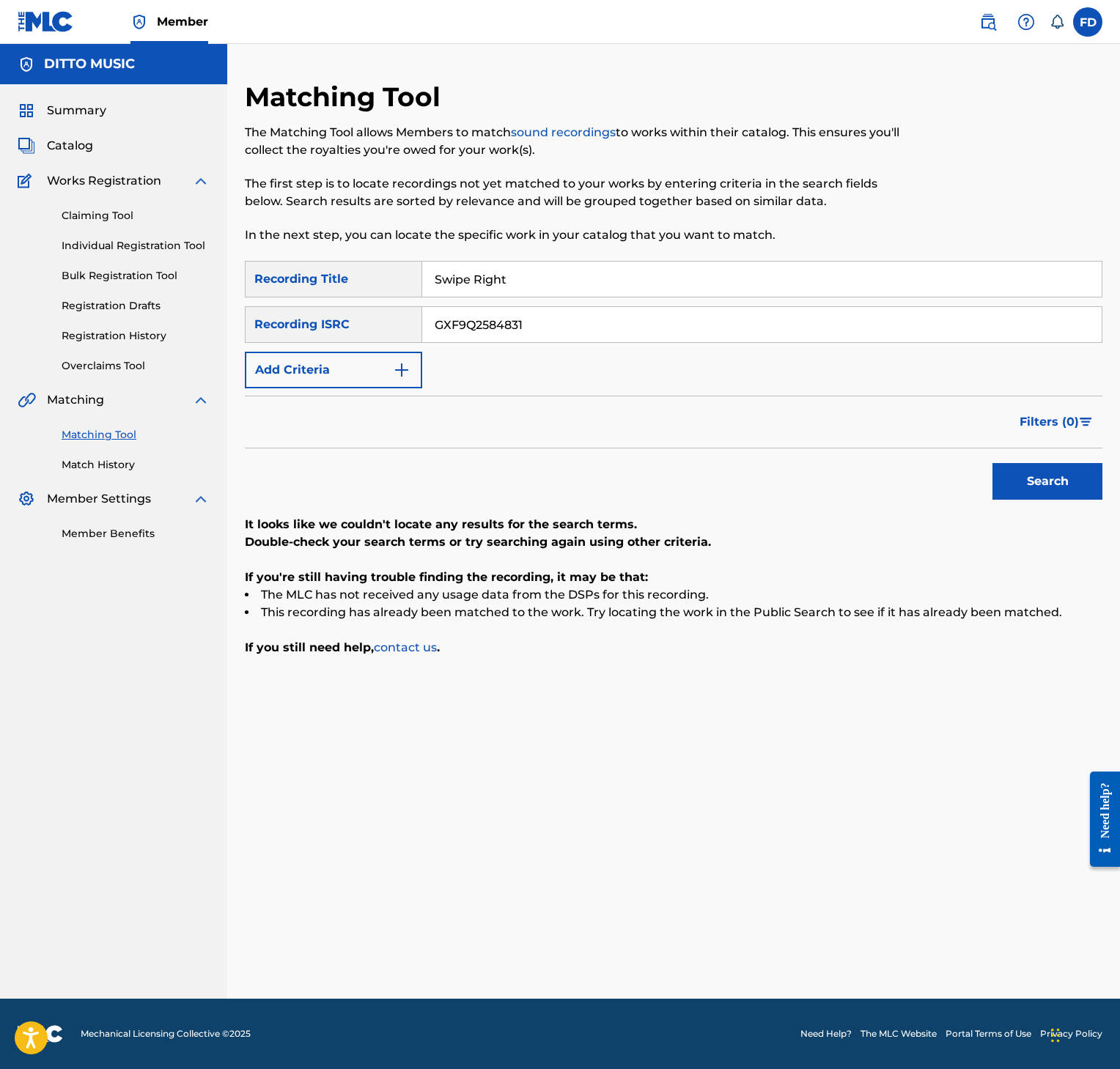
click at [622, 315] on input "GXF9Q2584831" at bounding box center [761, 324] width 680 height 35
click at [1050, 466] on button "Search" at bounding box center [1048, 481] width 110 height 37
click at [535, 292] on input "Swipe Right" at bounding box center [761, 279] width 680 height 35
click at [618, 354] on div "SearchWithCriteria8952fc2a-9c6f-4f73-afcc-c1f231126431 Recording Title Spin It …" at bounding box center [673, 324] width 857 height 127
click at [614, 317] on input "GXF9Q2584825" at bounding box center [761, 324] width 680 height 35
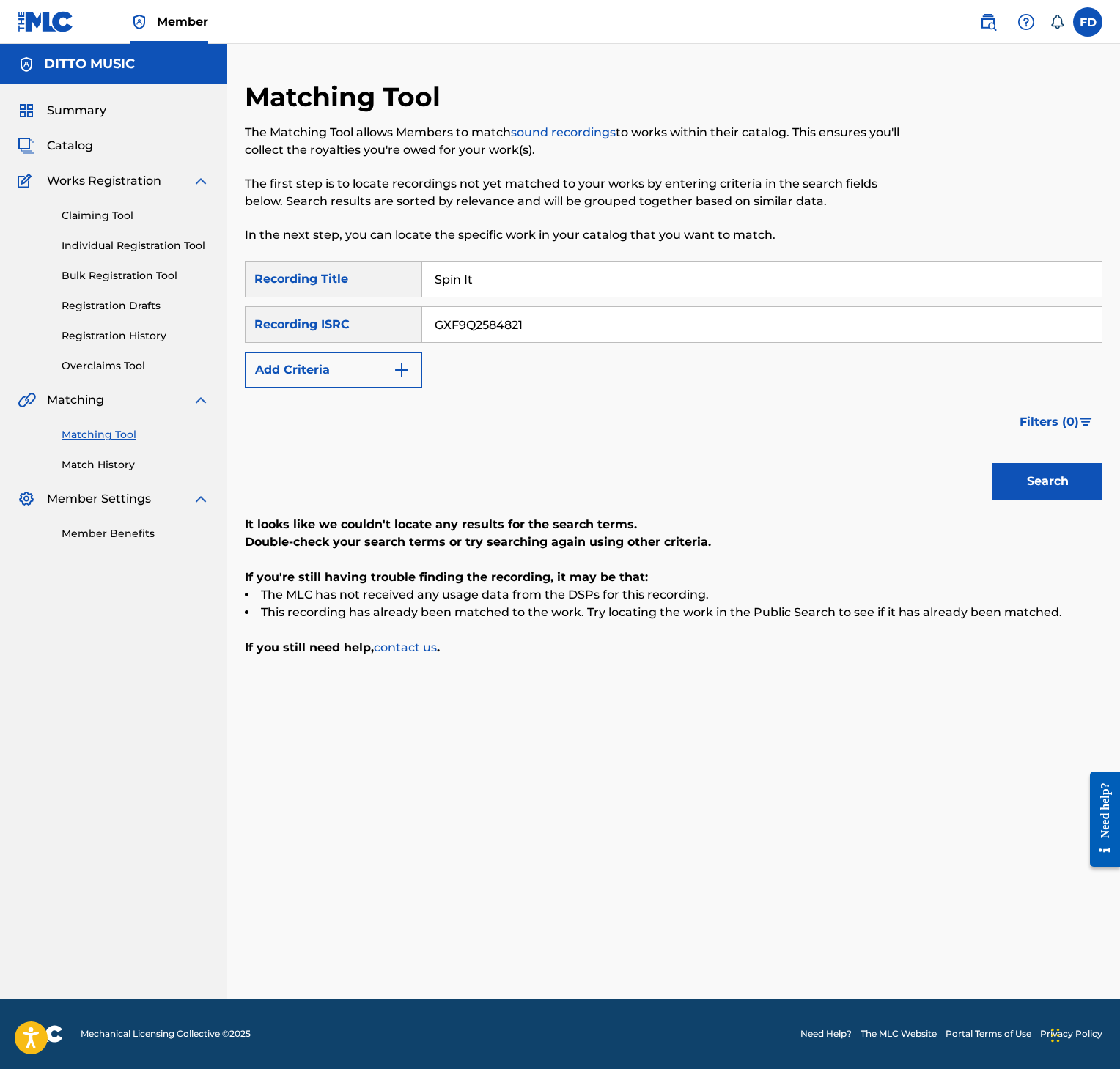
click at [995, 485] on button "Search" at bounding box center [1048, 481] width 110 height 37
click at [765, 293] on input "Spin It" at bounding box center [761, 279] width 680 height 35
click at [501, 342] on div "GXF9Q2584821" at bounding box center [762, 324] width 680 height 37
click at [530, 326] on input "GXF9Q2584821" at bounding box center [761, 324] width 680 height 35
click at [1035, 500] on button "Search" at bounding box center [1048, 481] width 110 height 37
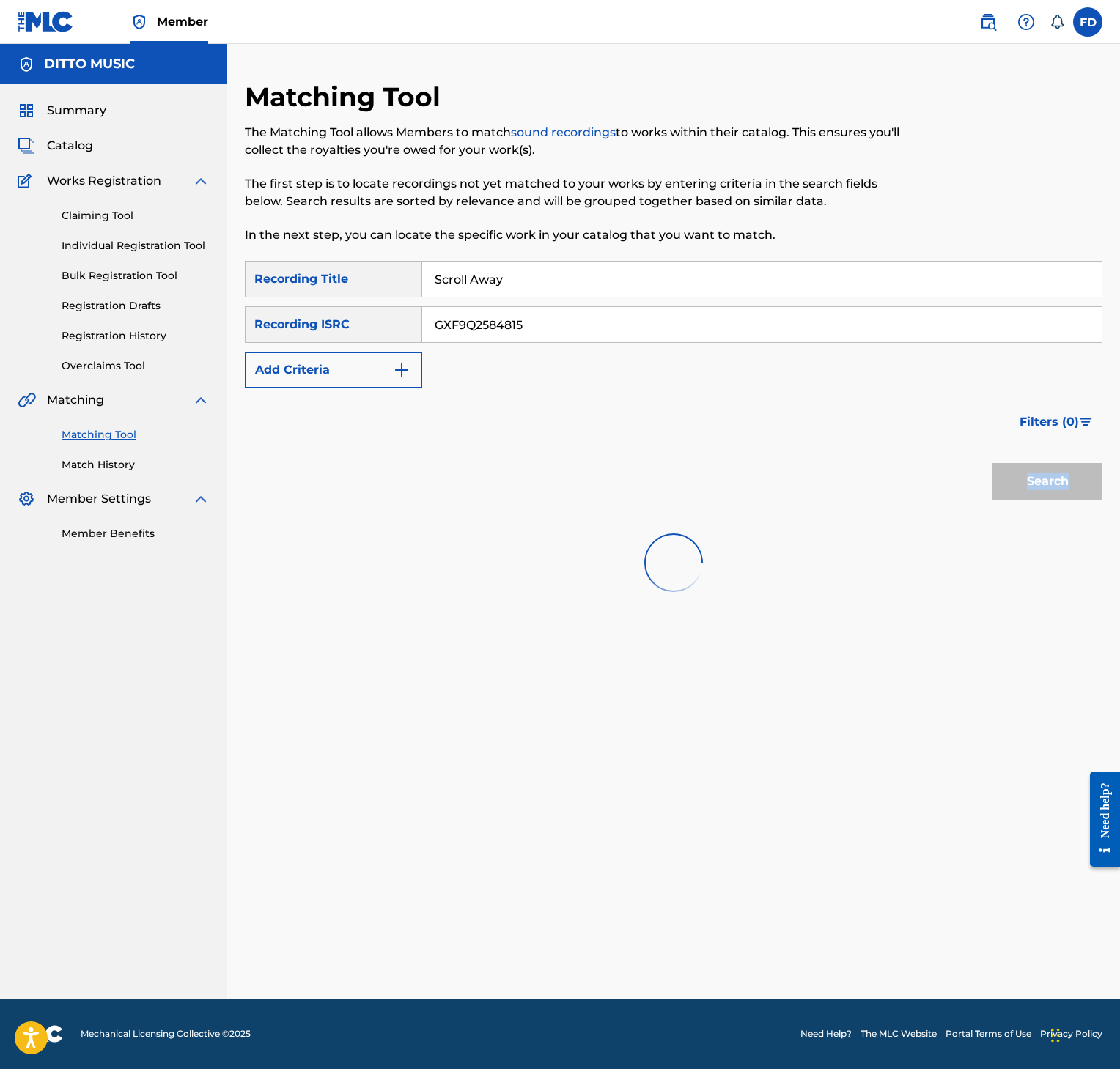
click at [1039, 500] on div "Search" at bounding box center [1044, 477] width 117 height 58
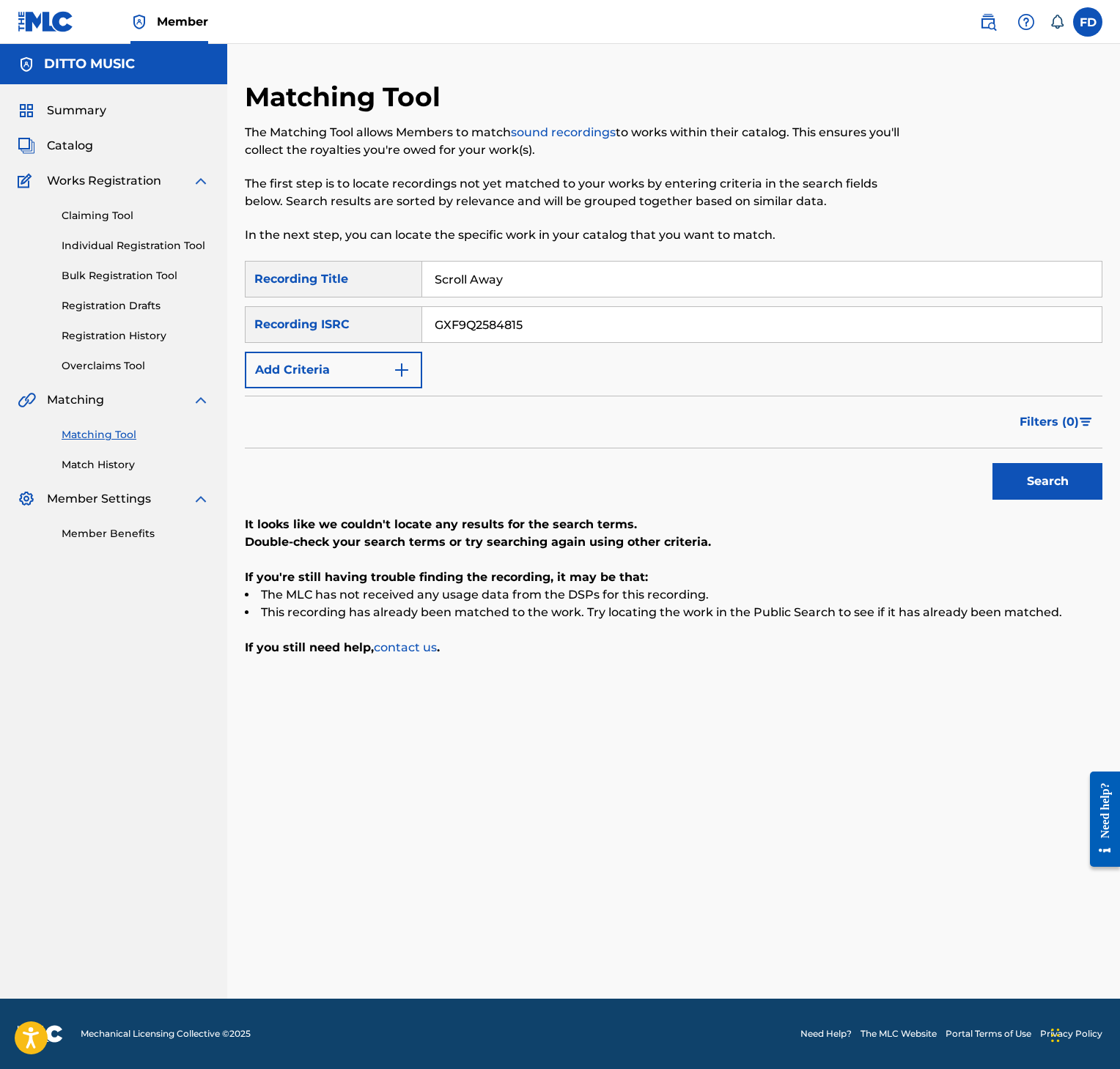
click at [559, 291] on input "Scroll Away" at bounding box center [761, 279] width 680 height 35
click at [590, 351] on div "SearchWithCriteria8952fc2a-9c6f-4f73-afcc-c1f231126431 Recording Title [US_STAT…" at bounding box center [673, 324] width 857 height 127
click at [590, 344] on div "SearchWithCriteria8952fc2a-9c6f-4f73-afcc-c1f231126431 Recording Title [US_STAT…" at bounding box center [673, 324] width 857 height 127
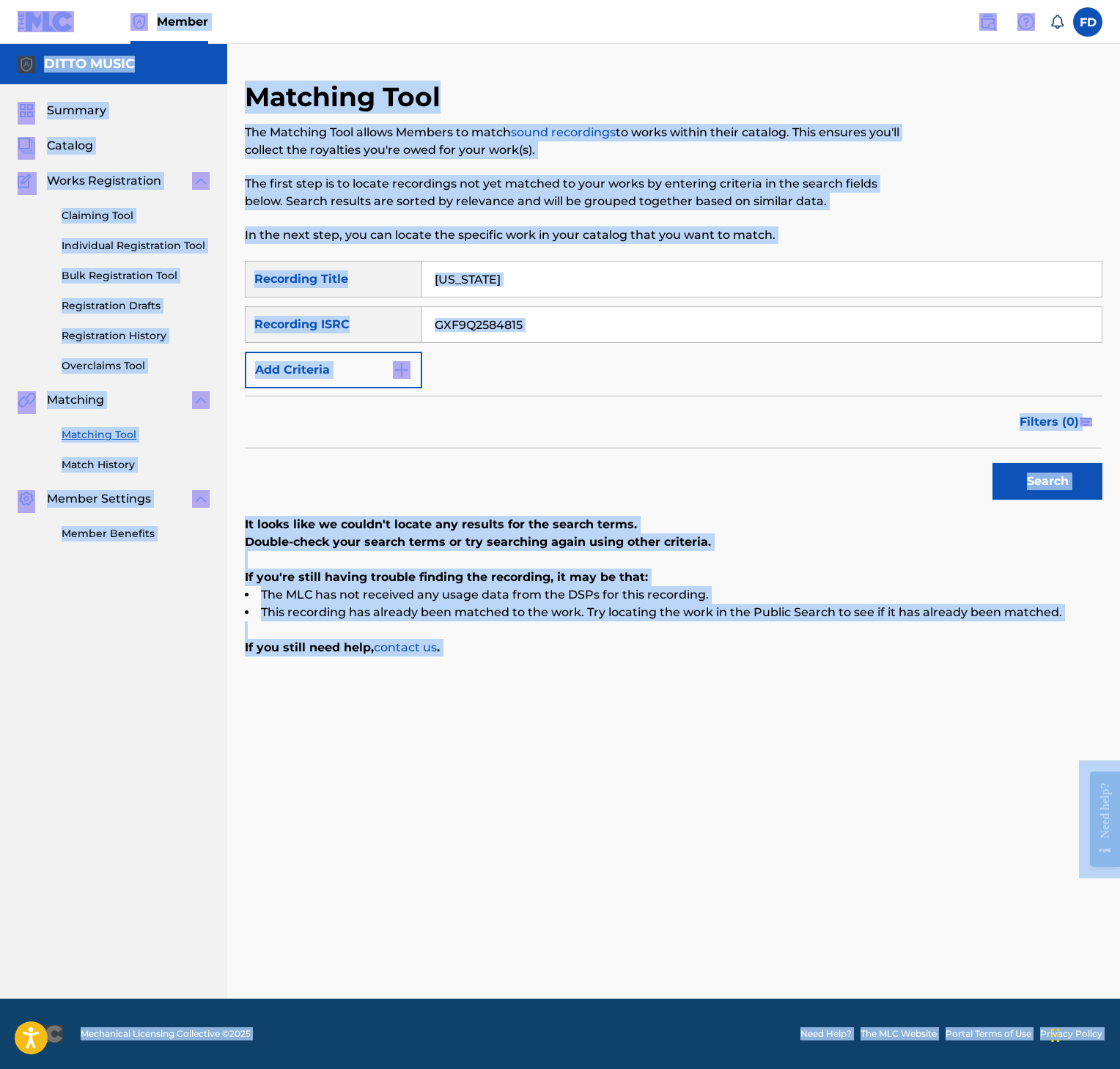
click at [598, 330] on input "GXF9Q2584815" at bounding box center [761, 324] width 680 height 35
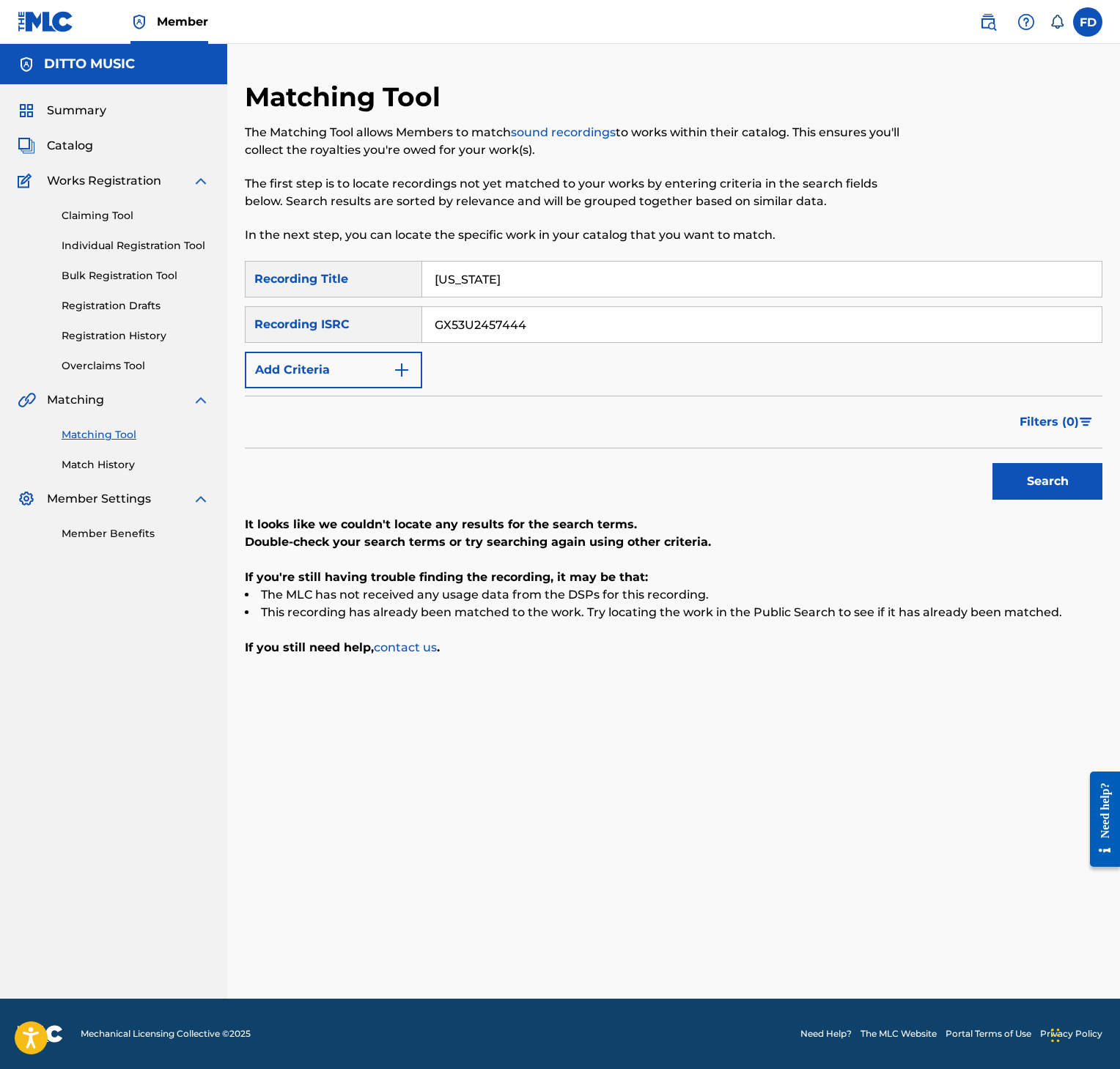
click at [1036, 480] on button "Search" at bounding box center [1048, 481] width 110 height 37
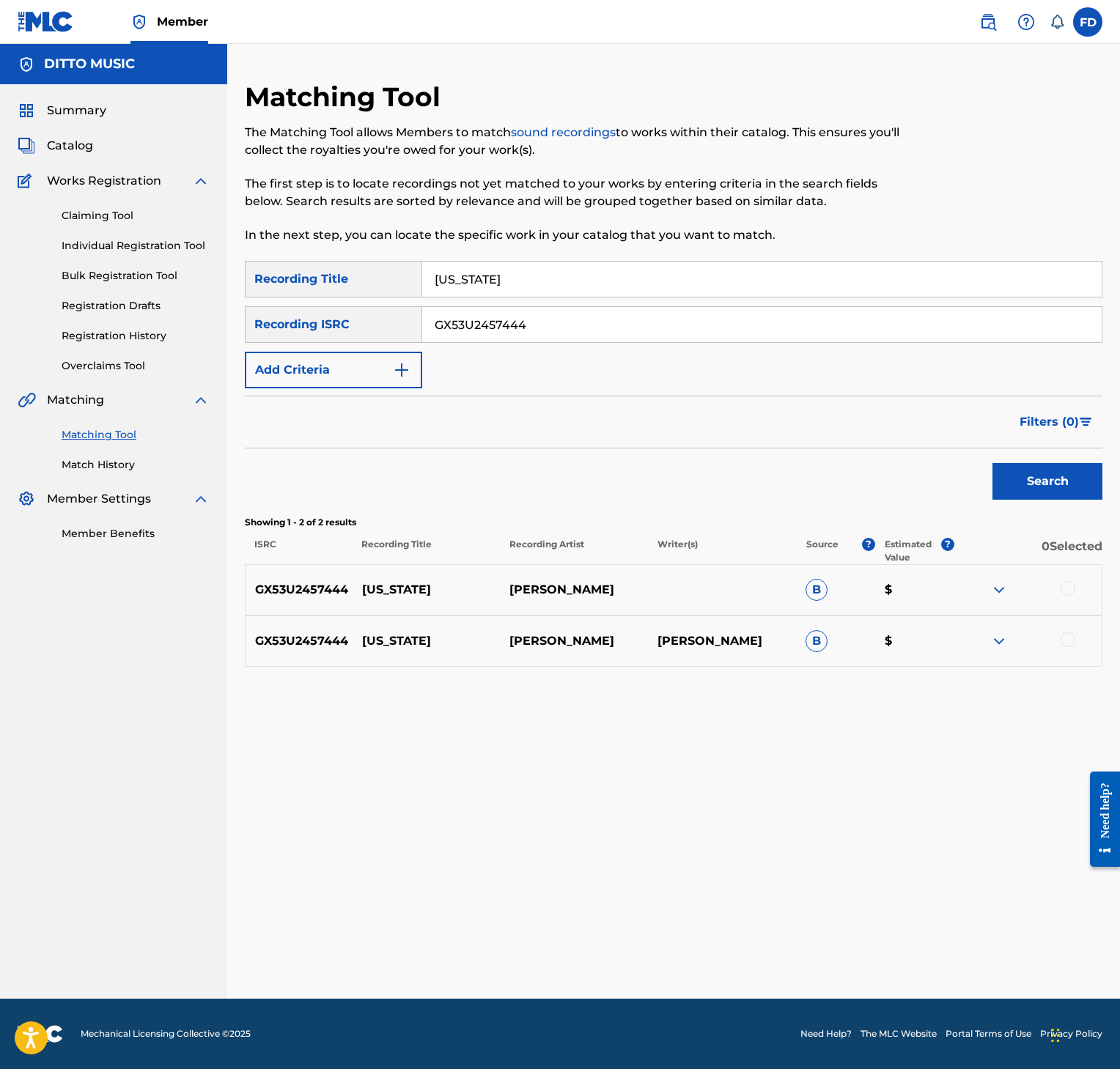
click at [1064, 594] on div at bounding box center [1068, 588] width 15 height 15
click at [1061, 641] on div at bounding box center [1068, 639] width 15 height 15
click at [1000, 934] on button "Match 2 Groups" at bounding box center [1021, 950] width 162 height 37
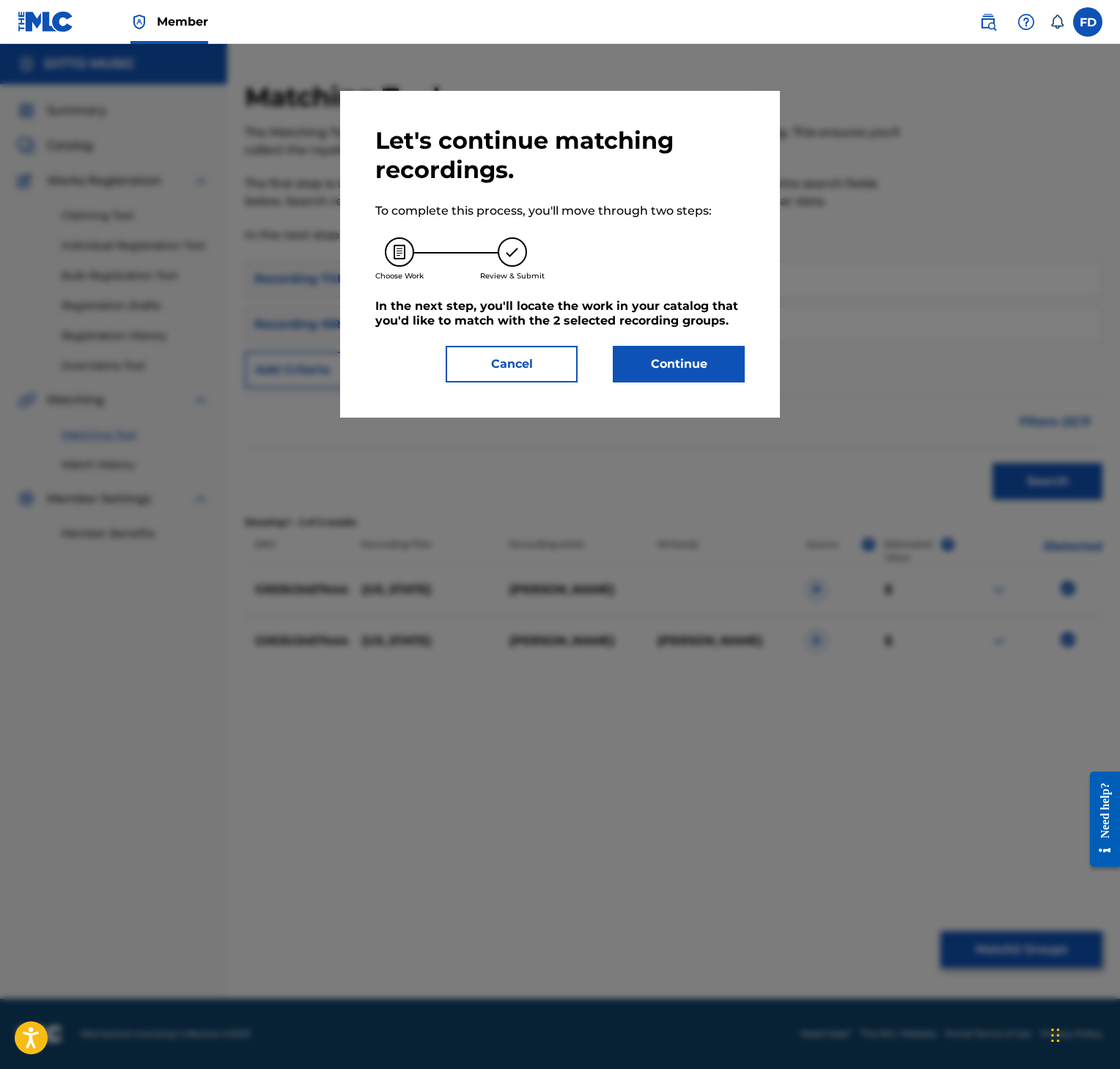
click at [714, 373] on button "Continue" at bounding box center [679, 364] width 132 height 37
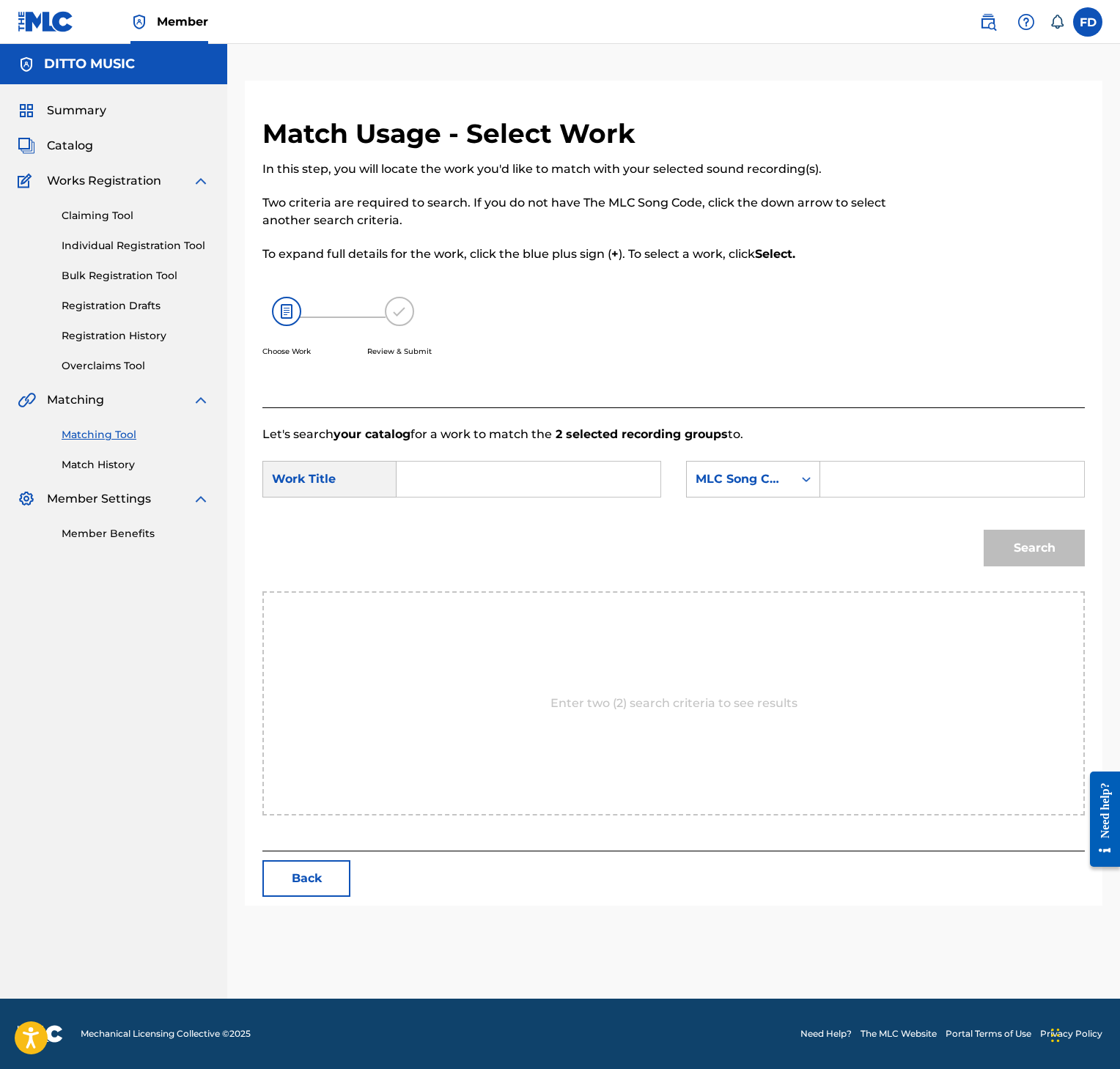
click at [912, 453] on form "SearchWithCriteria426ba3a6-52a7-4ce0-9ba0-ee5b27f4d3e1 Work Title SearchWithCri…" at bounding box center [673, 517] width 823 height 148
click at [917, 494] on input "Search Form" at bounding box center [953, 479] width 239 height 35
click at [409, 477] on input "Search Form" at bounding box center [529, 479] width 239 height 35
click at [1003, 515] on div "Search" at bounding box center [1030, 544] width 108 height 58
click at [1027, 568] on div "Search" at bounding box center [1030, 544] width 108 height 58
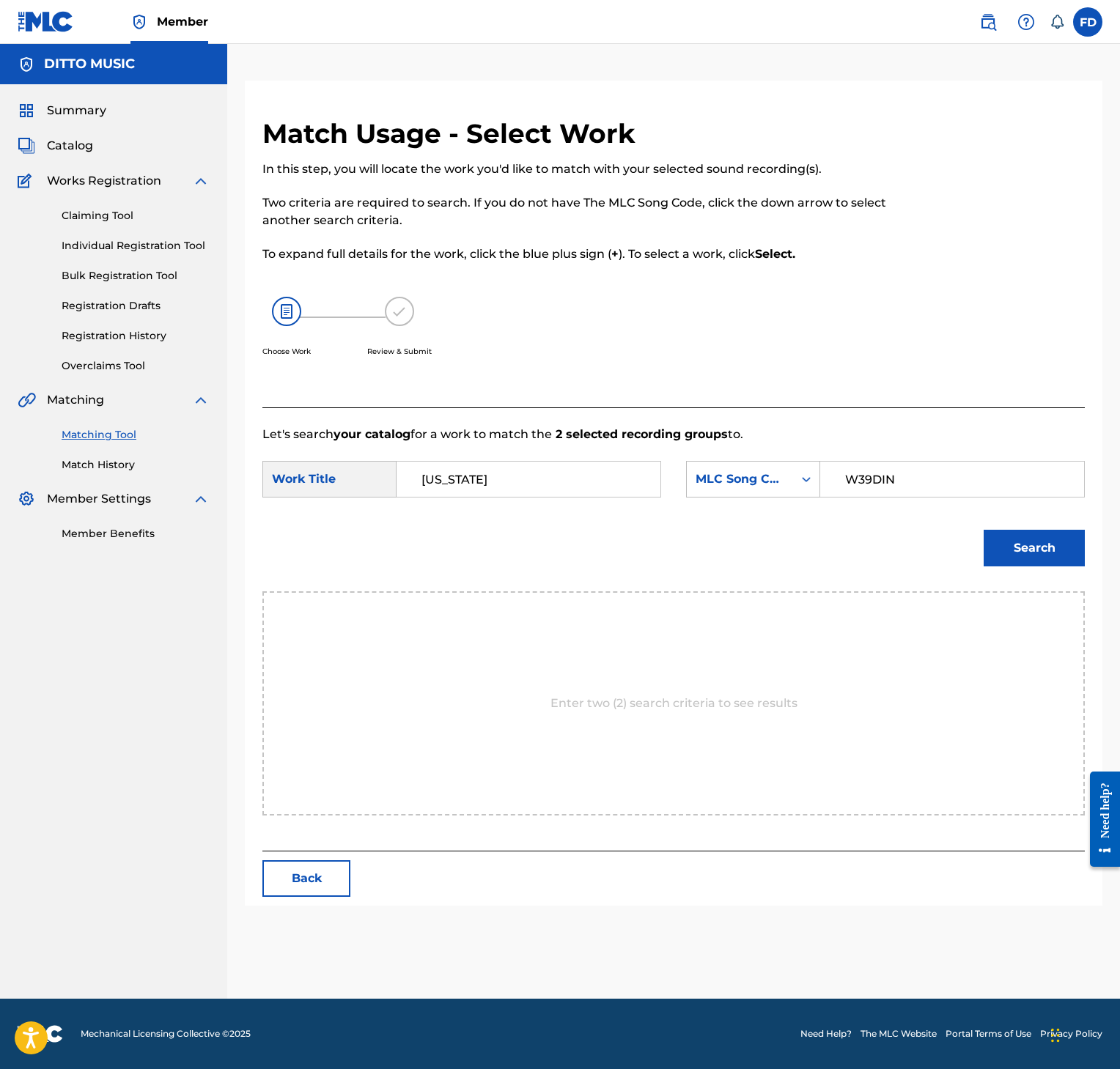
click at [1014, 534] on button "Search" at bounding box center [1035, 548] width 101 height 37
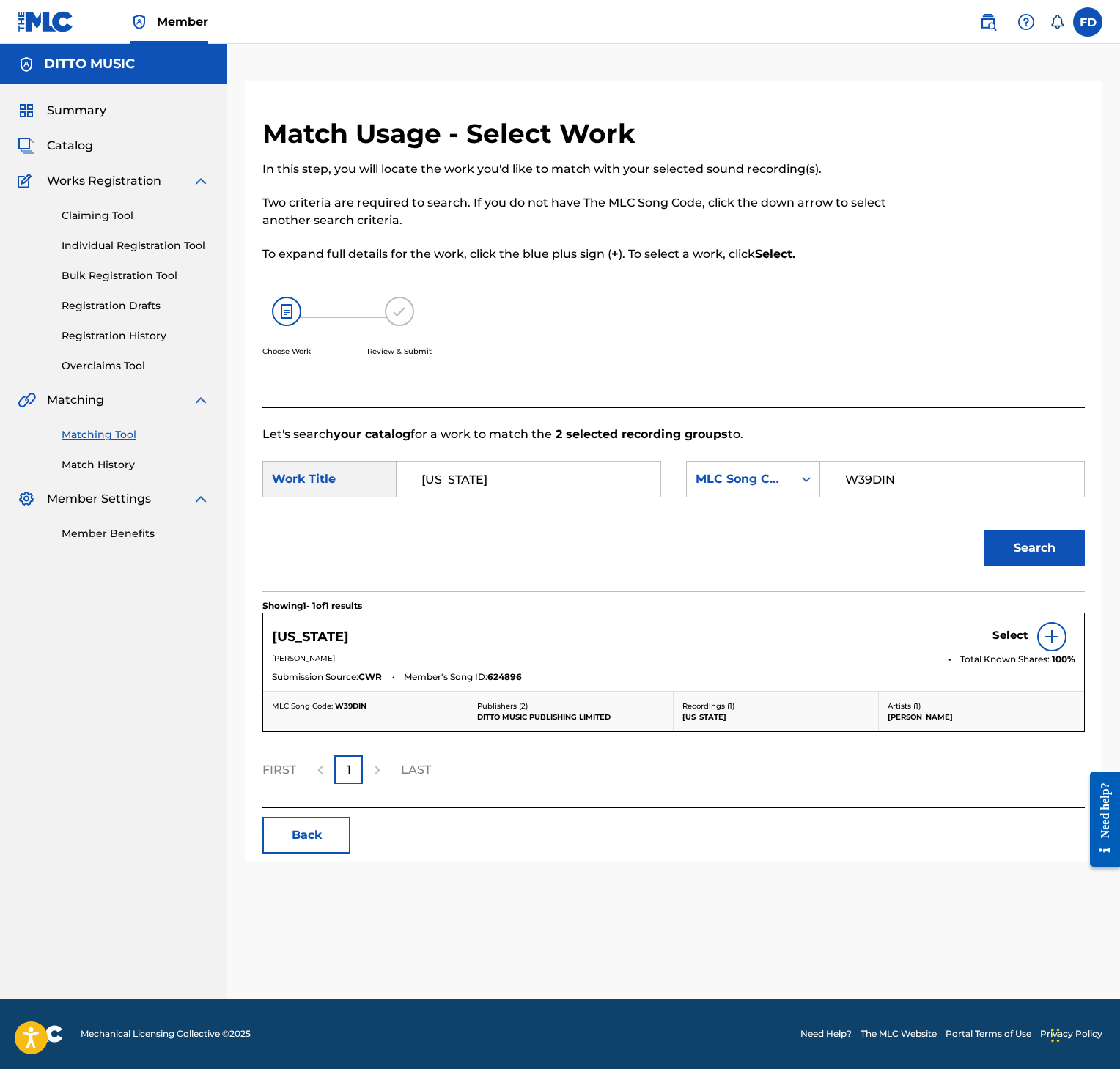
click at [1006, 643] on h5 "Select" at bounding box center [1010, 636] width 36 height 14
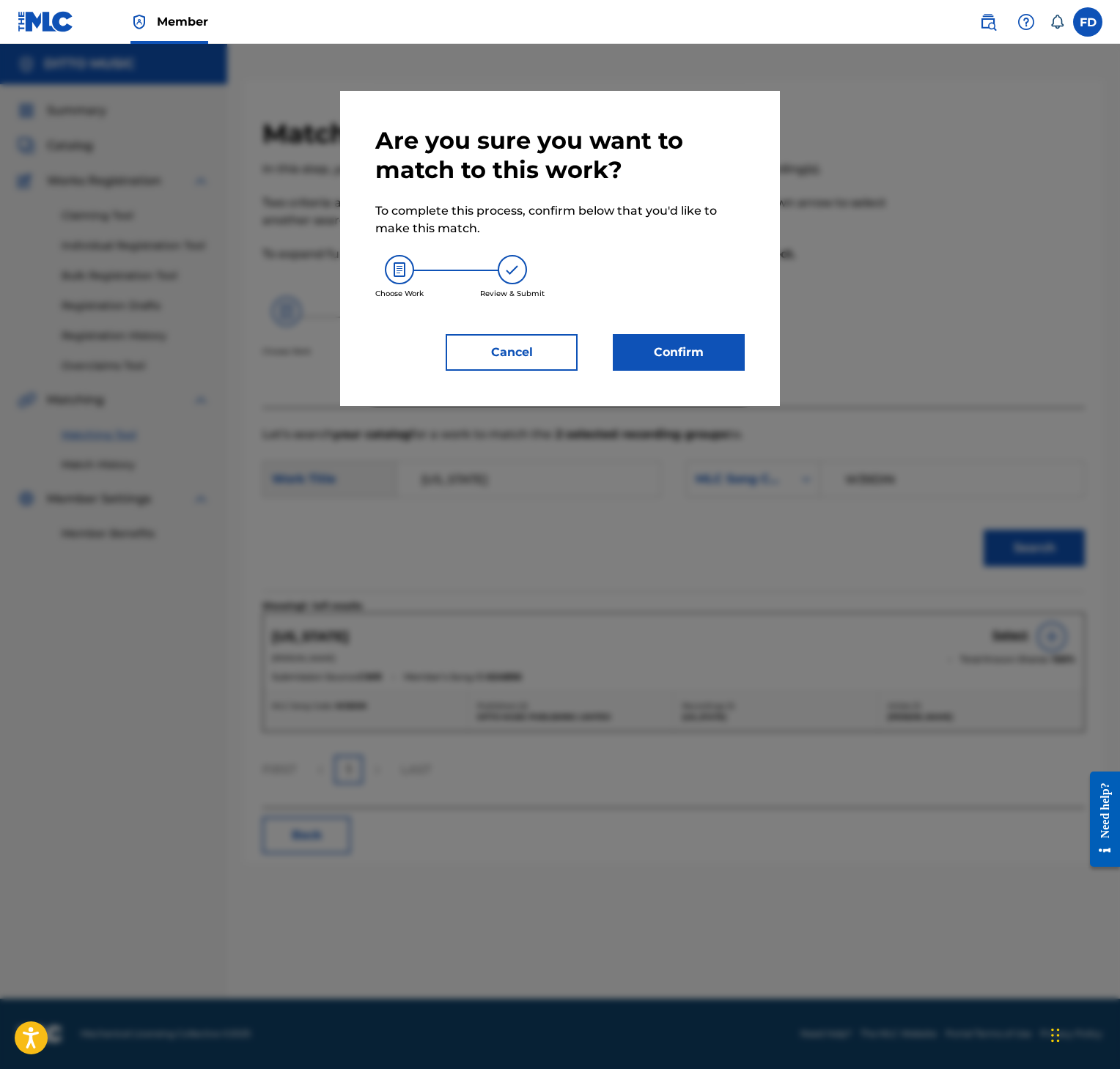
click at [680, 351] on button "Confirm" at bounding box center [679, 352] width 132 height 37
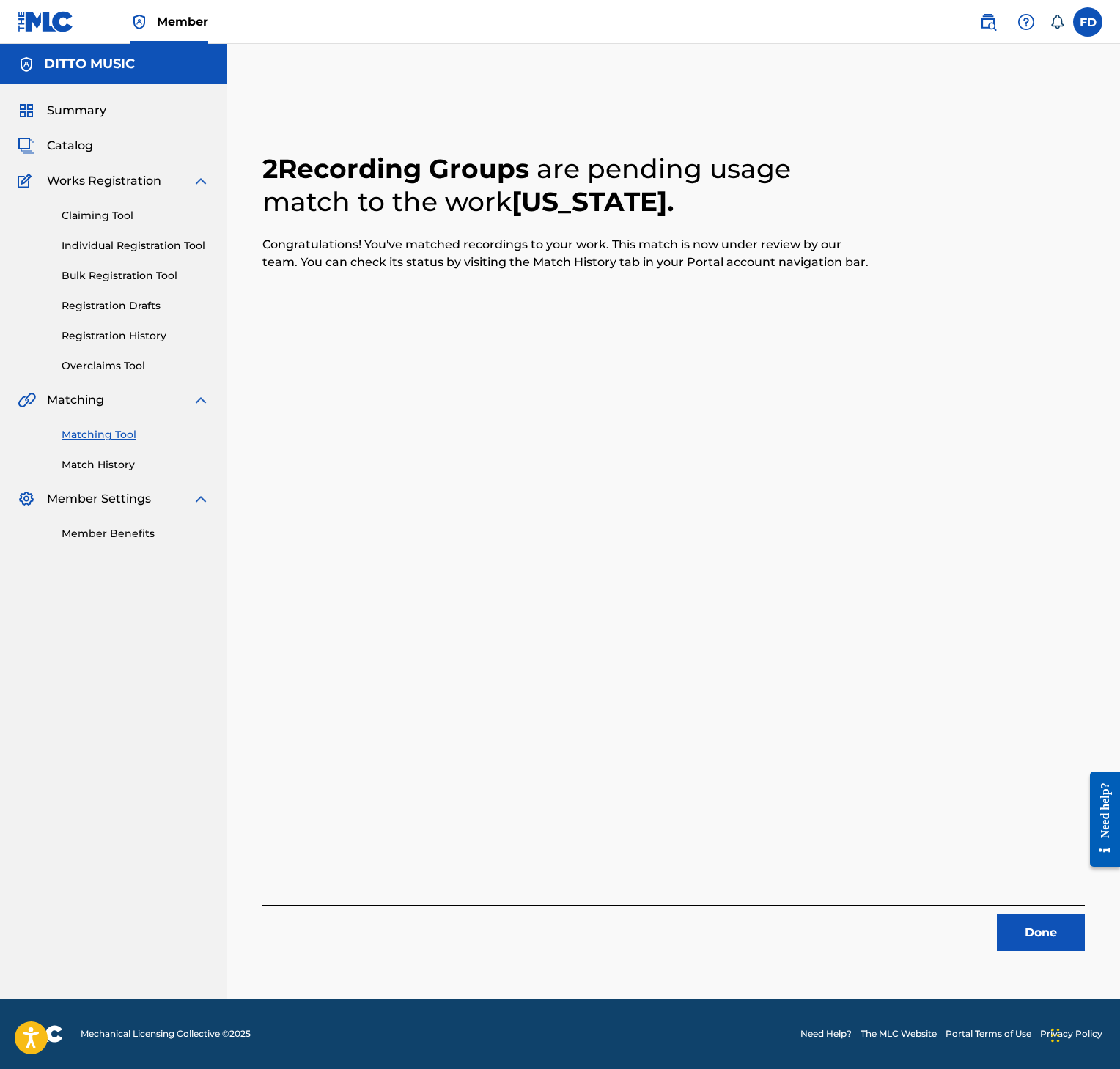
click at [1039, 945] on button "Done" at bounding box center [1041, 933] width 88 height 37
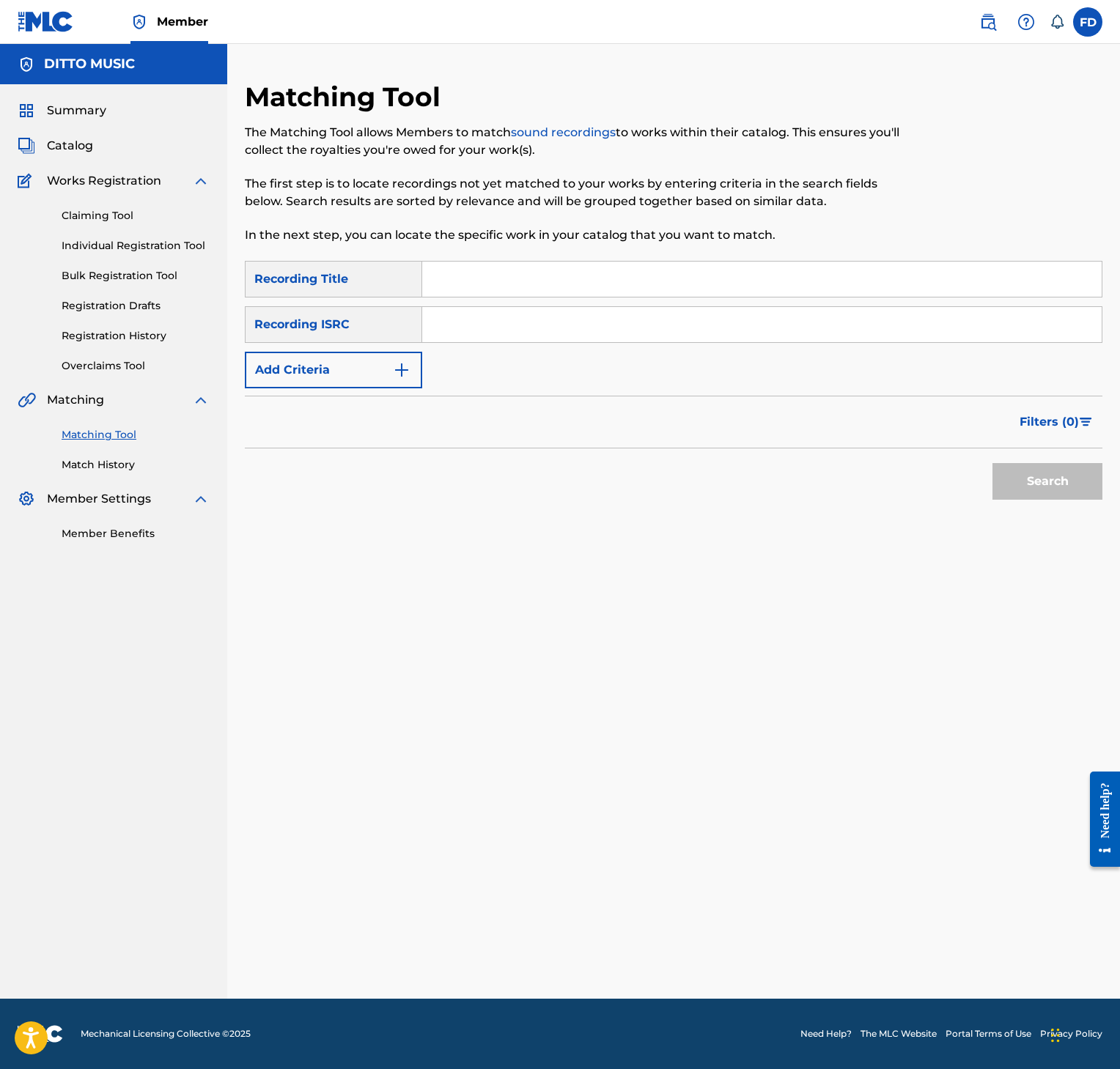
click at [630, 264] on input "Search Form" at bounding box center [761, 279] width 680 height 35
click at [613, 330] on input "Search Form" at bounding box center [761, 324] width 680 height 35
click at [1027, 514] on div "SearchWithCriteria8952fc2a-9c6f-4f73-afcc-c1f231126431 Recording Title Trouble …" at bounding box center [673, 388] width 857 height 255
click at [1033, 510] on div "SearchWithCriteria8952fc2a-9c6f-4f73-afcc-c1f231126431 Recording Title Trouble …" at bounding box center [673, 388] width 857 height 255
click at [1004, 476] on button "Search" at bounding box center [1048, 481] width 110 height 37
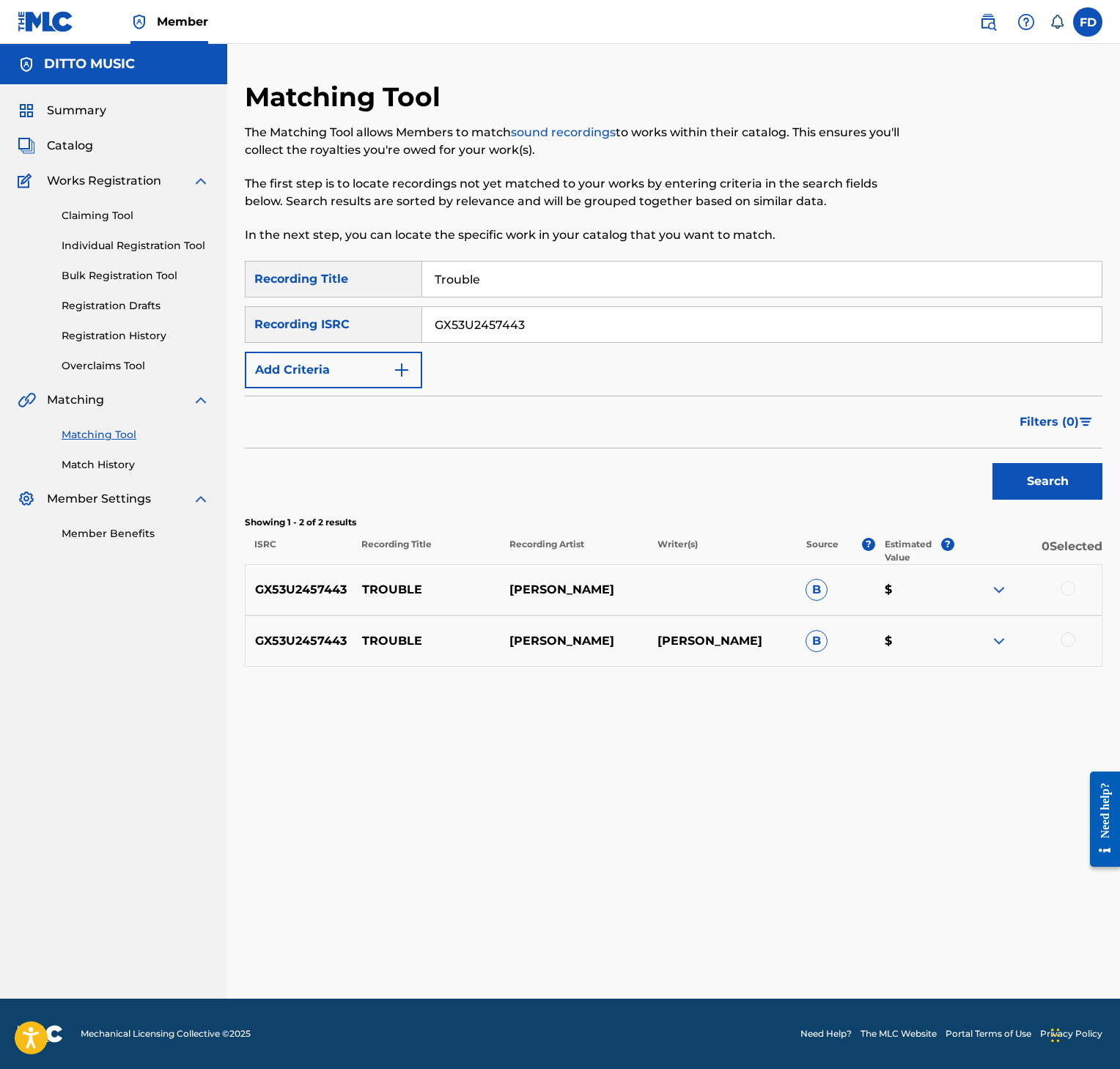
click at [1062, 589] on div at bounding box center [1068, 588] width 15 height 15
click at [1080, 650] on div at bounding box center [1028, 641] width 148 height 17
click at [1066, 650] on div at bounding box center [1028, 641] width 148 height 17
click at [1062, 649] on div at bounding box center [1028, 641] width 148 height 17
click at [1062, 646] on div at bounding box center [1068, 639] width 15 height 15
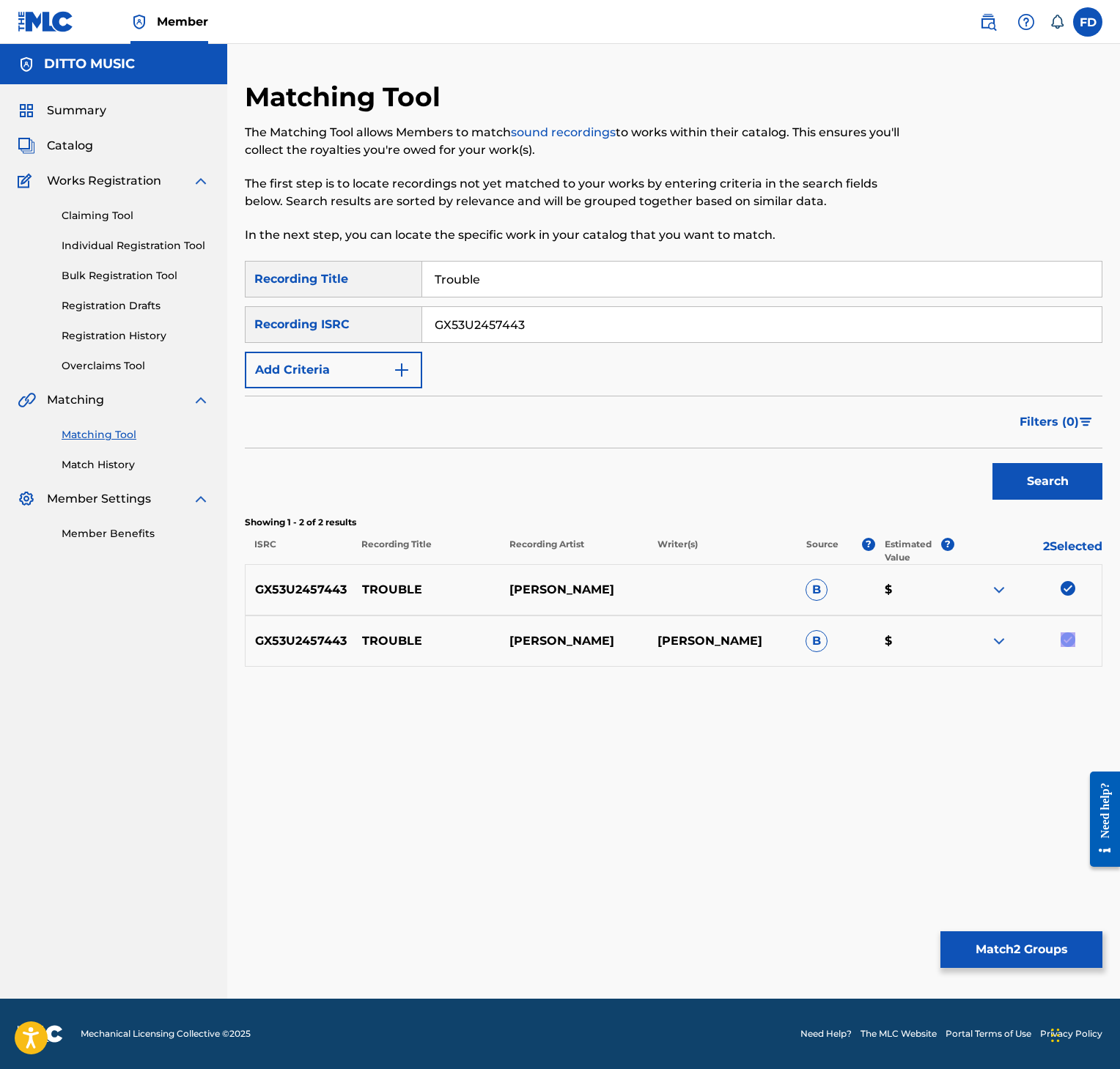
click at [992, 959] on button "Match 2 Groups" at bounding box center [1021, 950] width 162 height 37
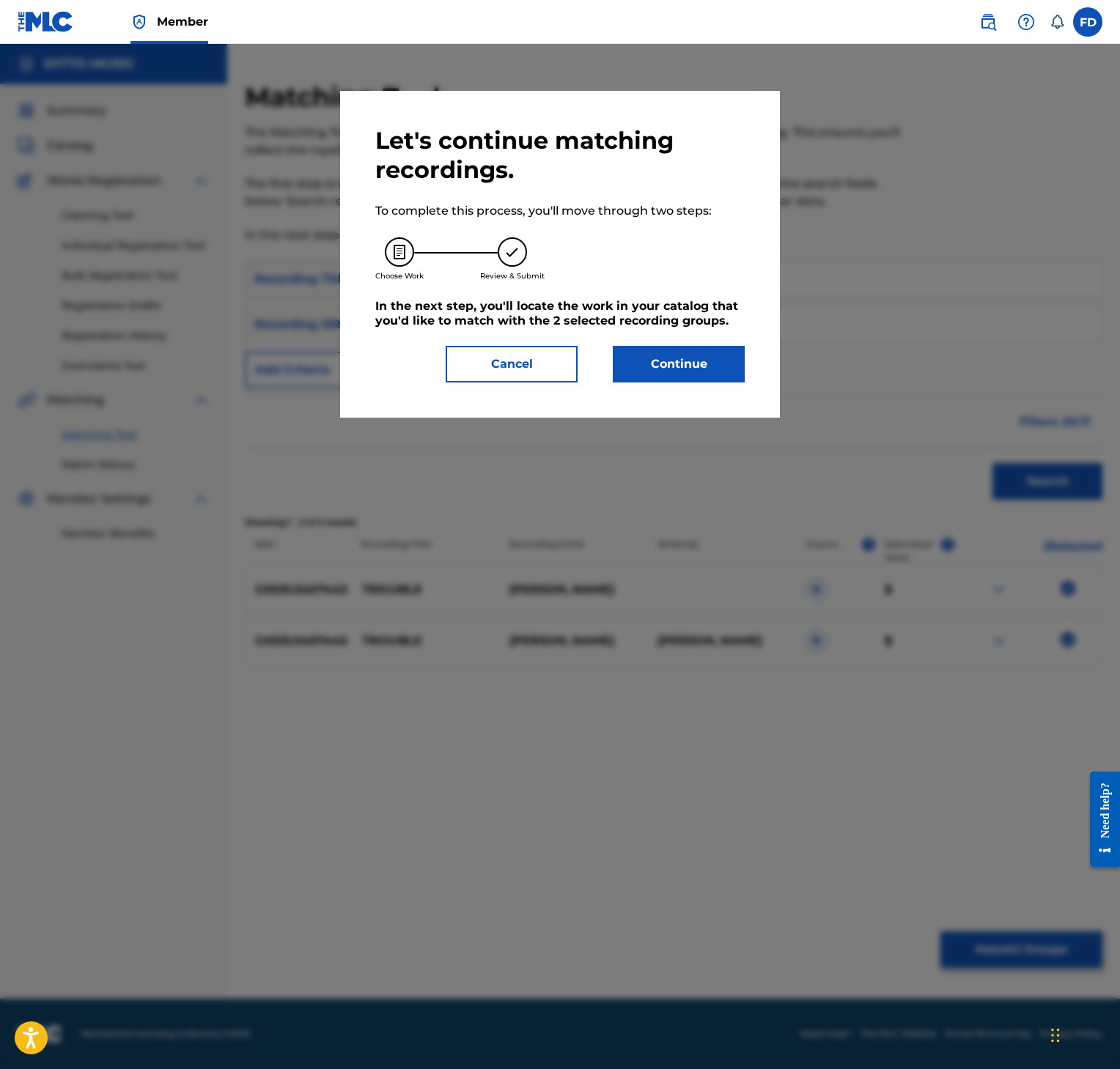
click at [992, 946] on div at bounding box center [560, 578] width 1120 height 1069
click at [678, 387] on div "Let's continue matching recordings. To complete this process, you'll move throu…" at bounding box center [560, 254] width 440 height 327
click at [685, 361] on button "Continue" at bounding box center [679, 364] width 132 height 37
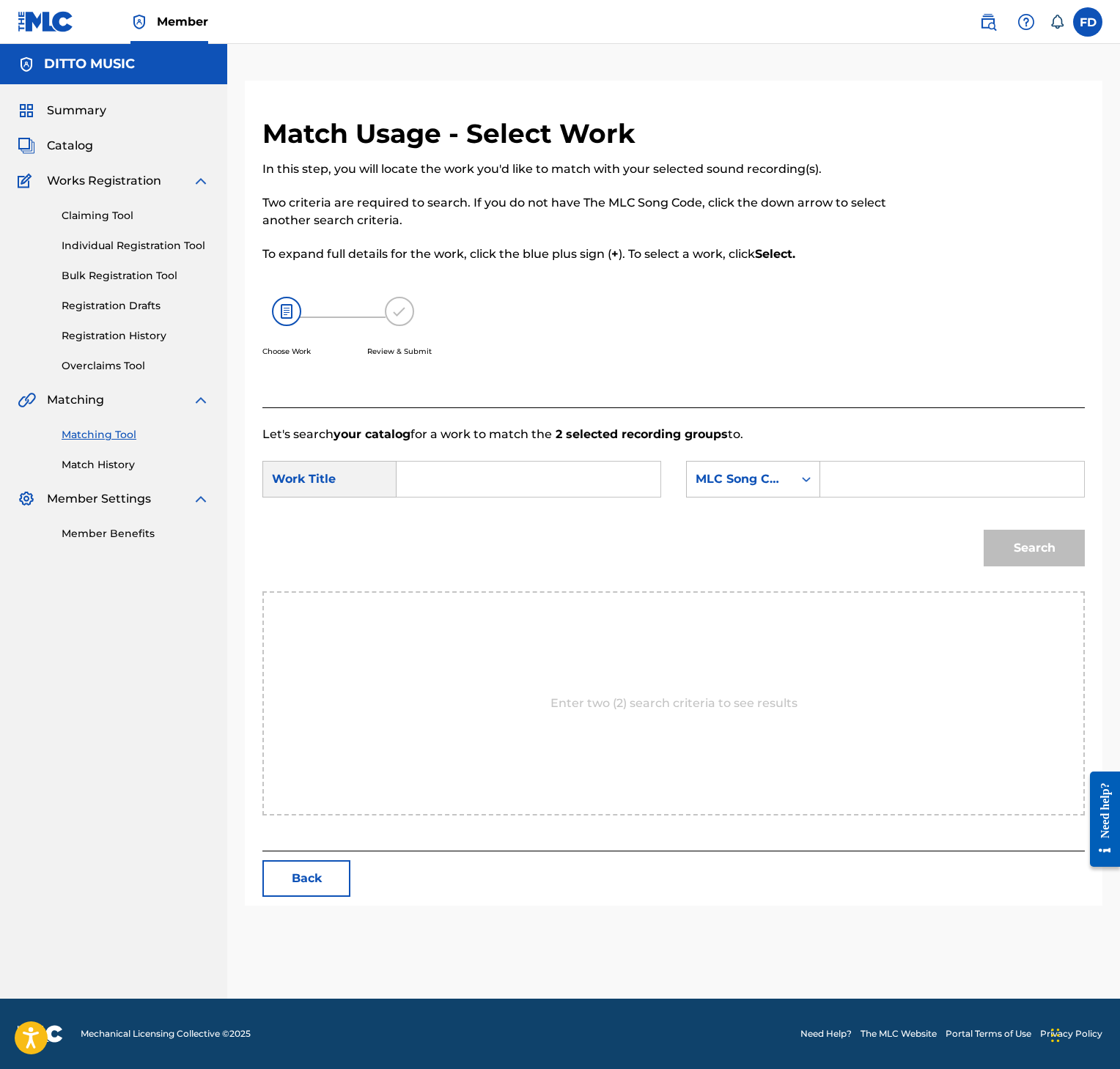
click at [885, 490] on input "Search Form" at bounding box center [953, 479] width 239 height 35
click at [420, 496] on input "Search Form" at bounding box center [529, 479] width 239 height 35
click at [1046, 549] on button "Search" at bounding box center [1035, 548] width 101 height 37
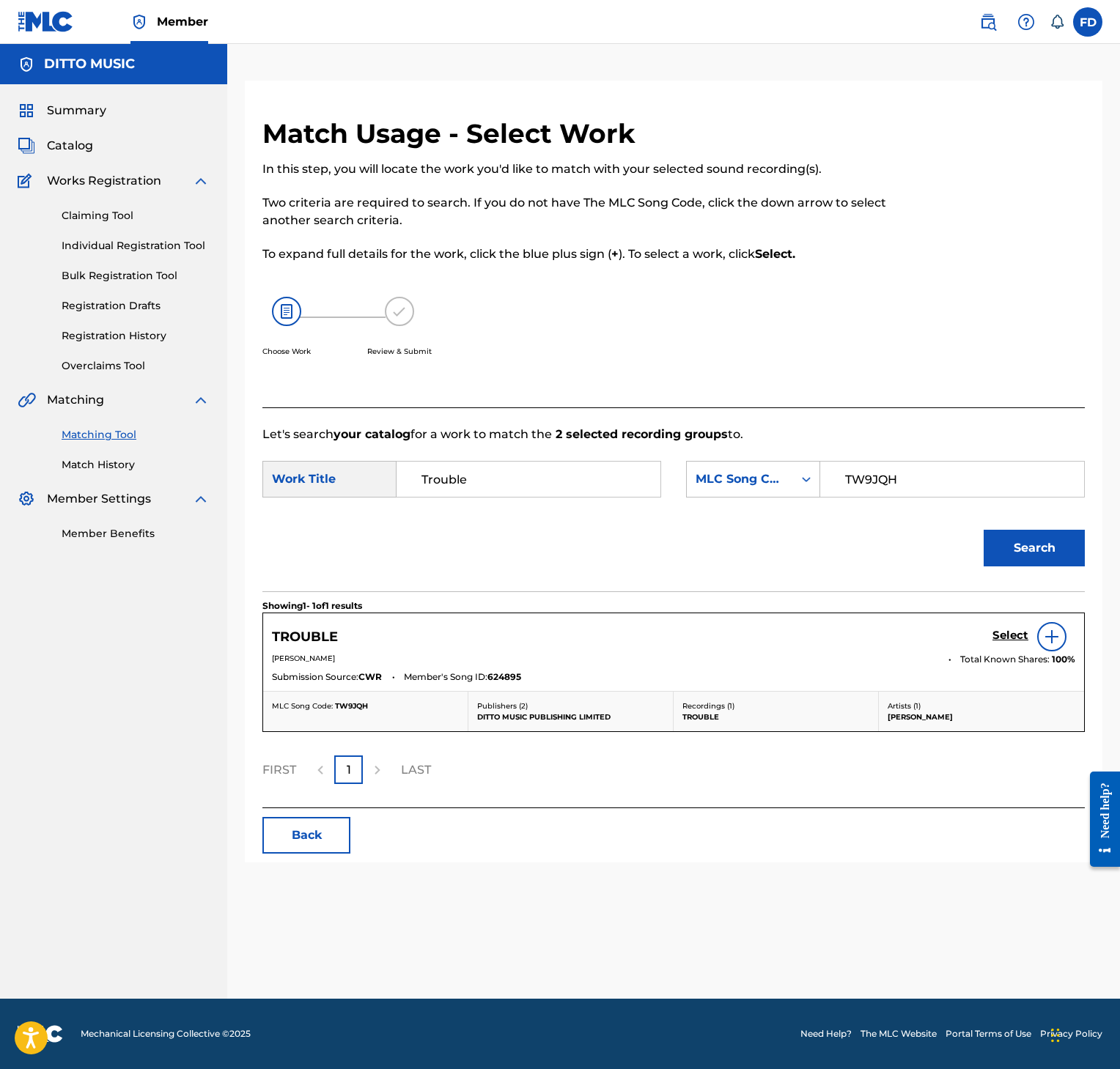
click at [1015, 623] on div "Select" at bounding box center [1034, 637] width 83 height 30
click at [1014, 641] on h5 "Select" at bounding box center [1010, 636] width 36 height 14
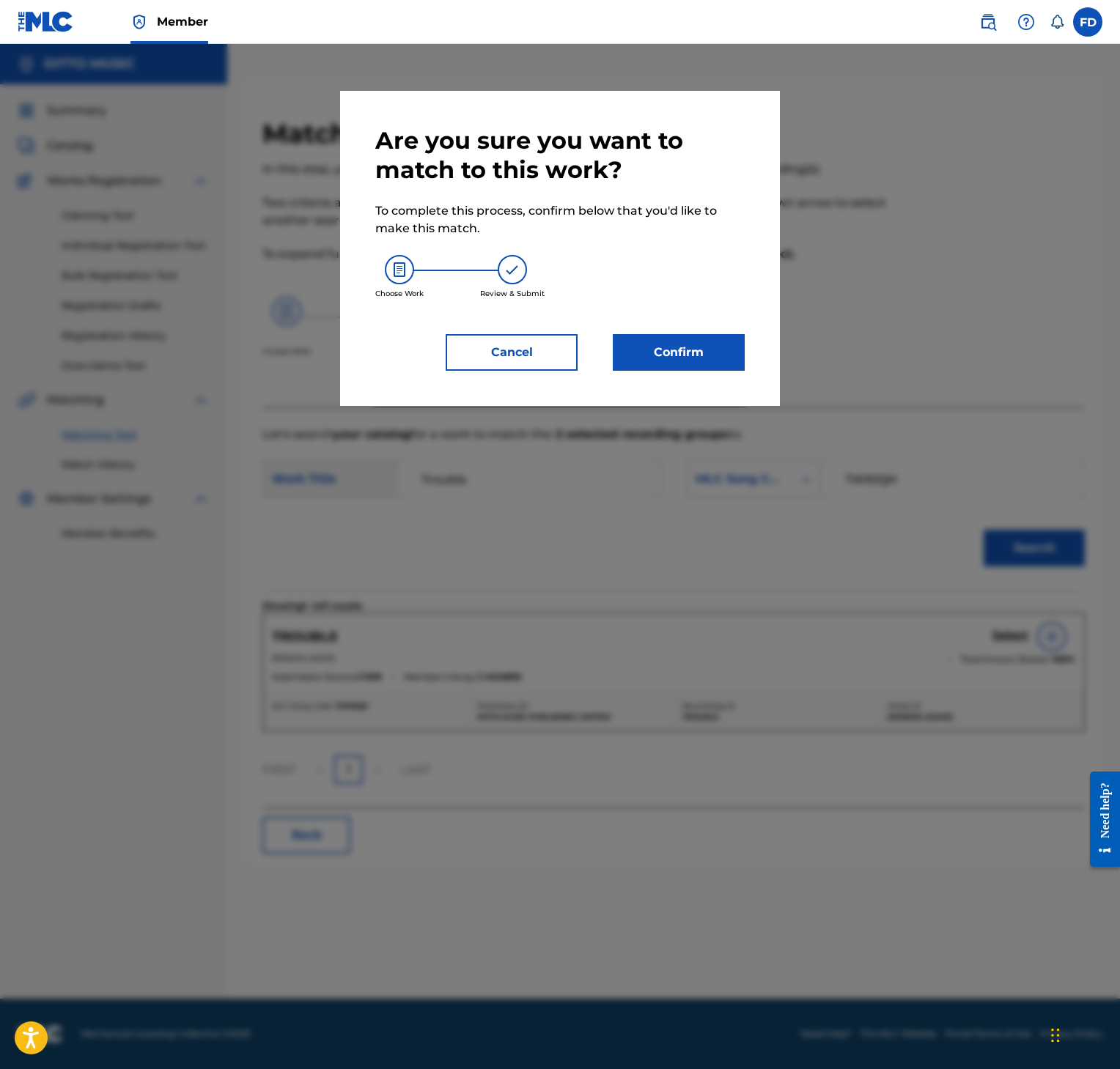
click at [713, 357] on button "Confirm" at bounding box center [679, 352] width 132 height 37
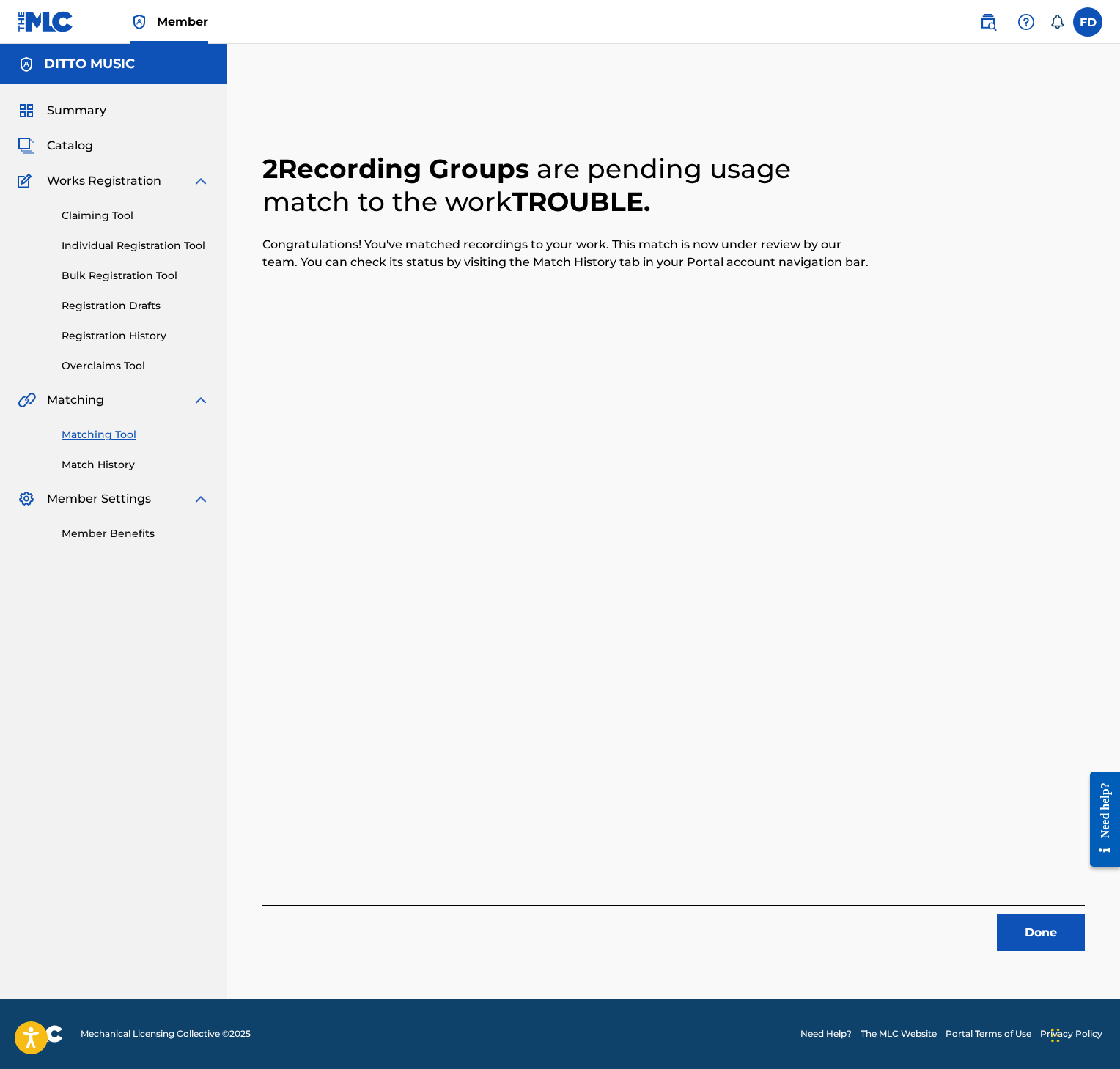
click at [1009, 925] on button "Done" at bounding box center [1041, 933] width 88 height 37
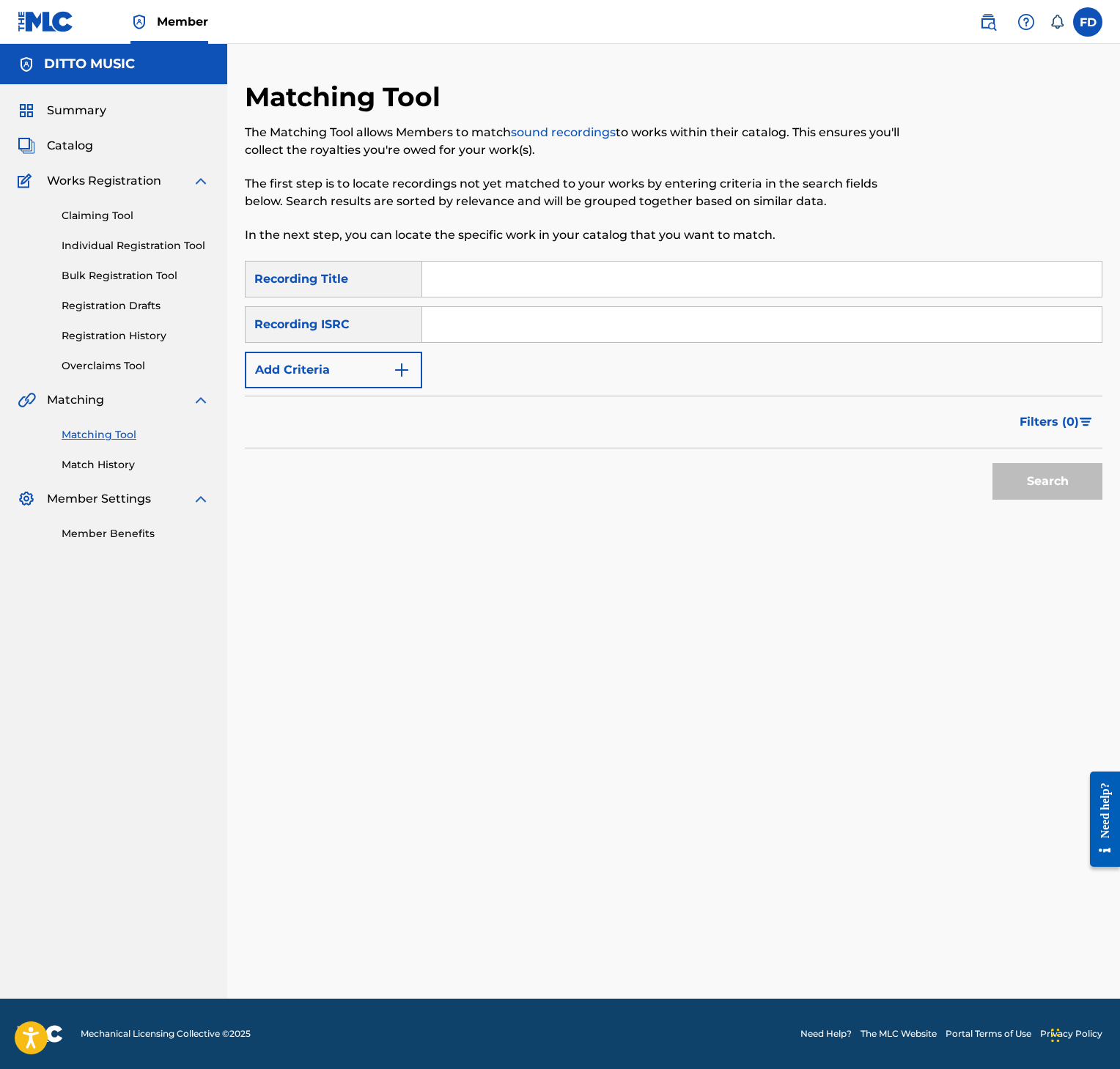
click at [666, 282] on input "Search Form" at bounding box center [761, 279] width 680 height 35
click at [710, 318] on input "Search Form" at bounding box center [761, 324] width 680 height 35
click at [1032, 476] on button "Search" at bounding box center [1048, 481] width 110 height 37
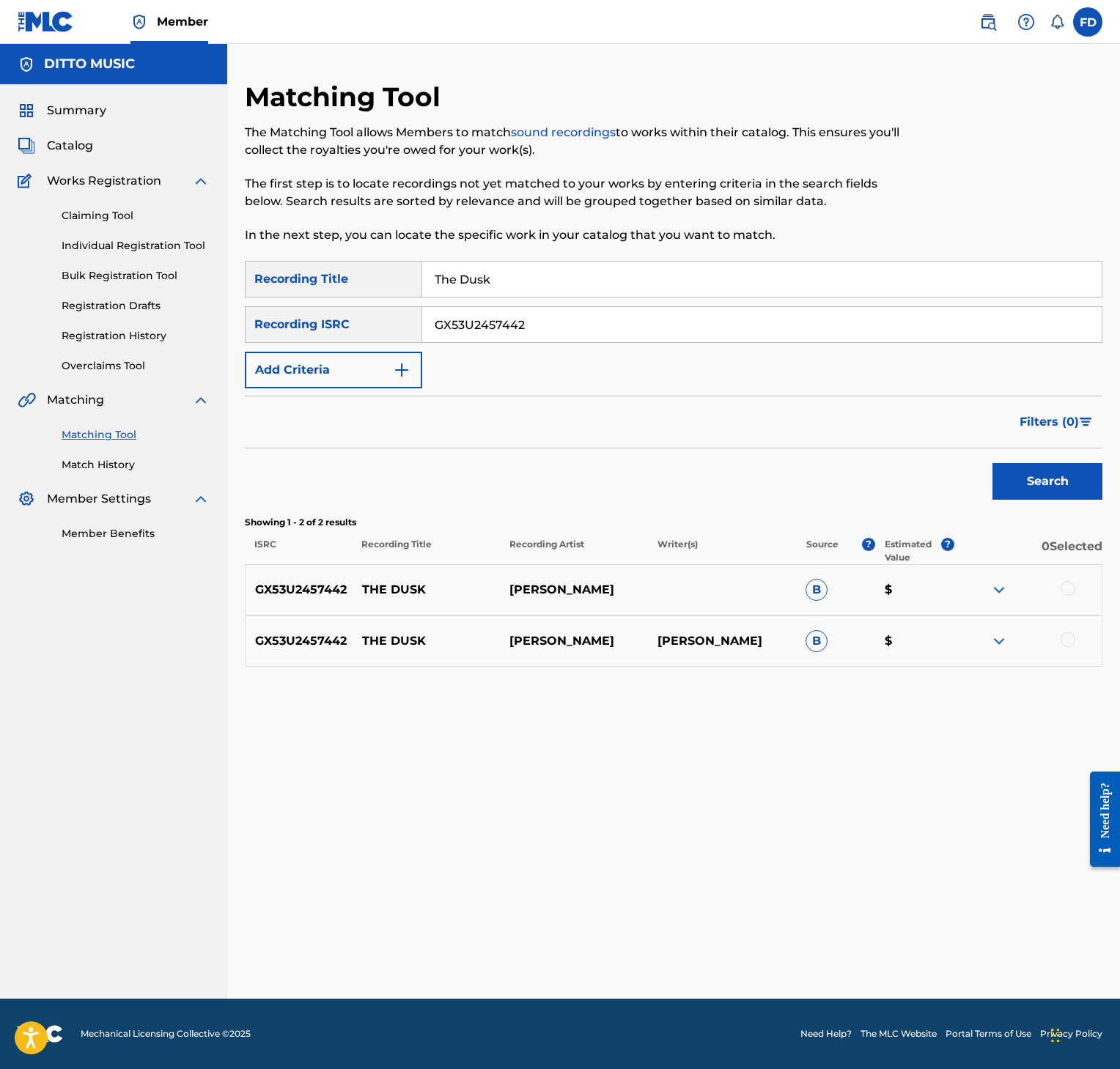
click at [1068, 595] on div at bounding box center [1068, 588] width 15 height 15
click at [1076, 647] on div at bounding box center [1028, 641] width 148 height 17
drag, startPoint x: 1074, startPoint y: 650, endPoint x: 1062, endPoint y: 645, distance: 13.0
click at [1066, 649] on div at bounding box center [1028, 641] width 148 height 17
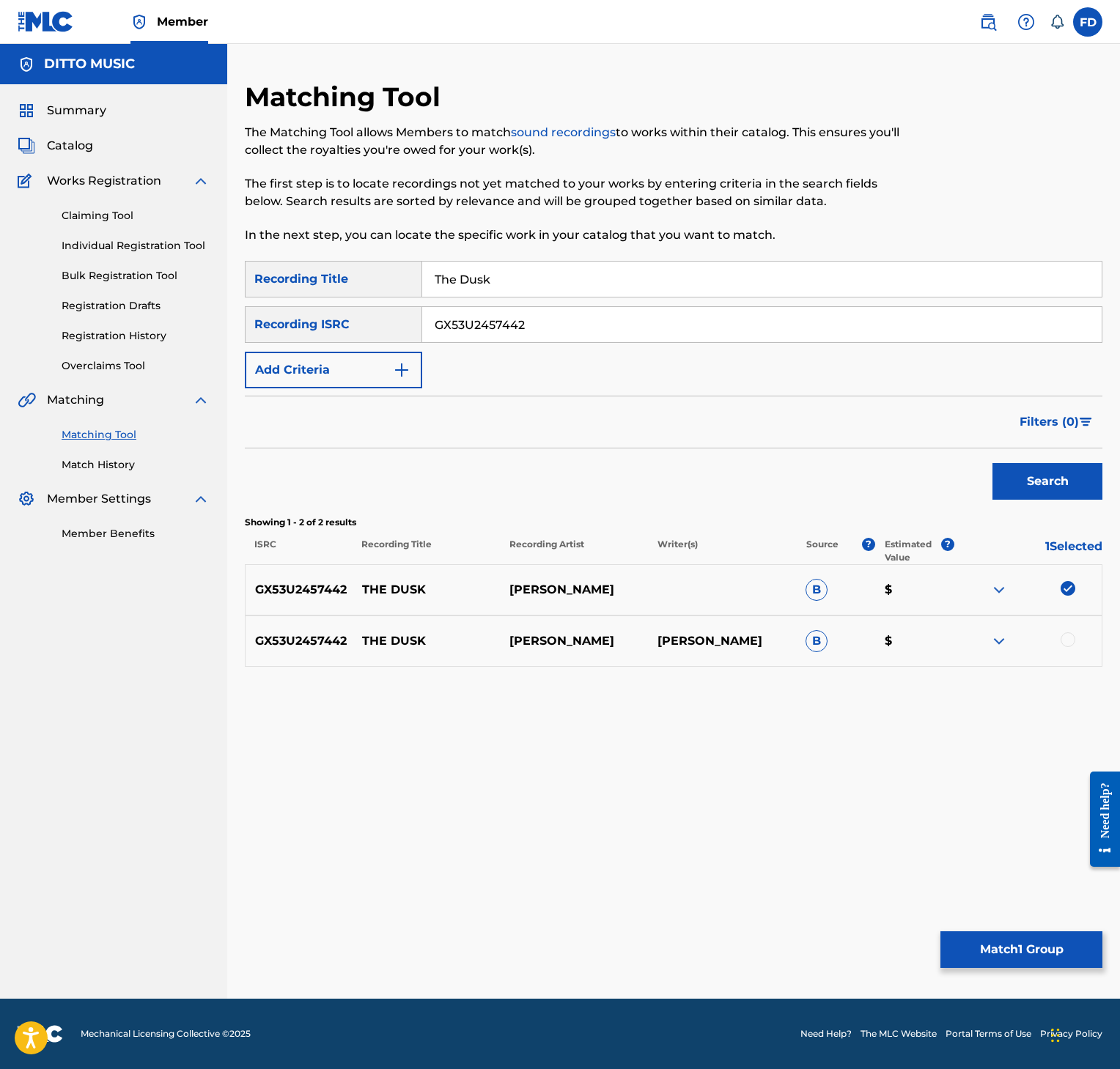
click at [1062, 645] on div at bounding box center [1068, 639] width 15 height 15
click at [949, 935] on button "Match 2 Groups" at bounding box center [1021, 950] width 162 height 37
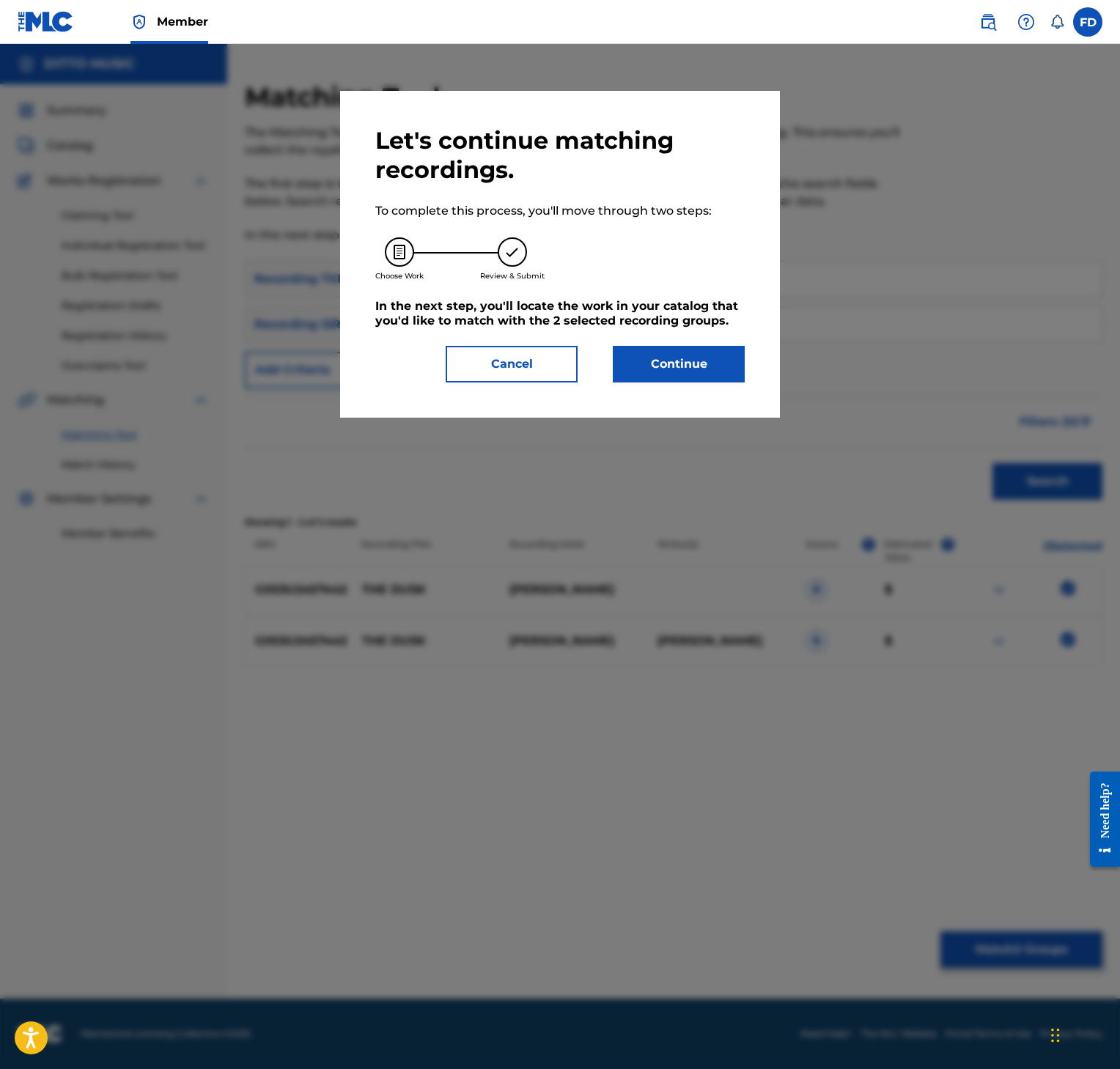
click at [692, 340] on div "Let's continue matching recordings. To complete this process, you'll move throu…" at bounding box center [560, 255] width 370 height 256
click at [692, 350] on button "Continue" at bounding box center [679, 364] width 132 height 37
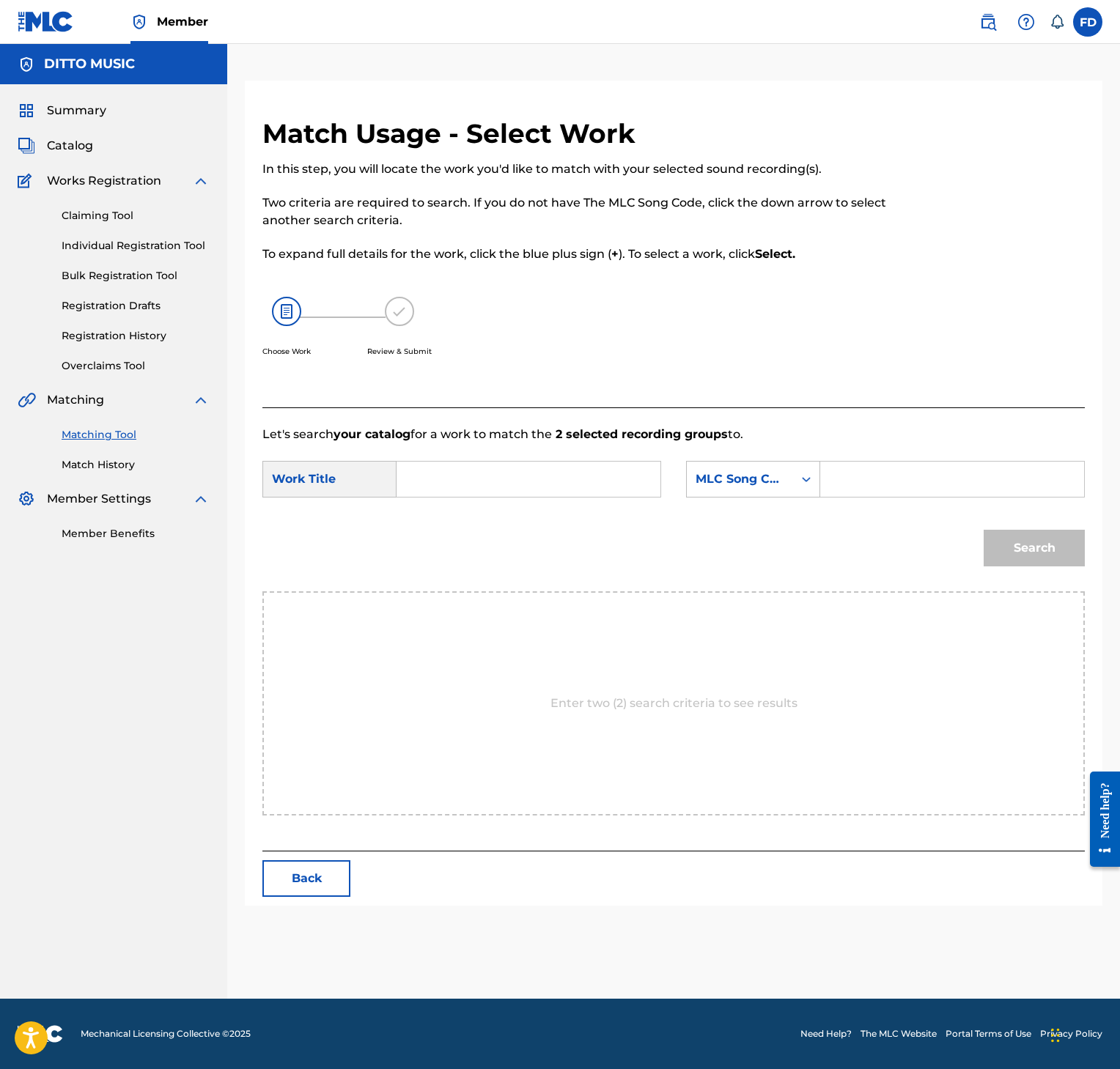
click at [847, 507] on form "SearchWithCriteria426ba3a6-52a7-4ce0-9ba0-ee5b27f4d3e1 Work Title SearchWithCri…" at bounding box center [673, 517] width 823 height 148
click at [872, 489] on input "Search Form" at bounding box center [953, 479] width 239 height 35
click at [604, 479] on input "Search Form" at bounding box center [529, 479] width 239 height 35
click at [1001, 549] on button "Search" at bounding box center [1035, 548] width 101 height 37
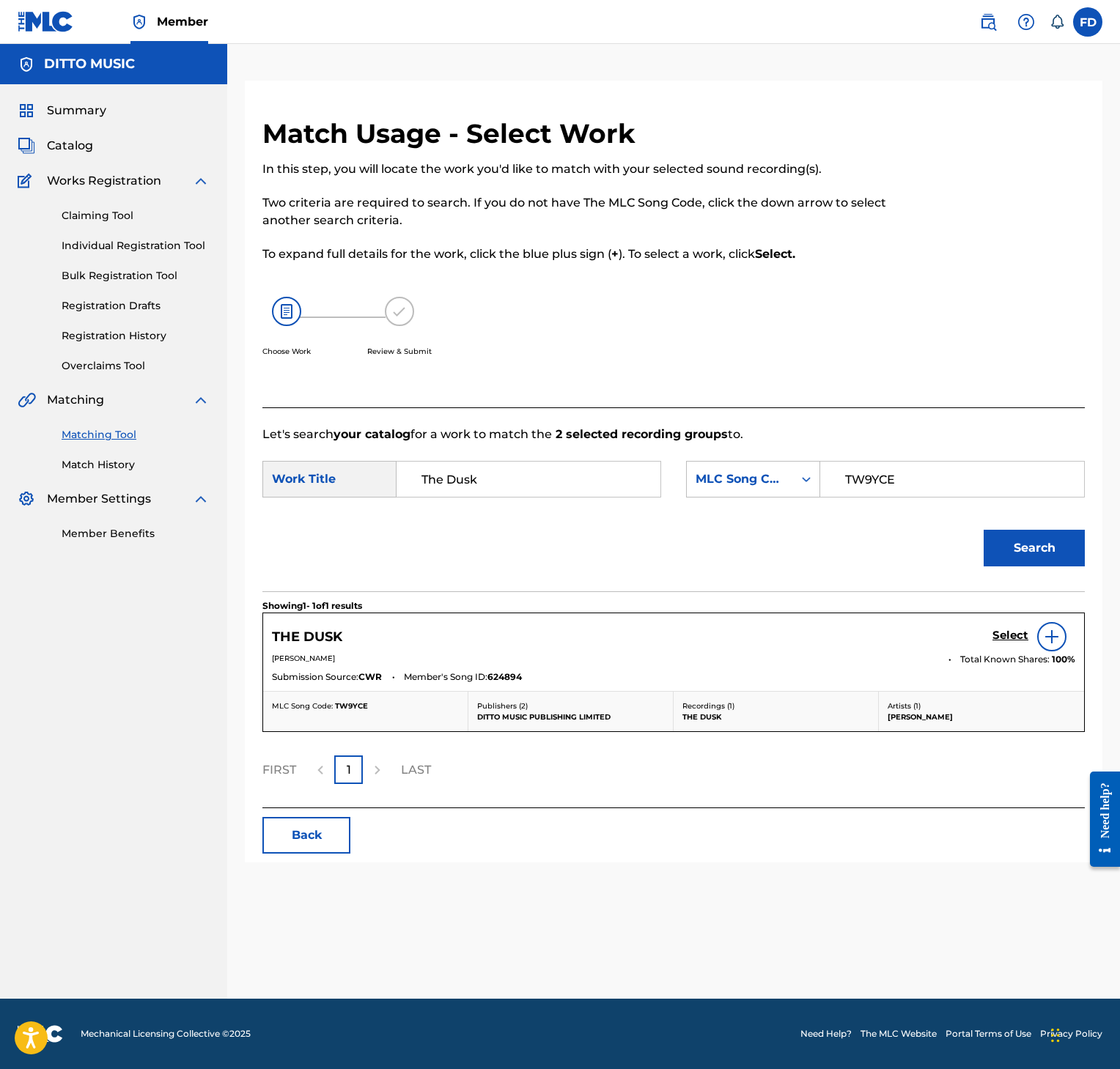
click at [998, 635] on h5 "Select" at bounding box center [1010, 636] width 36 height 14
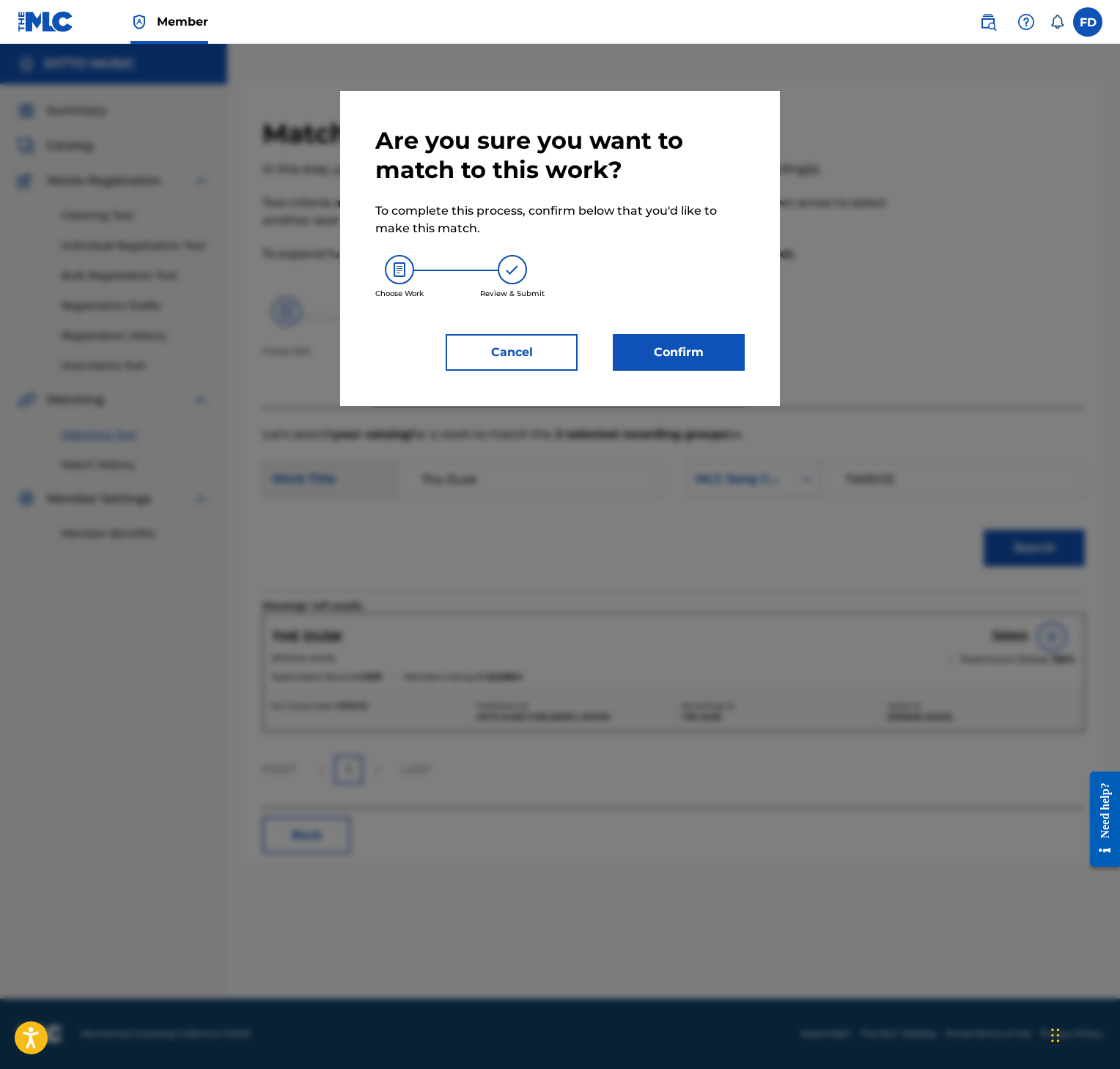
click at [702, 357] on button "Confirm" at bounding box center [679, 352] width 132 height 37
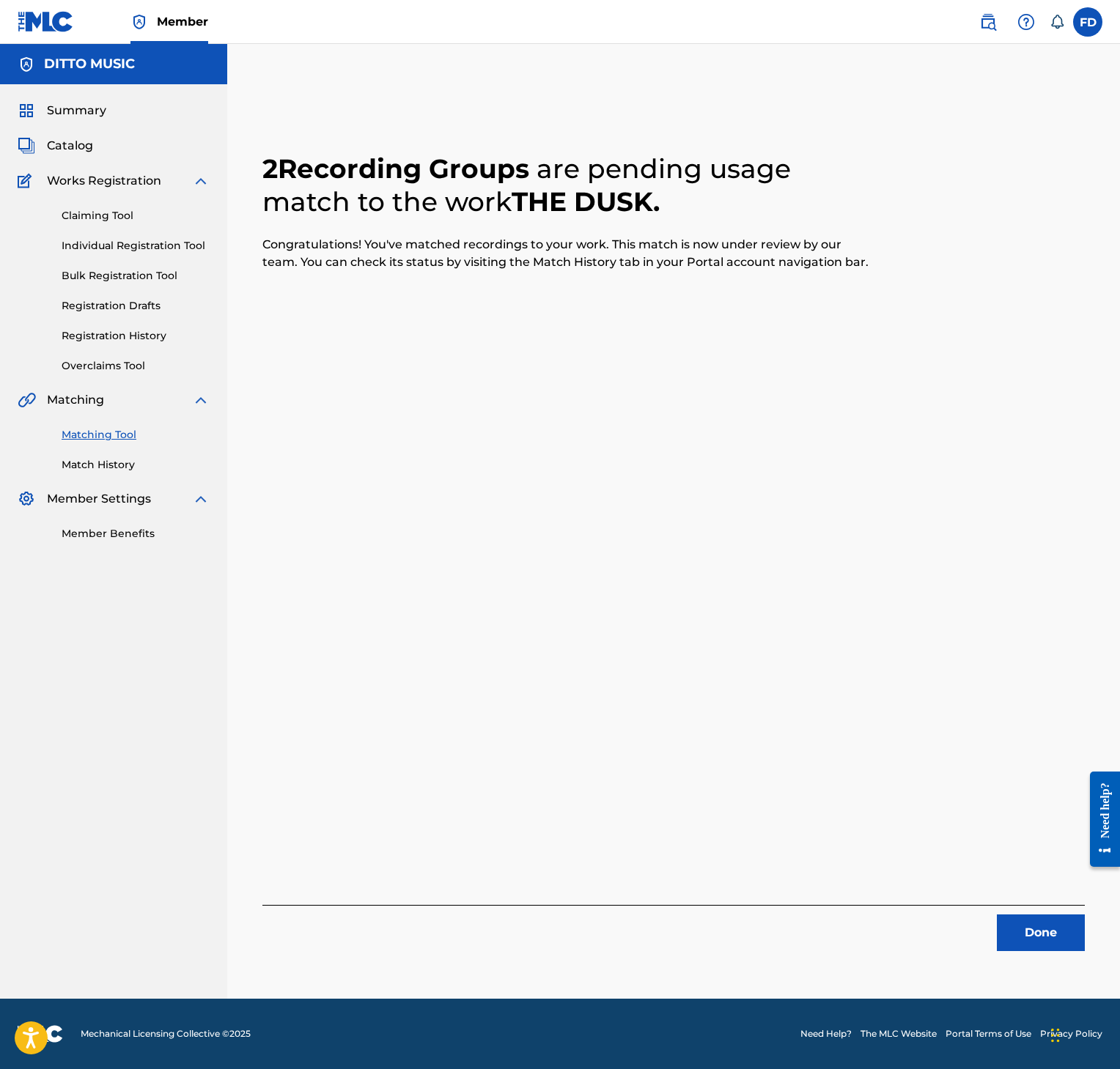
click at [1027, 938] on button "Done" at bounding box center [1041, 933] width 88 height 37
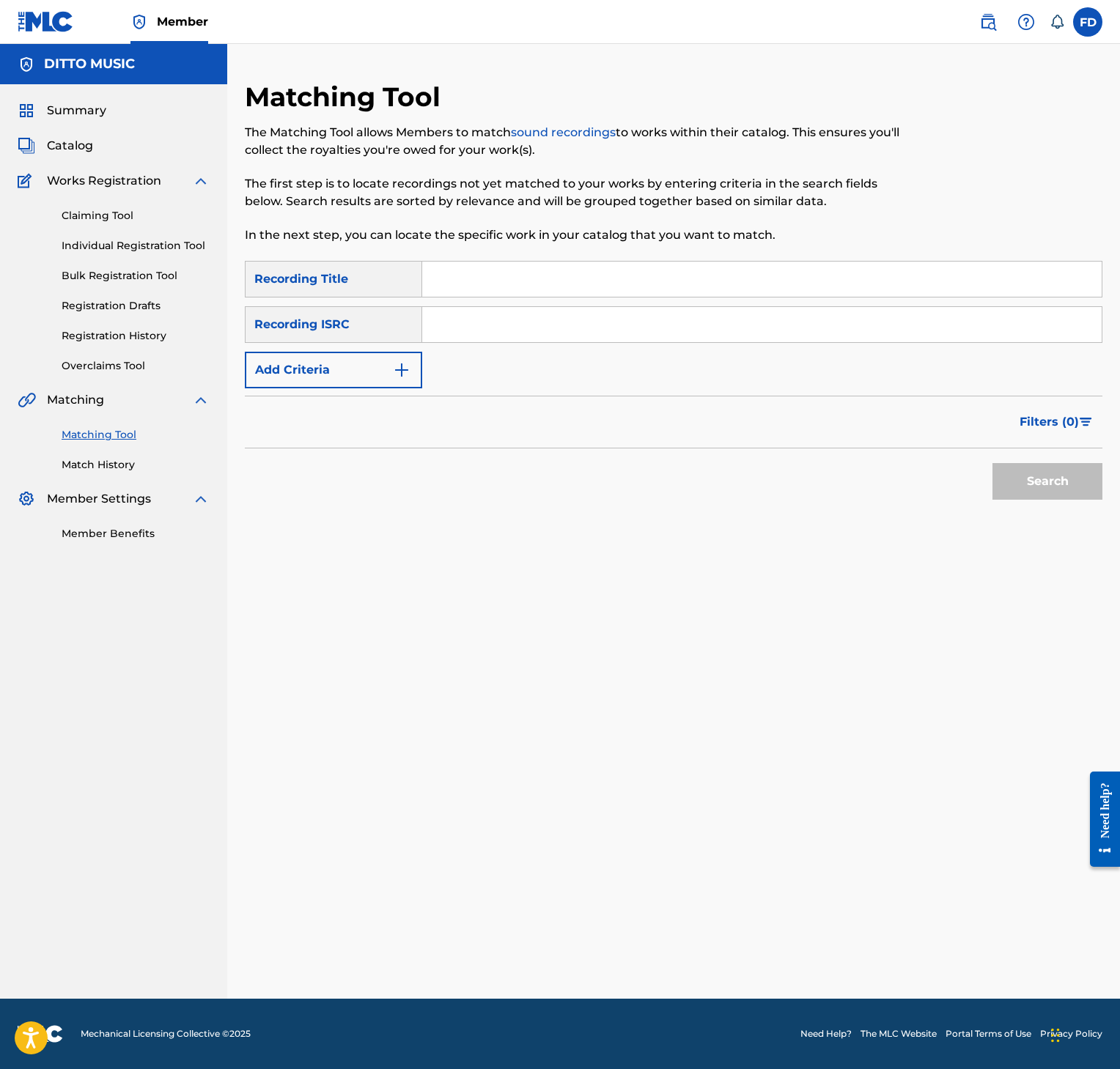
click at [534, 269] on input "Search Form" at bounding box center [761, 279] width 680 height 35
click at [668, 313] on input "Search Form" at bounding box center [761, 324] width 680 height 35
click at [1014, 475] on button "Search" at bounding box center [1048, 481] width 110 height 37
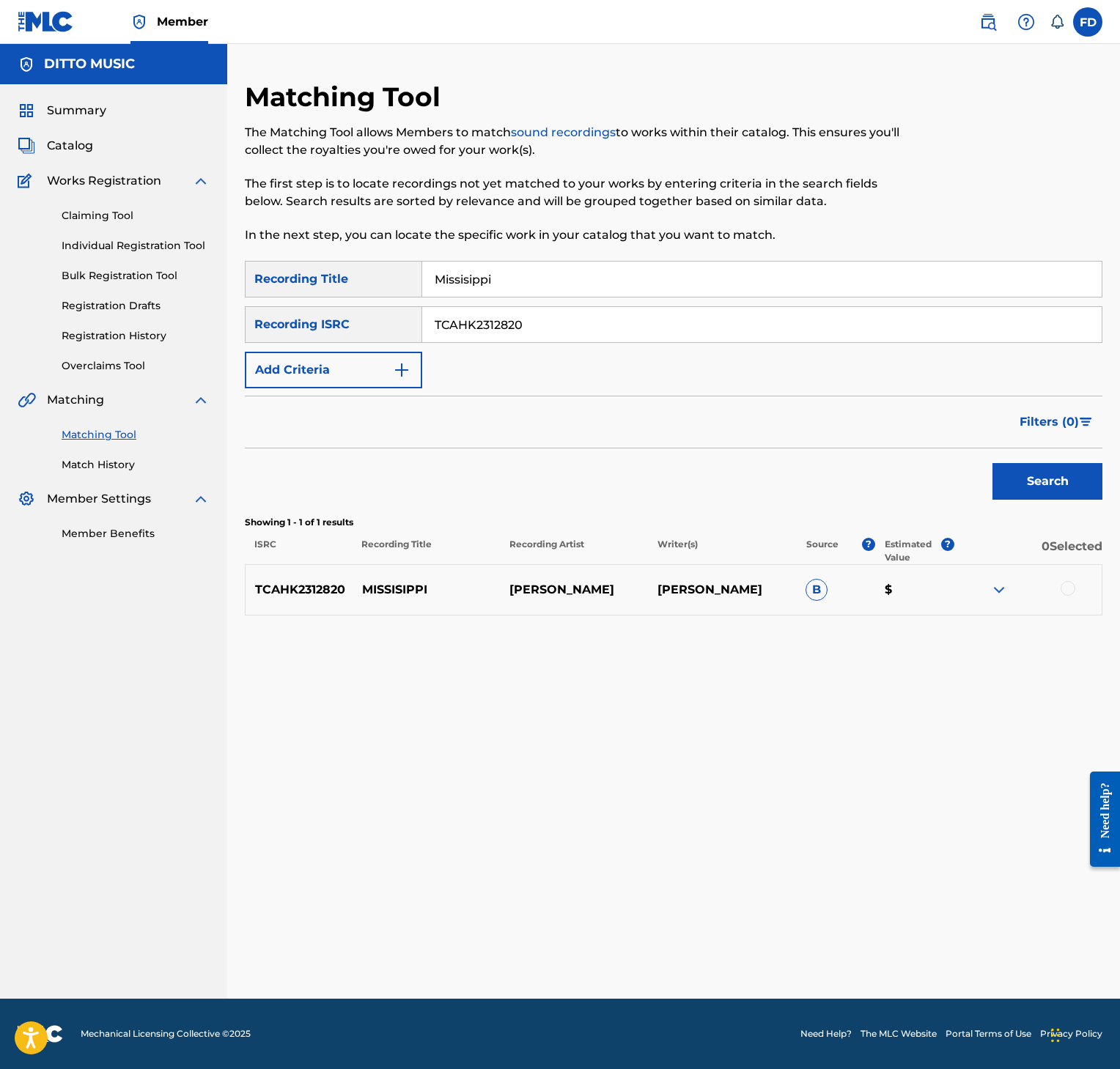
click at [1068, 586] on div at bounding box center [1068, 588] width 15 height 15
click at [1019, 926] on div "Matching Tool The Matching Tool allows Members to match sound recordings to wor…" at bounding box center [673, 539] width 857 height 918
click at [1021, 929] on div "Matching Tool The Matching Tool allows Members to match sound recordings to wor…" at bounding box center [673, 539] width 857 height 918
click at [982, 924] on div "Matching Tool The Matching Tool allows Members to match sound recordings to wor…" at bounding box center [673, 539] width 857 height 918
click at [981, 935] on button "Match 1 Group" at bounding box center [1021, 950] width 162 height 37
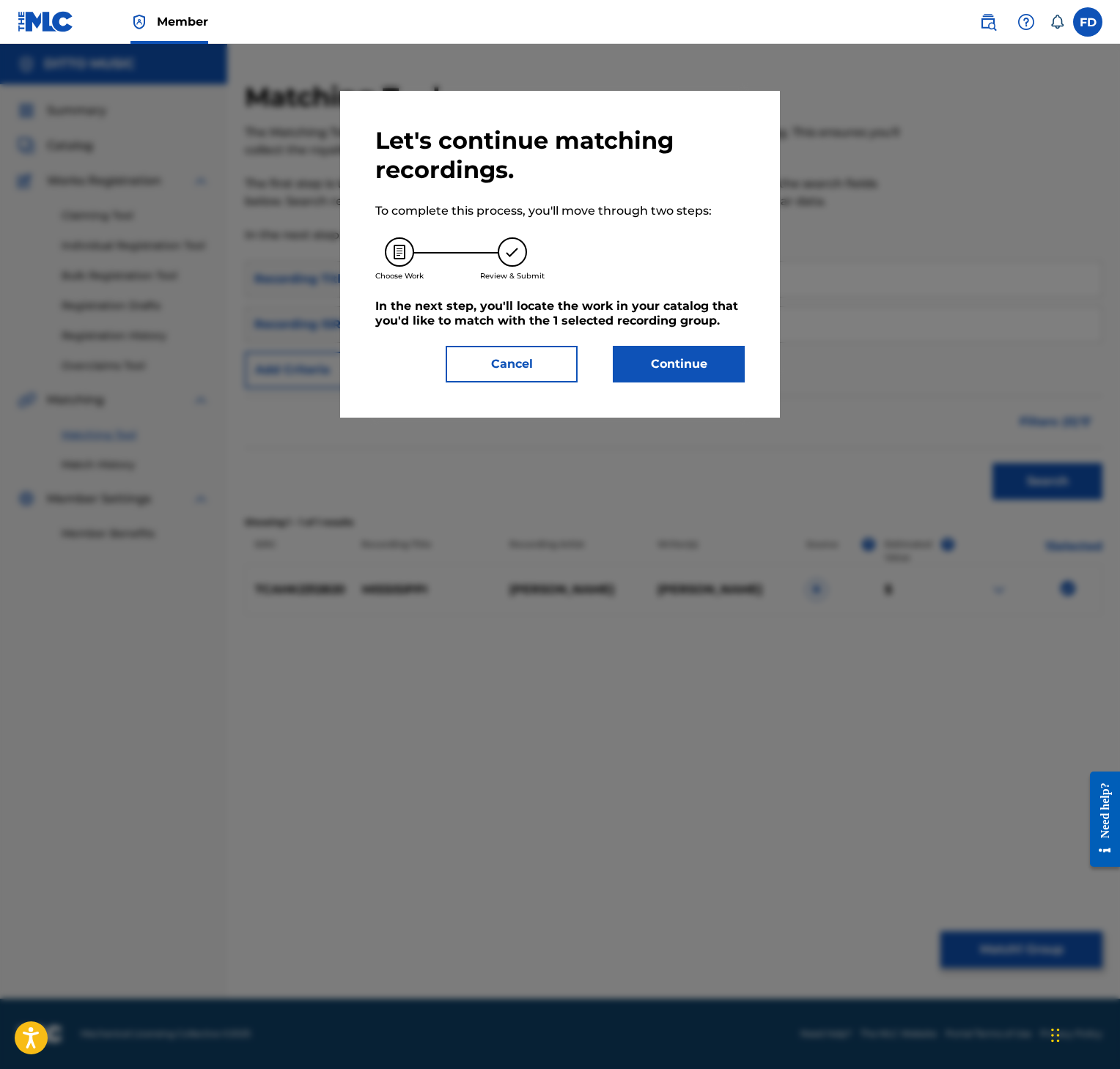
click at [730, 368] on button "Continue" at bounding box center [679, 364] width 132 height 37
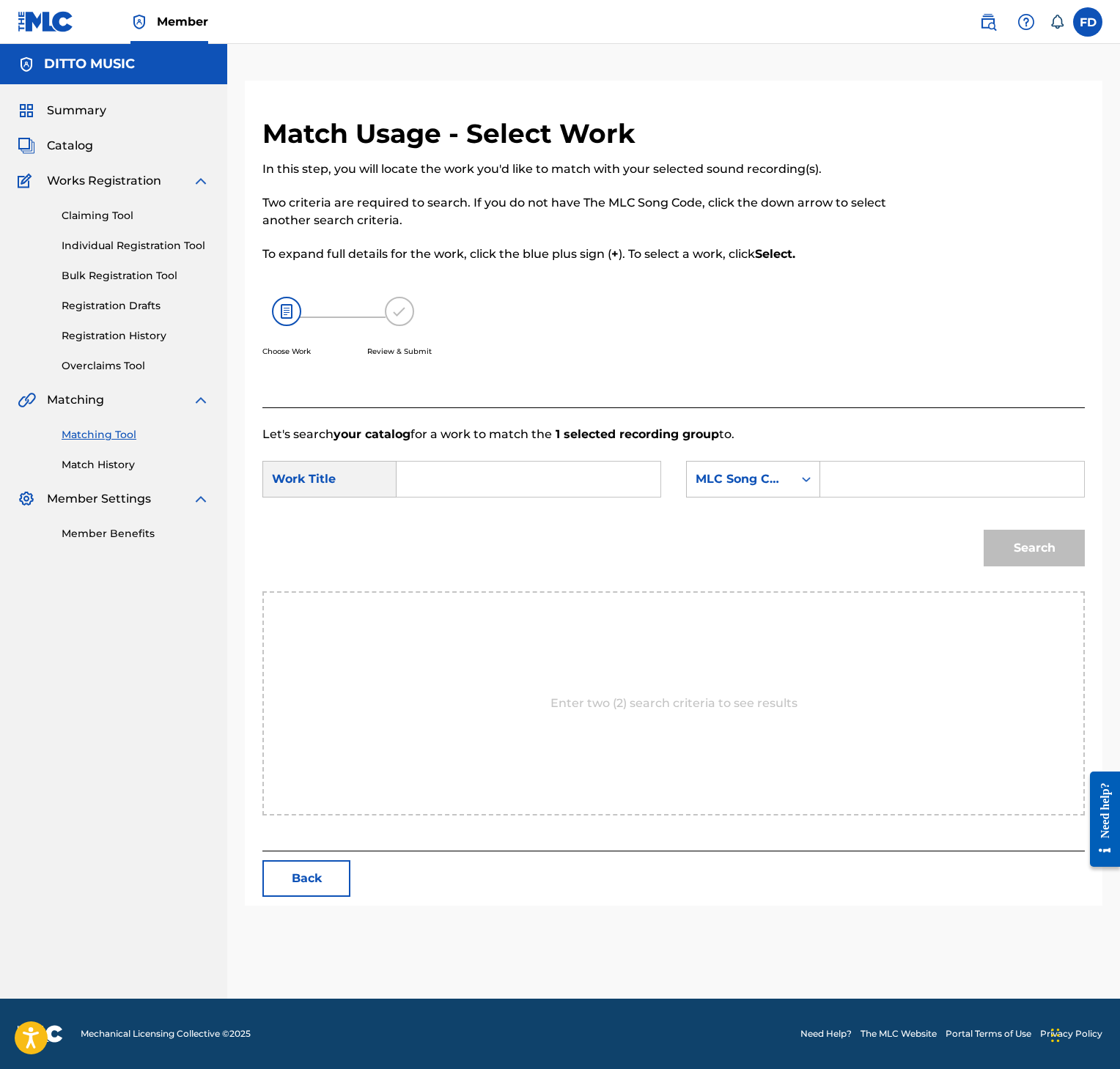
click at [927, 512] on form "SearchWithCriteria426ba3a6-52a7-4ce0-9ba0-ee5b27f4d3e1 Work Title SearchWithCri…" at bounding box center [673, 517] width 823 height 148
click at [923, 473] on input "Search Form" at bounding box center [953, 479] width 239 height 35
click at [454, 477] on input "Search Form" at bounding box center [529, 479] width 239 height 35
click at [970, 520] on div "Search" at bounding box center [673, 553] width 823 height 76
click at [1038, 534] on button "Search" at bounding box center [1035, 548] width 101 height 37
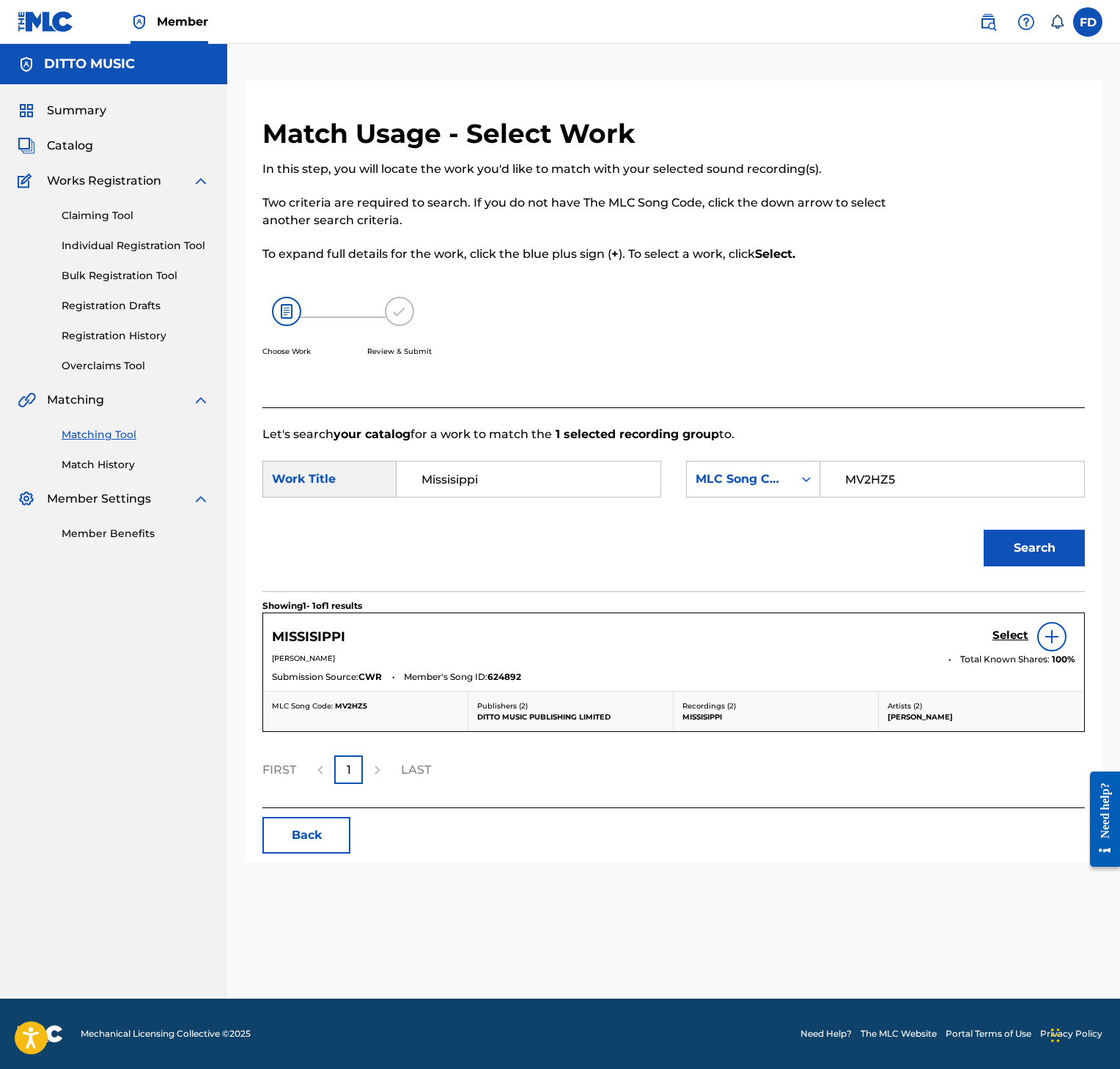
click at [1015, 643] on h5 "Select" at bounding box center [1010, 636] width 36 height 14
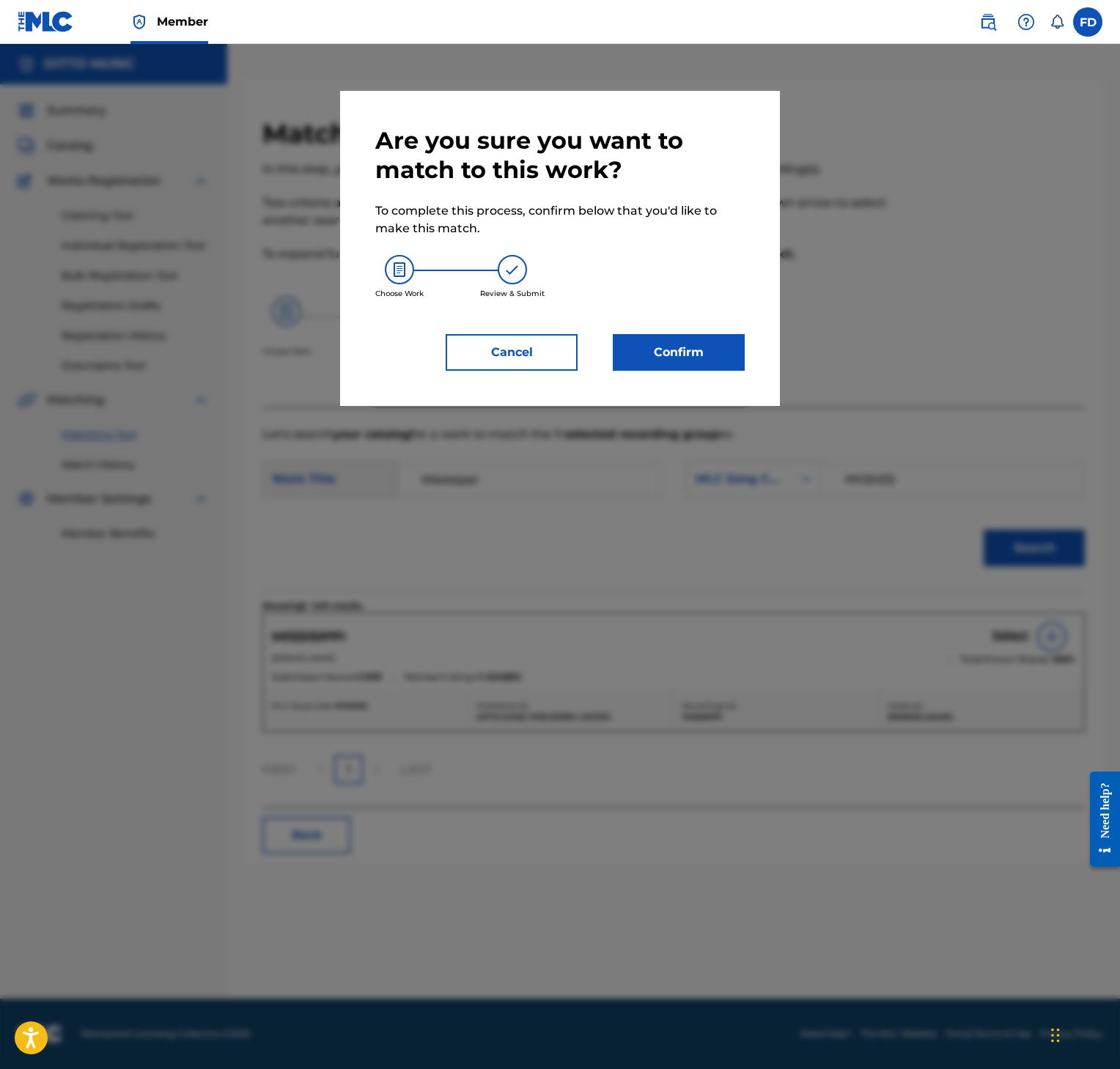
click at [640, 356] on button "Confirm" at bounding box center [679, 352] width 132 height 37
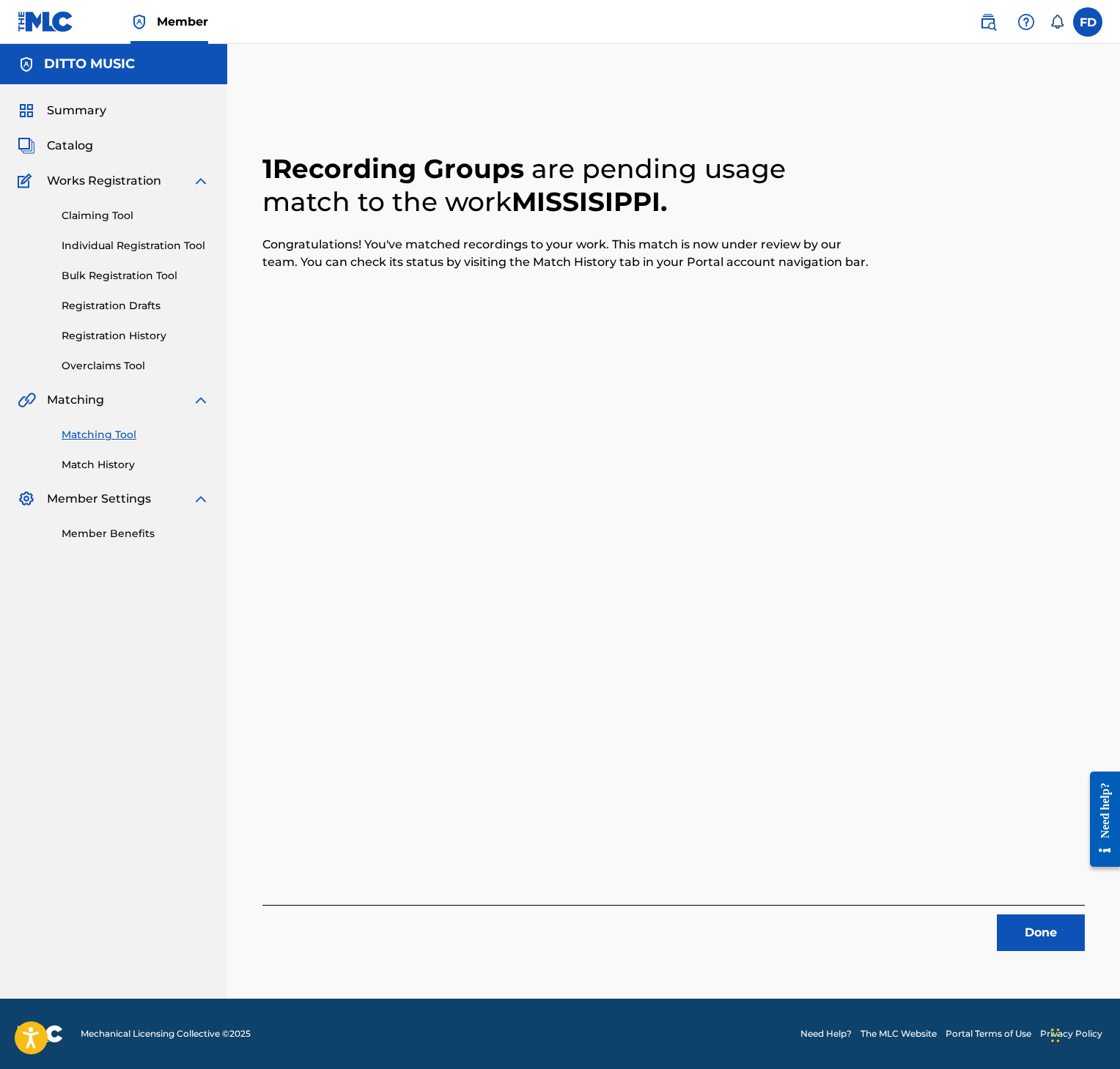
click at [1048, 926] on button "Done" at bounding box center [1041, 933] width 88 height 37
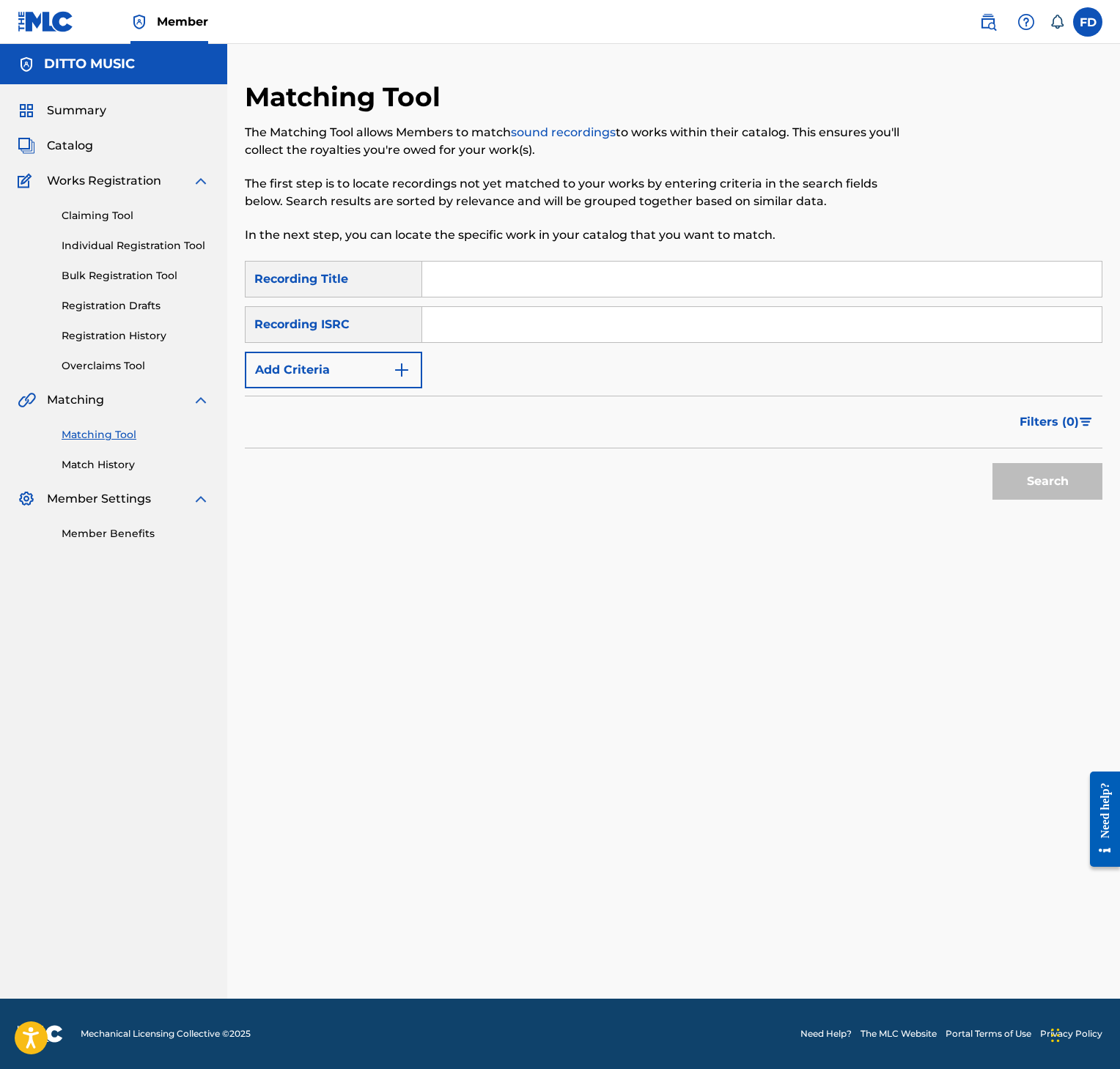
click at [600, 303] on div "SearchWithCriteria8952fc2a-9c6f-4f73-afcc-c1f231126431 Recording Title SearchWi…" at bounding box center [673, 324] width 857 height 127
click at [600, 296] on div "Search Form" at bounding box center [762, 279] width 680 height 37
click at [604, 283] on input "Search Form" at bounding box center [761, 279] width 680 height 35
click at [767, 305] on div "SearchWithCriteria8952fc2a-9c6f-4f73-afcc-c1f231126431 Recording Title Polygons…" at bounding box center [673, 324] width 857 height 127
click at [767, 309] on input "Search Form" at bounding box center [761, 324] width 680 height 35
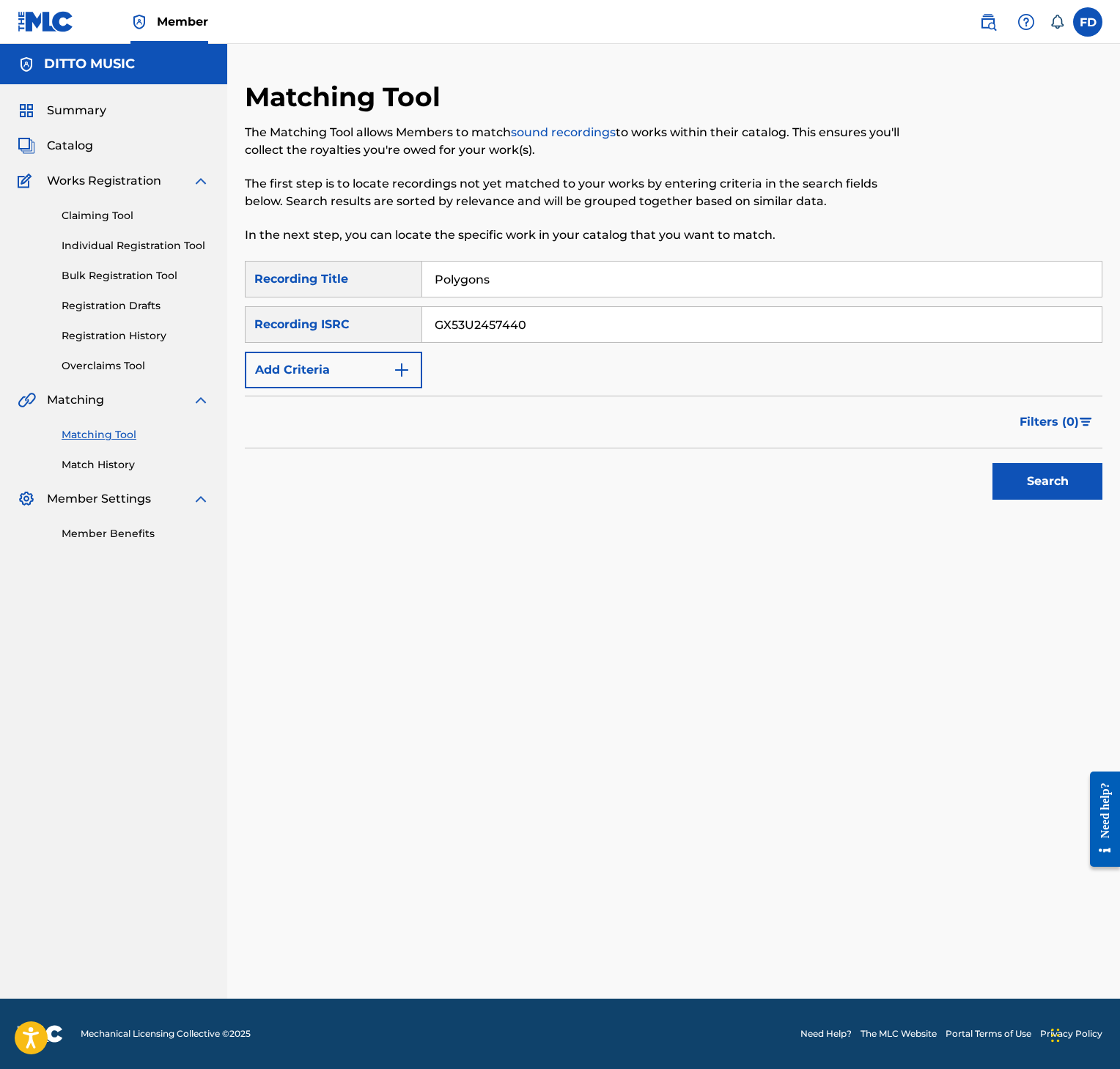
click at [1055, 487] on button "Search" at bounding box center [1048, 481] width 110 height 37
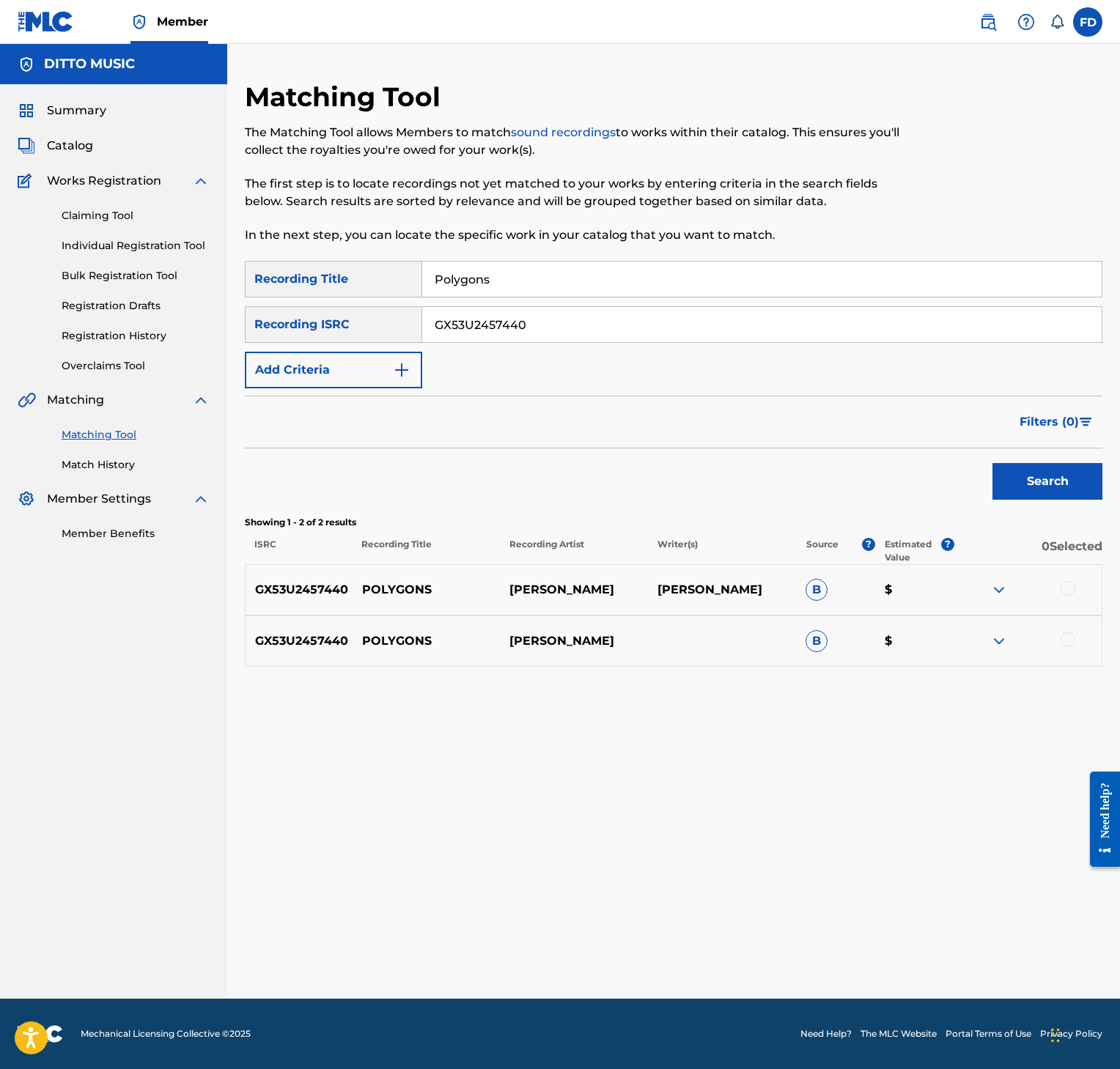
click at [1074, 590] on div at bounding box center [1028, 589] width 148 height 17
click at [1072, 645] on div at bounding box center [1068, 639] width 15 height 15
click at [1056, 595] on div at bounding box center [1028, 589] width 148 height 17
click at [1059, 590] on div at bounding box center [1028, 589] width 148 height 17
click at [1062, 590] on div at bounding box center [1068, 588] width 15 height 15
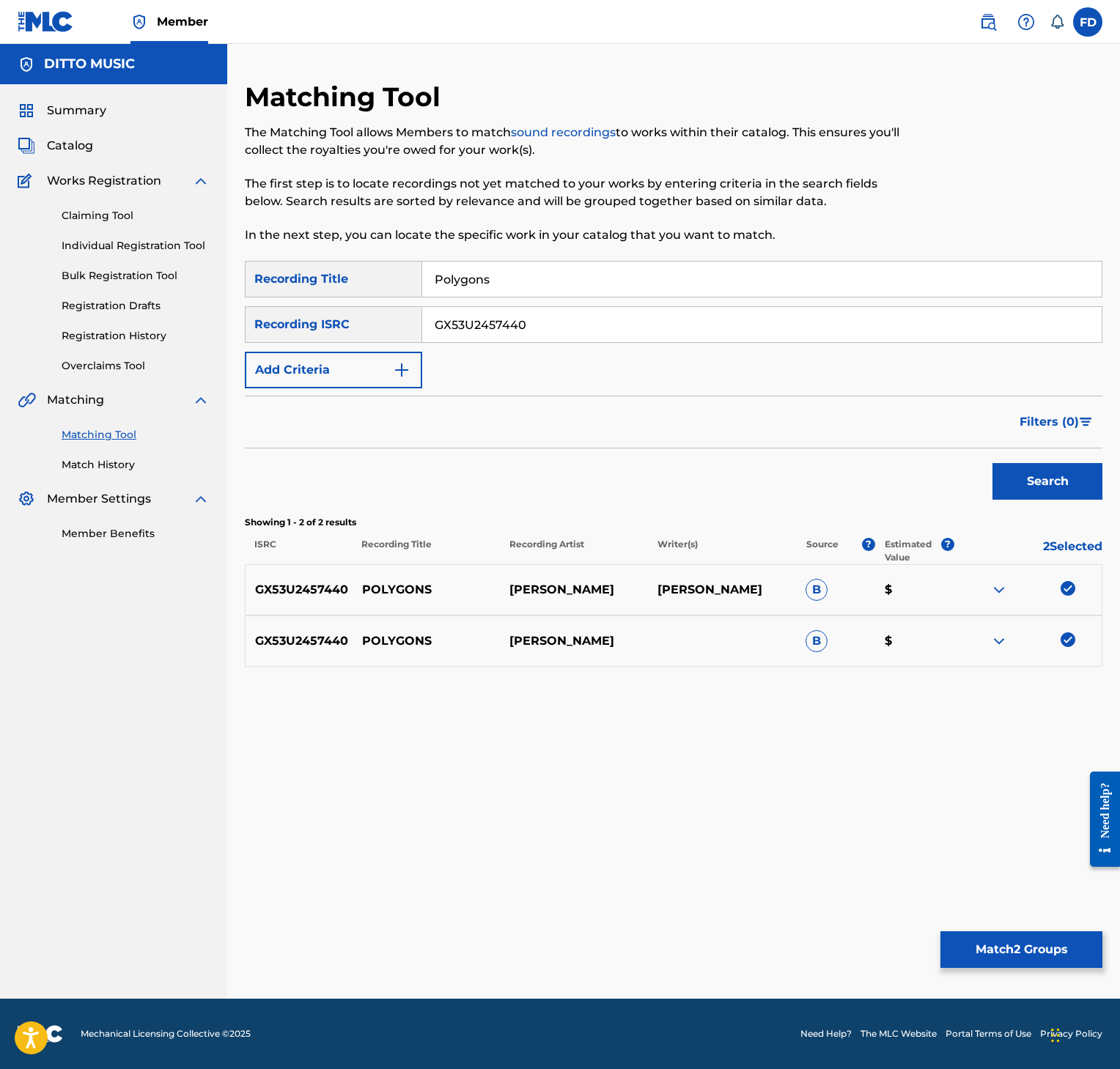
click at [980, 926] on div "Matching Tool The Matching Tool allows Members to match sound recordings to wor…" at bounding box center [673, 539] width 857 height 918
click at [981, 939] on button "Match 2 Groups" at bounding box center [1021, 950] width 162 height 37
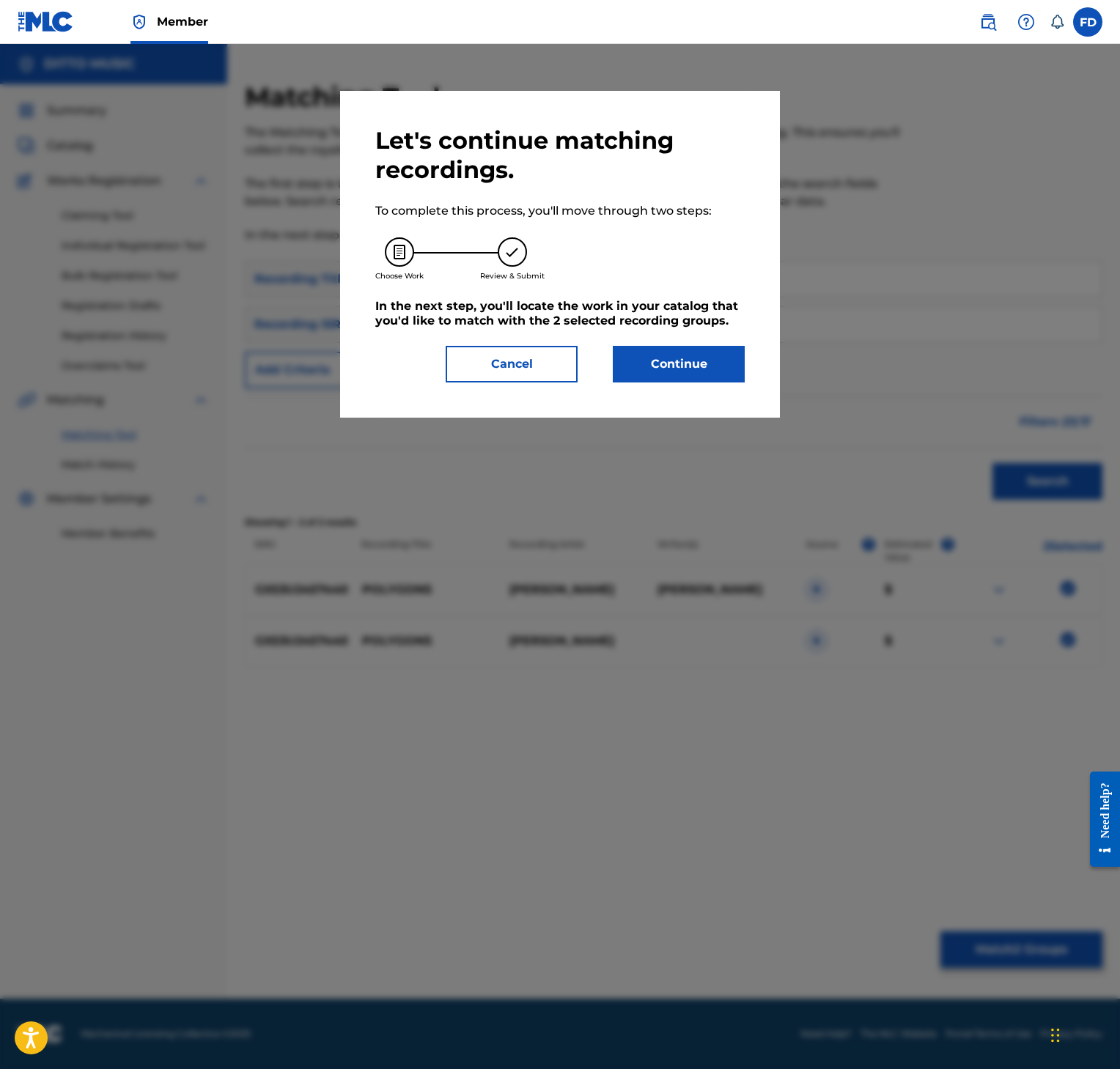
click at [710, 368] on button "Continue" at bounding box center [679, 364] width 132 height 37
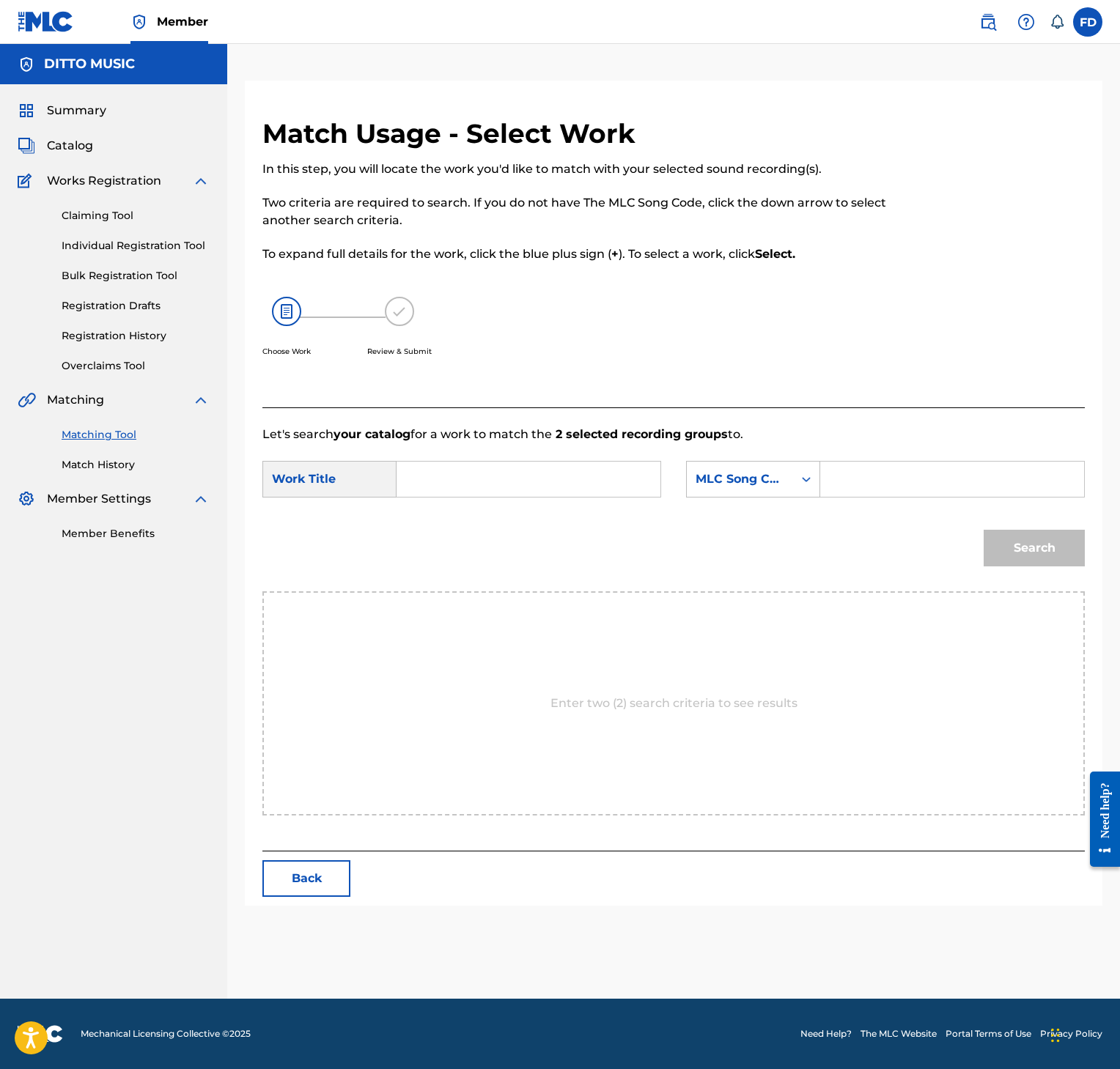
click at [930, 499] on div "SearchWithCriteria426ba3a6-52a7-4ce0-9ba0-ee5b27f4d3e1 Work Title SearchWithCri…" at bounding box center [673, 484] width 823 height 45
click at [933, 480] on input "Search Form" at bounding box center [953, 479] width 239 height 35
click at [422, 461] on div "Search Form" at bounding box center [529, 480] width 264 height 37
click at [437, 473] on input "Search Form" at bounding box center [529, 479] width 239 height 35
click at [1009, 537] on button "Search" at bounding box center [1035, 548] width 101 height 37
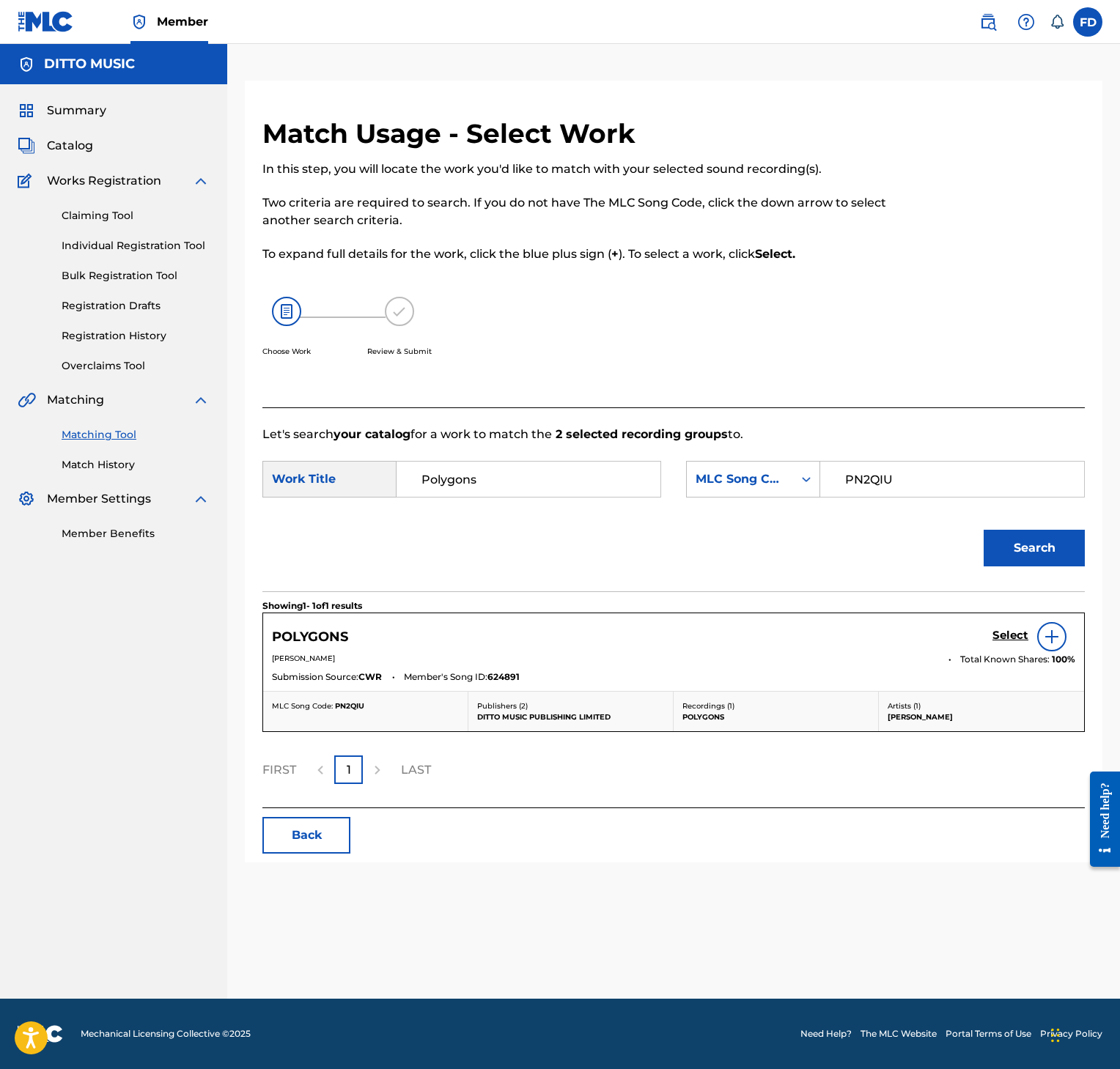
click at [1014, 631] on h5 "Select" at bounding box center [1010, 636] width 36 height 14
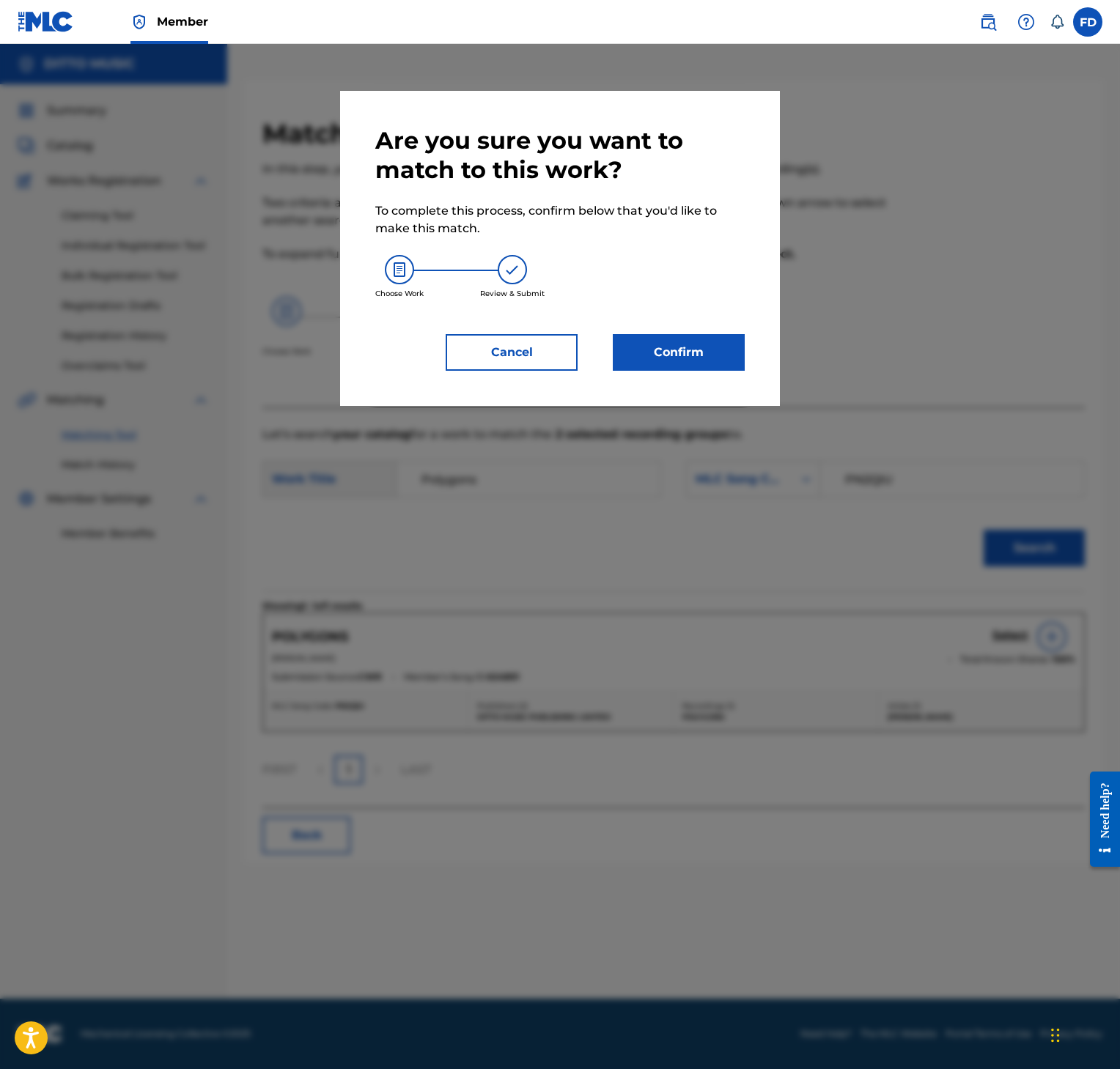
click at [699, 359] on button "Confirm" at bounding box center [679, 352] width 132 height 37
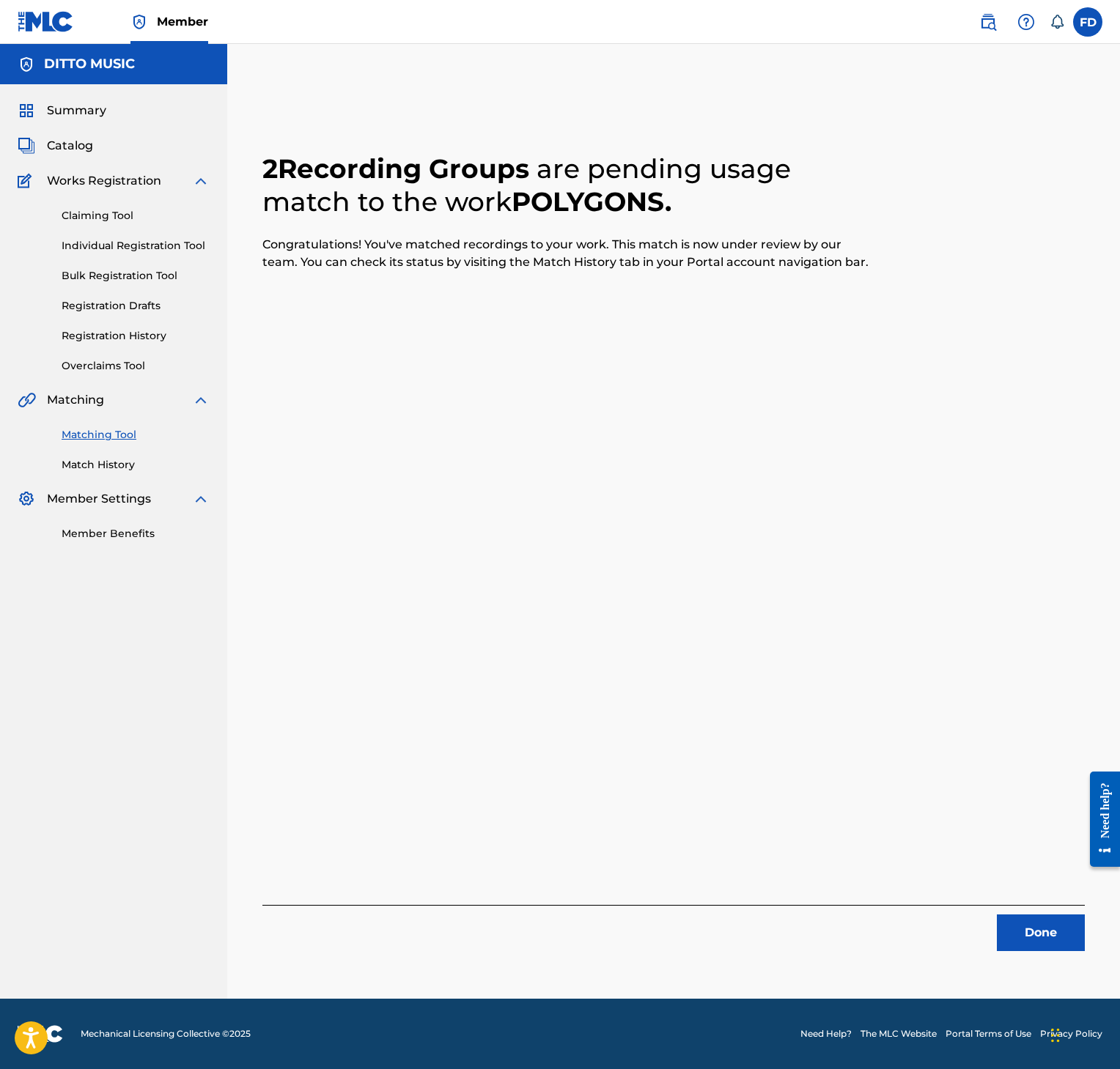
click at [1035, 943] on button "Done" at bounding box center [1041, 933] width 88 height 37
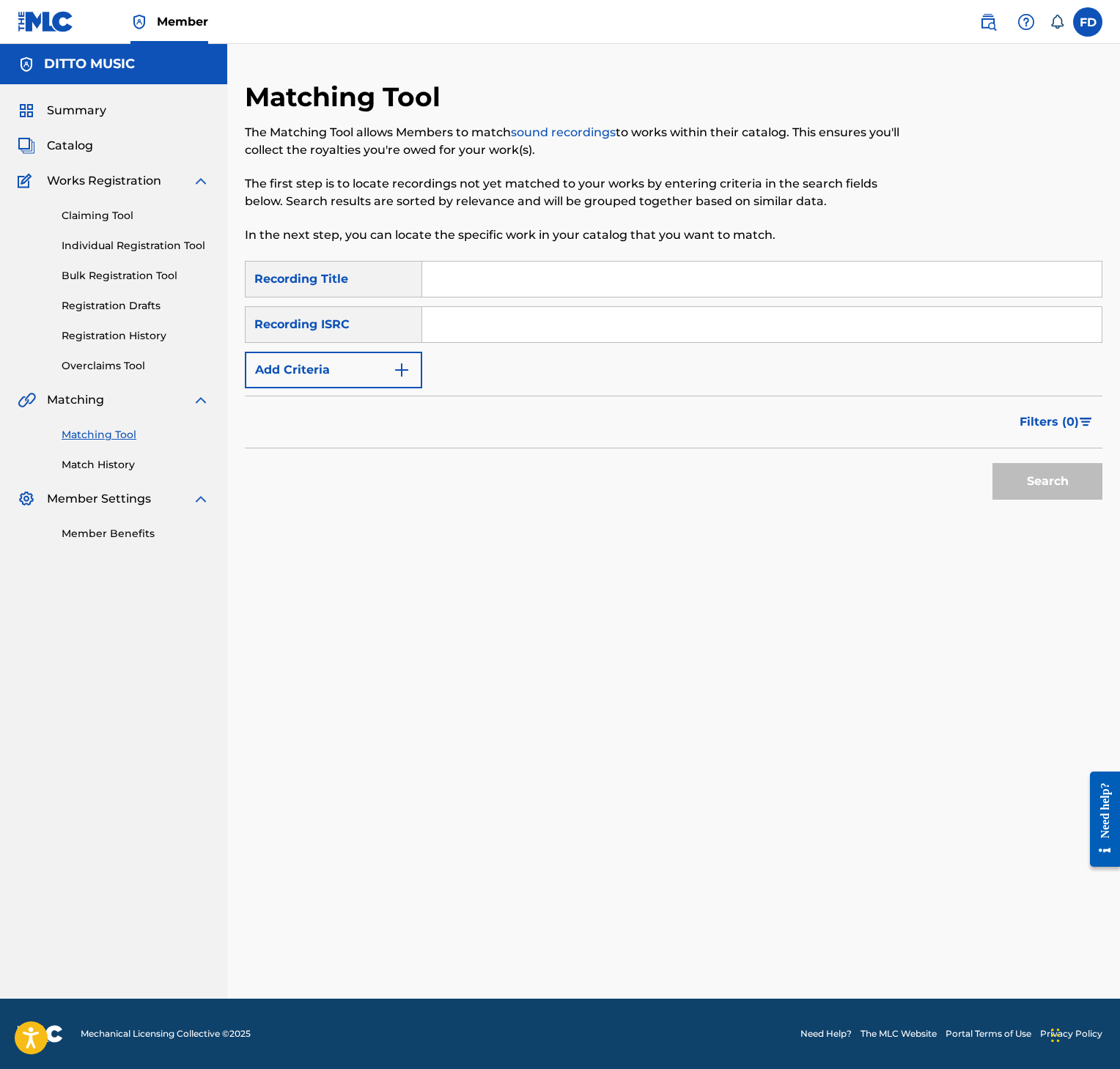
click at [616, 283] on input "Search Form" at bounding box center [761, 279] width 680 height 35
click at [583, 338] on input "Search Form" at bounding box center [761, 324] width 680 height 35
click at [1069, 479] on button "Search" at bounding box center [1048, 481] width 110 height 37
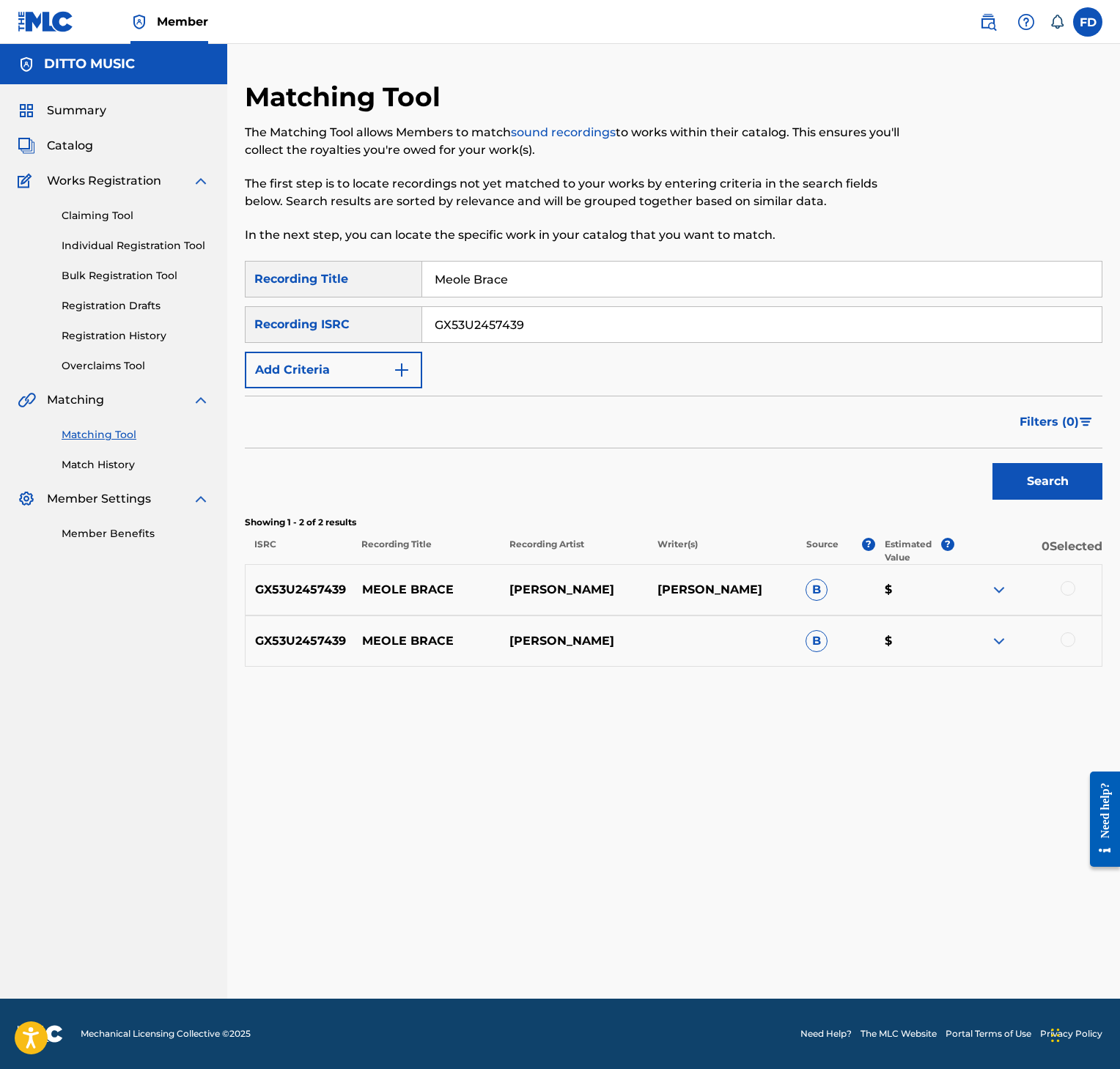
click at [1066, 586] on div at bounding box center [1068, 588] width 15 height 15
click at [1066, 637] on div at bounding box center [1068, 639] width 15 height 15
click at [1014, 948] on button "Match 2 Groups" at bounding box center [1021, 950] width 162 height 37
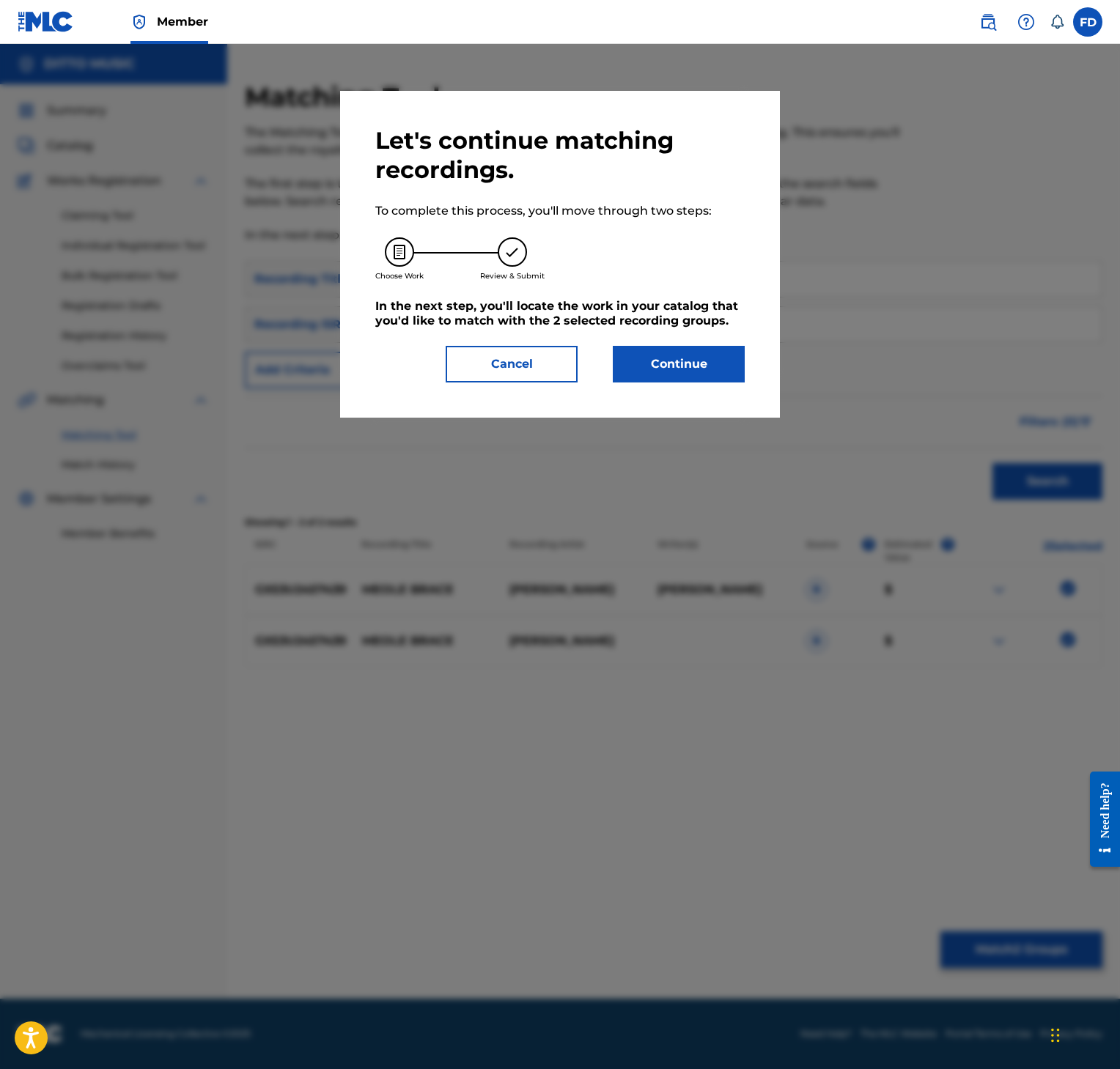
click at [714, 381] on div "Let's continue matching recordings. To complete this process, you'll move throu…" at bounding box center [560, 254] width 440 height 327
click at [714, 371] on button "Continue" at bounding box center [679, 364] width 132 height 37
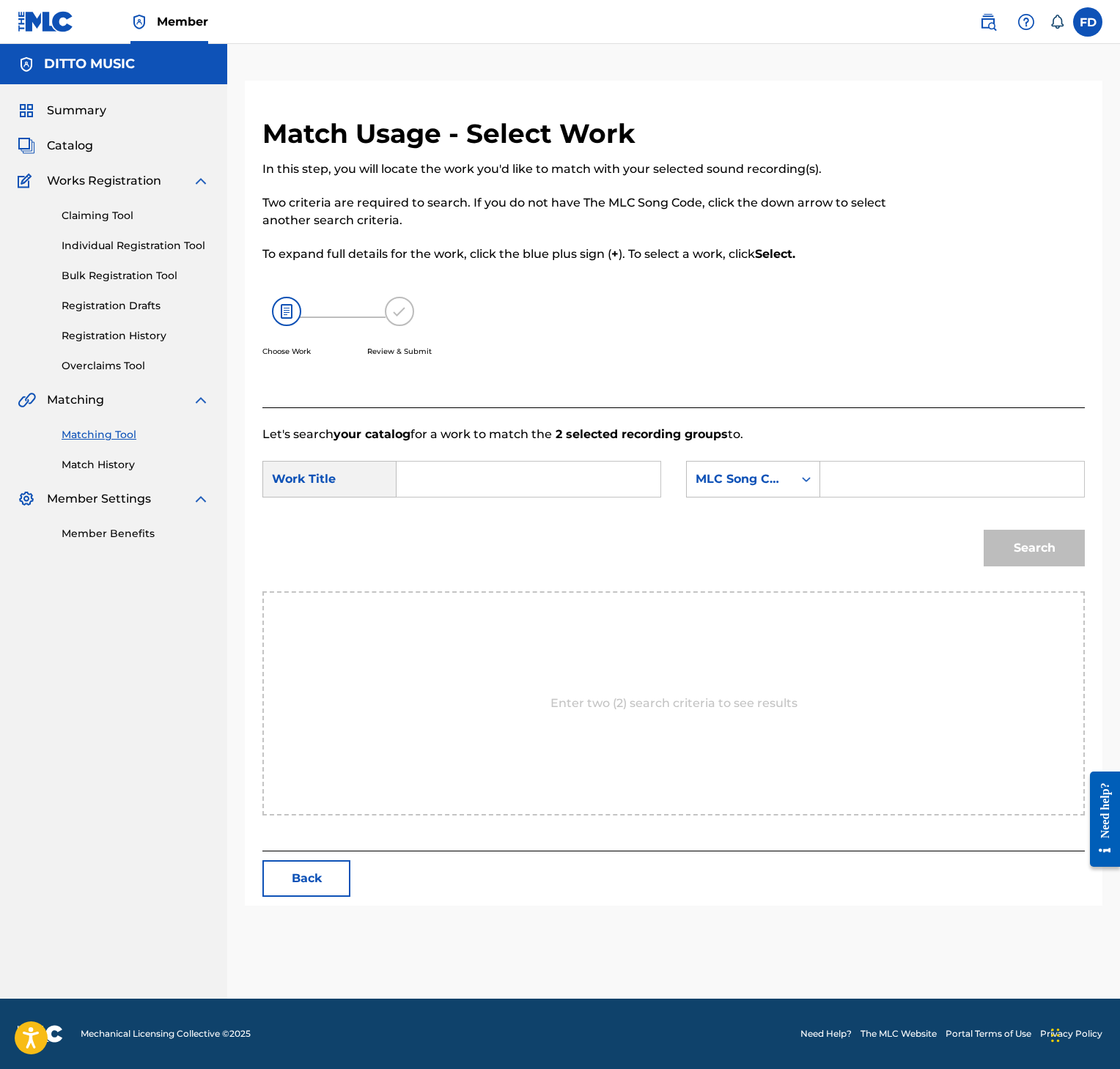
click at [847, 455] on form "SearchWithCriteria426ba3a6-52a7-4ce0-9ba0-ee5b27f4d3e1 Work Title SearchWithCri…" at bounding box center [673, 517] width 823 height 148
click at [849, 461] on form "SearchWithCriteria426ba3a6-52a7-4ce0-9ba0-ee5b27f4d3e1 Work Title SearchWithCri…" at bounding box center [673, 517] width 823 height 148
click at [845, 491] on input "Search Form" at bounding box center [953, 479] width 239 height 35
click at [447, 491] on input "Search Form" at bounding box center [529, 479] width 239 height 35
click at [1053, 543] on button "Search" at bounding box center [1035, 548] width 101 height 37
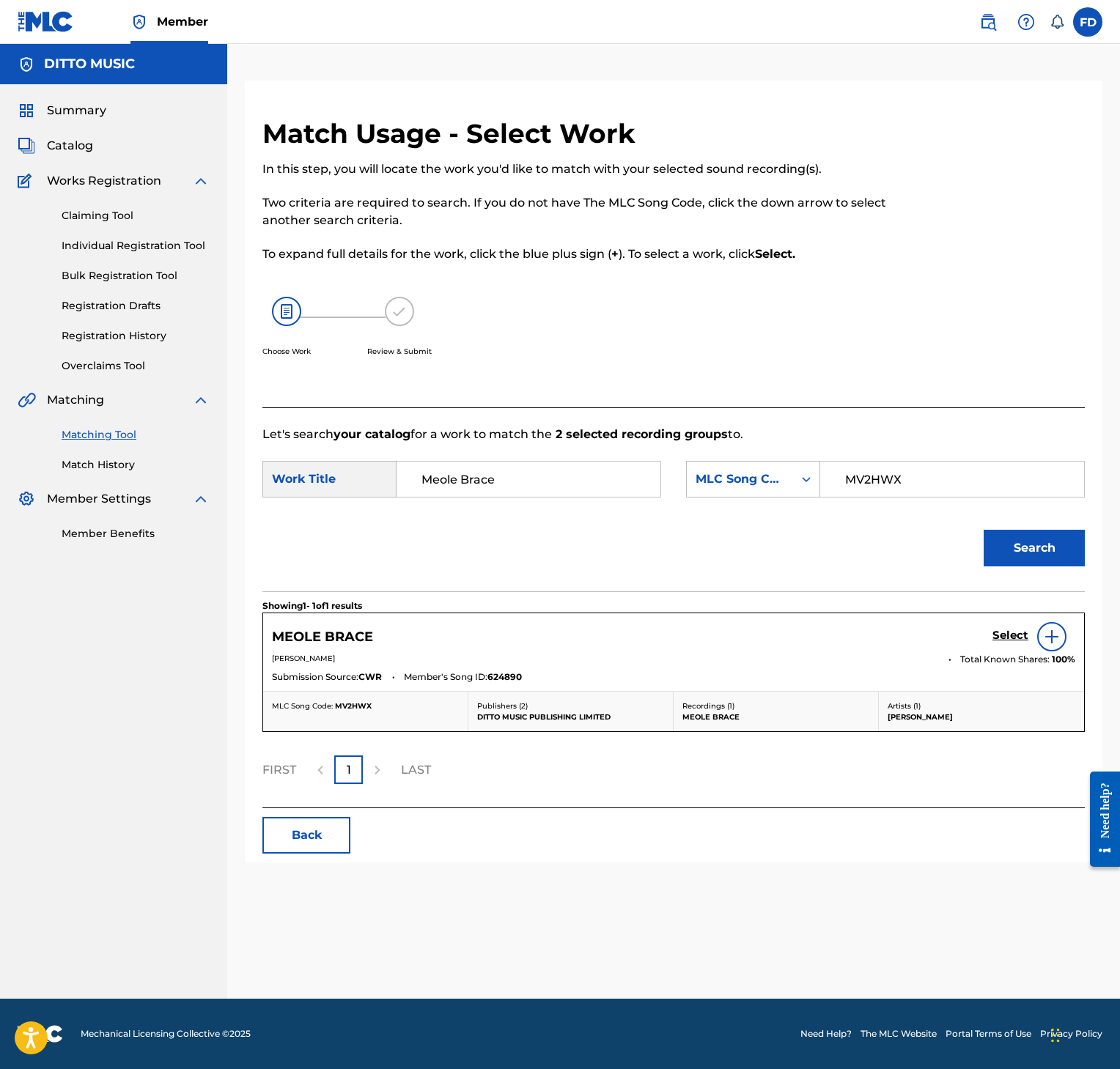
click at [1018, 639] on h5 "Select" at bounding box center [1010, 636] width 36 height 14
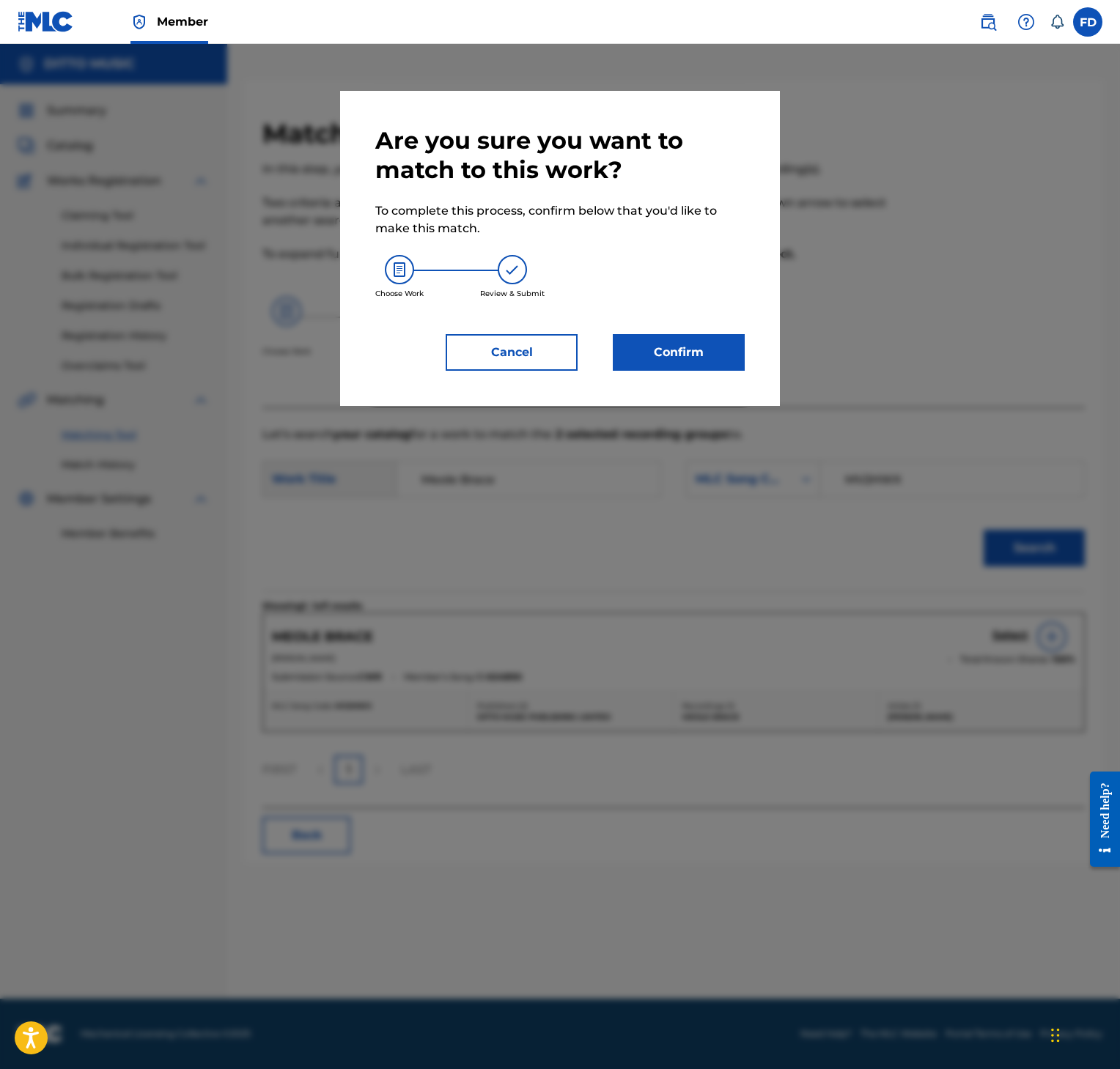
click at [756, 367] on div "Are you sure you want to match to this work? To complete this process, confirm …" at bounding box center [560, 248] width 440 height 315
click at [751, 367] on div "Are you sure you want to match to this work? To complete this process, confirm …" at bounding box center [560, 248] width 440 height 315
click at [724, 348] on button "Confirm" at bounding box center [679, 352] width 132 height 37
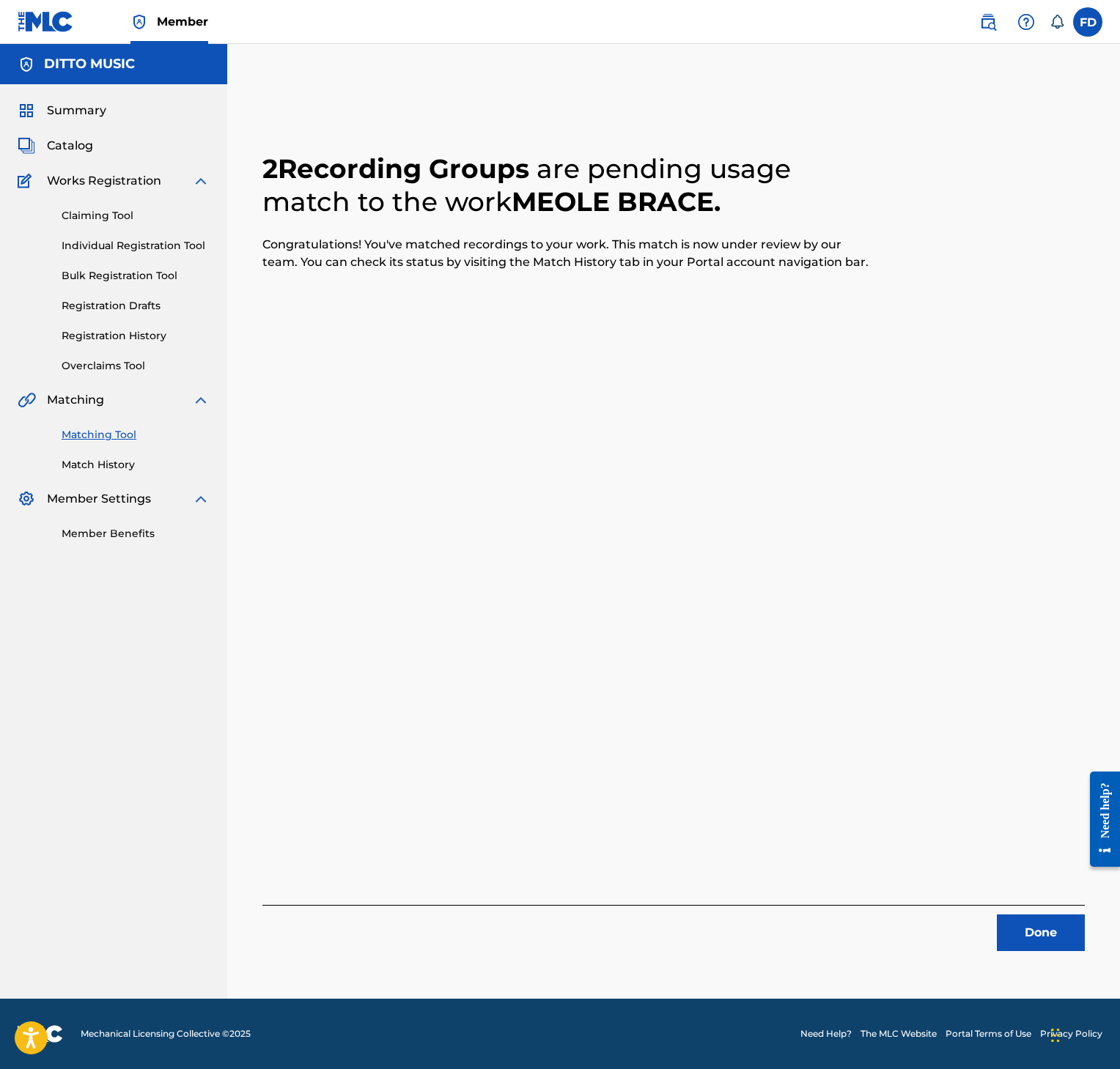
drag, startPoint x: 1017, startPoint y: 907, endPoint x: 1019, endPoint y: 915, distance: 8.2
click at [1019, 915] on div "Done" at bounding box center [673, 928] width 823 height 46
click at [1019, 915] on button "Done" at bounding box center [1041, 933] width 88 height 37
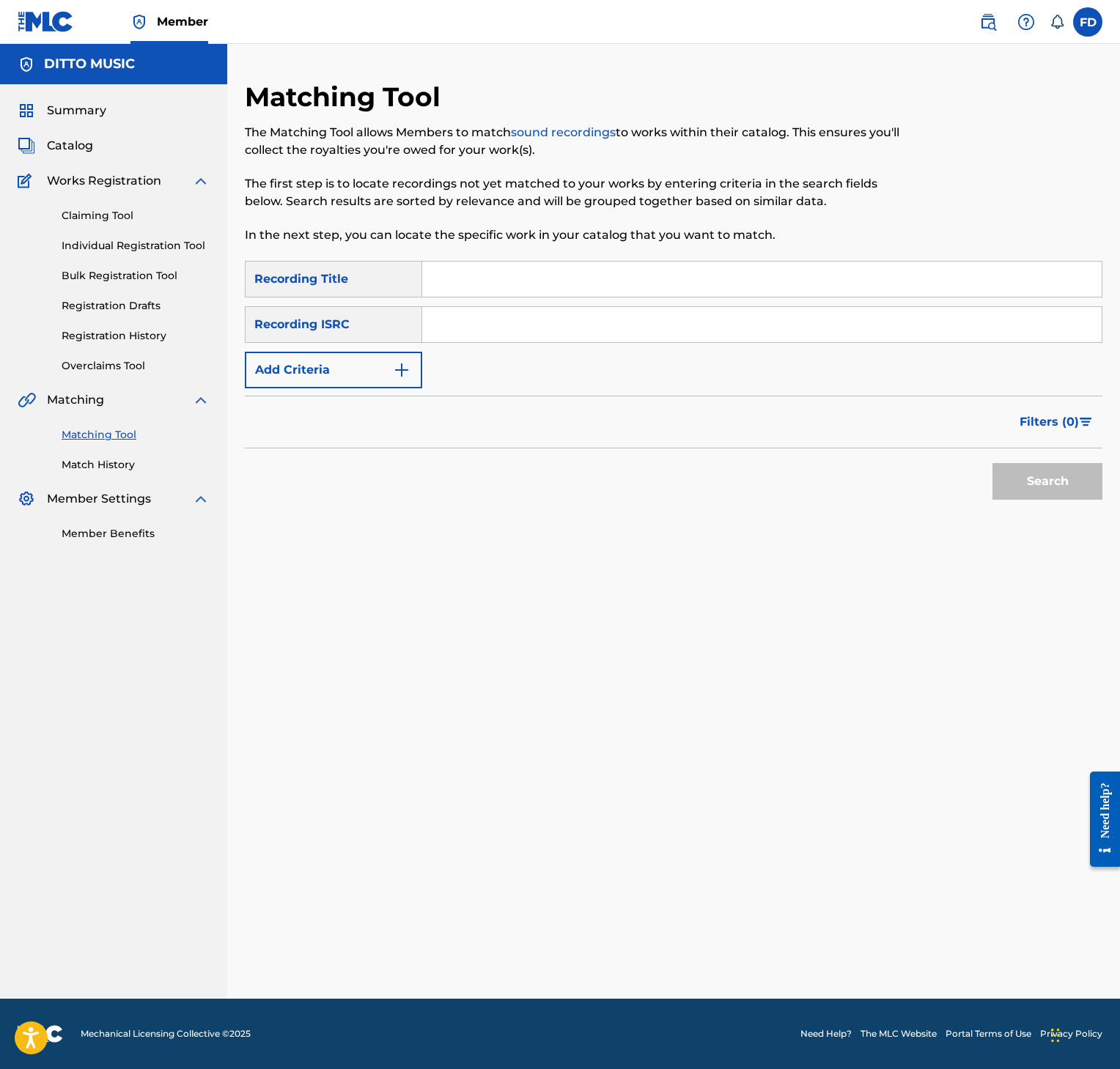
click at [1019, 915] on div "Matching Tool The Matching Tool allows Members to match sound recordings to wor…" at bounding box center [673, 539] width 857 height 918
click at [671, 303] on div "SearchWithCriteria8952fc2a-9c6f-4f73-afcc-c1f231126431 Recording Title SearchWi…" at bounding box center [673, 324] width 857 height 127
click at [675, 297] on div "SearchWithCriteria8952fc2a-9c6f-4f73-afcc-c1f231126431 Recording Title SearchWi…" at bounding box center [673, 324] width 857 height 127
click at [675, 292] on input "Search Form" at bounding box center [761, 279] width 680 height 35
drag, startPoint x: 617, startPoint y: 353, endPoint x: 632, endPoint y: 333, distance: 25.0
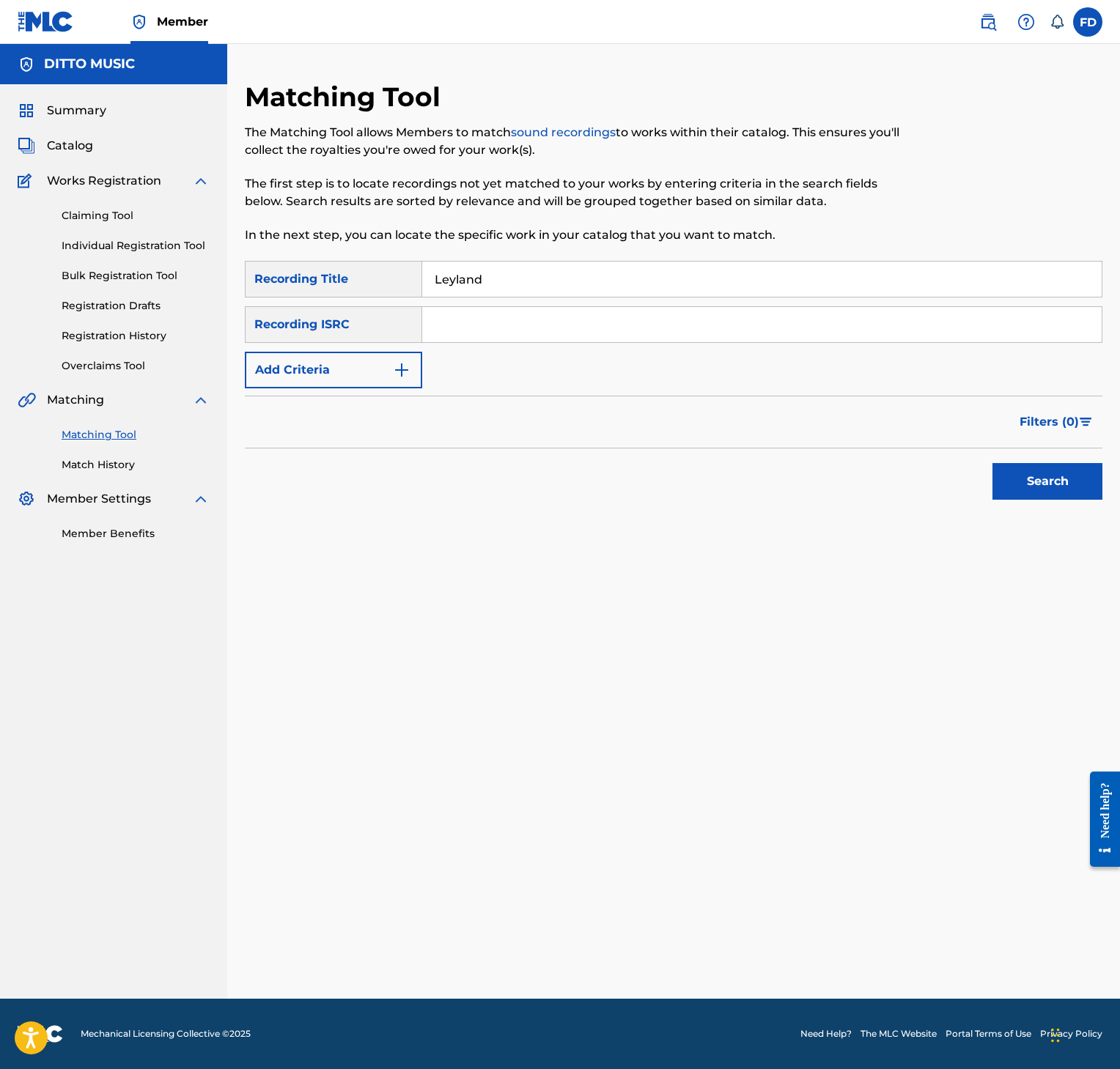
click at [618, 351] on div "SearchWithCriteria8952fc2a-9c6f-4f73-afcc-c1f231126431 Recording Title Leyland …" at bounding box center [673, 324] width 857 height 127
drag, startPoint x: 632, startPoint y: 333, endPoint x: 647, endPoint y: 323, distance: 18.0
click at [632, 333] on input "Search Form" at bounding box center [761, 324] width 680 height 35
click at [1004, 483] on button "Search" at bounding box center [1048, 481] width 110 height 37
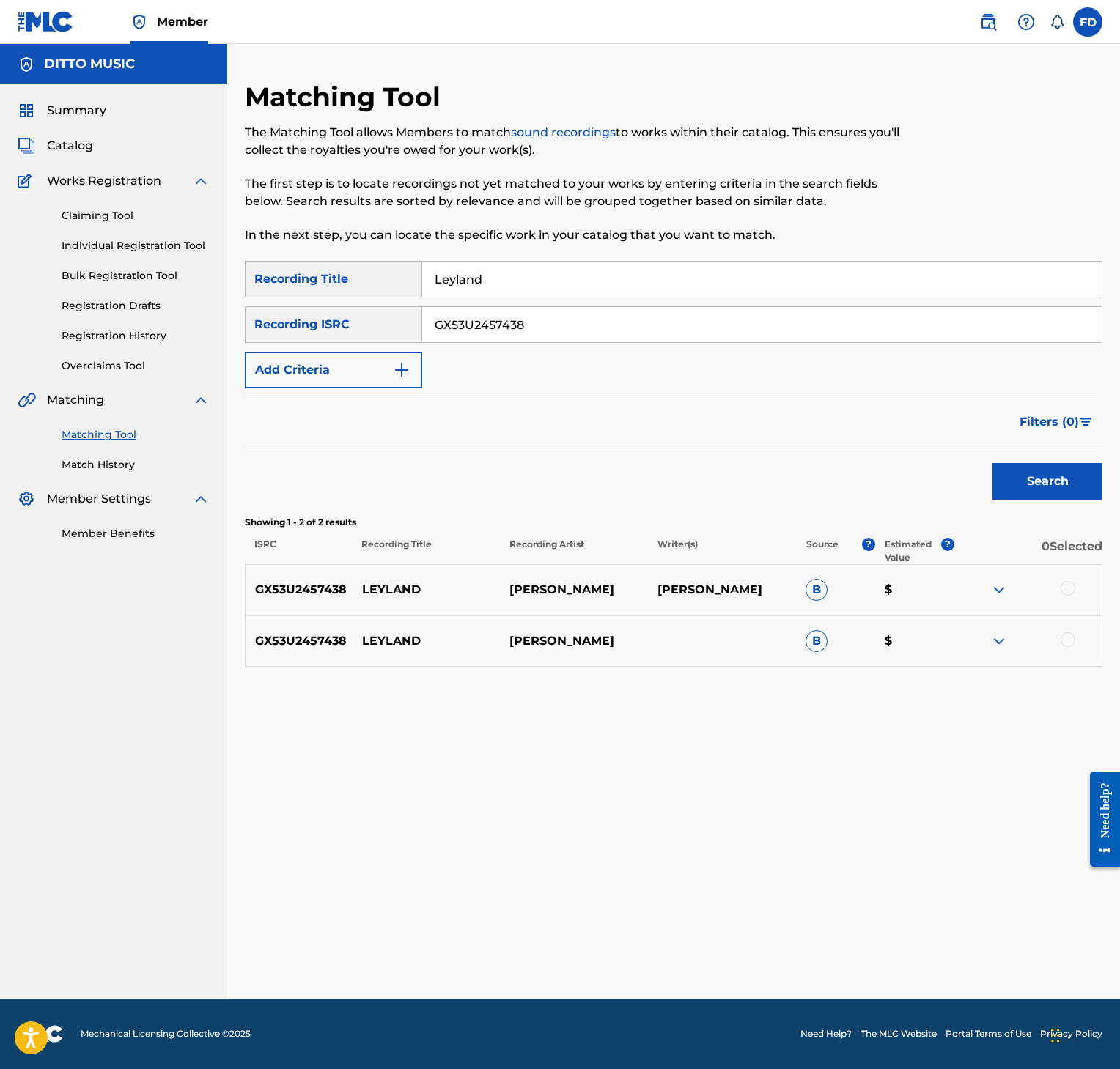
click at [1055, 603] on div "GX53U2457438 LEYLAND [PERSON_NAME] [PERSON_NAME] B $" at bounding box center [673, 589] width 857 height 51
click at [1060, 598] on div at bounding box center [1028, 589] width 148 height 17
drag, startPoint x: 1070, startPoint y: 570, endPoint x: 1070, endPoint y: 596, distance: 26.0
click at [1070, 576] on div "GX53U2457438 LEYLAND [PERSON_NAME] [PERSON_NAME] B $" at bounding box center [673, 589] width 857 height 51
click at [1070, 596] on div at bounding box center [1028, 589] width 148 height 17
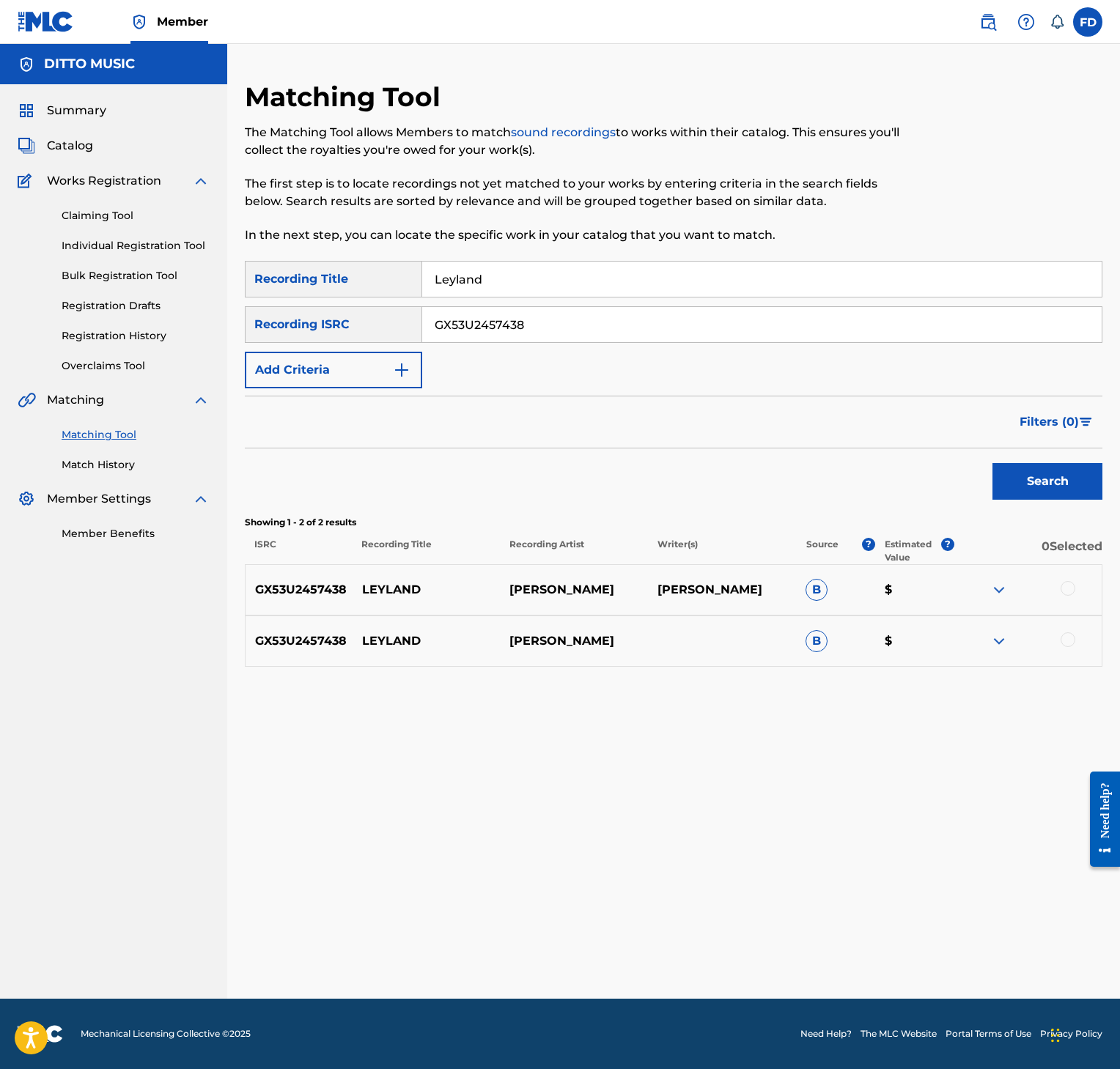
click at [1064, 592] on div at bounding box center [1068, 588] width 15 height 15
click at [1064, 636] on div at bounding box center [1068, 639] width 15 height 15
click at [980, 938] on button "Match 2 Groups" at bounding box center [1021, 950] width 162 height 37
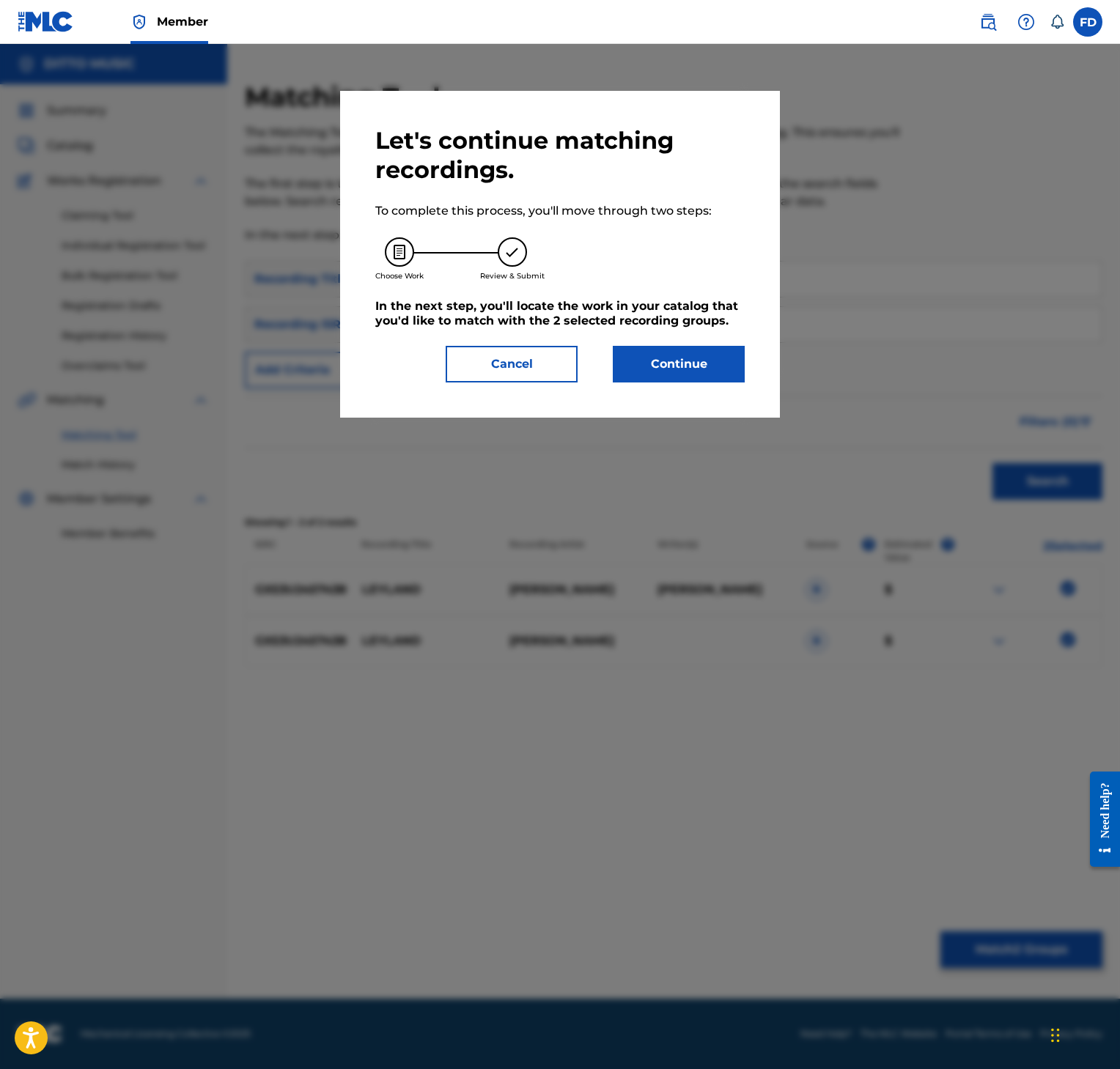
click at [718, 370] on button "Continue" at bounding box center [679, 364] width 132 height 37
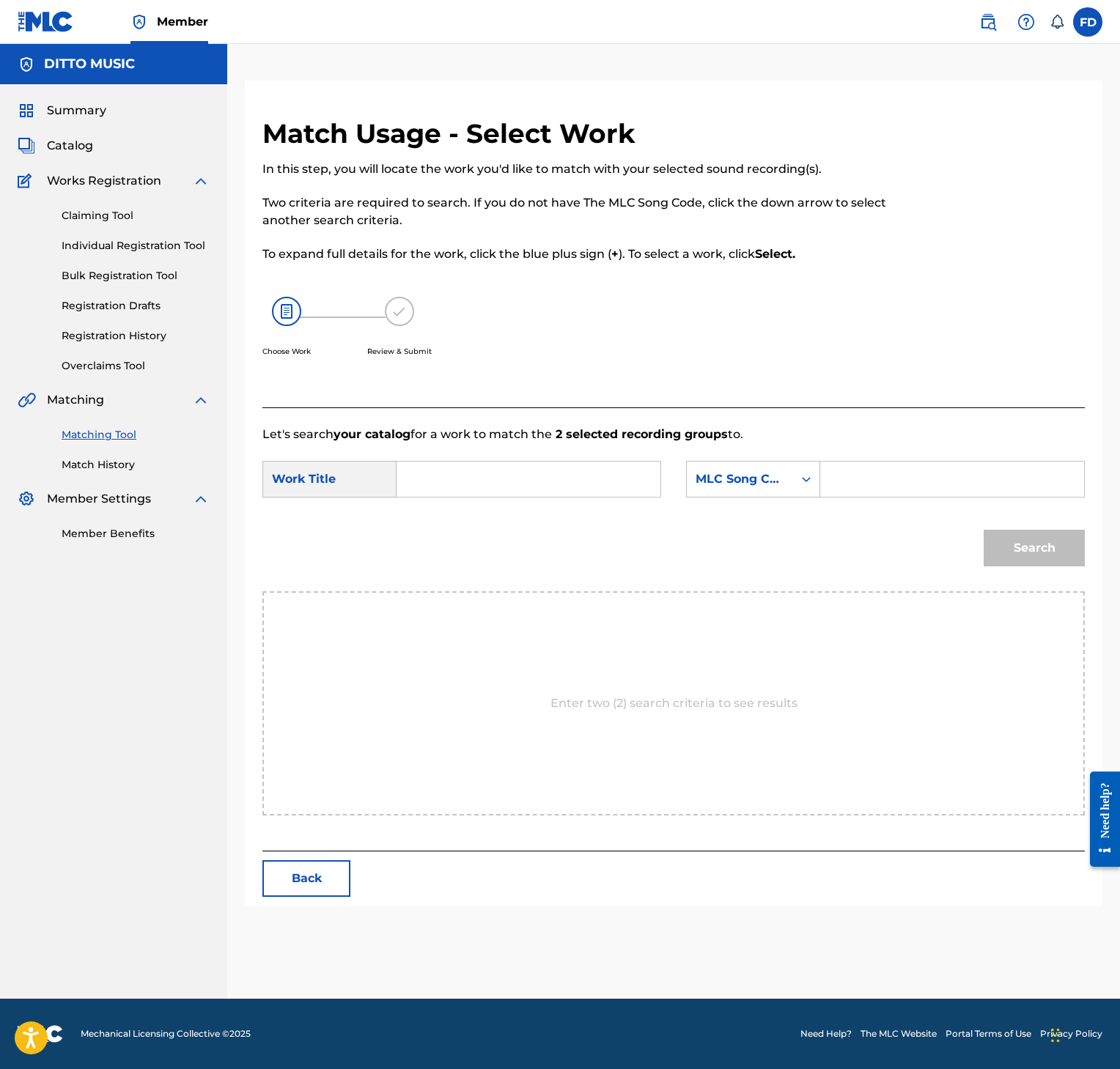
click at [859, 487] on input "Search Form" at bounding box center [953, 479] width 239 height 35
click at [406, 471] on div "Search Form" at bounding box center [529, 480] width 264 height 37
click at [437, 479] on input "Search Form" at bounding box center [529, 479] width 239 height 35
click at [1038, 534] on button "Search" at bounding box center [1035, 548] width 101 height 37
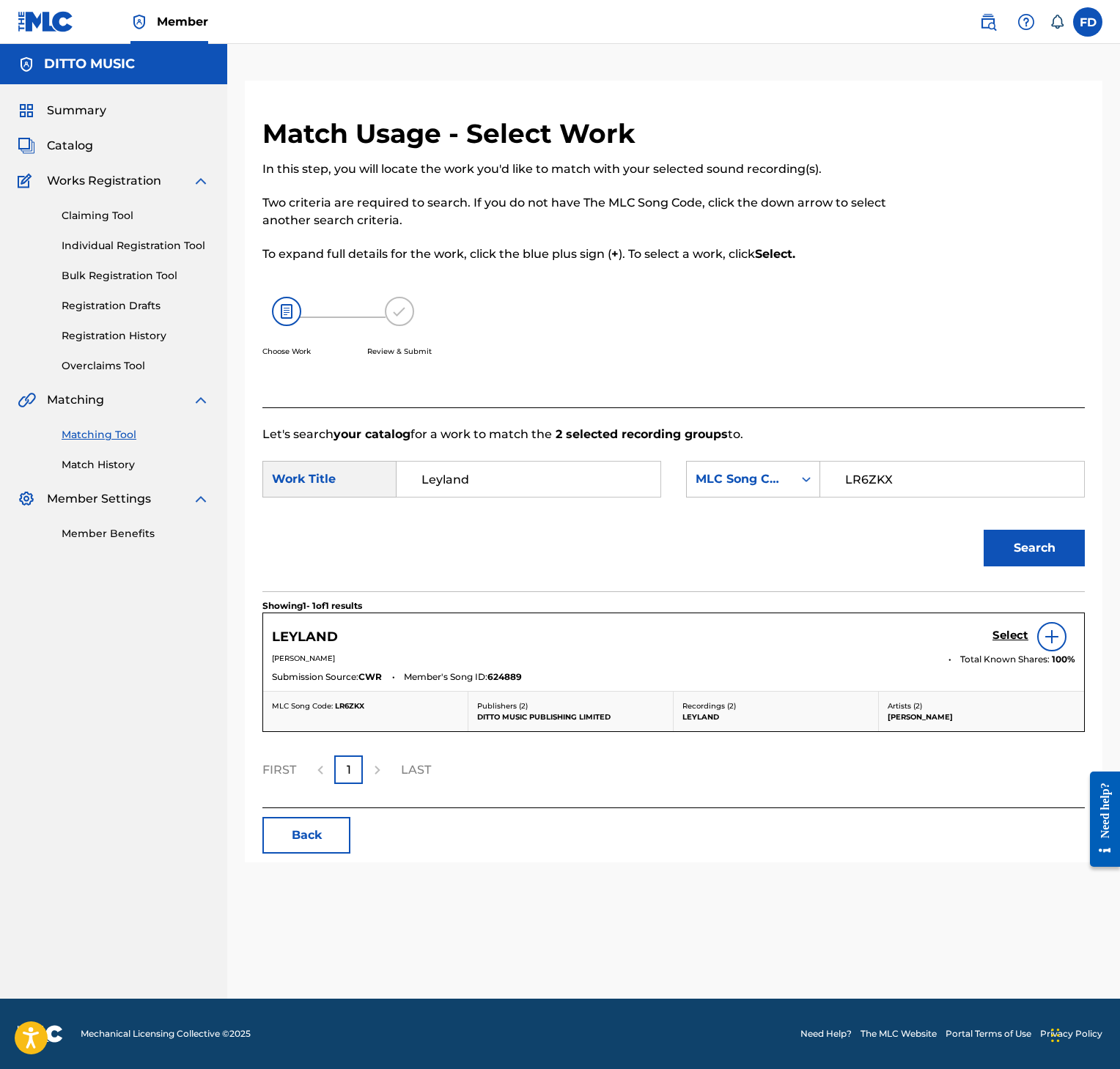
click at [1021, 643] on link "Select" at bounding box center [1010, 637] width 36 height 16
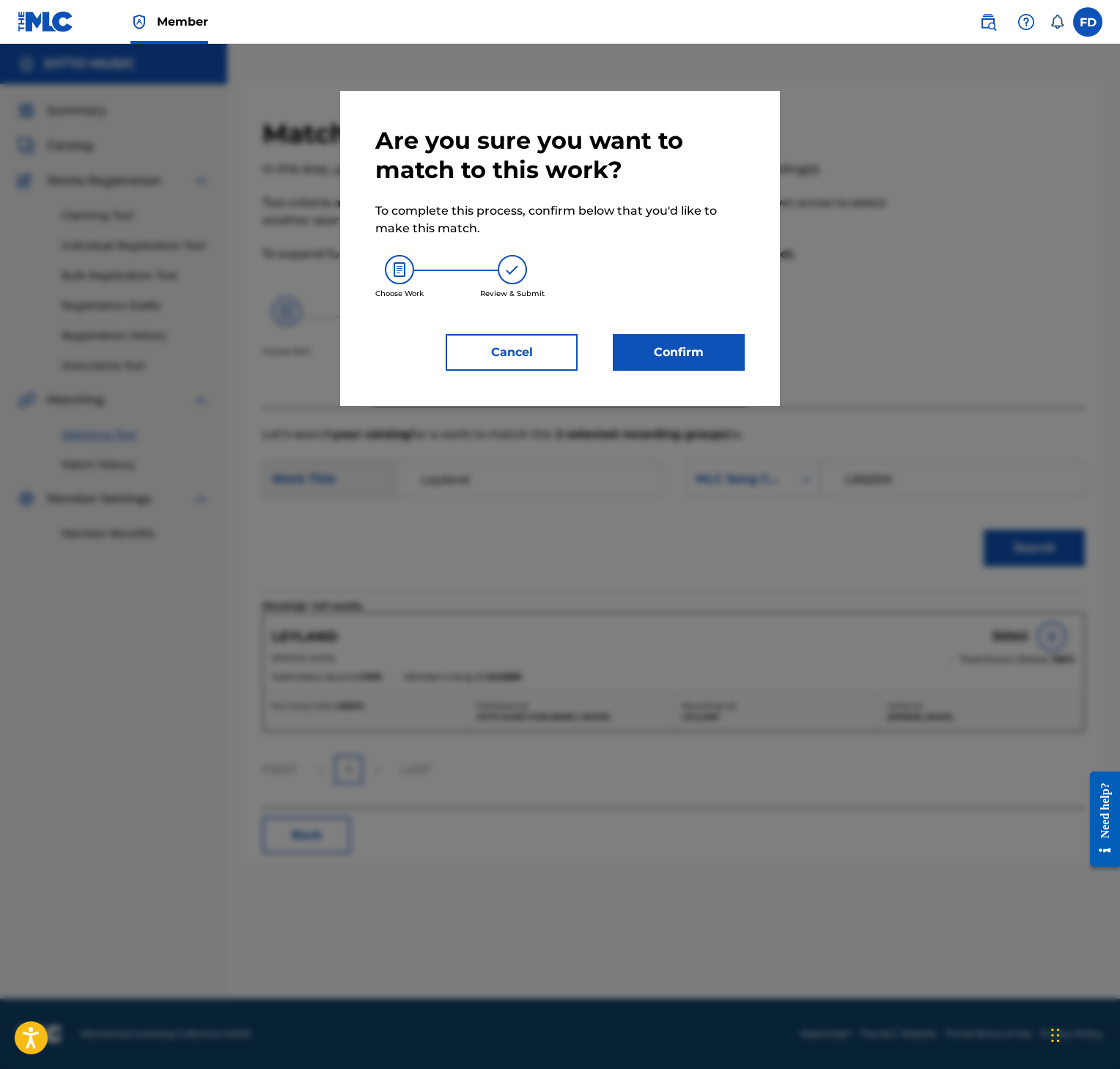
click at [740, 330] on div "Are you sure you want to match to this work? To complete this process, confirm …" at bounding box center [560, 249] width 370 height 245
click at [730, 351] on button "Confirm" at bounding box center [679, 352] width 132 height 37
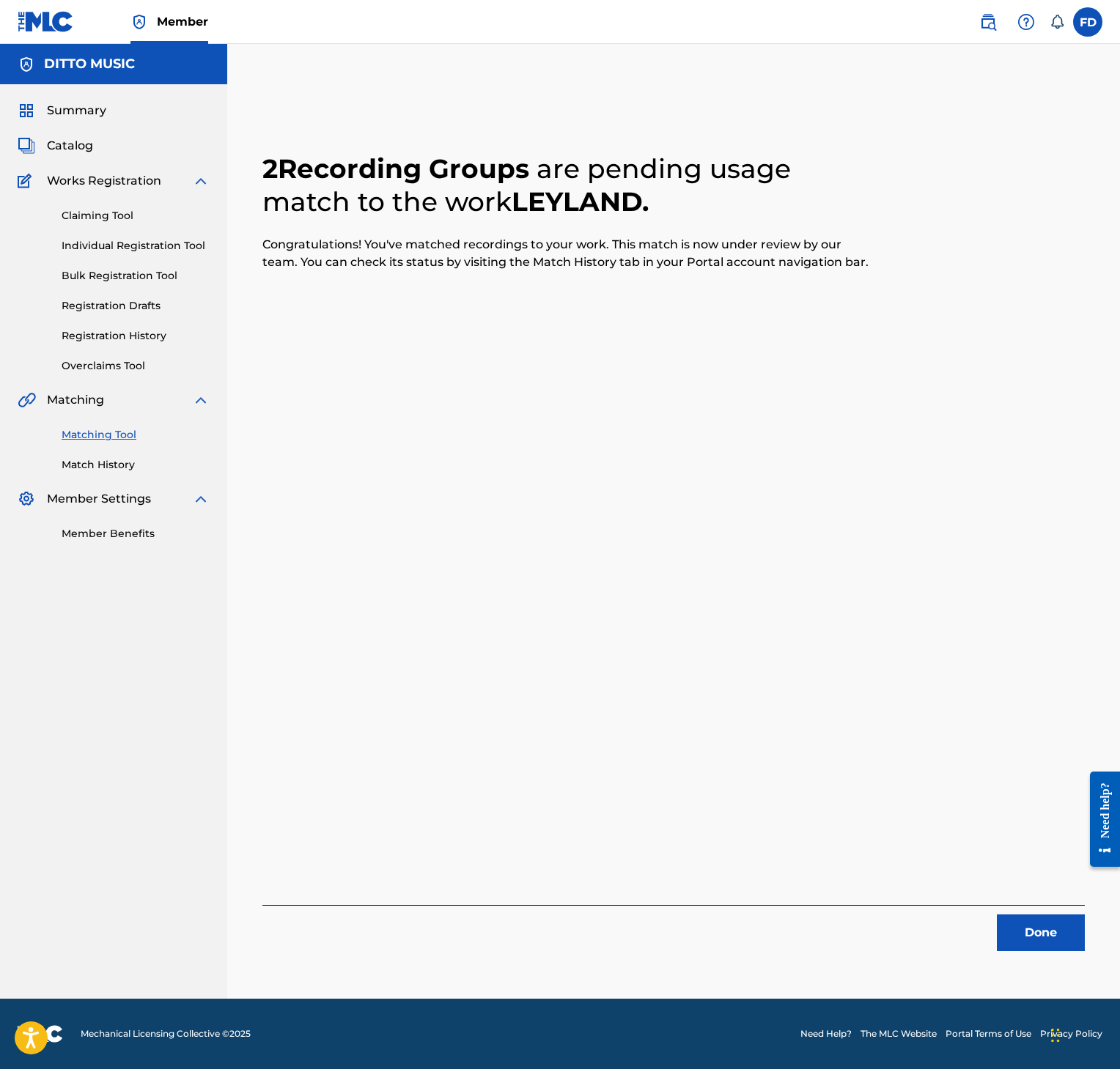
click at [1055, 945] on button "Done" at bounding box center [1041, 933] width 88 height 37
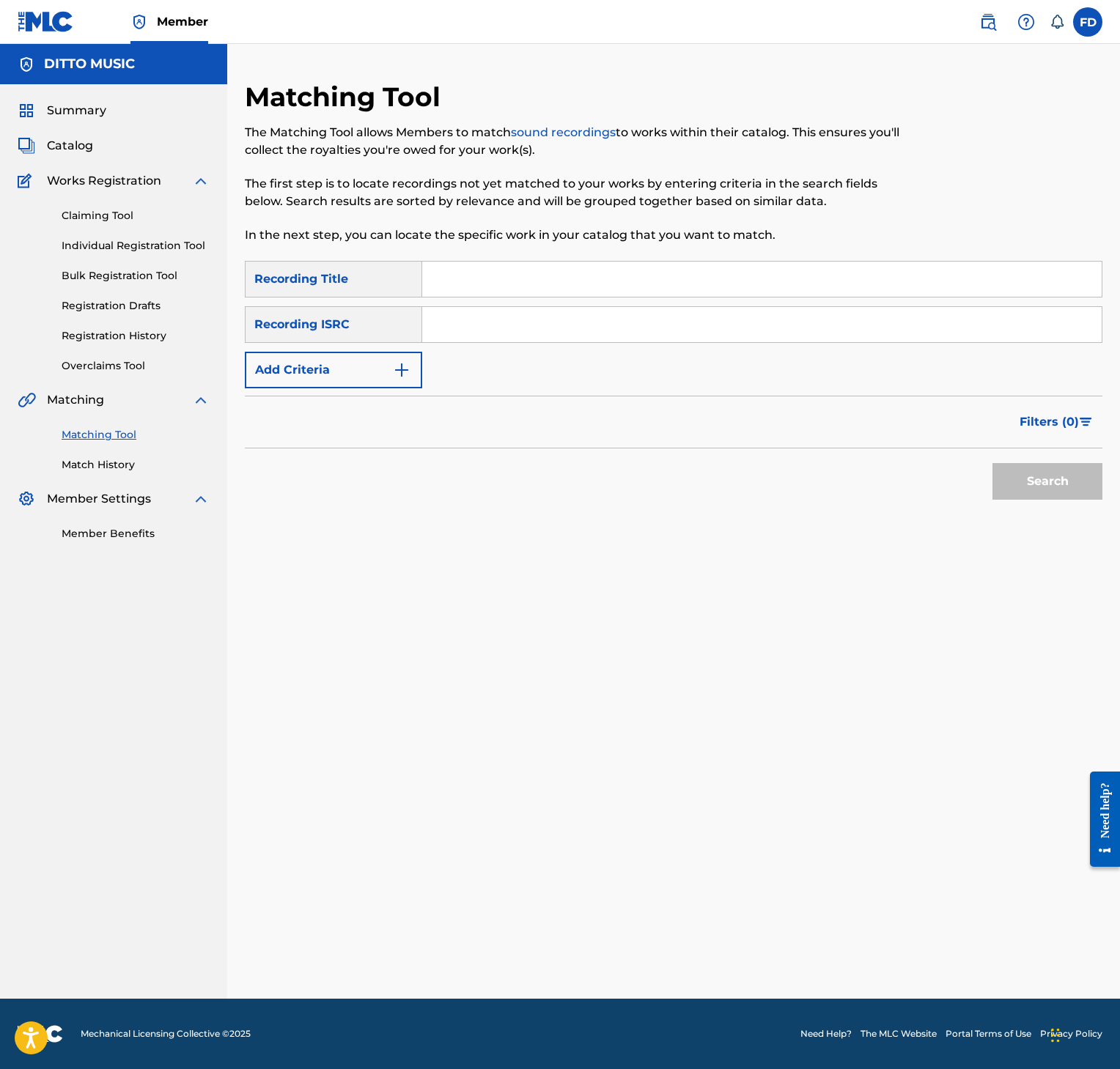
click at [687, 289] on input "Search Form" at bounding box center [761, 279] width 680 height 35
click at [795, 333] on input "Search Form" at bounding box center [761, 324] width 680 height 35
click at [1019, 463] on button "Search" at bounding box center [1048, 481] width 110 height 37
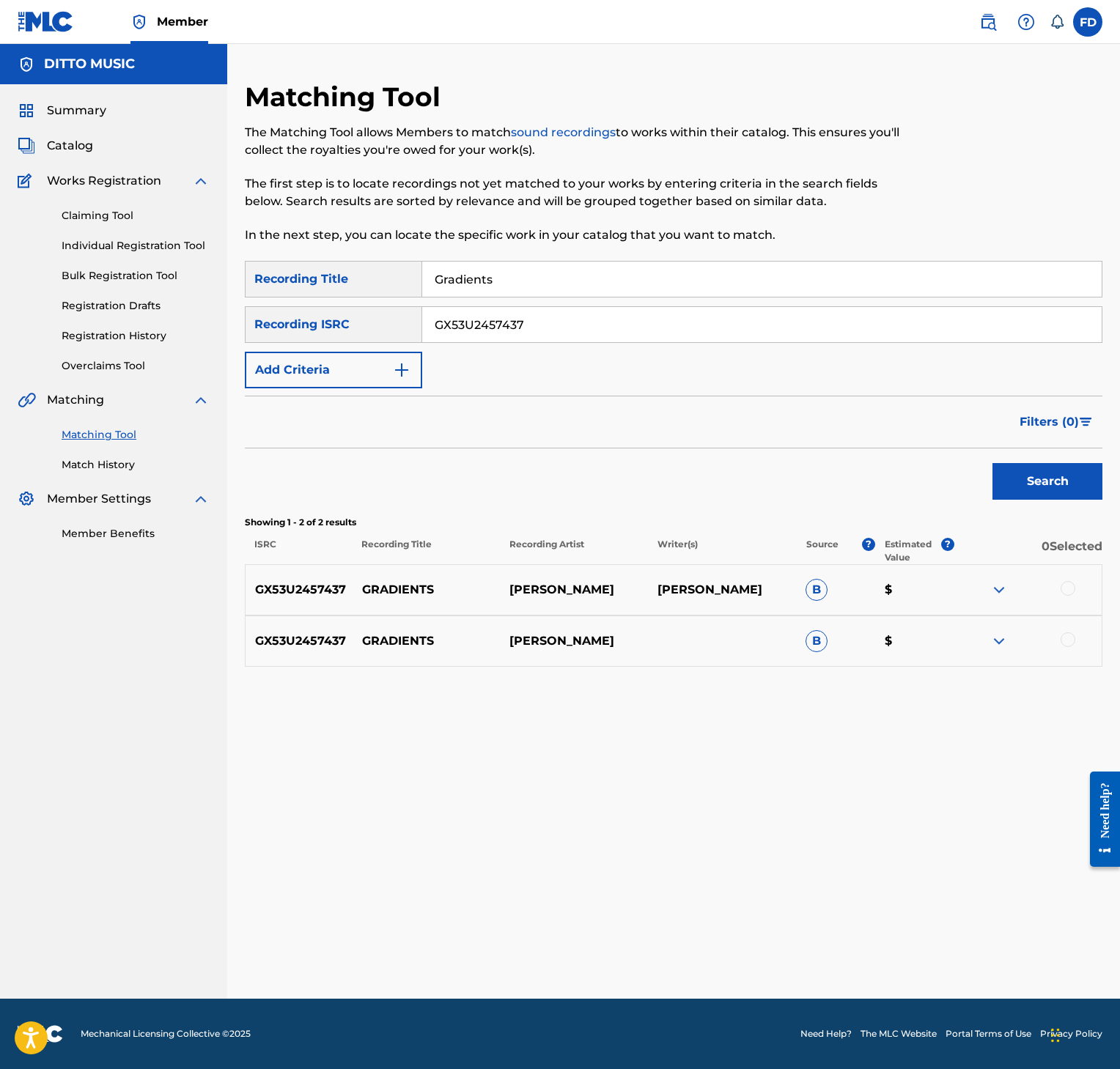
click at [1064, 641] on div at bounding box center [1068, 639] width 15 height 15
click at [1062, 578] on div "GX53U2457437 GRADIENTS [PERSON_NAME] [PERSON_NAME] $" at bounding box center [673, 589] width 857 height 51
click at [1069, 603] on div "GX53U2457437 GRADIENTS [PERSON_NAME] [PERSON_NAME] $" at bounding box center [673, 589] width 857 height 51
click at [1069, 586] on div at bounding box center [1068, 588] width 15 height 15
click at [1014, 936] on button "Match 2 Groups" at bounding box center [1021, 950] width 162 height 37
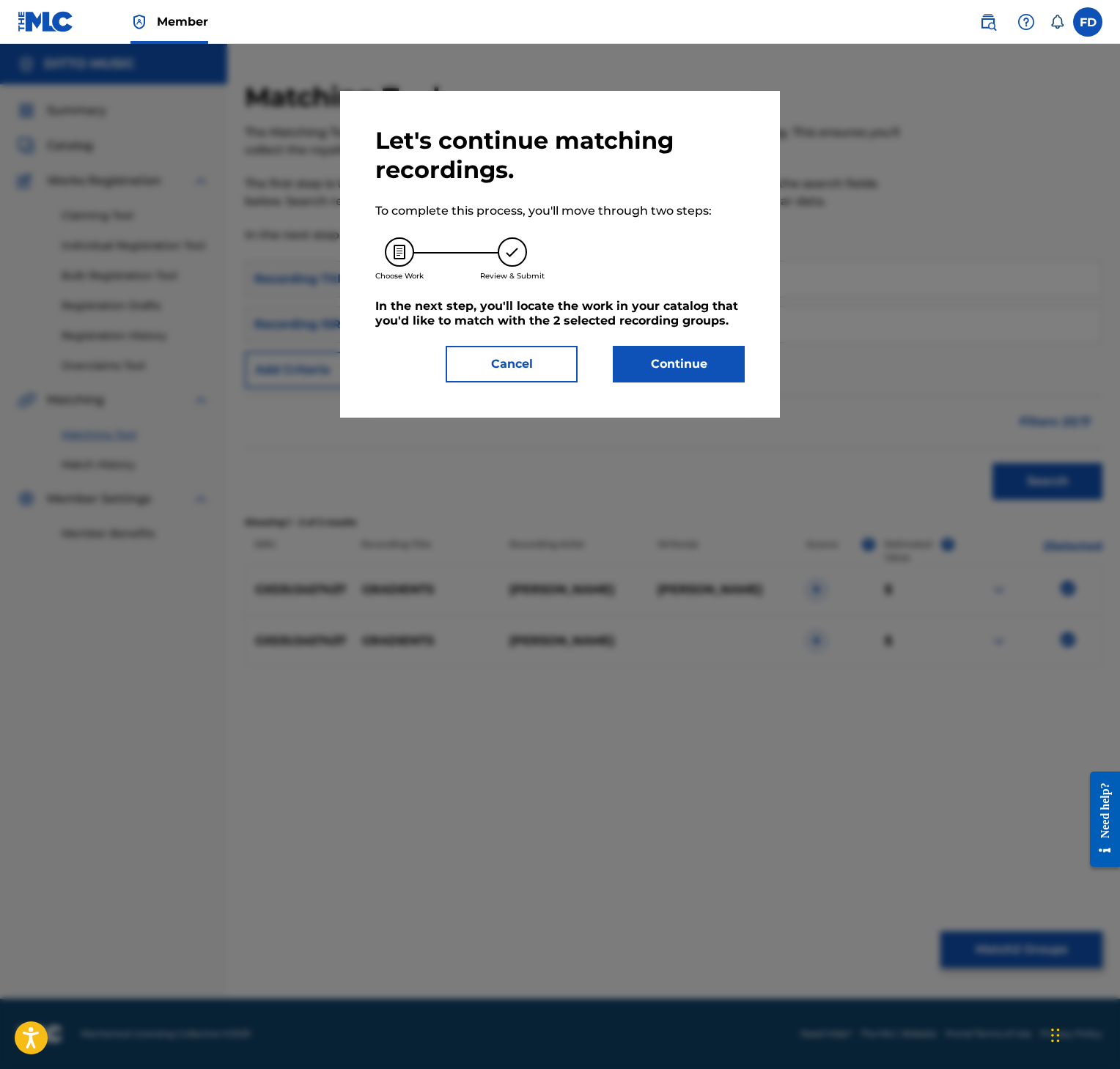
click at [650, 359] on button "Continue" at bounding box center [679, 364] width 132 height 37
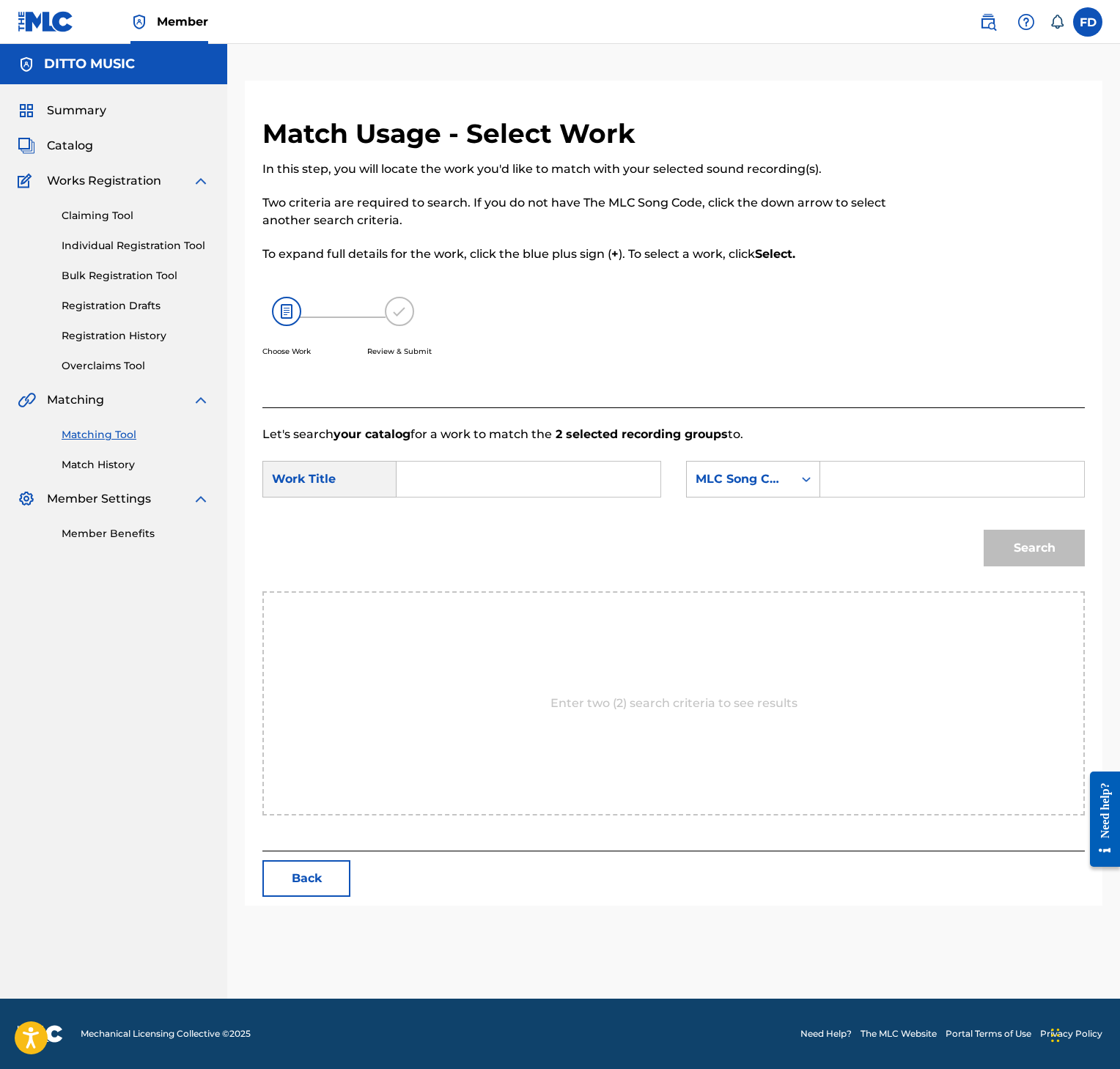
click at [830, 491] on div "Search Form" at bounding box center [952, 480] width 264 height 37
click at [830, 483] on div "Search Form" at bounding box center [952, 480] width 264 height 37
click at [885, 473] on input "Search Form" at bounding box center [953, 479] width 239 height 35
drag, startPoint x: 413, startPoint y: 452, endPoint x: 413, endPoint y: 461, distance: 9.0
click at [413, 453] on form "SearchWithCriteria426ba3a6-52a7-4ce0-9ba0-ee5b27f4d3e1 Work Title SearchWithCri…" at bounding box center [673, 517] width 823 height 148
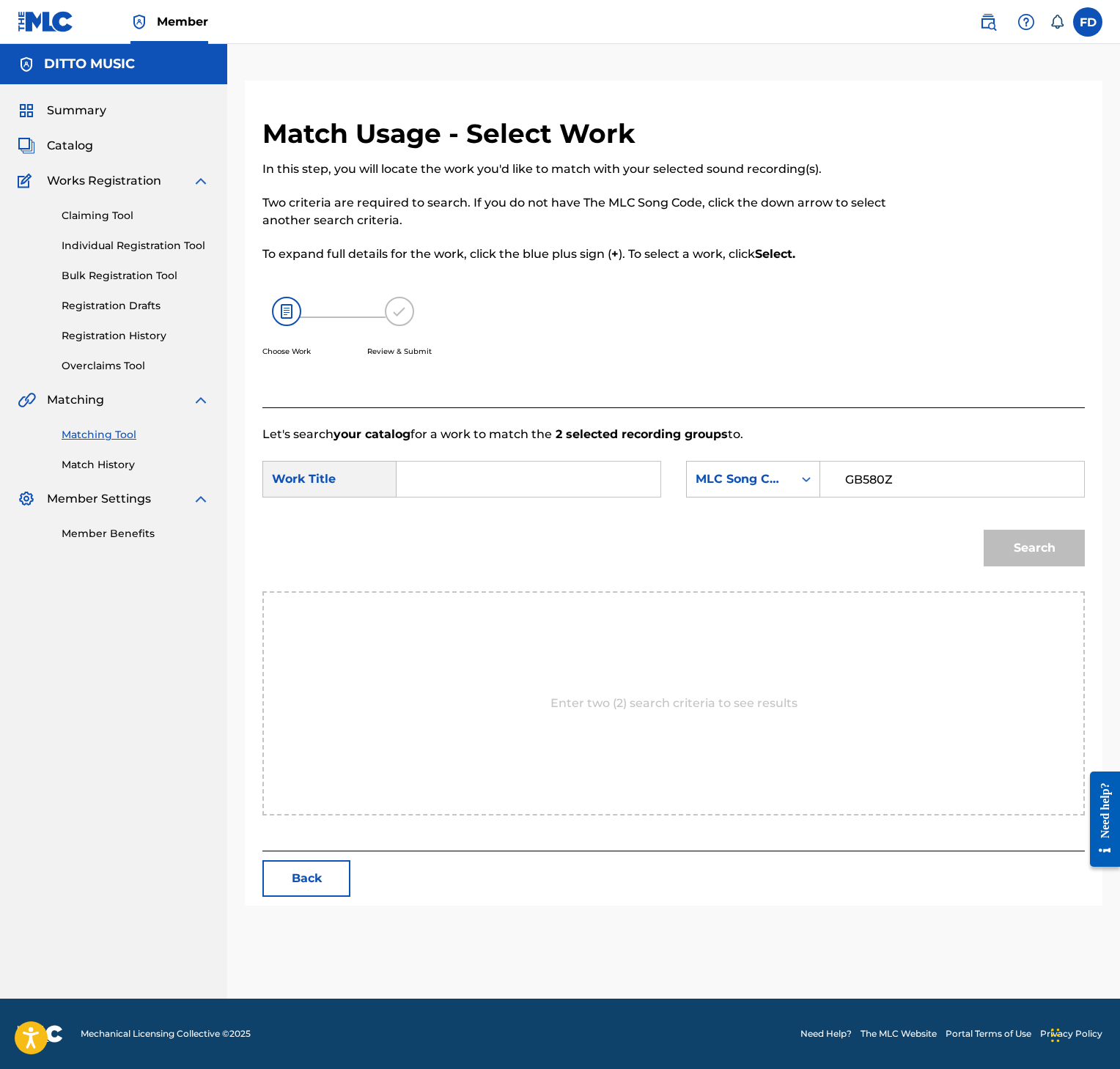
click at [419, 471] on input "Search Form" at bounding box center [529, 479] width 239 height 35
click at [1032, 559] on button "Search" at bounding box center [1035, 548] width 101 height 37
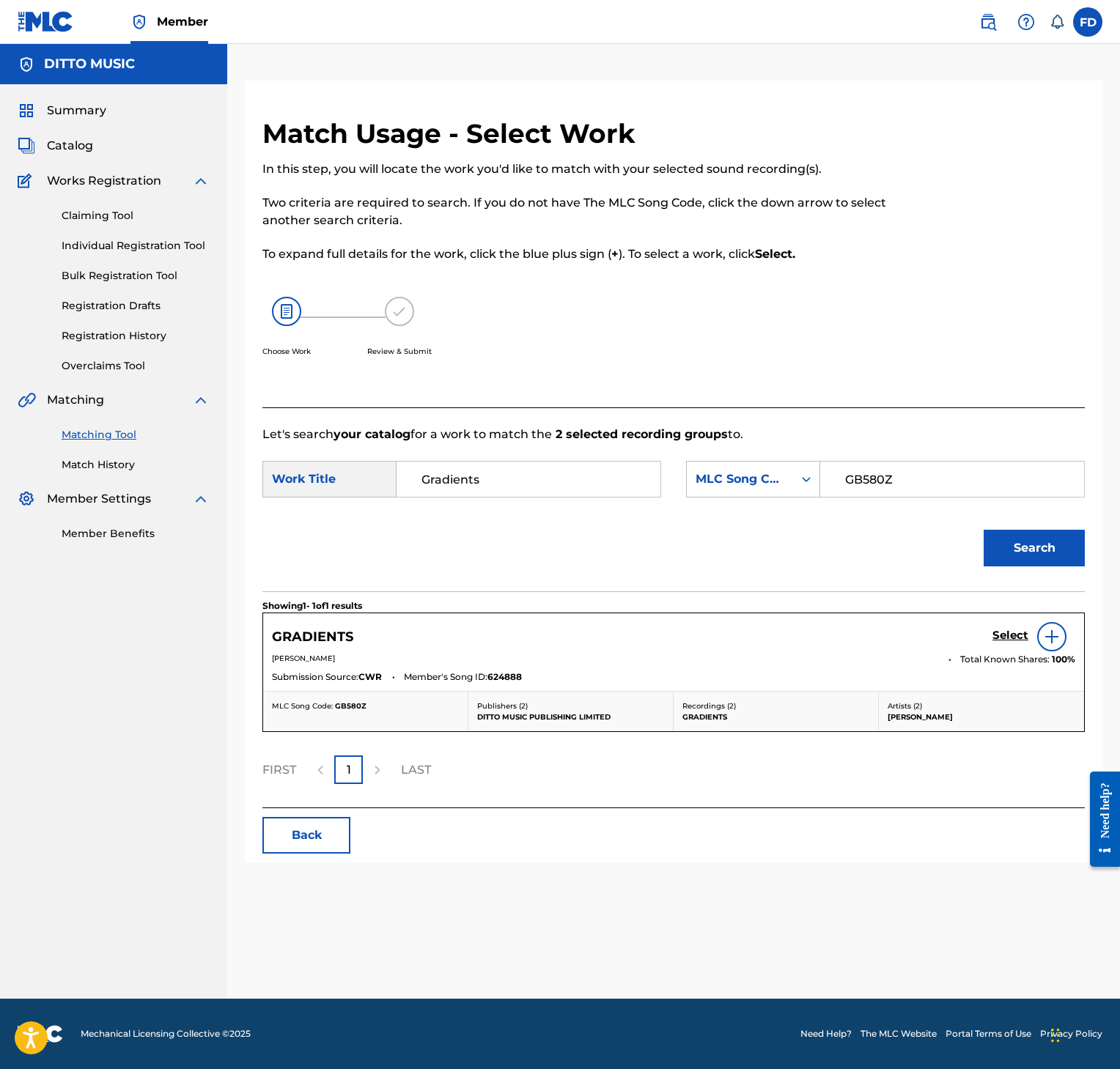
click at [1005, 635] on h5 "Select" at bounding box center [1010, 636] width 36 height 14
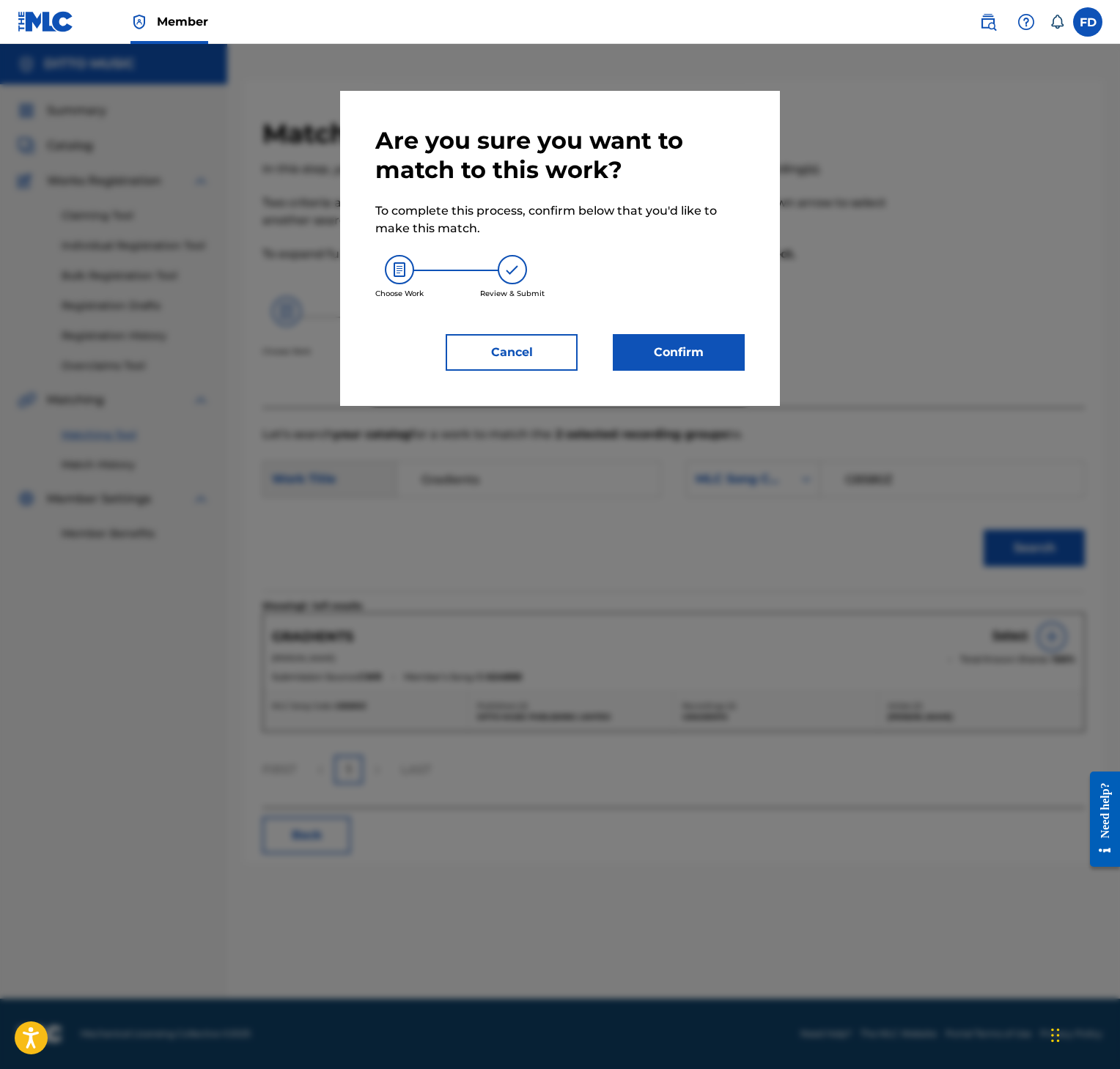
click at [683, 385] on div "Are you sure you want to match to this work? To complete this process, confirm …" at bounding box center [560, 248] width 440 height 315
click at [683, 357] on button "Confirm" at bounding box center [679, 352] width 132 height 37
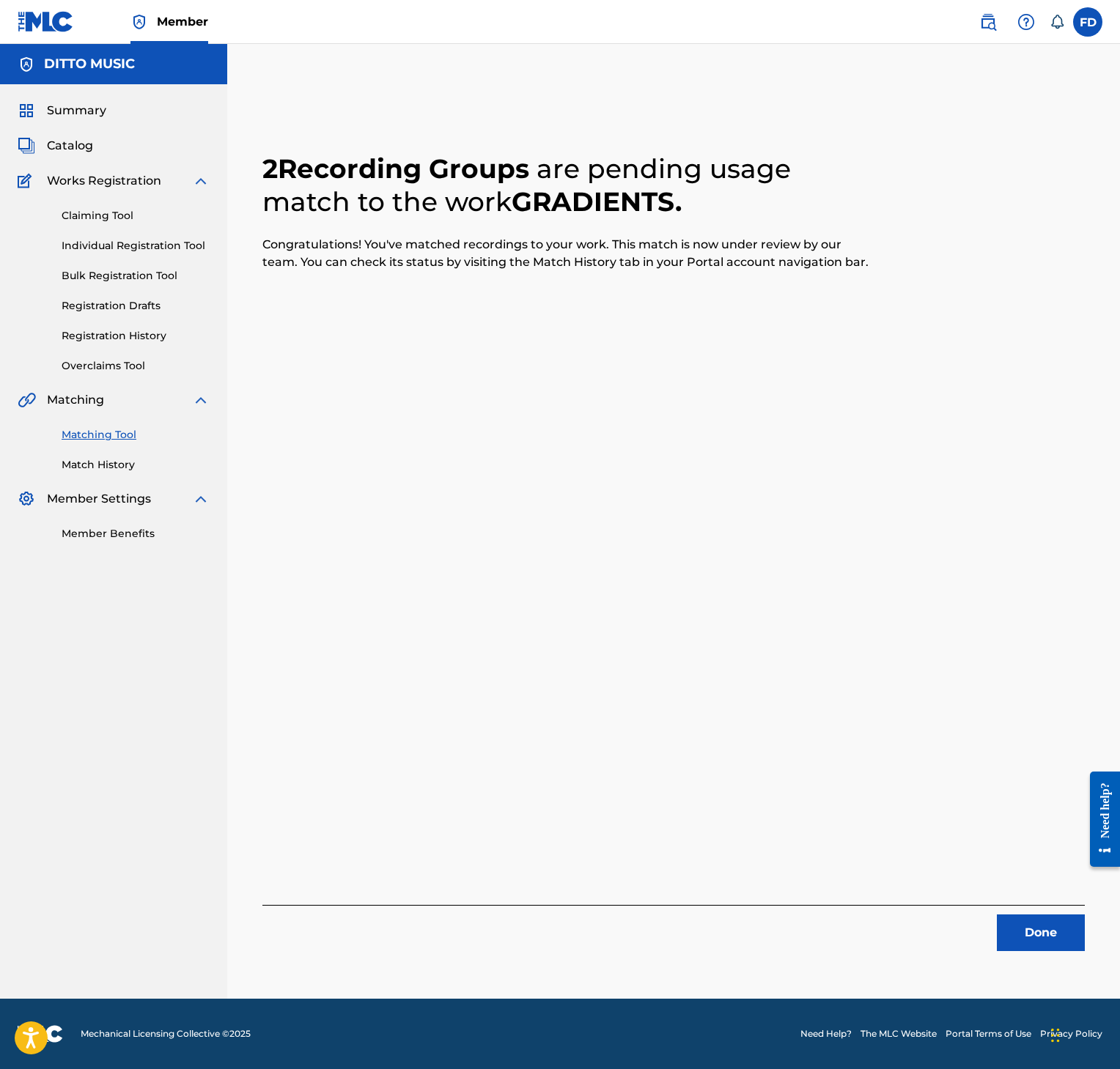
click at [1050, 932] on button "Done" at bounding box center [1041, 933] width 88 height 37
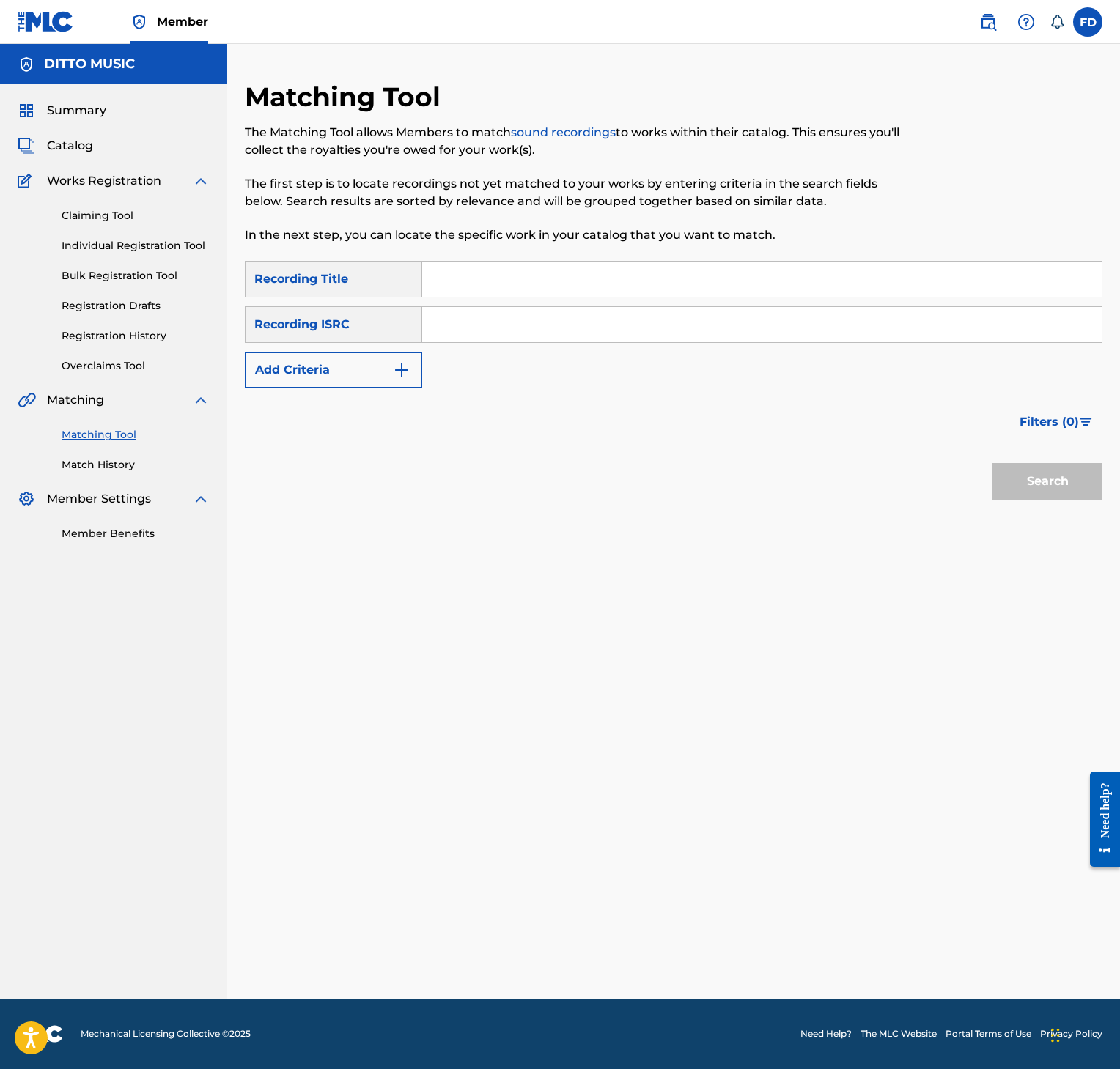
drag, startPoint x: 601, startPoint y: 320, endPoint x: 601, endPoint y: 299, distance: 21.0
click at [601, 320] on input "Search Form" at bounding box center [761, 324] width 680 height 35
click at [601, 296] on input "Search Form" at bounding box center [761, 279] width 680 height 35
click at [650, 303] on div "SearchWithCriteria8952fc2a-9c6f-4f73-afcc-c1f231126431 Recording Title Columns …" at bounding box center [673, 324] width 857 height 127
click at [658, 313] on input "Search Form" at bounding box center [761, 324] width 680 height 35
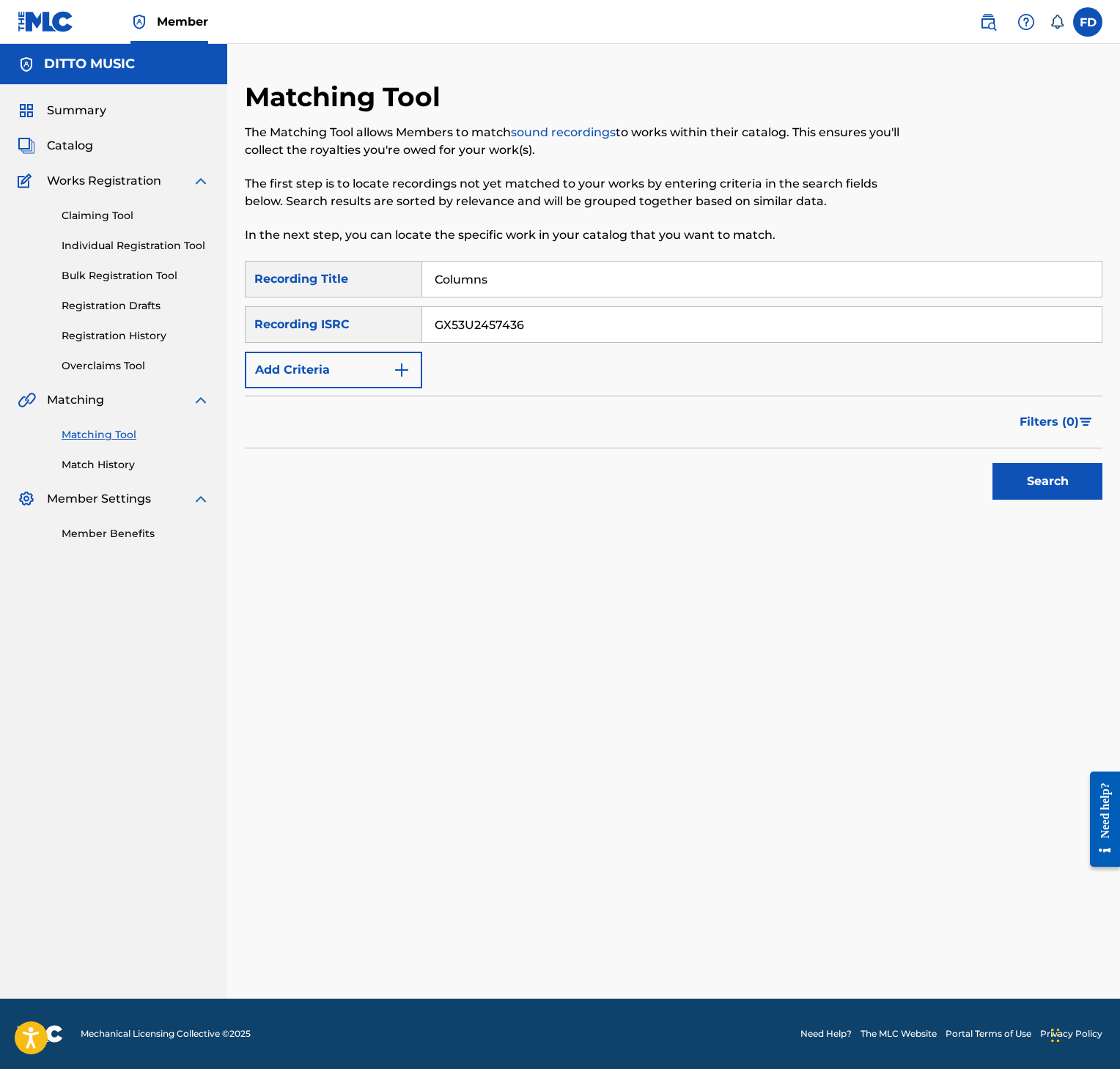
click at [1011, 475] on button "Search" at bounding box center [1048, 481] width 110 height 37
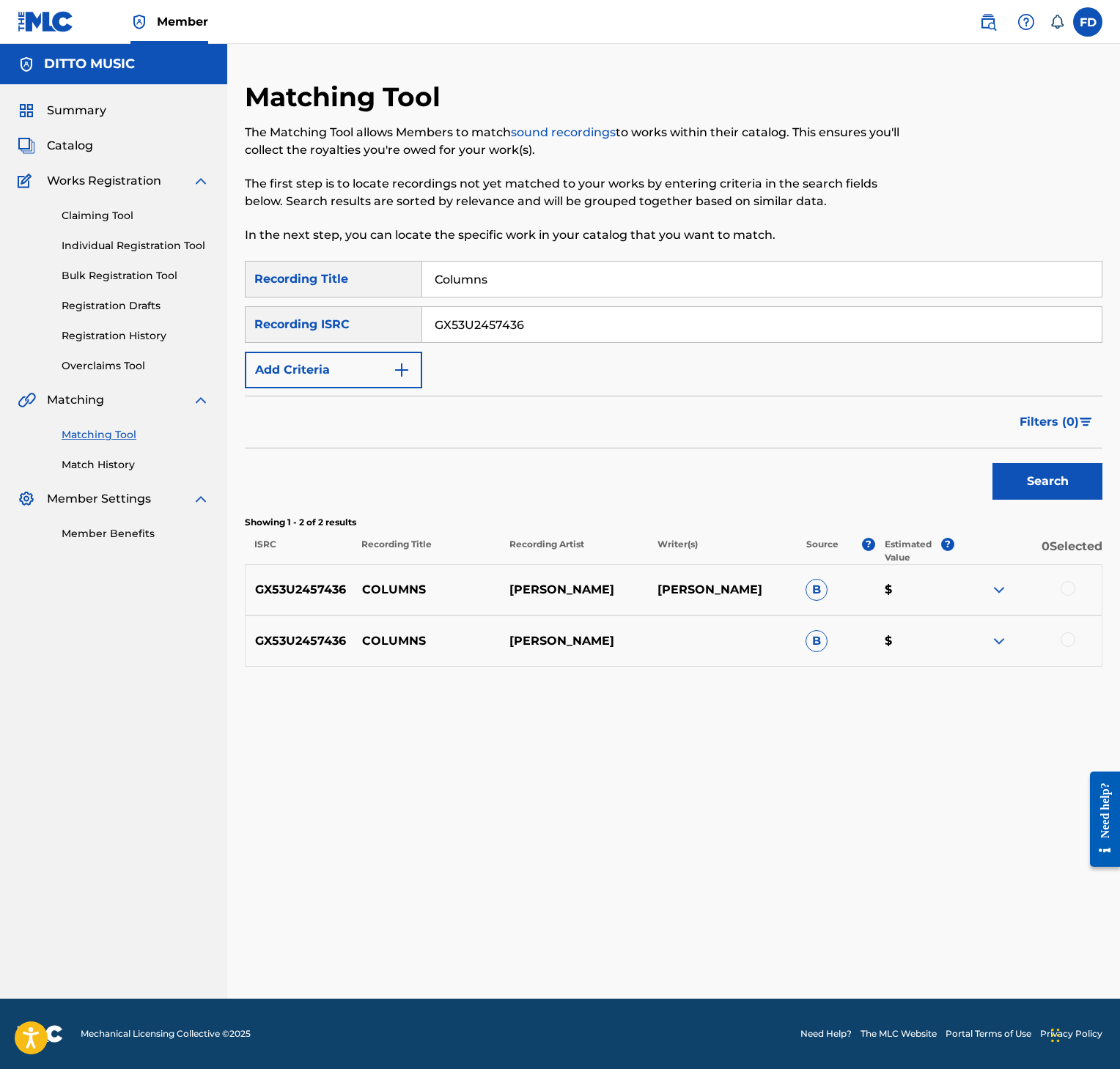
click at [1073, 590] on div at bounding box center [1068, 588] width 15 height 15
click at [1069, 650] on div "GX53U2457436 COLUMNS [PERSON_NAME] B $" at bounding box center [673, 641] width 857 height 51
click at [1068, 647] on div at bounding box center [1068, 639] width 15 height 15
click at [1055, 940] on button "Match 2 Groups" at bounding box center [1021, 950] width 162 height 37
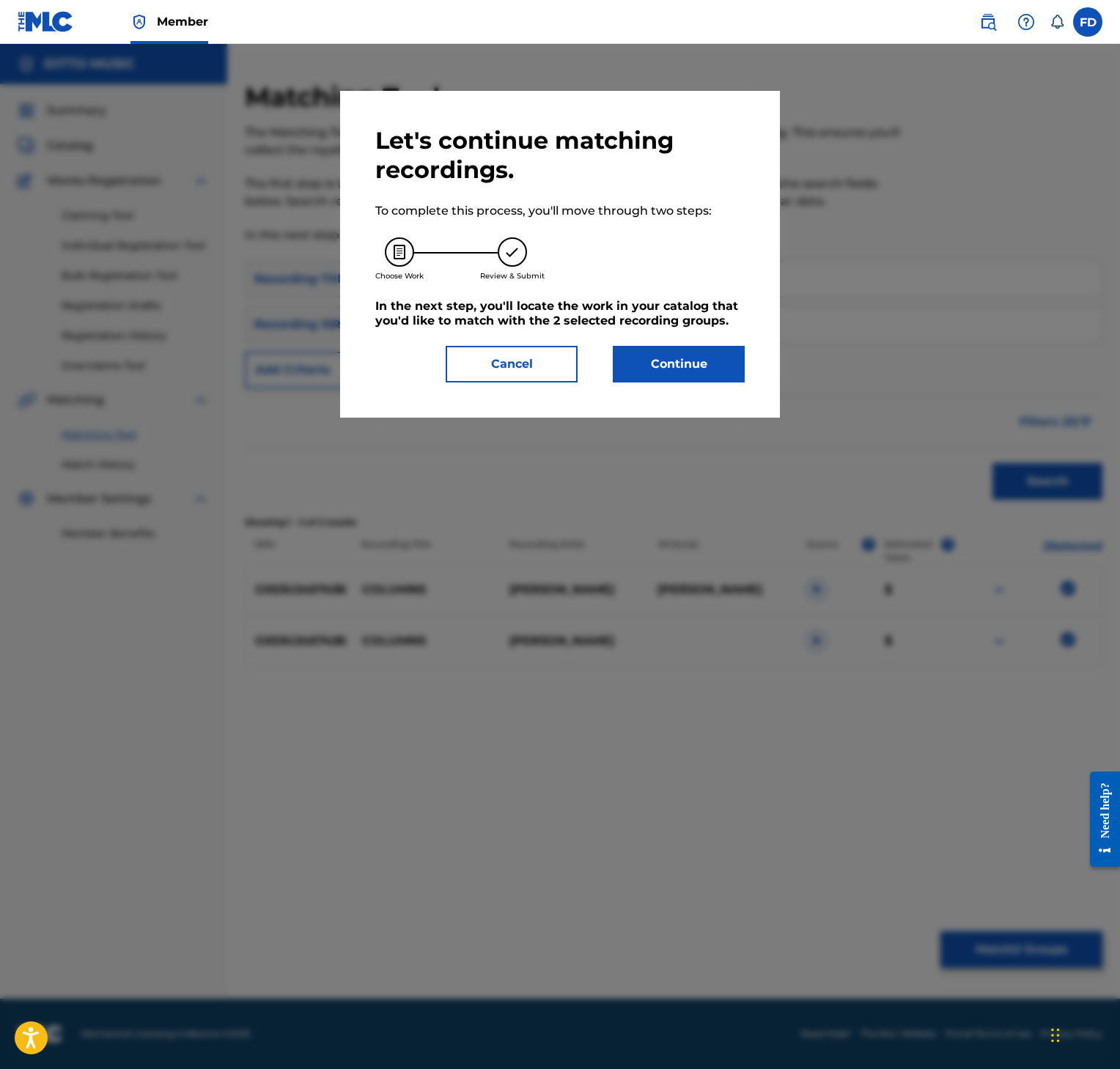
click at [669, 332] on div "Let's continue matching recordings. To complete this process, you'll move throu…" at bounding box center [560, 255] width 370 height 256
click at [679, 332] on div "Let's continue matching recordings. To complete this process, you'll move throu…" at bounding box center [560, 255] width 370 height 256
click at [681, 351] on button "Continue" at bounding box center [679, 364] width 132 height 37
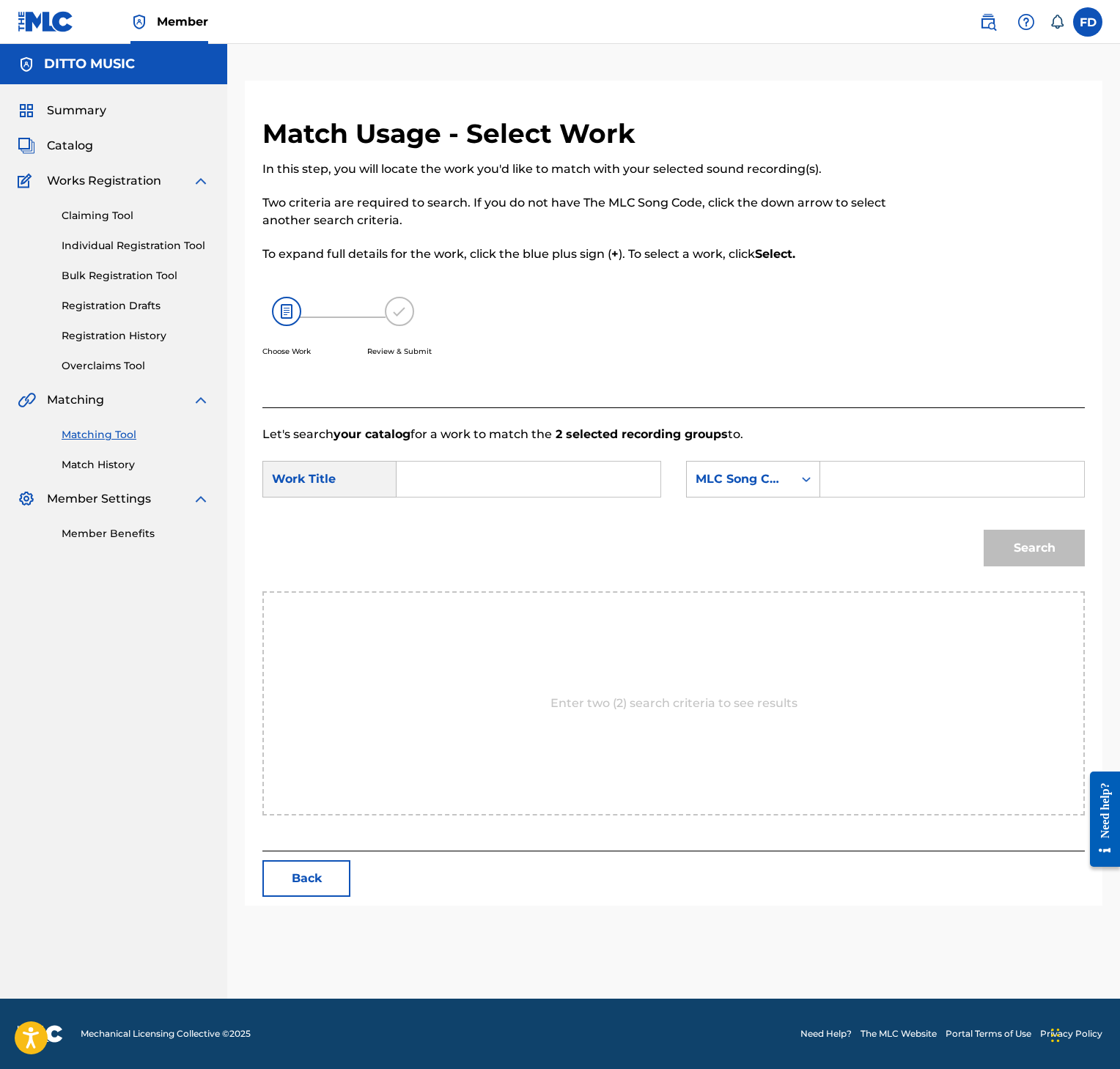
click at [861, 477] on input "Search Form" at bounding box center [953, 479] width 239 height 35
click at [507, 500] on div "SearchWithCriteria426ba3a6-52a7-4ce0-9ba0-ee5b27f4d3e1 Work Title SearchWithCri…" at bounding box center [673, 484] width 823 height 45
click at [517, 475] on input "Search Form" at bounding box center [529, 479] width 239 height 35
click at [988, 537] on button "Search" at bounding box center [1035, 548] width 101 height 37
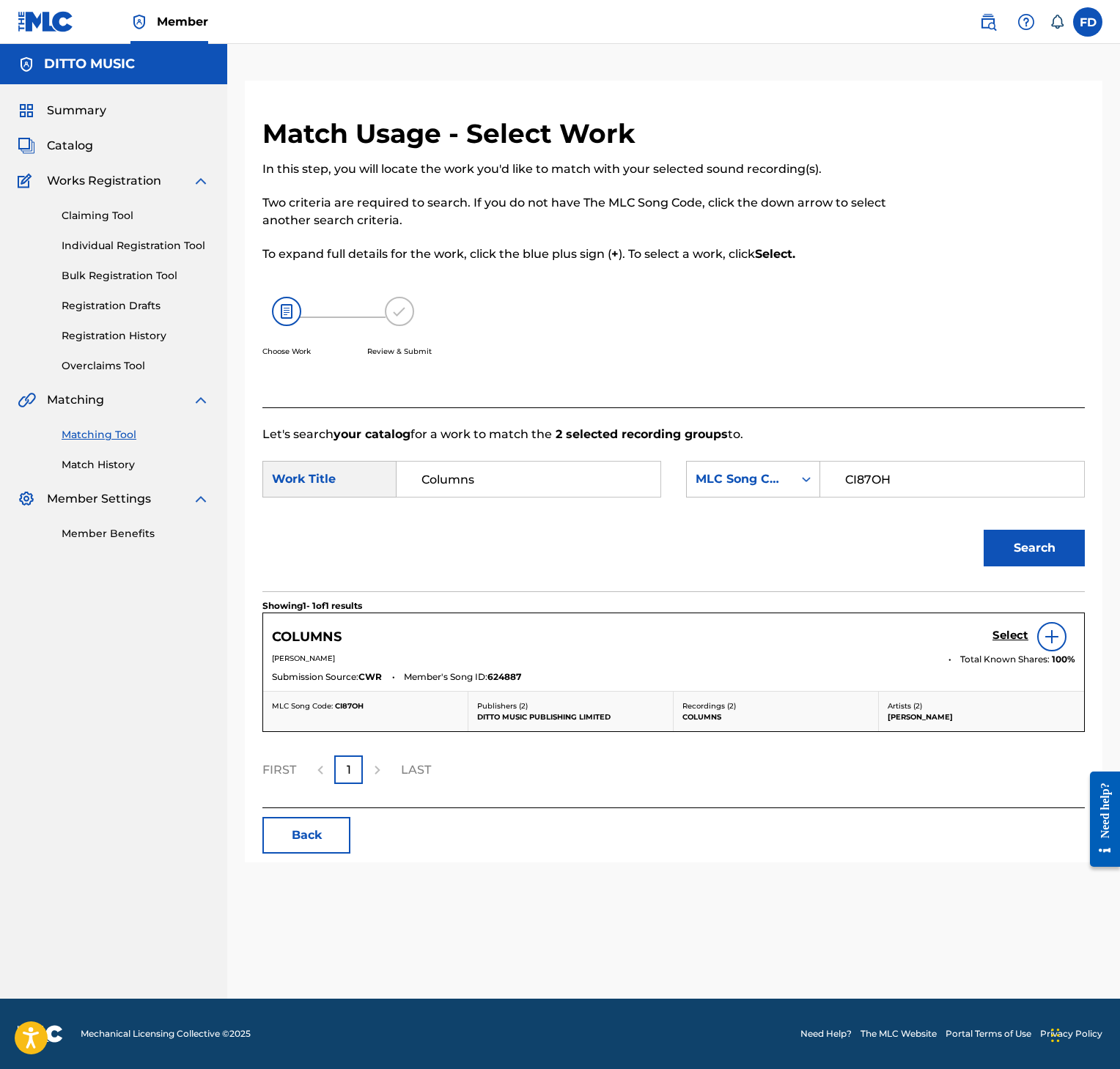
click at [1027, 646] on div "Select" at bounding box center [1034, 637] width 83 height 30
click at [1027, 643] on link "Select" at bounding box center [1010, 637] width 36 height 16
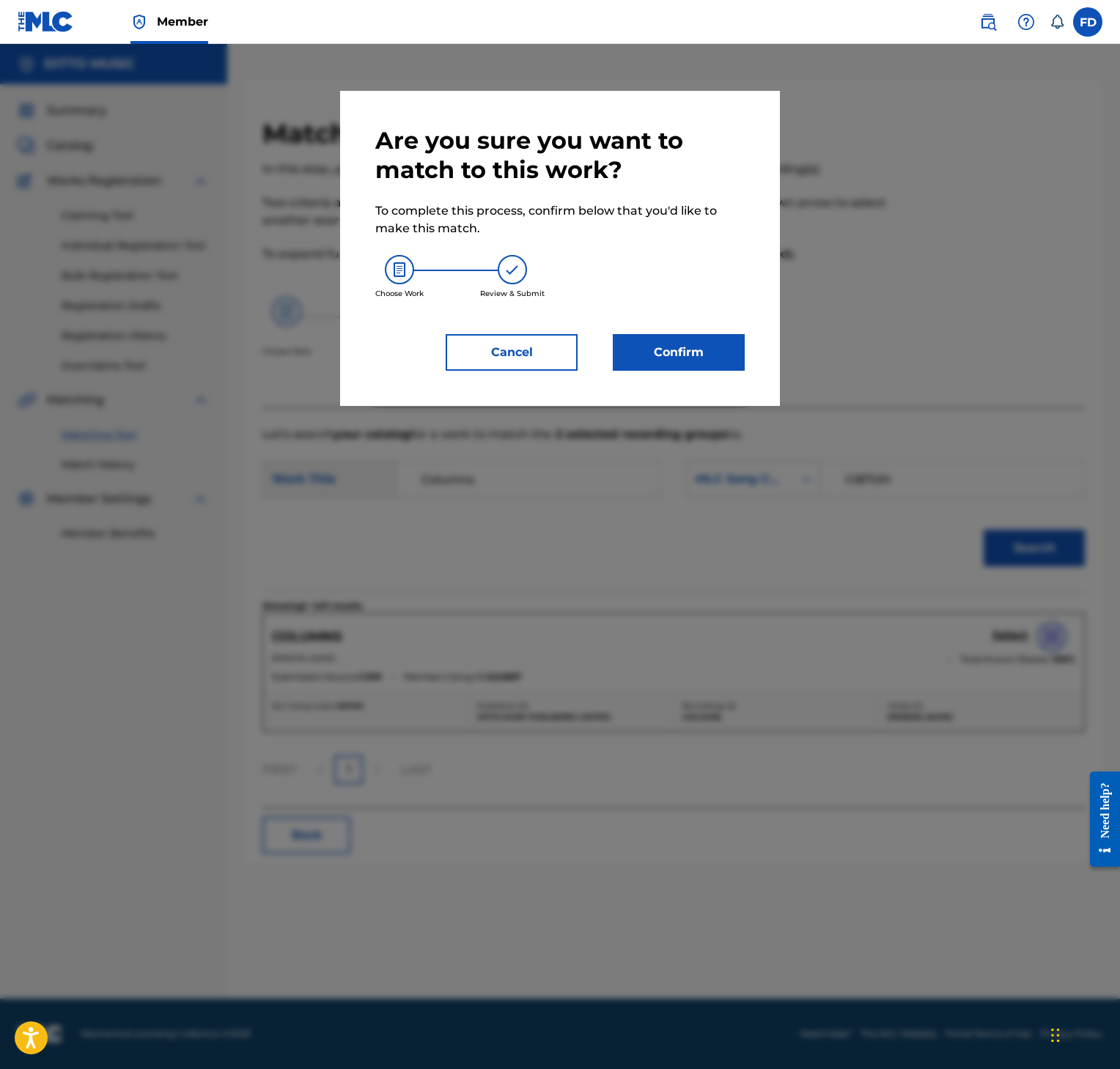
click at [692, 365] on button "Confirm" at bounding box center [679, 352] width 132 height 37
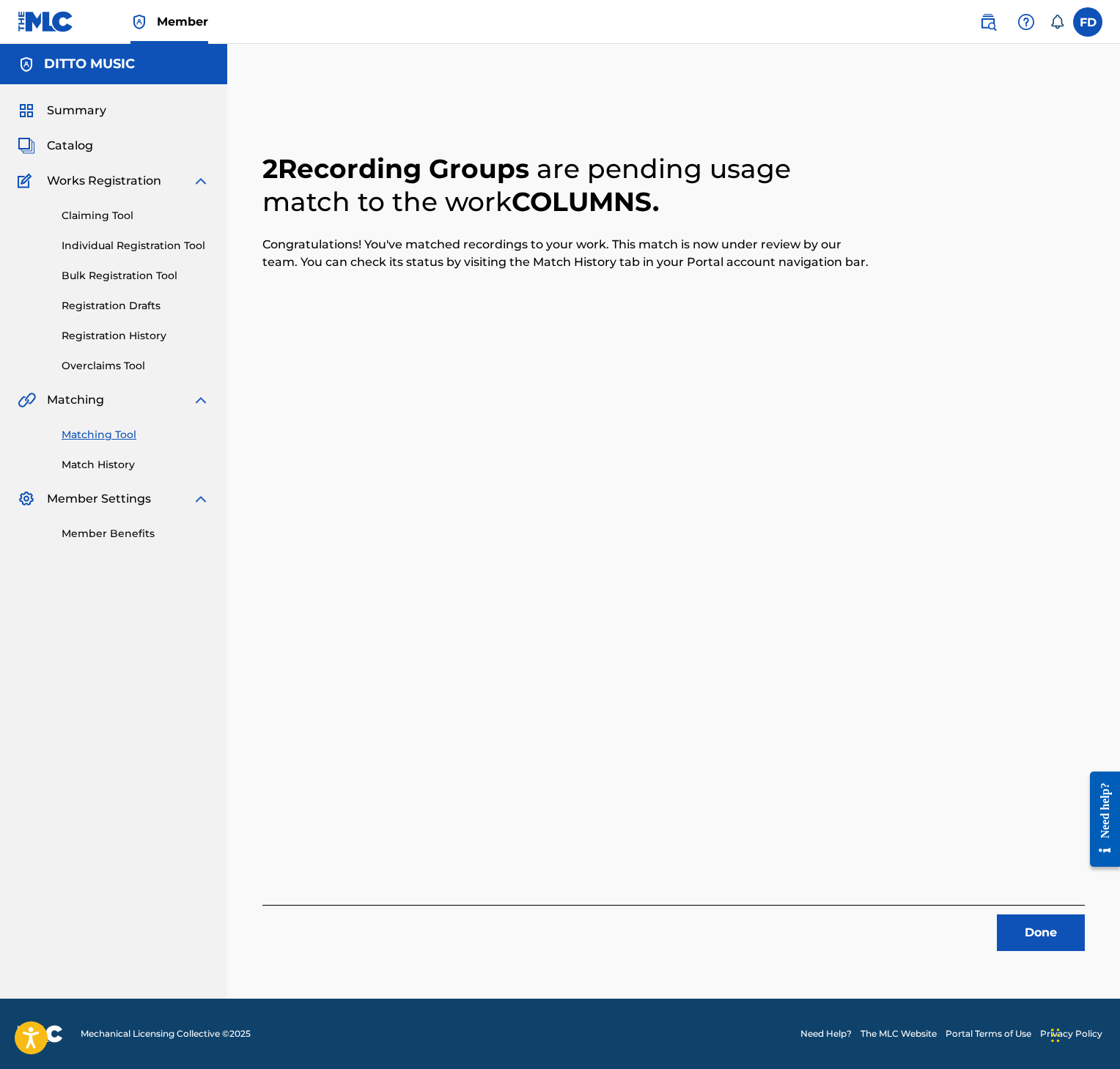
click at [1039, 928] on button "Done" at bounding box center [1041, 933] width 88 height 37
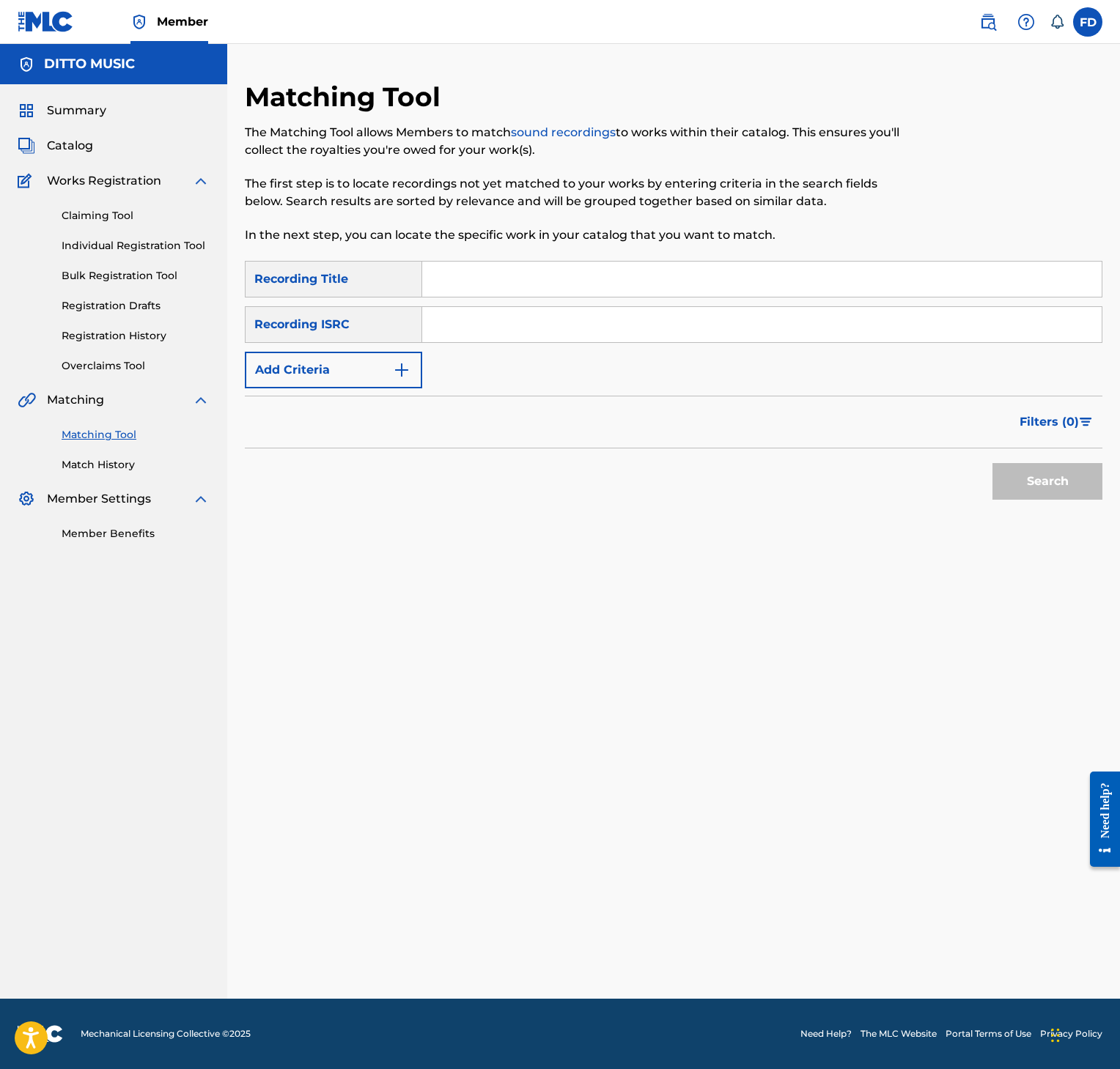
click at [522, 307] on input "Search Form" at bounding box center [761, 324] width 680 height 35
click at [528, 274] on input "Search Form" at bounding box center [761, 279] width 680 height 35
click at [786, 321] on input "Search Form" at bounding box center [761, 324] width 680 height 35
click at [1062, 480] on button "Search" at bounding box center [1048, 481] width 110 height 37
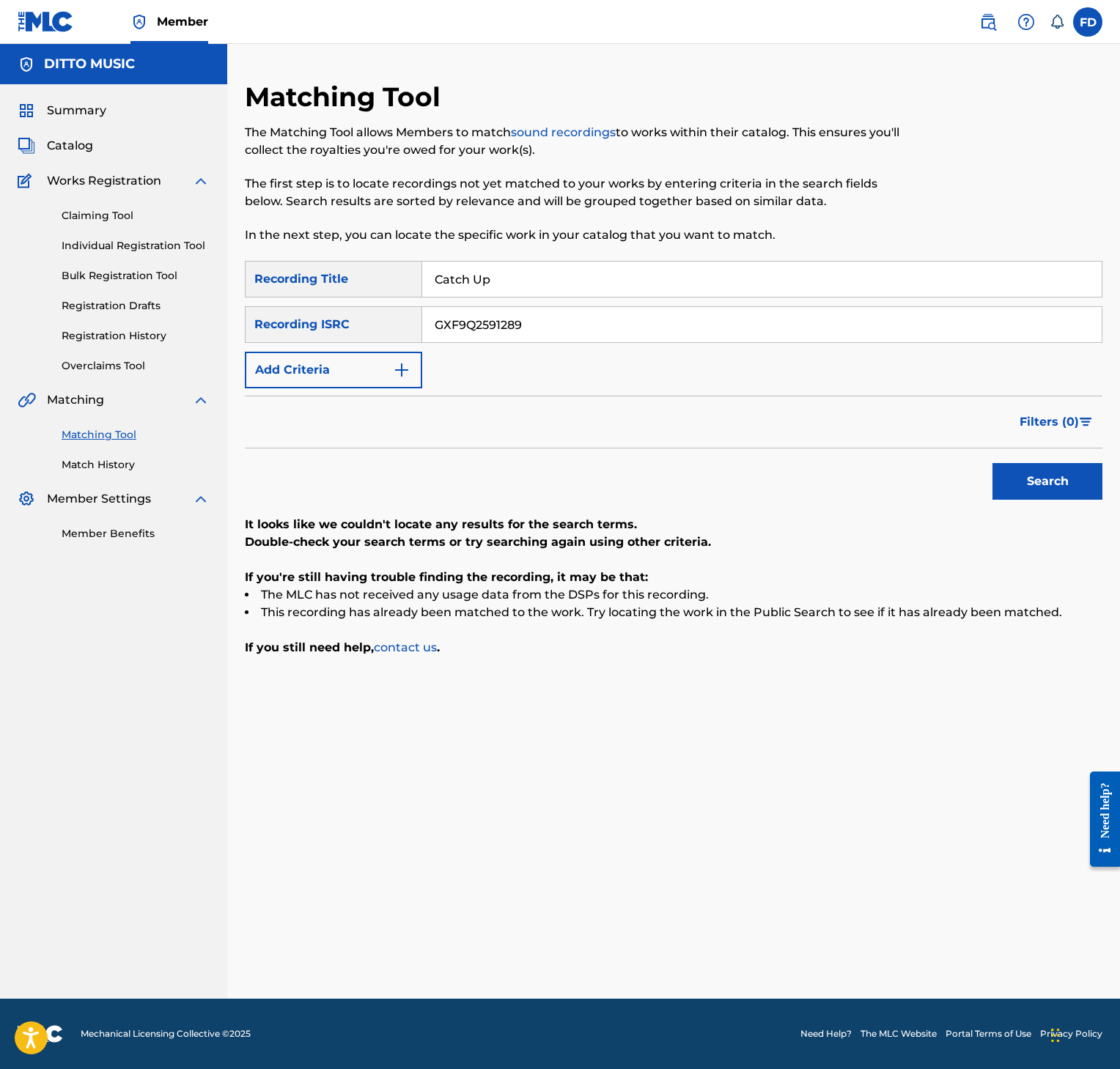
click at [538, 272] on input "Catch Up" at bounding box center [761, 279] width 680 height 35
click at [871, 334] on input "GXF9Q2591289" at bounding box center [761, 324] width 680 height 35
click at [1052, 490] on button "Search" at bounding box center [1048, 481] width 110 height 37
click at [1021, 490] on button "Search" at bounding box center [1048, 481] width 110 height 37
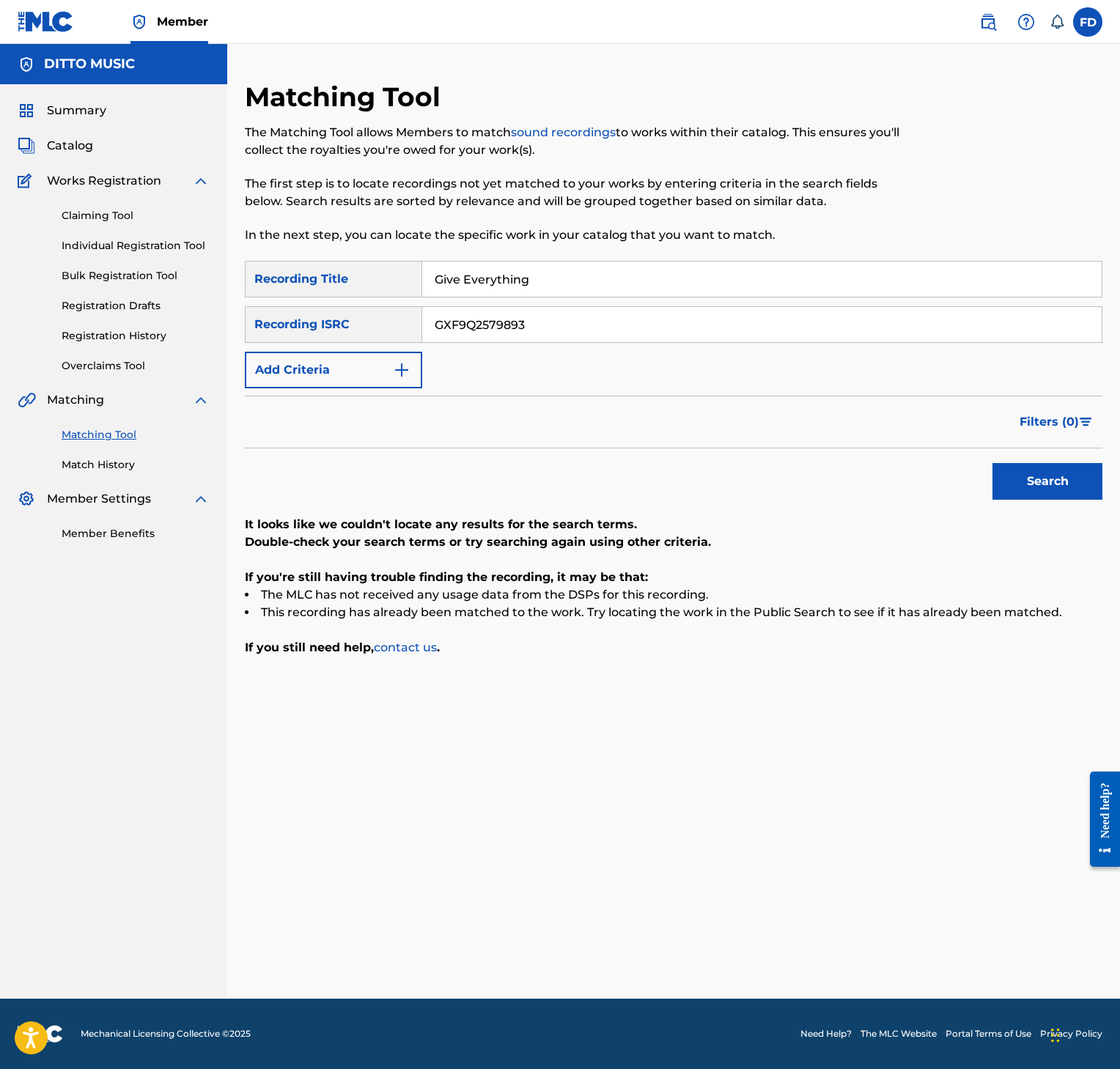
click at [511, 287] on input "Give Everything" at bounding box center [761, 279] width 680 height 35
drag, startPoint x: 494, startPoint y: 332, endPoint x: 501, endPoint y: 338, distance: 9.2
click at [495, 334] on input "GXF9Q2579893" at bounding box center [761, 324] width 680 height 35
click at [1038, 471] on button "Search" at bounding box center [1048, 481] width 110 height 37
click at [583, 264] on input "Caught Up" at bounding box center [761, 279] width 680 height 35
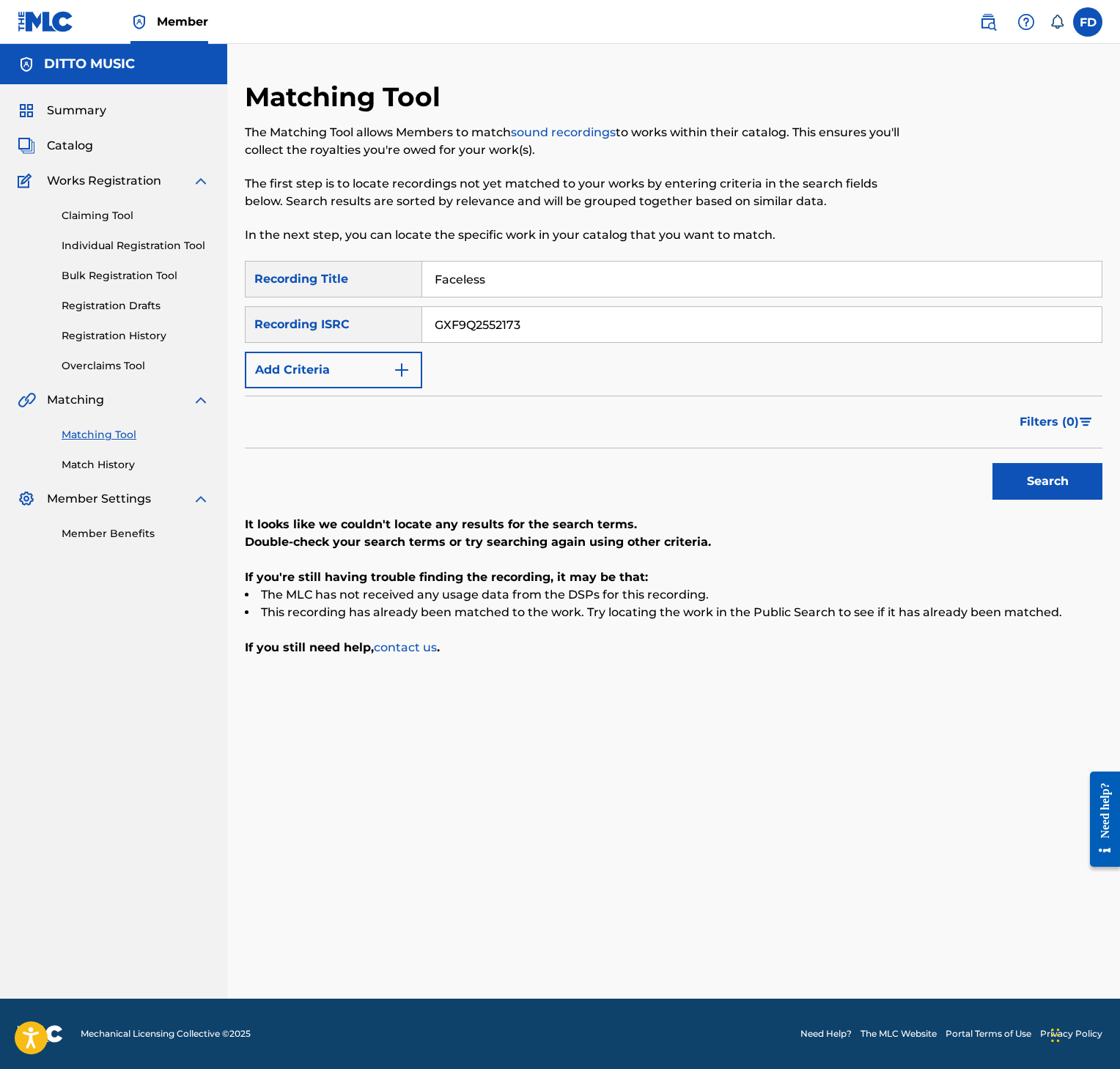
click at [624, 320] on input "GXF9Q2552173" at bounding box center [761, 324] width 680 height 35
click at [1059, 488] on button "Search" at bounding box center [1048, 481] width 110 height 37
click at [679, 264] on input "Faceless" at bounding box center [761, 279] width 680 height 35
click at [816, 323] on input "GXF9Q2552171" at bounding box center [761, 324] width 680 height 35
click at [1082, 497] on button "Search" at bounding box center [1048, 481] width 110 height 37
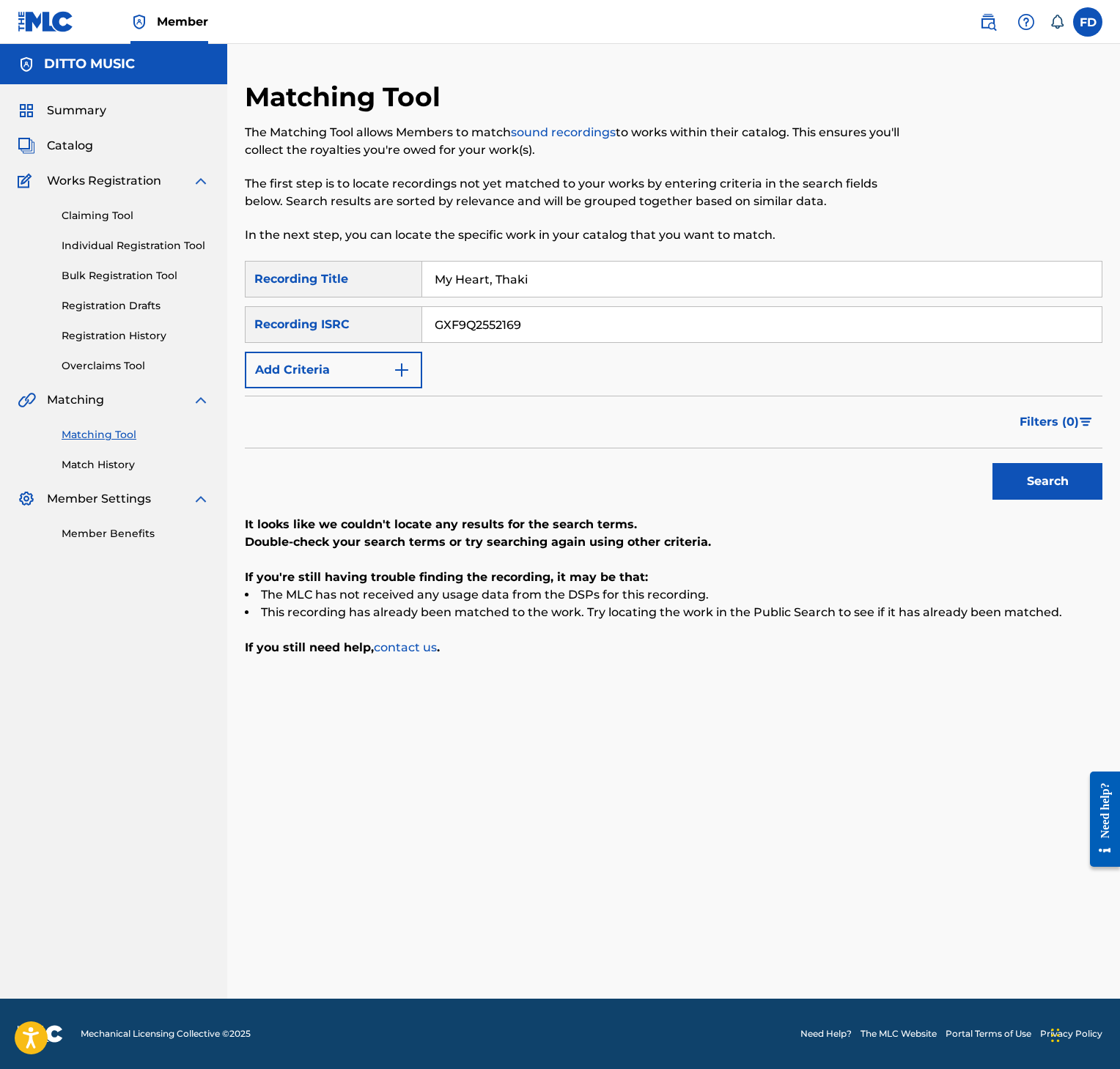
click at [707, 310] on input "GXF9Q2552169" at bounding box center [761, 324] width 680 height 35
click at [702, 273] on input "My Heart, Thaki" at bounding box center [761, 279] width 680 height 35
click at [769, 337] on input "GXF9Q2552169" at bounding box center [761, 324] width 680 height 35
click at [1041, 491] on button "Search" at bounding box center [1048, 481] width 110 height 37
click at [699, 276] on input "Intergalactic Space Shuttle Lullaby" at bounding box center [761, 279] width 680 height 35
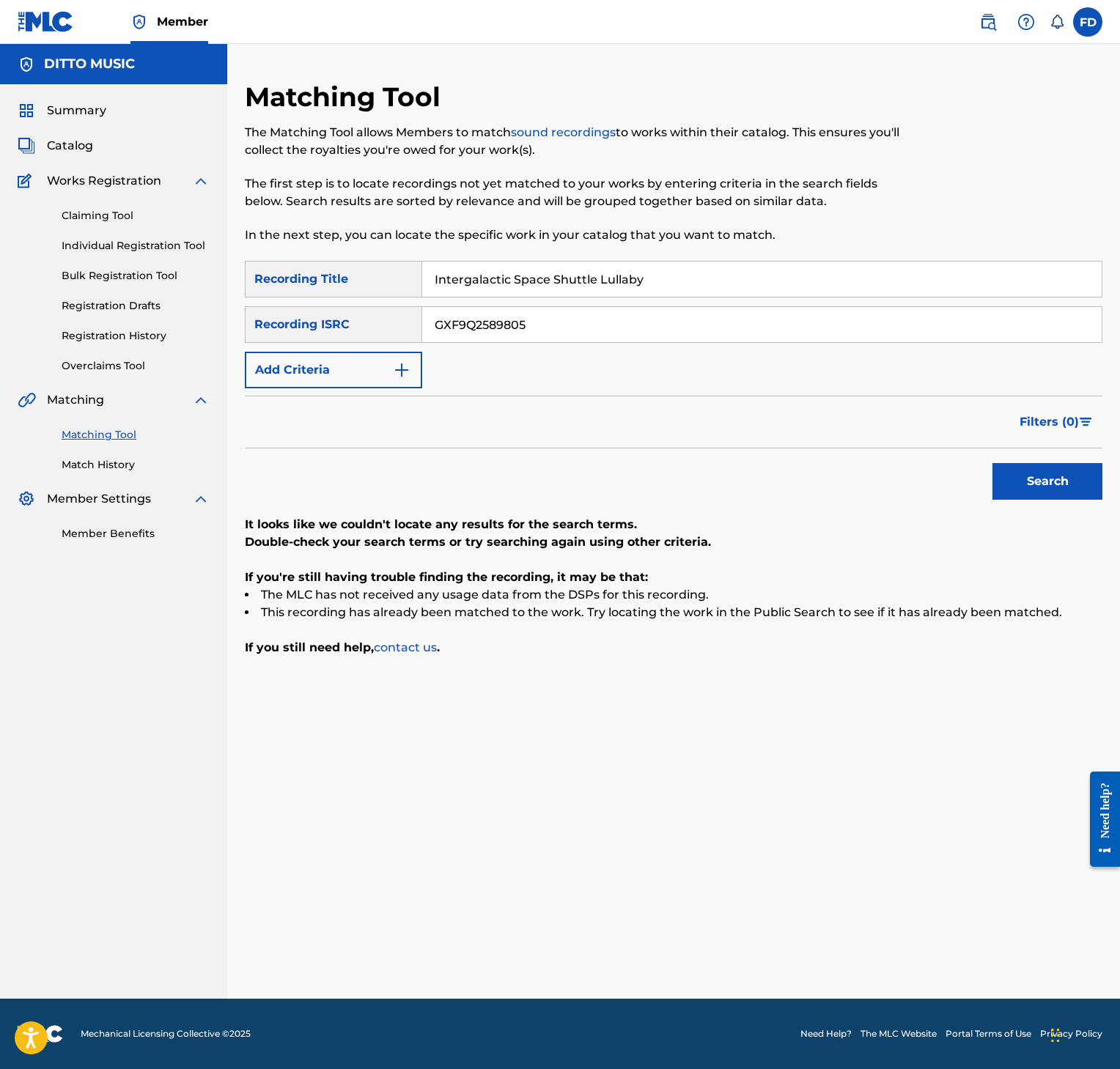
click at [699, 273] on input "Intergalactic Space Shuttle Lullaby" at bounding box center [761, 279] width 680 height 35
click at [833, 323] on input "GXF9Q2589805" at bounding box center [761, 324] width 680 height 35
click at [1032, 494] on button "Search" at bounding box center [1048, 481] width 110 height 37
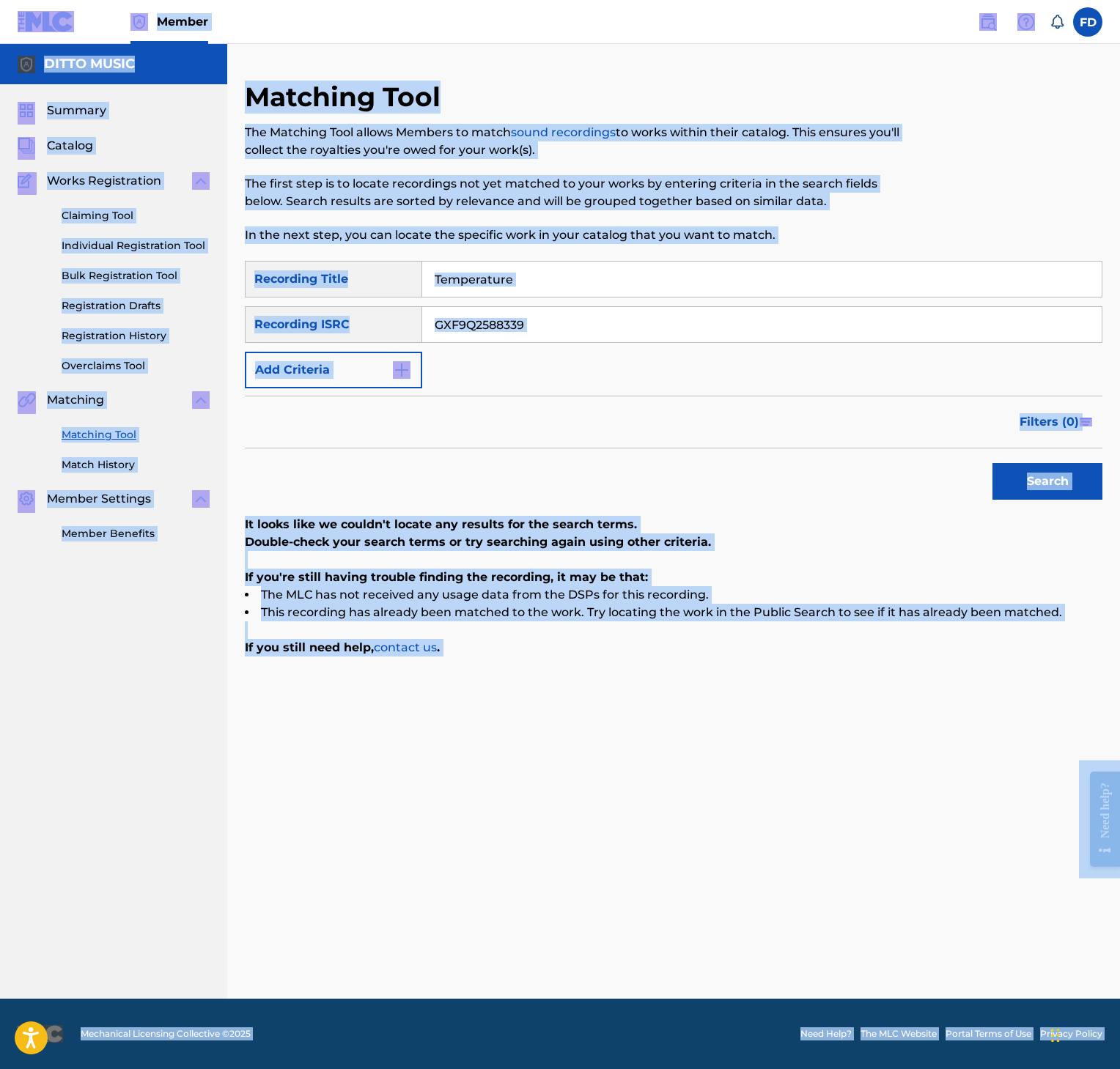
click at [452, 276] on input "Temperature" at bounding box center [761, 279] width 680 height 35
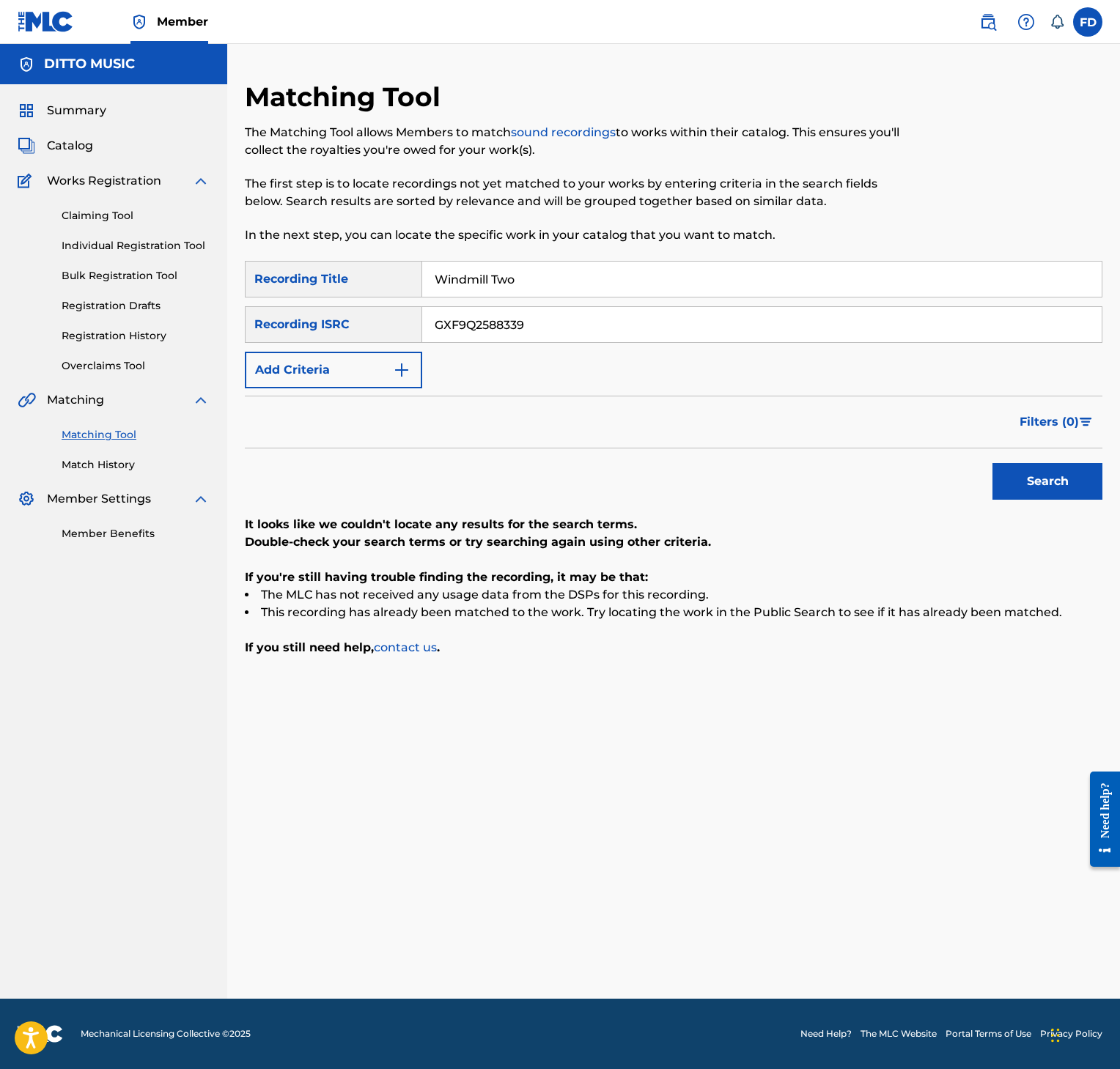
click at [728, 326] on input "GXF9Q2588339" at bounding box center [761, 324] width 680 height 35
click at [1060, 467] on button "Search" at bounding box center [1048, 481] width 110 height 37
click at [481, 278] on input "Windmill Two" at bounding box center [761, 279] width 680 height 35
click at [722, 312] on input "GXF9Q2591285" at bounding box center [761, 324] width 680 height 35
click at [1066, 487] on button "Search" at bounding box center [1048, 481] width 110 height 37
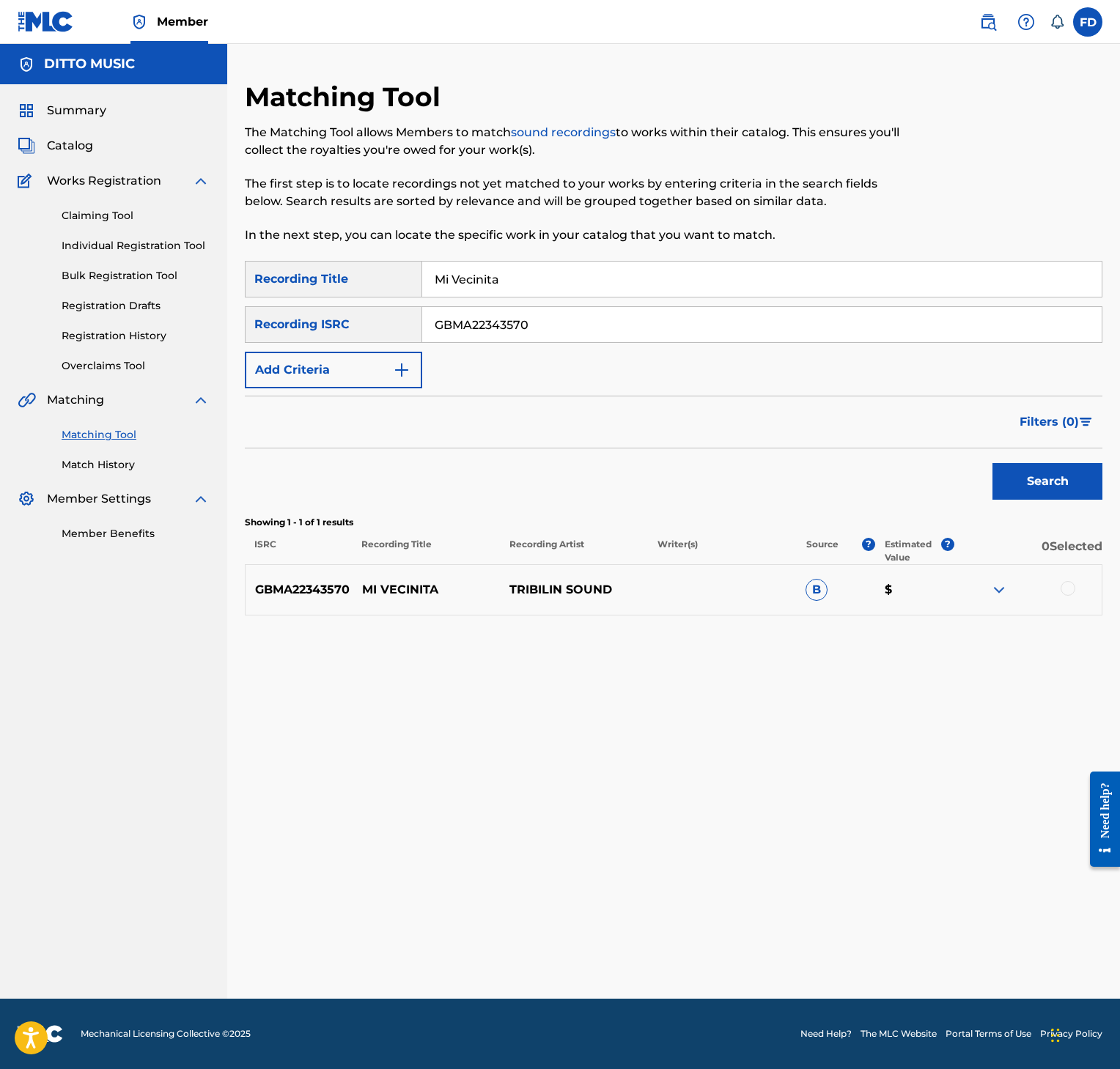
click at [1068, 582] on div at bounding box center [1068, 588] width 15 height 15
click at [998, 953] on button "Match 1 Group" at bounding box center [1021, 950] width 162 height 37
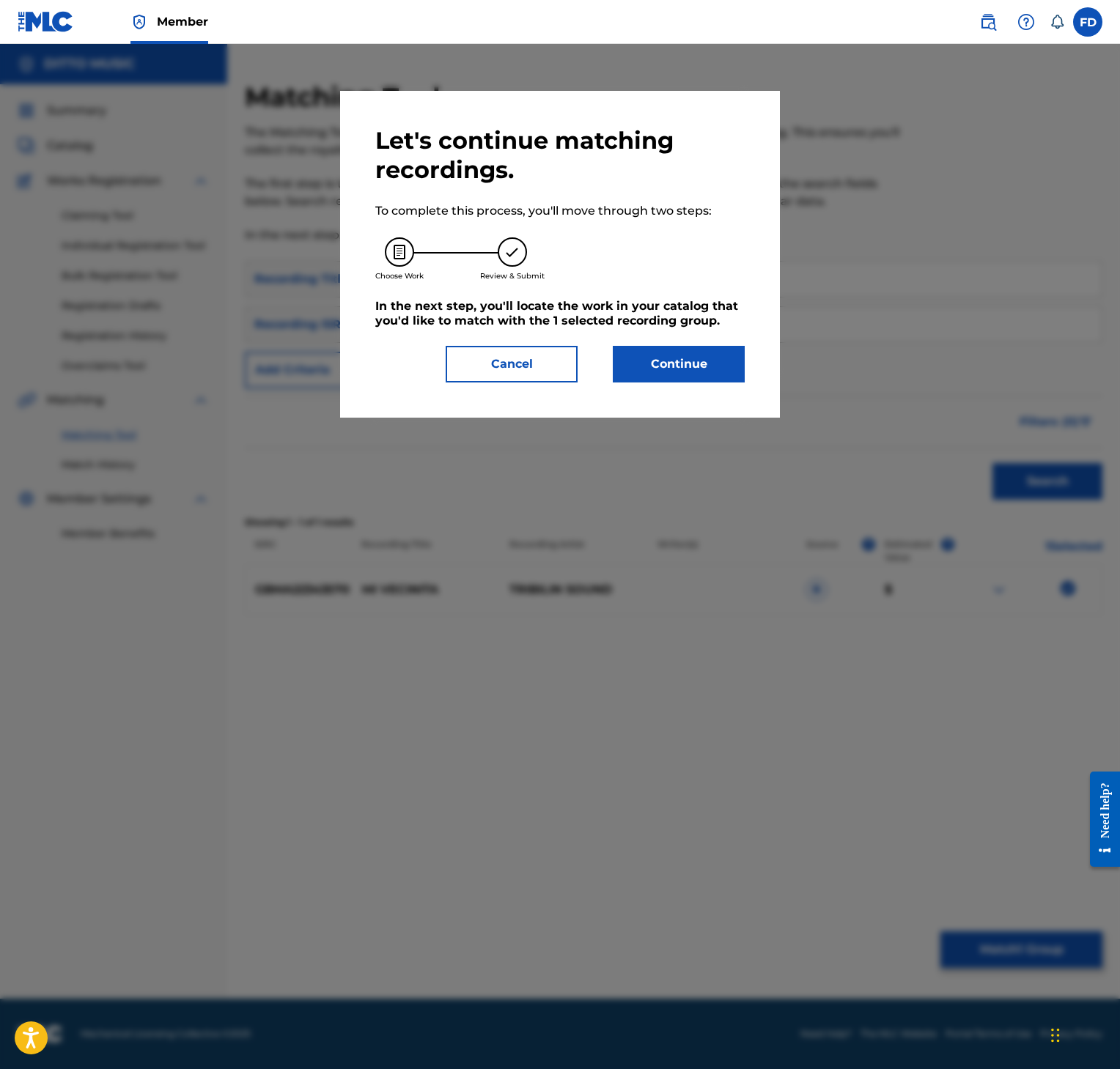
click at [665, 375] on button "Continue" at bounding box center [679, 364] width 132 height 37
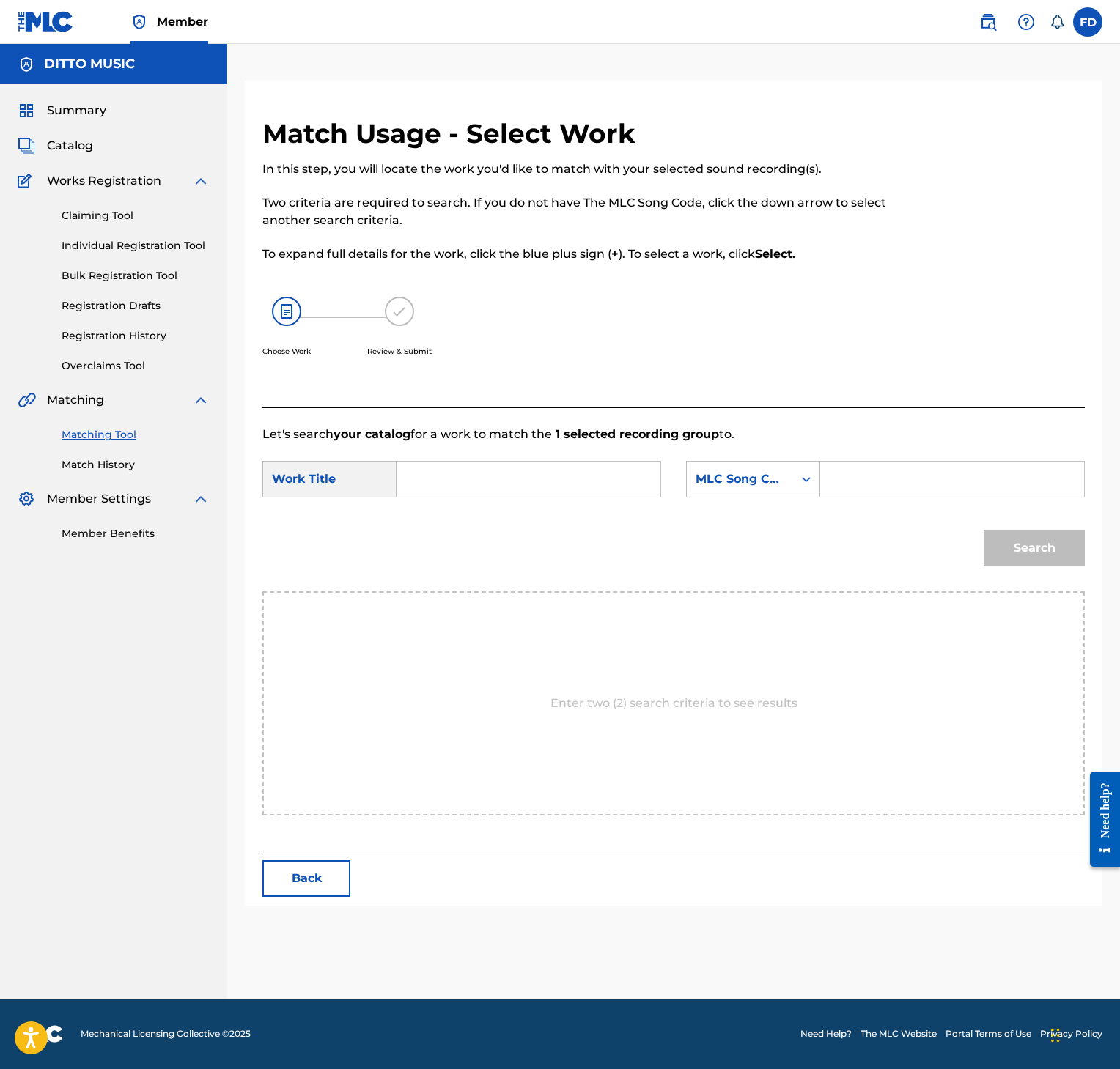
drag, startPoint x: 898, startPoint y: 518, endPoint x: 909, endPoint y: 494, distance: 26.4
click at [900, 521] on div "Search" at bounding box center [673, 553] width 823 height 76
click at [909, 494] on input "Search Form" at bounding box center [953, 479] width 239 height 35
click at [603, 499] on div "SearchWithCriteria426ba3a6-52a7-4ce0-9ba0-ee5b27f4d3e1 Work Title SearchWithCri…" at bounding box center [673, 484] width 823 height 45
click at [1028, 568] on div "Search" at bounding box center [1030, 544] width 108 height 58
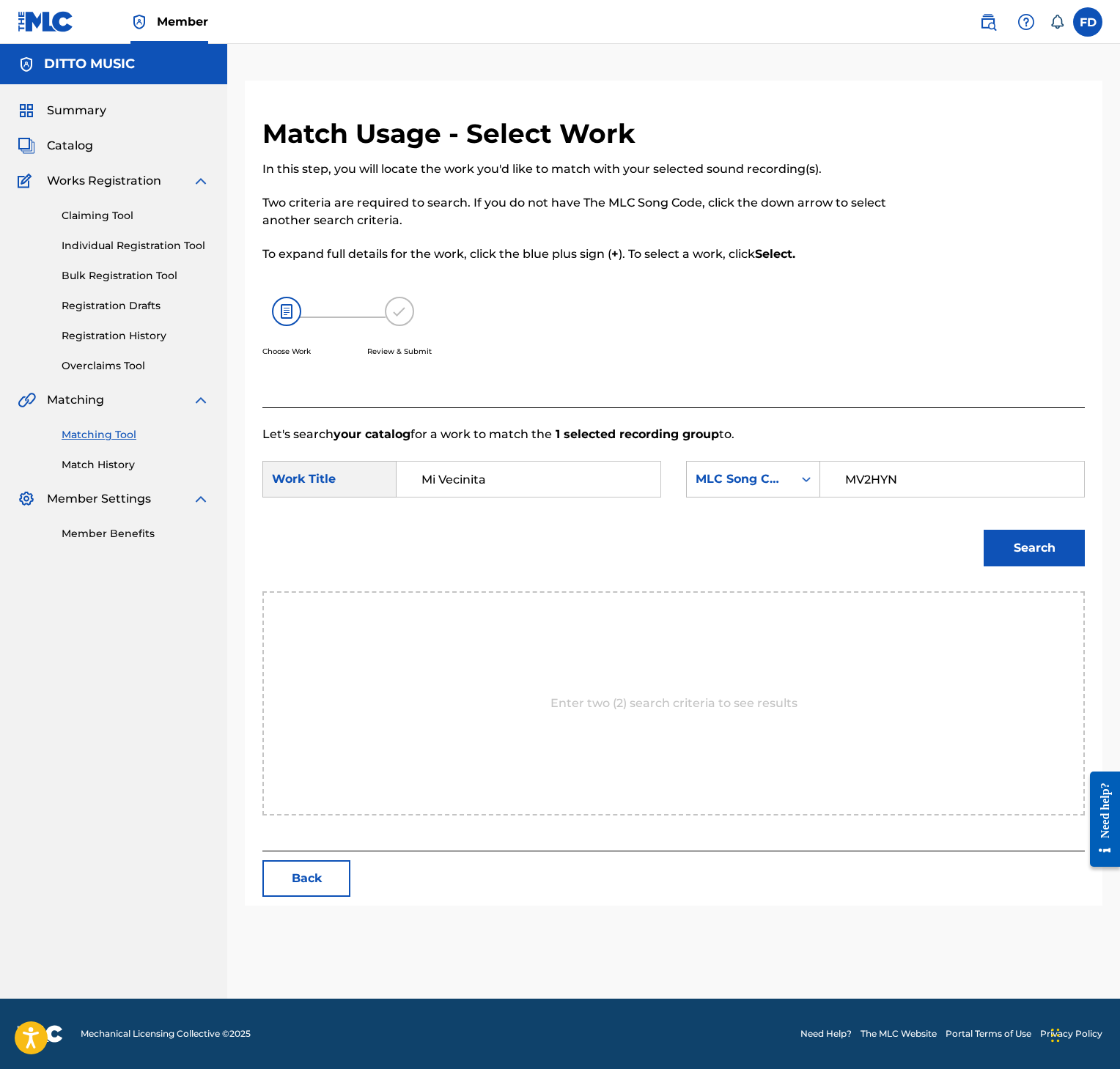
click at [1032, 554] on button "Search" at bounding box center [1035, 548] width 101 height 37
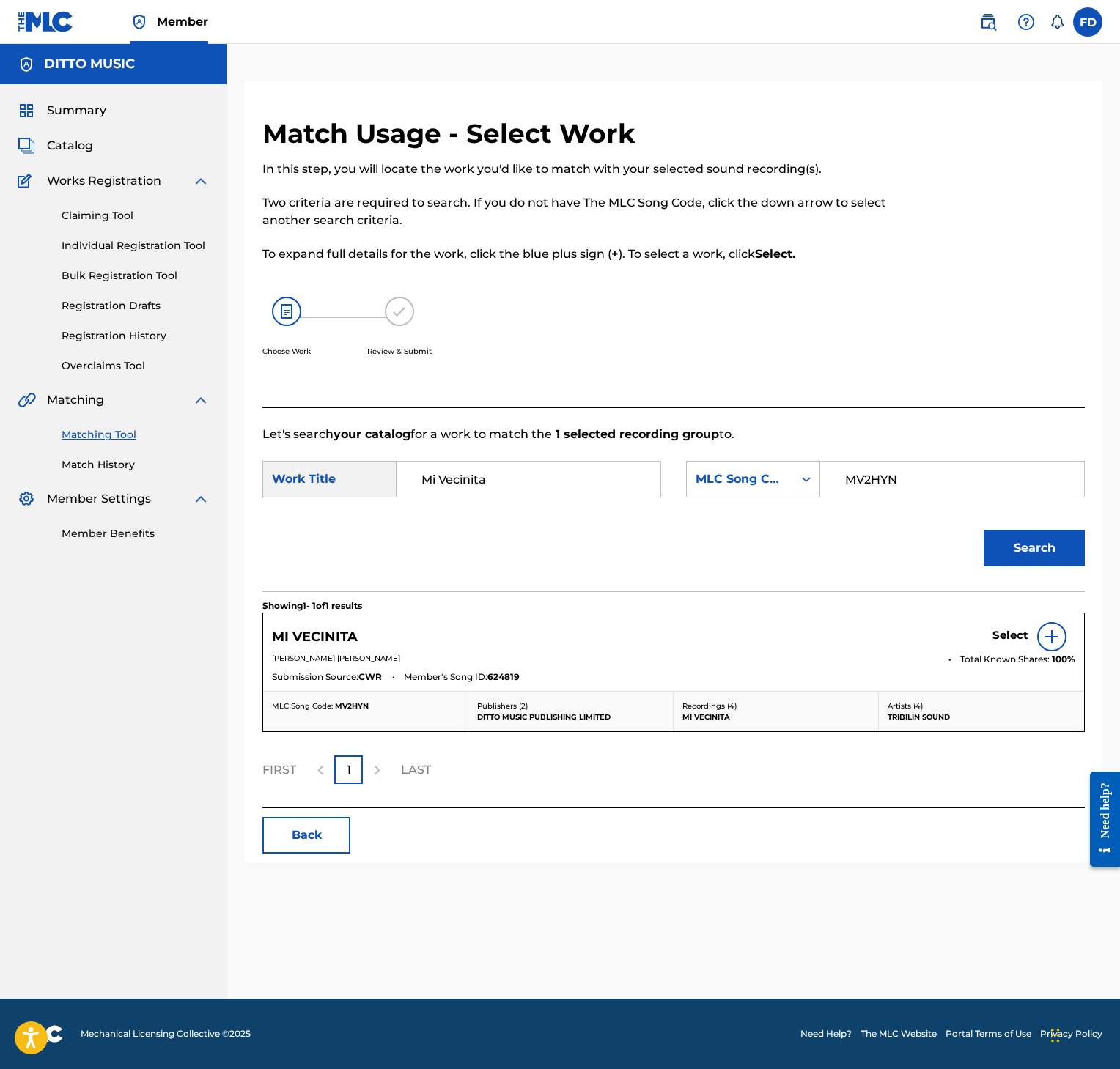
click at [1069, 582] on div "Search" at bounding box center [673, 553] width 823 height 76
click at [1021, 643] on link "Select" at bounding box center [1010, 637] width 36 height 16
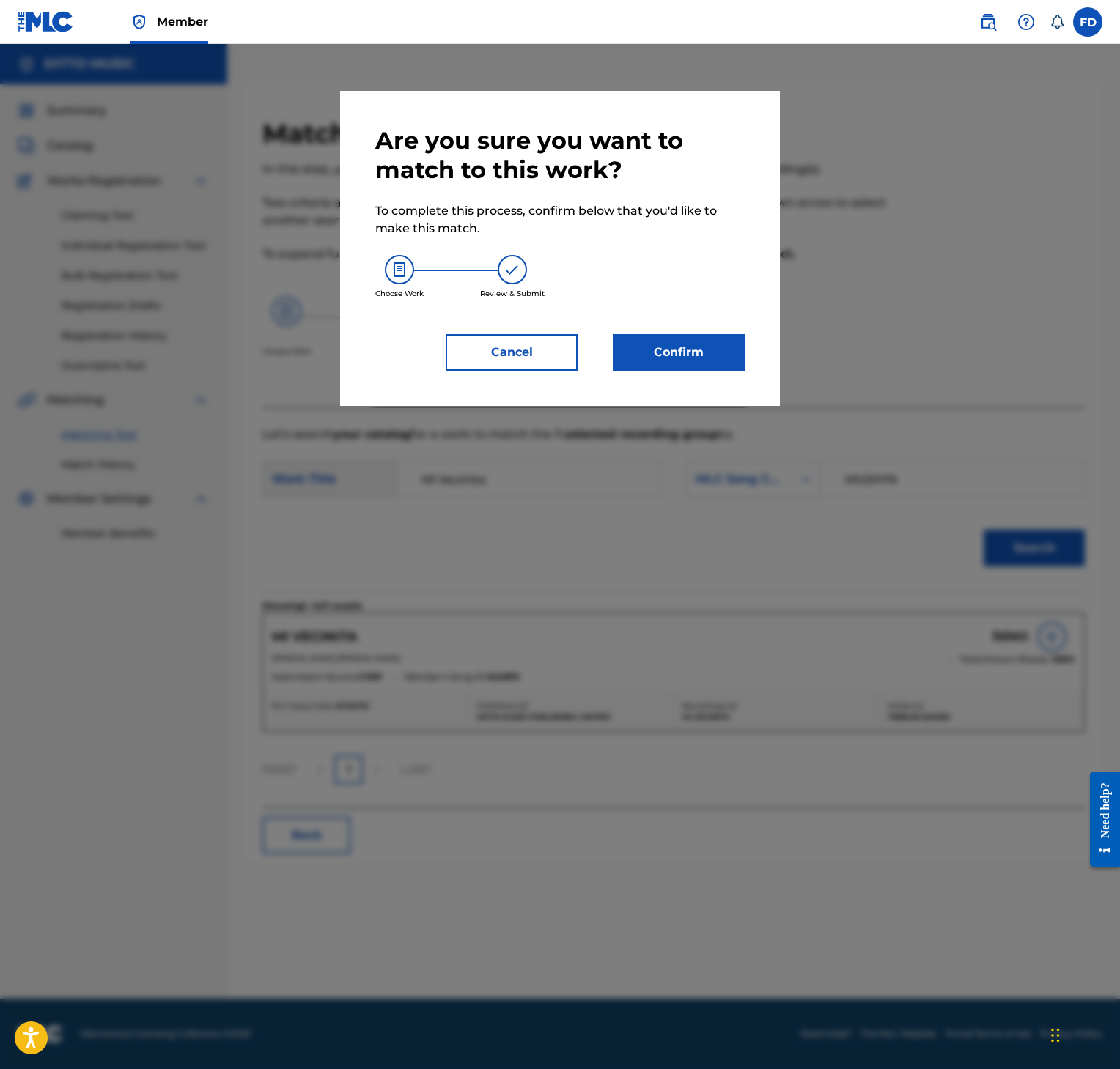
click at [650, 338] on button "Confirm" at bounding box center [679, 352] width 132 height 37
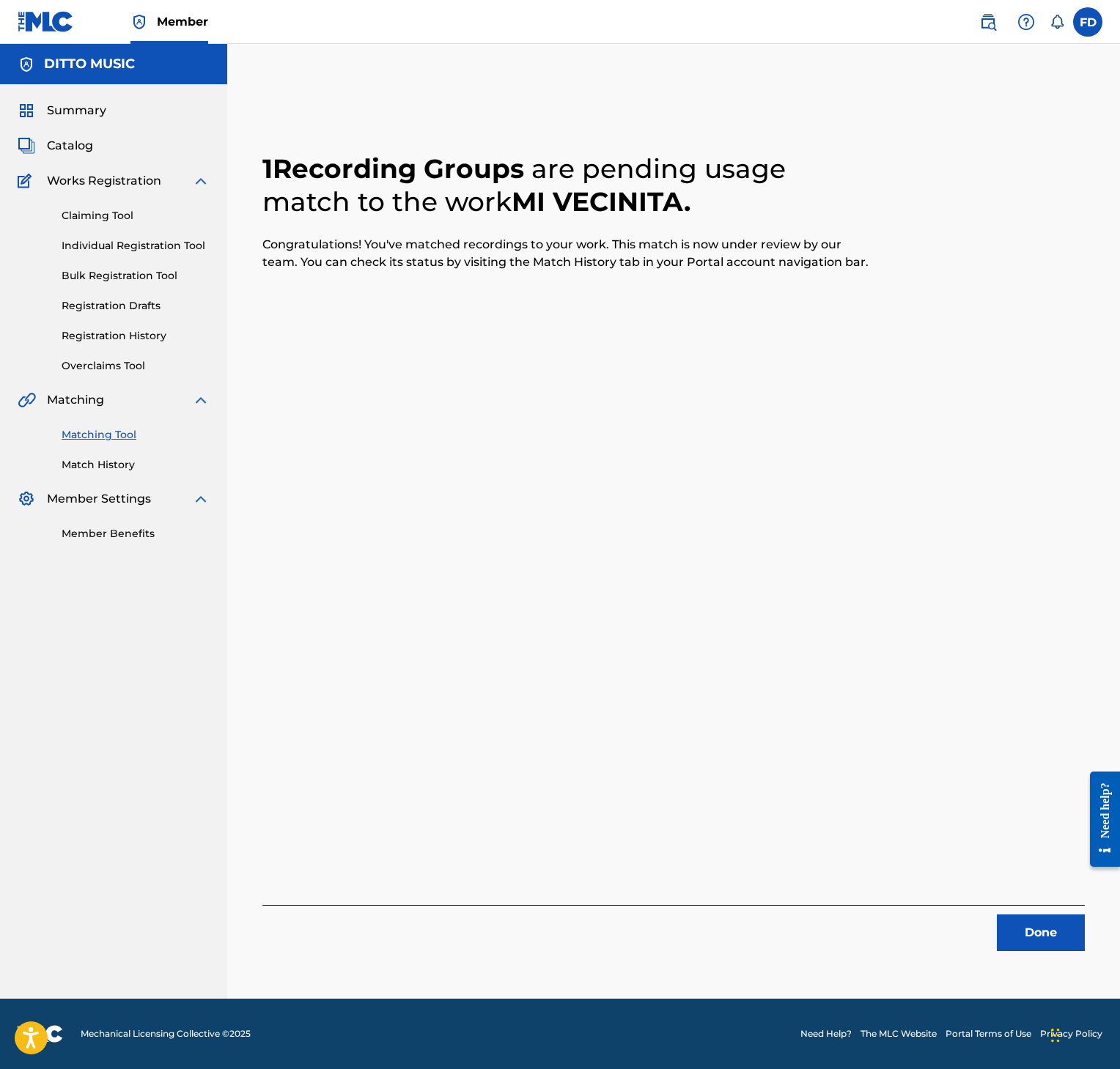
click at [1058, 930] on button "Done" at bounding box center [1041, 933] width 88 height 37
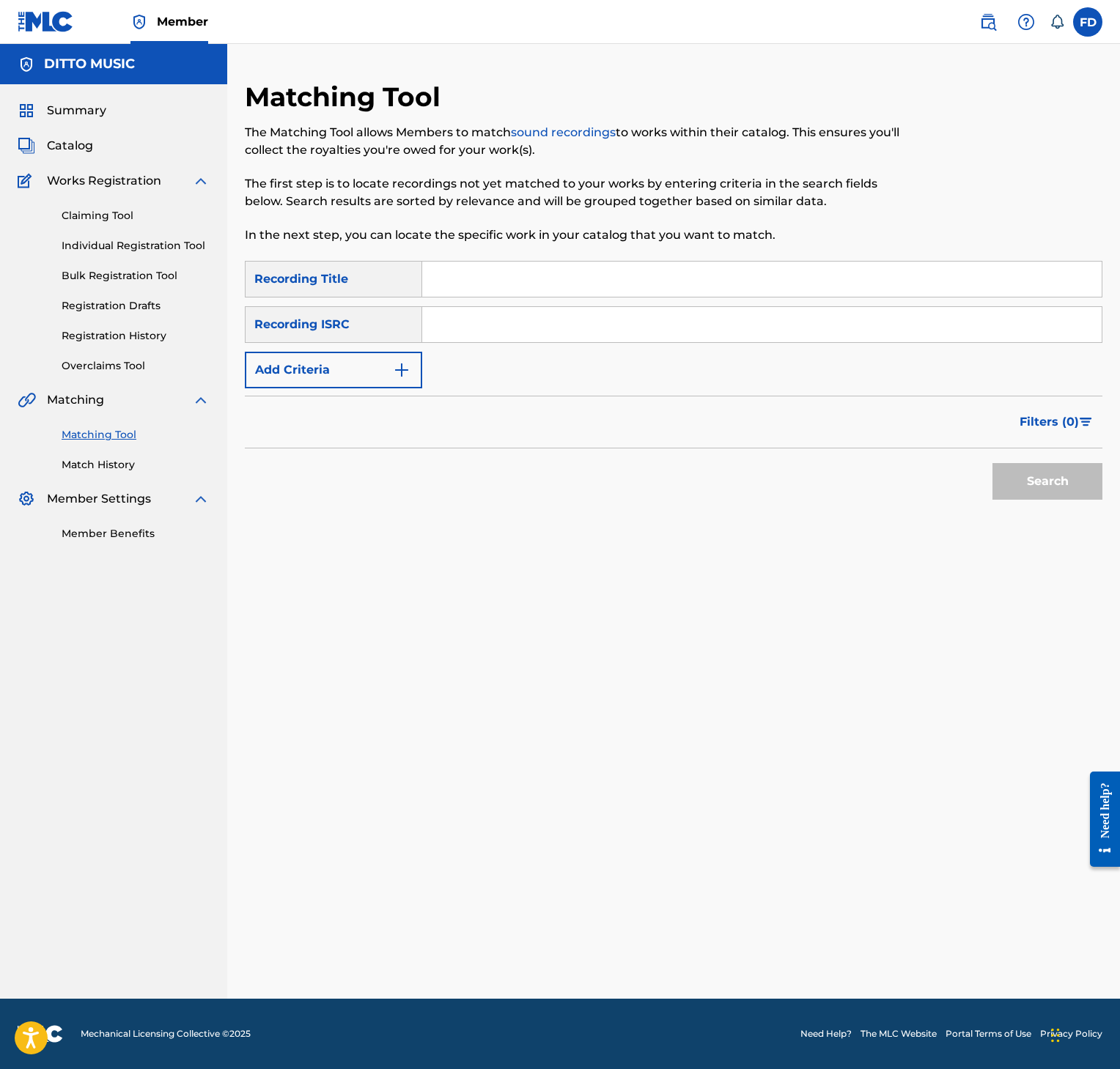
click at [761, 264] on input "Search Form" at bounding box center [761, 279] width 680 height 35
drag, startPoint x: 797, startPoint y: 378, endPoint x: 789, endPoint y: 326, distance: 52.6
click at [789, 326] on div "SearchWithCriteria8952fc2a-9c6f-4f73-afcc-c1f231126431 Recording Title Freshman…" at bounding box center [673, 324] width 857 height 127
click at [789, 326] on input "Search Form" at bounding box center [761, 324] width 680 height 35
click at [1019, 507] on div "Search" at bounding box center [1044, 477] width 117 height 58
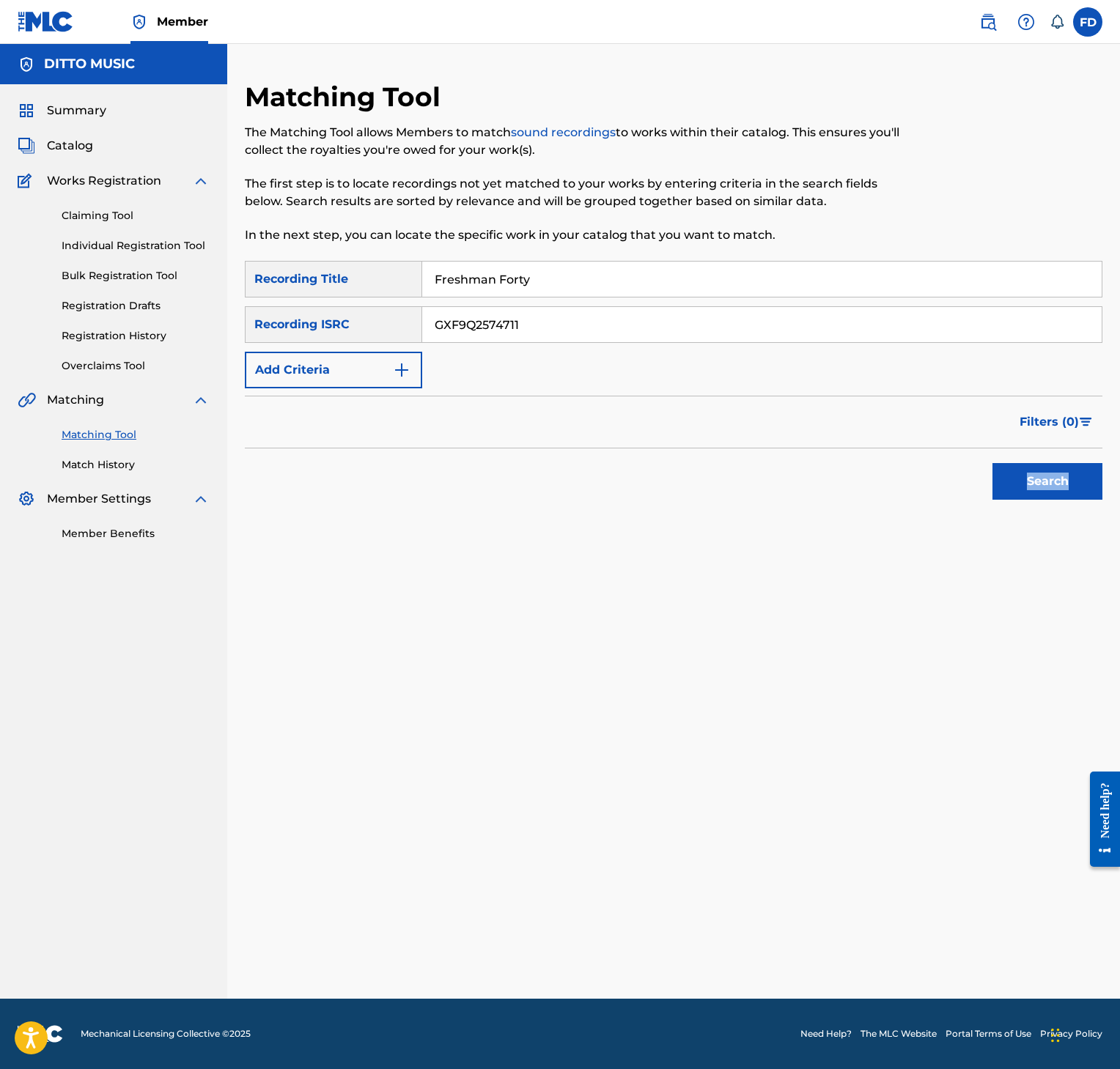
click at [1021, 506] on div "Search" at bounding box center [1044, 477] width 117 height 58
click at [1021, 465] on button "Search" at bounding box center [1048, 481] width 110 height 37
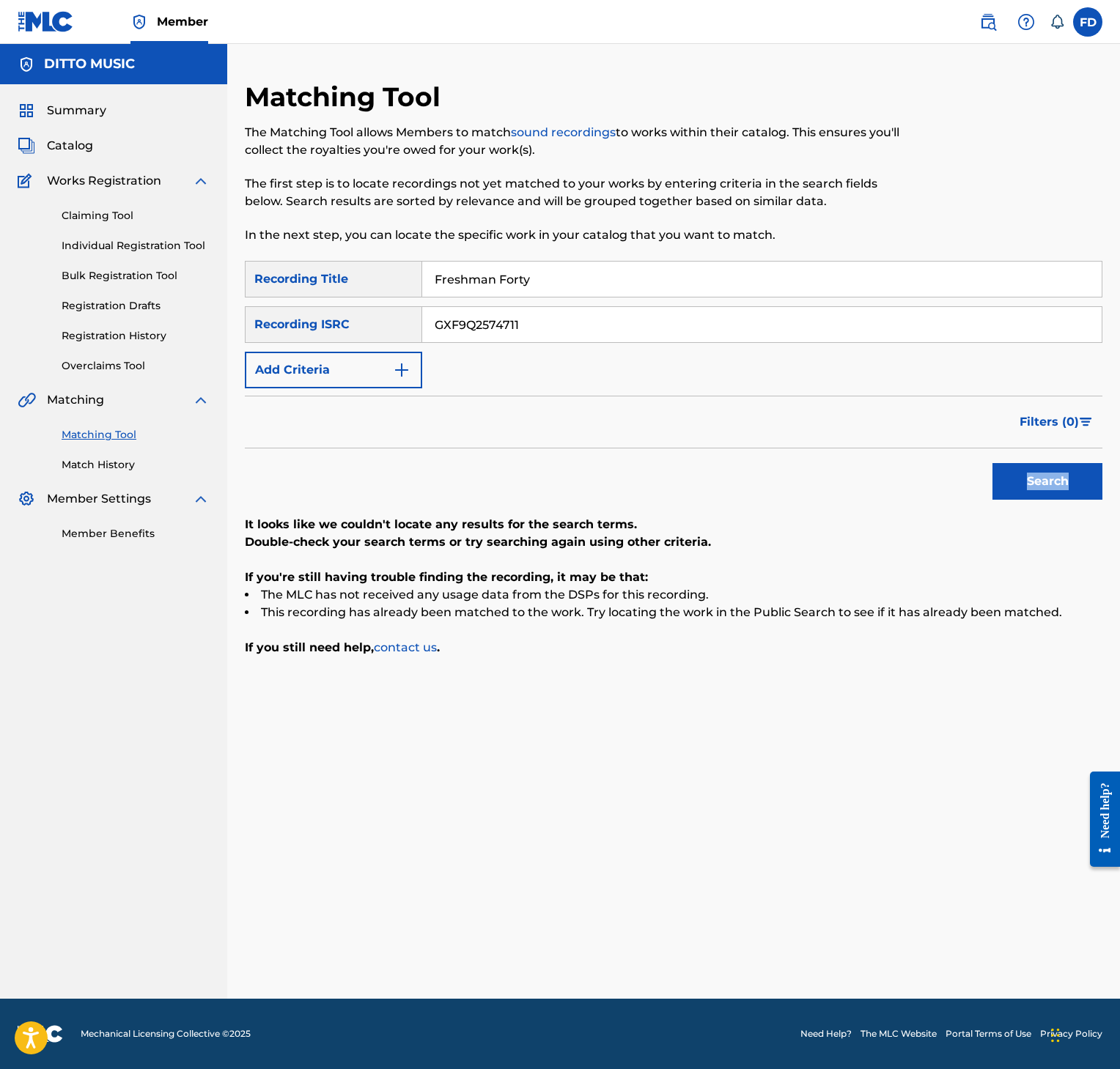
click at [1047, 482] on button "Search" at bounding box center [1048, 481] width 110 height 37
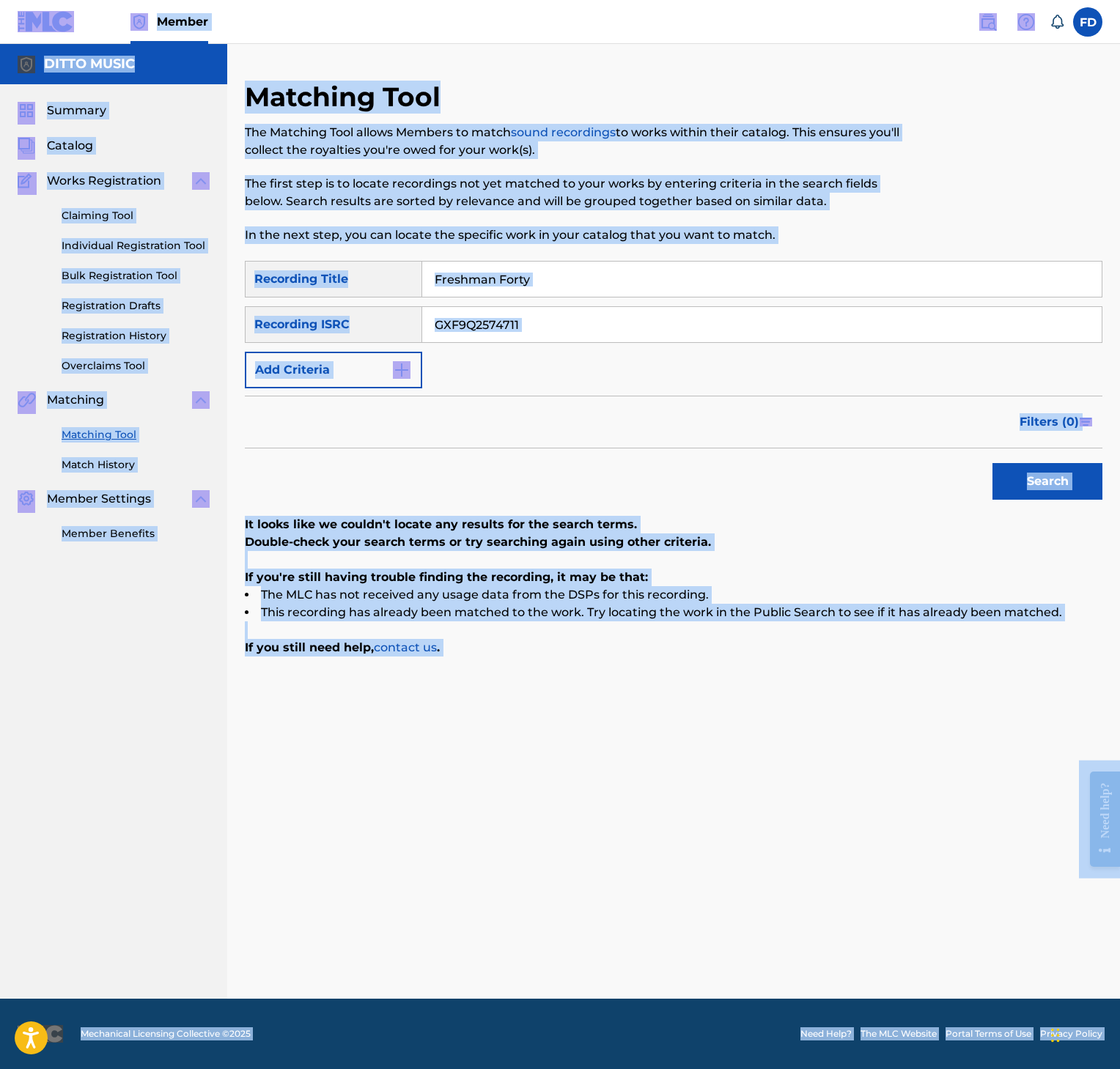
click at [477, 289] on input "Freshman Forty" at bounding box center [761, 279] width 680 height 35
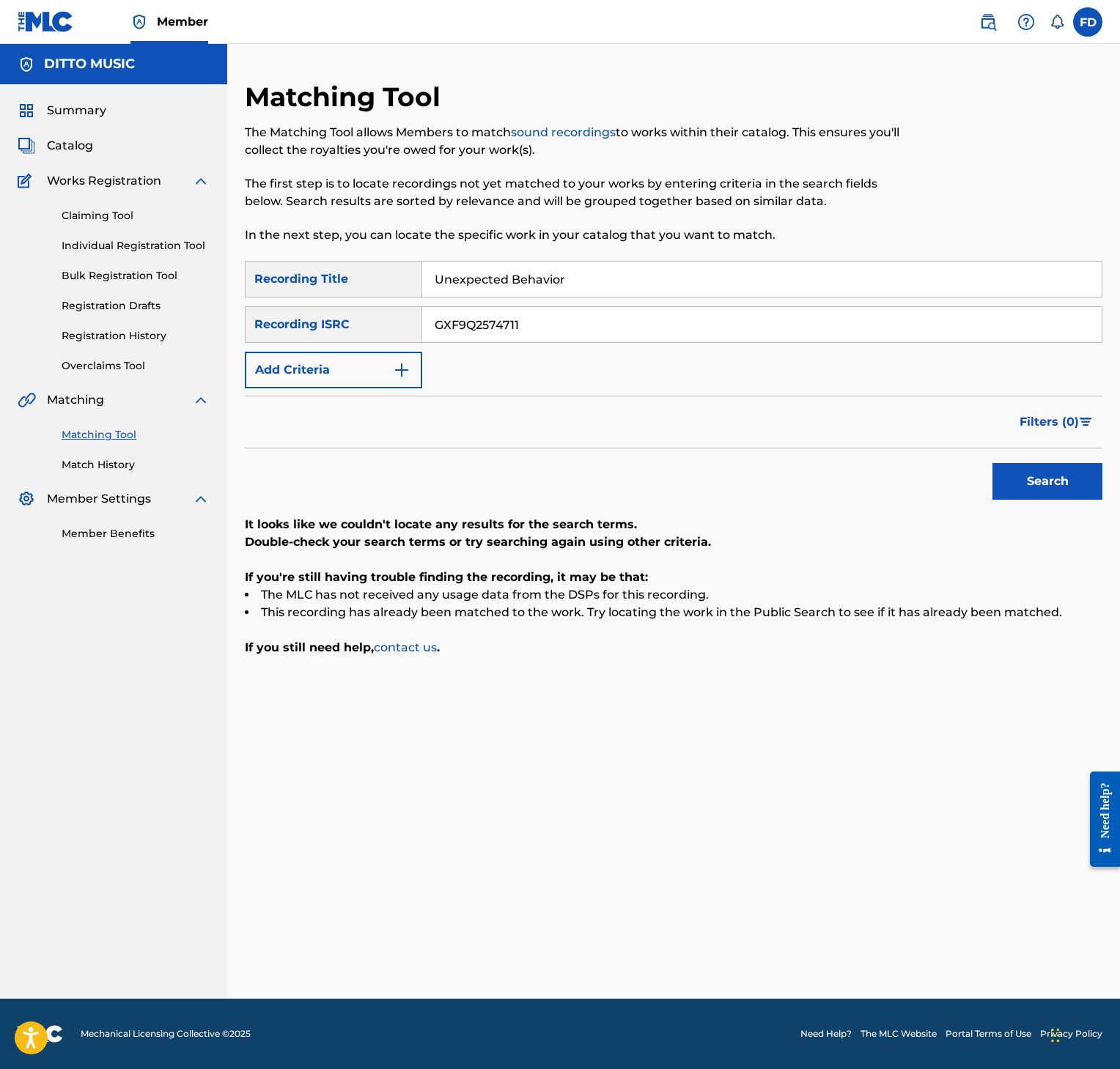
click at [609, 310] on input "GXF9Q2574711" at bounding box center [761, 324] width 680 height 35
drag, startPoint x: 1082, startPoint y: 512, endPoint x: 1082, endPoint y: 500, distance: 12.0
click at [1082, 500] on div "SearchWithCriteria8952fc2a-9c6f-4f73-afcc-c1f231126431 Recording Title Unexpect…" at bounding box center [673, 459] width 857 height 396
click at [1055, 477] on button "Search" at bounding box center [1048, 481] width 110 height 37
click at [597, 296] on div "Unexpected Behavior" at bounding box center [762, 279] width 680 height 37
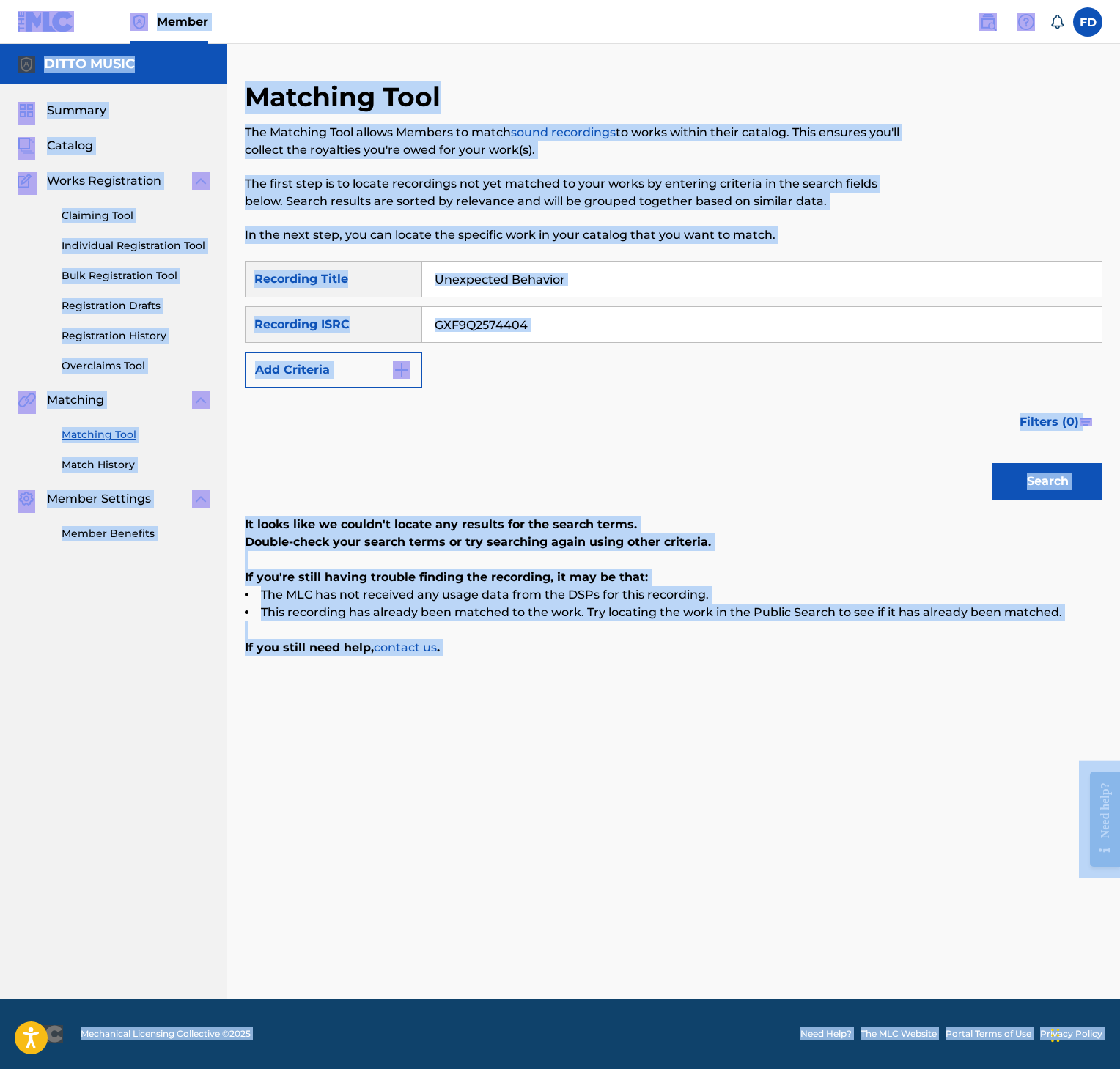
click at [614, 277] on input "Unexpected Behavior" at bounding box center [761, 279] width 680 height 35
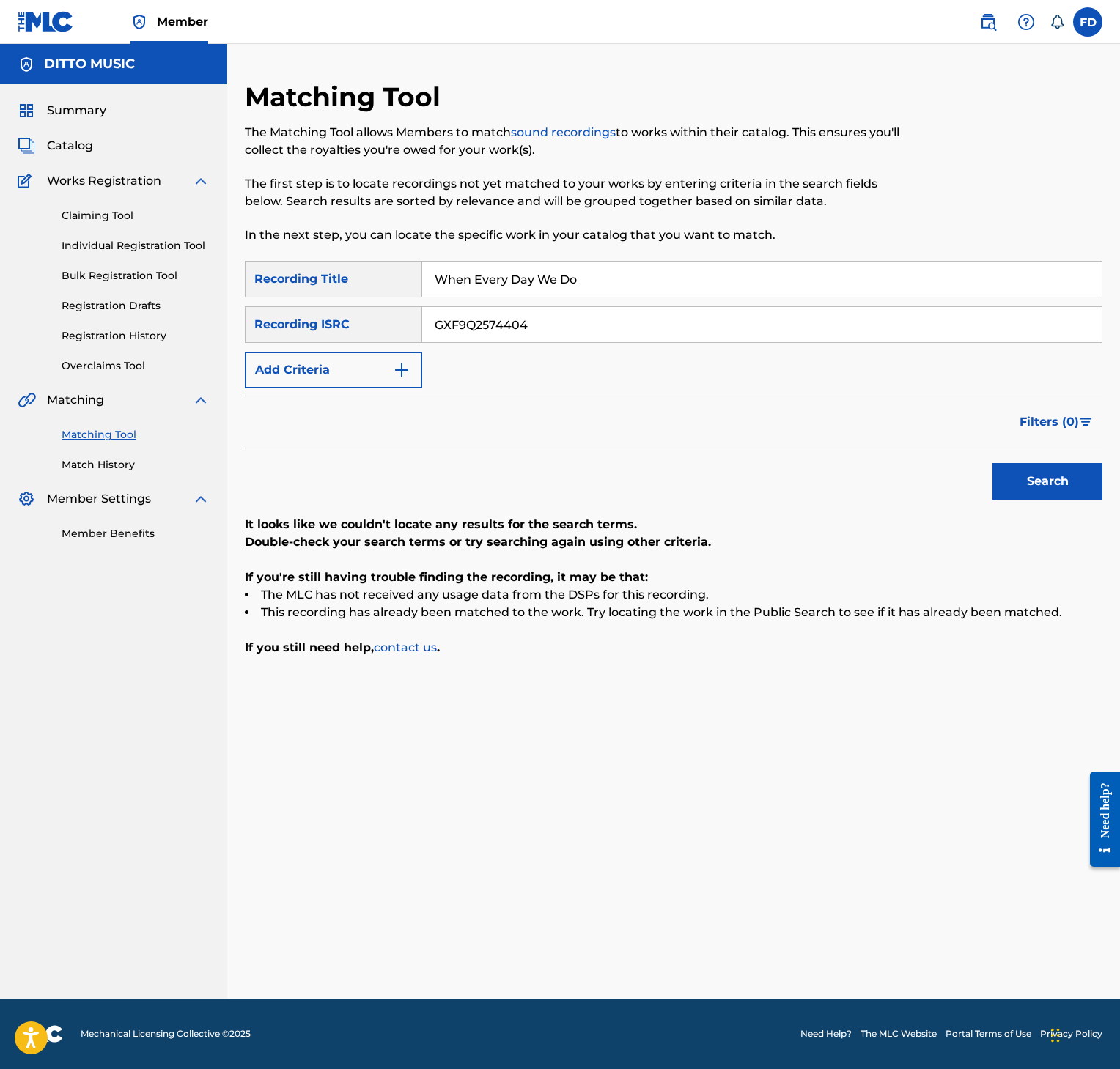
click at [718, 315] on input "GXF9Q2574404" at bounding box center [761, 324] width 680 height 35
click at [1027, 494] on button "Search" at bounding box center [1048, 481] width 110 height 37
click at [724, 330] on input "GXF9Q2584308" at bounding box center [761, 324] width 680 height 35
click at [712, 280] on input "When Every Day We Do" at bounding box center [761, 279] width 680 height 35
click at [665, 344] on div "SearchWithCriteria8952fc2a-9c6f-4f73-afcc-c1f231126431 Recording Title Sawbust …" at bounding box center [673, 324] width 857 height 127
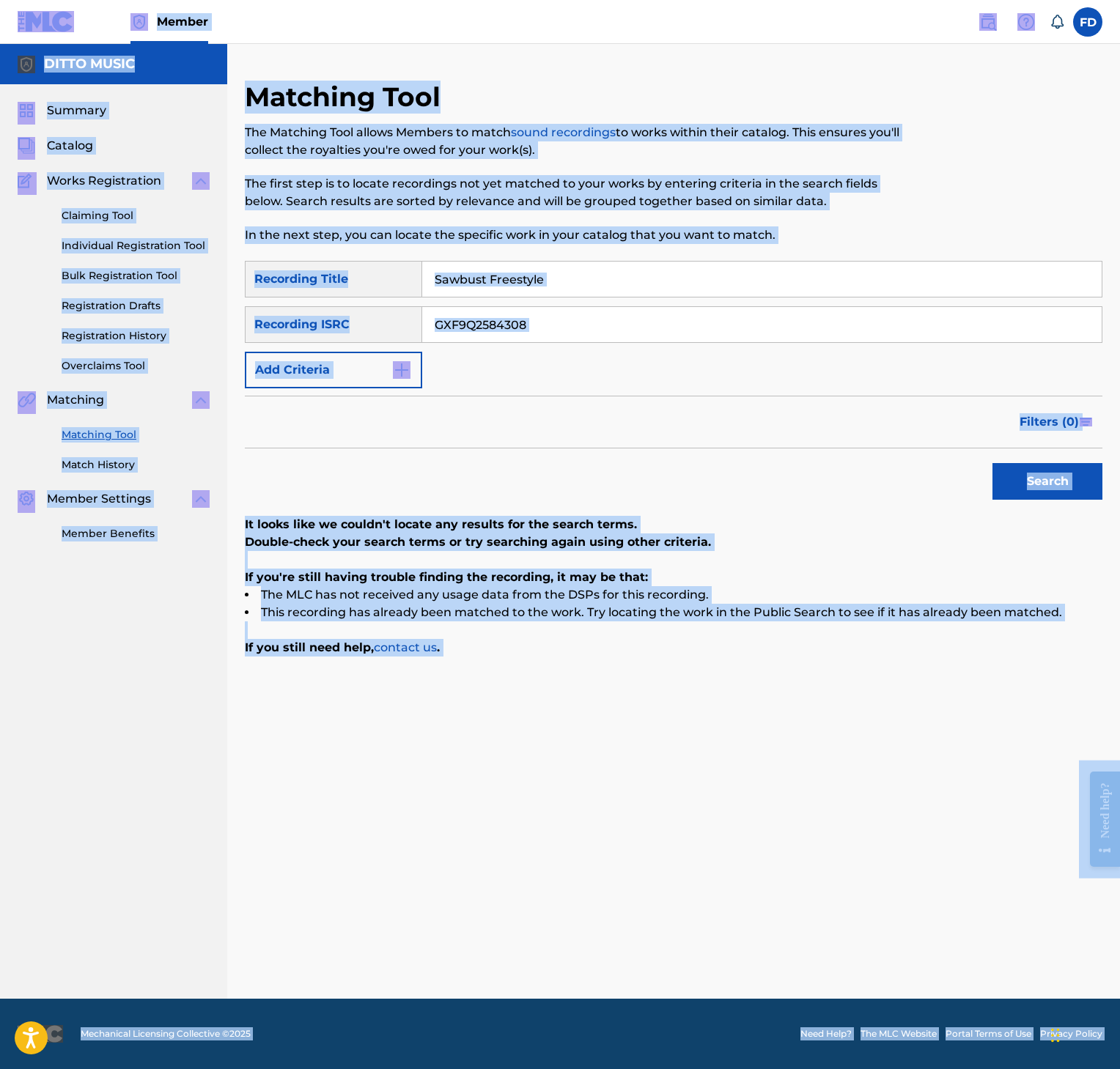
drag, startPoint x: 734, startPoint y: 340, endPoint x: 739, endPoint y: 330, distance: 11.2
click at [797, 333] on input "GXF9Q2584308" at bounding box center [761, 324] width 680 height 35
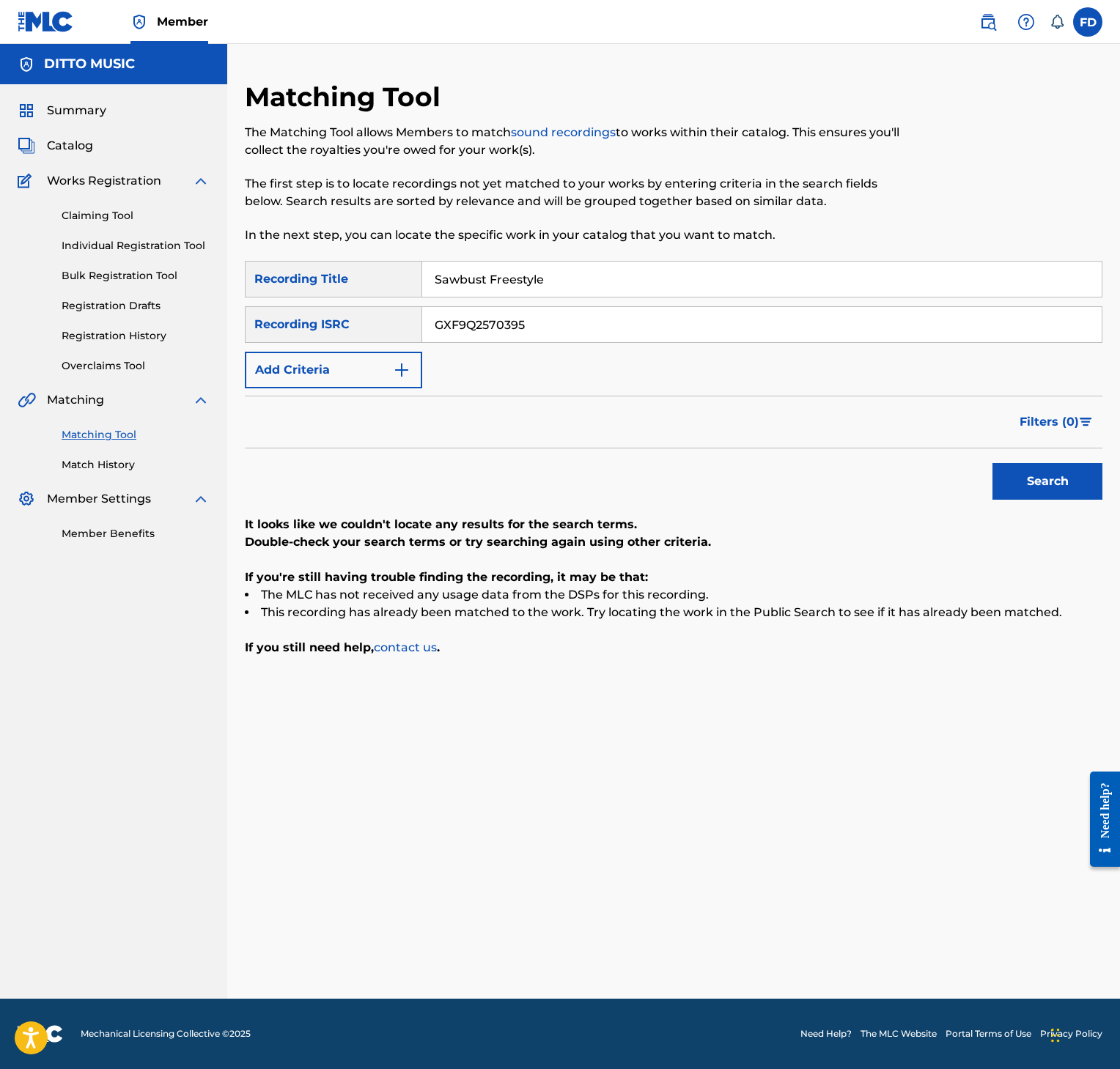
click at [1069, 459] on div "Search" at bounding box center [1044, 477] width 117 height 58
drag, startPoint x: 1069, startPoint y: 448, endPoint x: 1060, endPoint y: 453, distance: 10.3
click at [1064, 452] on form "SearchWithCriteria8952fc2a-9c6f-4f73-afcc-c1f231126431 Recording Title Sawbust …" at bounding box center [673, 384] width 857 height 246
drag, startPoint x: 1044, startPoint y: 466, endPoint x: 1041, endPoint y: 476, distance: 10.4
click at [1044, 467] on button "Search" at bounding box center [1048, 481] width 110 height 37
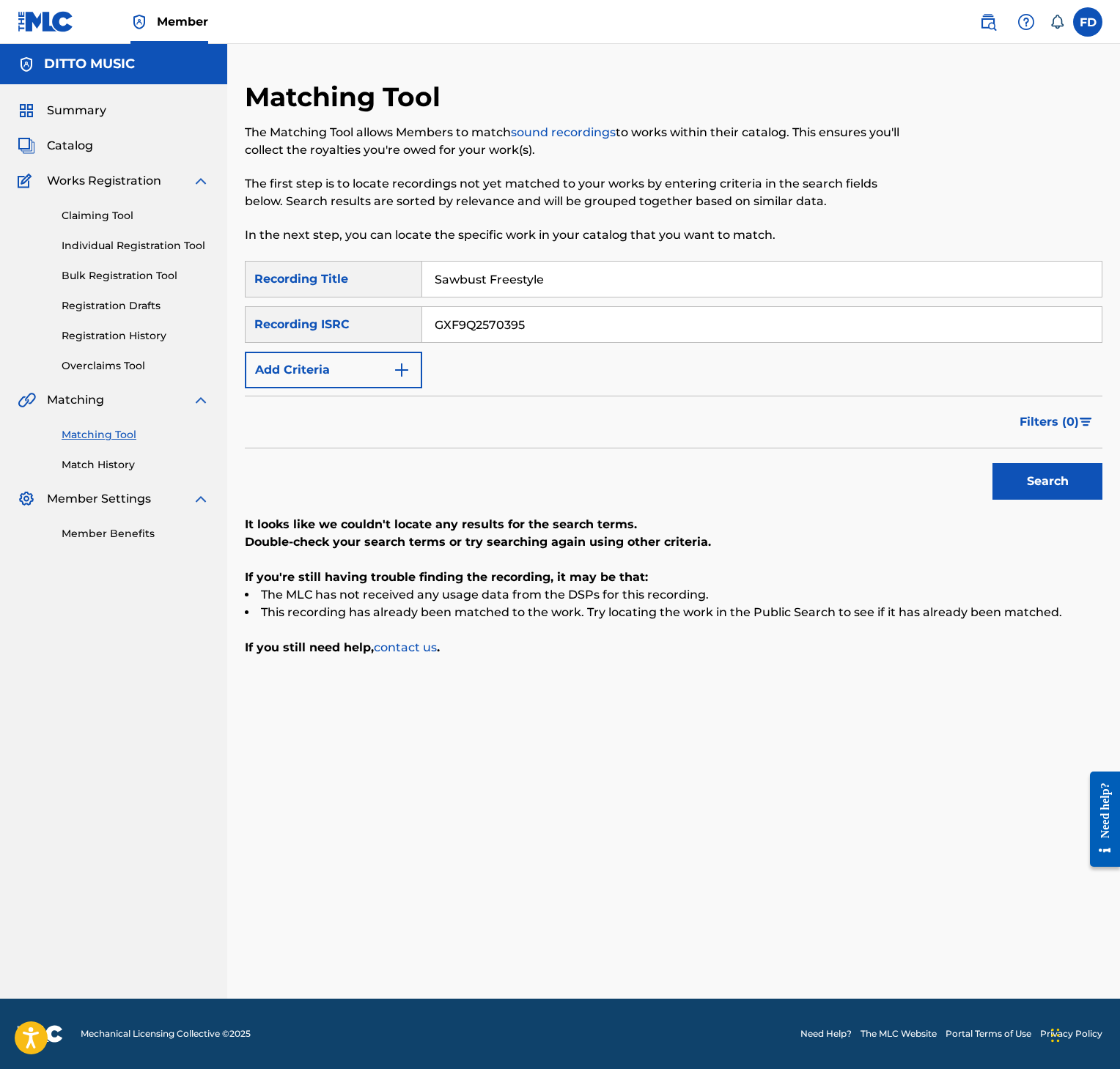
click at [604, 299] on div "SearchWithCriteria8952fc2a-9c6f-4f73-afcc-c1f231126431 Recording Title Sawbust …" at bounding box center [673, 324] width 857 height 127
click at [604, 283] on input "Sawbust Freestyle" at bounding box center [761, 279] width 680 height 35
click at [540, 312] on input "GXF9Q2570395" at bounding box center [761, 324] width 680 height 35
click at [1038, 487] on button "Search" at bounding box center [1048, 481] width 110 height 37
drag, startPoint x: 551, startPoint y: 313, endPoint x: 556, endPoint y: 272, distance: 41.3
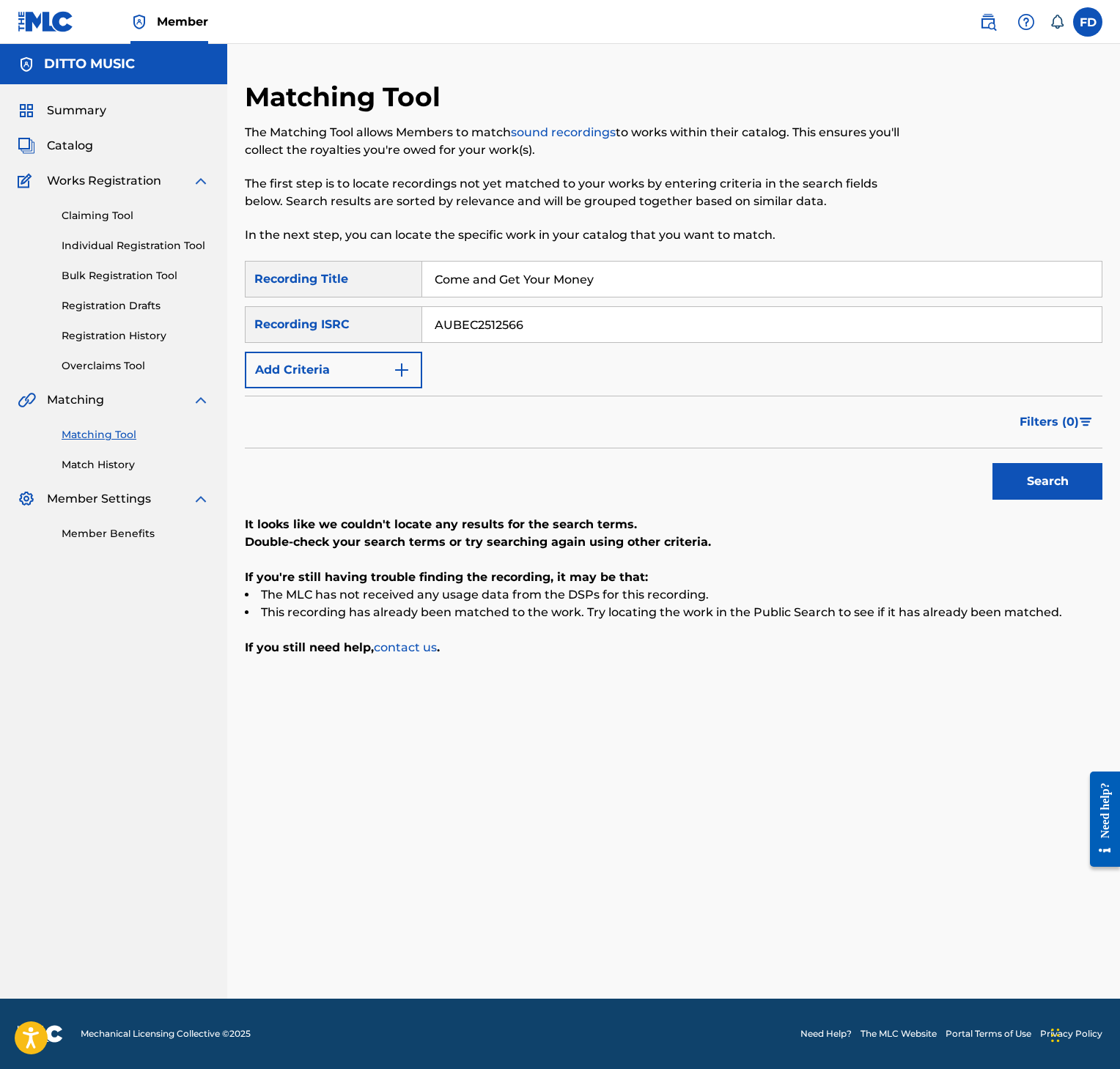
click at [551, 310] on input "AUBEC2512566" at bounding box center [761, 324] width 680 height 35
click at [556, 272] on input "Come and Get Your Money" at bounding box center [761, 279] width 680 height 35
click at [577, 337] on input "AUBEC2512566" at bounding box center [761, 324] width 680 height 35
click at [987, 480] on div "Search" at bounding box center [1044, 477] width 117 height 58
click at [1015, 485] on button "Search" at bounding box center [1048, 481] width 110 height 37
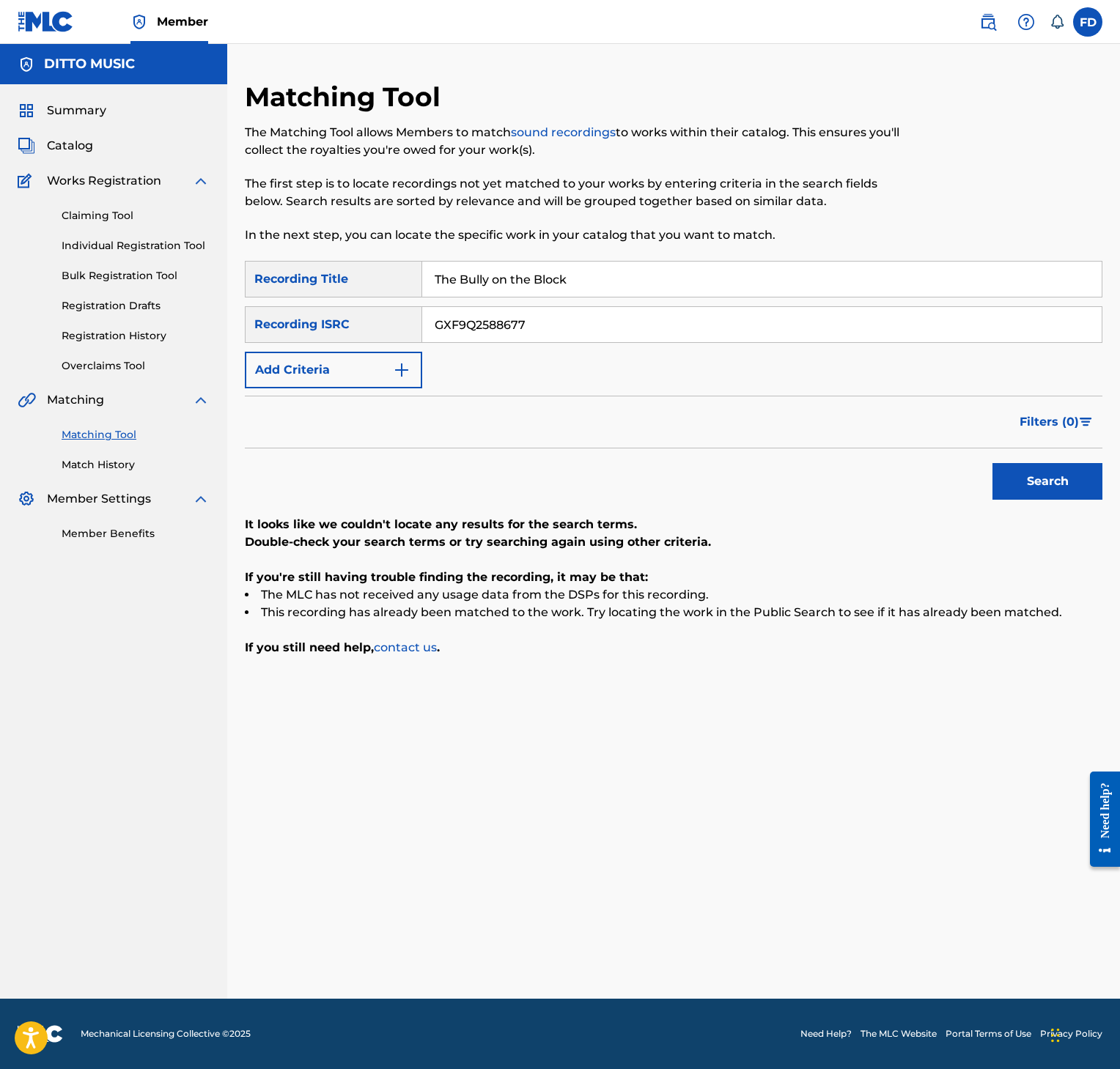
click at [458, 287] on input "The Bully on the Block" at bounding box center [761, 279] width 680 height 35
click at [599, 330] on input "GXF9Q2588677" at bounding box center [761, 324] width 680 height 35
click at [1005, 491] on button "Search" at bounding box center [1048, 481] width 110 height 37
click at [495, 279] on input "Stick to One Thing" at bounding box center [761, 279] width 680 height 35
click at [647, 333] on input "GXF9Q2588676" at bounding box center [761, 324] width 680 height 35
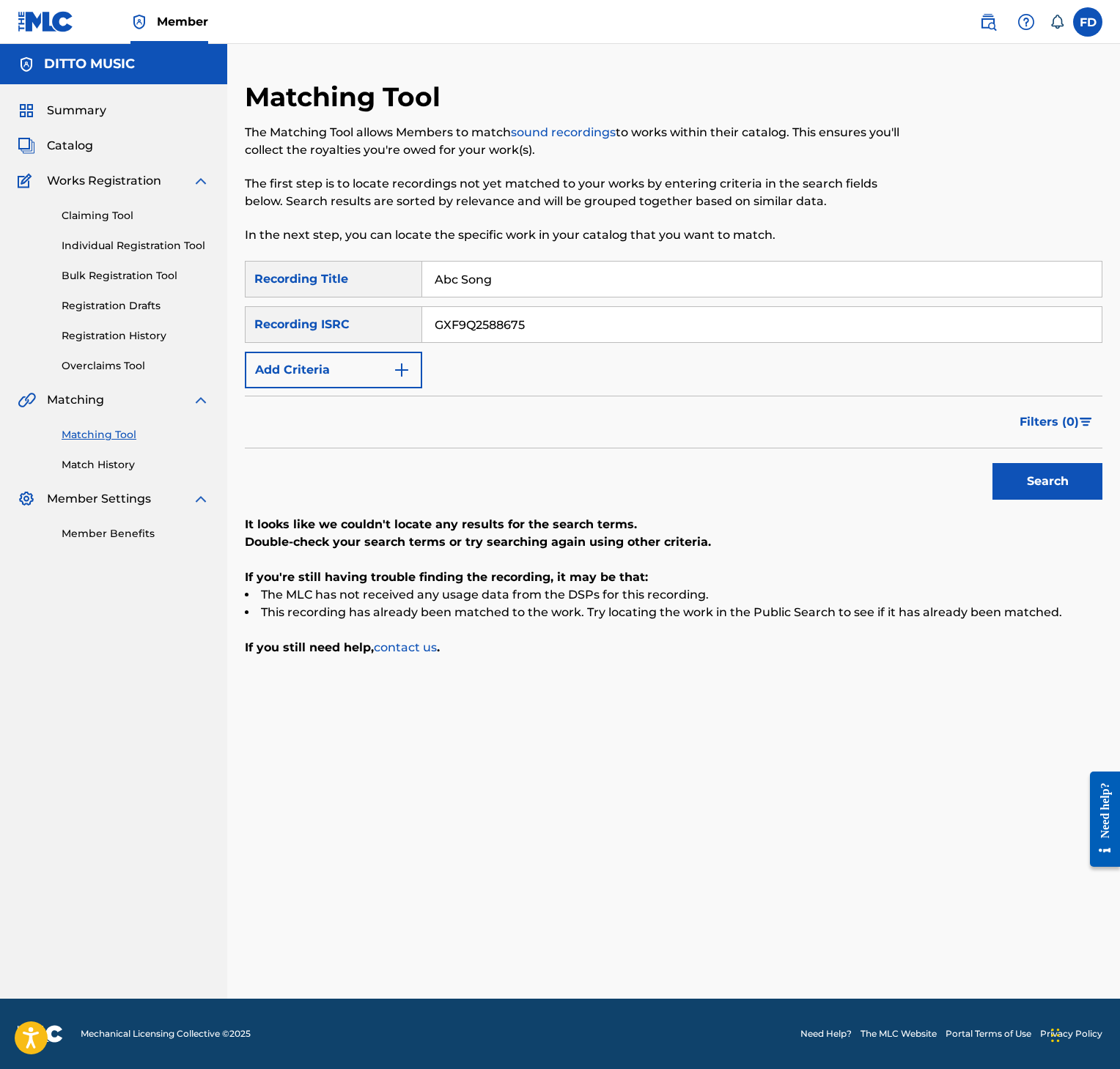
click at [1050, 469] on button "Search" at bounding box center [1048, 481] width 110 height 37
click at [1033, 480] on button "Search" at bounding box center [1048, 481] width 110 height 37
click at [484, 296] on div "Abc Song" at bounding box center [762, 279] width 680 height 37
click at [495, 283] on input "Abc Song" at bounding box center [761, 279] width 680 height 35
click at [559, 295] on input "New Abc Alphabet Song" at bounding box center [761, 279] width 680 height 35
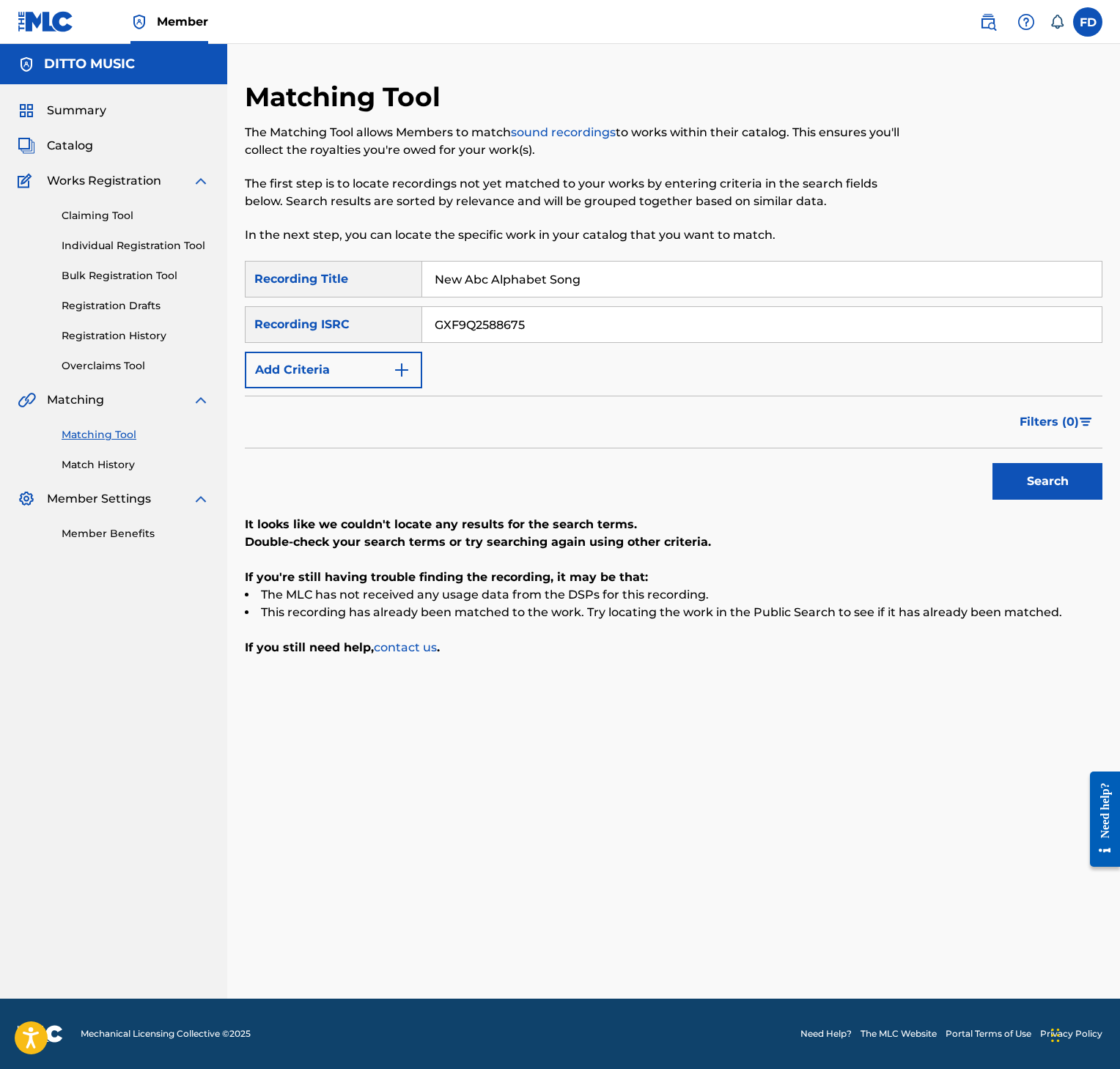
click at [559, 327] on input "GXF9Q2588675" at bounding box center [761, 324] width 680 height 35
click at [759, 317] on input "Search Form" at bounding box center [761, 324] width 680 height 35
click at [1073, 487] on button "Search" at bounding box center [1048, 481] width 110 height 37
click at [748, 282] on input "New Abc Alphabet Song" at bounding box center [761, 279] width 680 height 35
click at [626, 320] on input "GXF9Q2588674" at bounding box center [761, 324] width 680 height 35
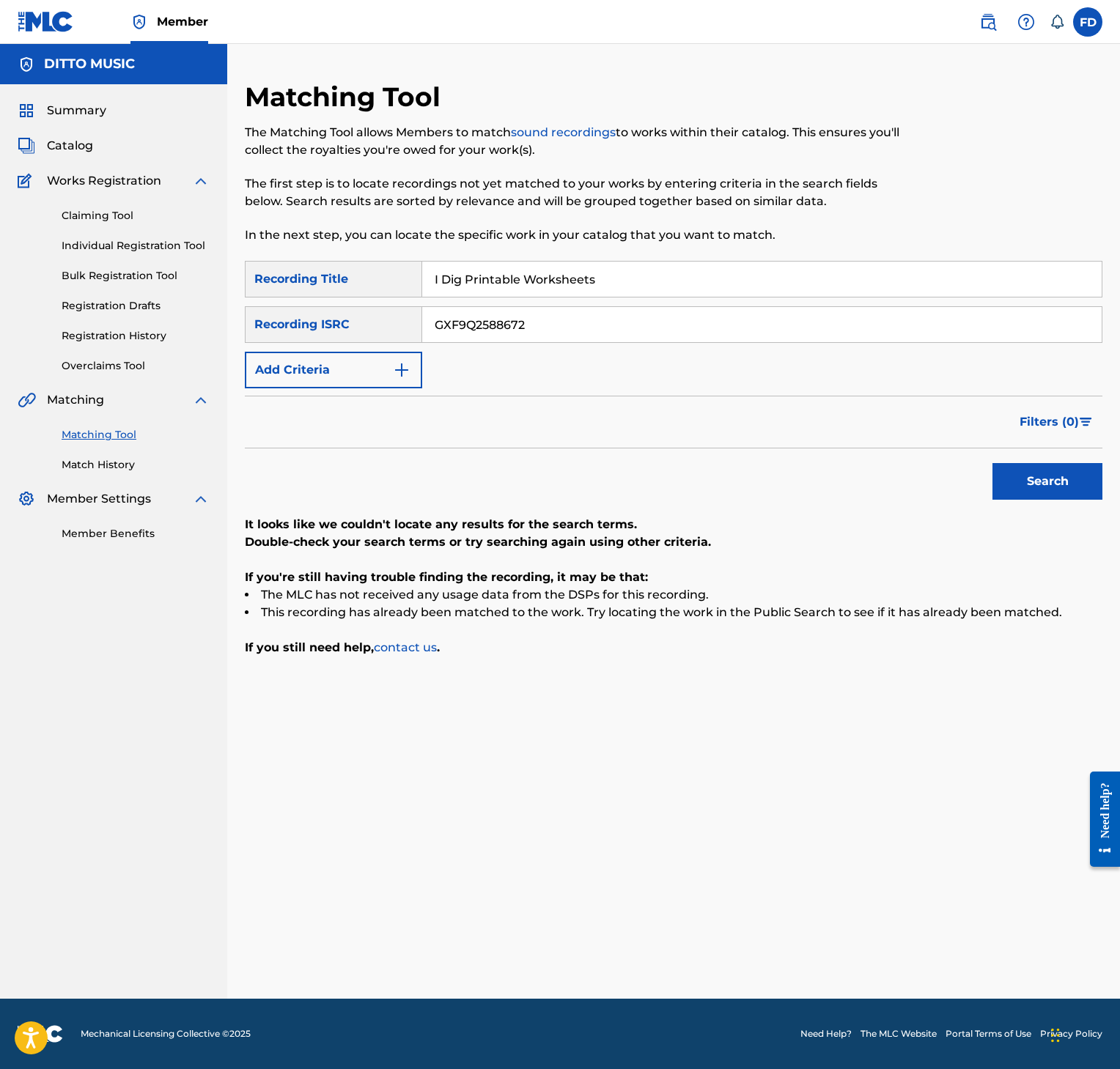
click at [1079, 491] on button "Search" at bounding box center [1048, 481] width 110 height 37
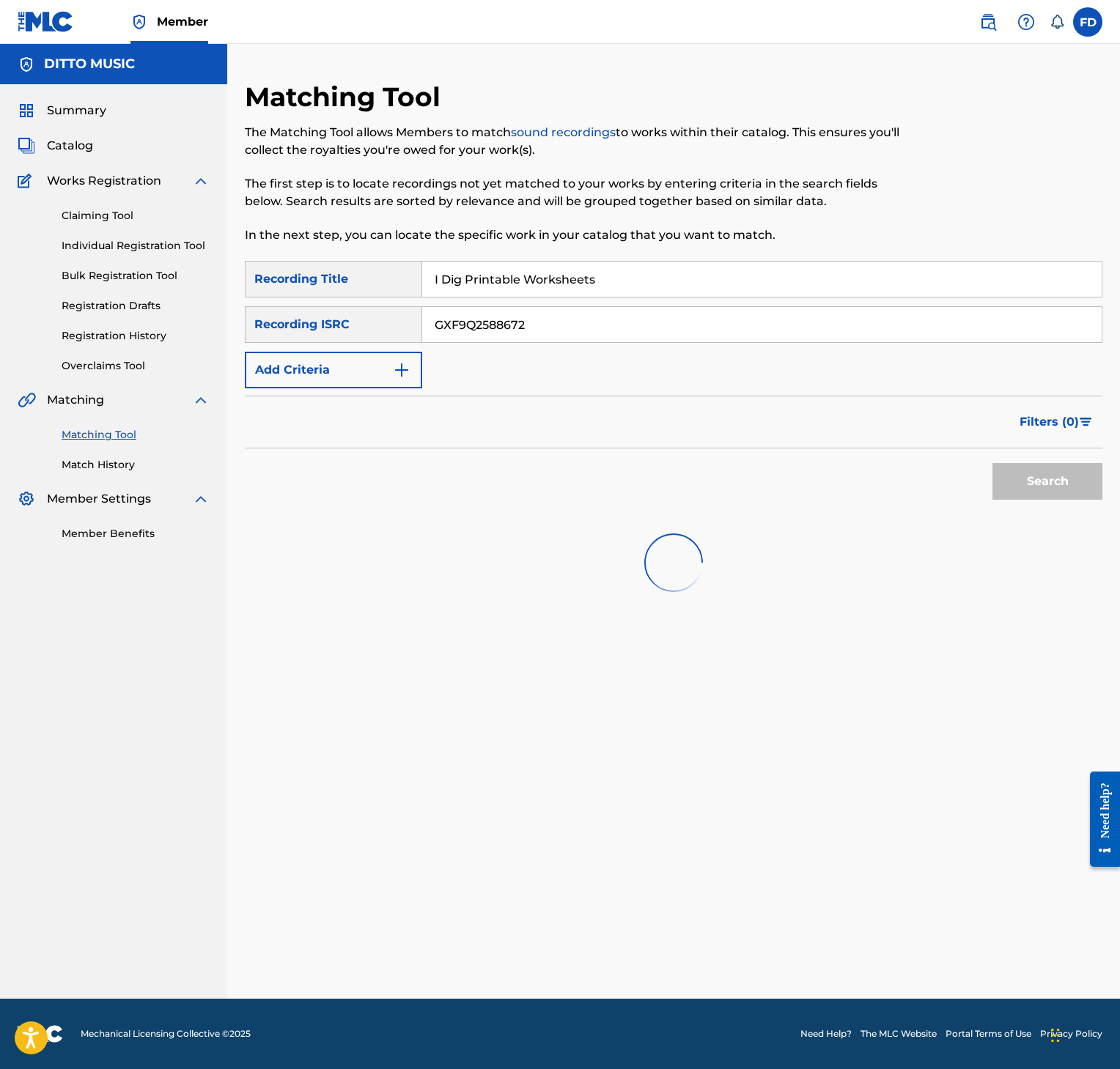
click at [1079, 491] on div "Search" at bounding box center [1044, 477] width 117 height 58
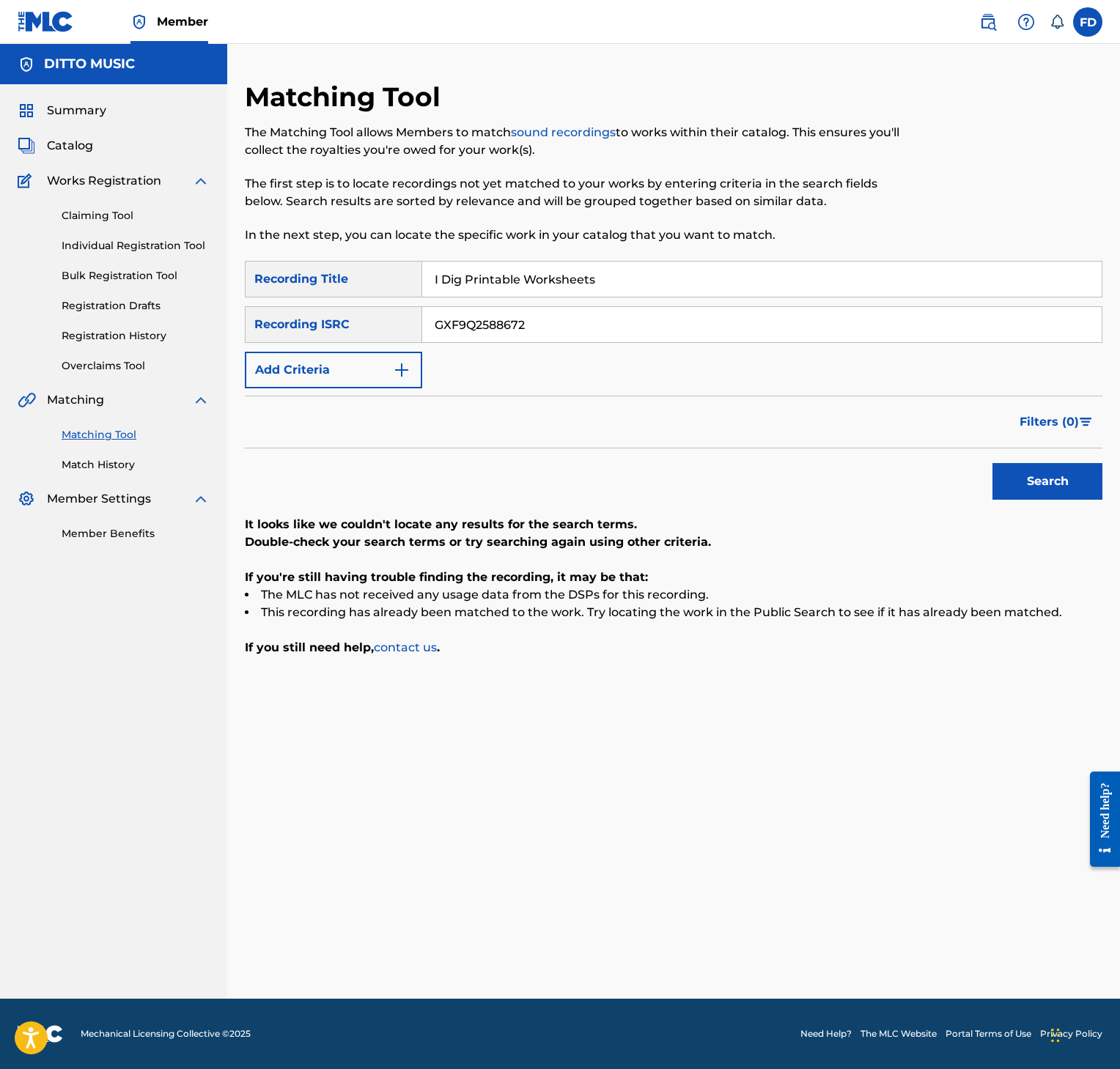
click at [584, 310] on input "GXF9Q2588672" at bounding box center [761, 324] width 680 height 35
click at [1066, 494] on button "Search" at bounding box center [1048, 481] width 110 height 37
